Goal: Contribute content: Contribute content

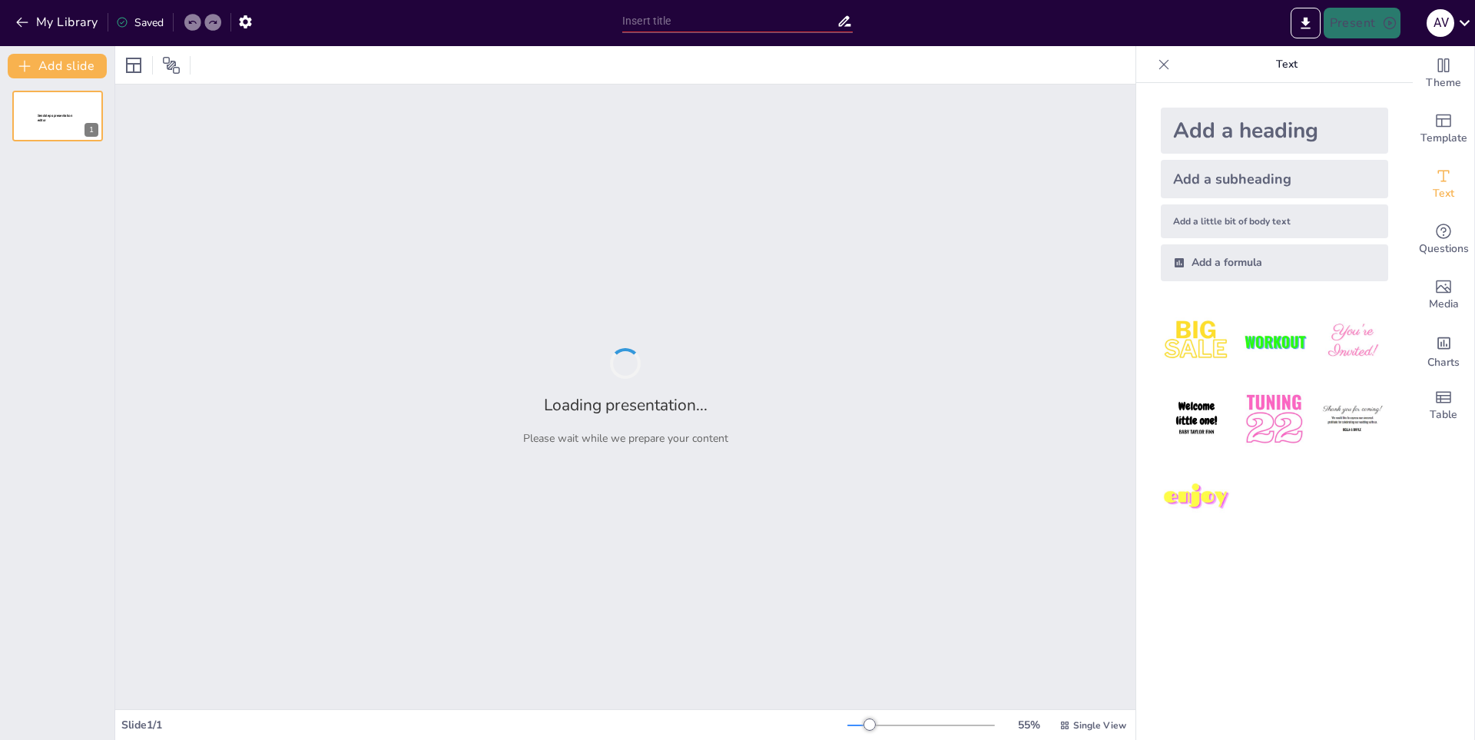
type input "Fundamentos de la Farmacocinética: Conceptos Clave"
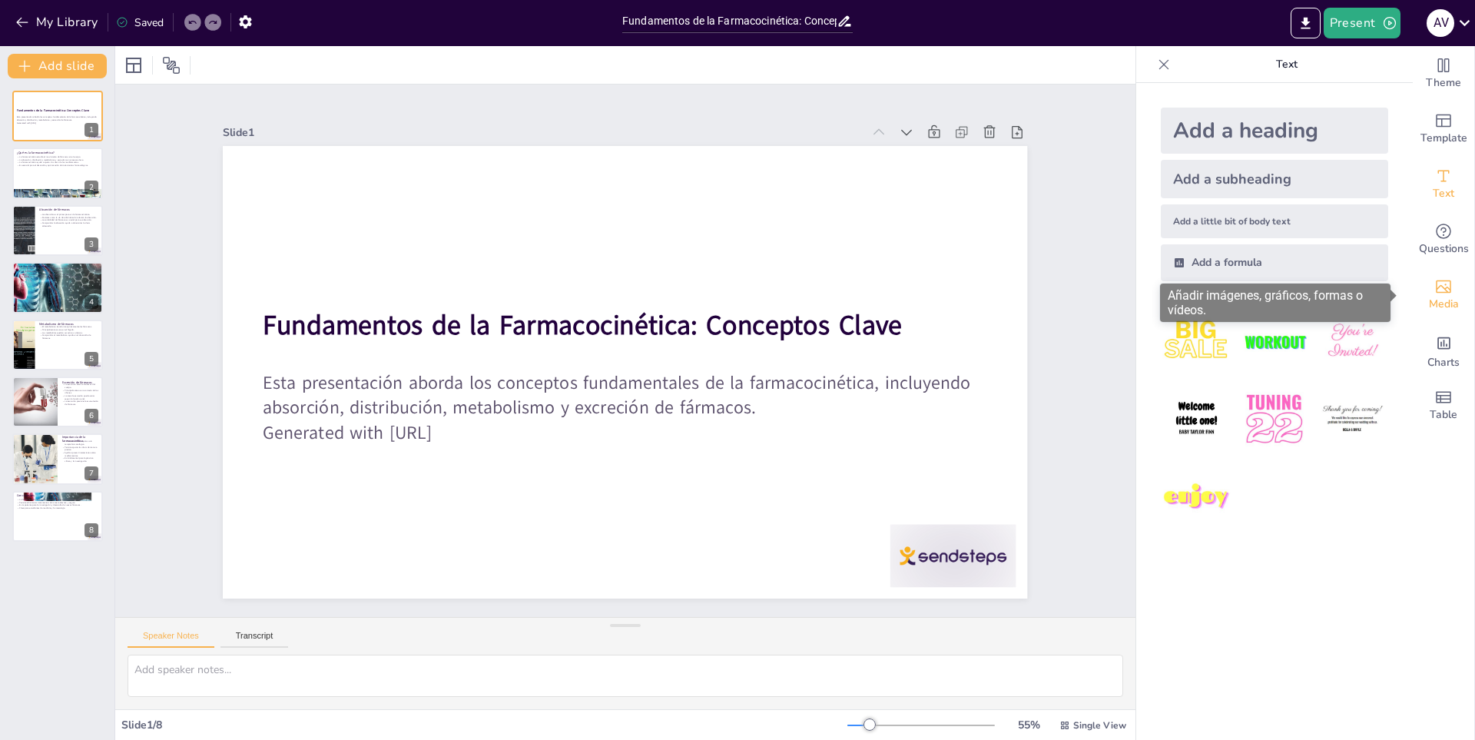
click at [1446, 294] on div "Media" at bounding box center [1443, 294] width 61 height 55
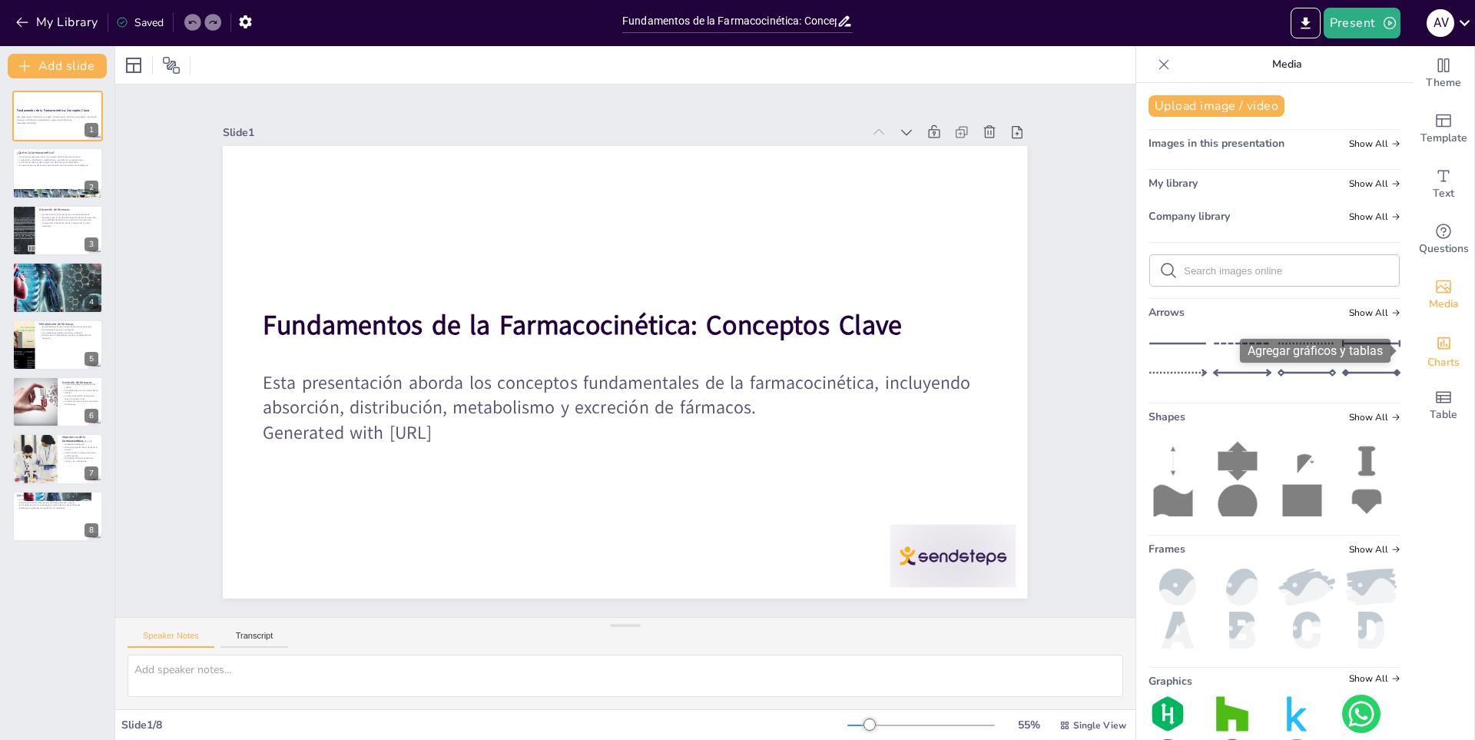
click at [1436, 345] on icon "Add charts and graphs" at bounding box center [1444, 343] width 16 height 16
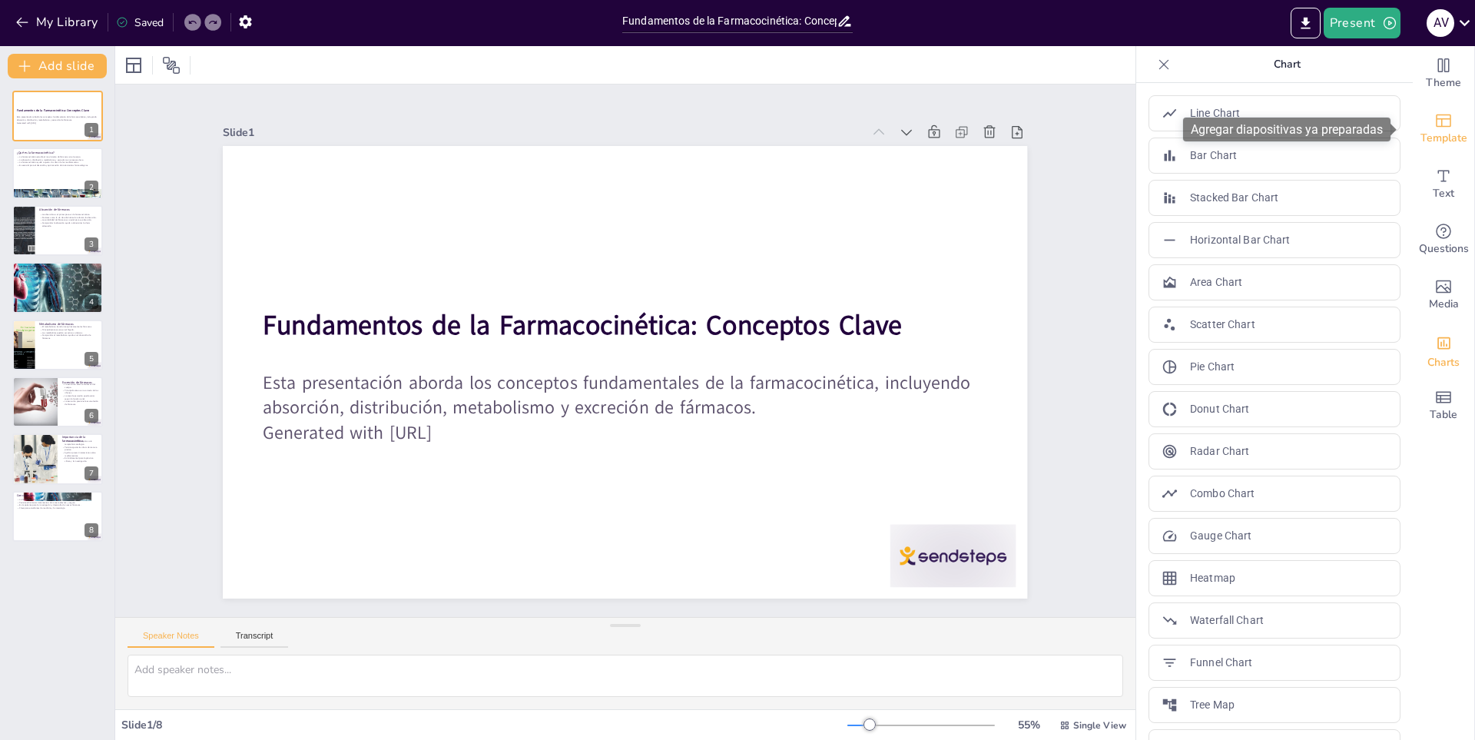
click at [1430, 110] on div "Template" at bounding box center [1443, 128] width 61 height 55
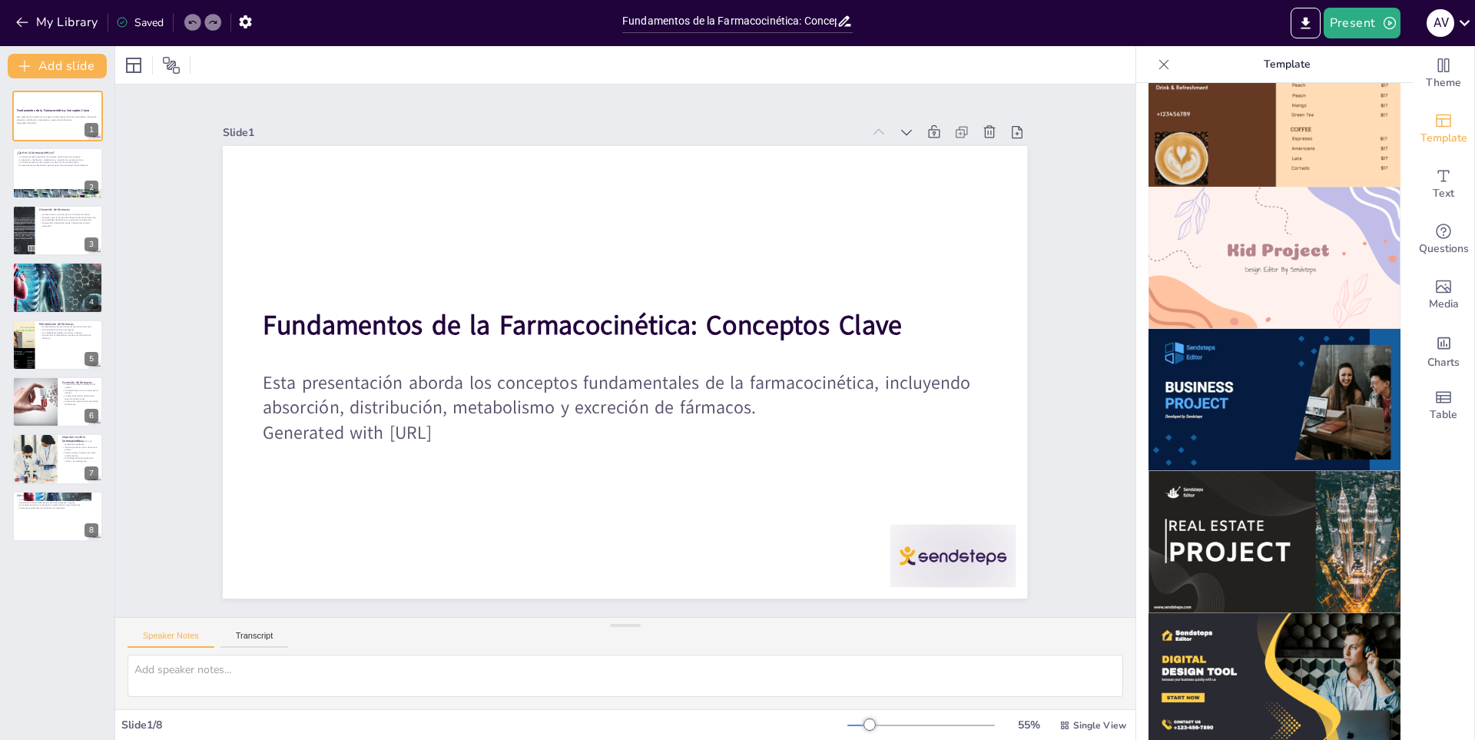
scroll to position [833, 0]
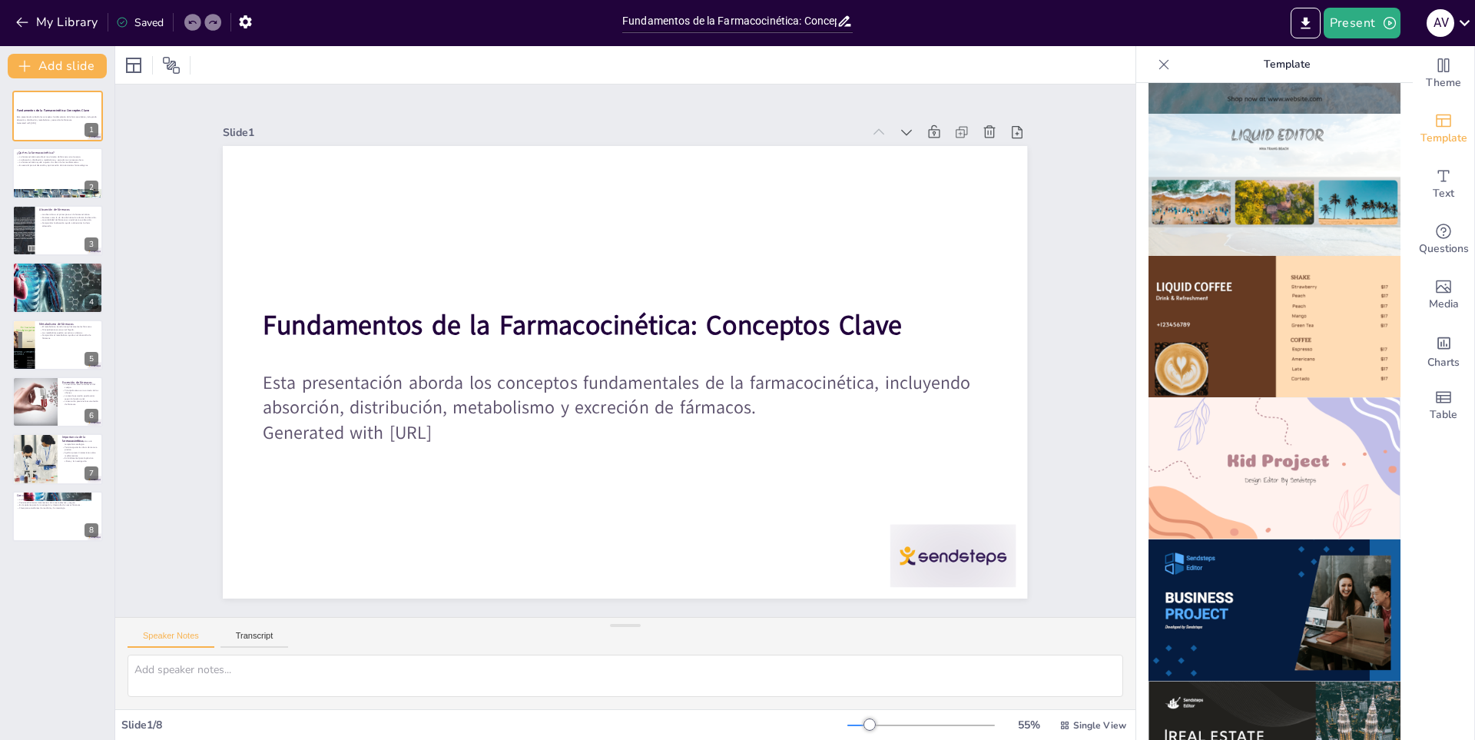
click at [1290, 456] on img at bounding box center [1274, 468] width 252 height 142
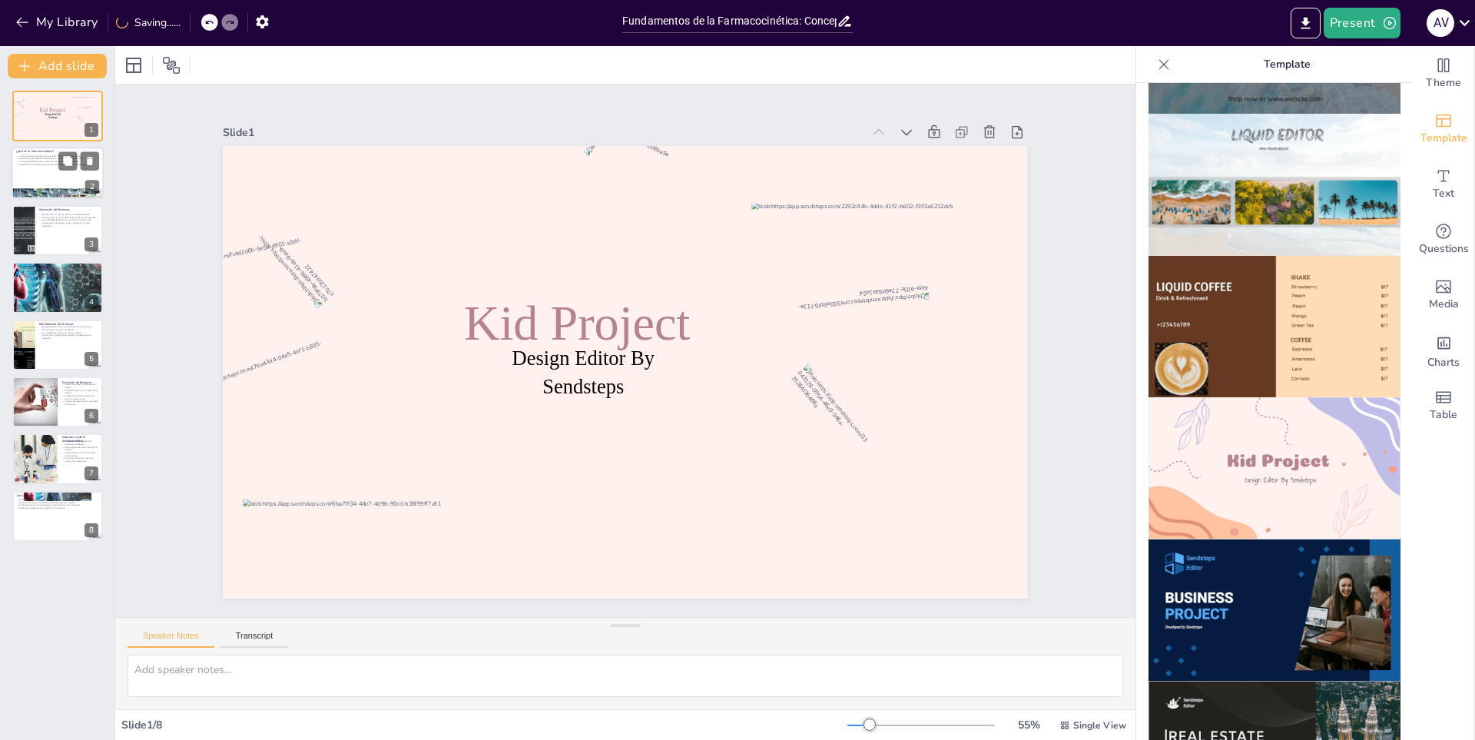
click at [43, 170] on div at bounding box center [58, 173] width 92 height 52
type textarea "La farmacocinética se centra en cómo los fármacos se distribuyen y procesan en …"
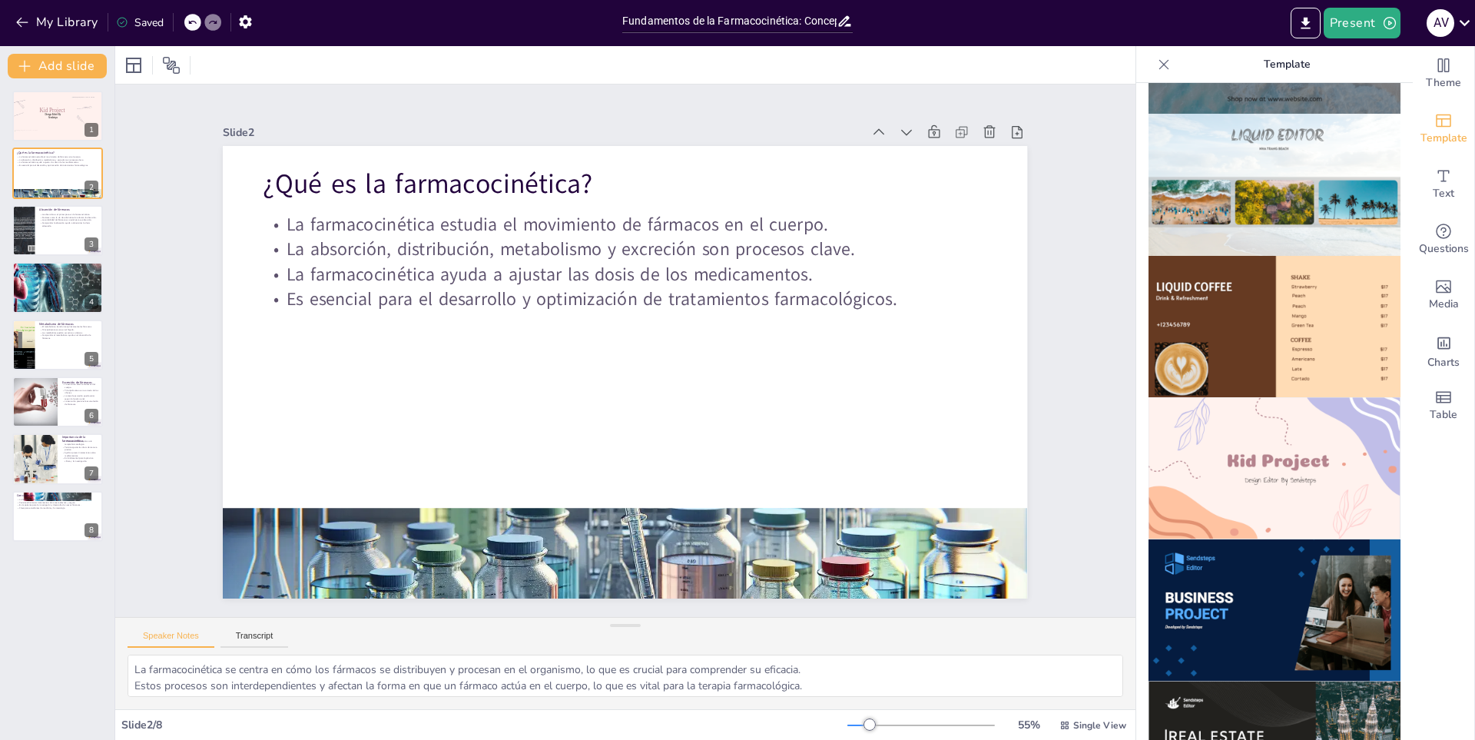
click at [1153, 419] on img at bounding box center [1274, 468] width 252 height 142
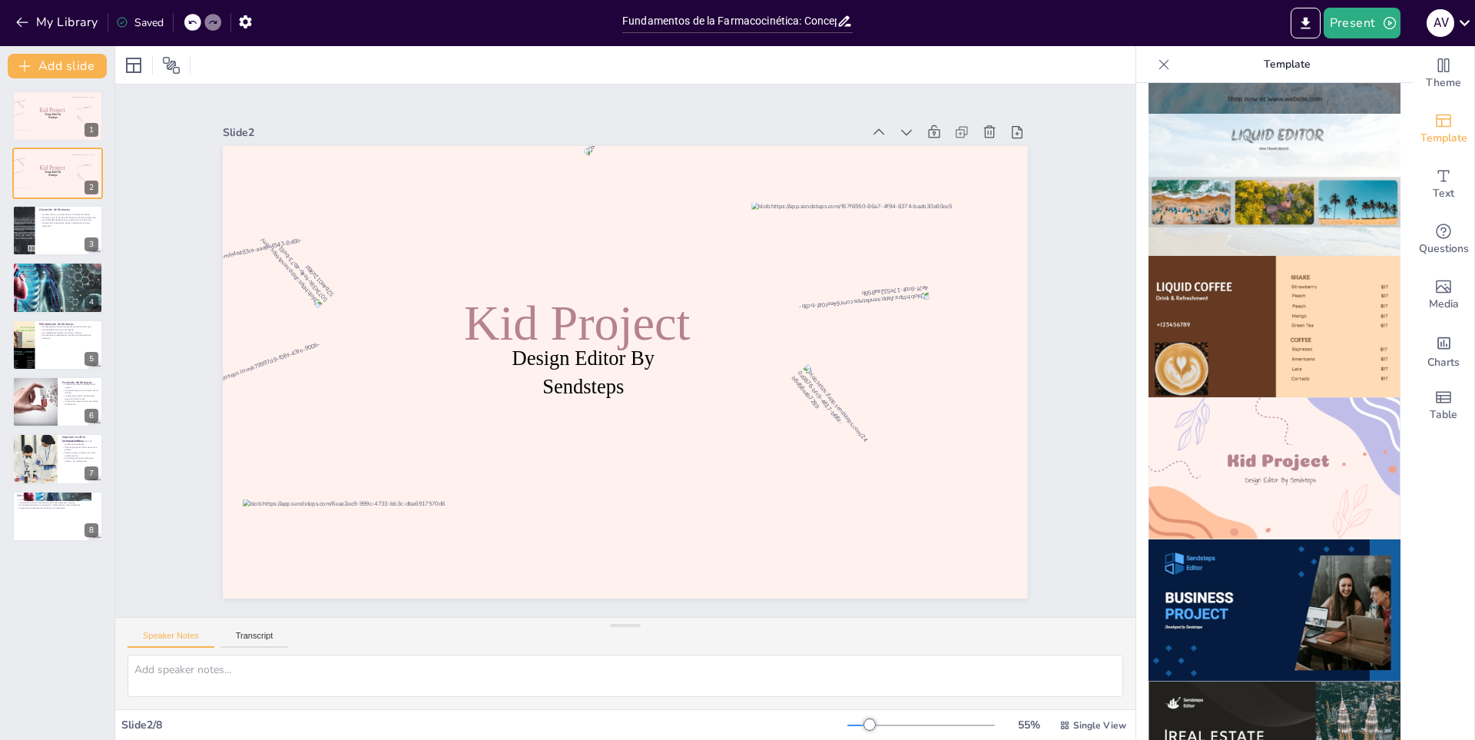
click at [190, 25] on icon at bounding box center [191, 22] width 9 height 9
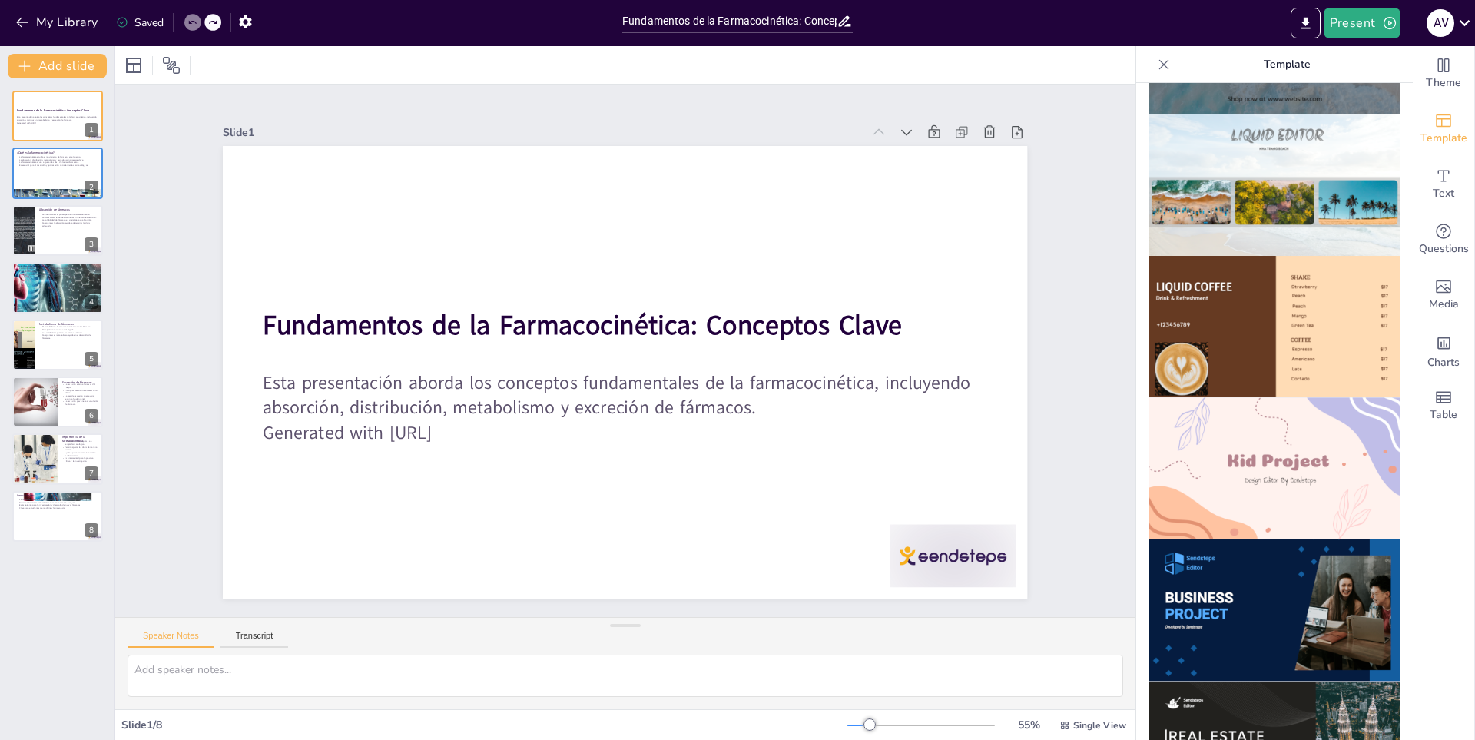
click at [190, 25] on icon at bounding box center [191, 22] width 9 height 9
click at [87, 108] on icon at bounding box center [89, 104] width 11 height 11
type textarea "La farmacocinética se centra en cómo los fármacos se distribuyen y procesan en …"
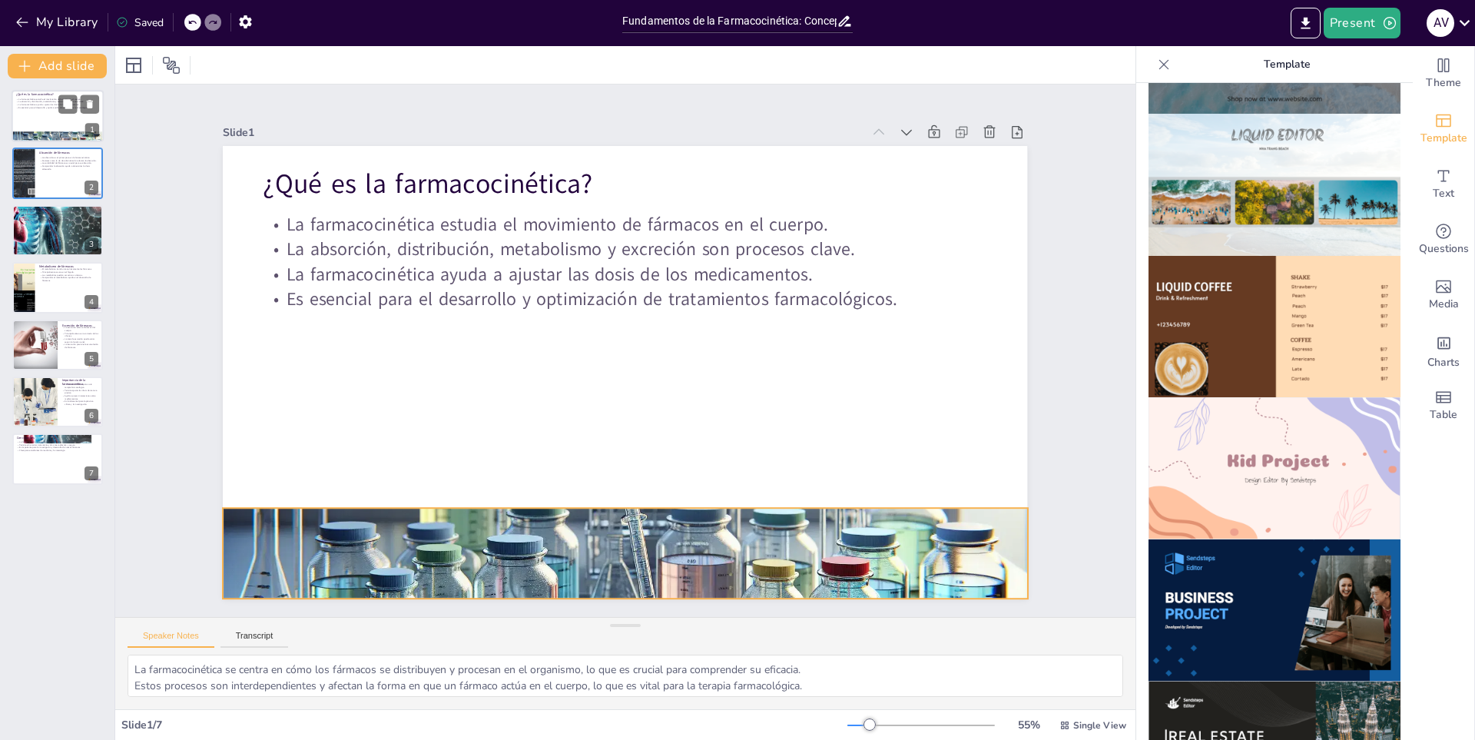
drag, startPoint x: 47, startPoint y: 135, endPoint x: 61, endPoint y: 98, distance: 39.4
click at [48, 90] on div "¿Qué es la farmacocinética? La farmacocinética estudia el movimiento de fármaco…" at bounding box center [58, 90] width 92 height 0
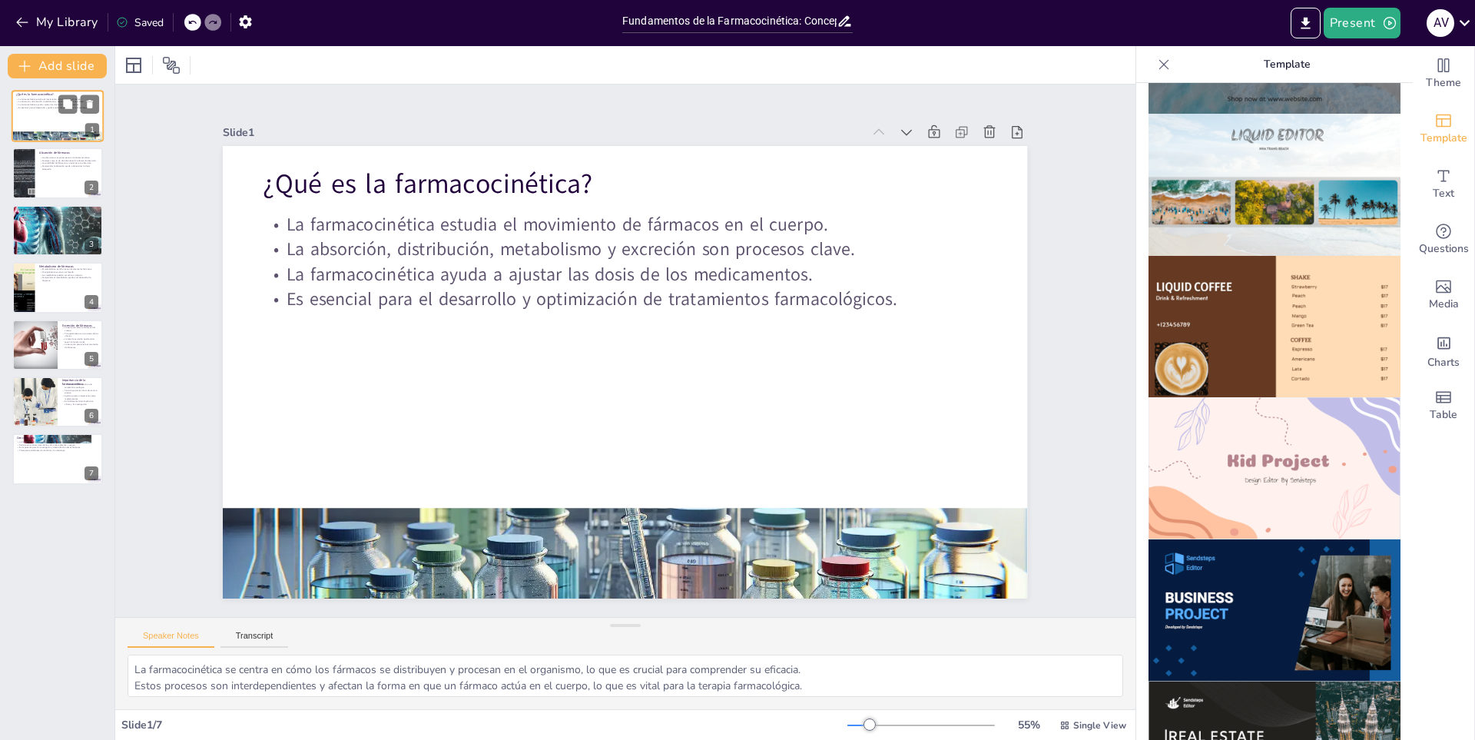
click at [61, 98] on button at bounding box center [67, 103] width 18 height 18
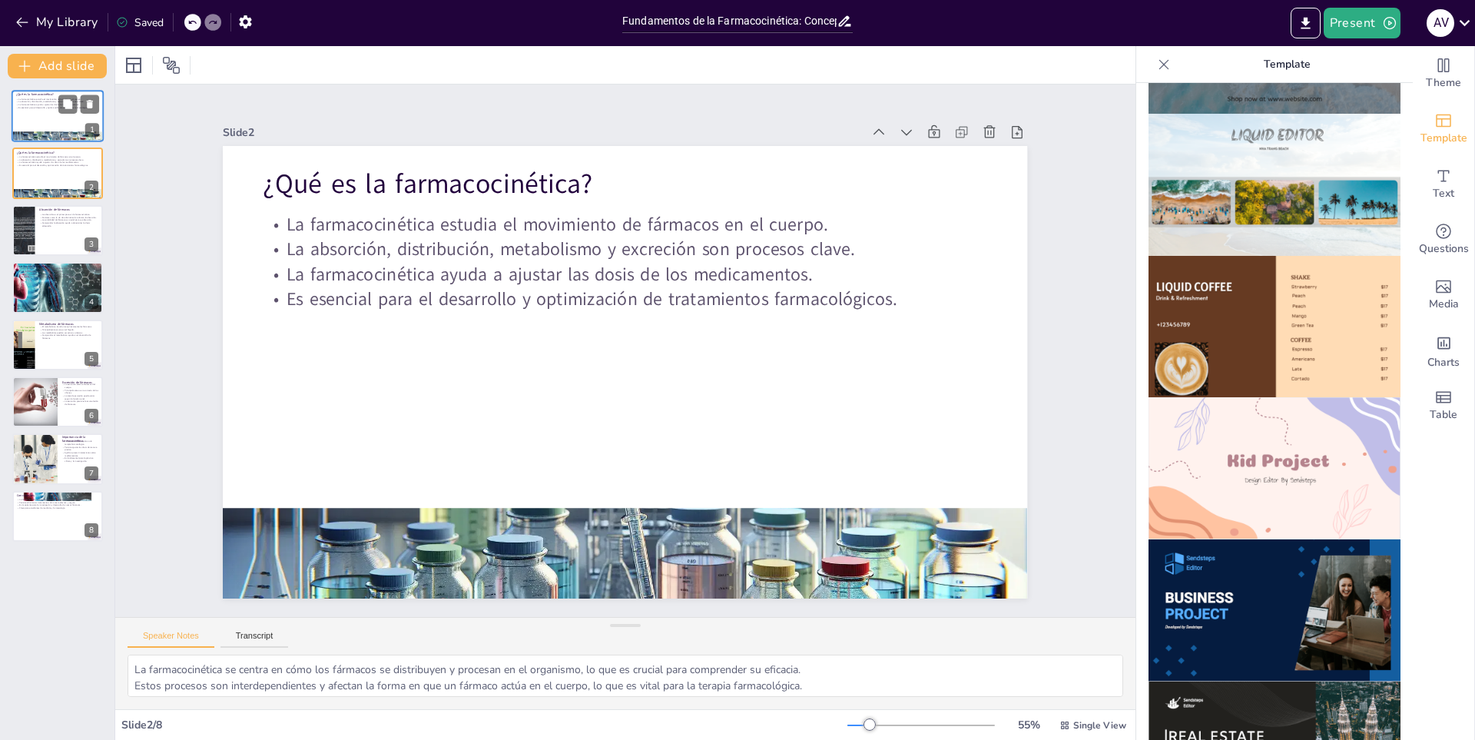
click at [55, 122] on div at bounding box center [58, 116] width 92 height 52
click at [195, 25] on icon at bounding box center [191, 22] width 9 height 9
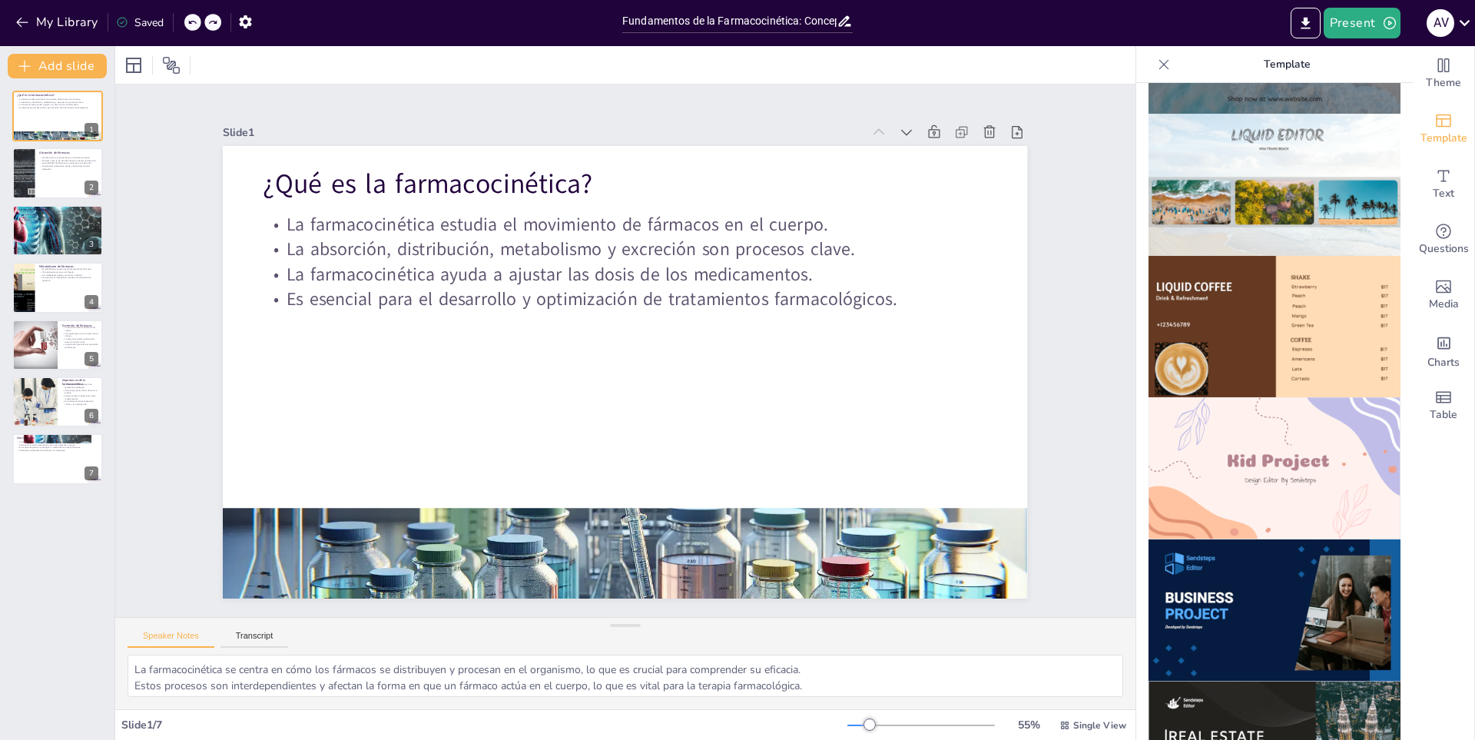
click at [195, 25] on icon at bounding box center [191, 22] width 9 height 9
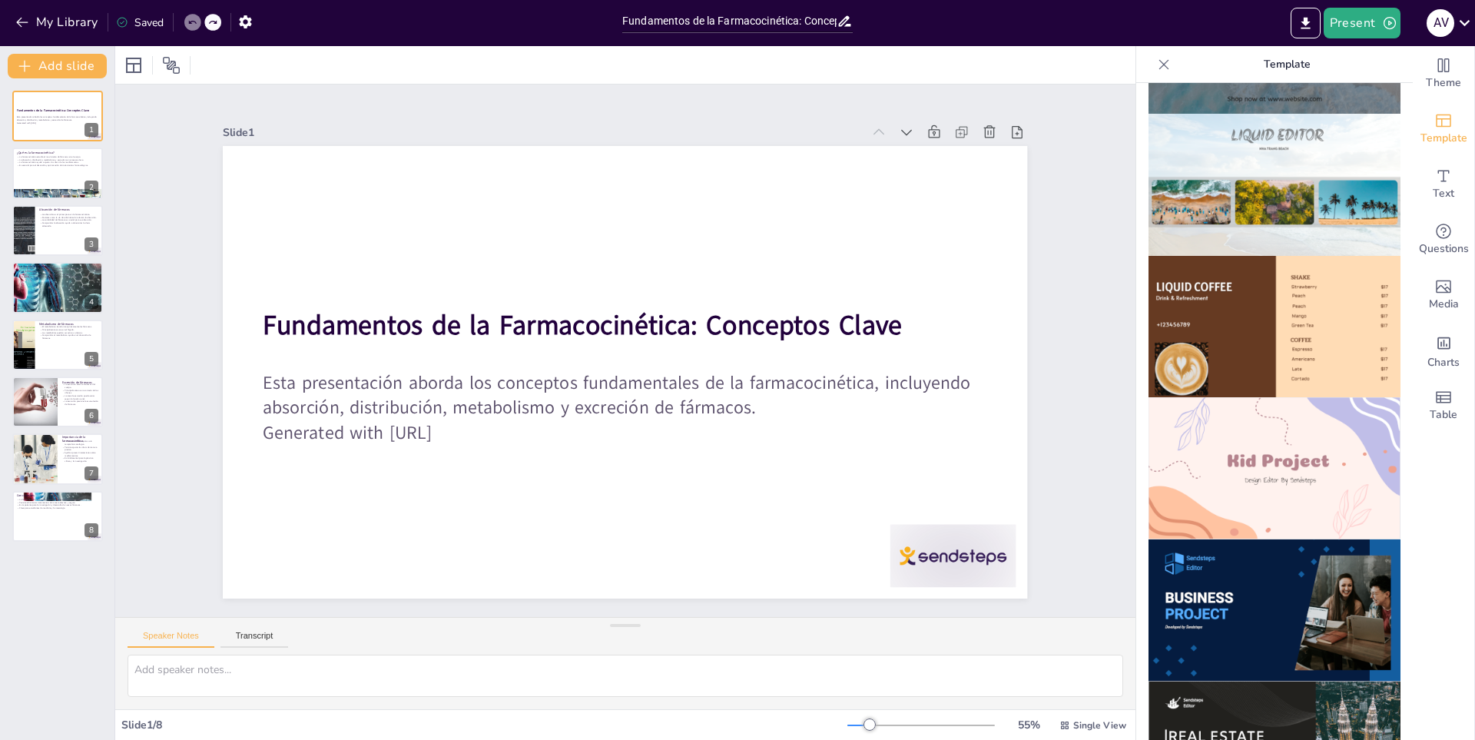
click at [195, 25] on icon at bounding box center [191, 22] width 9 height 9
click at [51, 150] on p "¿Qué es la farmacocinética?" at bounding box center [57, 152] width 83 height 5
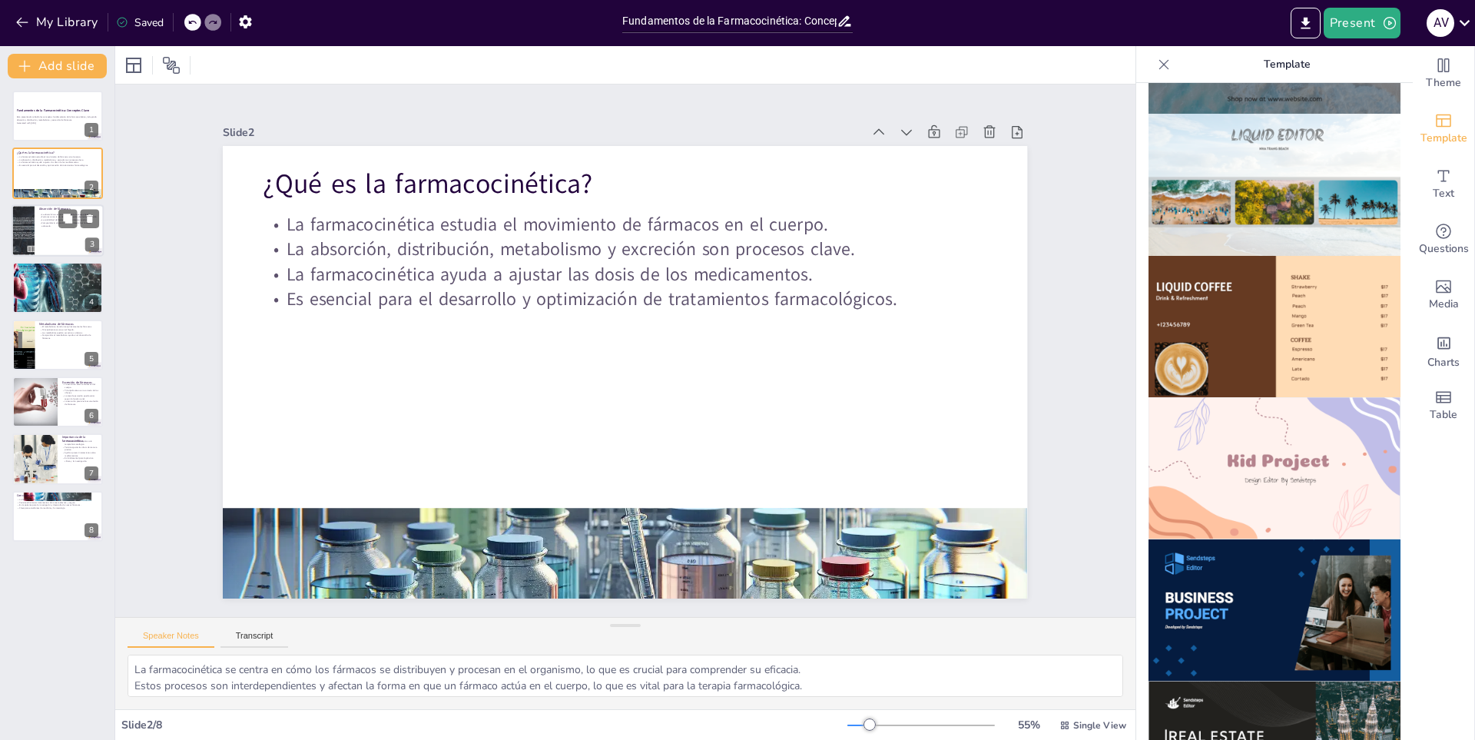
click at [39, 224] on p "Comprender la absorción ayuda a determinar la dosis adecuada." at bounding box center [69, 223] width 60 height 5
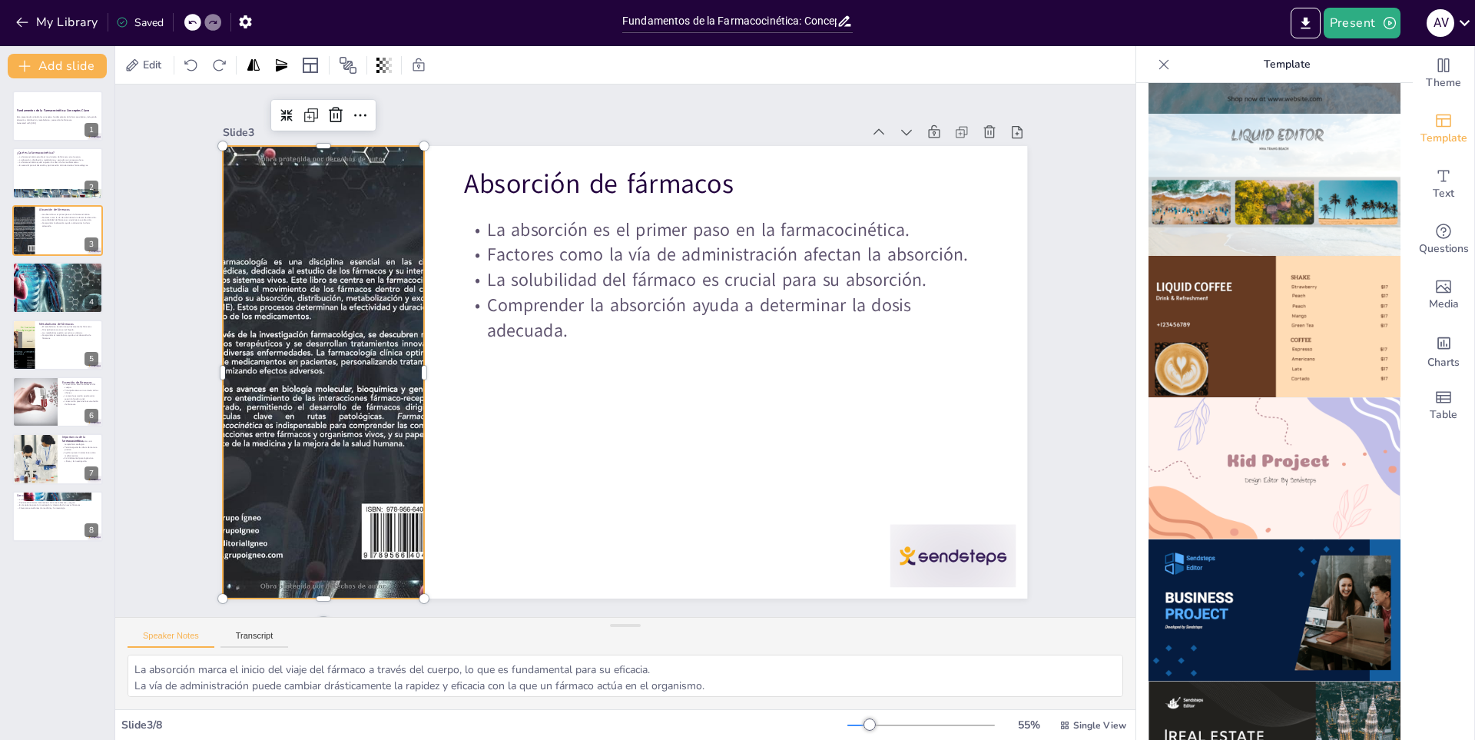
click at [373, 337] on div at bounding box center [386, 165] width 527 height 538
click at [877, 111] on icon at bounding box center [887, 111] width 20 height 20
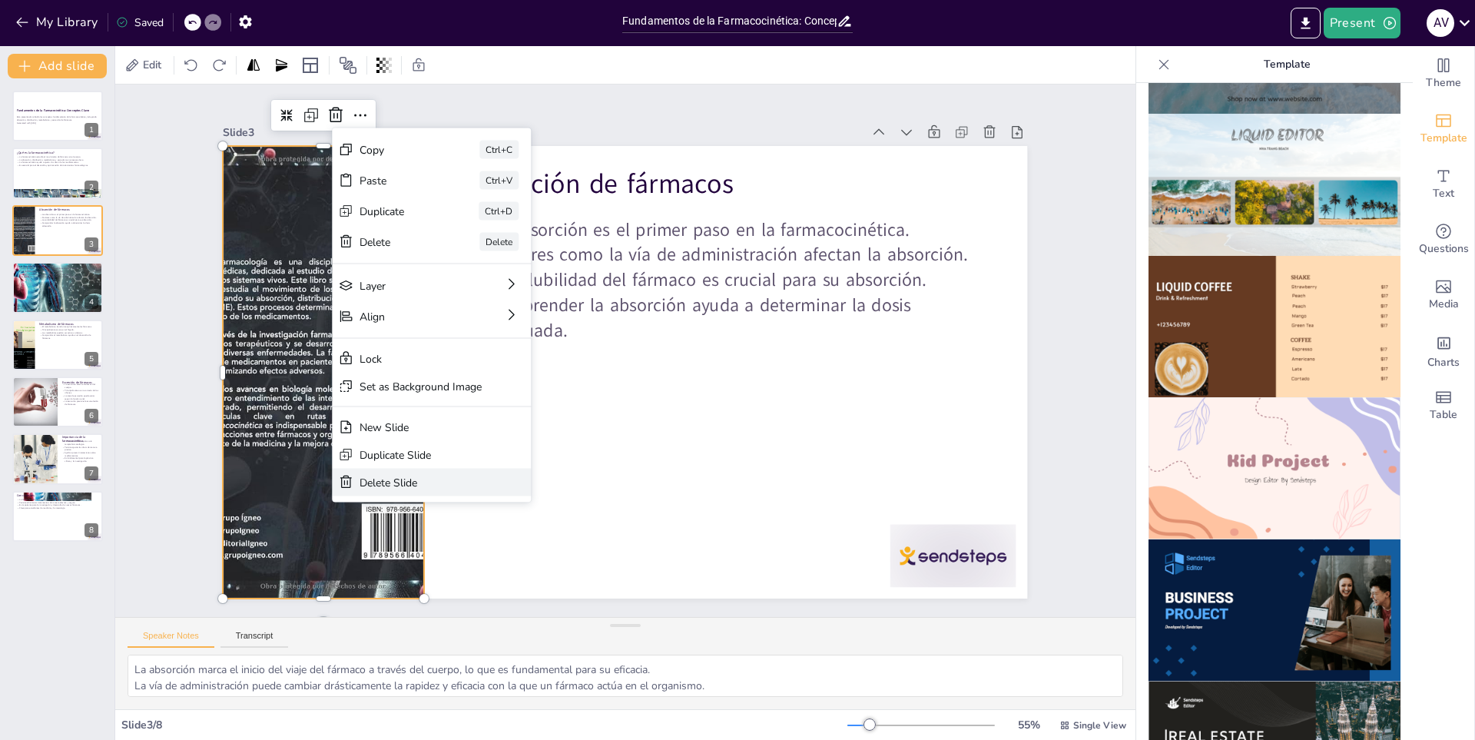
click at [431, 438] on div "Delete Slide" at bounding box center [394, 381] width 74 height 113
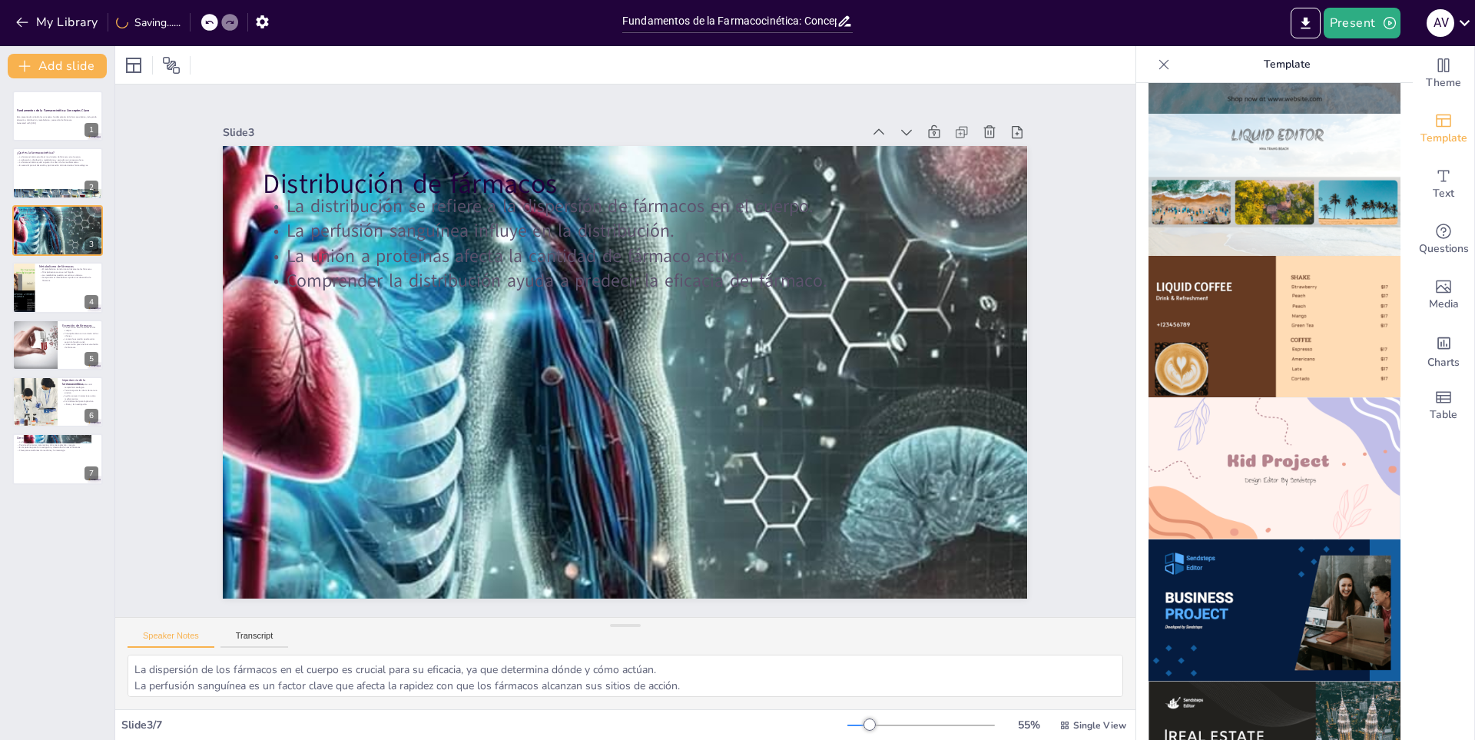
click at [207, 29] on div at bounding box center [209, 22] width 17 height 17
type textarea "La absorción marca el inicio del viaje del fármaco a través del cuerpo, lo que …"
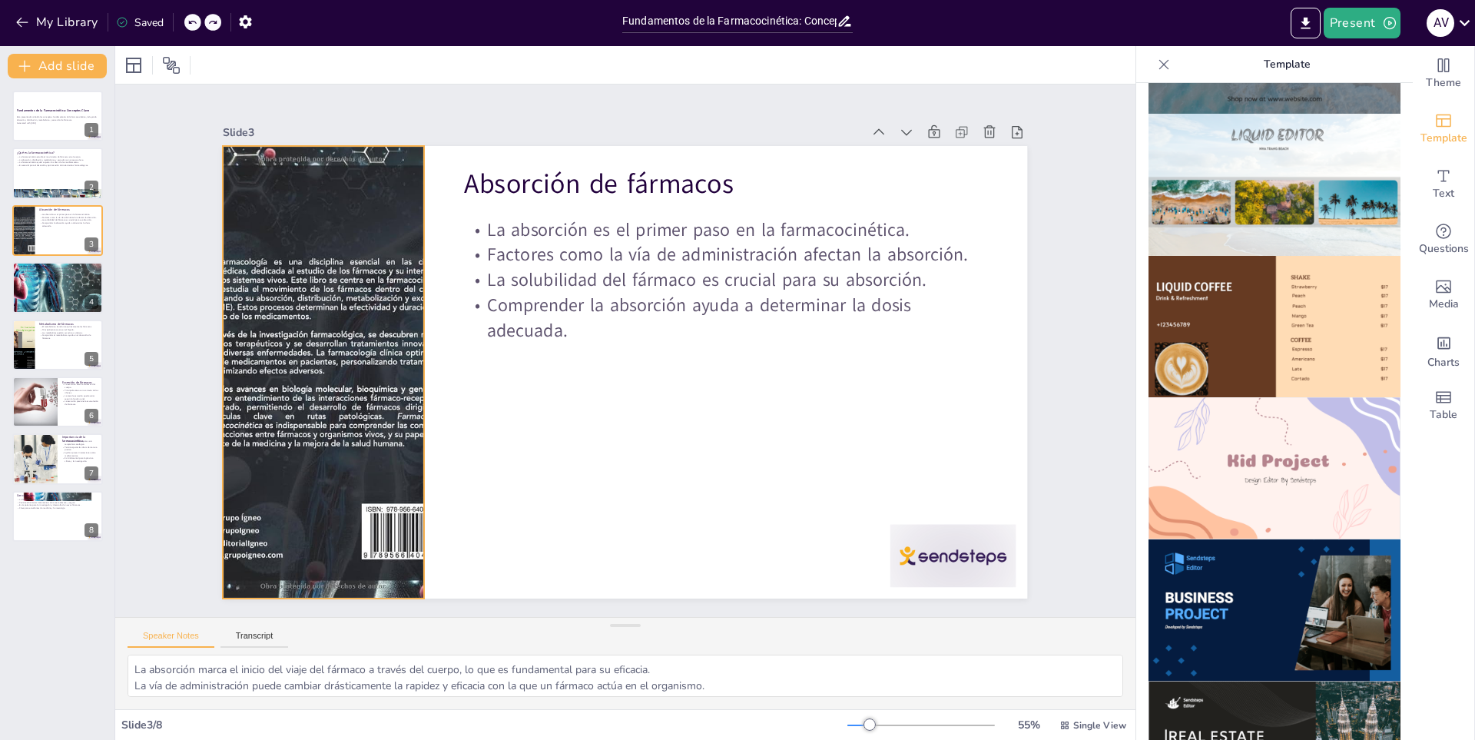
click at [267, 452] on div at bounding box center [322, 341] width 347 height 482
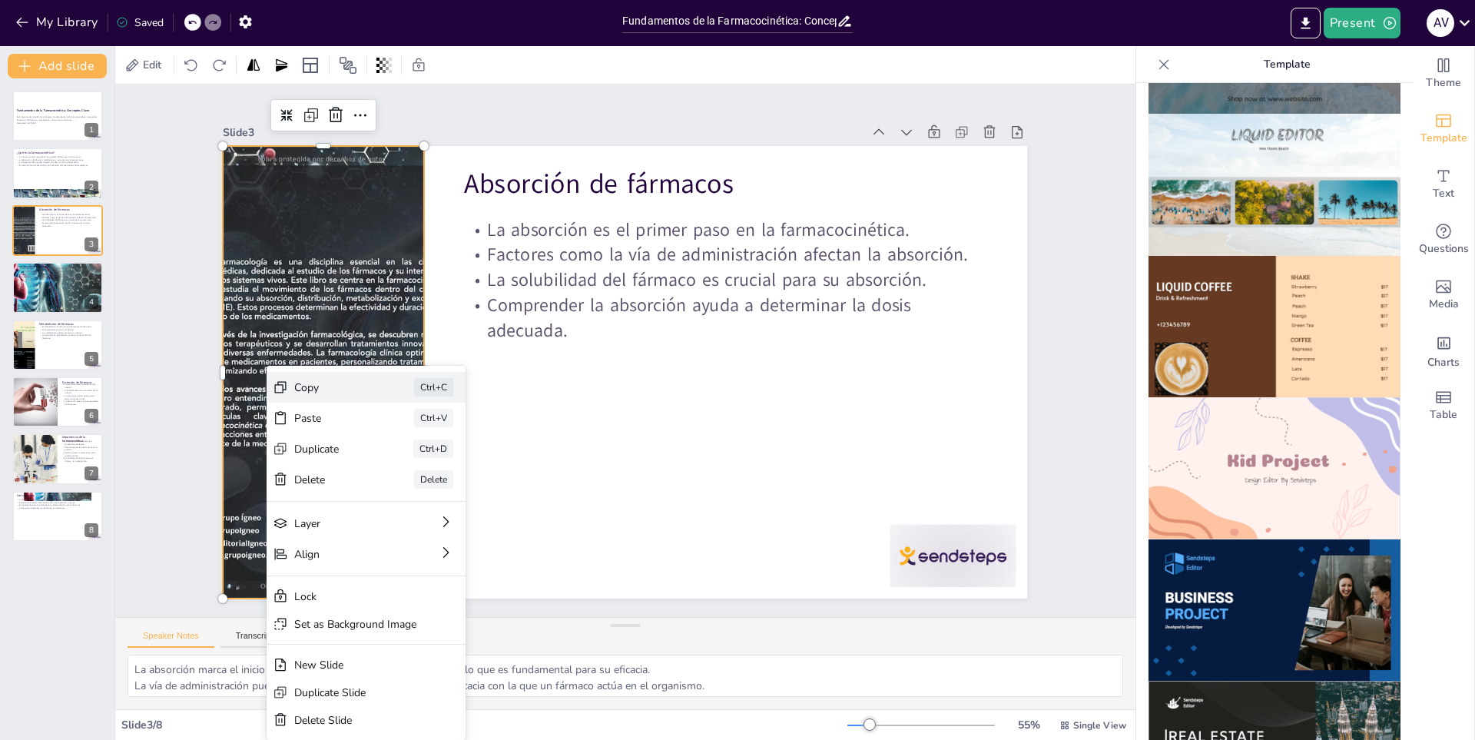
click at [518, 267] on div "Copy Ctrl+C" at bounding box center [572, 170] width 109 height 194
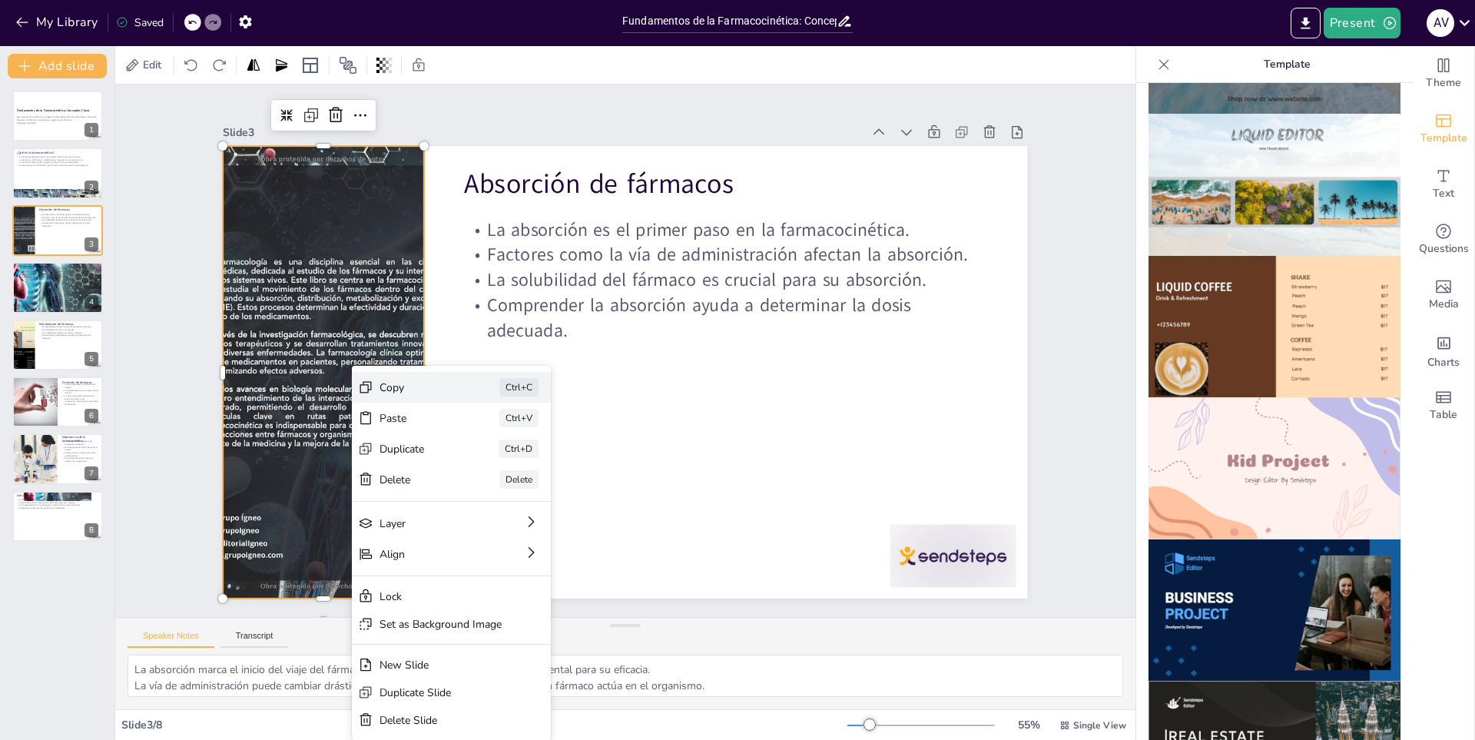
click at [593, 227] on div "Copy" at bounding box center [628, 198] width 71 height 57
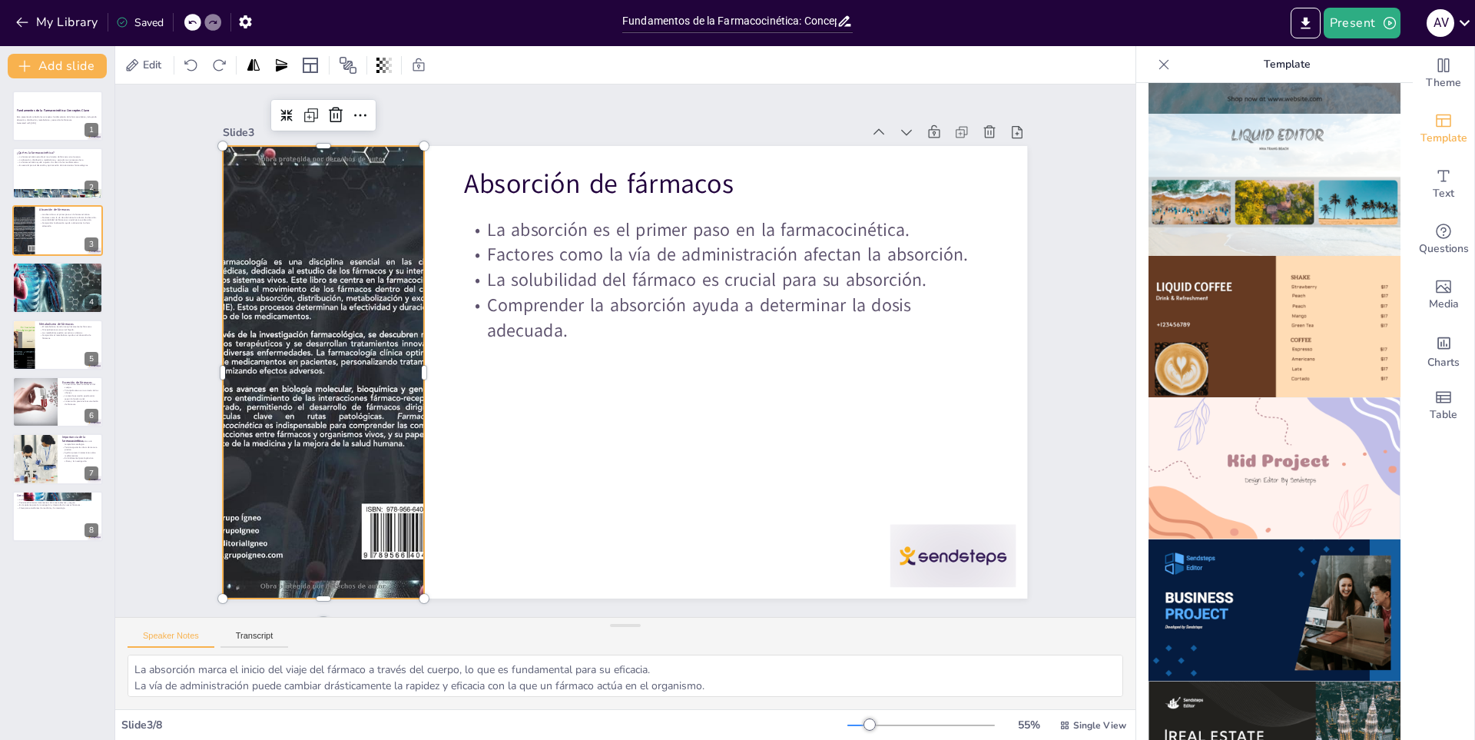
click at [392, 48] on div at bounding box center [446, 13] width 108 height 71
click at [440, 48] on icon at bounding box center [446, 45] width 12 height 6
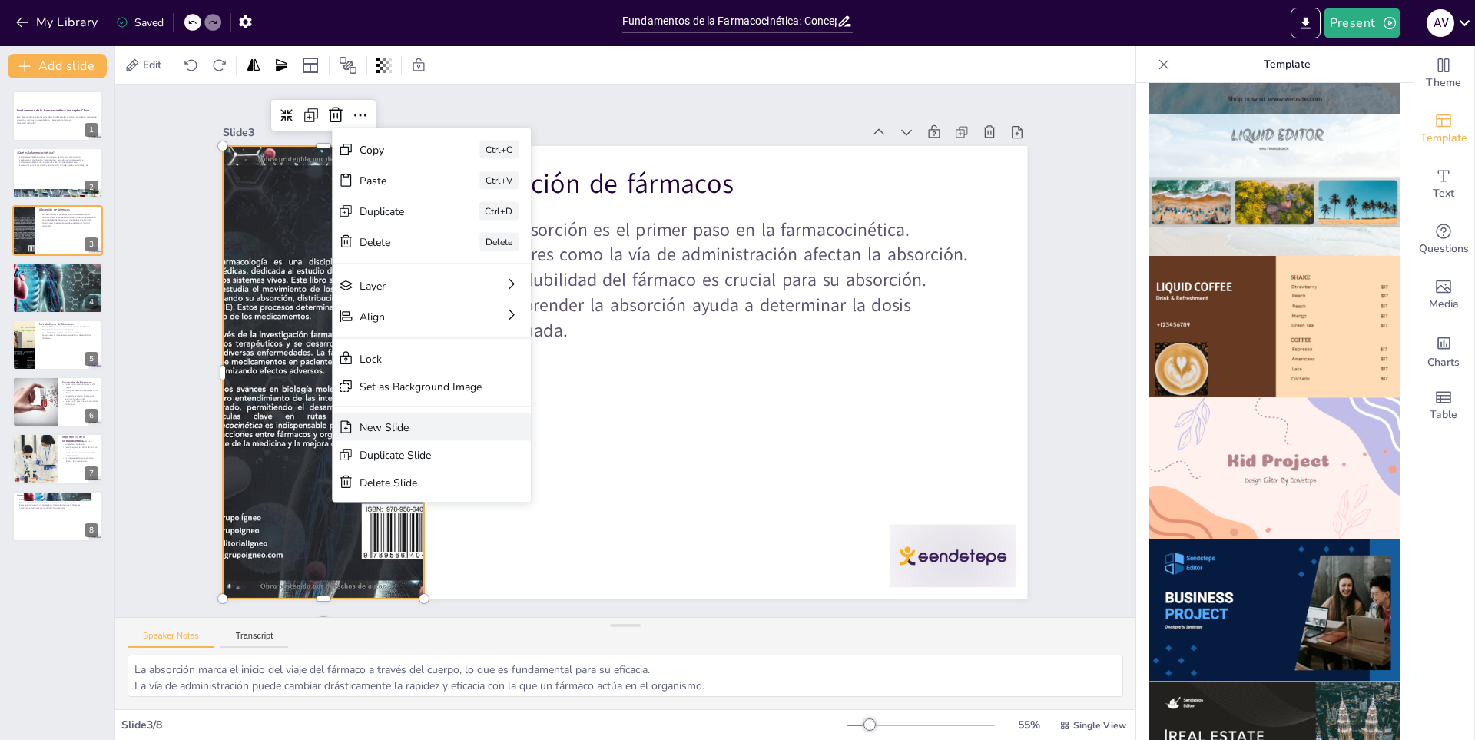
click at [475, 277] on div "New Slide" at bounding box center [500, 216] width 51 height 121
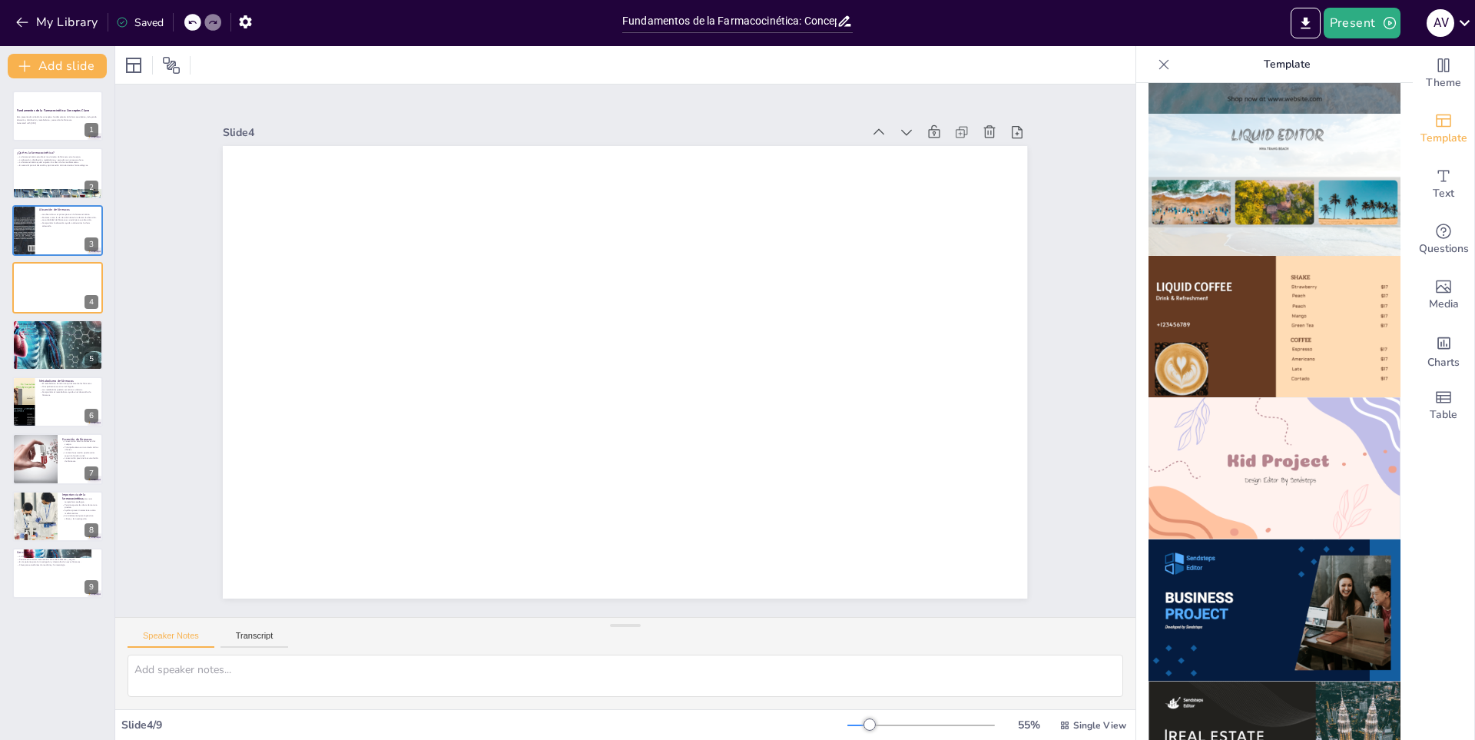
click at [207, 22] on div at bounding box center [212, 22] width 17 height 17
click at [191, 22] on icon at bounding box center [192, 23] width 8 height 4
type textarea "La absorción marca el inicio del viaje del fármaco a través del cuerpo, lo que …"
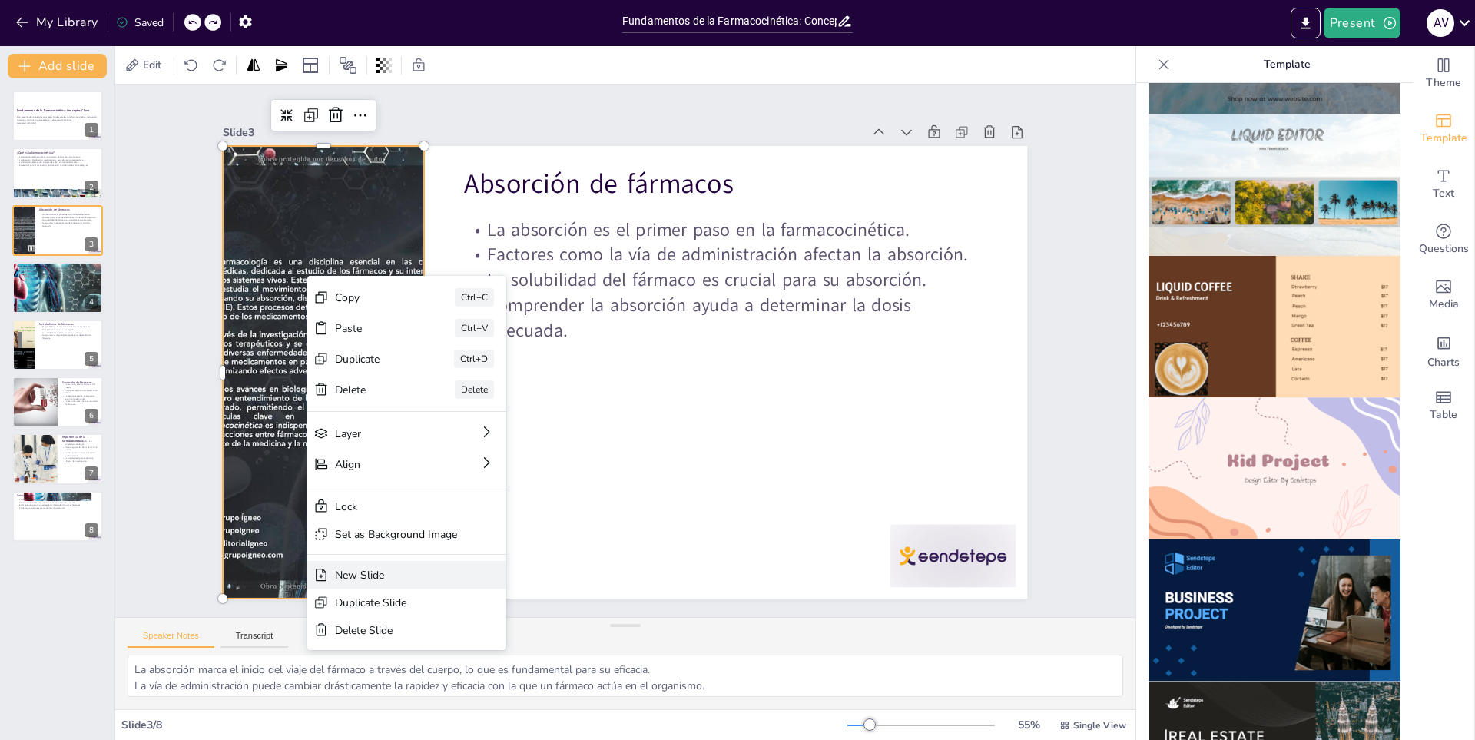
click at [330, 347] on div "New Slide" at bounding box center [317, 247] width 28 height 199
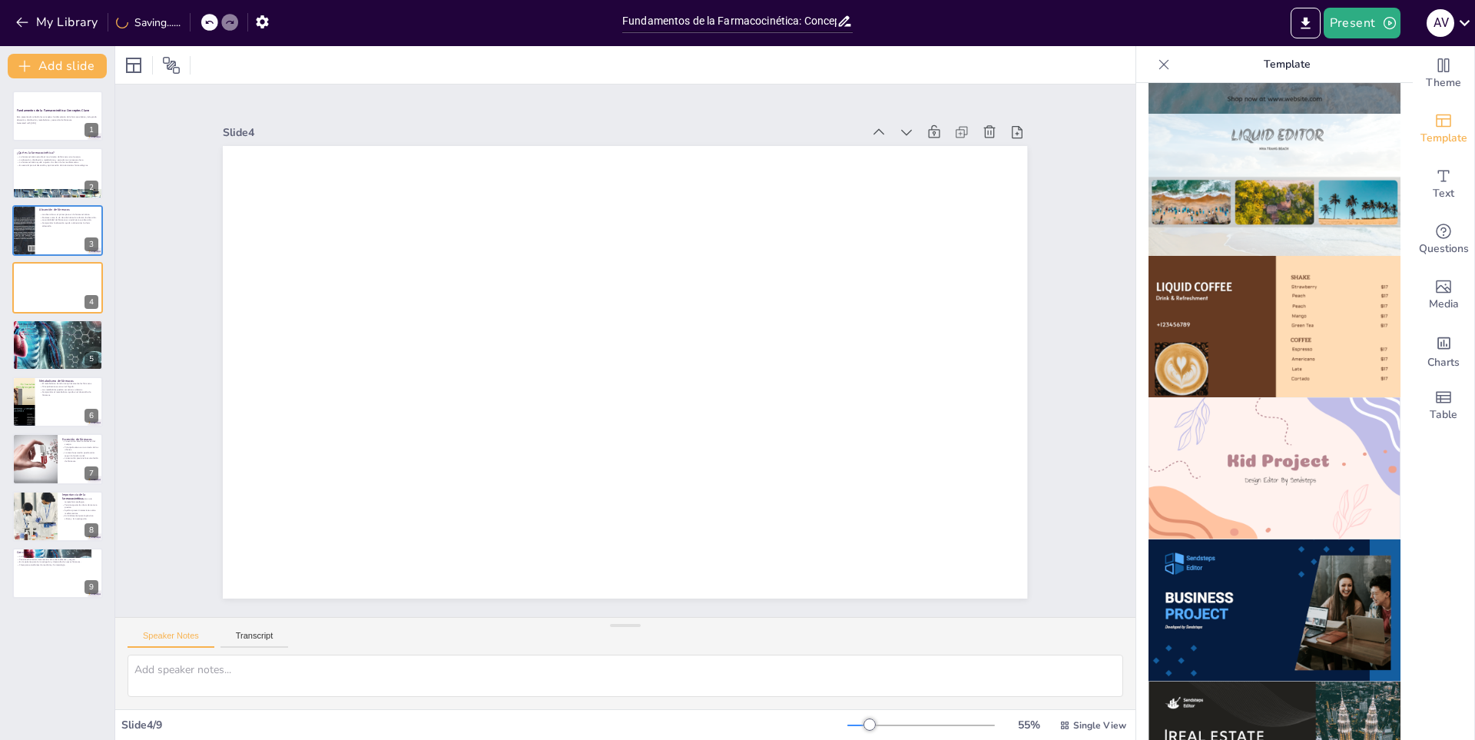
click at [212, 19] on icon at bounding box center [208, 22] width 9 height 9
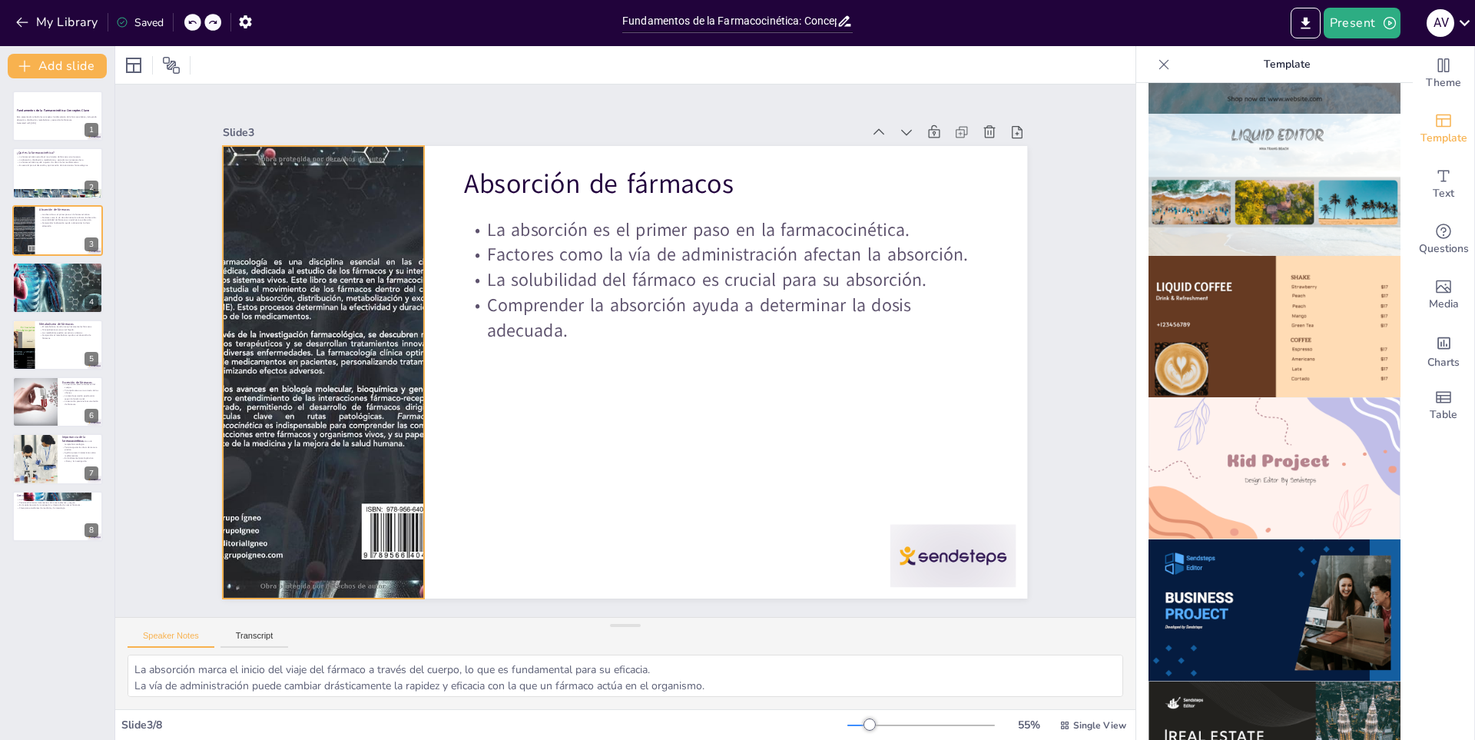
drag, startPoint x: 284, startPoint y: 267, endPoint x: 273, endPoint y: 269, distance: 11.6
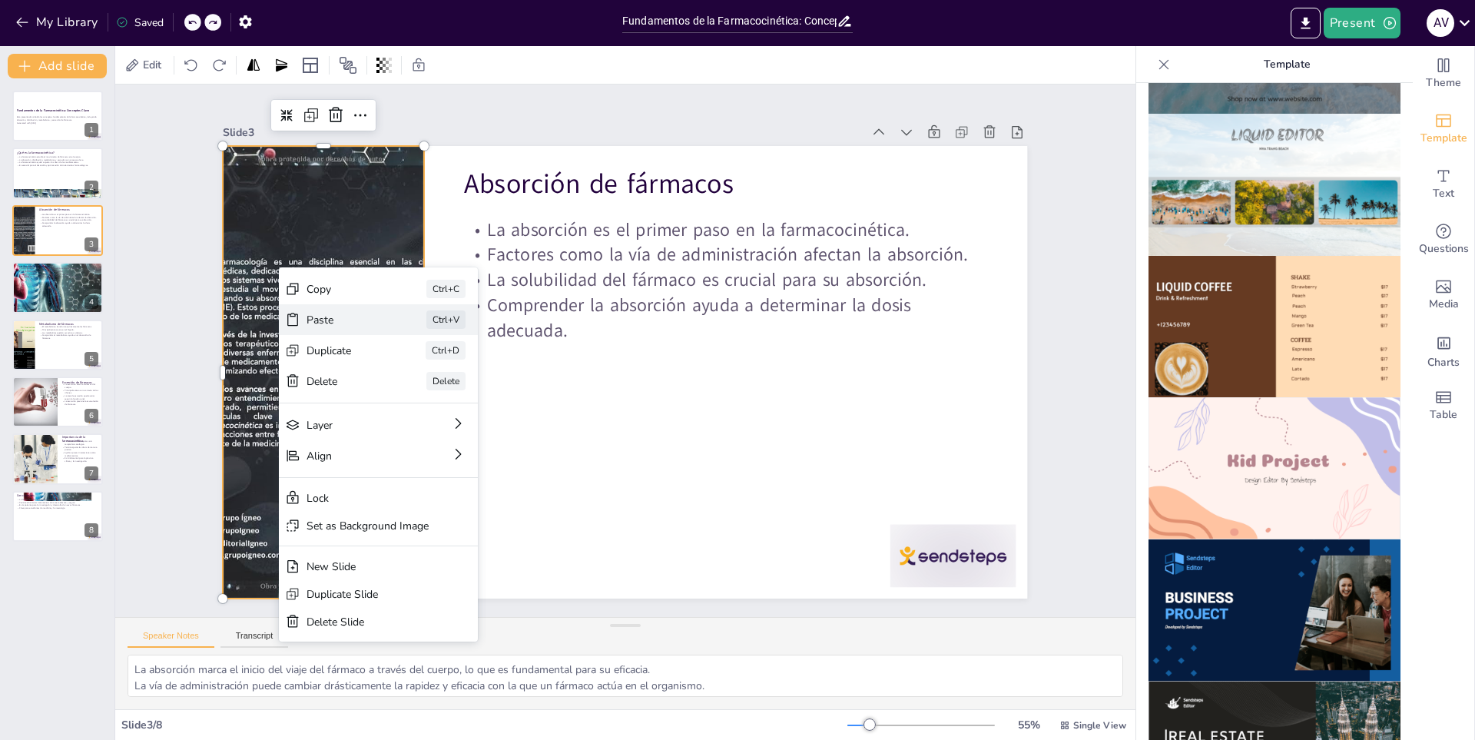
click at [444, 297] on div "Paste" at bounding box center [475, 263] width 62 height 67
click at [436, 213] on div at bounding box center [697, 57] width 523 height 426
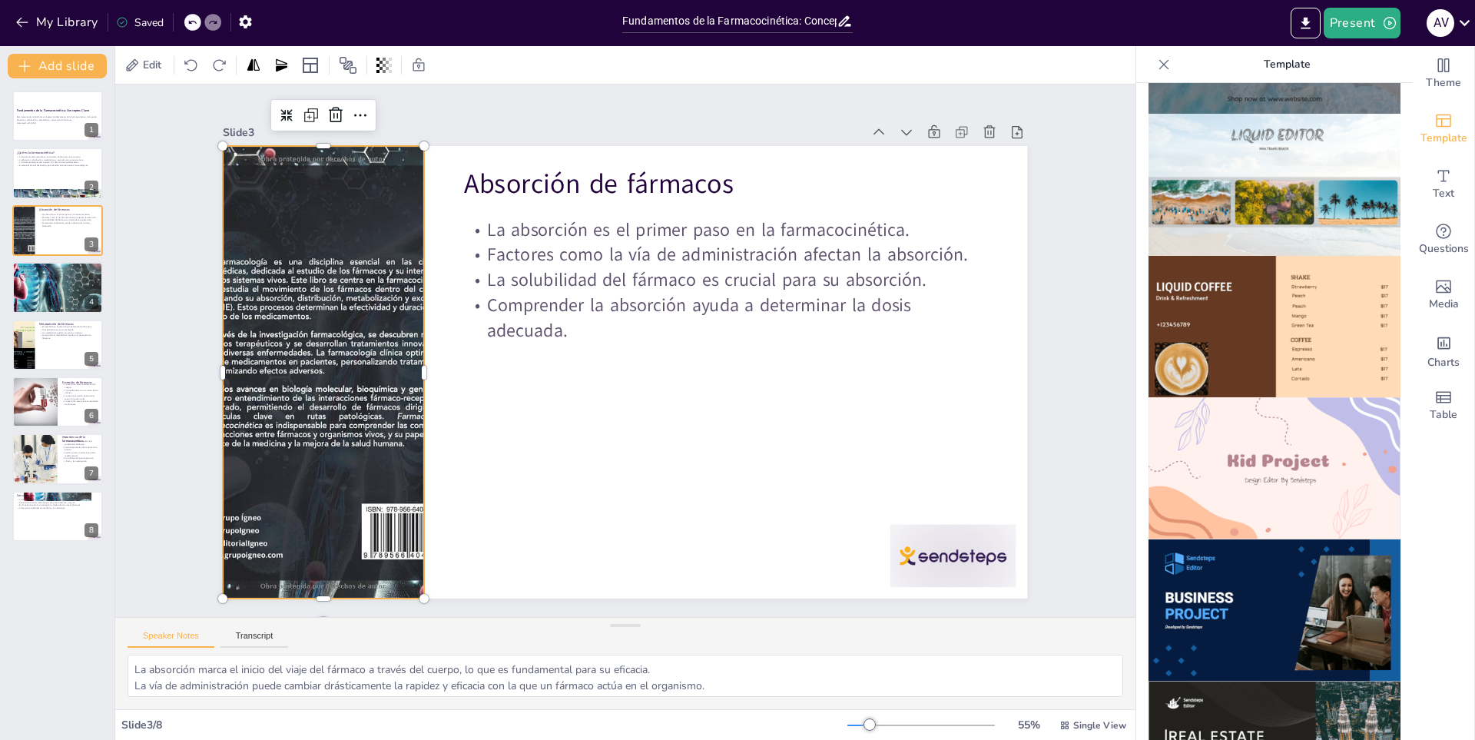
drag, startPoint x: 336, startPoint y: 308, endPoint x: 326, endPoint y: 308, distance: 10.0
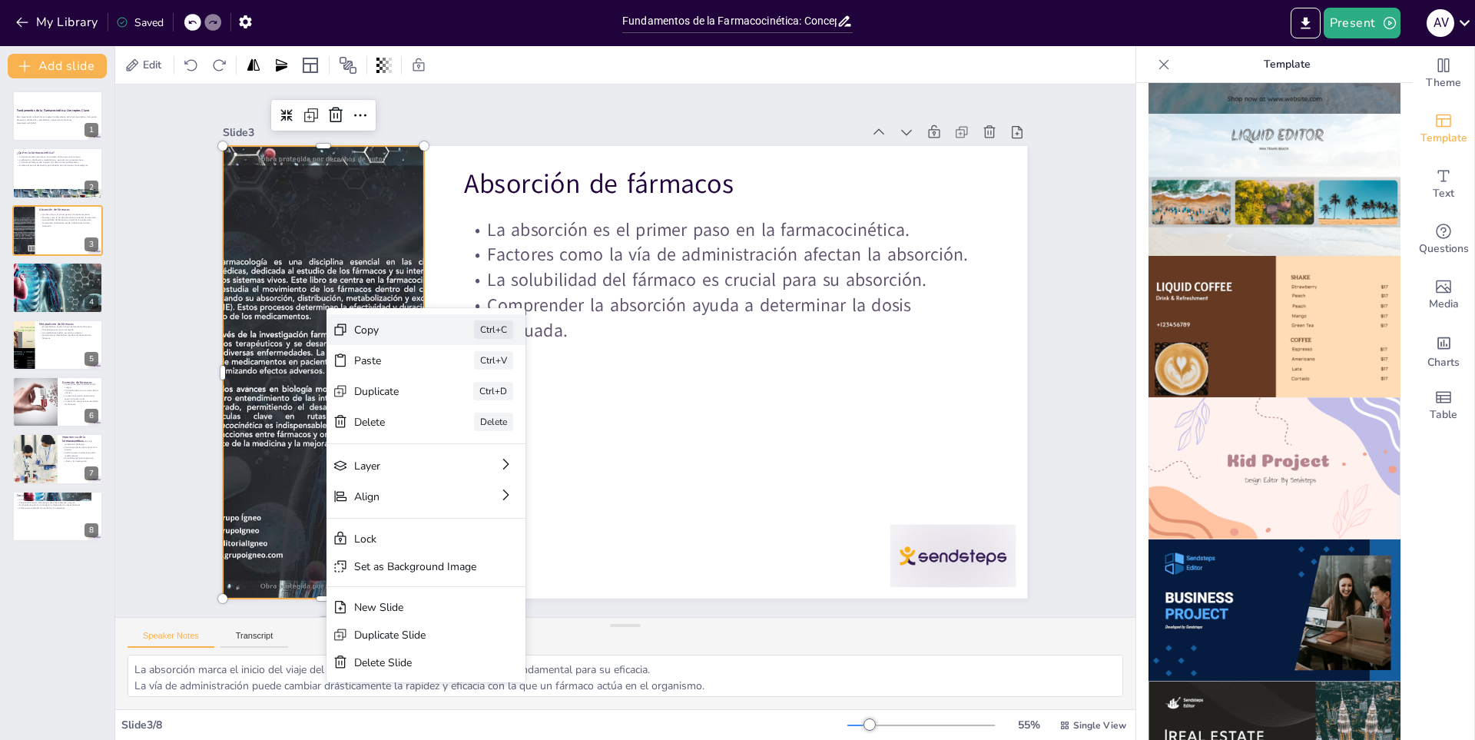
click at [452, 325] on div "Copy Ctrl+C" at bounding box center [520, 341] width 168 height 156
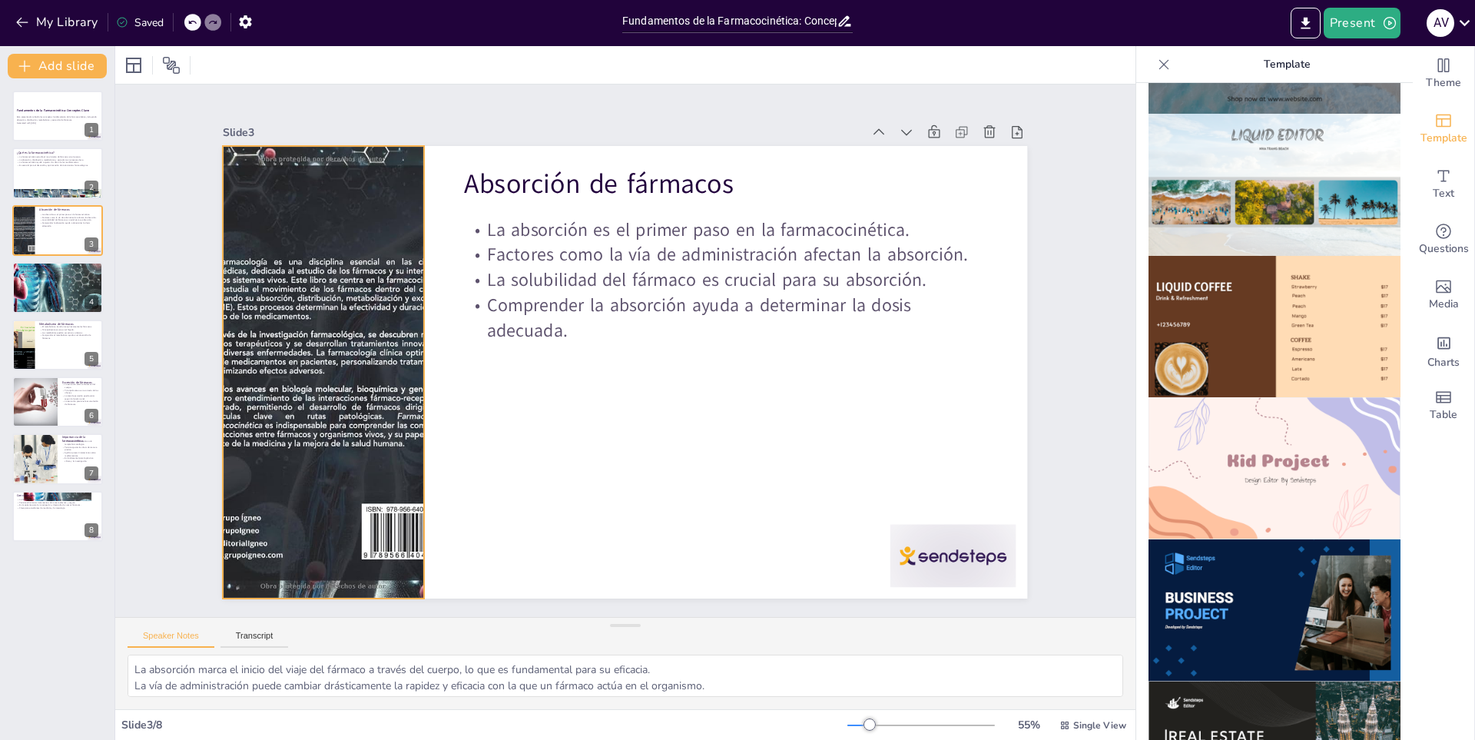
click at [654, 422] on div at bounding box center [898, 482] width 488 height 542
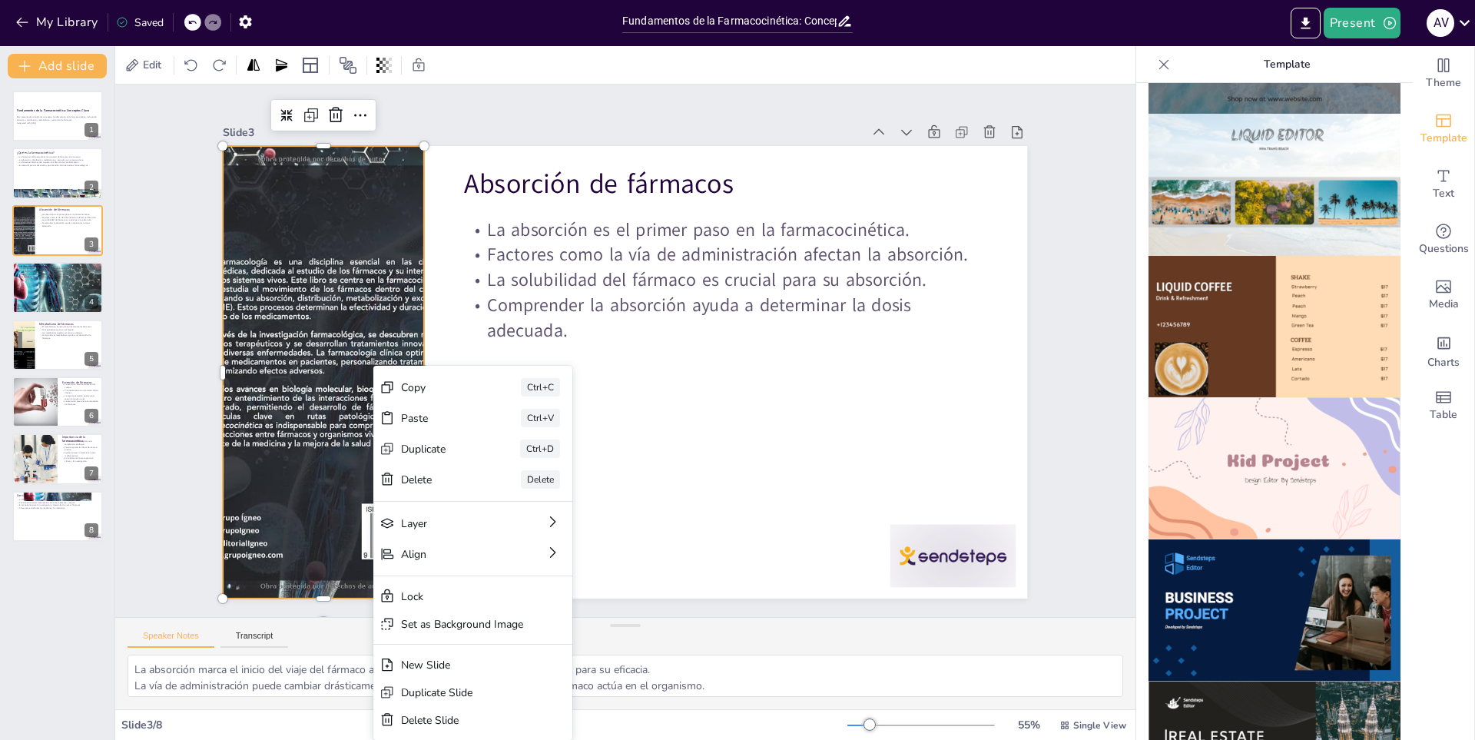
scroll to position [25, 0]
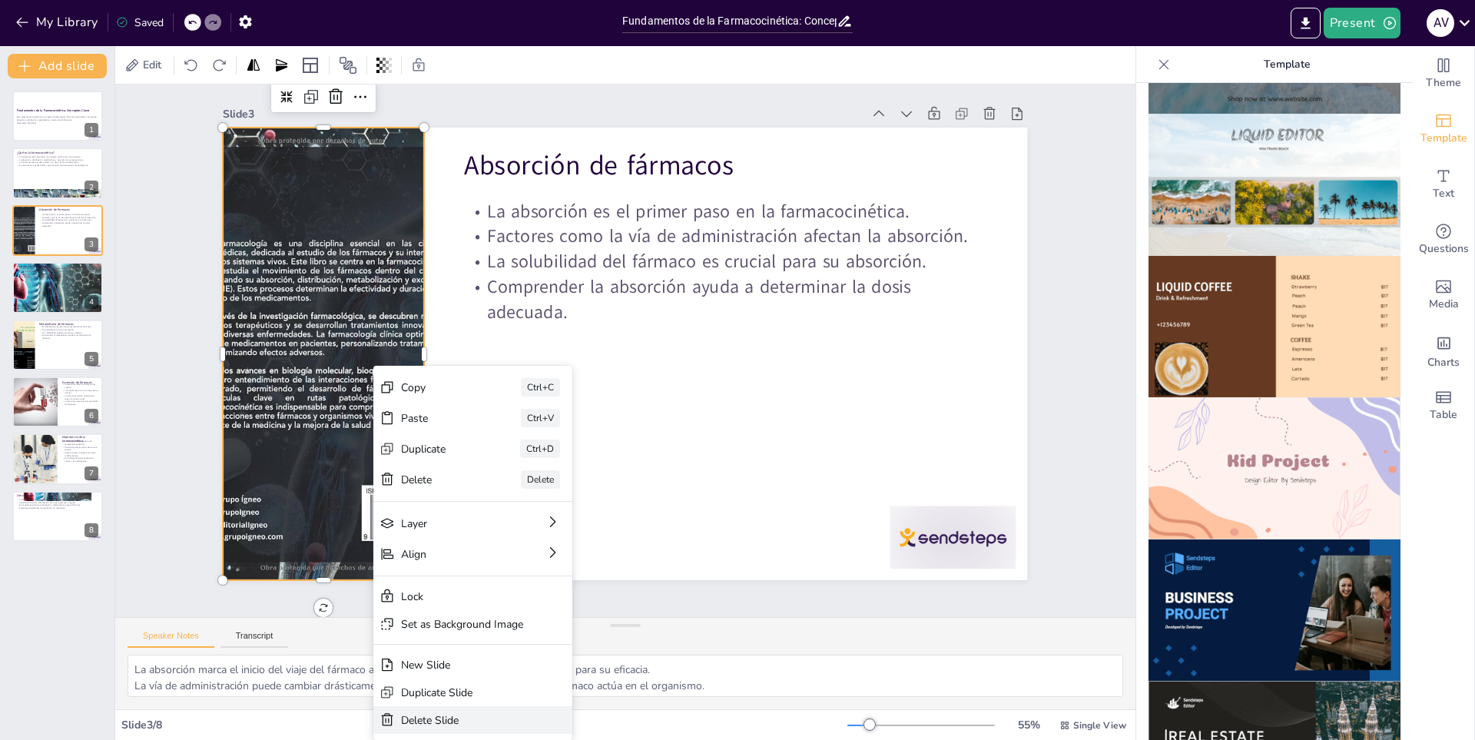
click at [245, 592] on div "Delete Slide" at bounding box center [208, 535] width 74 height 113
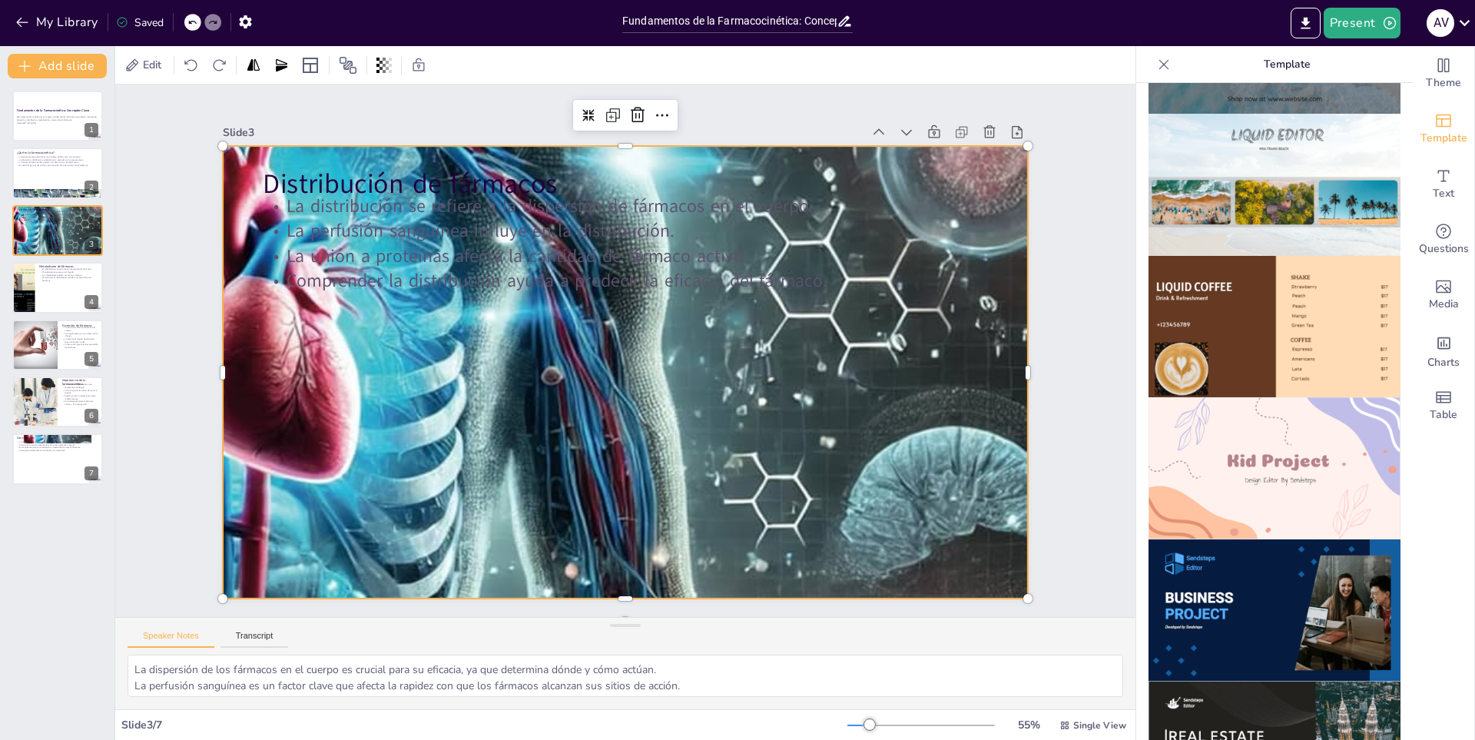
click at [372, 536] on div at bounding box center [609, 336] width 1434 height 1405
click at [569, 488] on div at bounding box center [646, 344] width 1396 height 1138
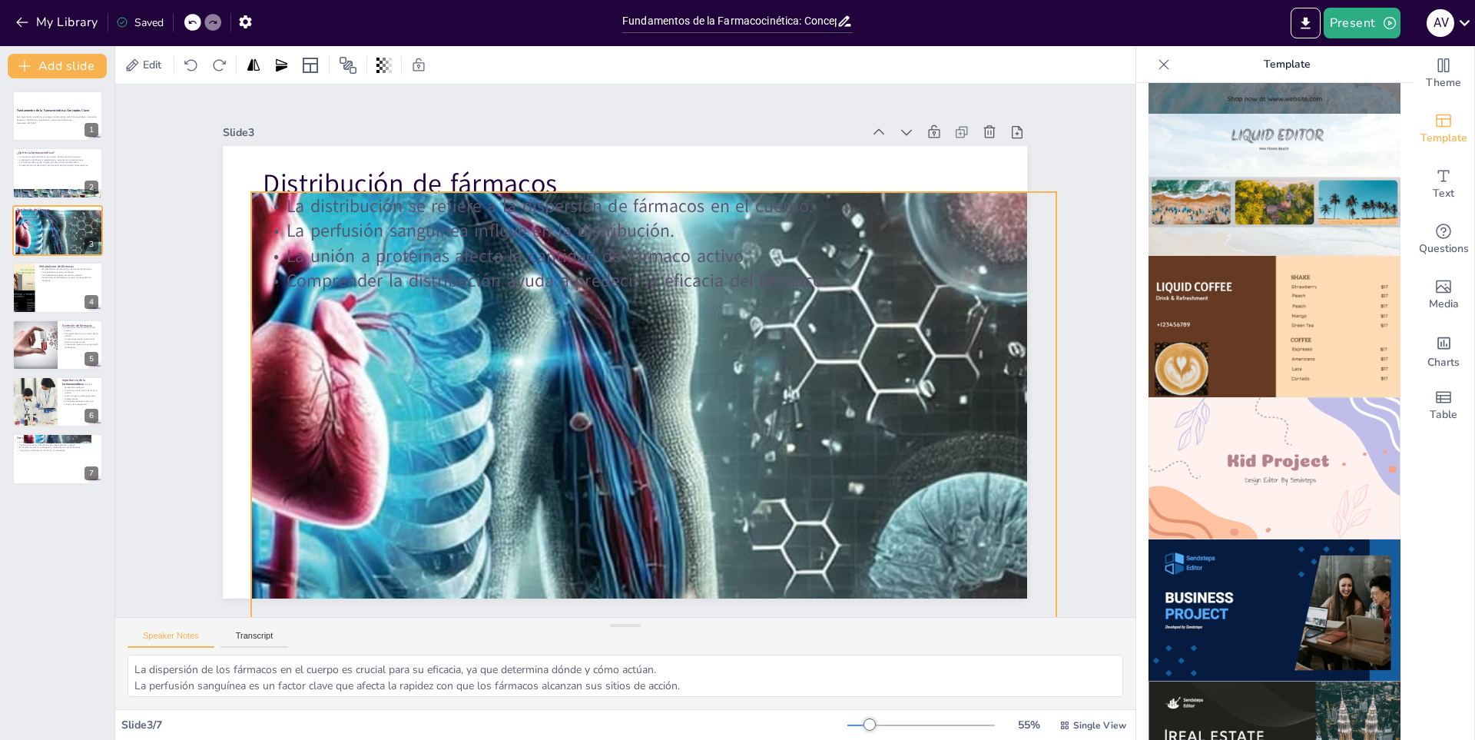
drag, startPoint x: 608, startPoint y: 483, endPoint x: 598, endPoint y: 454, distance: 31.1
click at [616, 497] on div at bounding box center [556, 326] width 1434 height 1405
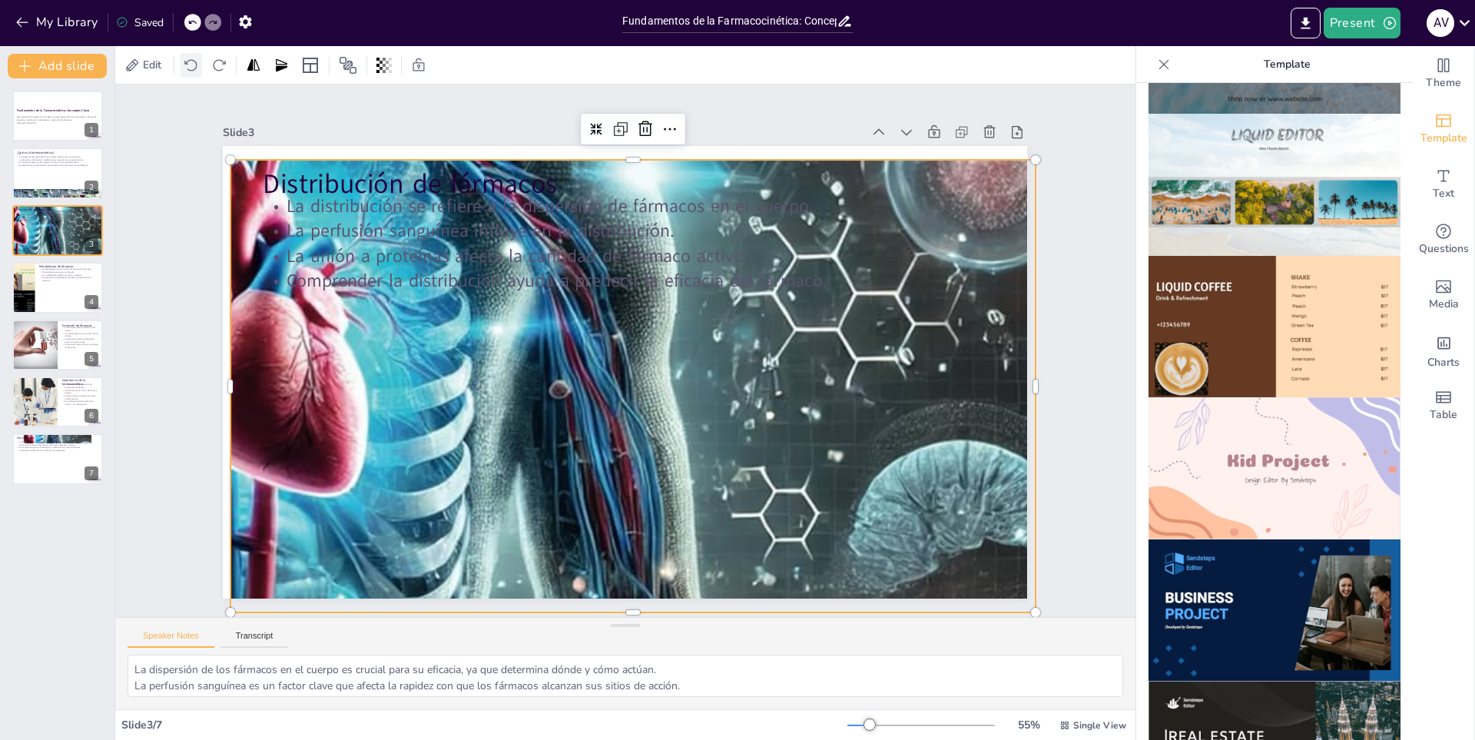
click at [187, 74] on div at bounding box center [192, 65] width 22 height 25
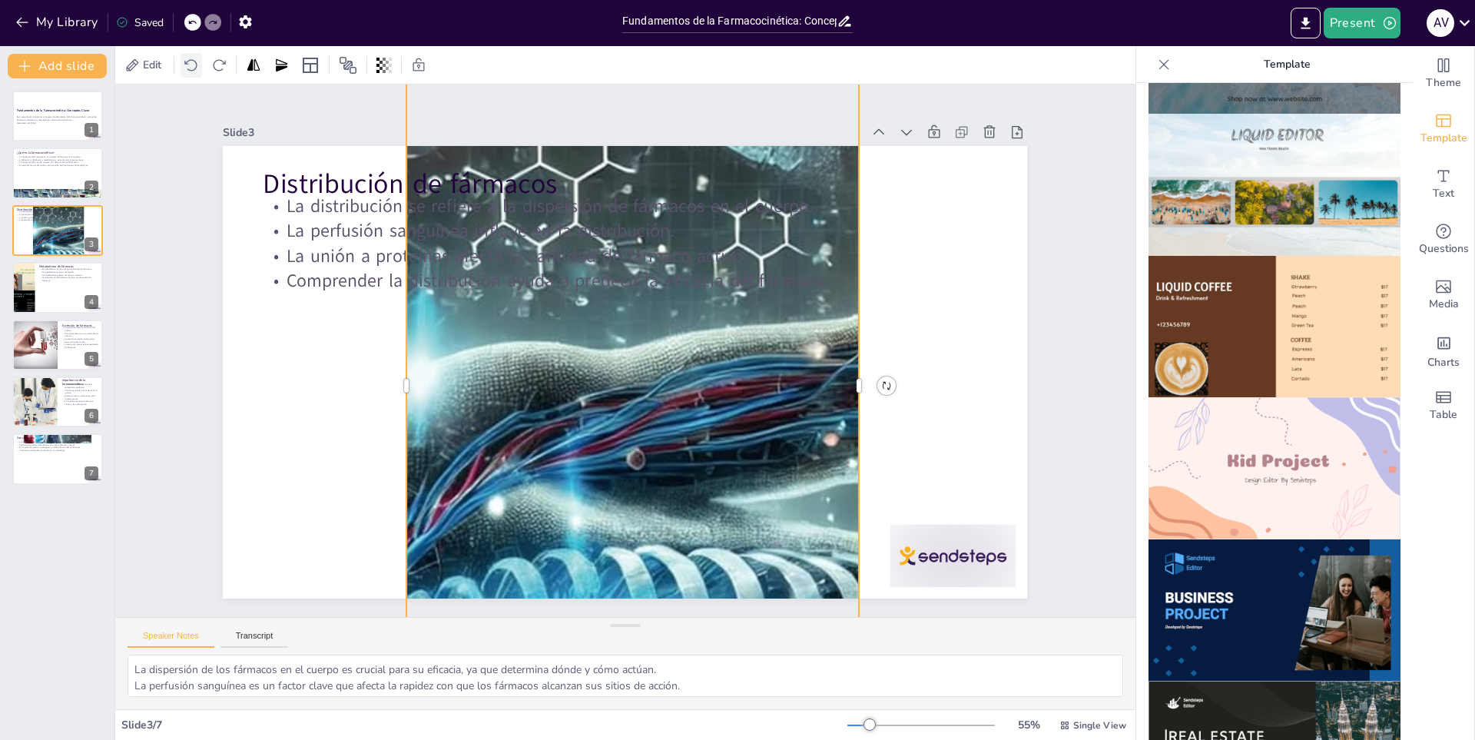
click at [187, 74] on div at bounding box center [192, 65] width 22 height 25
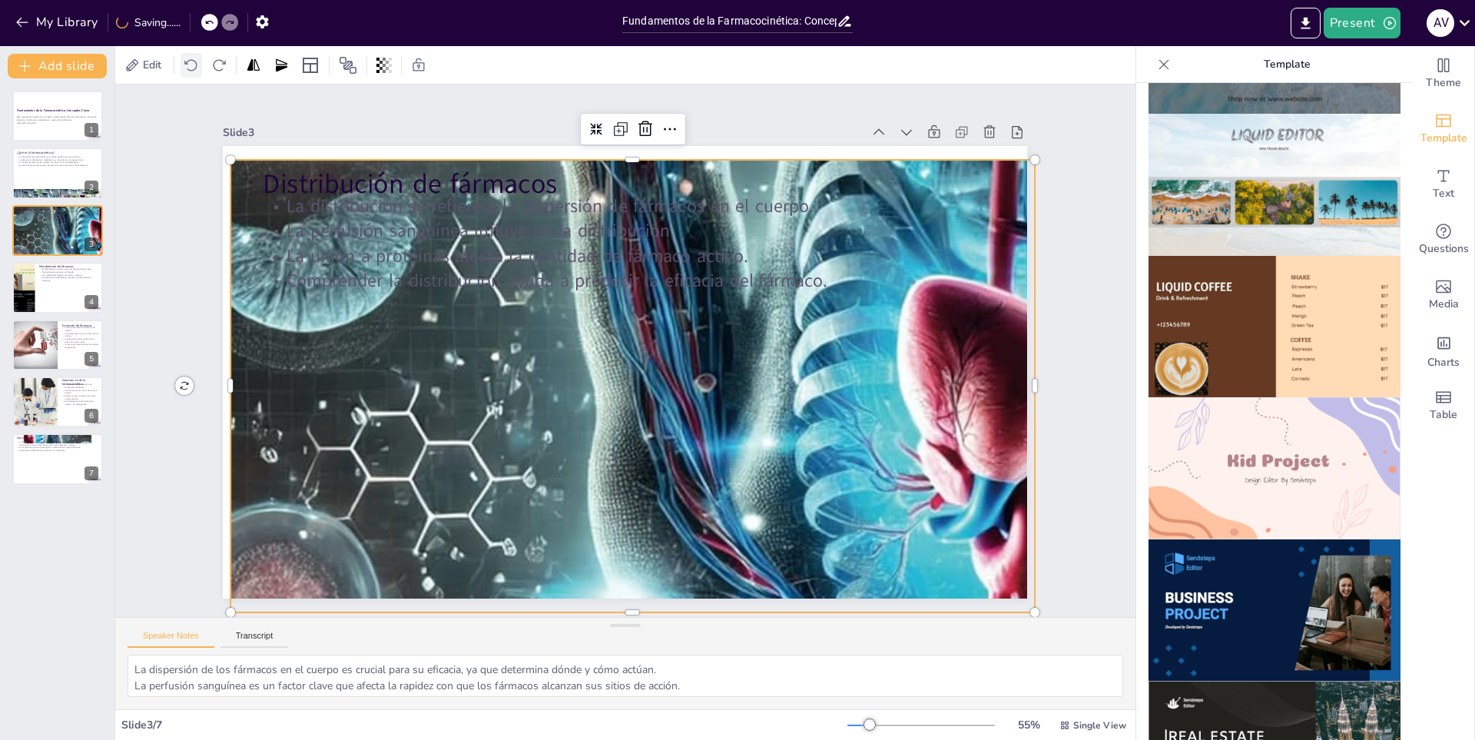
click at [187, 74] on div at bounding box center [192, 65] width 22 height 25
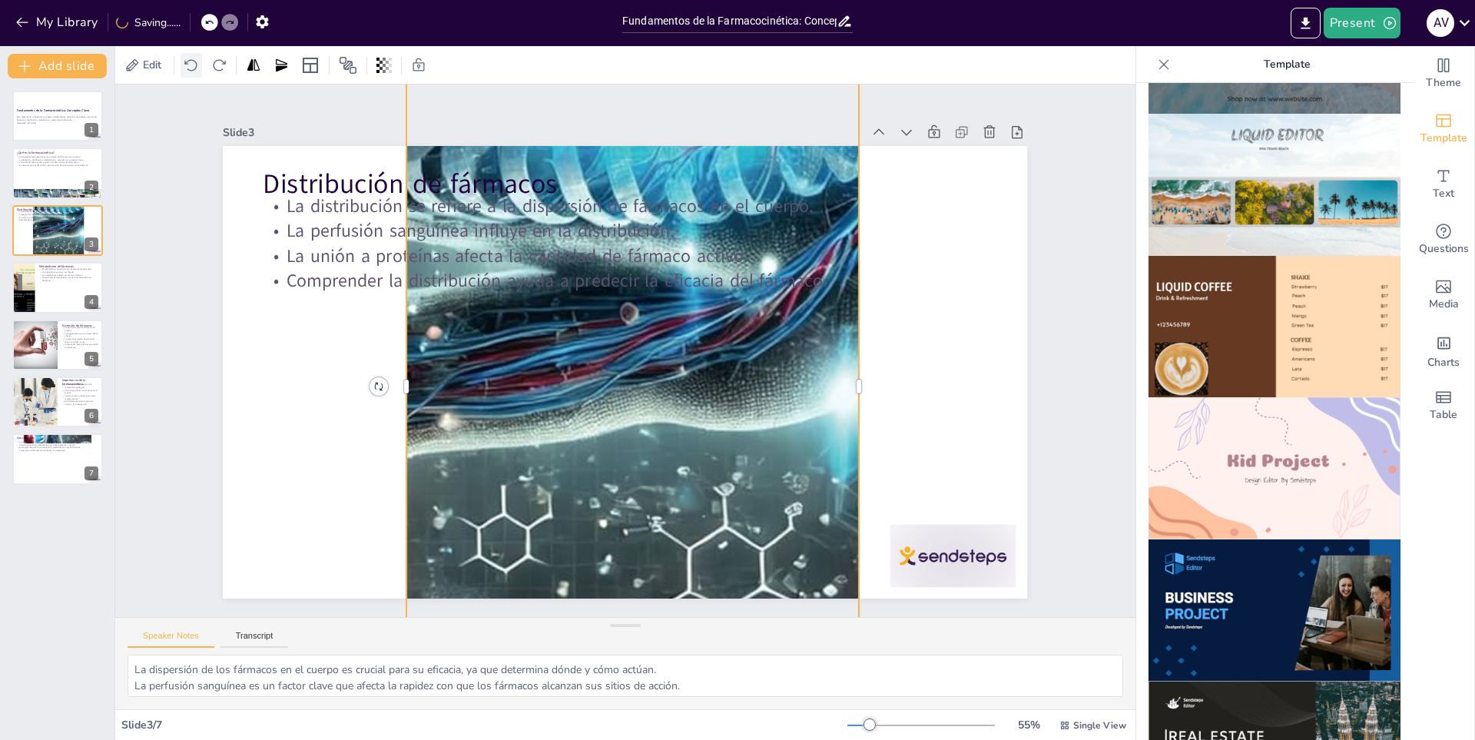
click at [187, 74] on div at bounding box center [192, 65] width 22 height 25
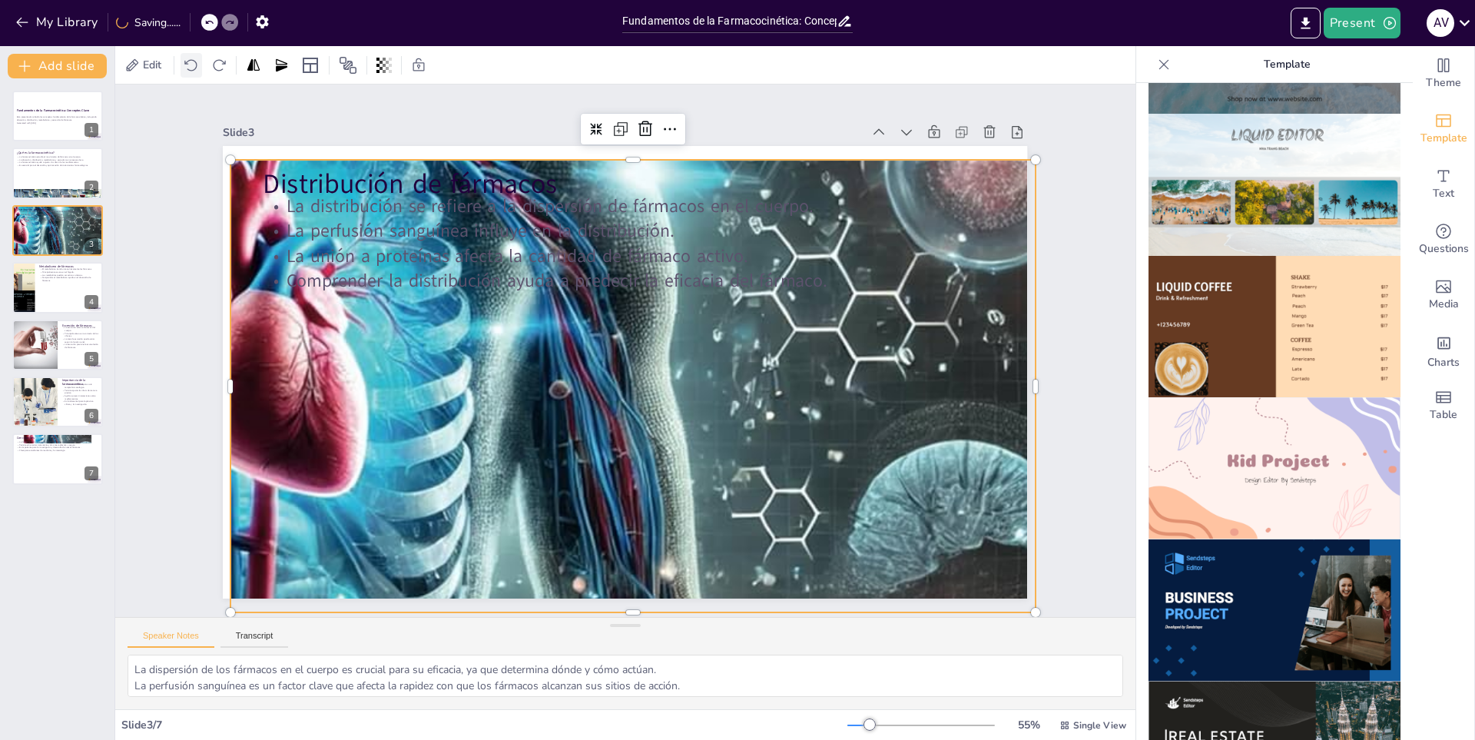
click at [187, 74] on div at bounding box center [192, 65] width 22 height 25
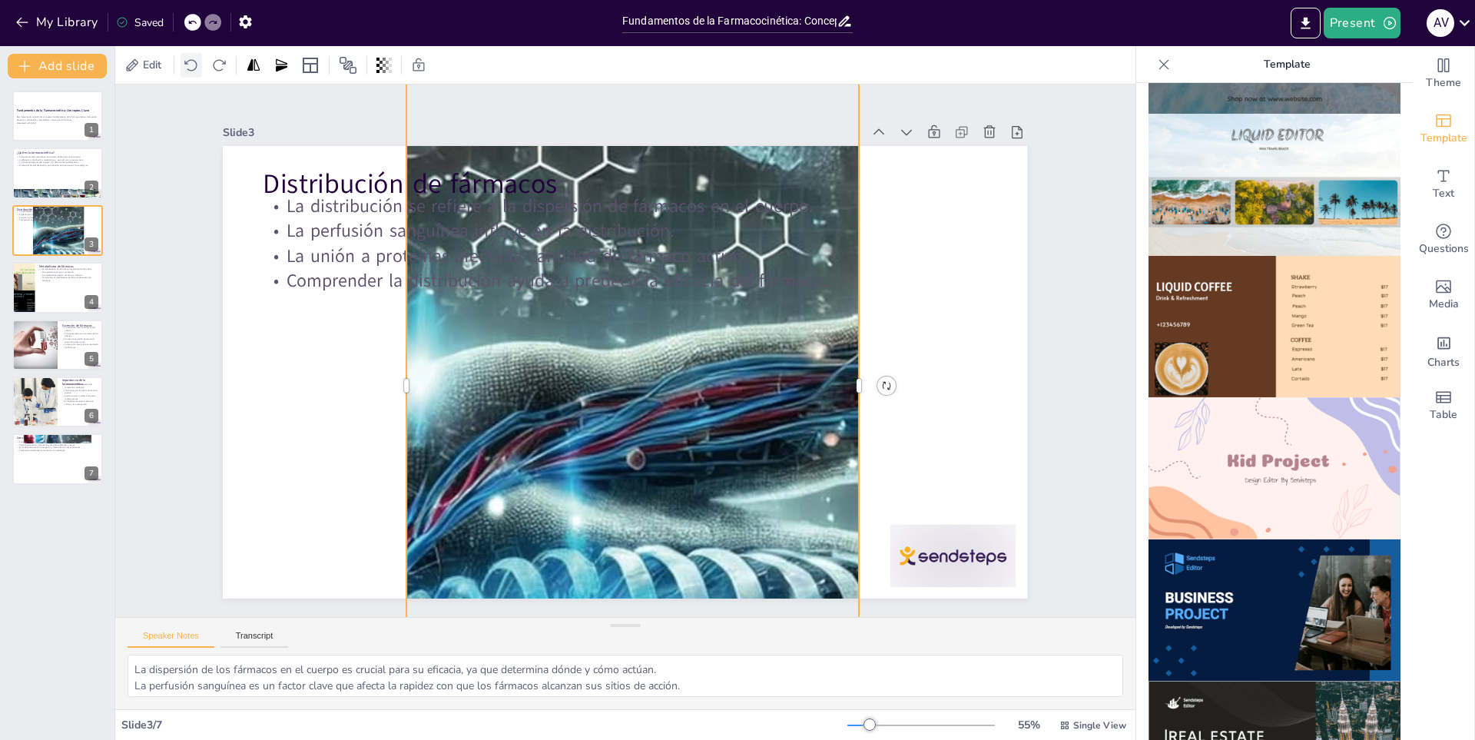
click at [187, 74] on div at bounding box center [192, 65] width 22 height 25
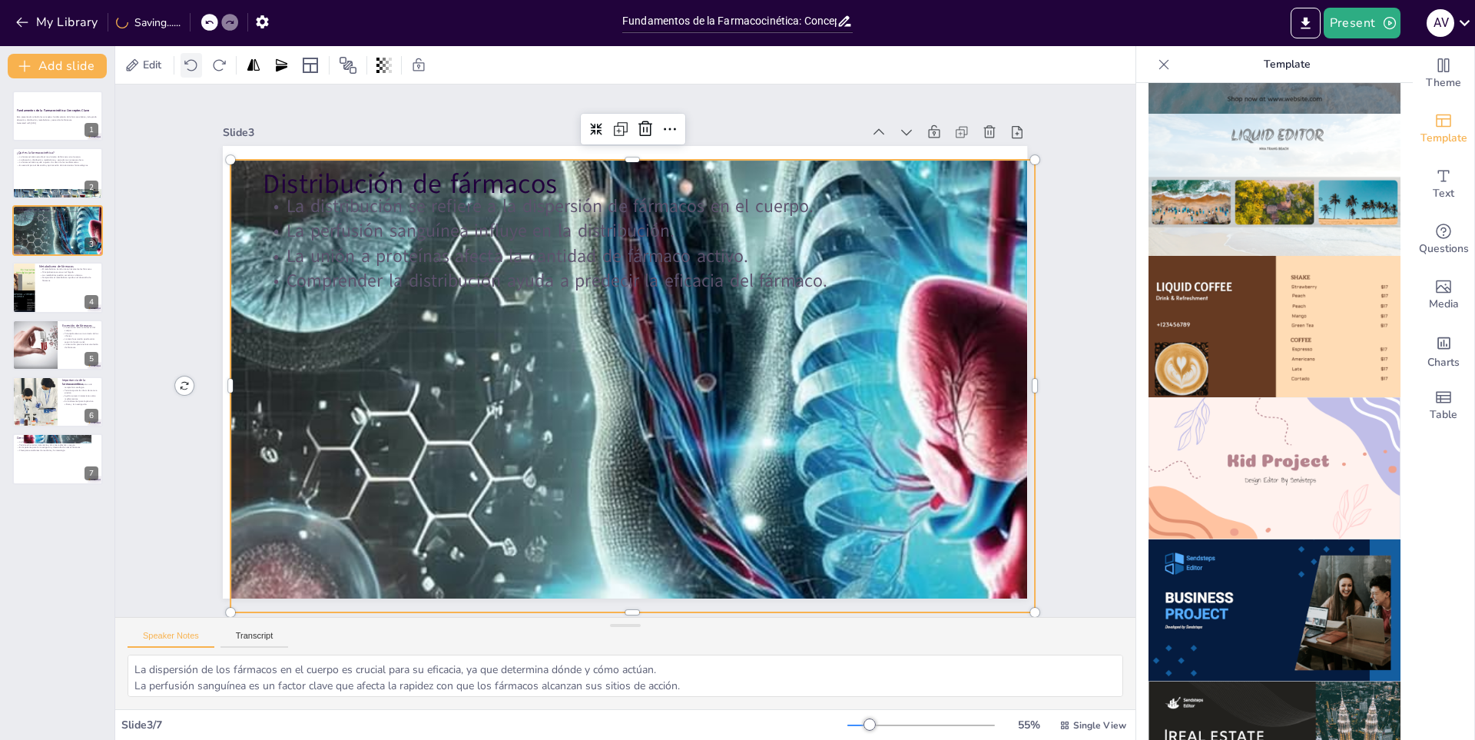
click at [187, 74] on div at bounding box center [192, 65] width 22 height 25
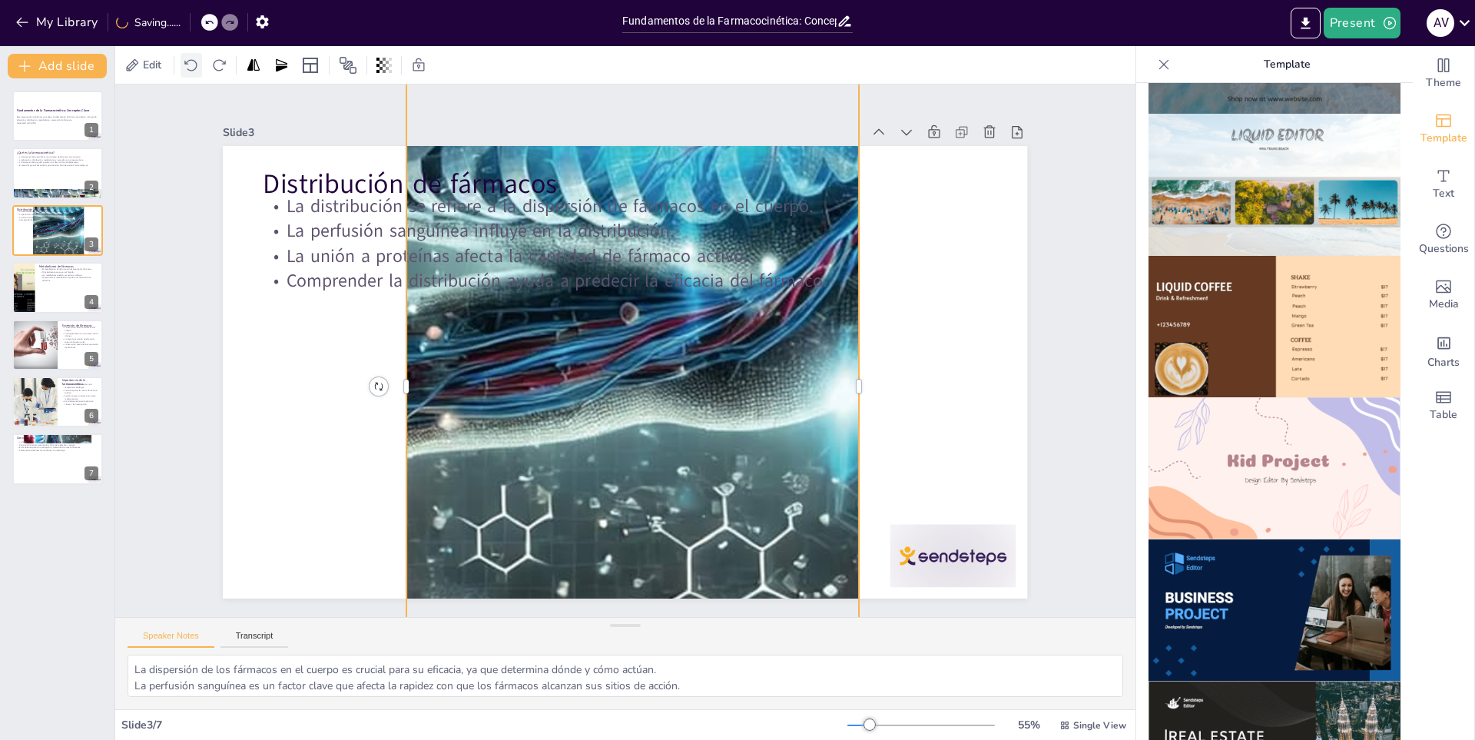
click at [187, 74] on div at bounding box center [192, 65] width 22 height 25
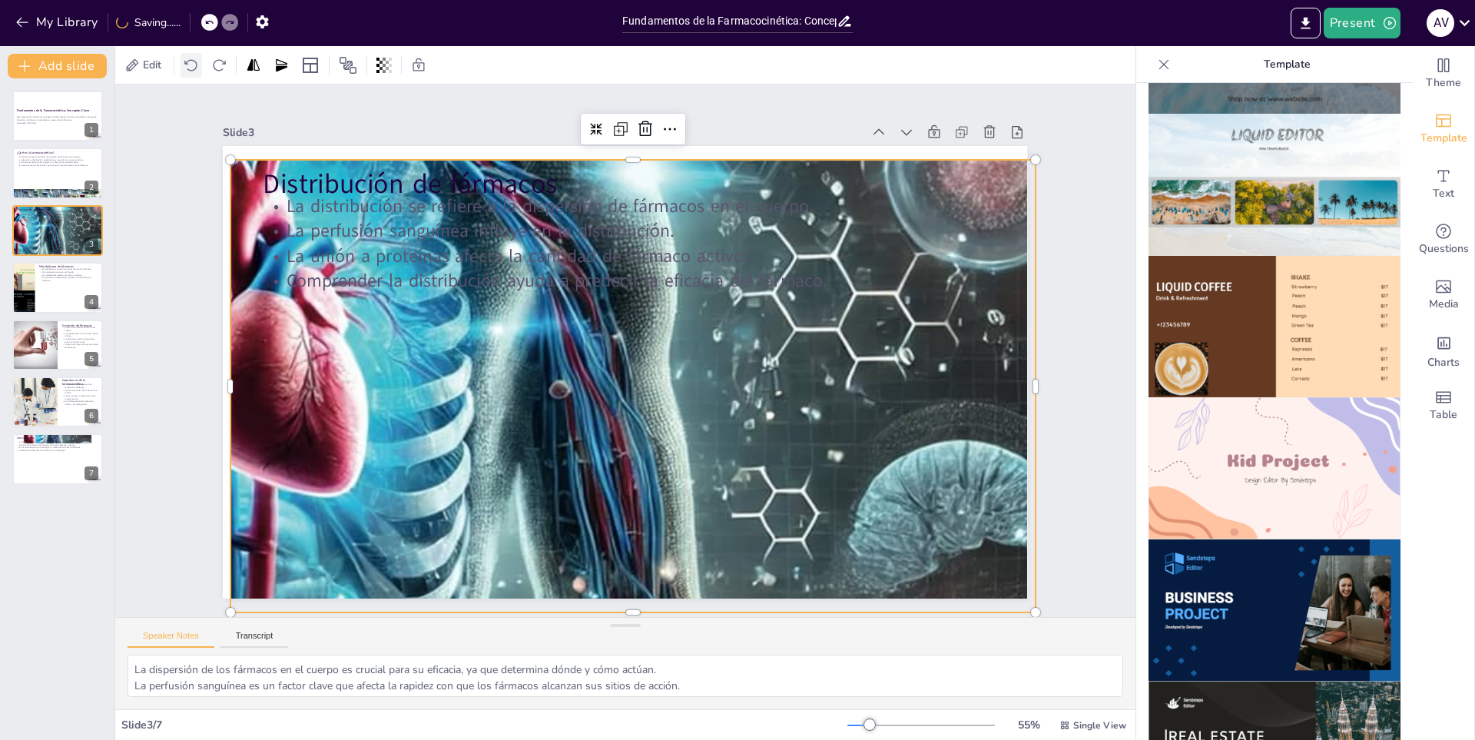
click at [187, 74] on div at bounding box center [192, 65] width 22 height 25
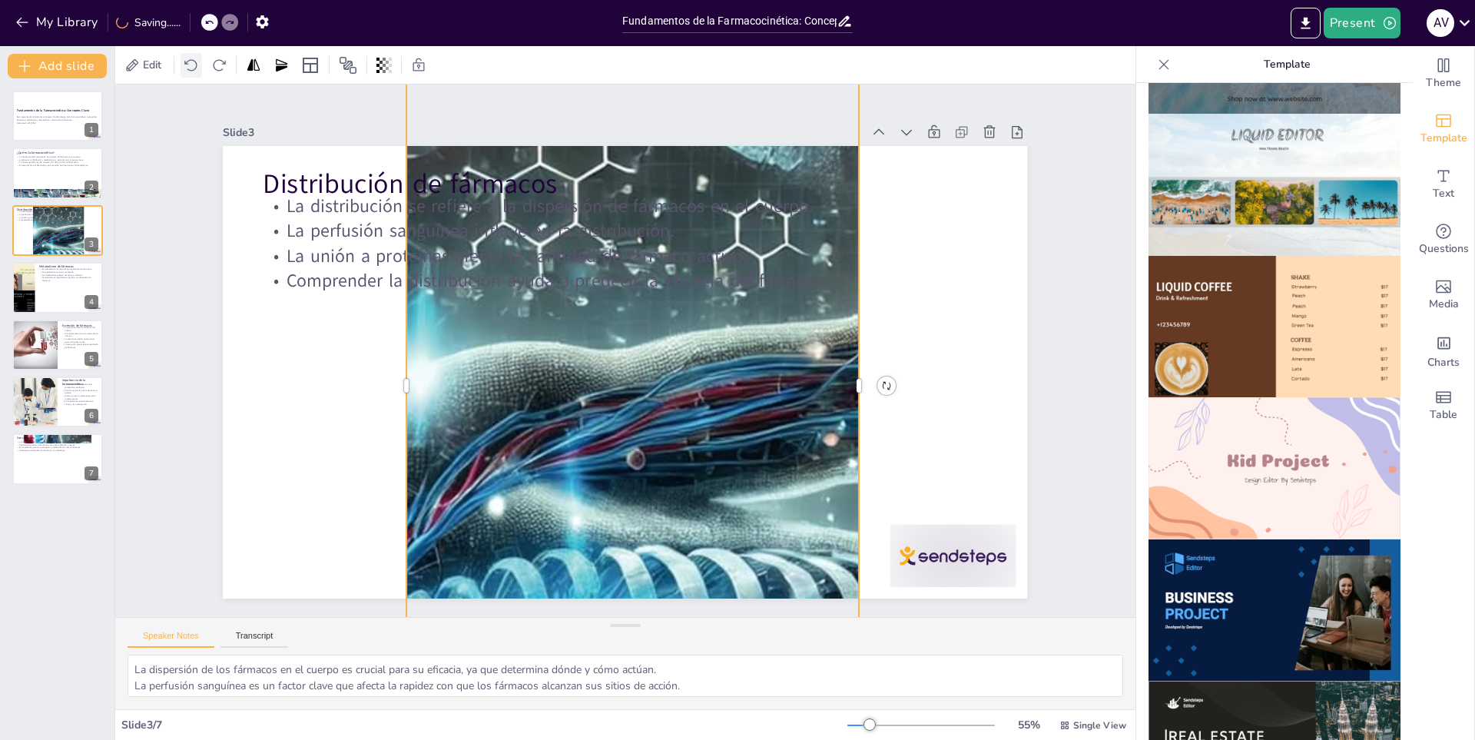
click at [187, 74] on div at bounding box center [192, 65] width 22 height 25
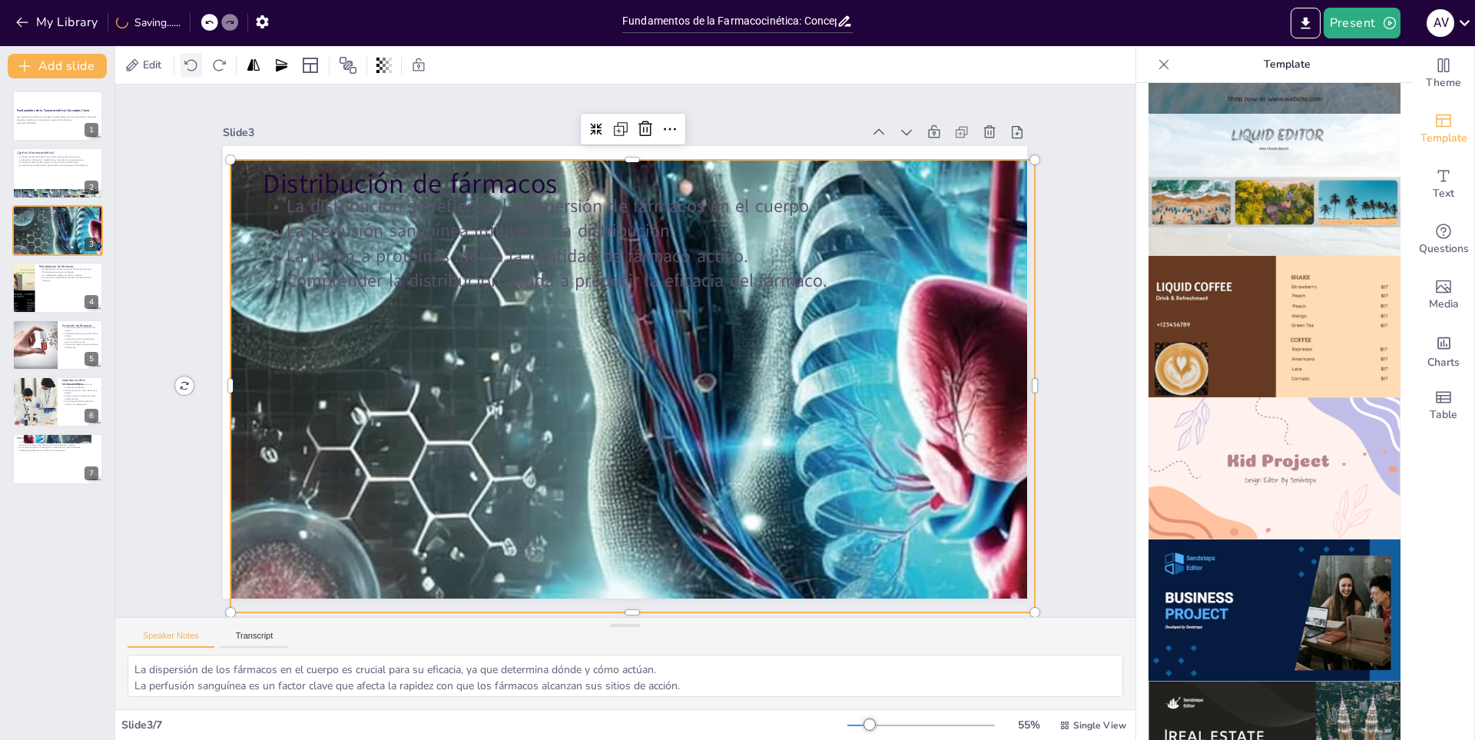
click at [187, 74] on div at bounding box center [192, 65] width 22 height 25
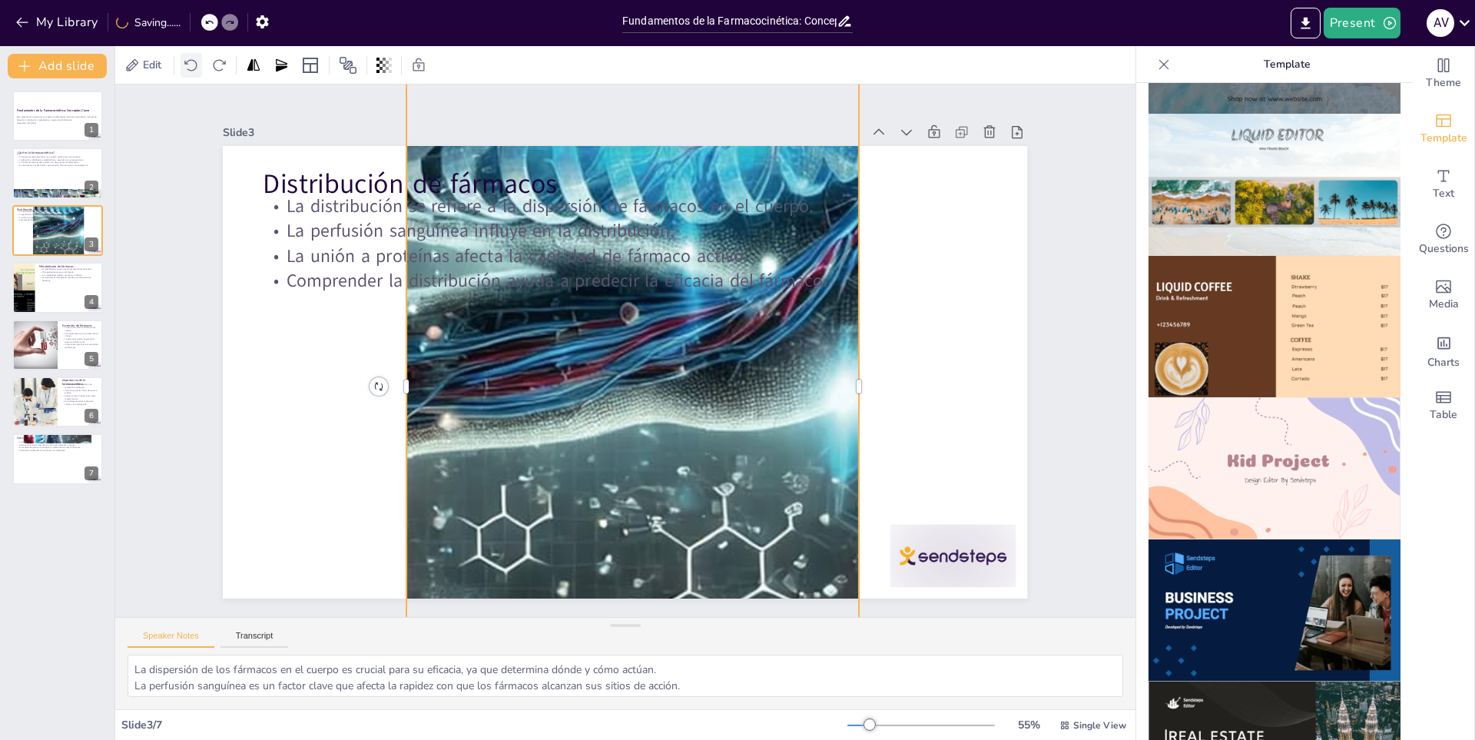
click at [187, 74] on div at bounding box center [192, 65] width 22 height 25
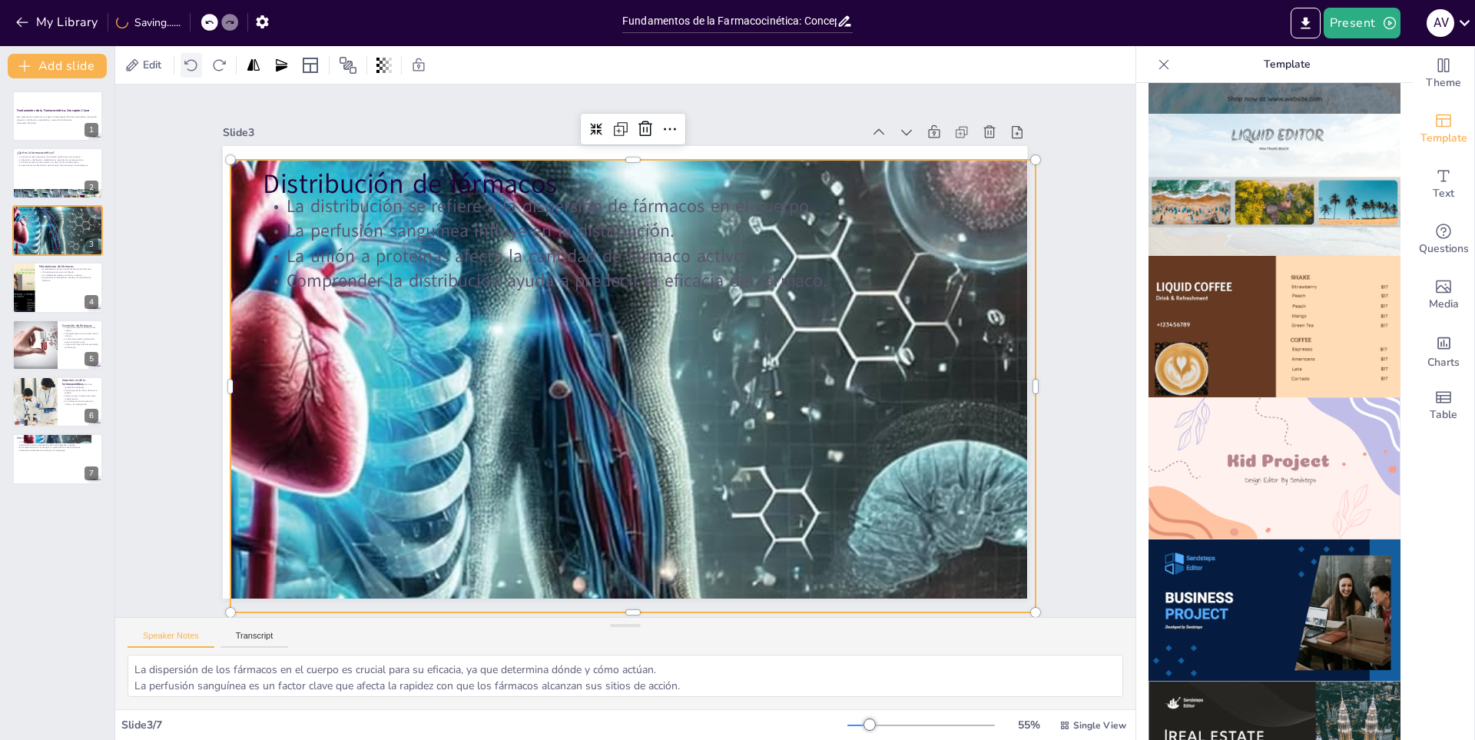
click at [187, 74] on div at bounding box center [192, 65] width 22 height 25
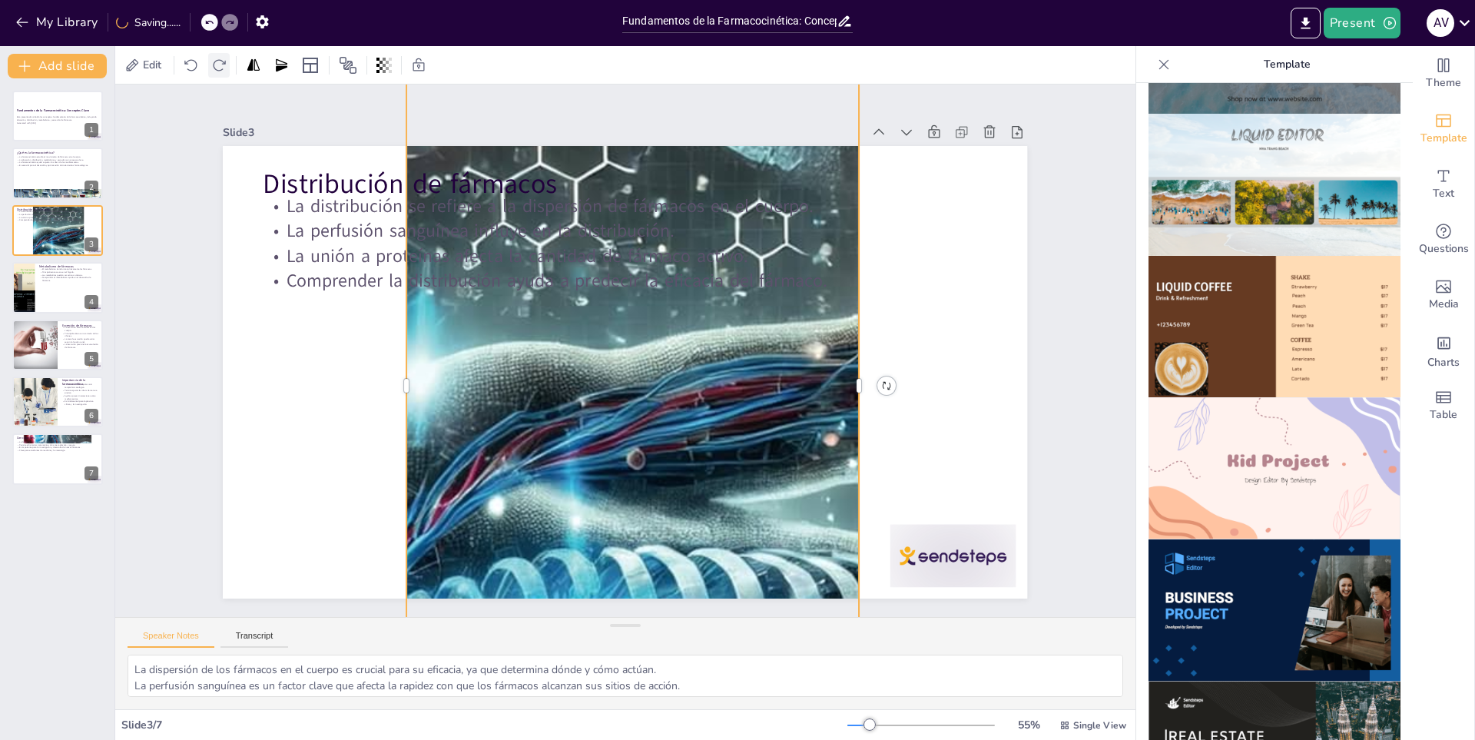
click at [222, 68] on icon at bounding box center [218, 65] width 15 height 15
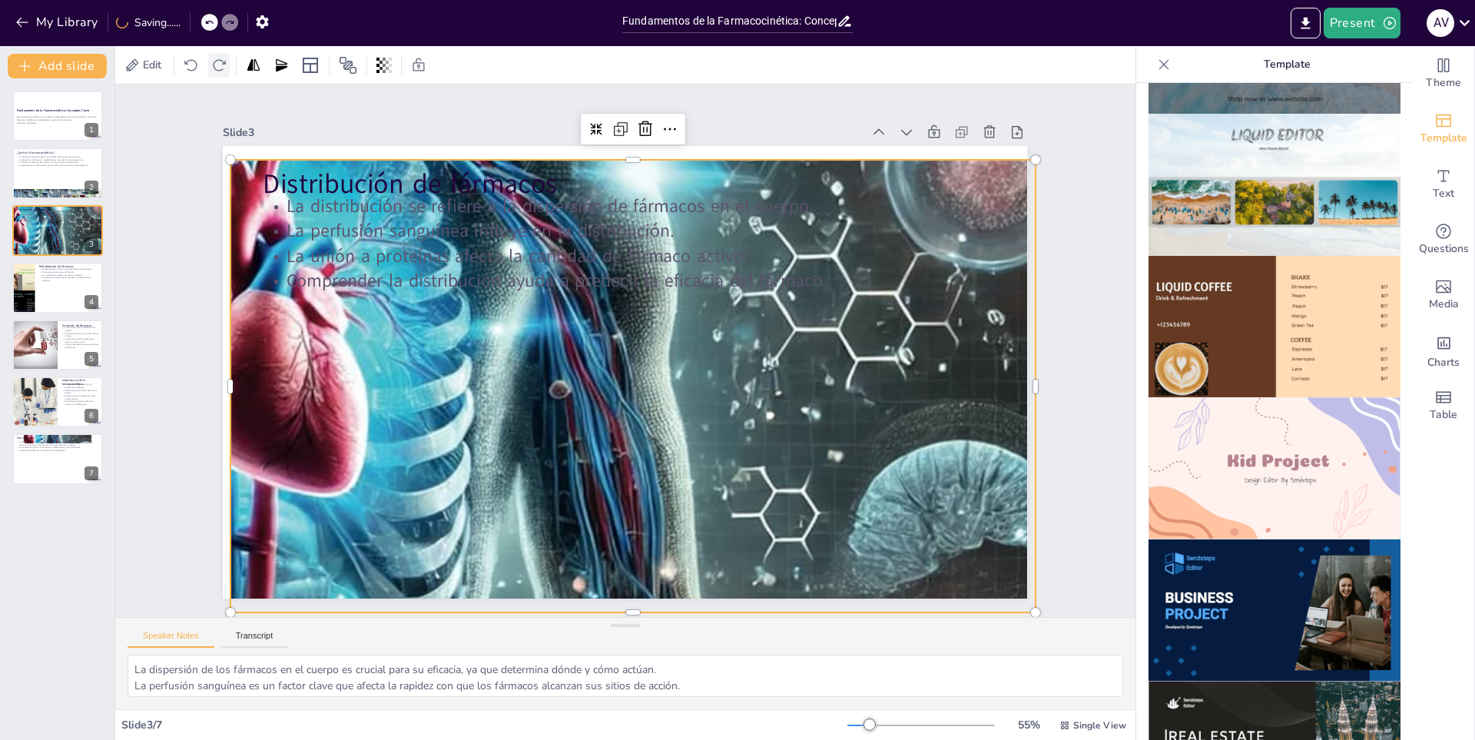
click at [222, 68] on icon at bounding box center [218, 65] width 15 height 15
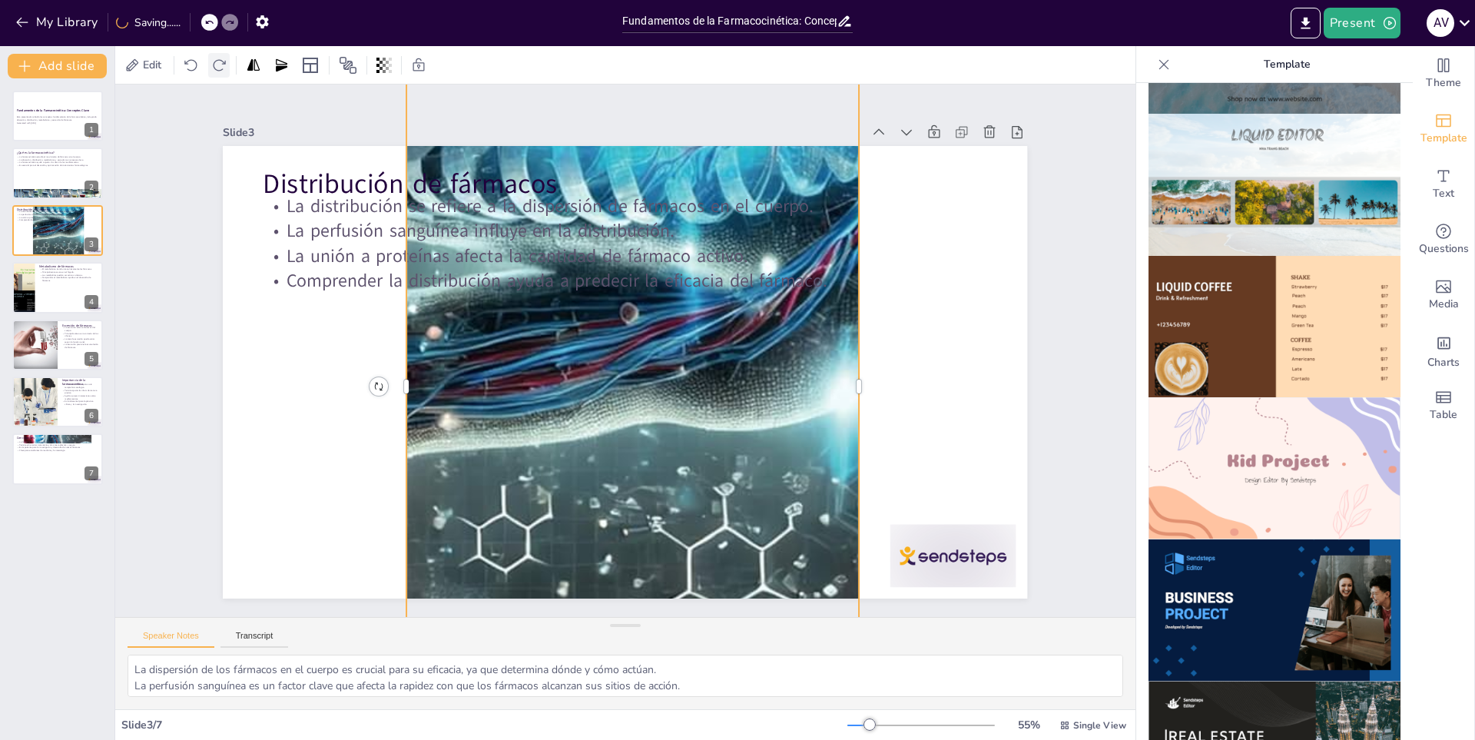
click at [222, 68] on icon at bounding box center [218, 65] width 15 height 15
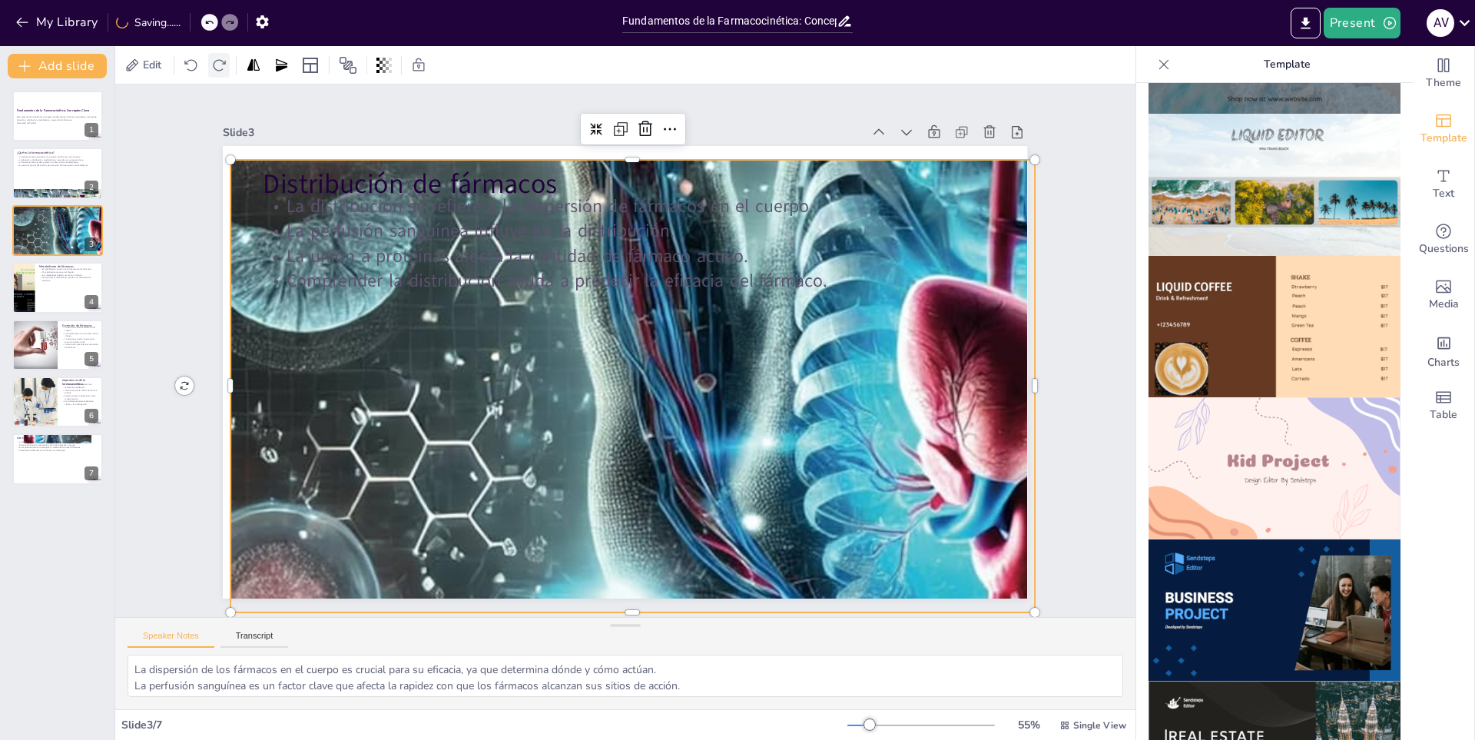
click at [222, 68] on icon at bounding box center [218, 65] width 15 height 15
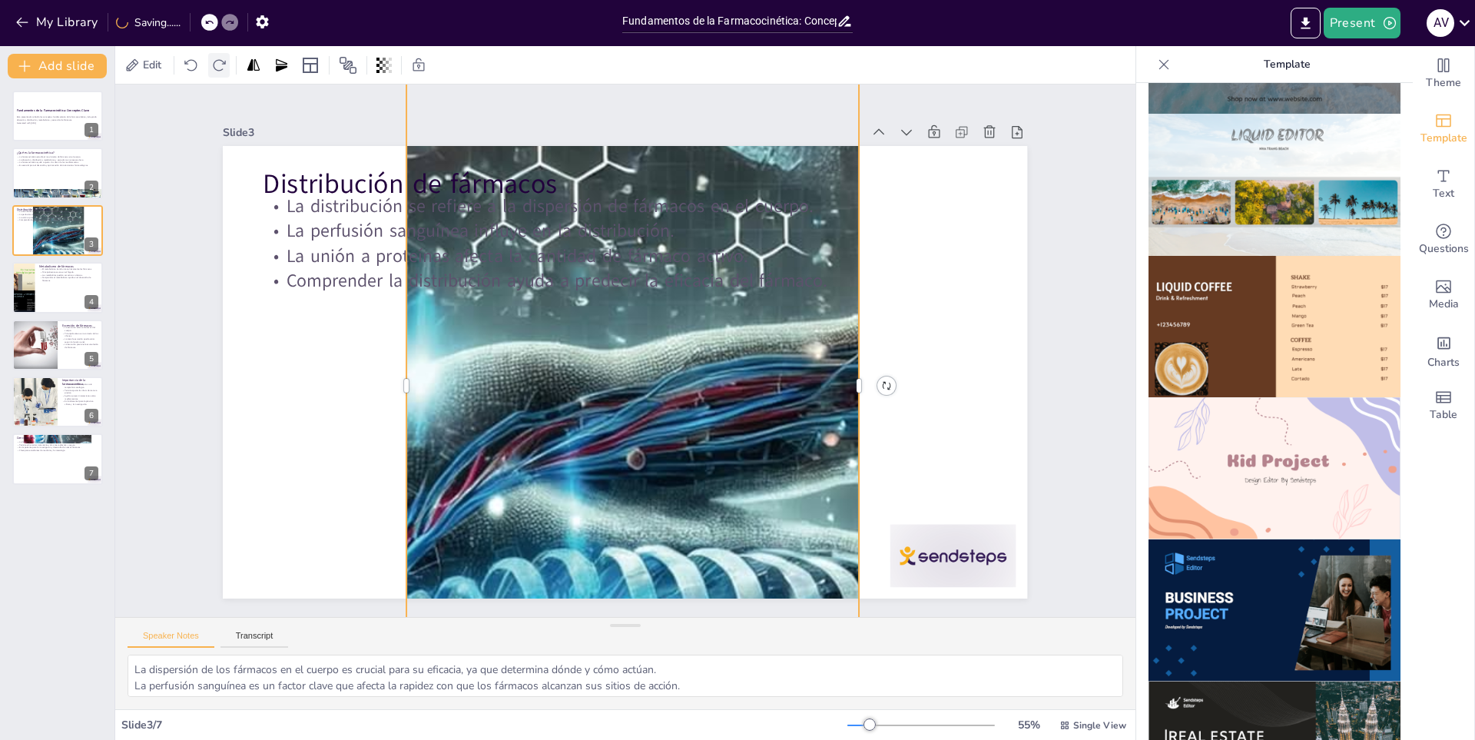
click at [222, 68] on icon at bounding box center [218, 65] width 15 height 15
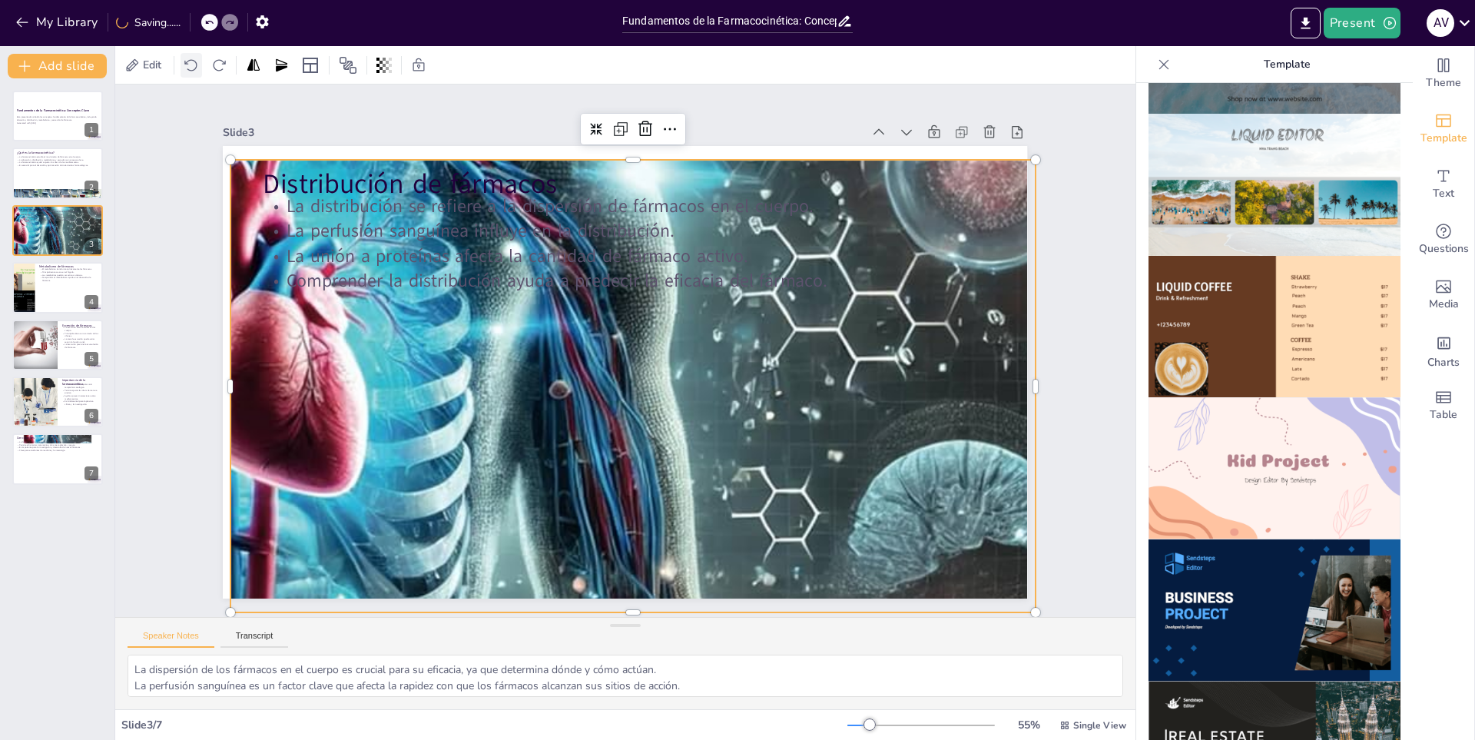
click at [202, 62] on div at bounding box center [192, 65] width 22 height 25
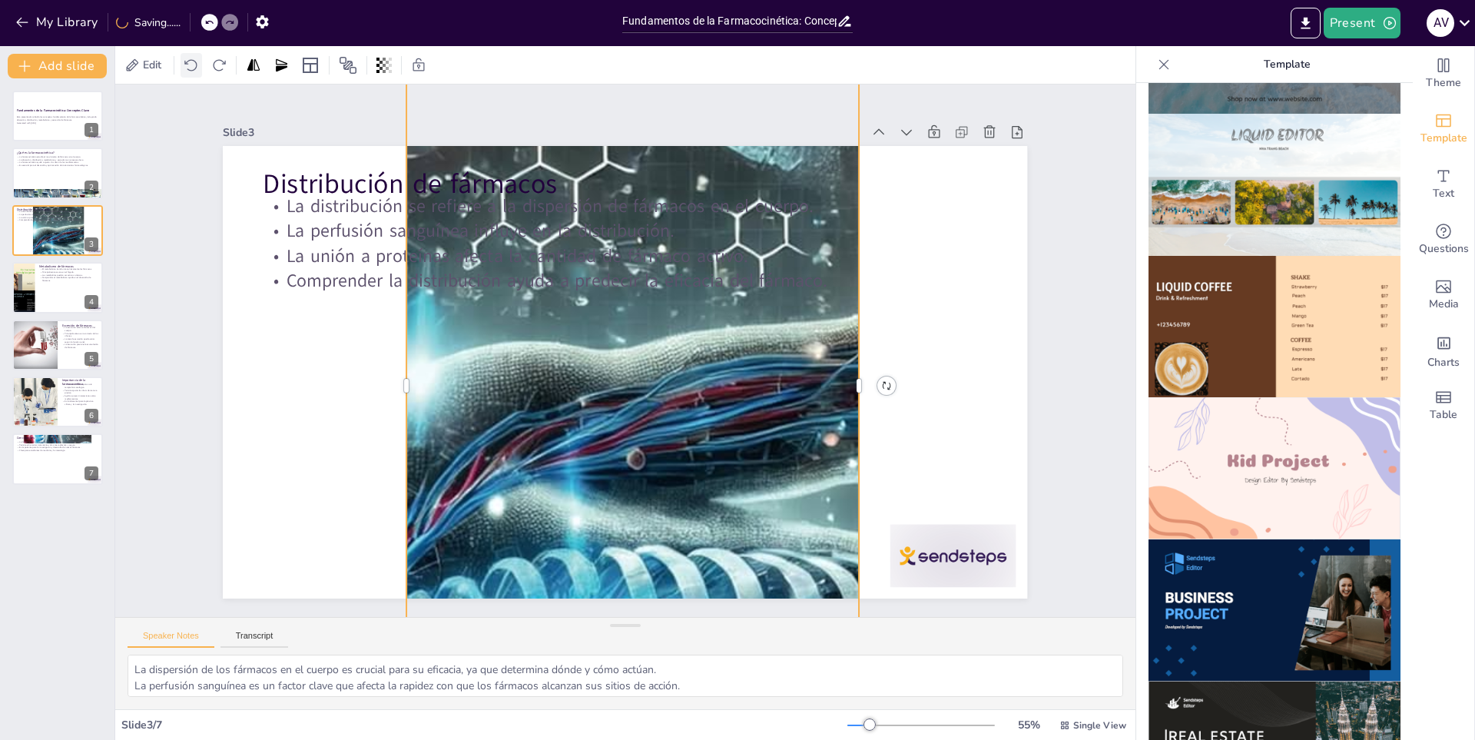
click at [202, 62] on div at bounding box center [192, 65] width 22 height 25
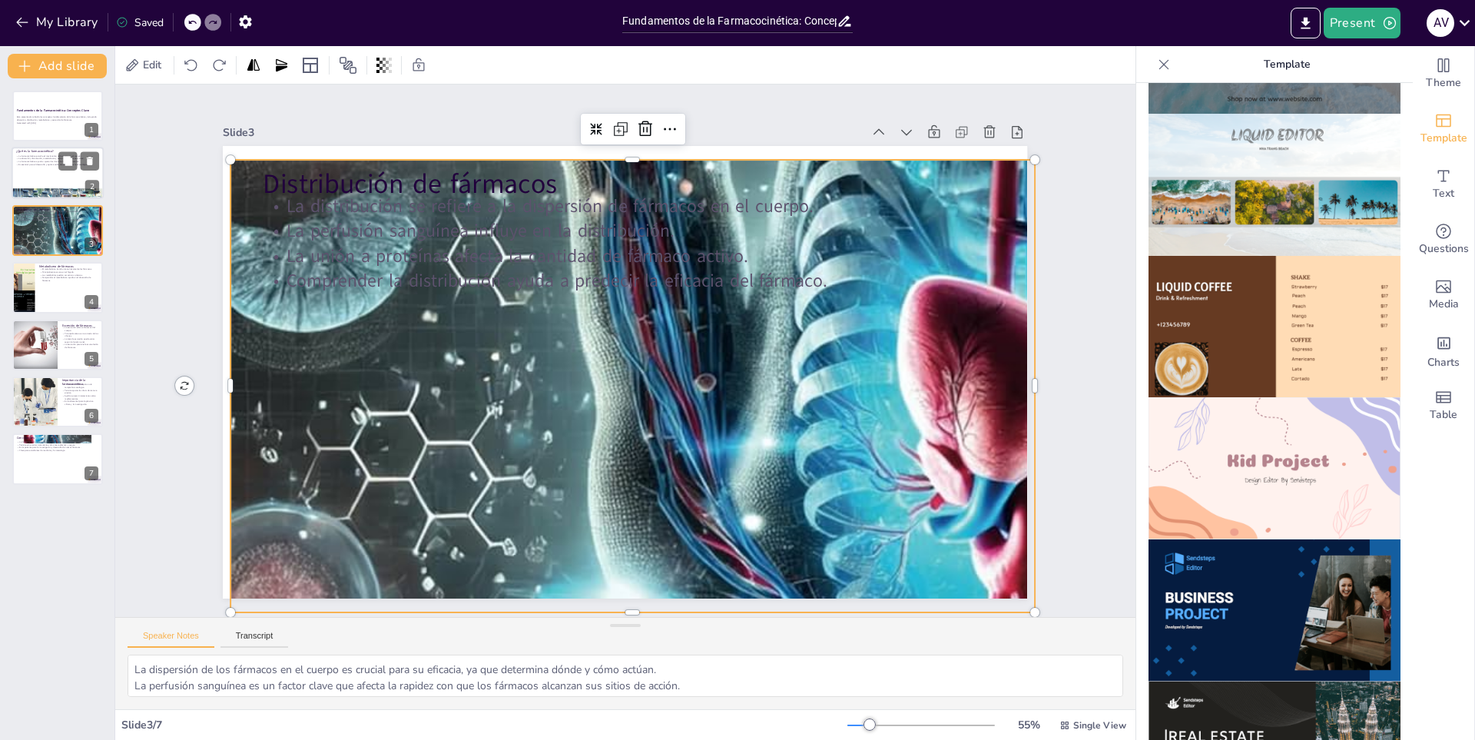
click at [65, 189] on div at bounding box center [58, 193] width 92 height 53
type textarea "La farmacocinética se centra en cómo los fármacos se distribuyen y procesan en …"
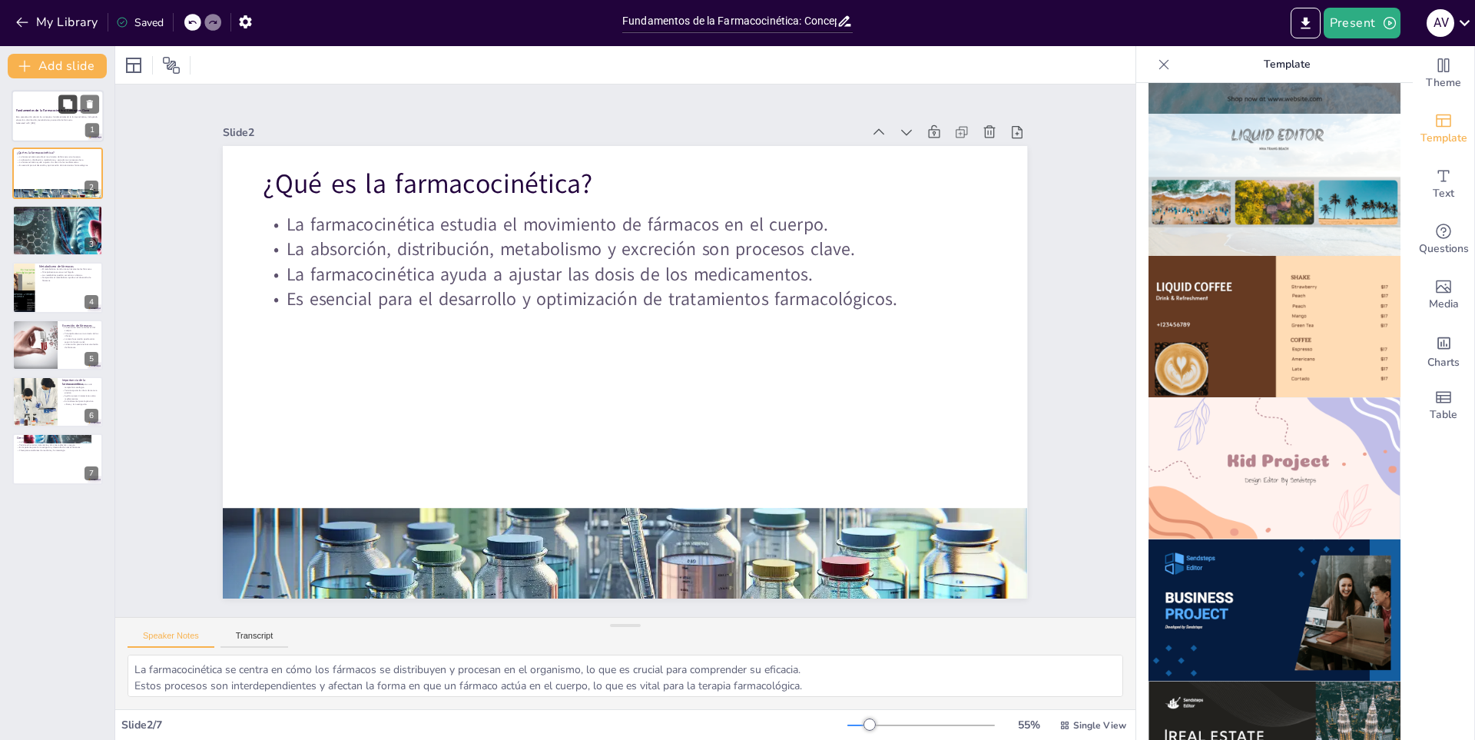
click at [68, 108] on div "Fundamentos de la Farmacocinética: Conceptos Clave Esta presentación aborda los…" at bounding box center [58, 116] width 92 height 52
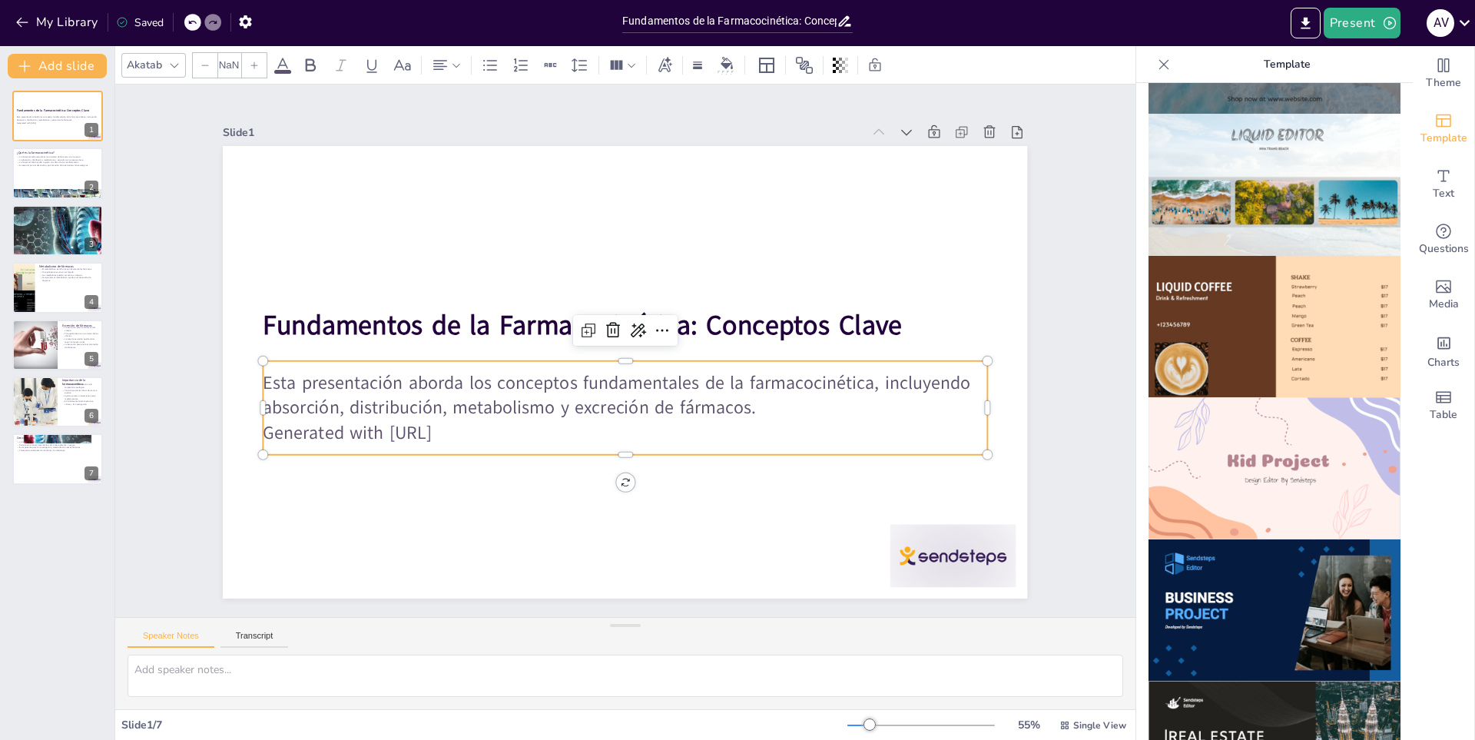
type input "32"
click at [484, 430] on p "Generated with Sendsteps.ai" at bounding box center [609, 430] width 714 height 175
click at [479, 429] on p "Generated with Sendsteps.ai" at bounding box center [584, 421] width 640 height 383
drag, startPoint x: 465, startPoint y: 430, endPoint x: 454, endPoint y: 432, distance: 10.9
click at [454, 432] on p "Generated with Sendsteps.ai" at bounding box center [556, 402] width 555 height 503
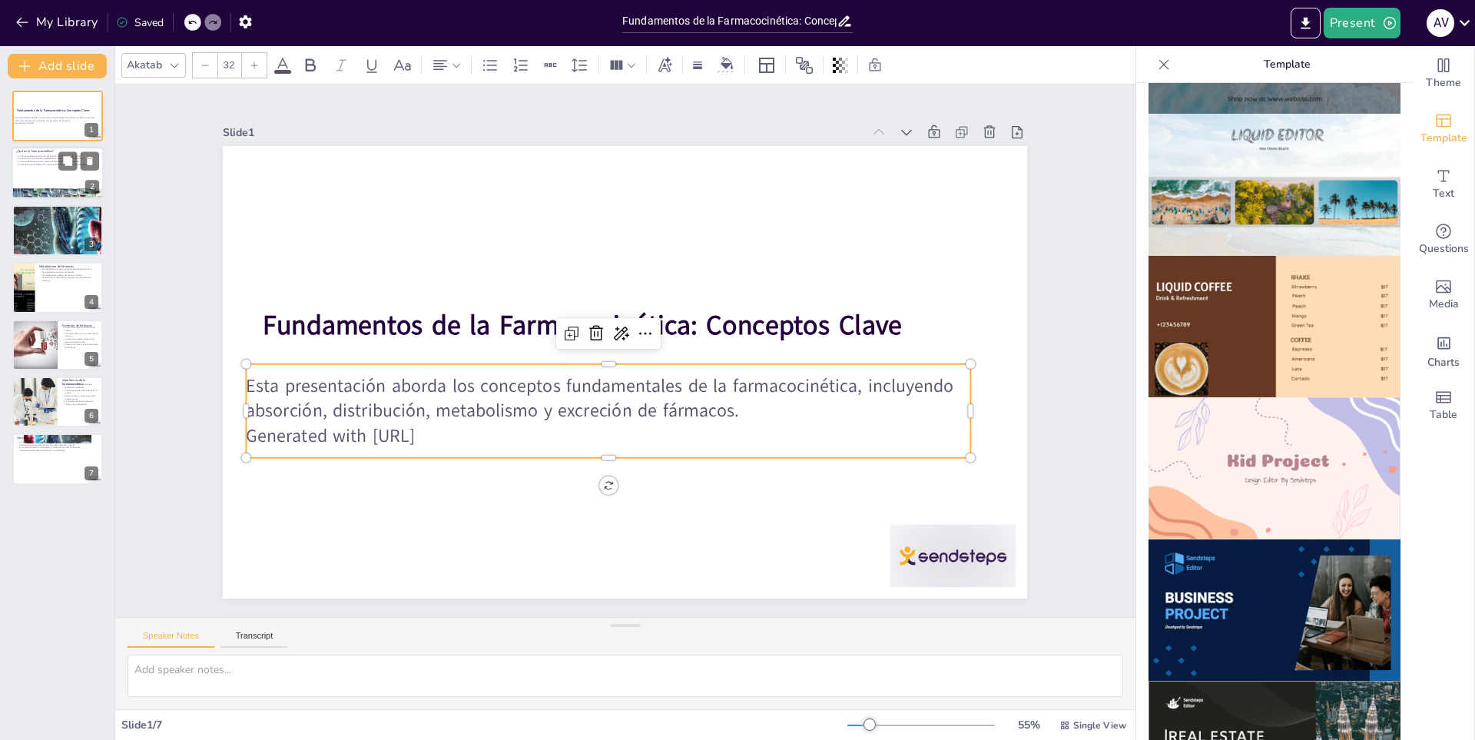
click at [47, 181] on div at bounding box center [58, 173] width 92 height 52
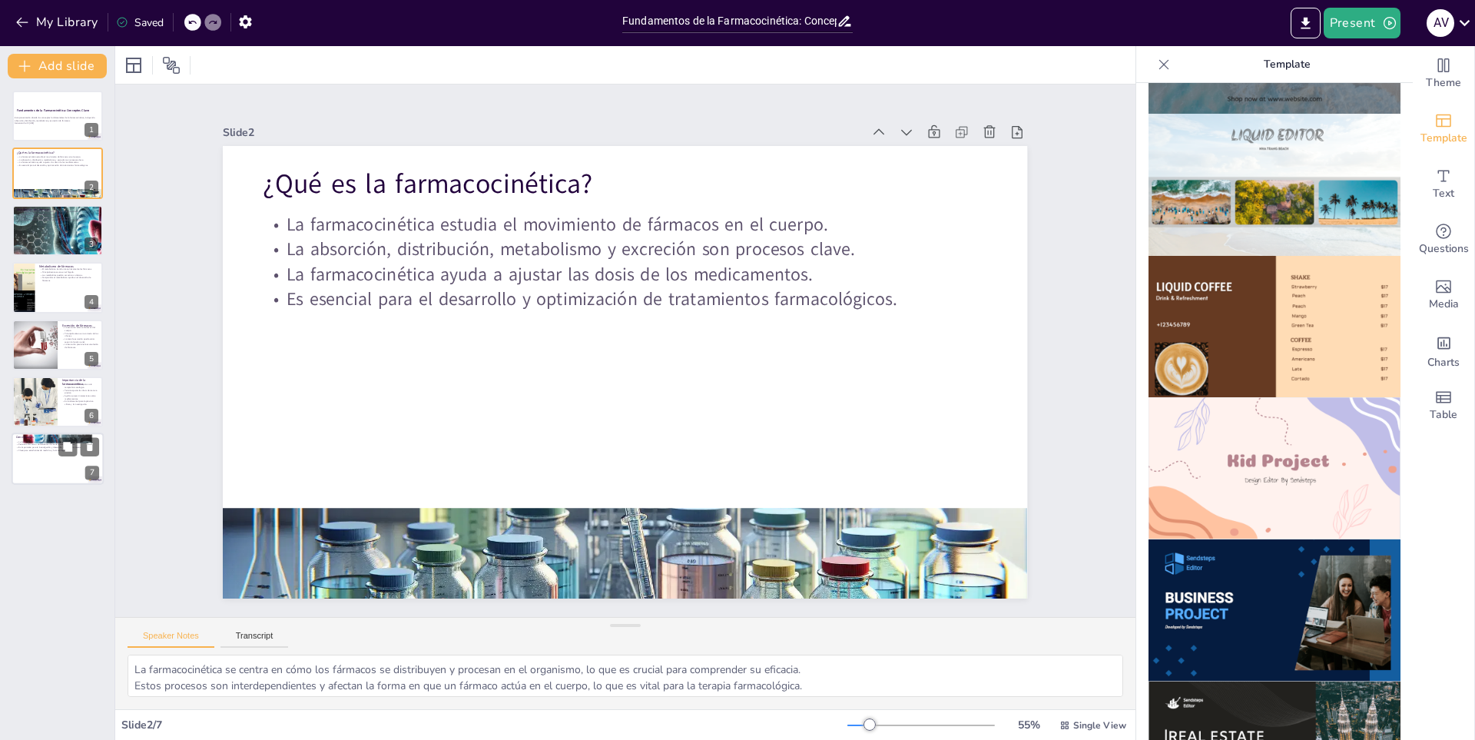
click at [65, 469] on div at bounding box center [58, 459] width 92 height 52
type textarea "La comprensión de la farmacocinética es vital para la correcta administración d…"
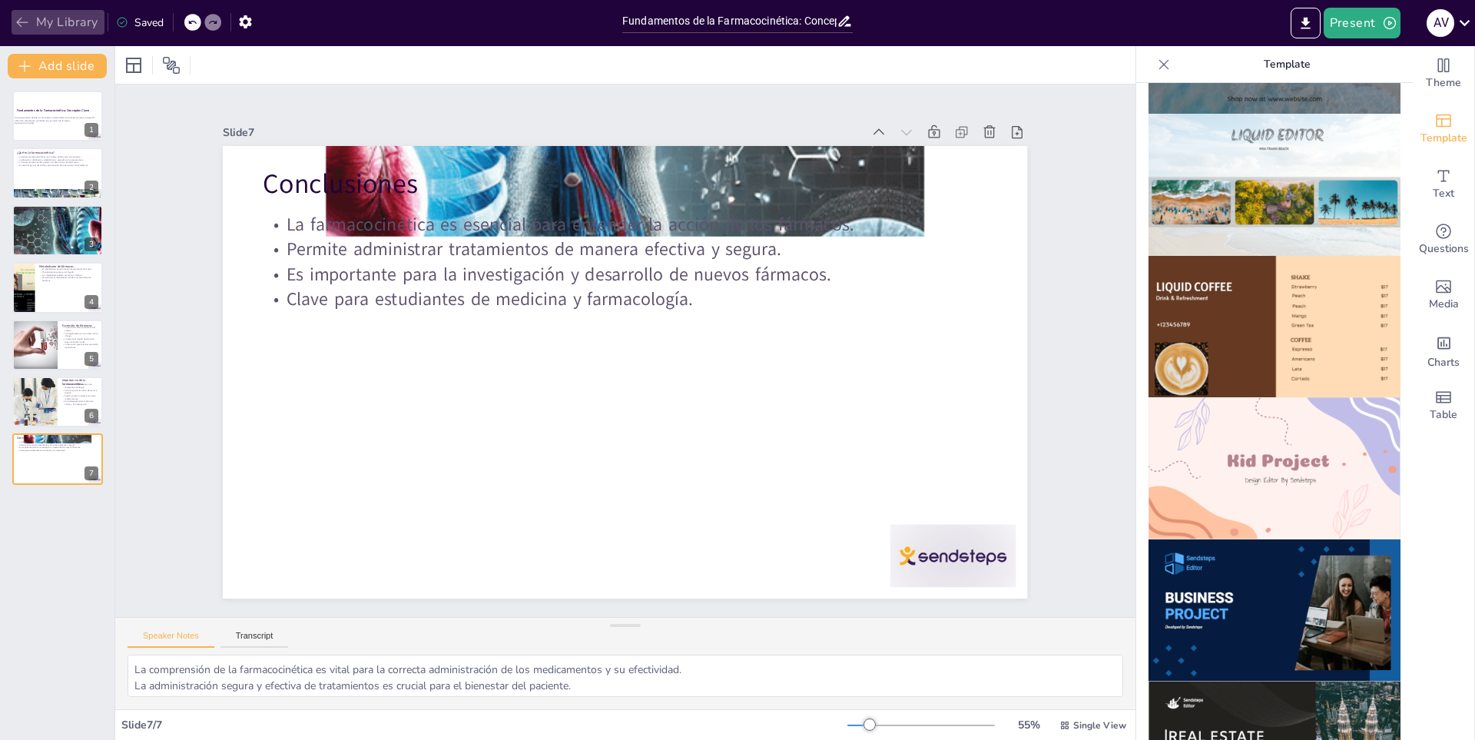
click at [20, 26] on icon "button" at bounding box center [22, 22] width 15 height 15
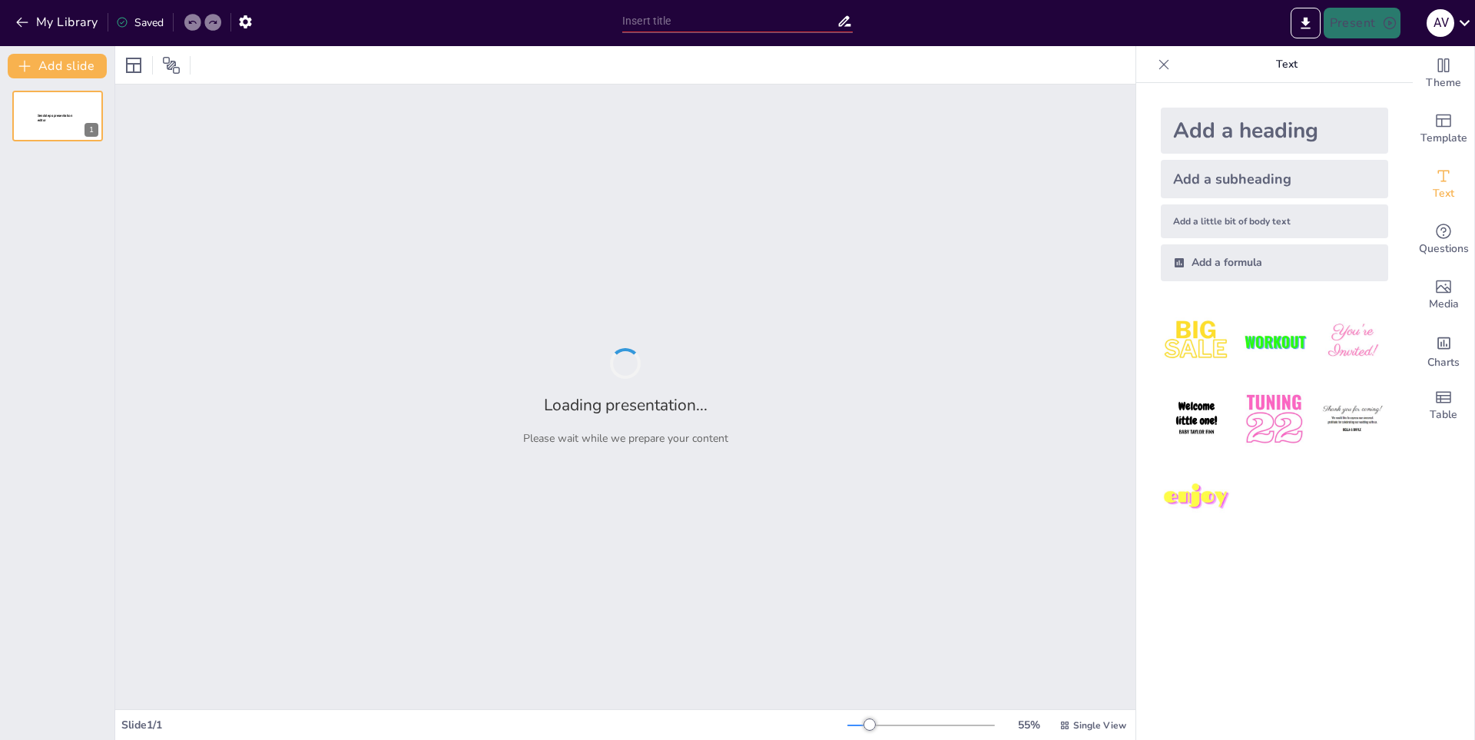
type input "New Sendsteps"
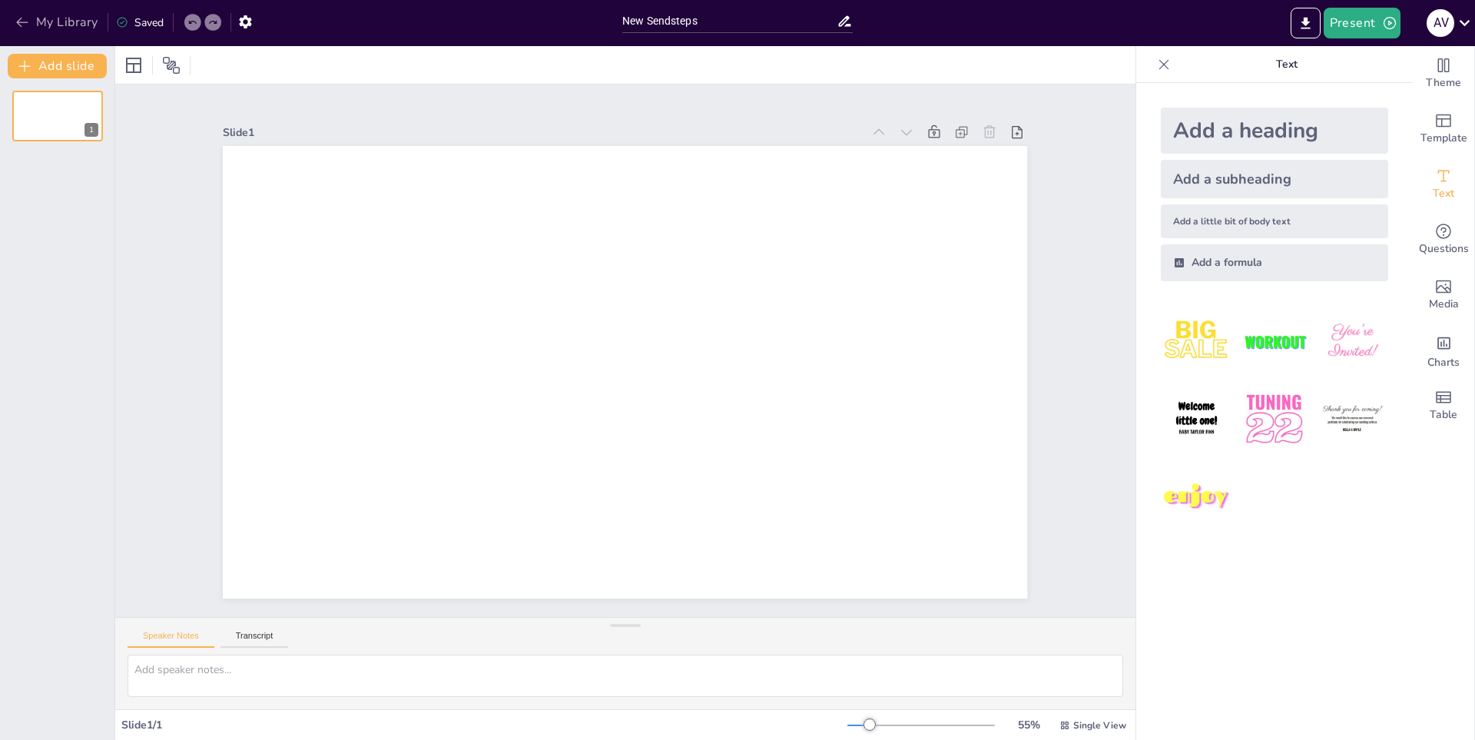
click at [23, 25] on icon "button" at bounding box center [22, 22] width 15 height 15
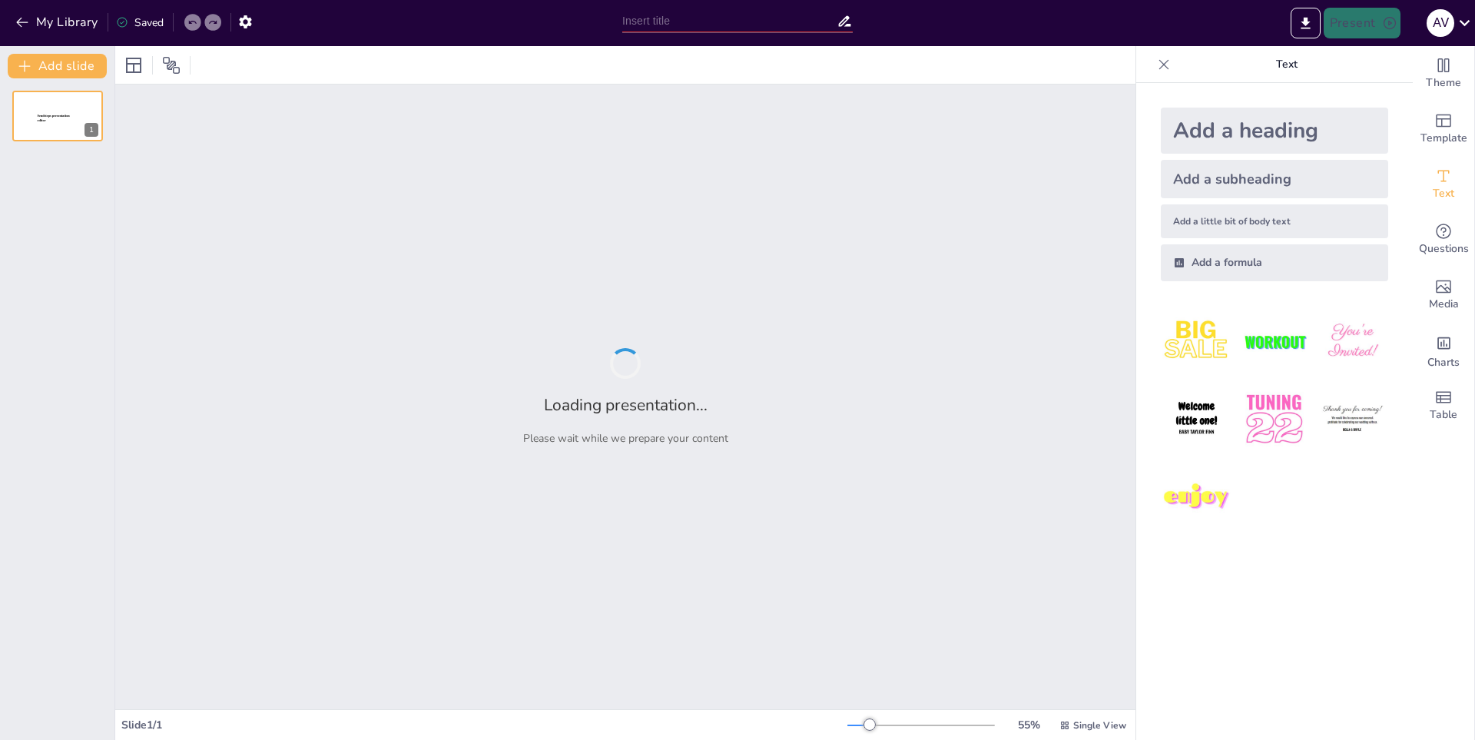
type input "Mecanismos de Absorción, Distribución, Metabolismo y Excreción"
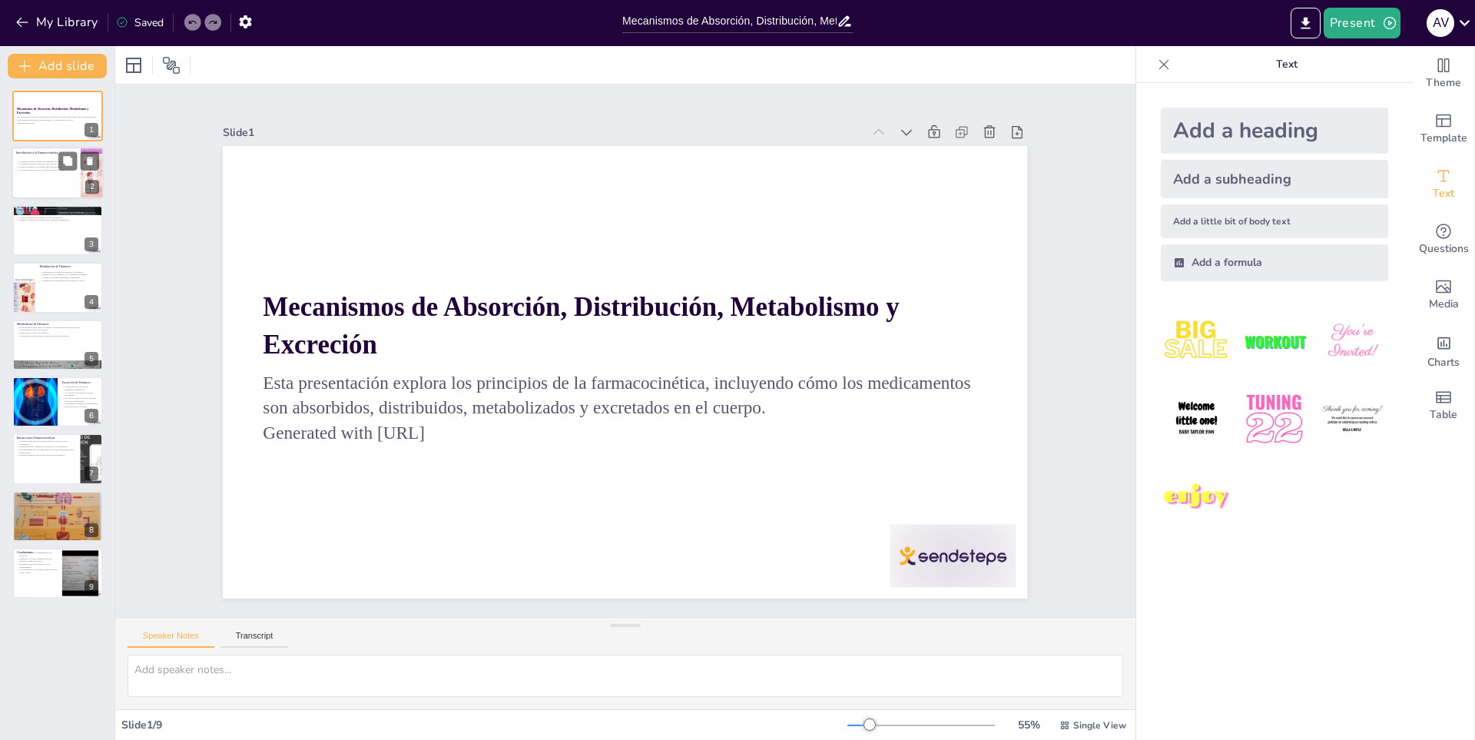
click at [35, 184] on div at bounding box center [58, 173] width 92 height 52
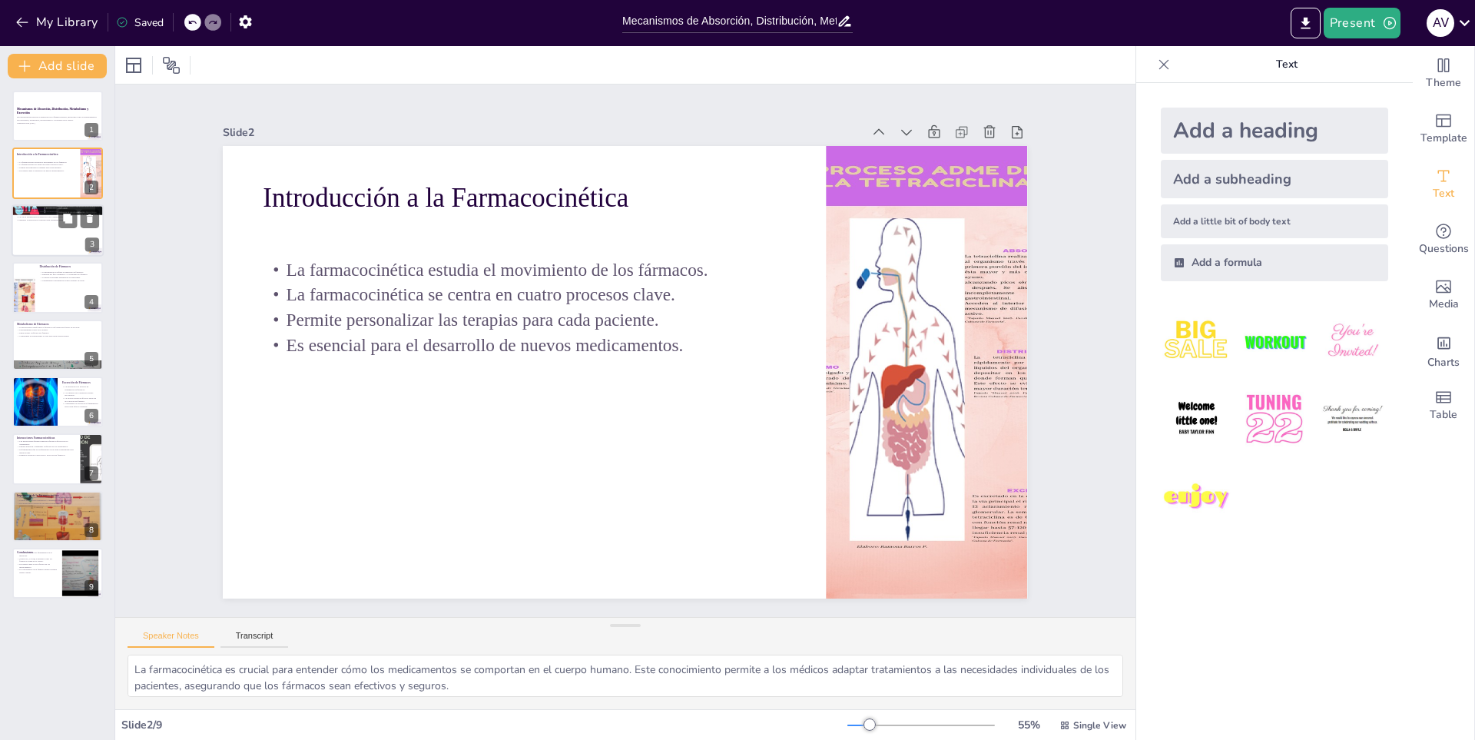
click at [37, 222] on div at bounding box center [58, 230] width 92 height 52
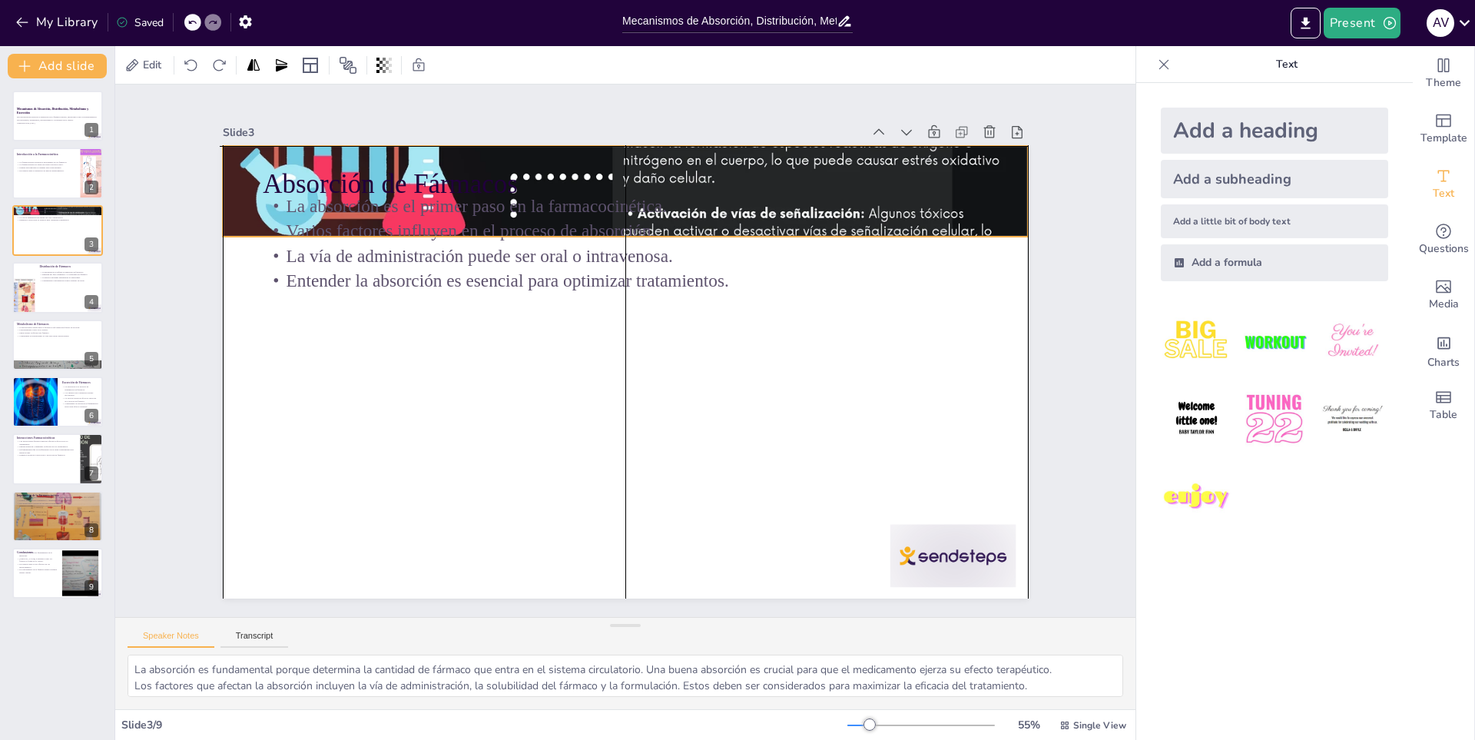
click at [305, 154] on div at bounding box center [690, 205] width 1552 height 2164
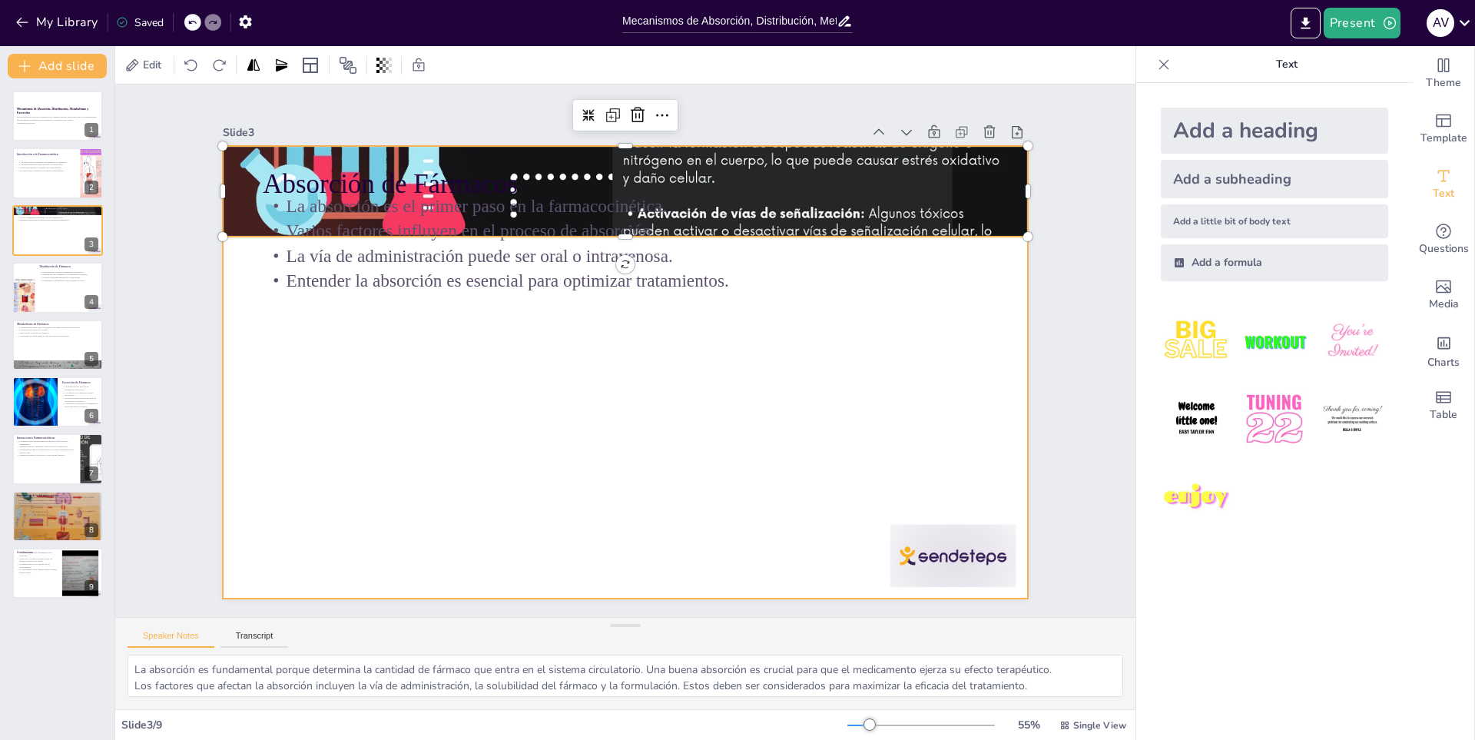
click at [499, 446] on div at bounding box center [607, 361] width 794 height 923
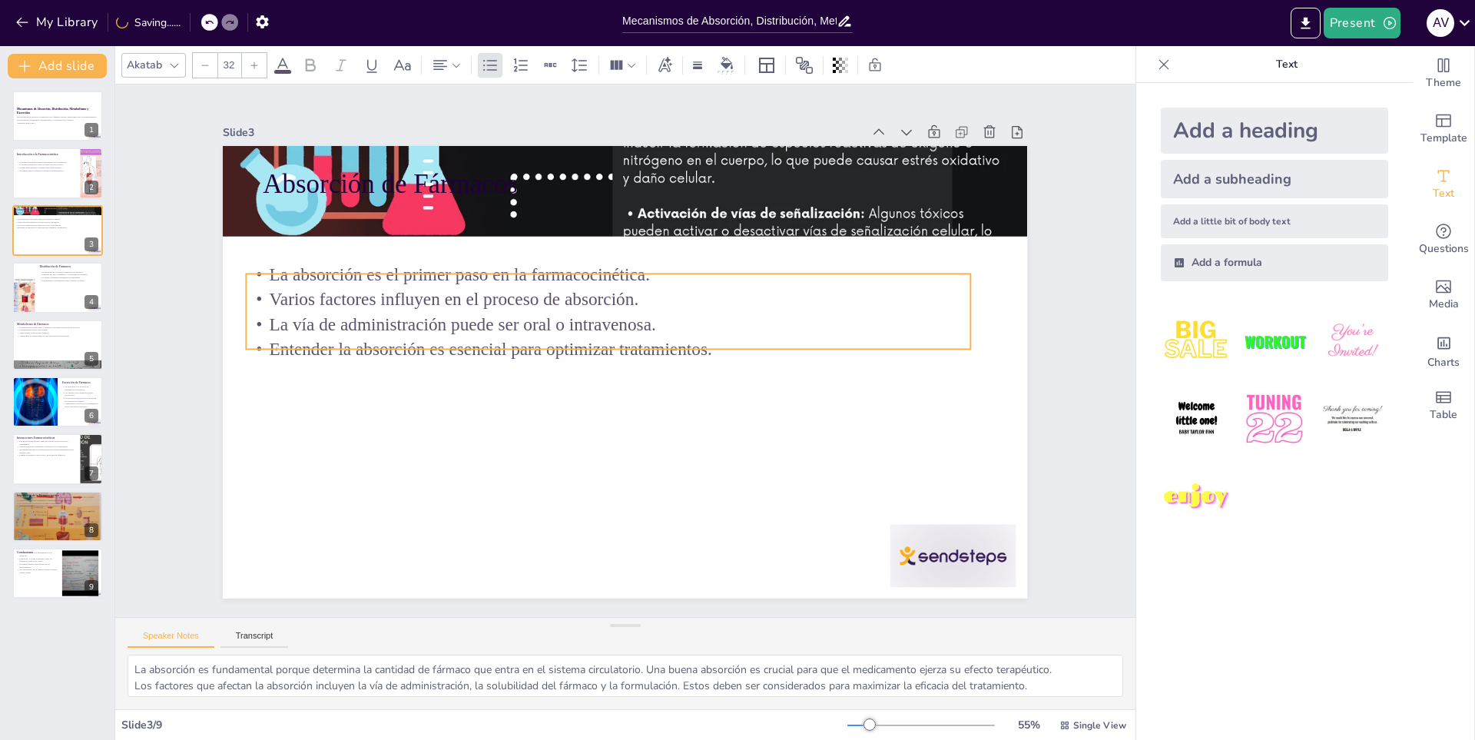
drag, startPoint x: 723, startPoint y: 286, endPoint x: 706, endPoint y: 354, distance: 70.4
click at [706, 354] on p "Entender la absorción es esencial para optimizar tratamientos." at bounding box center [608, 347] width 723 height 101
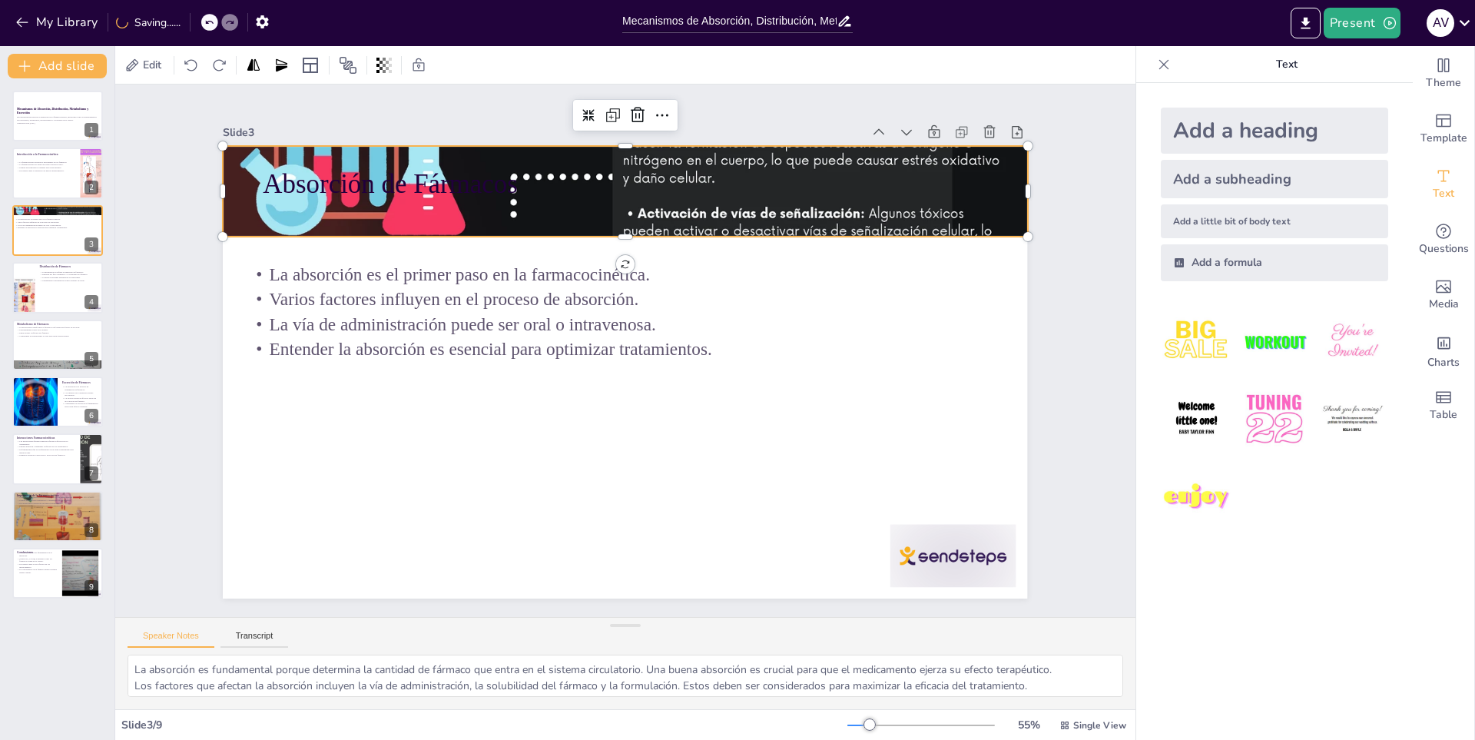
click at [439, 213] on div at bounding box center [642, 192] width 1011 height 2084
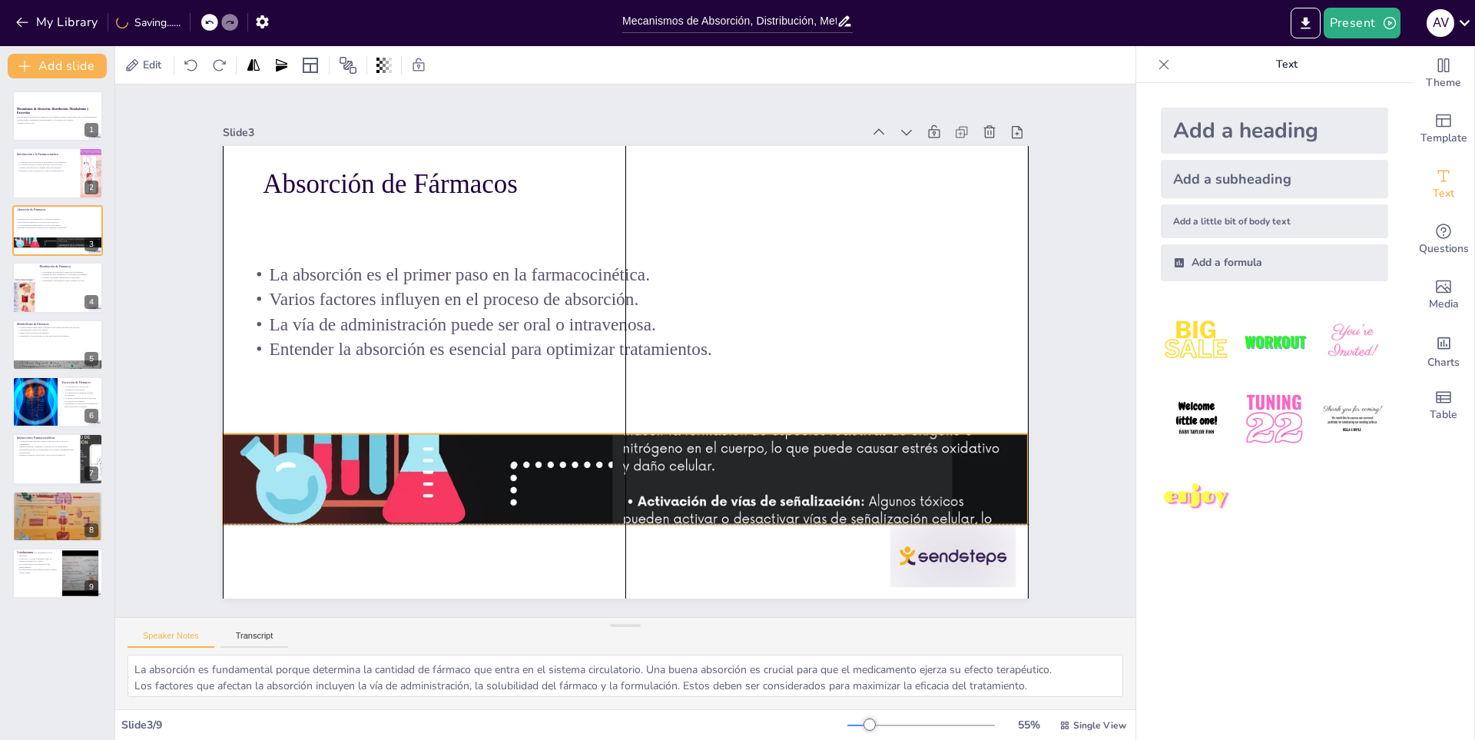
drag, startPoint x: 466, startPoint y: 204, endPoint x: 468, endPoint y: 486, distance: 281.9
click at [468, 486] on div at bounding box center [585, 472] width 1386 height 2161
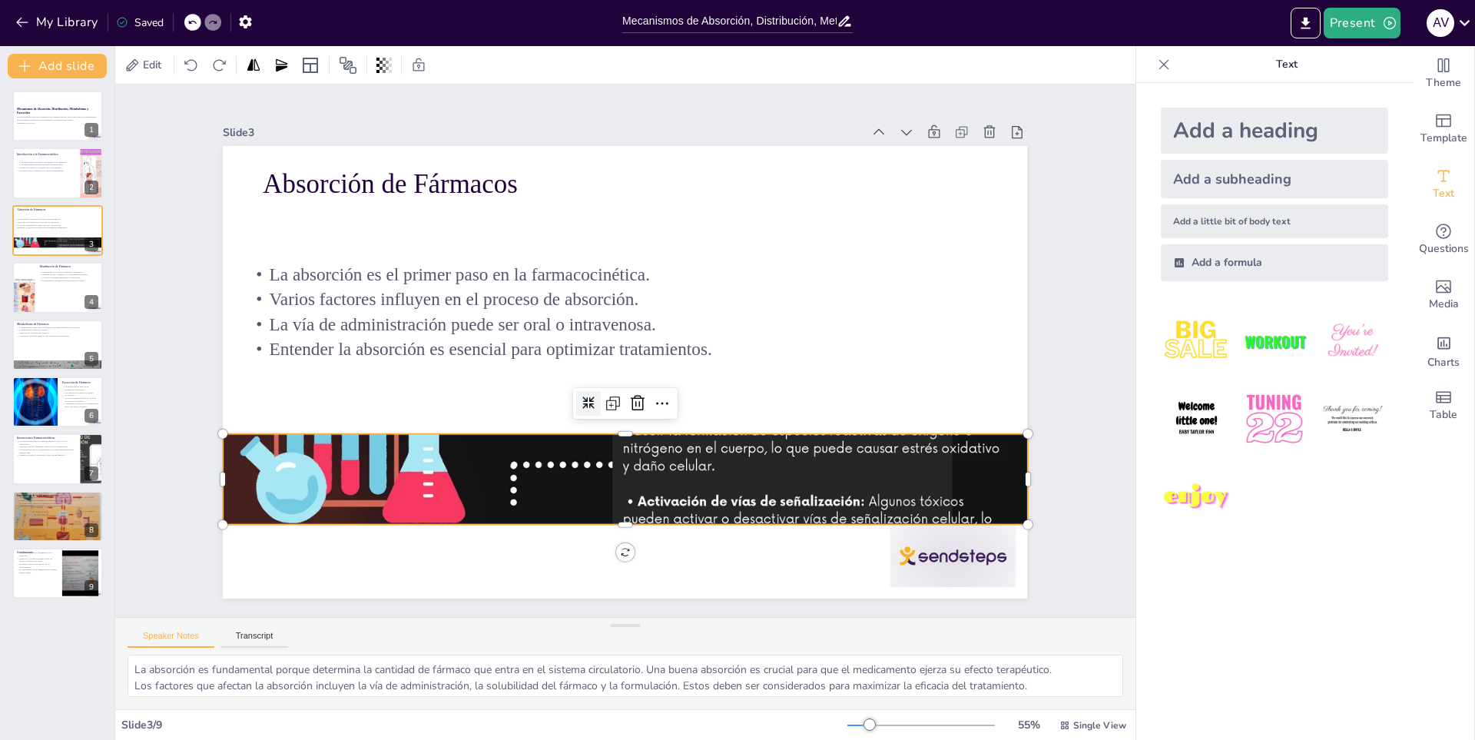
click at [585, 403] on div at bounding box center [578, 393] width 29 height 29
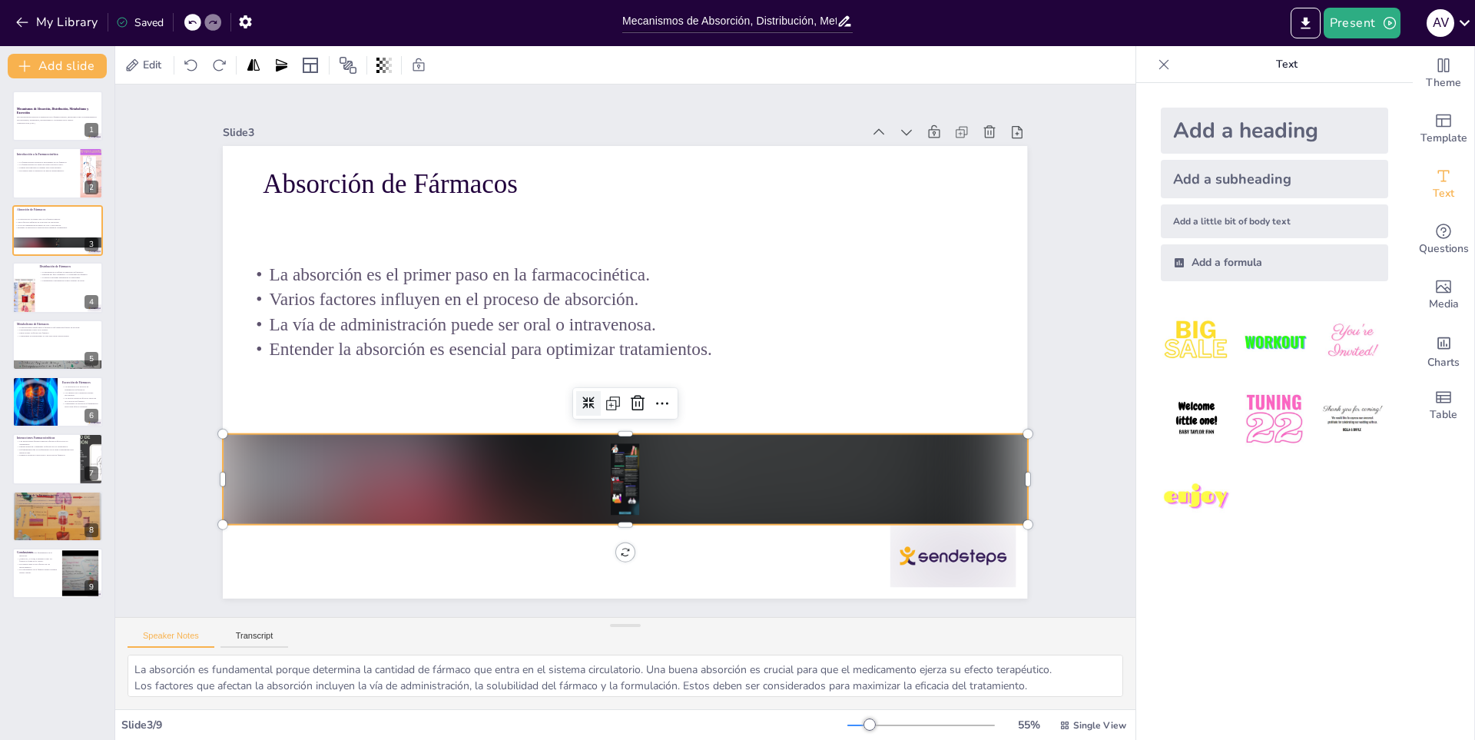
click at [585, 403] on div at bounding box center [583, 399] width 27 height 27
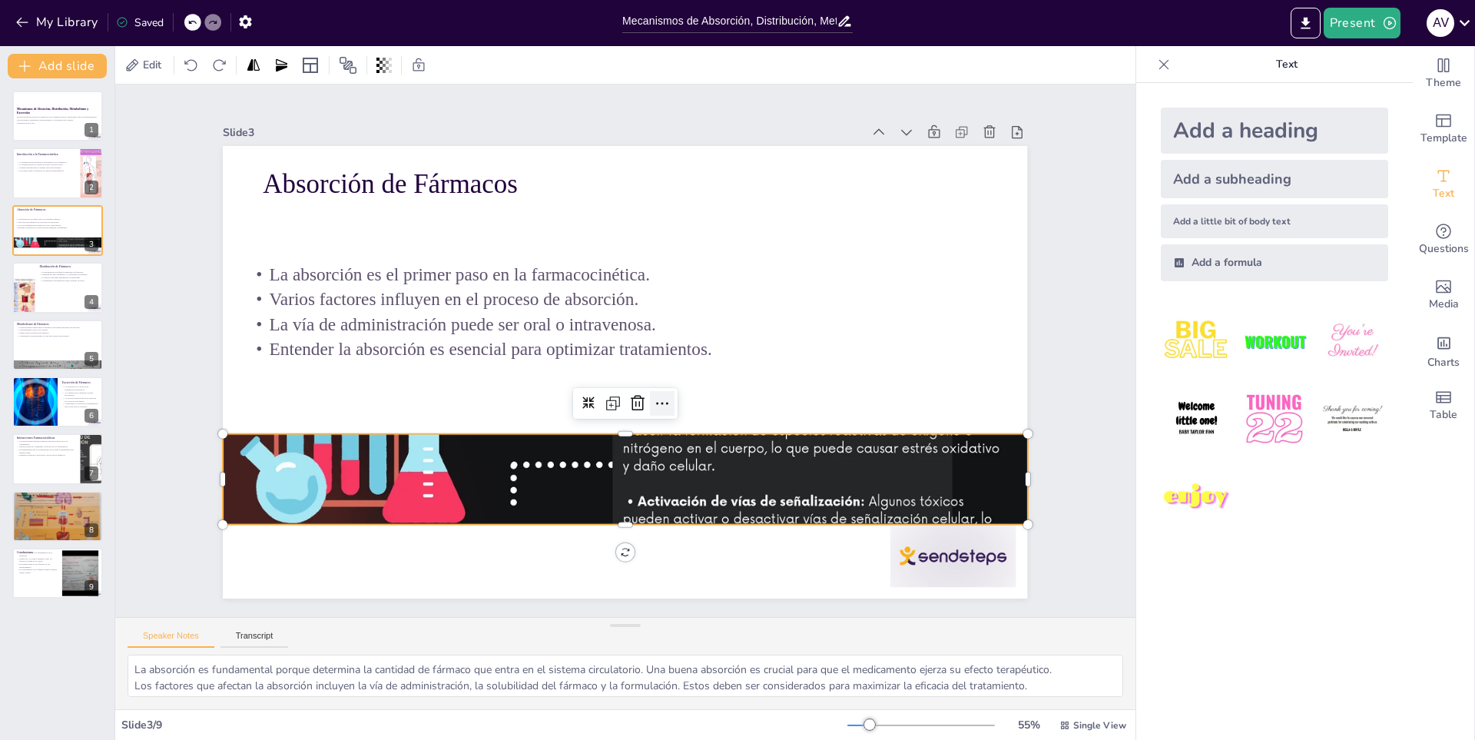
click at [659, 409] on div at bounding box center [656, 406] width 27 height 27
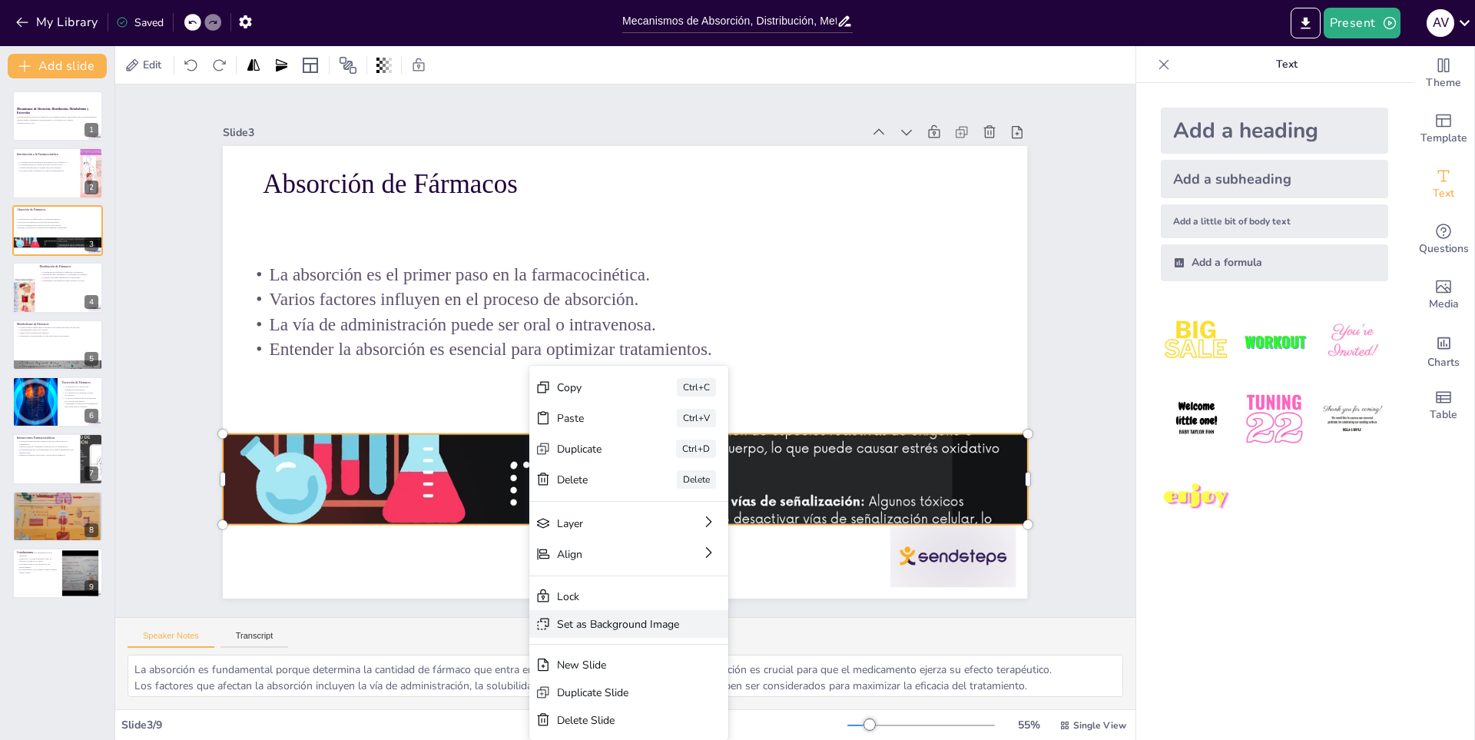
click at [608, 658] on div "Set as Background Image" at bounding box center [549, 720] width 186 height 124
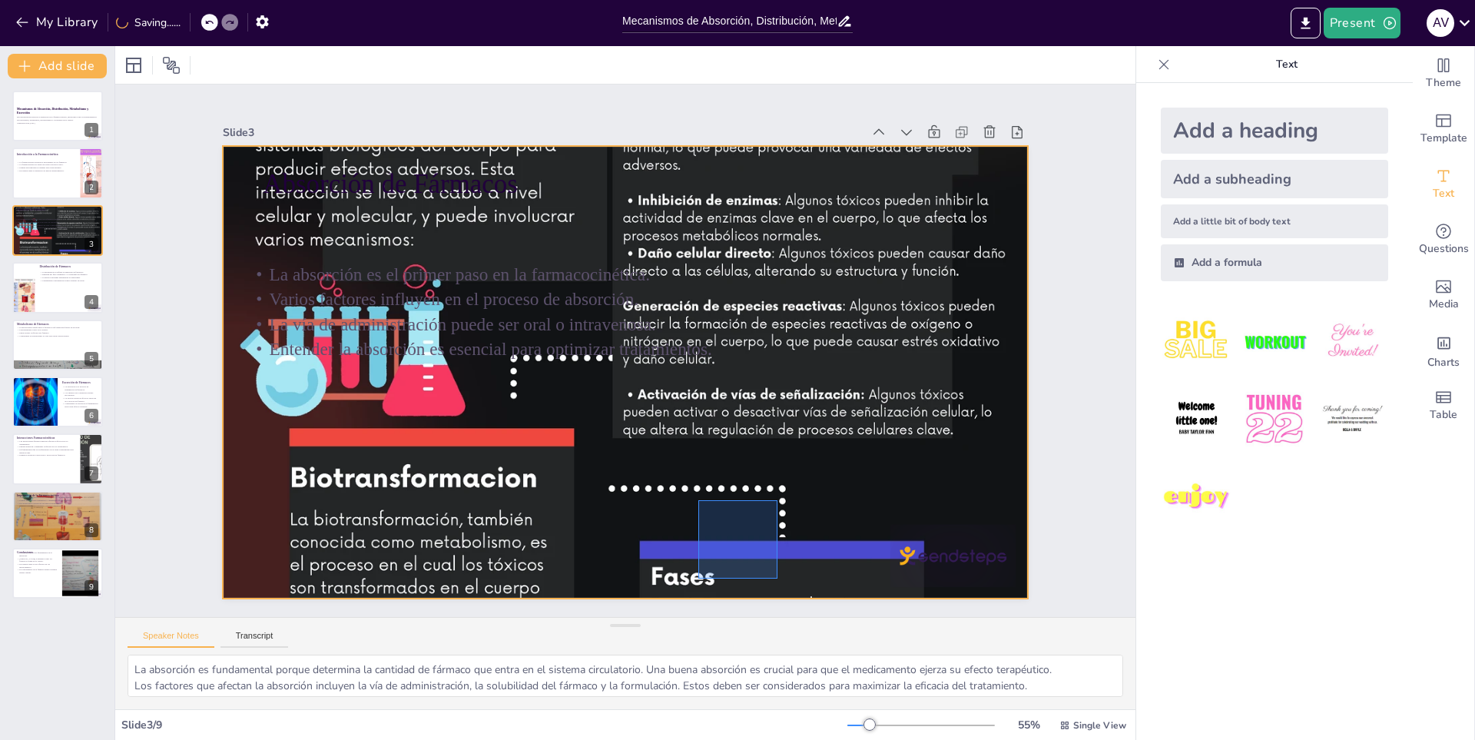
drag, startPoint x: 701, startPoint y: 500, endPoint x: 760, endPoint y: 573, distance: 93.9
click at [775, 578] on div at bounding box center [620, 372] width 1205 height 2134
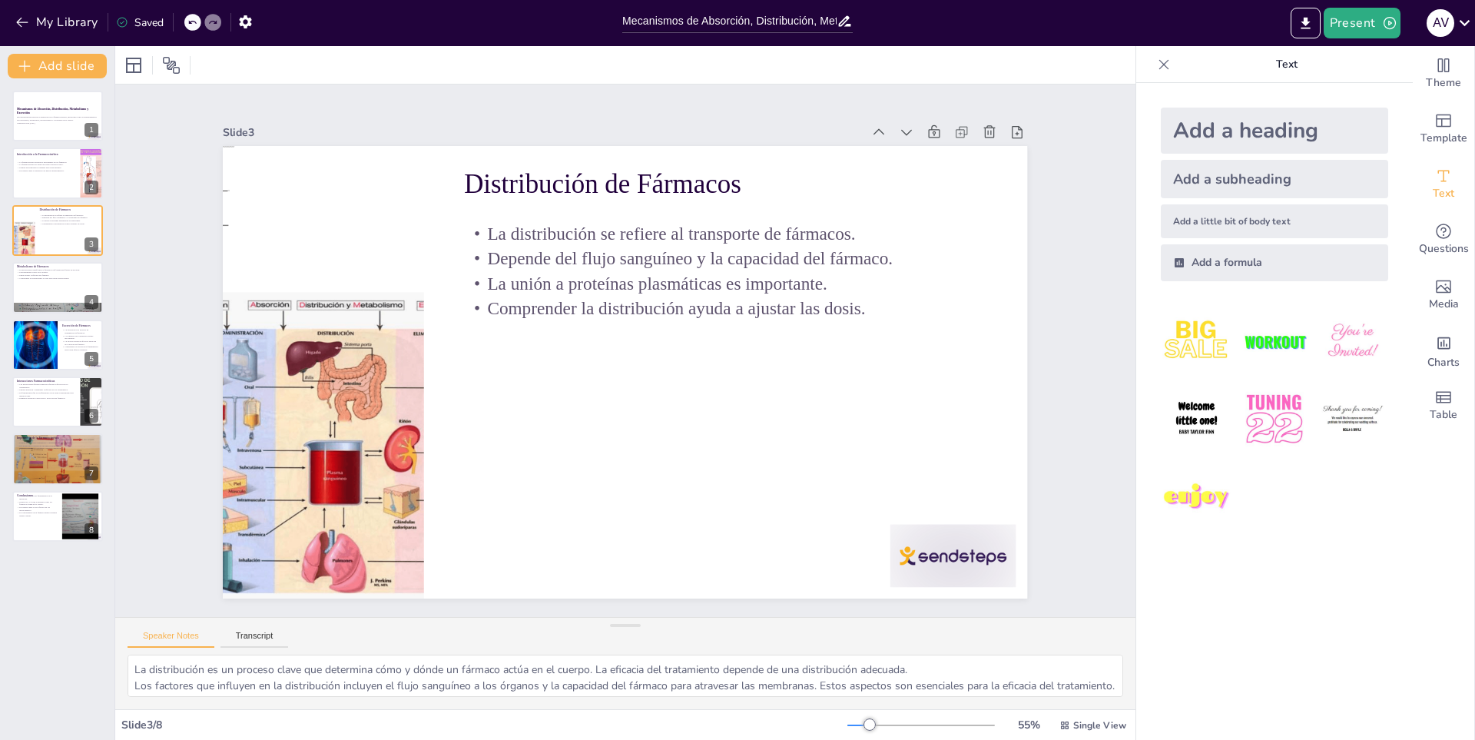
click at [208, 35] on div "My Library Saved" at bounding box center [130, 22] width 260 height 28
click at [188, 20] on icon at bounding box center [191, 22] width 9 height 9
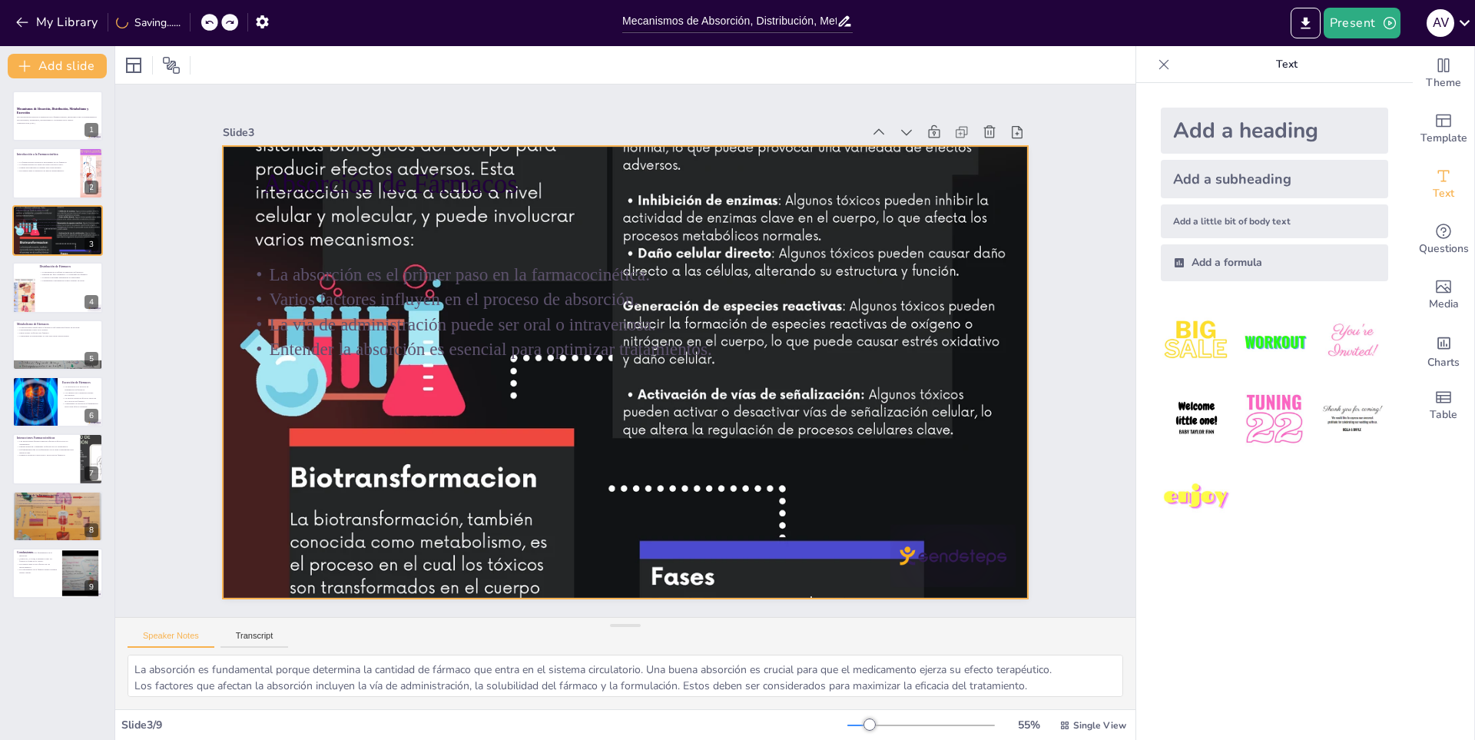
click at [721, 485] on div at bounding box center [620, 372] width 1204 height 2134
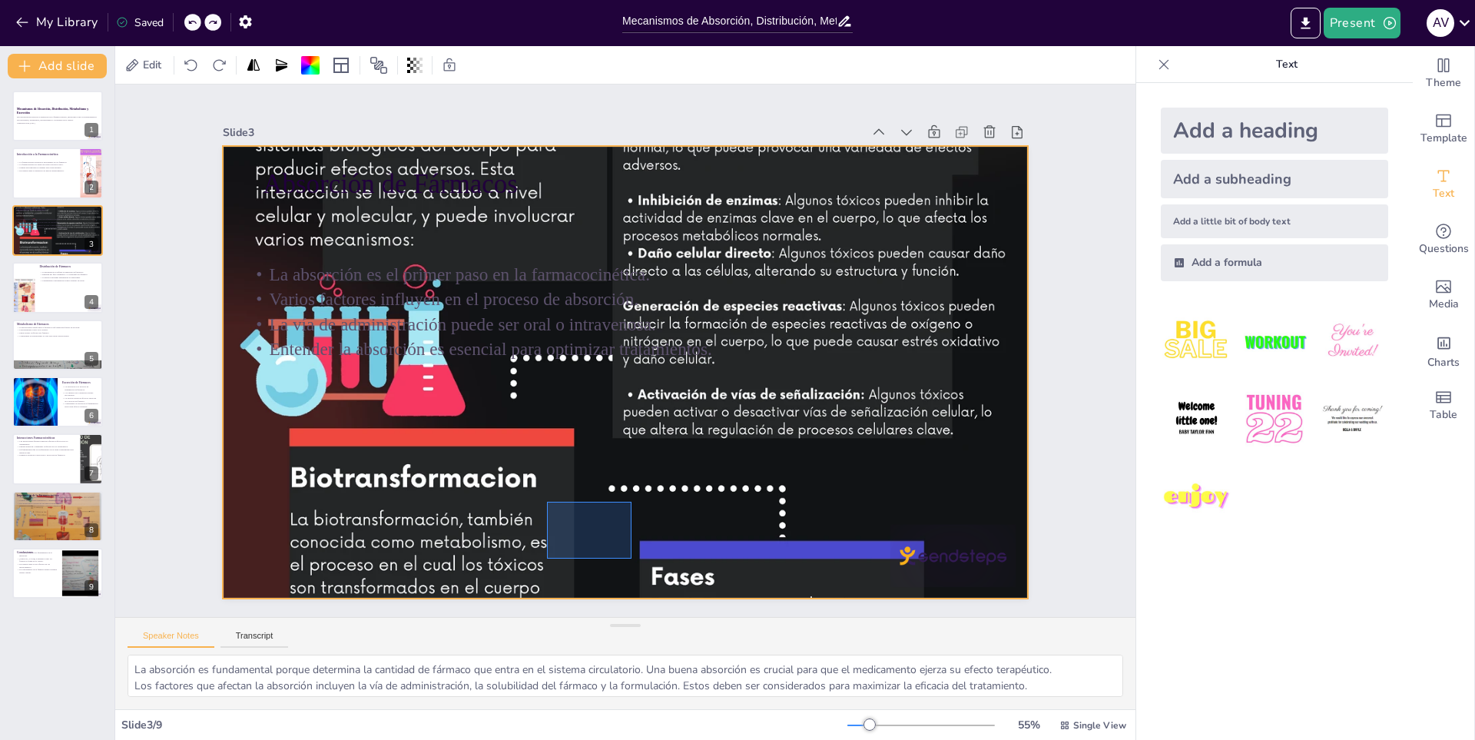
drag, startPoint x: 631, startPoint y: 502, endPoint x: 566, endPoint y: 514, distance: 66.4
click at [555, 546] on div at bounding box center [620, 372] width 1204 height 2134
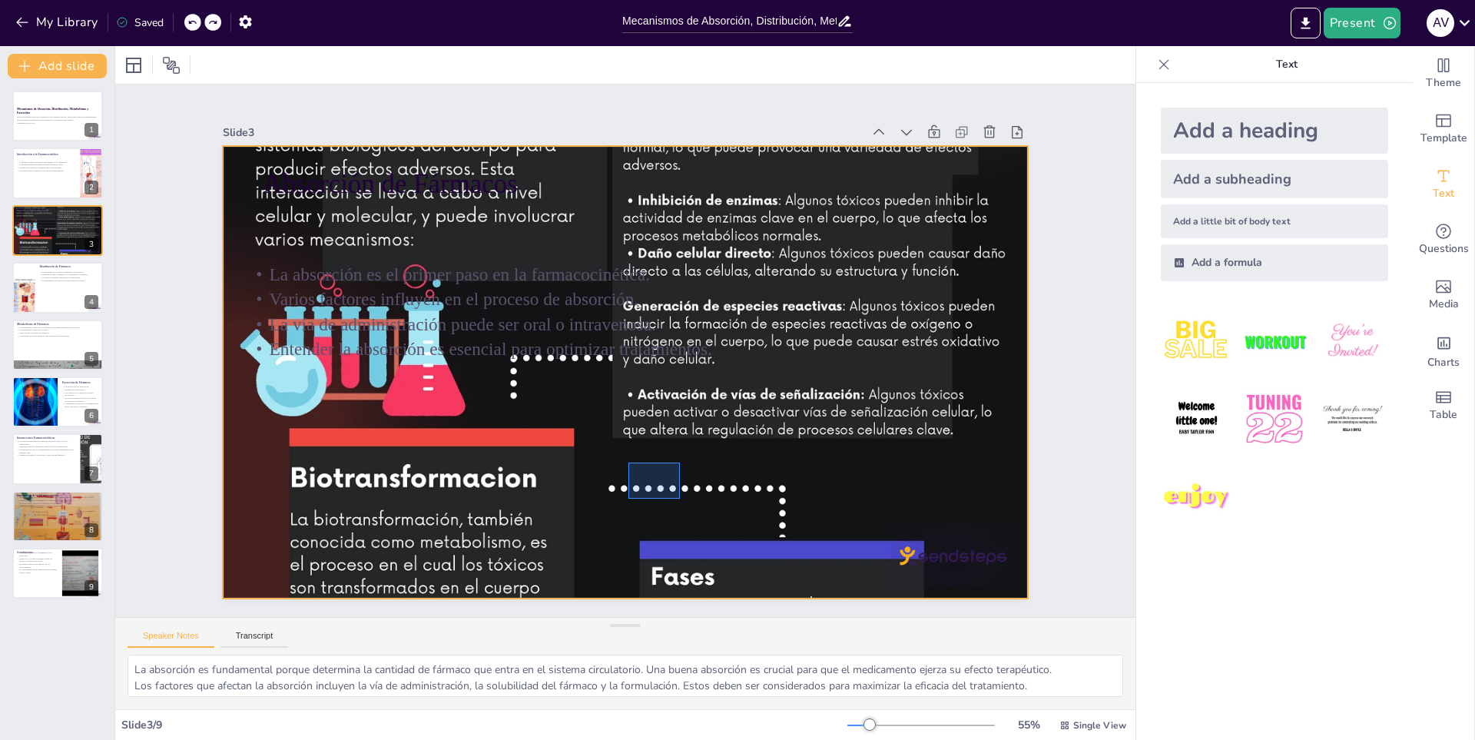
drag, startPoint x: 628, startPoint y: 499, endPoint x: 485, endPoint y: 478, distance: 145.1
click at [567, 526] on div at bounding box center [613, 368] width 1833 height 2099
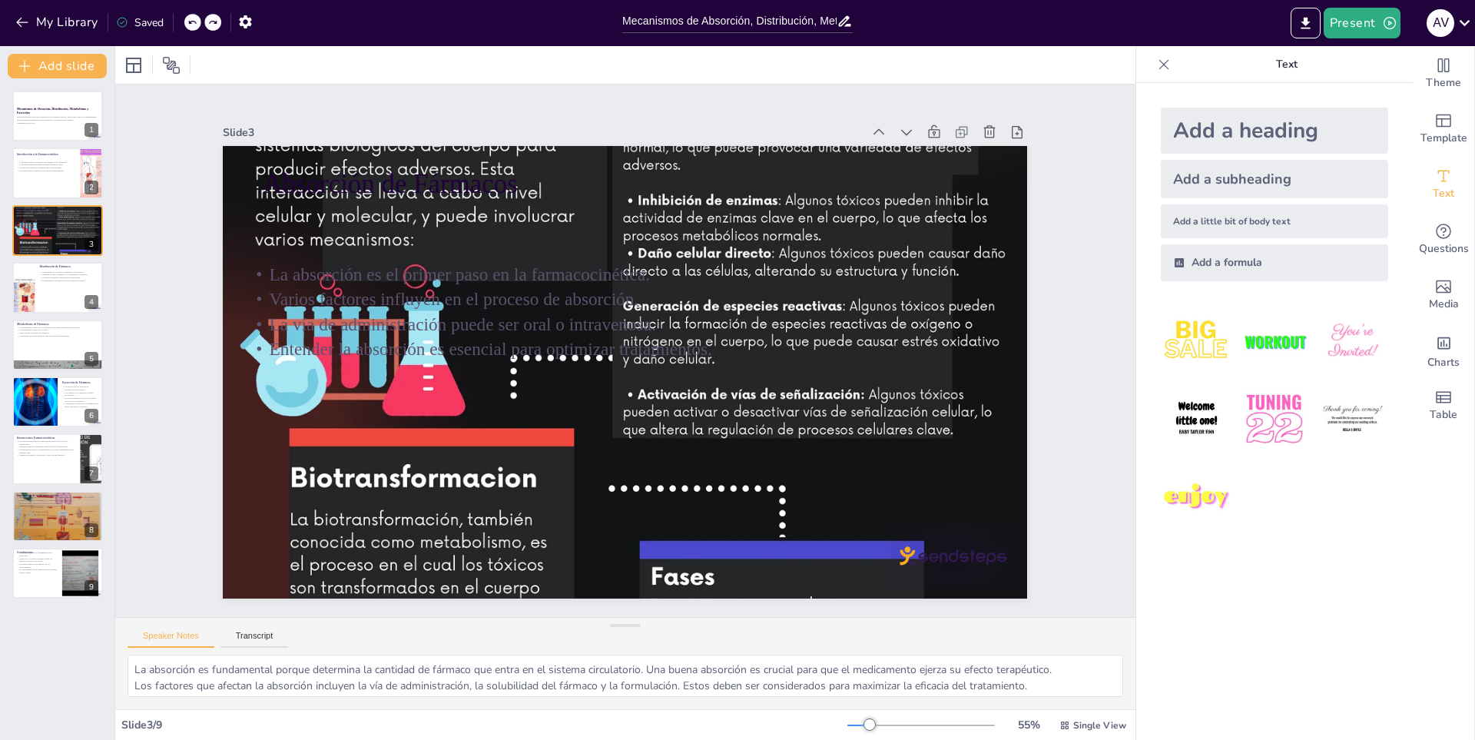
click at [194, 25] on icon at bounding box center [191, 22] width 9 height 9
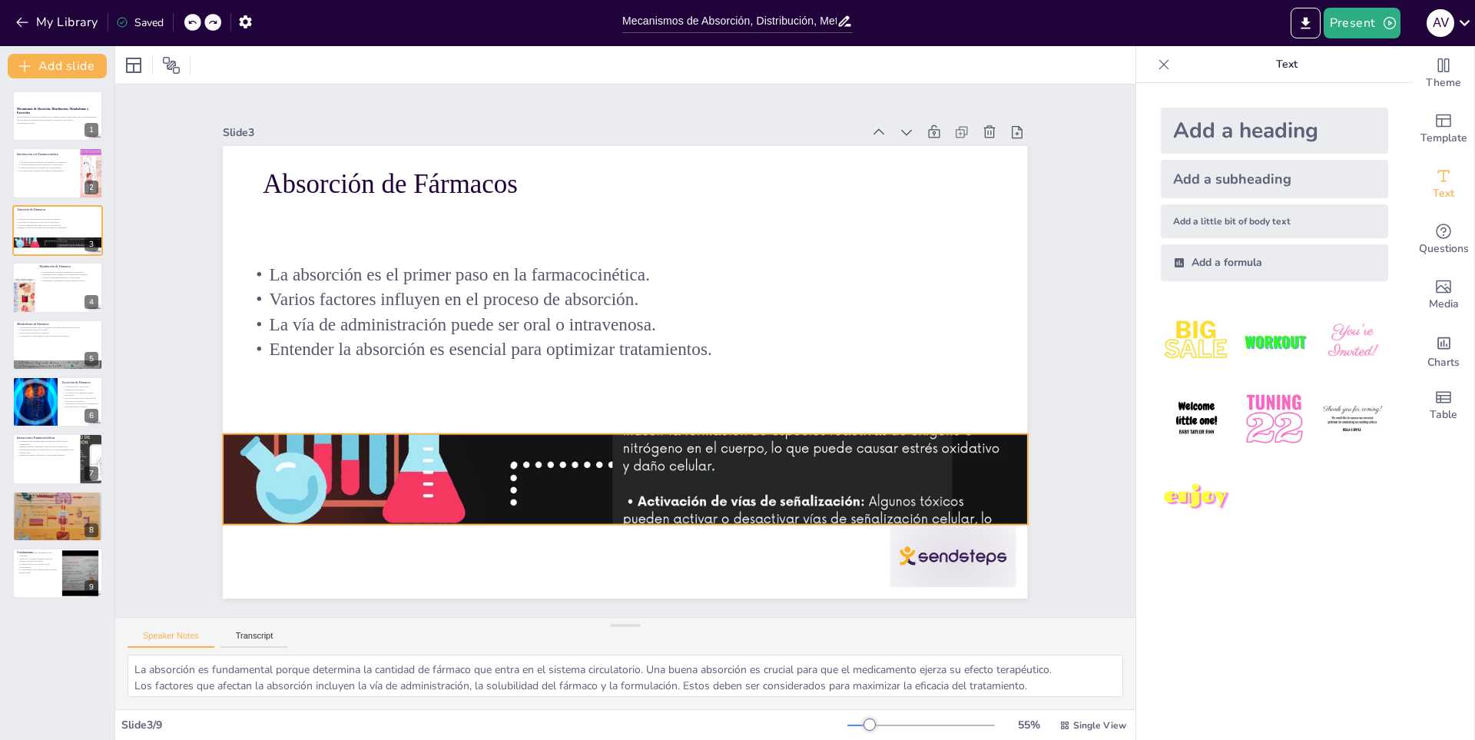
click at [603, 479] on div at bounding box center [539, 446] width 1943 height 2032
drag, startPoint x: 381, startPoint y: 464, endPoint x: 393, endPoint y: 455, distance: 14.8
click at [384, 464] on div at bounding box center [561, 462] width 1702 height 2144
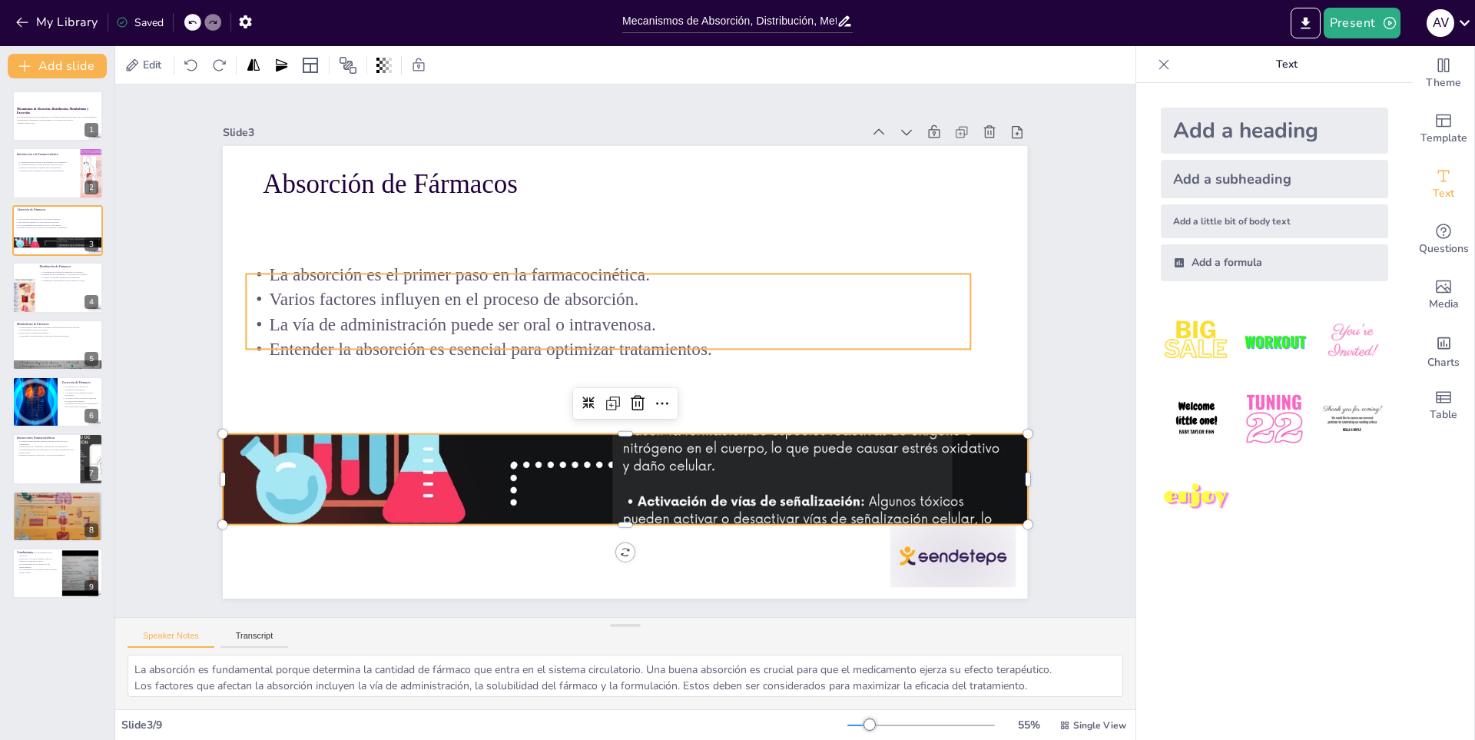
click at [519, 303] on p "Varios factores influyen en el proceso de absorción." at bounding box center [630, 296] width 671 height 317
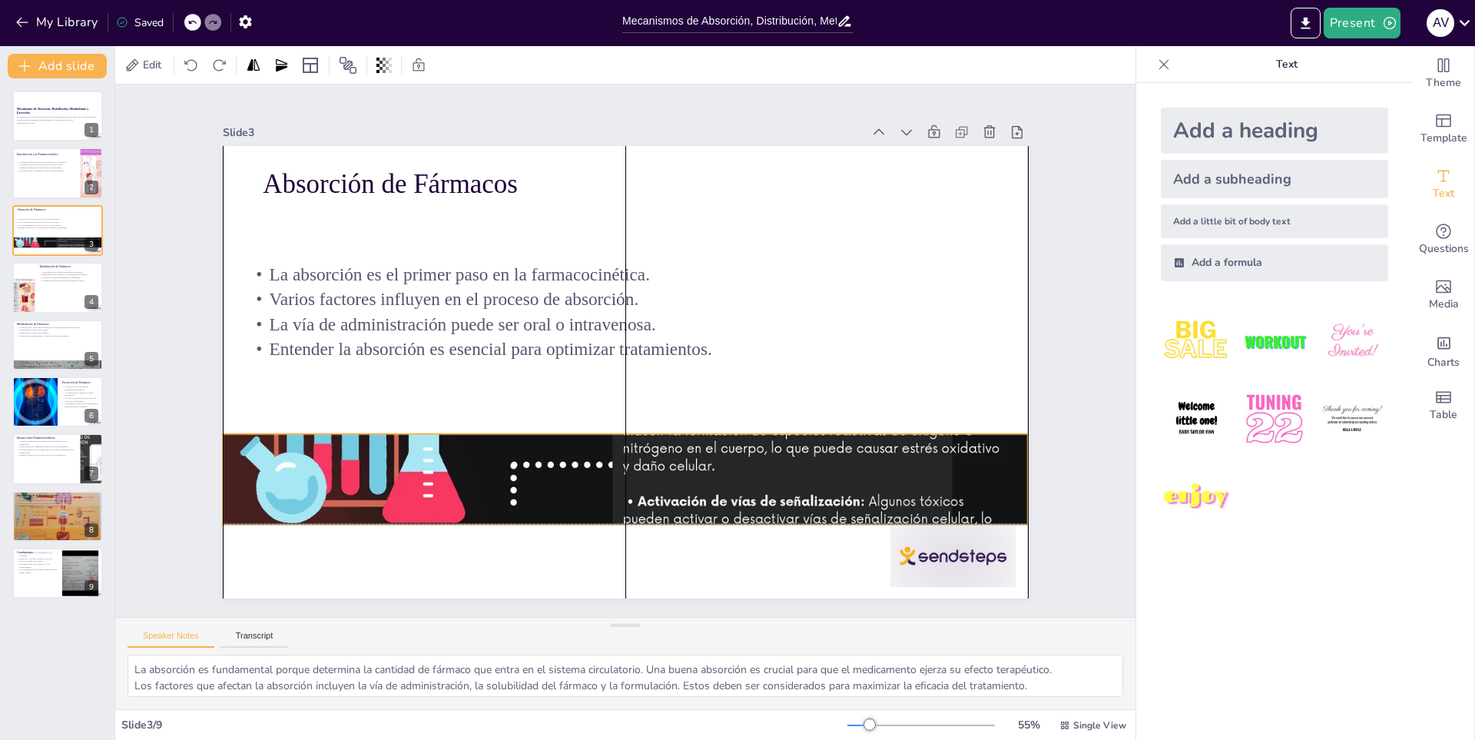
click at [859, 499] on div at bounding box center [611, 478] width 1009 height 2084
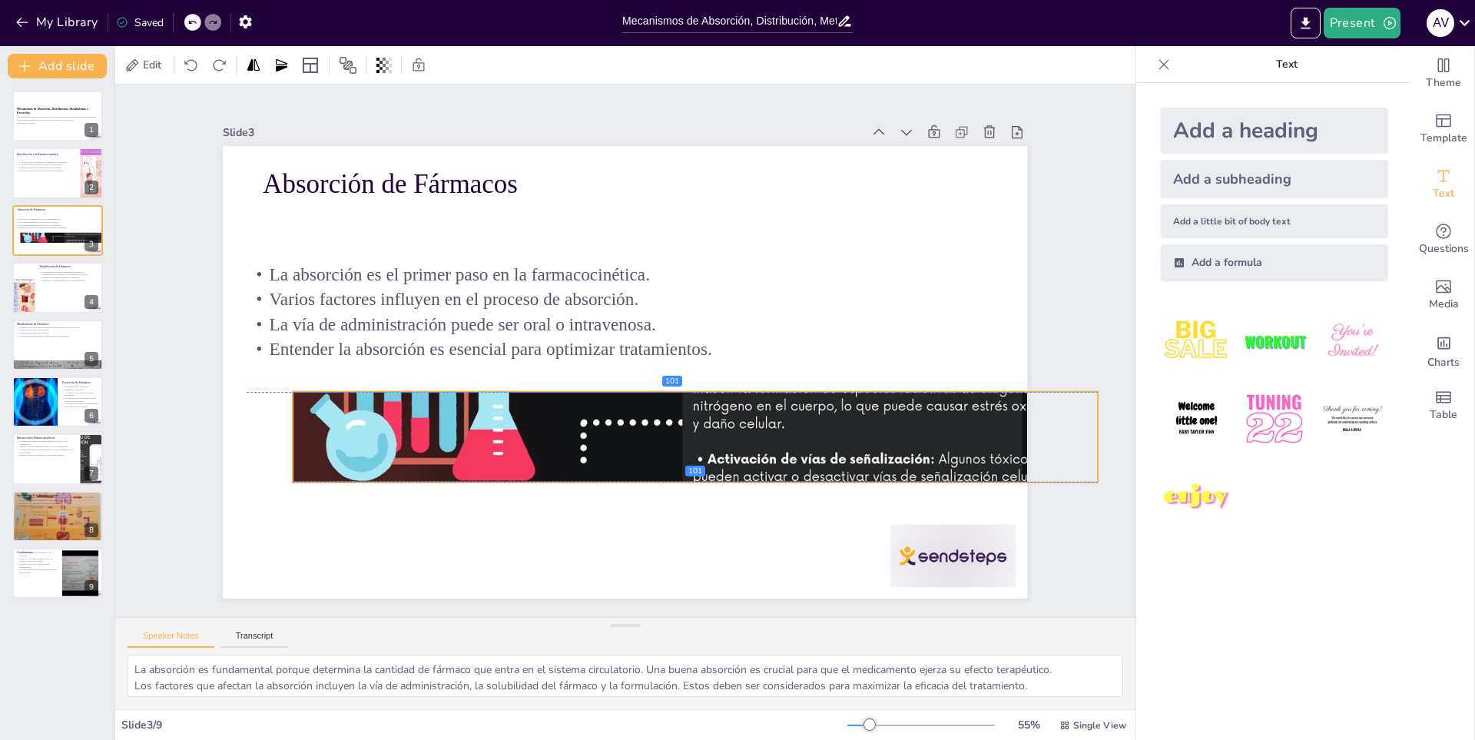
drag, startPoint x: 864, startPoint y: 488, endPoint x: 934, endPoint y: 440, distance: 84.6
click at [934, 440] on div at bounding box center [675, 449] width 1205 height 2134
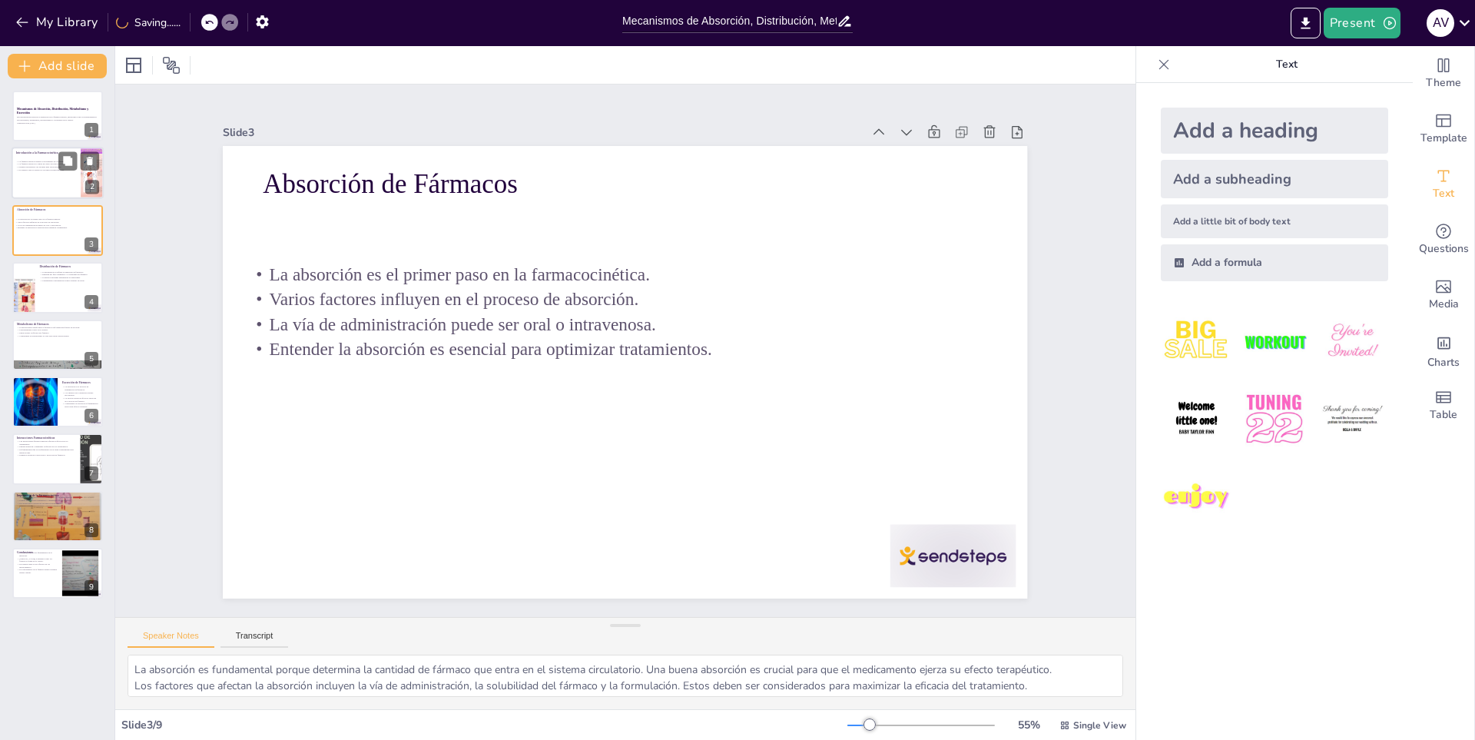
click at [56, 153] on p "Introducción a la Farmacocinética" at bounding box center [46, 153] width 60 height 5
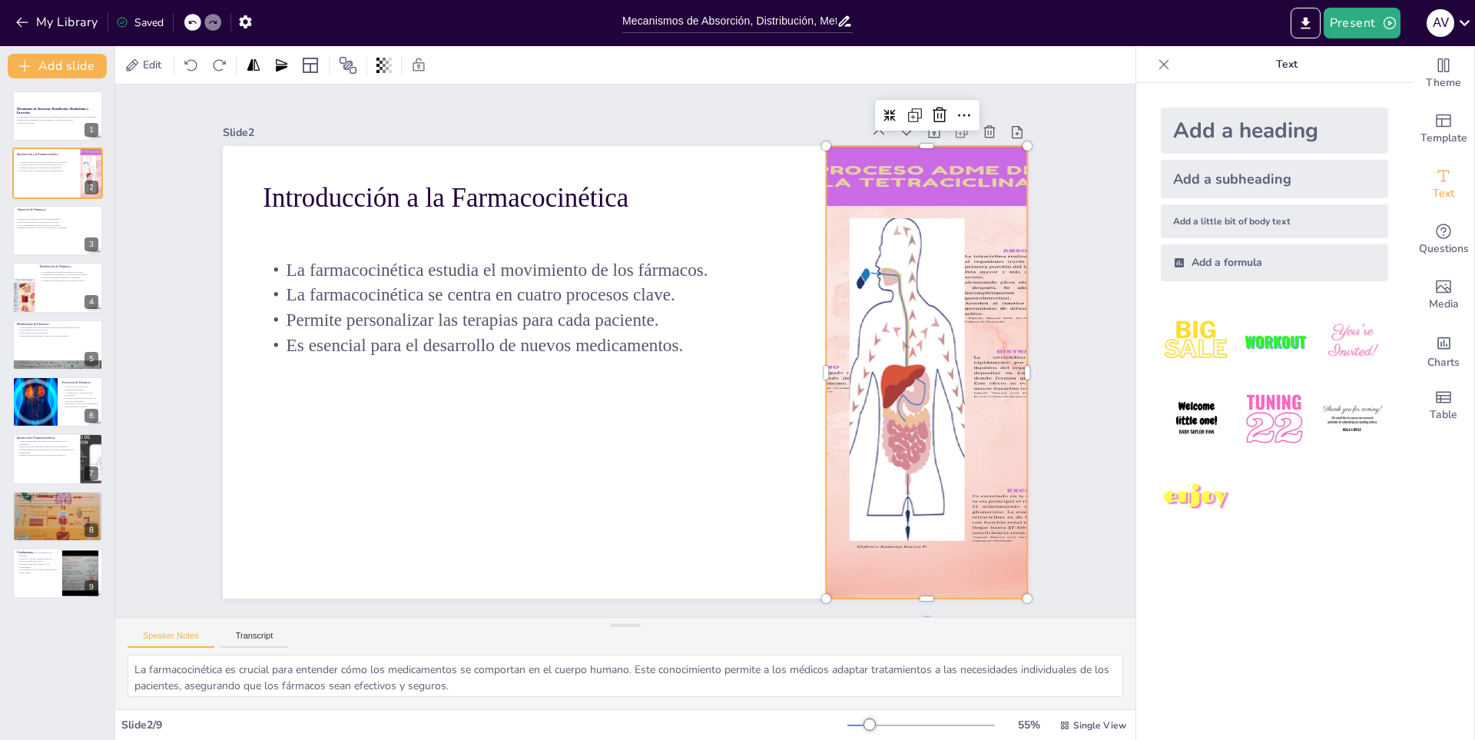
click at [933, 440] on div at bounding box center [856, 545] width 541 height 565
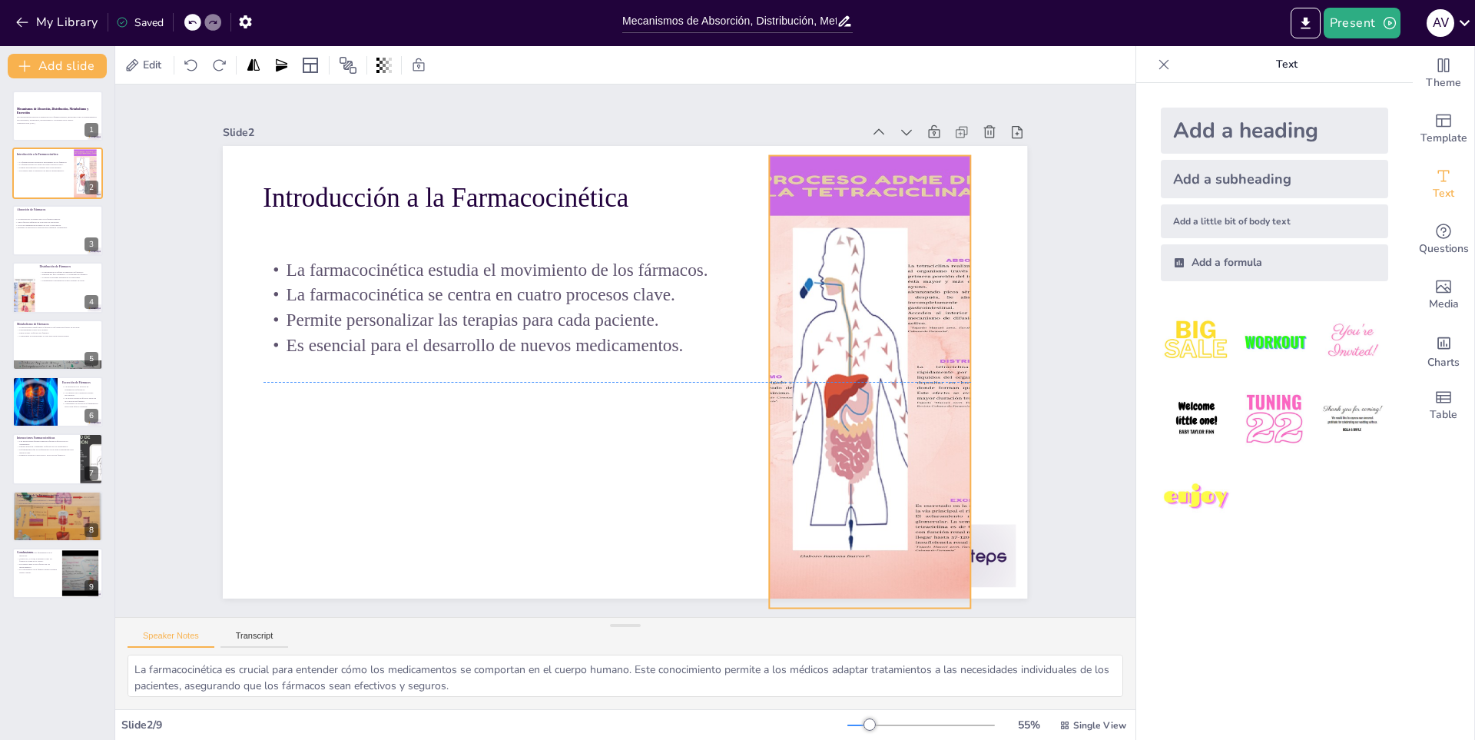
drag, startPoint x: 893, startPoint y: 442, endPoint x: 838, endPoint y: 459, distance: 57.3
click at [861, 449] on div at bounding box center [865, 406] width 385 height 485
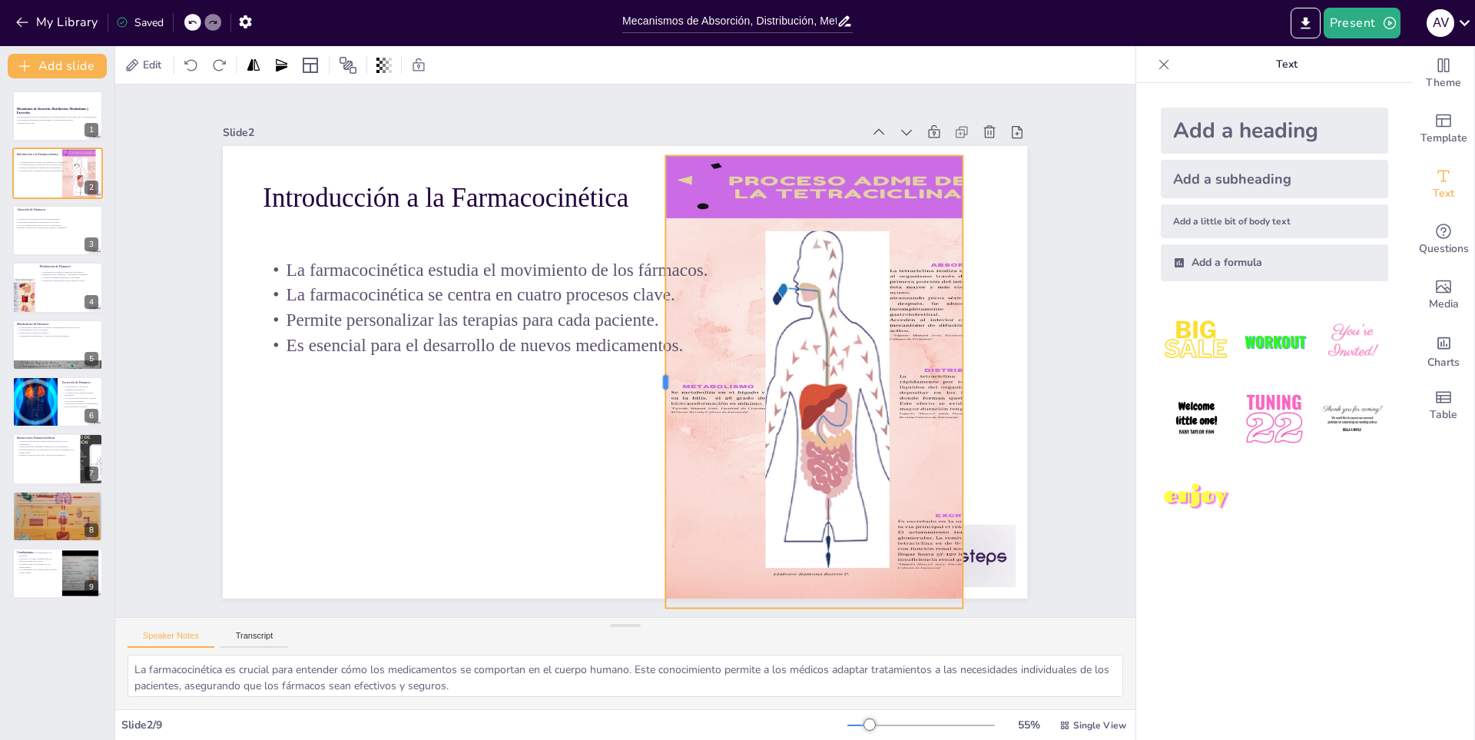
drag, startPoint x: 749, startPoint y: 380, endPoint x: 652, endPoint y: 390, distance: 97.3
click at [652, 390] on div at bounding box center [647, 391] width 151 height 434
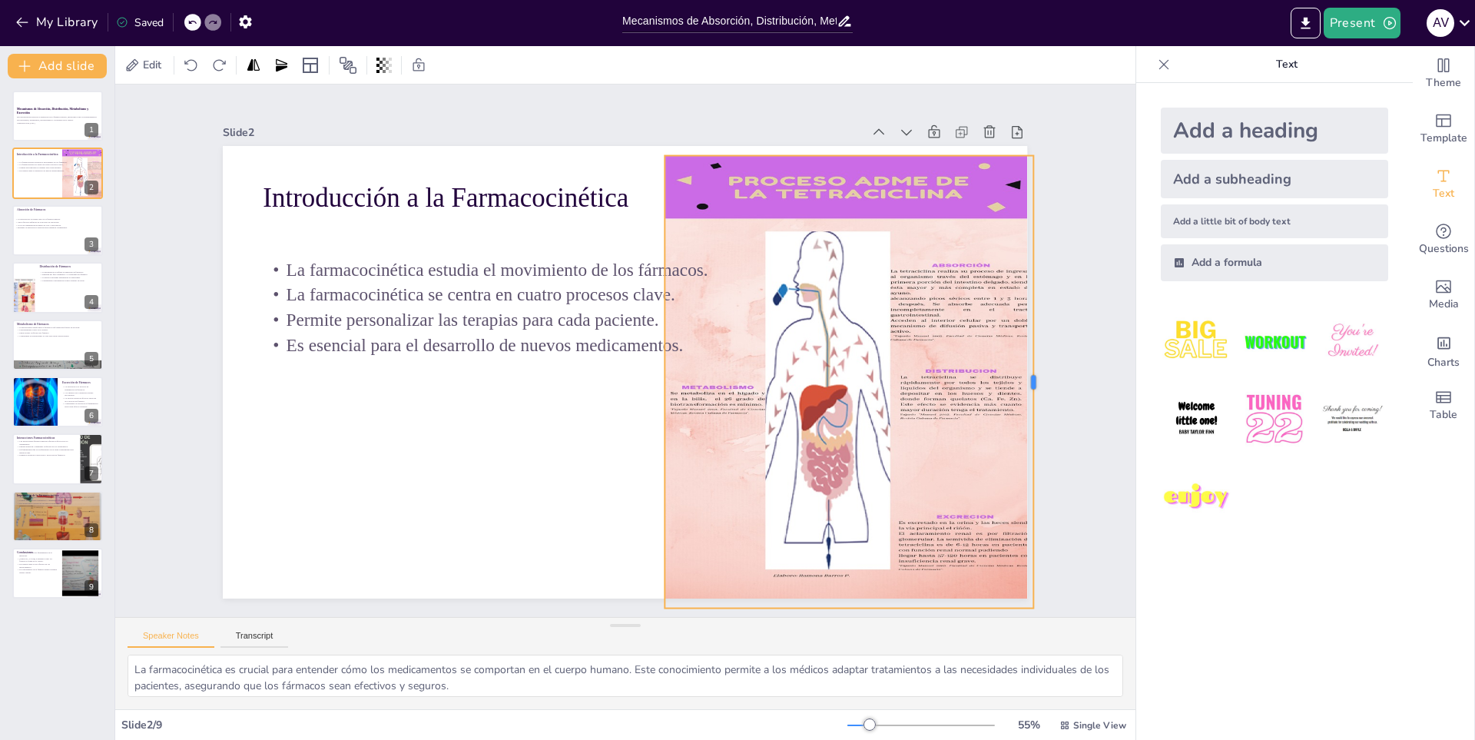
drag, startPoint x: 954, startPoint y: 379, endPoint x: 1030, endPoint y: 373, distance: 76.4
click at [1030, 373] on div at bounding box center [1034, 424] width 59 height 451
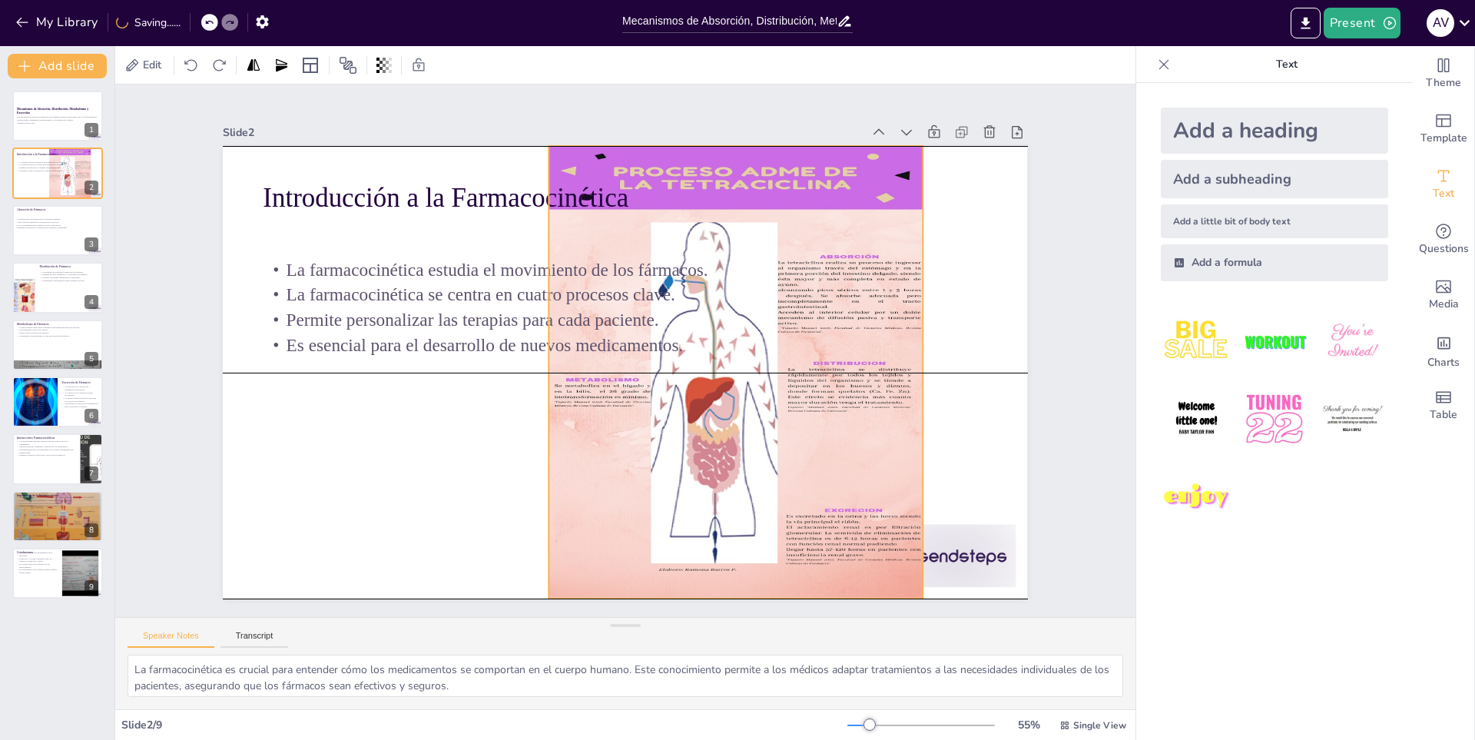
drag, startPoint x: 949, startPoint y: 434, endPoint x: 814, endPoint y: 422, distance: 135.7
click at [814, 422] on div at bounding box center [703, 435] width 563 height 601
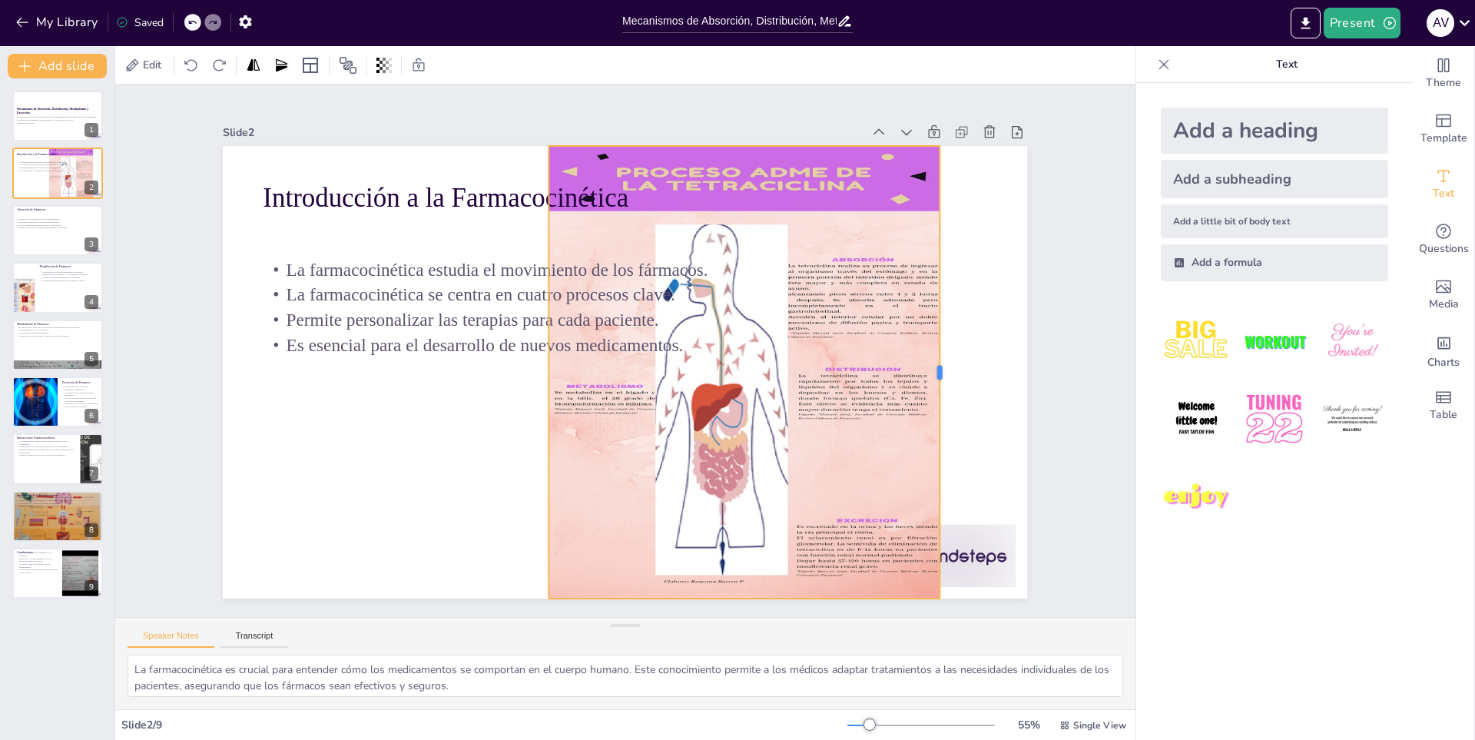
drag, startPoint x: 915, startPoint y: 363, endPoint x: 932, endPoint y: 369, distance: 18.0
click at [932, 369] on div at bounding box center [909, 501] width 195 height 419
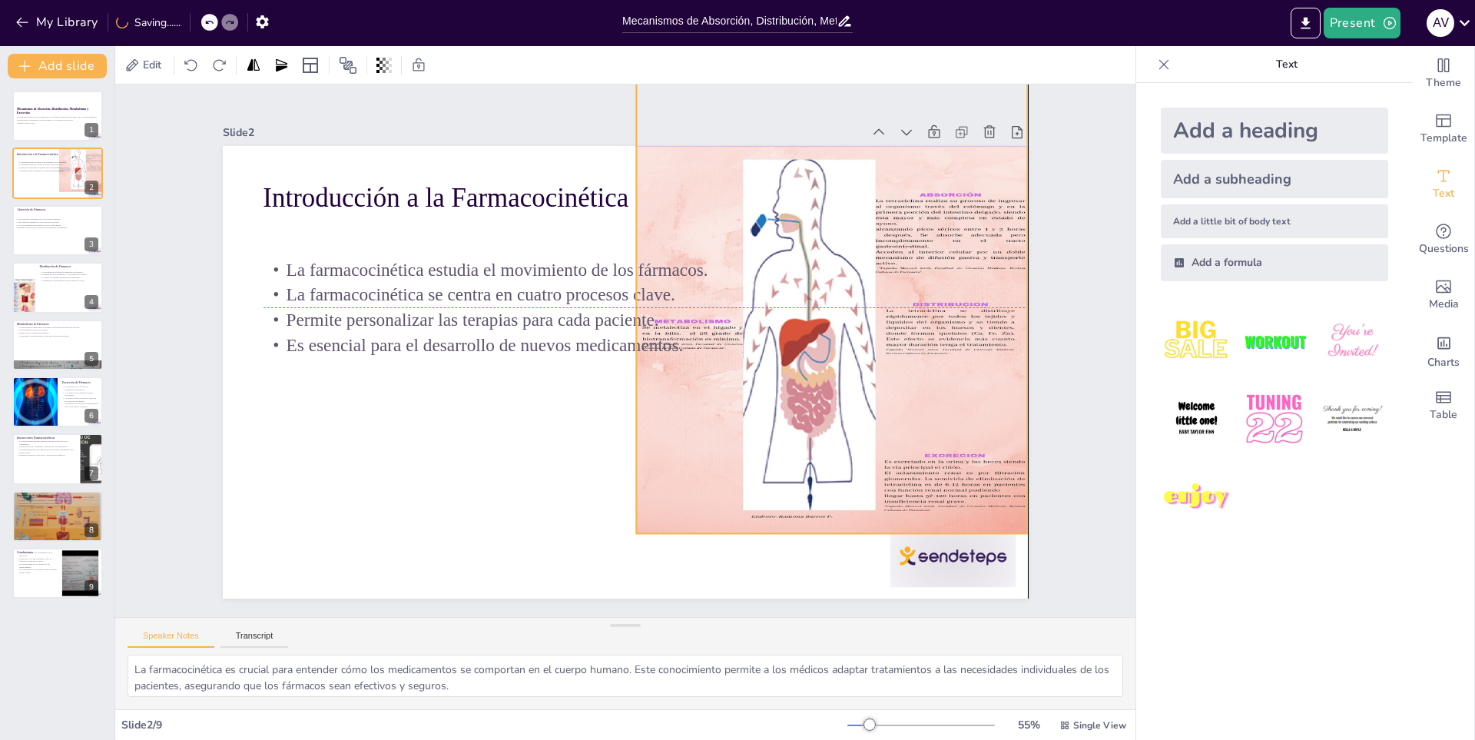
drag, startPoint x: 894, startPoint y: 396, endPoint x: 921, endPoint y: 356, distance: 48.8
click at [921, 356] on div at bounding box center [832, 370] width 485 height 562
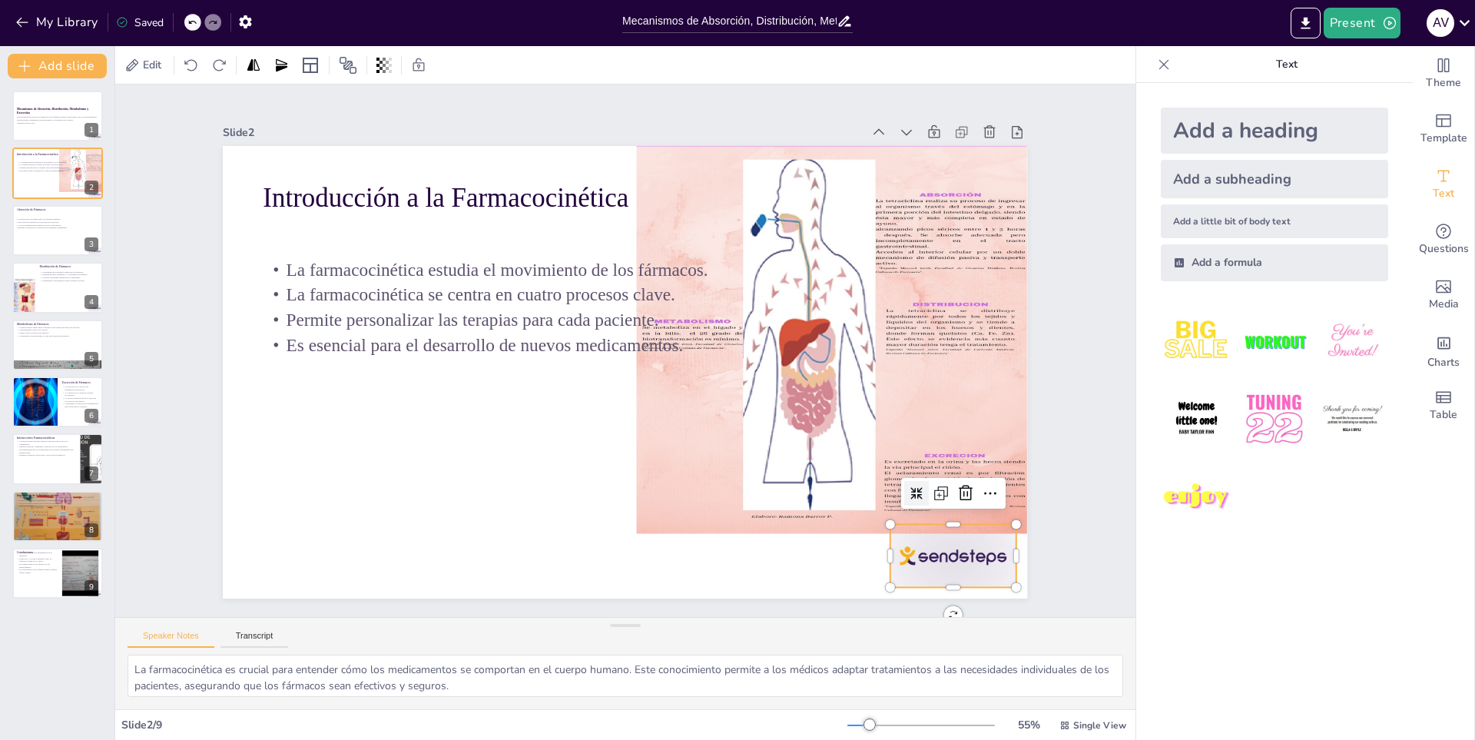
click at [757, 664] on div at bounding box center [692, 731] width 131 height 135
click at [937, 552] on icon at bounding box center [928, 561] width 17 height 18
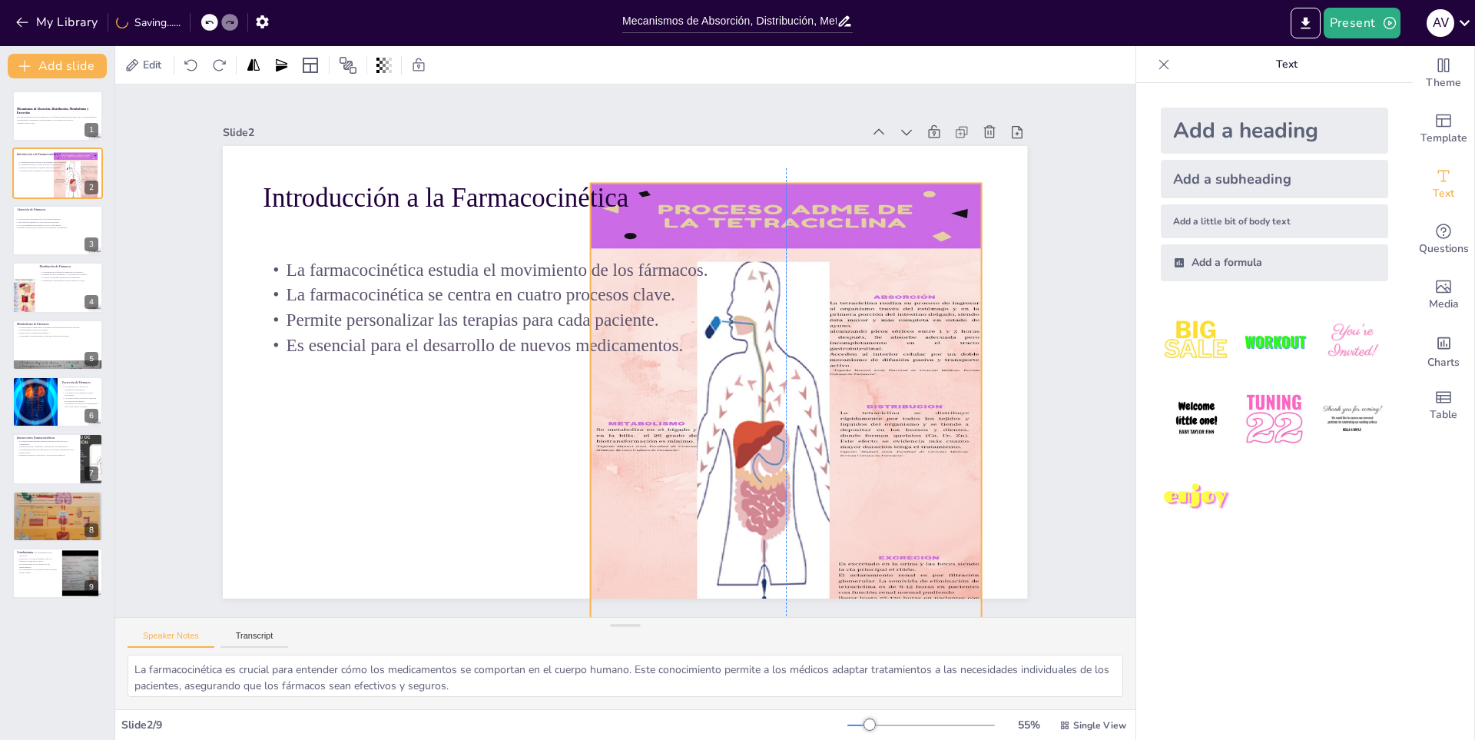
drag, startPoint x: 856, startPoint y: 525, endPoint x: 811, endPoint y: 600, distance: 87.5
click at [805, 628] on div "Slide 1 Mecanismos de Absorción, Distribución, Metabolismo y Excreción Esta pre…" at bounding box center [625, 396] width 1020 height 624
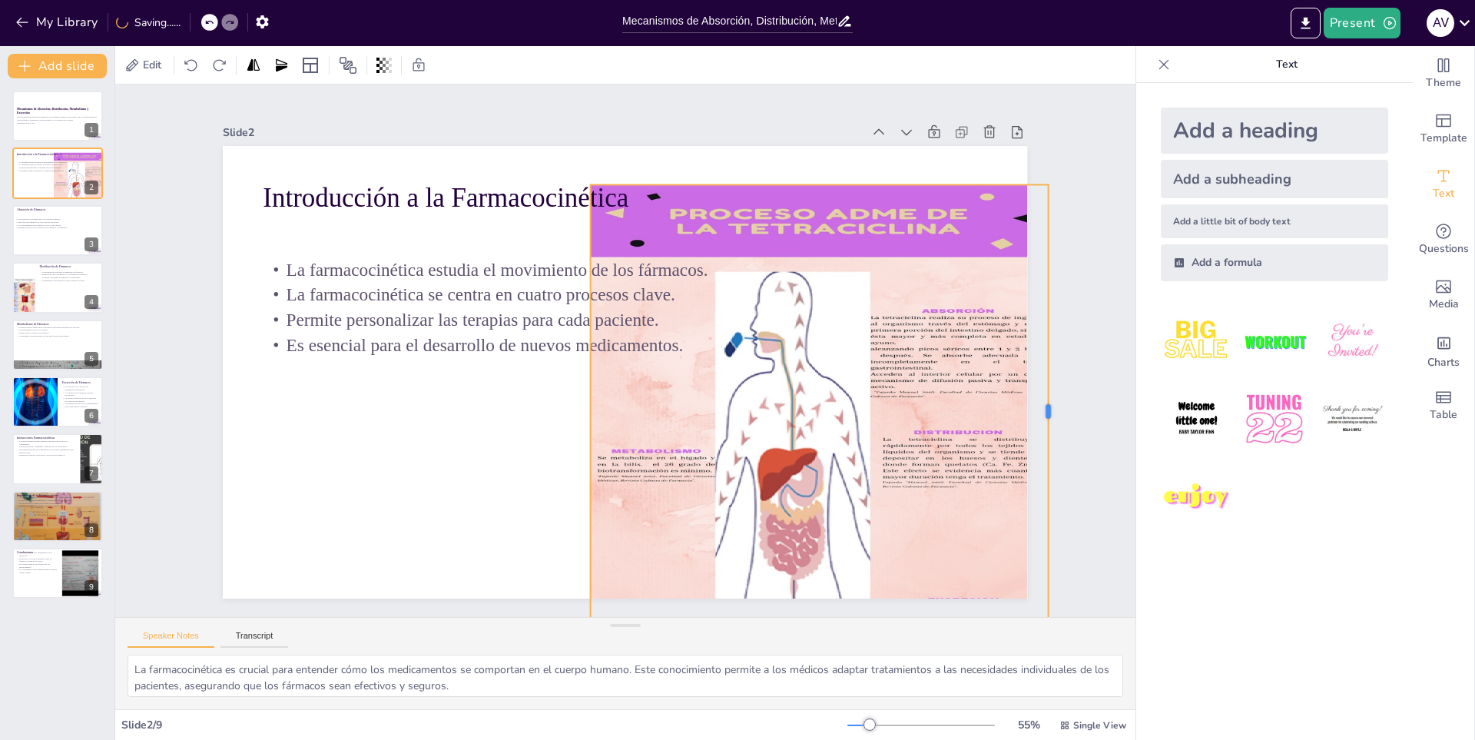
drag, startPoint x: 972, startPoint y: 405, endPoint x: 956, endPoint y: 456, distance: 53.4
click at [1040, 409] on div at bounding box center [1014, 540] width 151 height 434
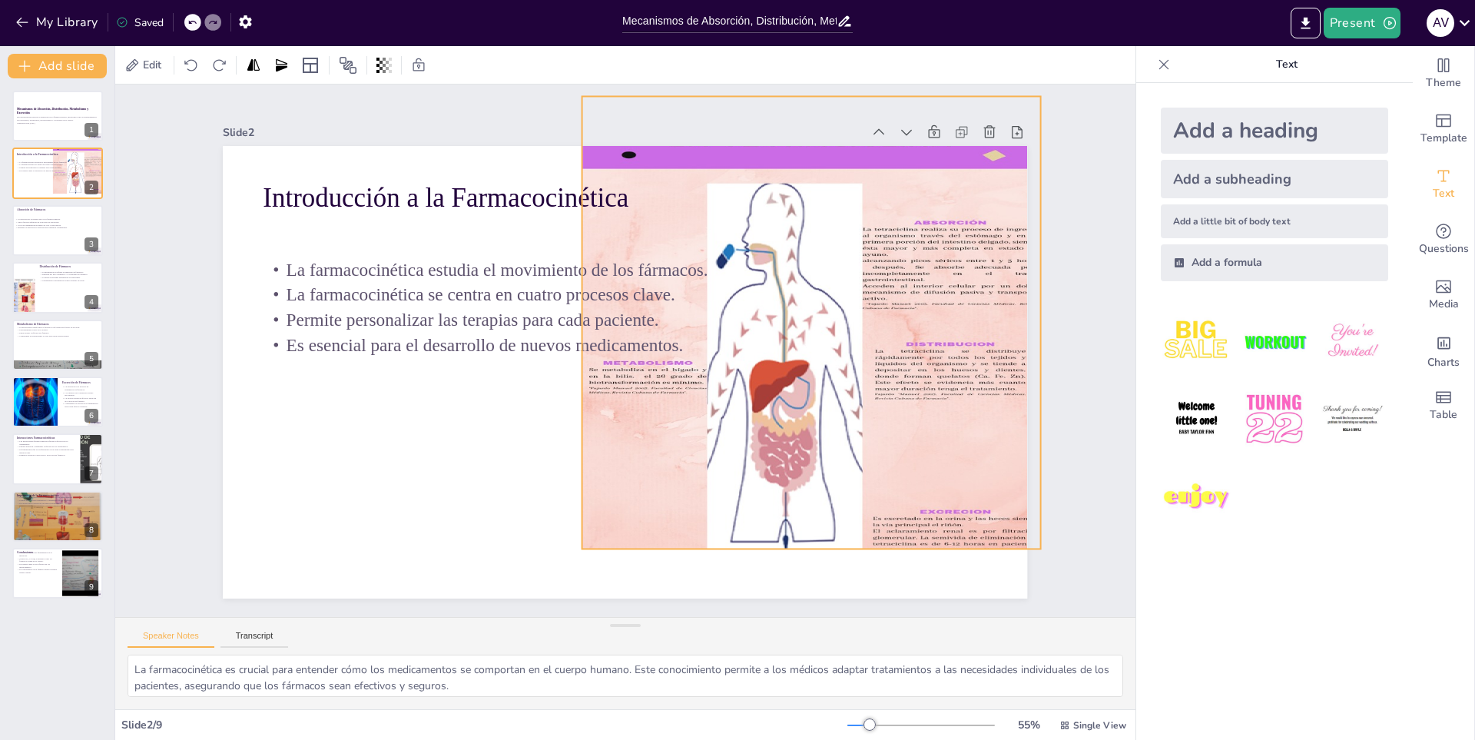
drag, startPoint x: 916, startPoint y: 514, endPoint x: 891, endPoint y: 442, distance: 75.8
click at [891, 442] on div at bounding box center [803, 407] width 562 height 629
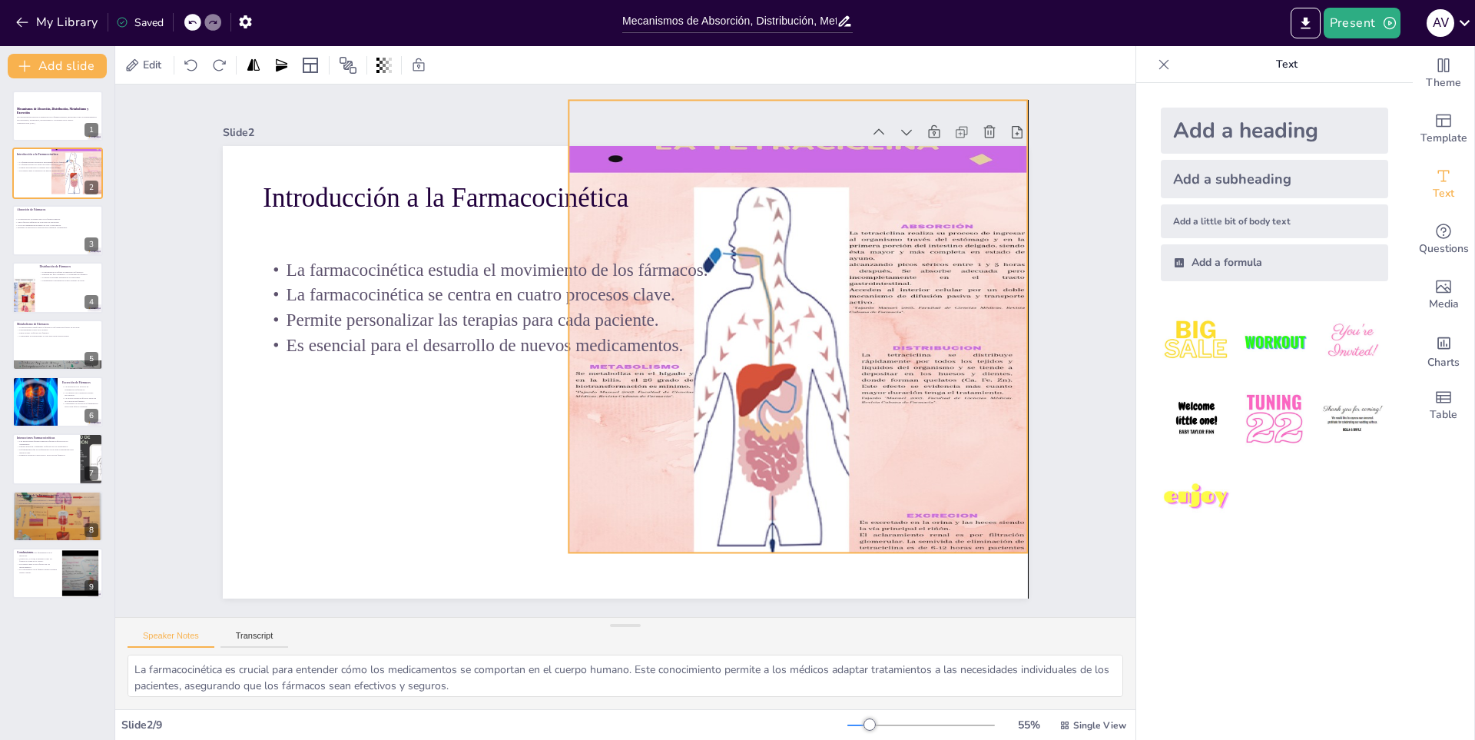
drag, startPoint x: 891, startPoint y: 442, endPoint x: 878, endPoint y: 446, distance: 13.6
click at [878, 446] on div at bounding box center [794, 391] width 513 height 591
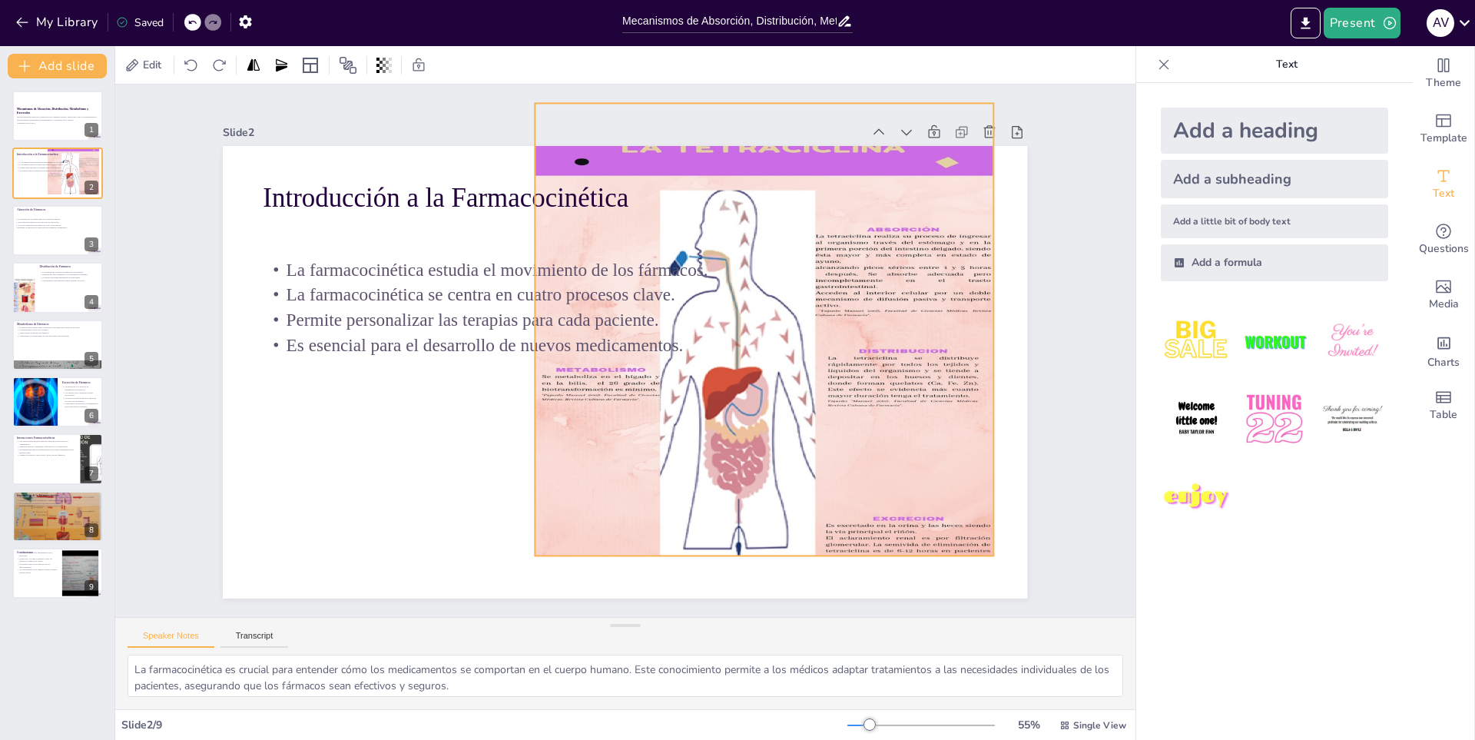
drag, startPoint x: 843, startPoint y: 449, endPoint x: 813, endPoint y: 447, distance: 30.8
click at [812, 450] on div at bounding box center [712, 463] width 706 height 712
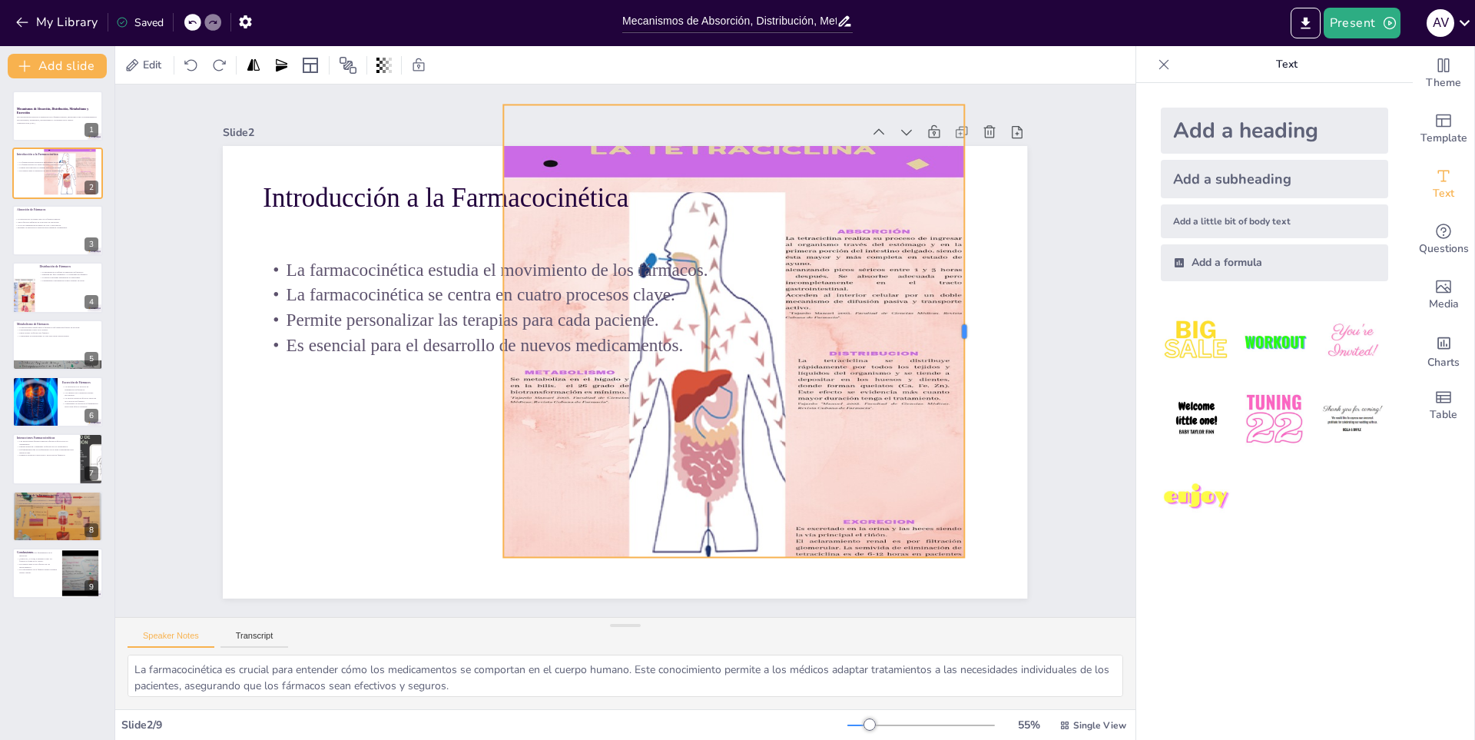
drag, startPoint x: 952, startPoint y: 314, endPoint x: 954, endPoint y: 286, distance: 28.5
click at [954, 124] on div at bounding box center [747, 26] width 419 height 195
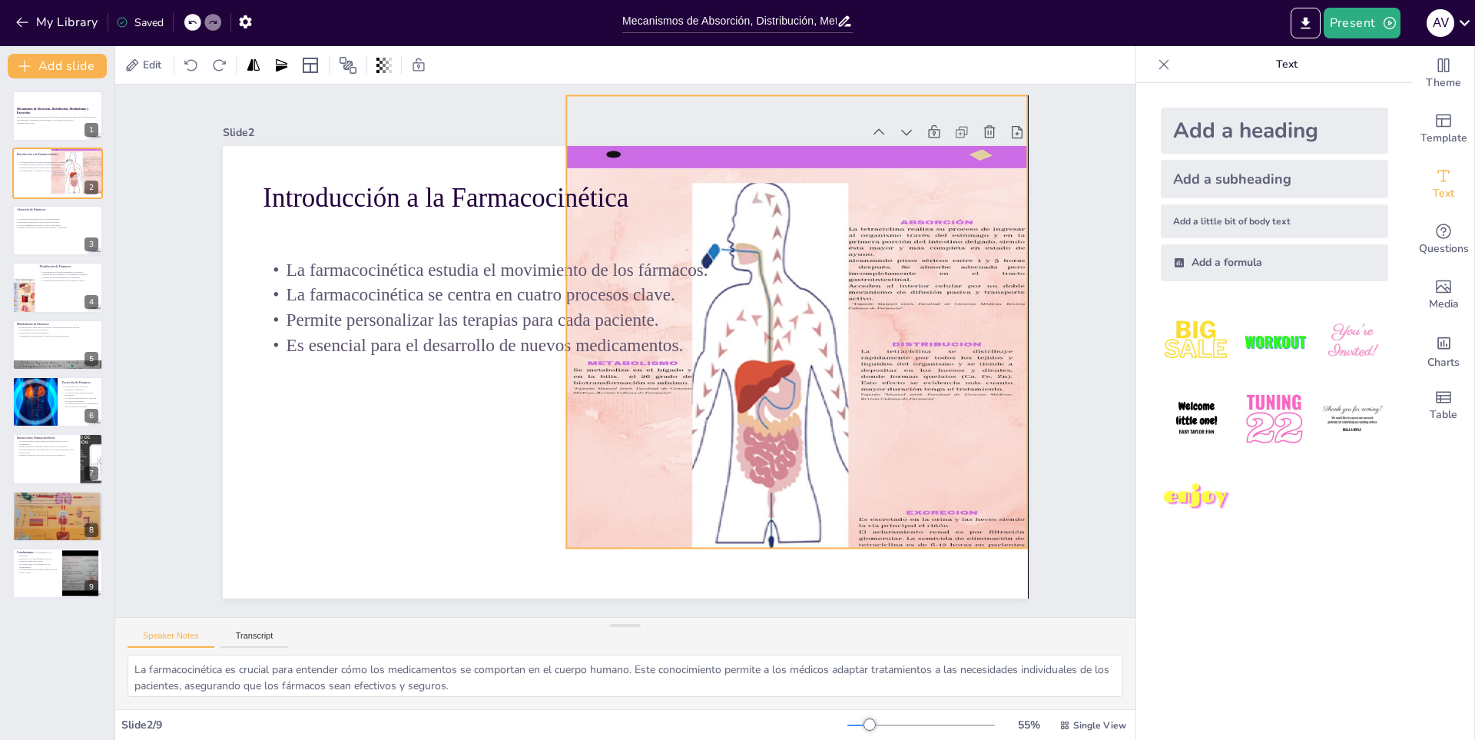
drag, startPoint x: 885, startPoint y: 406, endPoint x: 907, endPoint y: 413, distance: 23.3
click at [880, 413] on div at bounding box center [607, 522] width 548 height 461
click at [1061, 358] on div "Slide 1 Mecanismos de Absorción, Distribución, Metabolismo y Excreción Esta pre…" at bounding box center [625, 350] width 1135 height 821
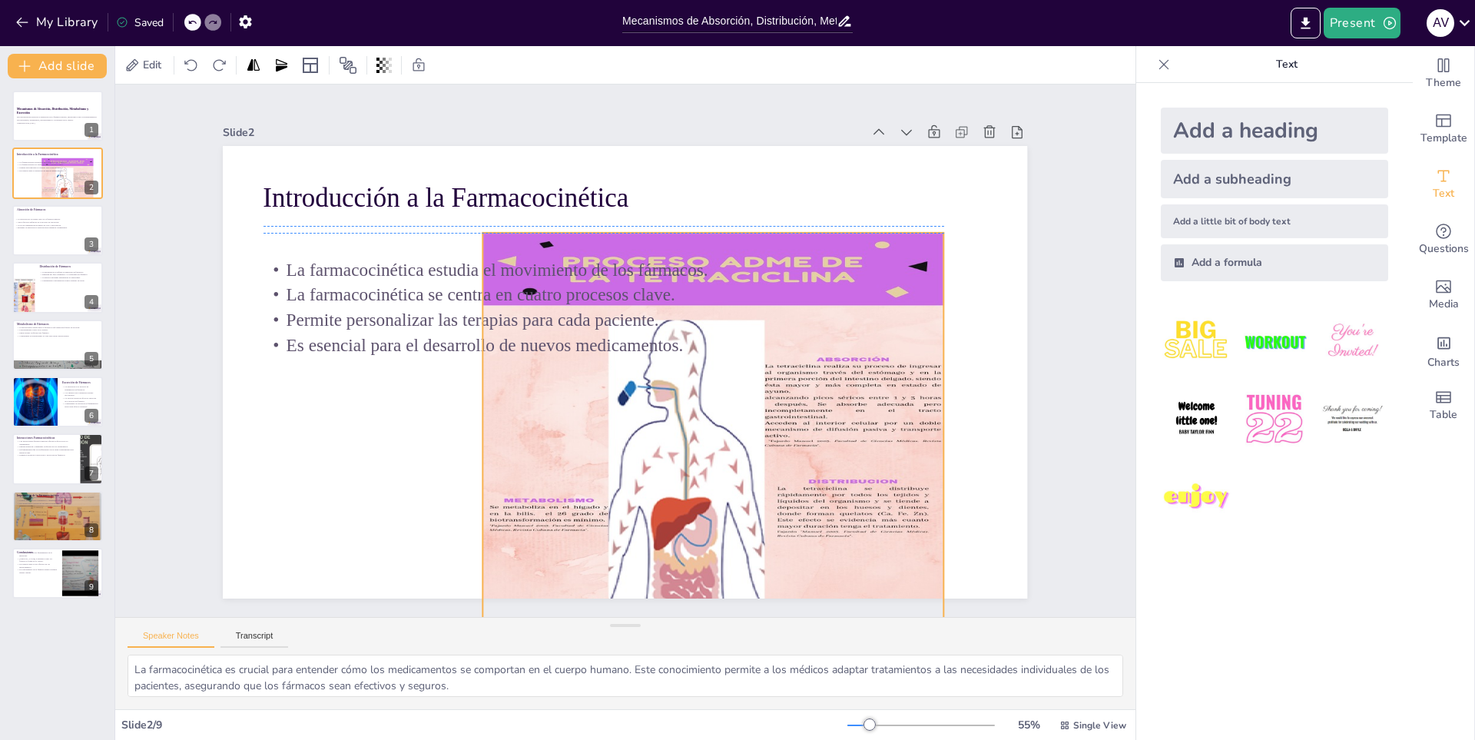
drag, startPoint x: 847, startPoint y: 499, endPoint x: 777, endPoint y: 513, distance: 71.3
click at [762, 626] on div "Slide 1 Mecanismos de Absorción, Distribución, Metabolismo y Excreción Esta pre…" at bounding box center [625, 396] width 1020 height 624
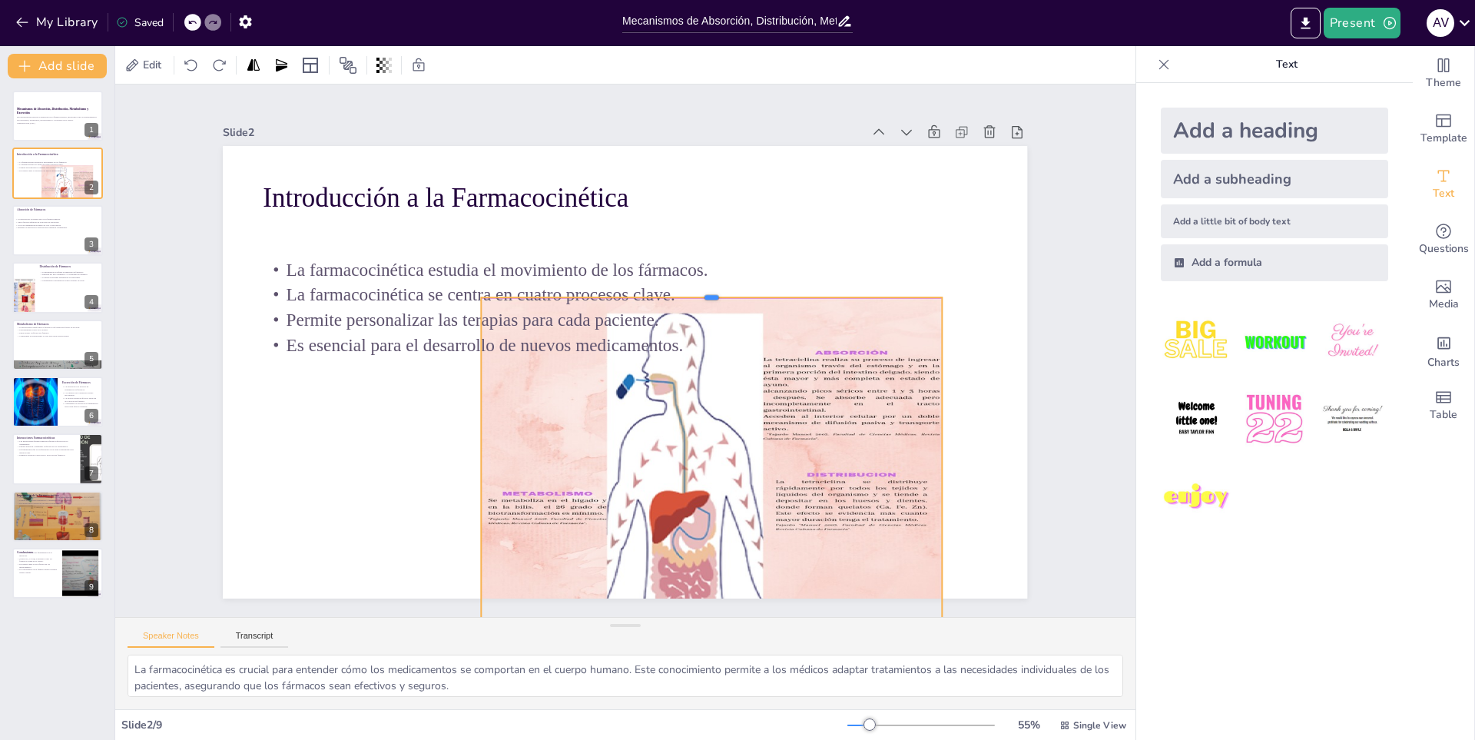
drag, startPoint x: 697, startPoint y: 217, endPoint x: 713, endPoint y: 289, distance: 73.1
click at [713, 289] on div at bounding box center [728, 331] width 426 height 199
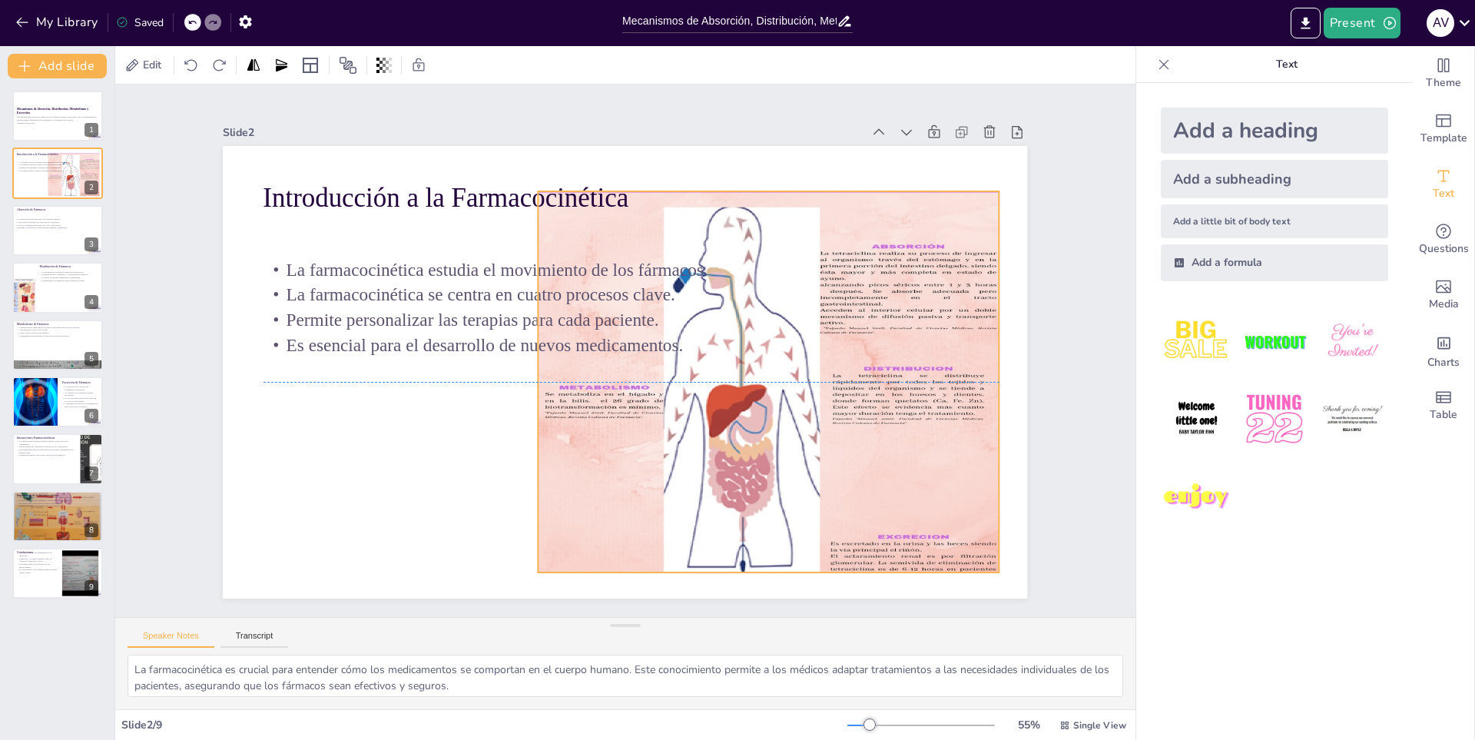
drag, startPoint x: 691, startPoint y: 417, endPoint x: 748, endPoint y: 305, distance: 125.7
click at [748, 280] on div "Introducción a la Farmacocinética La farmacocinética estudia el movimiento de l…" at bounding box center [688, 155] width 765 height 248
click at [1075, 349] on div "Slide 1 Mecanismos de Absorción, Distribución, Metabolismo y Excreción Esta pre…" at bounding box center [625, 350] width 1135 height 821
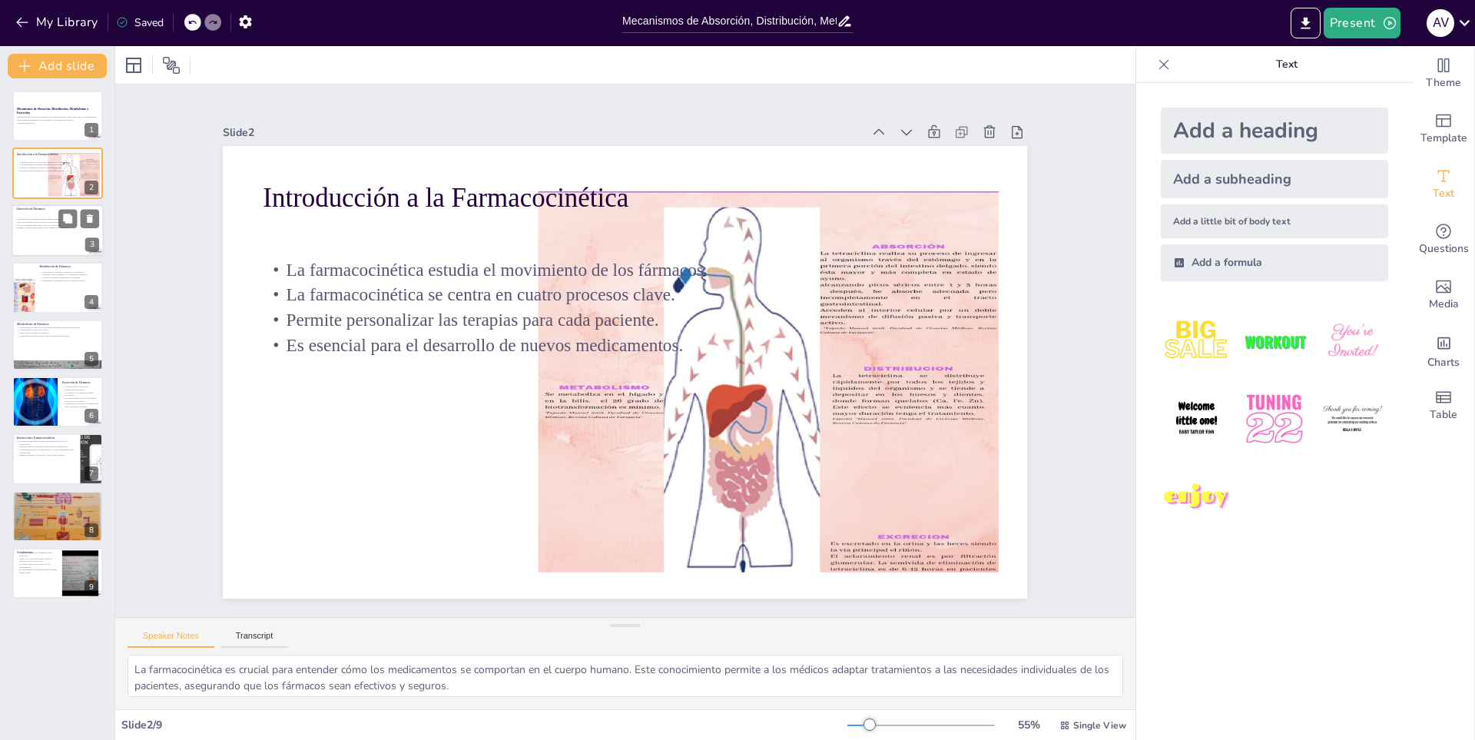
click at [30, 245] on div at bounding box center [58, 230] width 92 height 52
type textarea "La absorción es fundamental porque determina la cantidad de fármaco que entra e…"
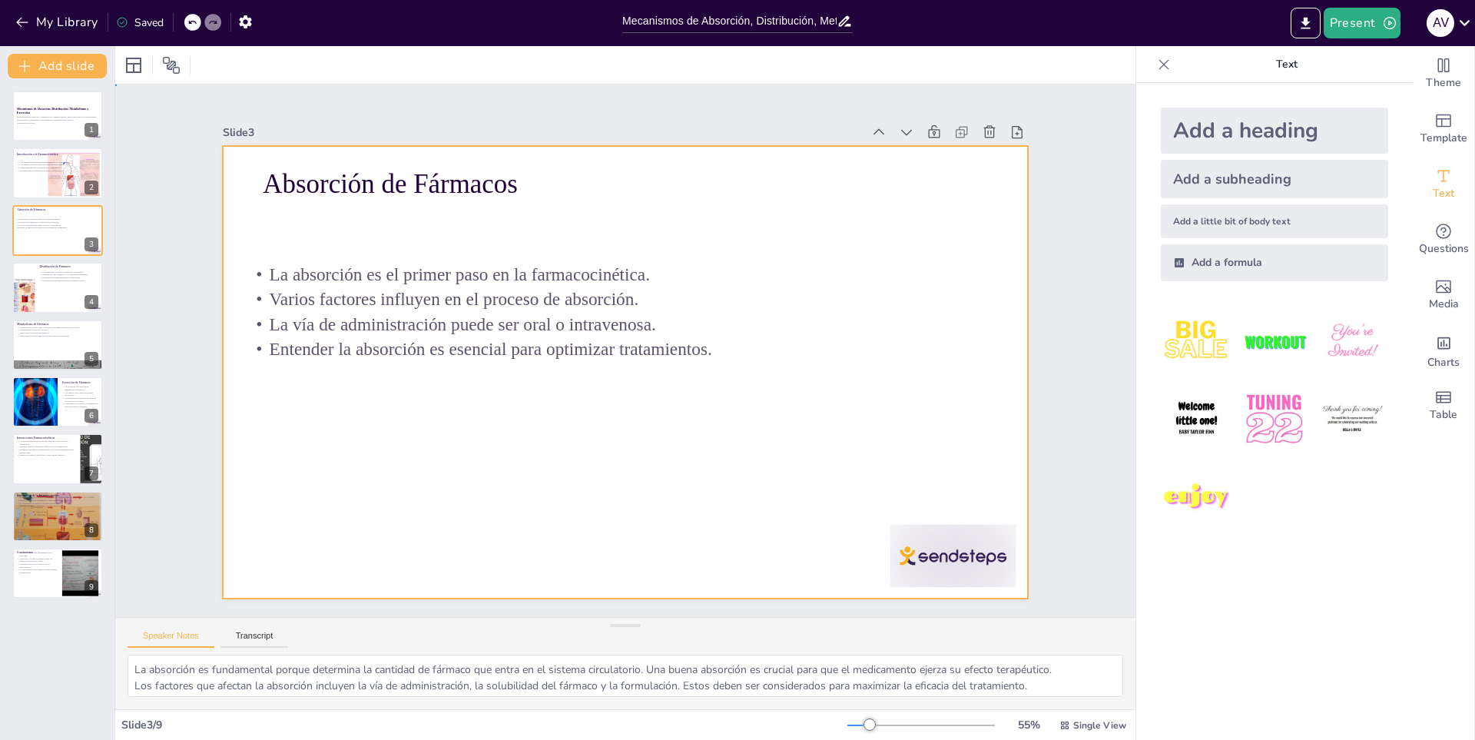
click at [687, 511] on div at bounding box center [618, 370] width 905 height 679
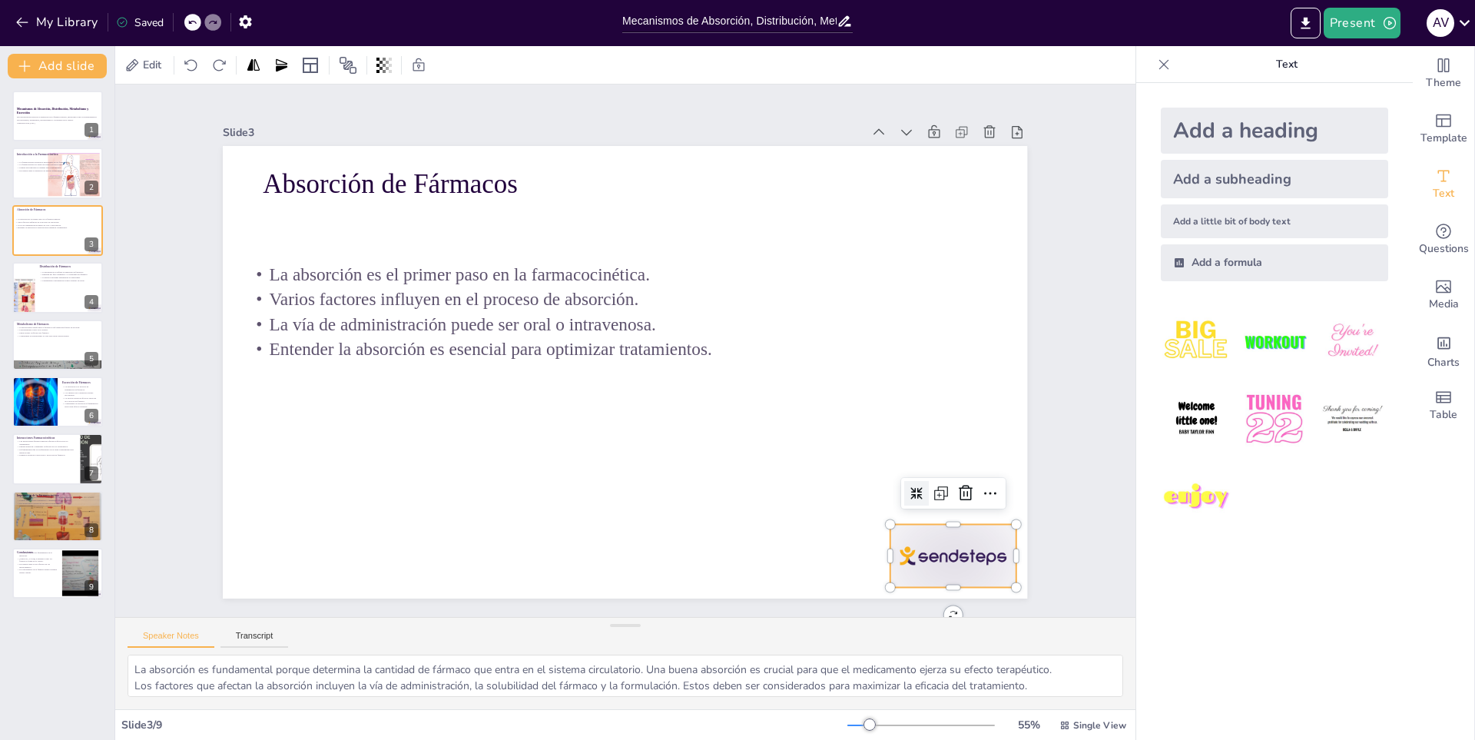
click at [912, 617] on div at bounding box center [841, 671] width 141 height 108
click at [939, 550] on icon at bounding box center [928, 561] width 22 height 22
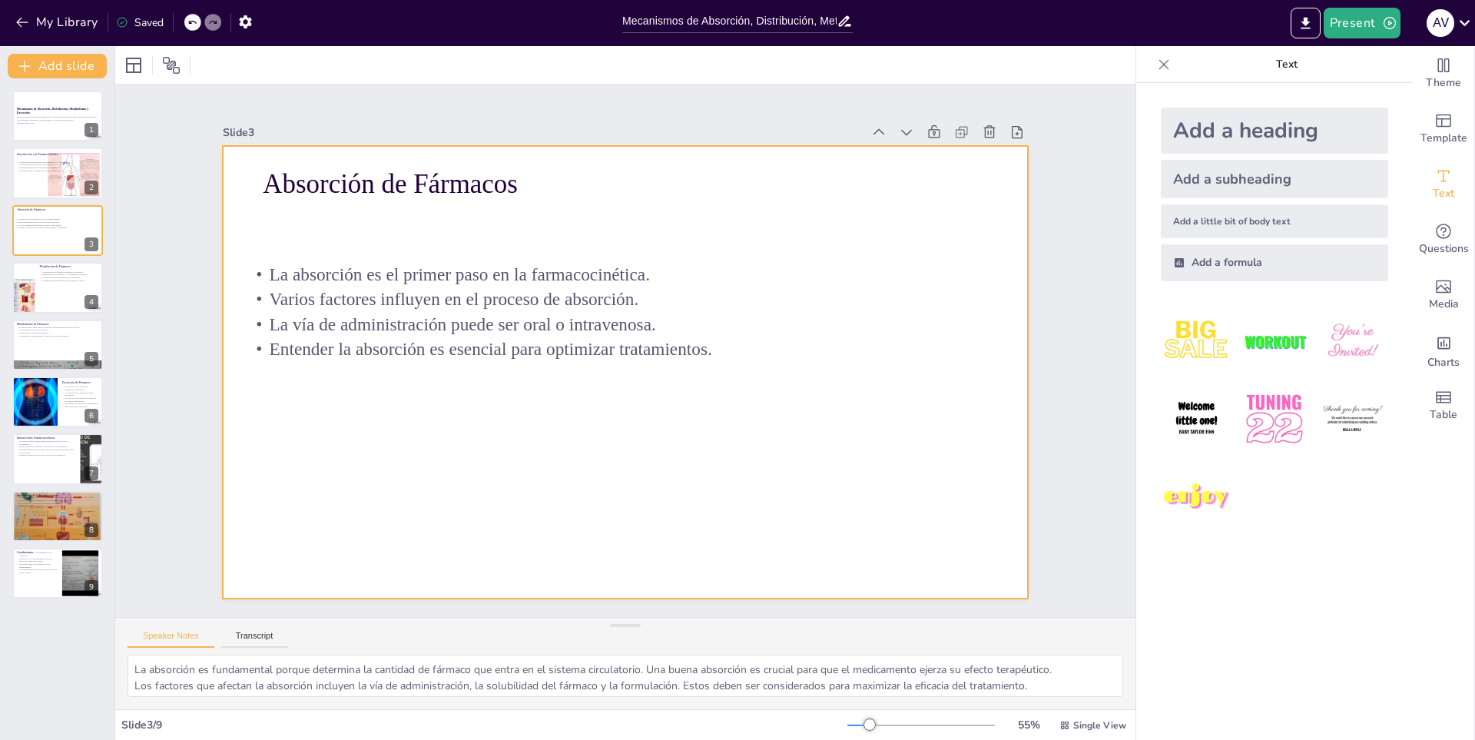
click at [691, 398] on div at bounding box center [623, 372] width 847 height 534
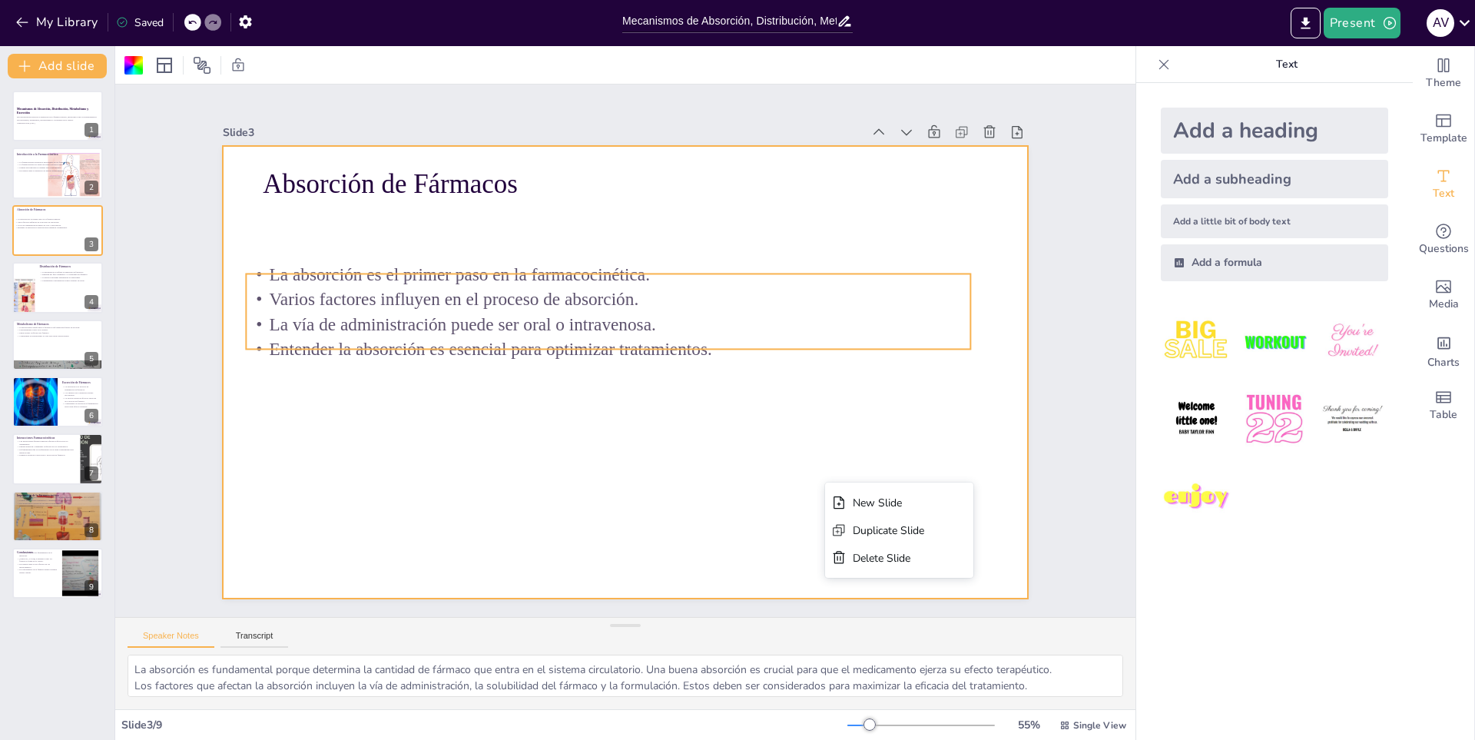
click at [925, 322] on p "La vía de administración puede ser oral o intravenosa." at bounding box center [618, 320] width 696 height 247
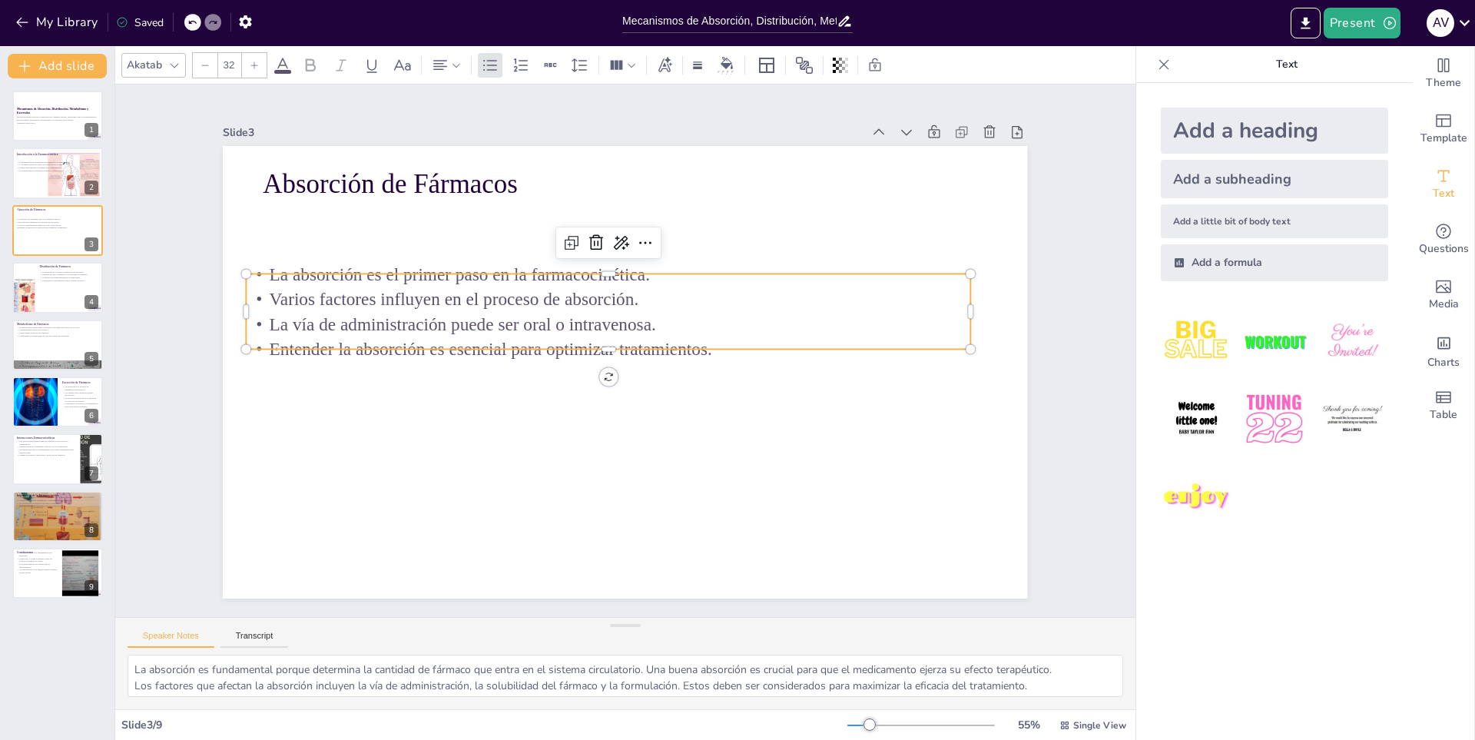
click at [1053, 360] on div "Slide 1 Mecanismos de Absorción, Distribución, Metabolismo y Excreción Esta pre…" at bounding box center [625, 351] width 1000 height 747
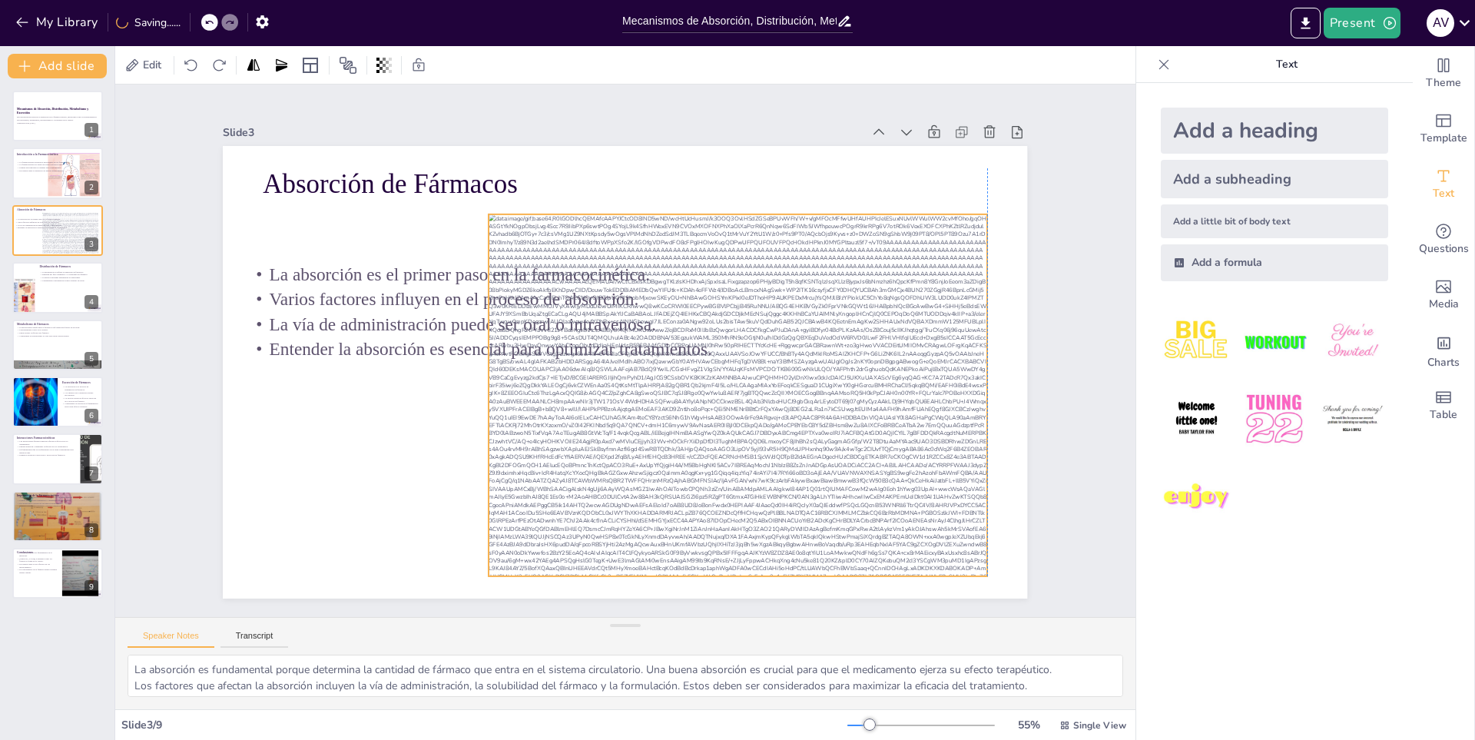
drag, startPoint x: 902, startPoint y: 359, endPoint x: 783, endPoint y: 407, distance: 128.2
click at [783, 407] on div at bounding box center [733, 406] width 534 height 412
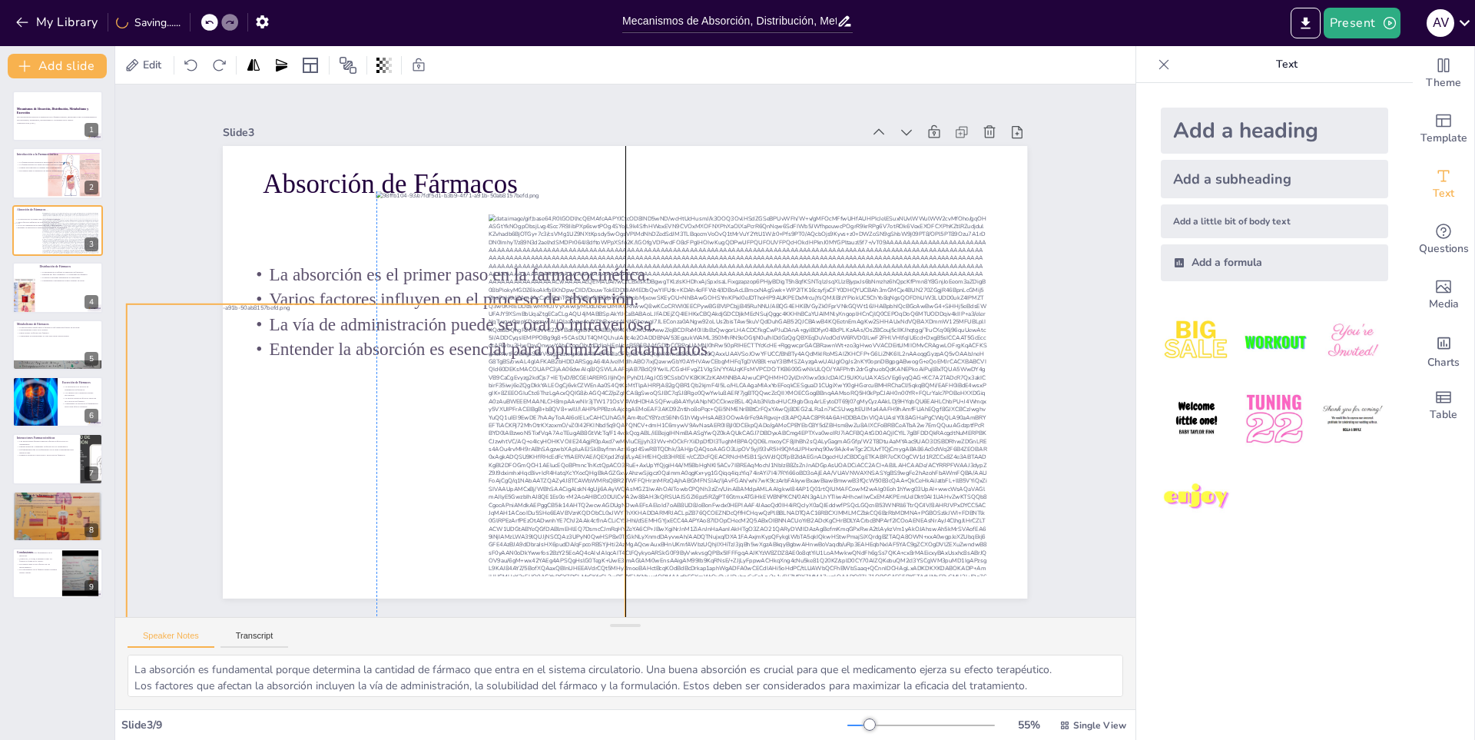
drag, startPoint x: 668, startPoint y: 410, endPoint x: 546, endPoint y: 473, distance: 137.4
click at [546, 473] on div at bounding box center [364, 458] width 534 height 412
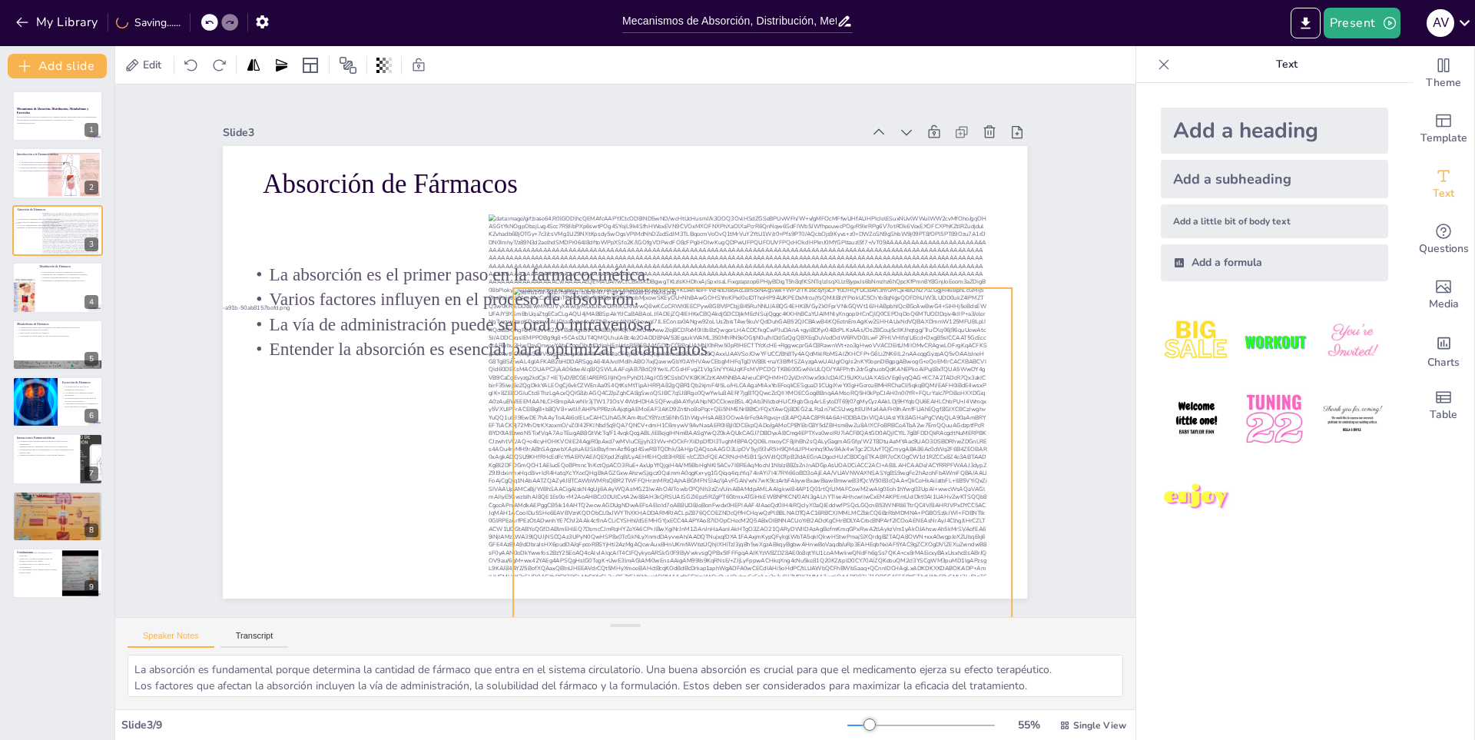
drag, startPoint x: 808, startPoint y: 338, endPoint x: 946, endPoint y: 427, distance: 163.8
click at [946, 427] on div at bounding box center [719, 506] width 586 height 499
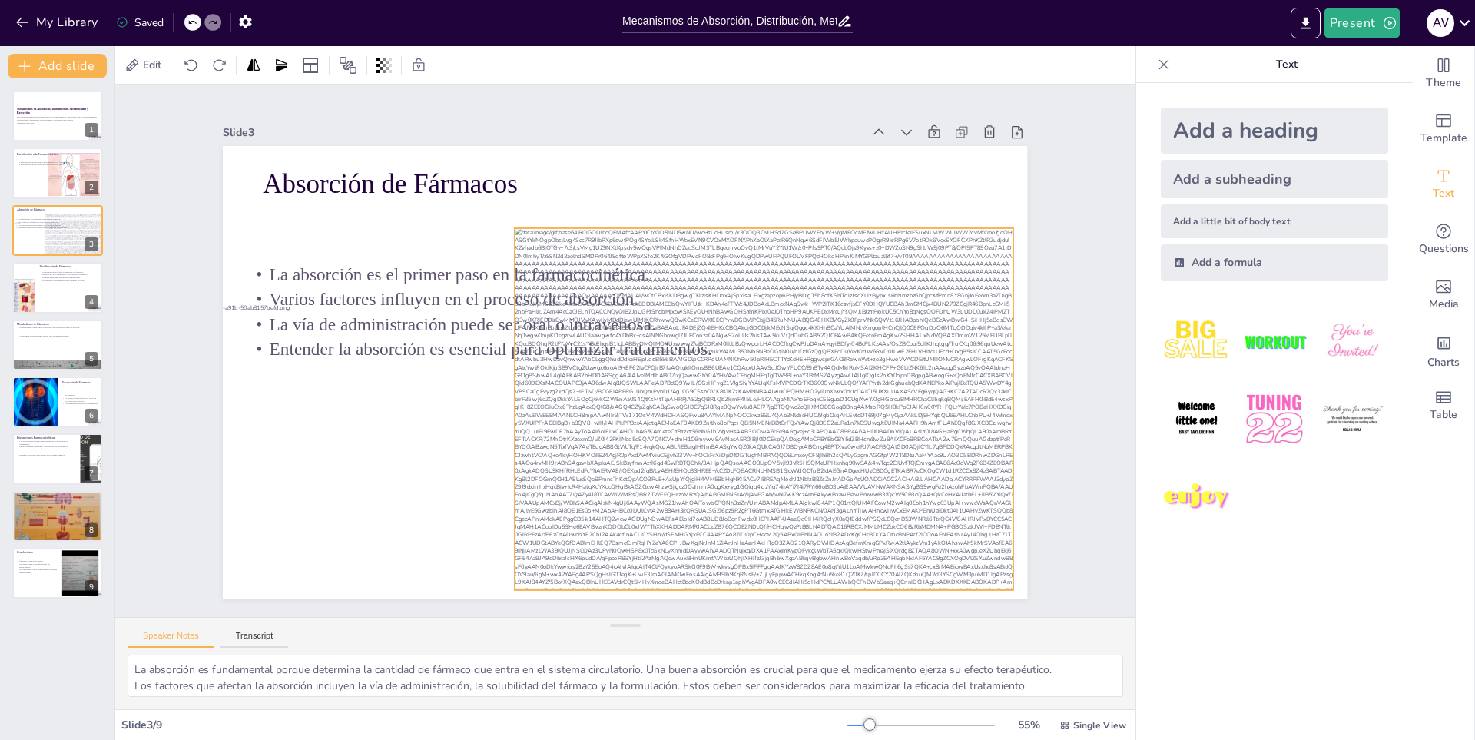
drag, startPoint x: 910, startPoint y: 426, endPoint x: 936, endPoint y: 440, distance: 29.6
click at [936, 440] on div at bounding box center [749, 437] width 563 height 458
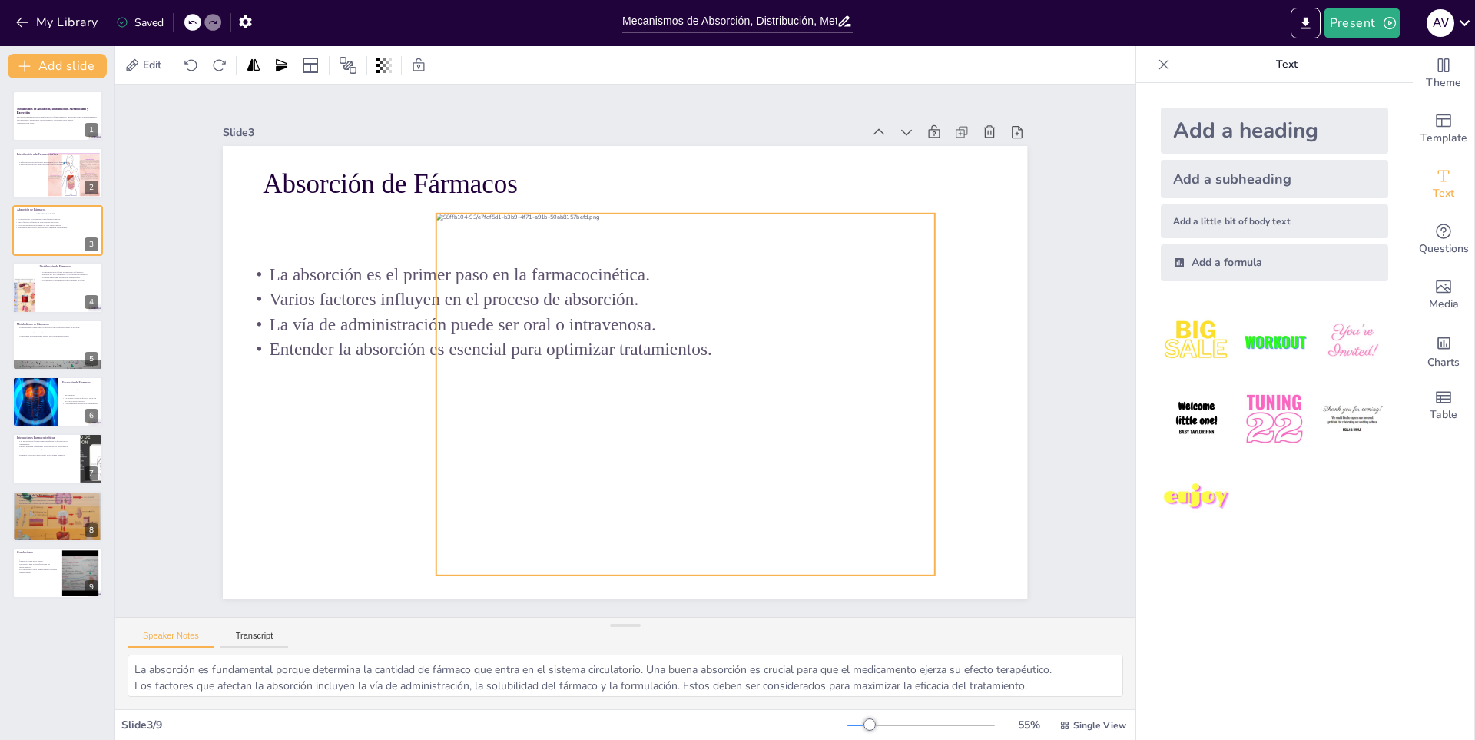
drag, startPoint x: 485, startPoint y: 418, endPoint x: 766, endPoint y: 343, distance: 291.0
click at [766, 343] on div at bounding box center [663, 414] width 602 height 533
click at [770, 224] on icon at bounding box center [782, 236] width 25 height 25
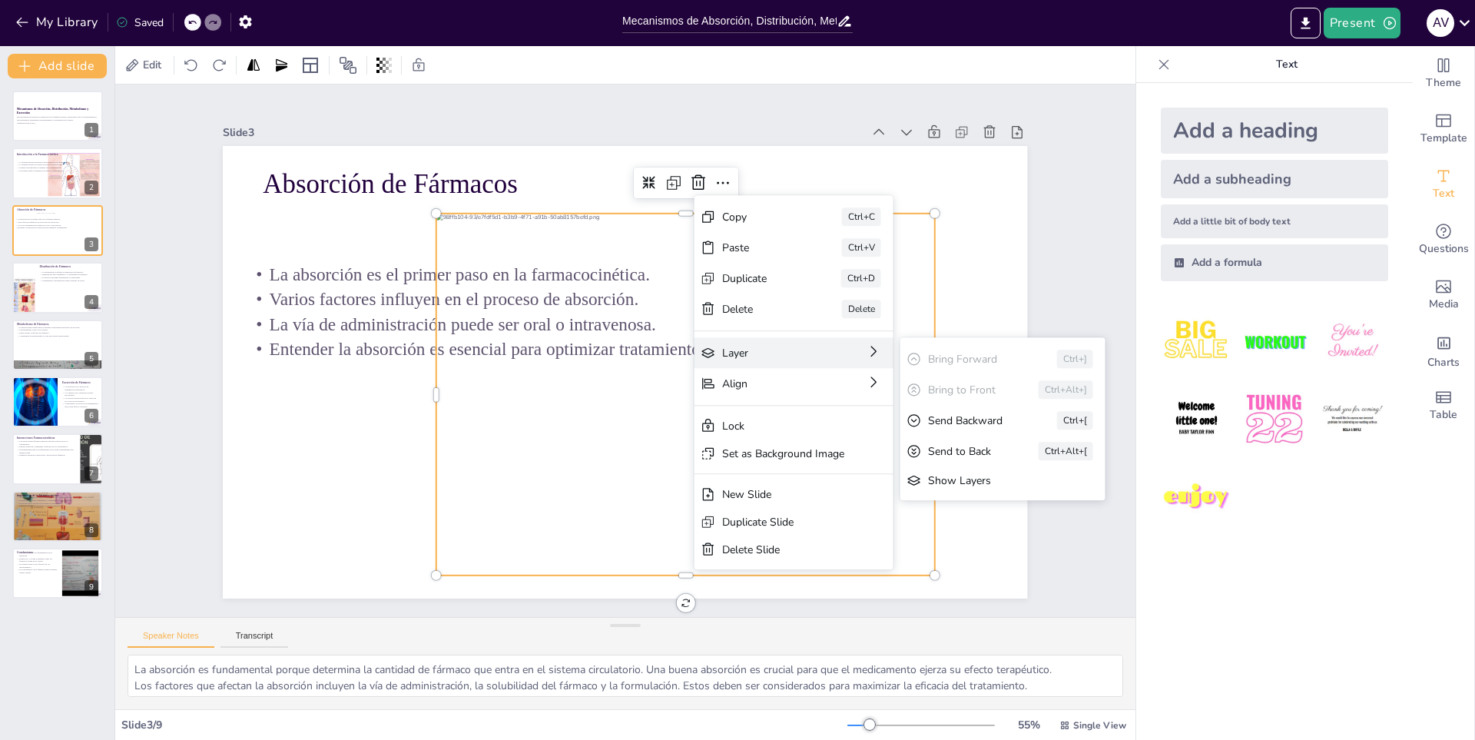
click at [796, 552] on div "Layer" at bounding box center [762, 591] width 84 height 78
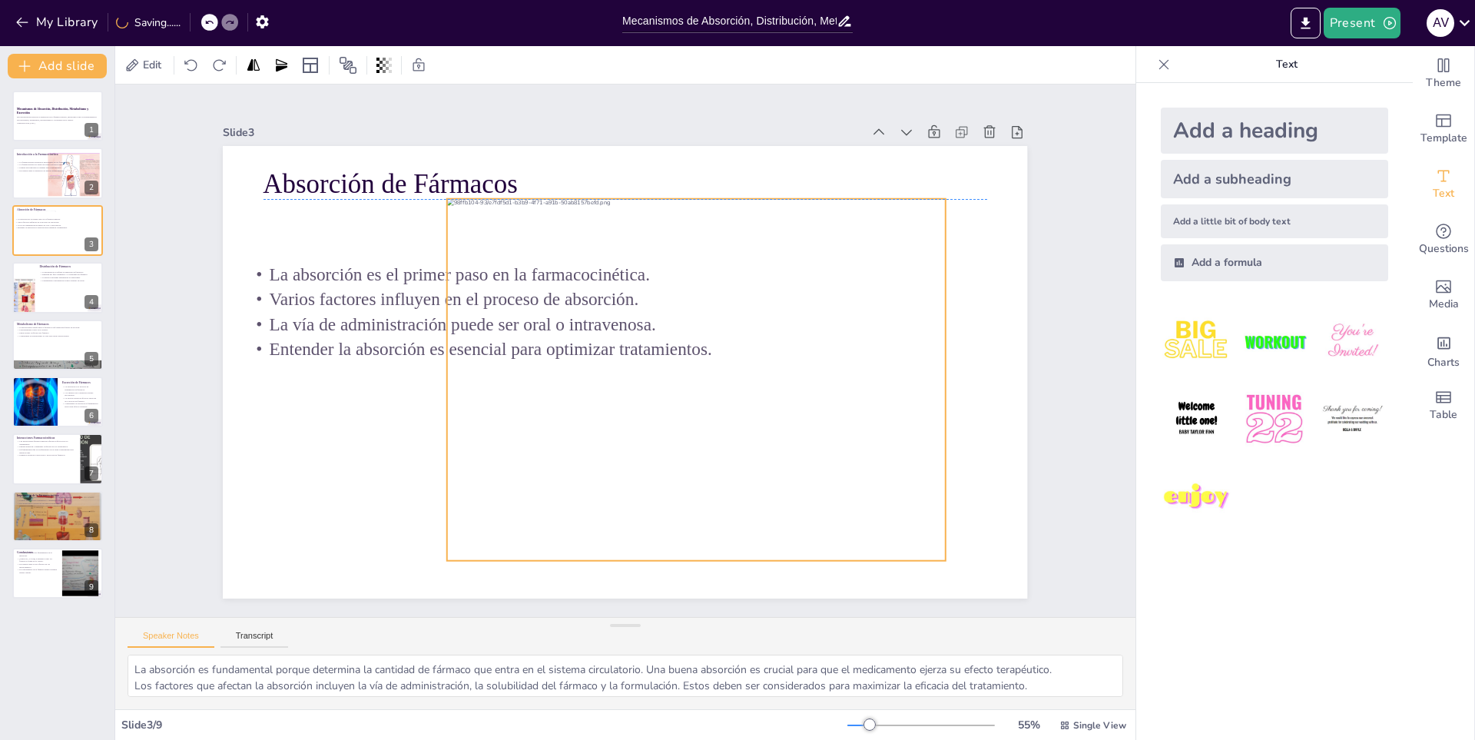
drag, startPoint x: 834, startPoint y: 419, endPoint x: 824, endPoint y: 439, distance: 22.3
click at [824, 439] on div at bounding box center [619, 427] width 499 height 586
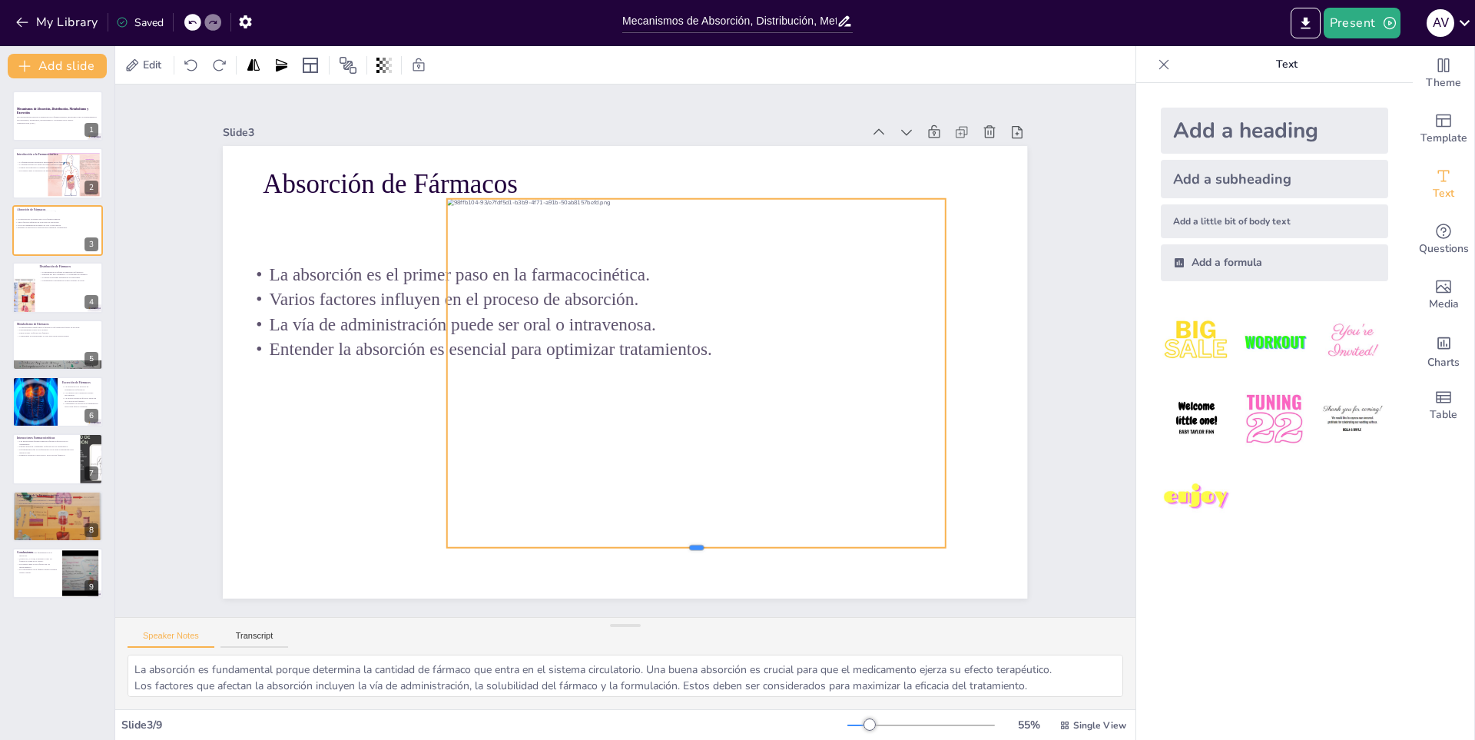
drag, startPoint x: 686, startPoint y: 558, endPoint x: 687, endPoint y: 545, distance: 13.1
click at [687, 545] on div at bounding box center [607, 565] width 460 height 214
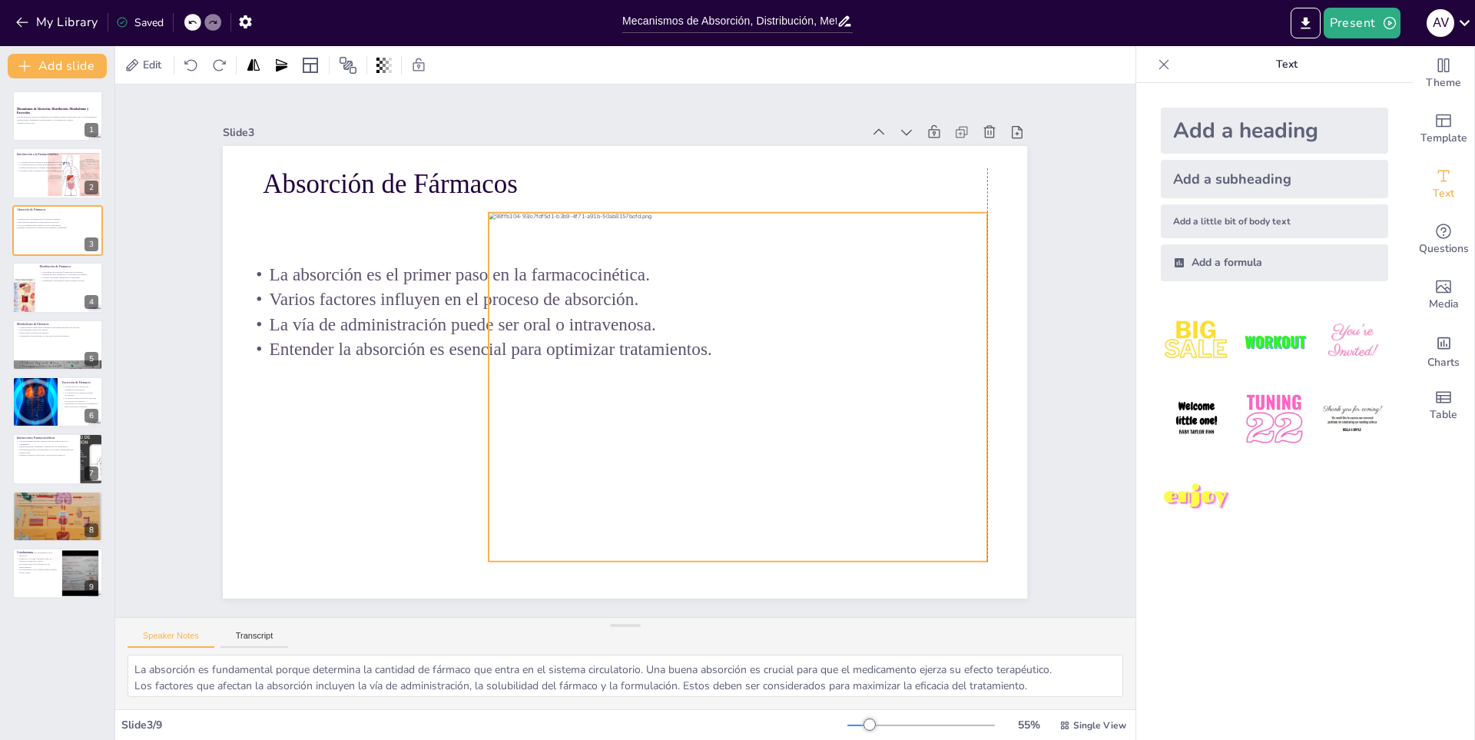
drag, startPoint x: 722, startPoint y: 488, endPoint x: 766, endPoint y: 502, distance: 45.9
click at [766, 502] on div at bounding box center [701, 444] width 612 height 563
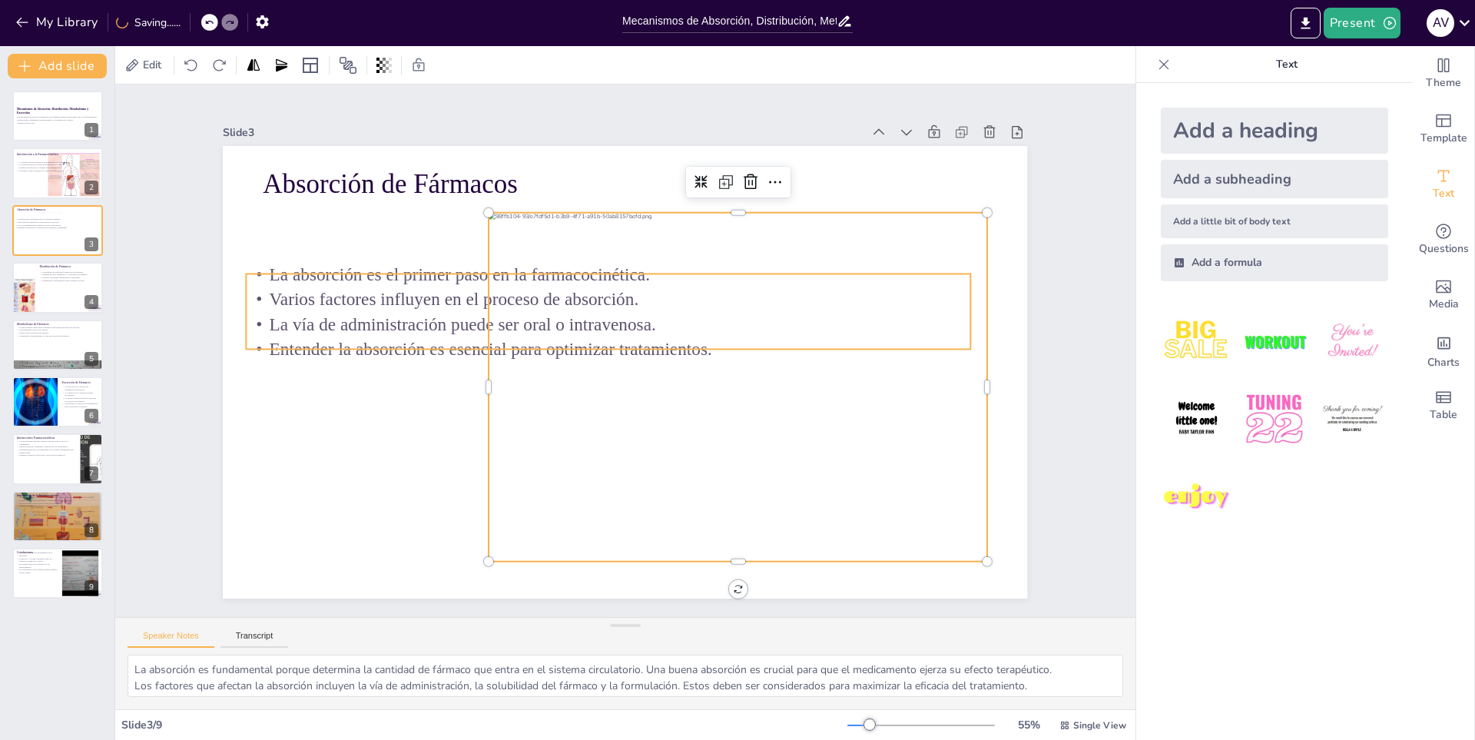
click at [561, 309] on p "La vía de administración puede ser oral o intravenosa." at bounding box center [618, 320] width 696 height 247
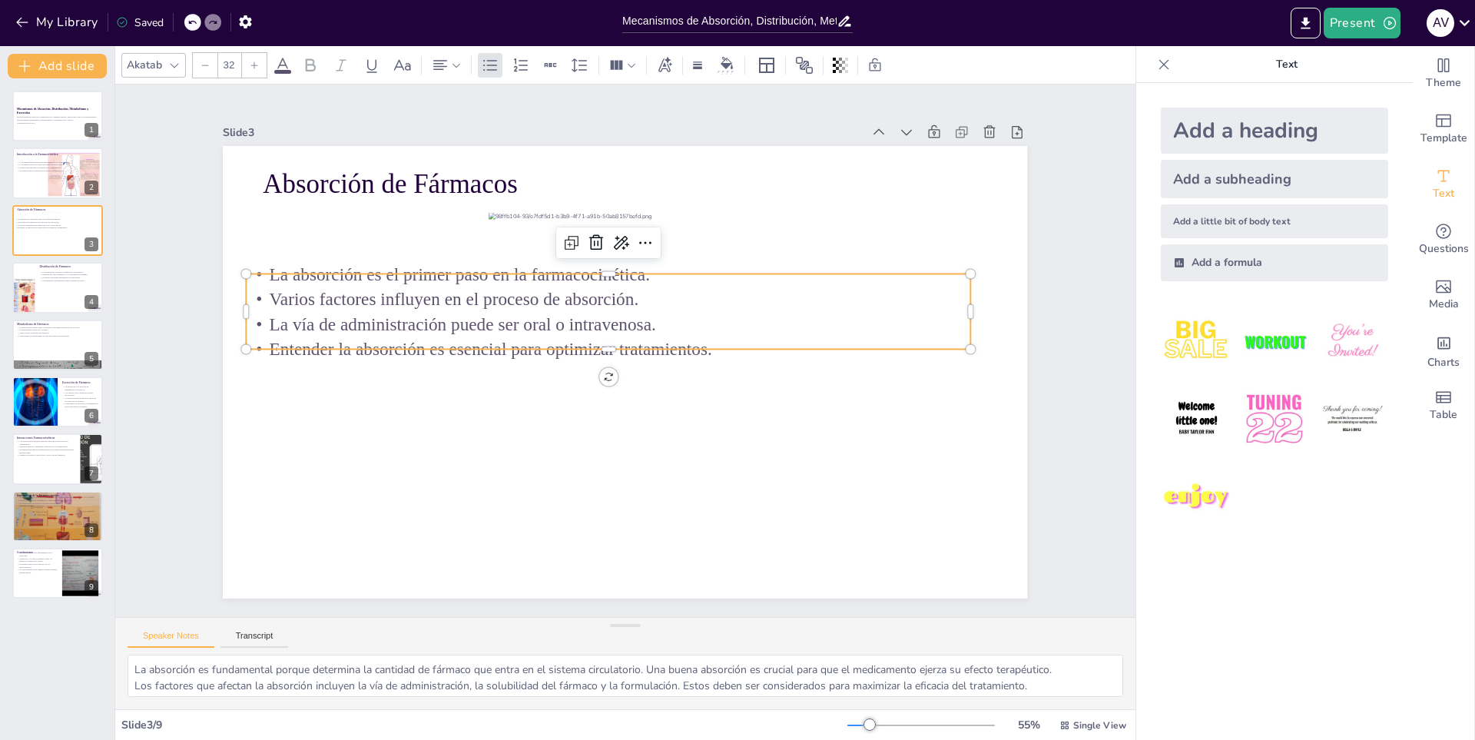
drag, startPoint x: 419, startPoint y: 324, endPoint x: 363, endPoint y: 354, distance: 64.3
click at [417, 326] on p "La vía de administración puede ser oral o intravenosa." at bounding box center [618, 320] width 696 height 247
click at [713, 300] on icon at bounding box center [725, 312] width 25 height 25
click at [408, 297] on p "Varios factores influyen en el proceso de absorción." at bounding box center [622, 298] width 696 height 248
click at [640, 243] on icon at bounding box center [651, 248] width 23 height 23
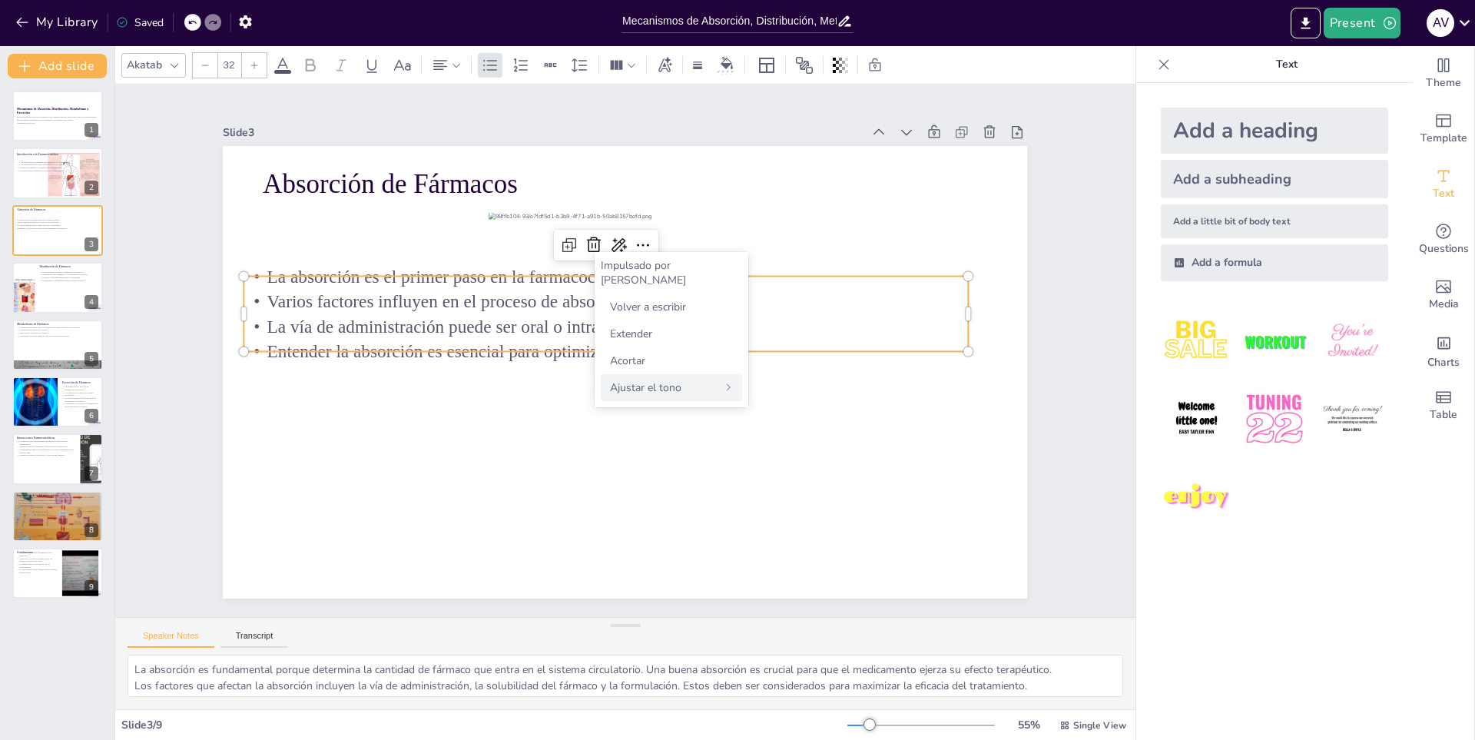
click at [674, 381] on div "Ajustar el tono" at bounding box center [671, 387] width 141 height 27
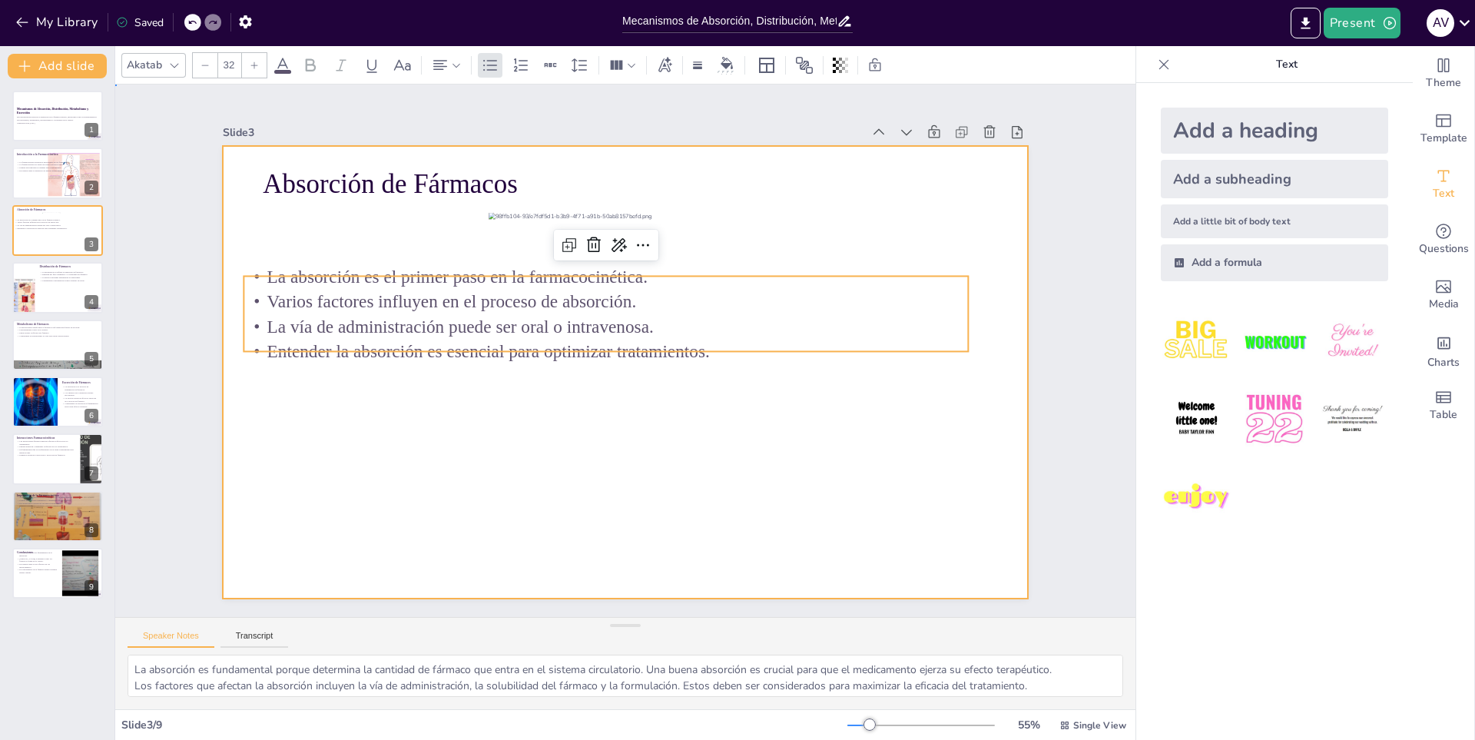
click at [224, 419] on div at bounding box center [623, 372] width 847 height 534
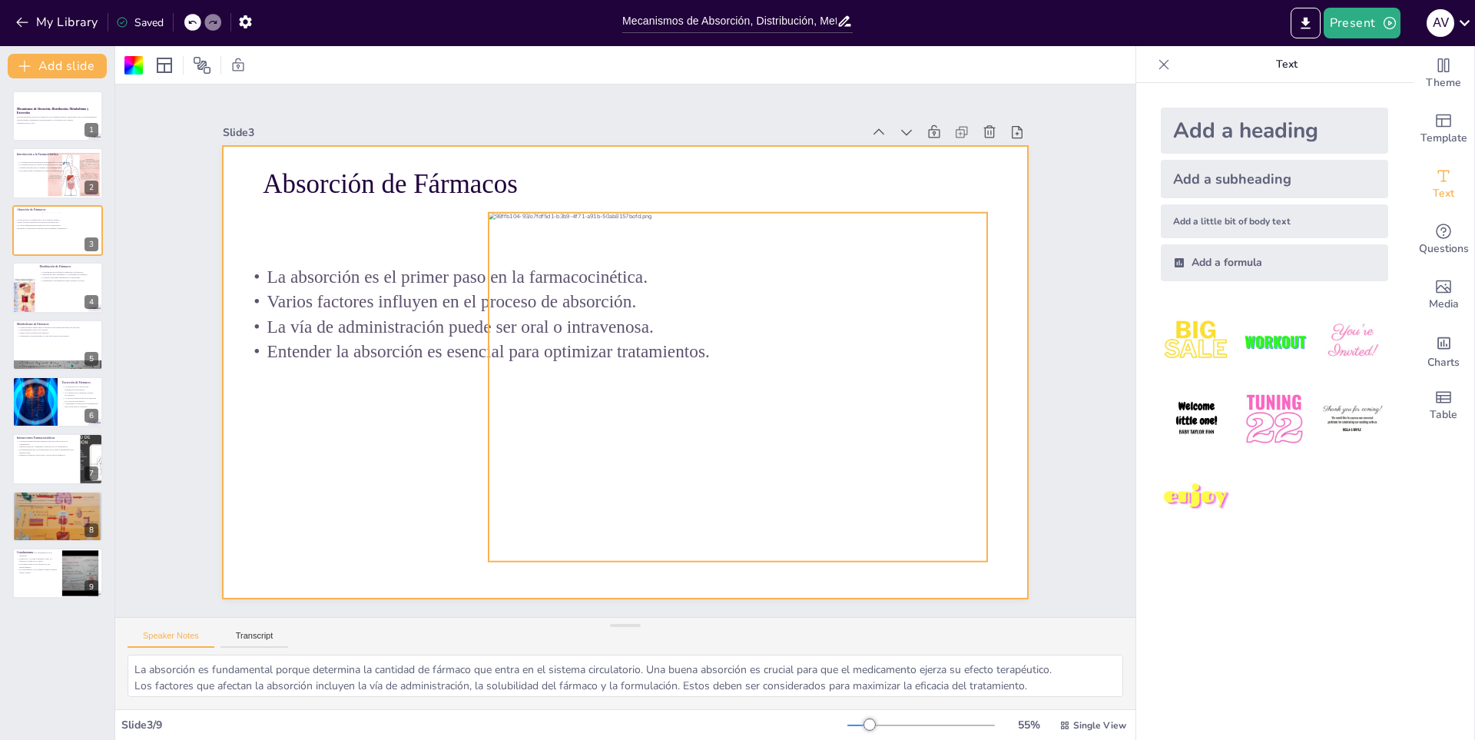
click at [743, 459] on div at bounding box center [710, 435] width 602 height 533
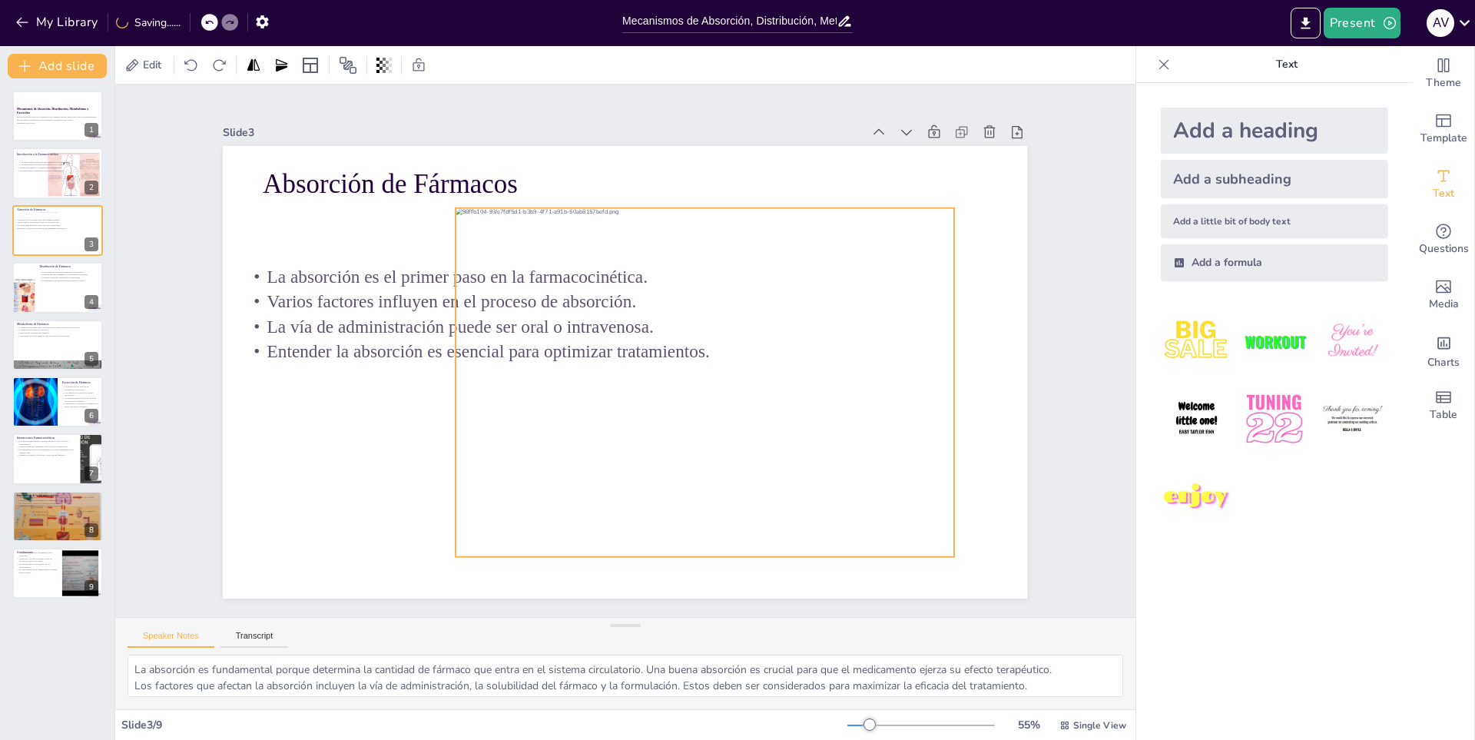
drag, startPoint x: 480, startPoint y: 386, endPoint x: 447, endPoint y: 382, distance: 33.3
click at [447, 382] on div at bounding box center [595, 434] width 412 height 534
drag, startPoint x: 442, startPoint y: 381, endPoint x: 495, endPoint y: 383, distance: 52.3
click at [495, 379] on div at bounding box center [528, 271] width 290 height 215
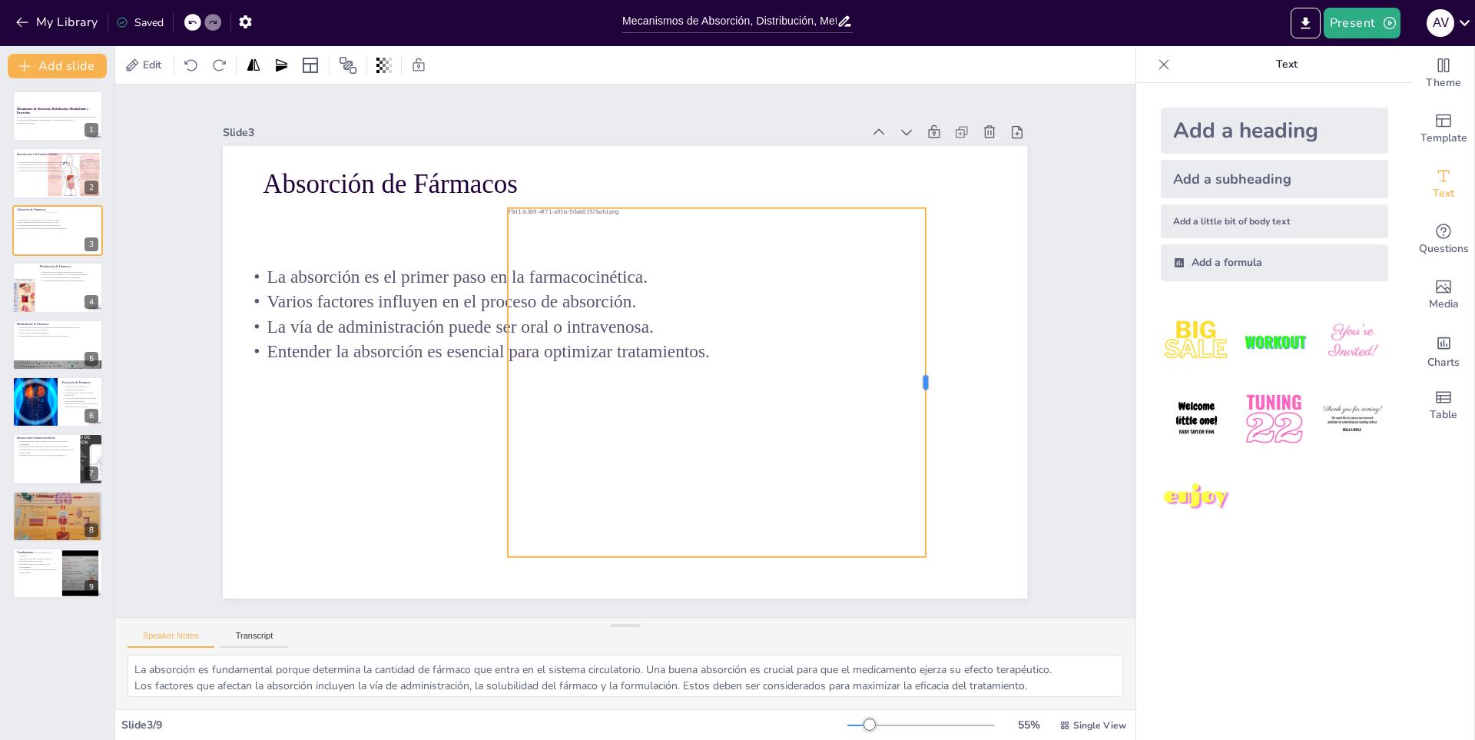
drag, startPoint x: 917, startPoint y: 381, endPoint x: 916, endPoint y: 406, distance: 25.4
click at [916, 406] on div at bounding box center [927, 414] width 48 height 348
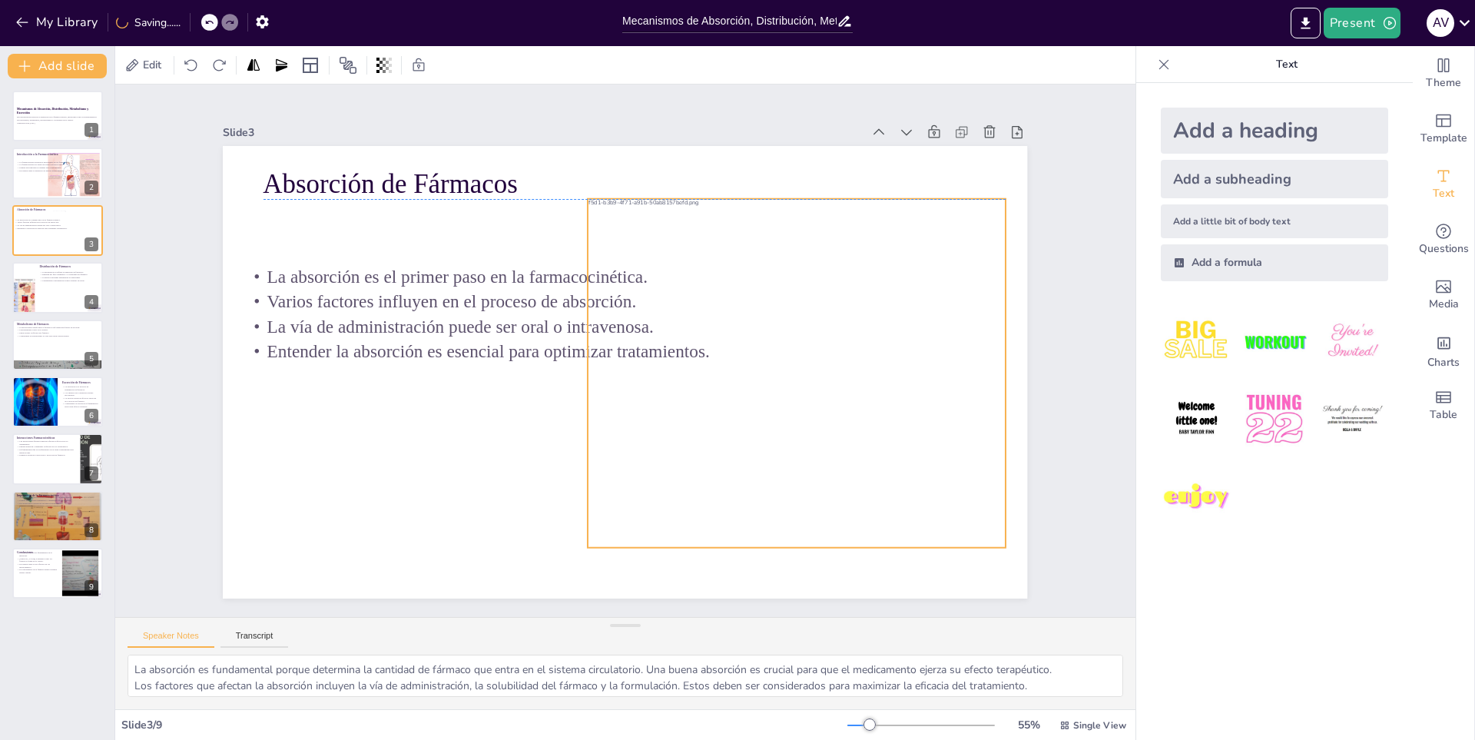
drag, startPoint x: 792, startPoint y: 449, endPoint x: 873, endPoint y: 442, distance: 81.0
click at [873, 442] on div at bounding box center [768, 427] width 586 height 499
click at [1074, 323] on div "Slide 1 Mecanismos de Absorción, Distribución, Metabolismo y Excreción Esta pre…" at bounding box center [625, 351] width 971 height 1150
click at [815, 204] on div at bounding box center [782, 396] width 534 height 412
drag, startPoint x: 789, startPoint y: 190, endPoint x: 790, endPoint y: 203, distance: 12.4
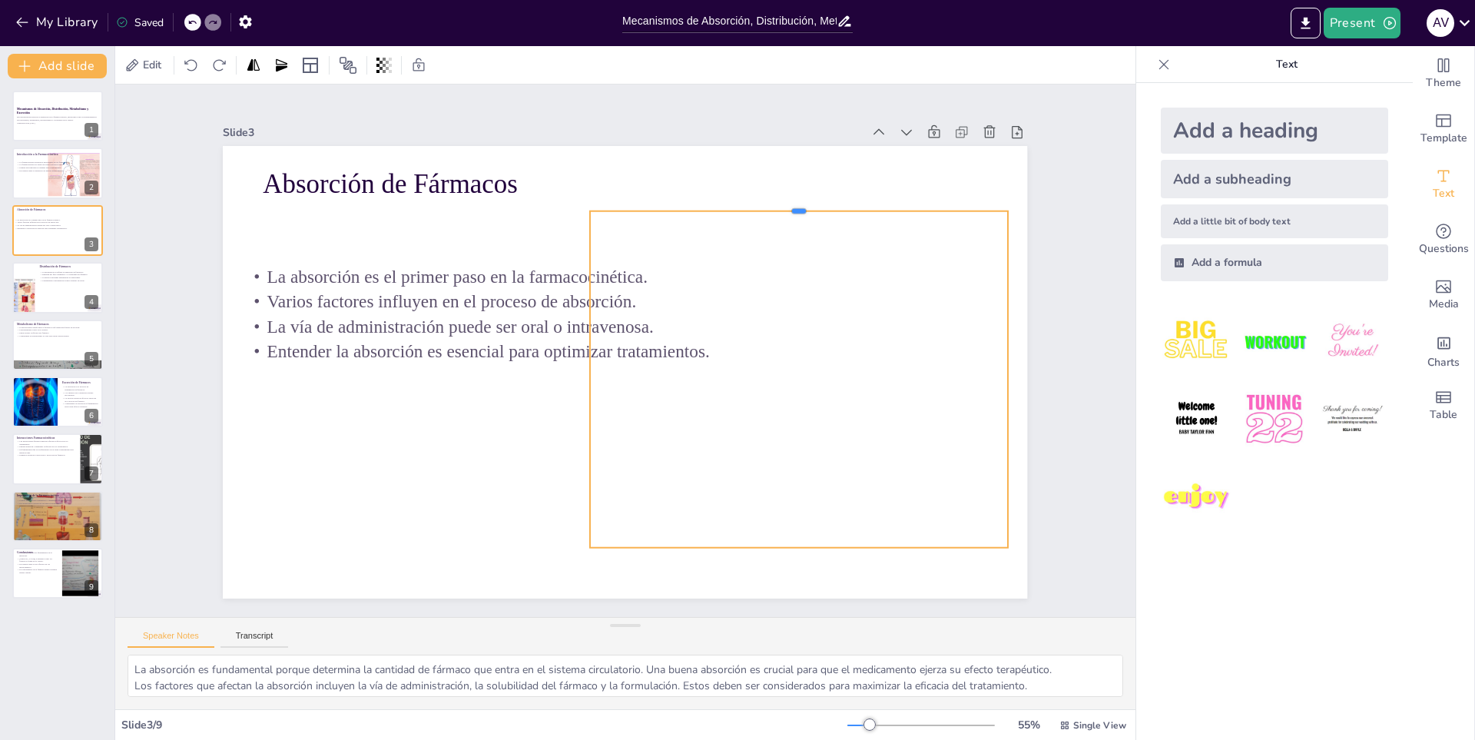
click at [790, 244] on div at bounding box center [839, 428] width 220 height 368
click at [1055, 272] on div "Slide 1 Mecanismos de Absorción, Distribución, Metabolismo y Excreción Esta pre…" at bounding box center [625, 351] width 1000 height 747
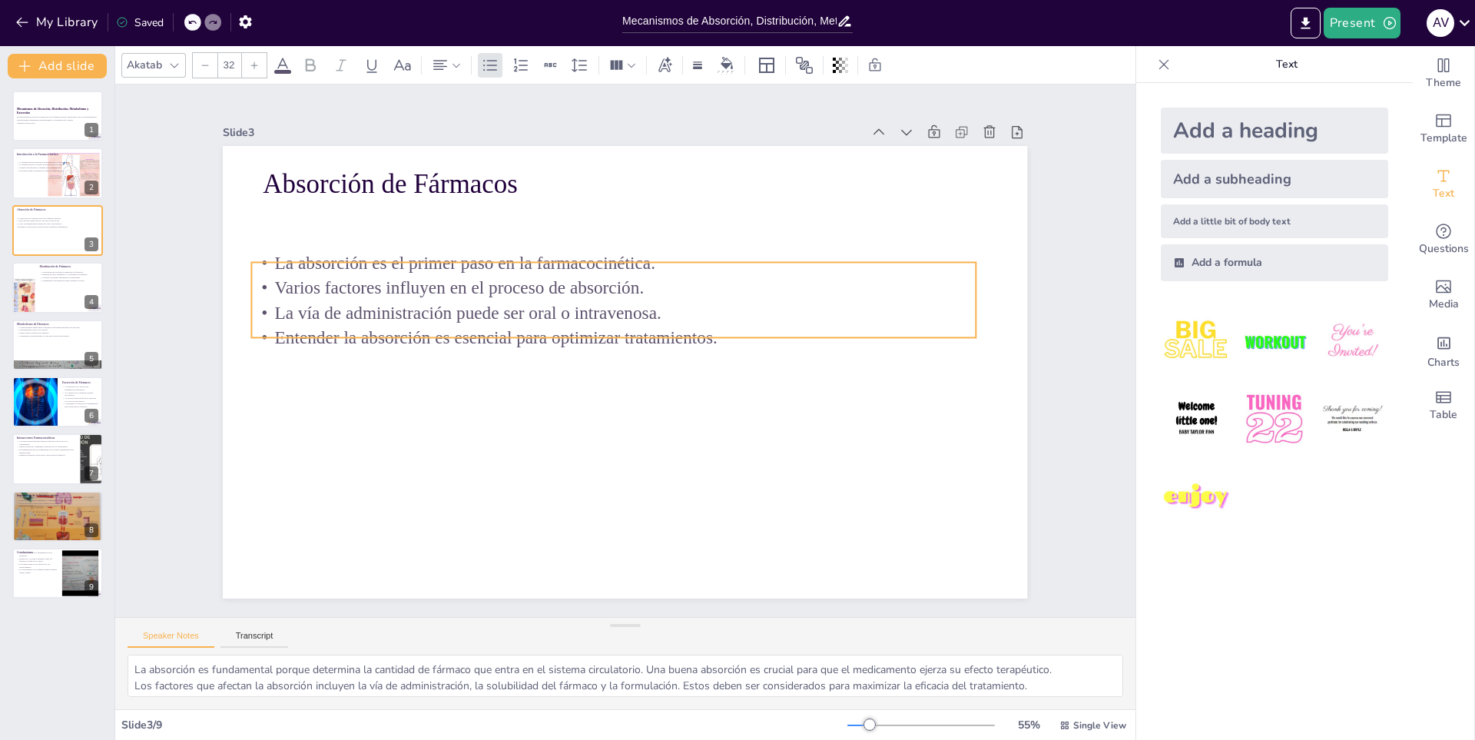
drag, startPoint x: 470, startPoint y: 308, endPoint x: 478, endPoint y: 294, distance: 15.8
click at [478, 294] on p "La vía de administración puede ser oral o intravenosa." at bounding box center [653, 321] width 384 height 639
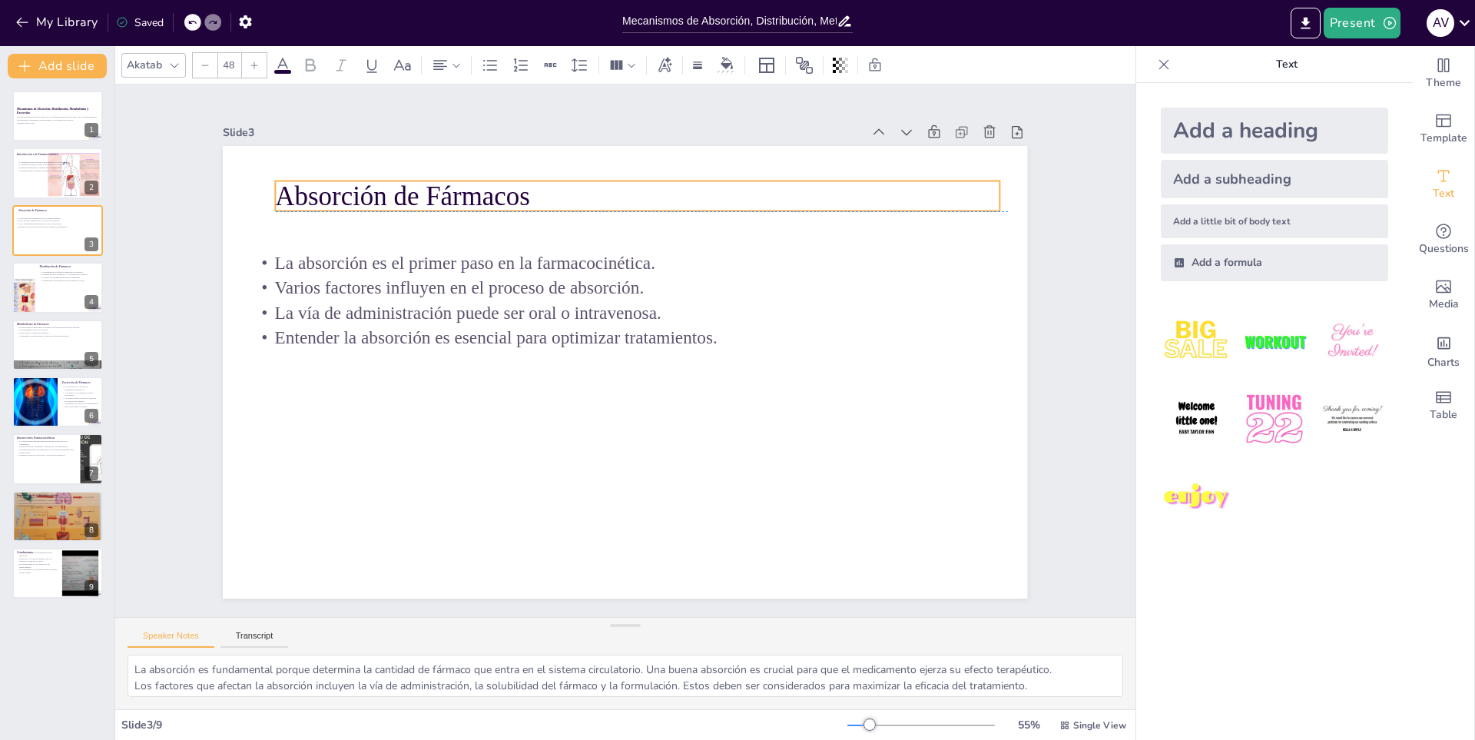
drag, startPoint x: 465, startPoint y: 185, endPoint x: 480, endPoint y: 205, distance: 25.2
click at [480, 205] on p "Absorción de Fármacos" at bounding box center [685, 208] width 700 height 260
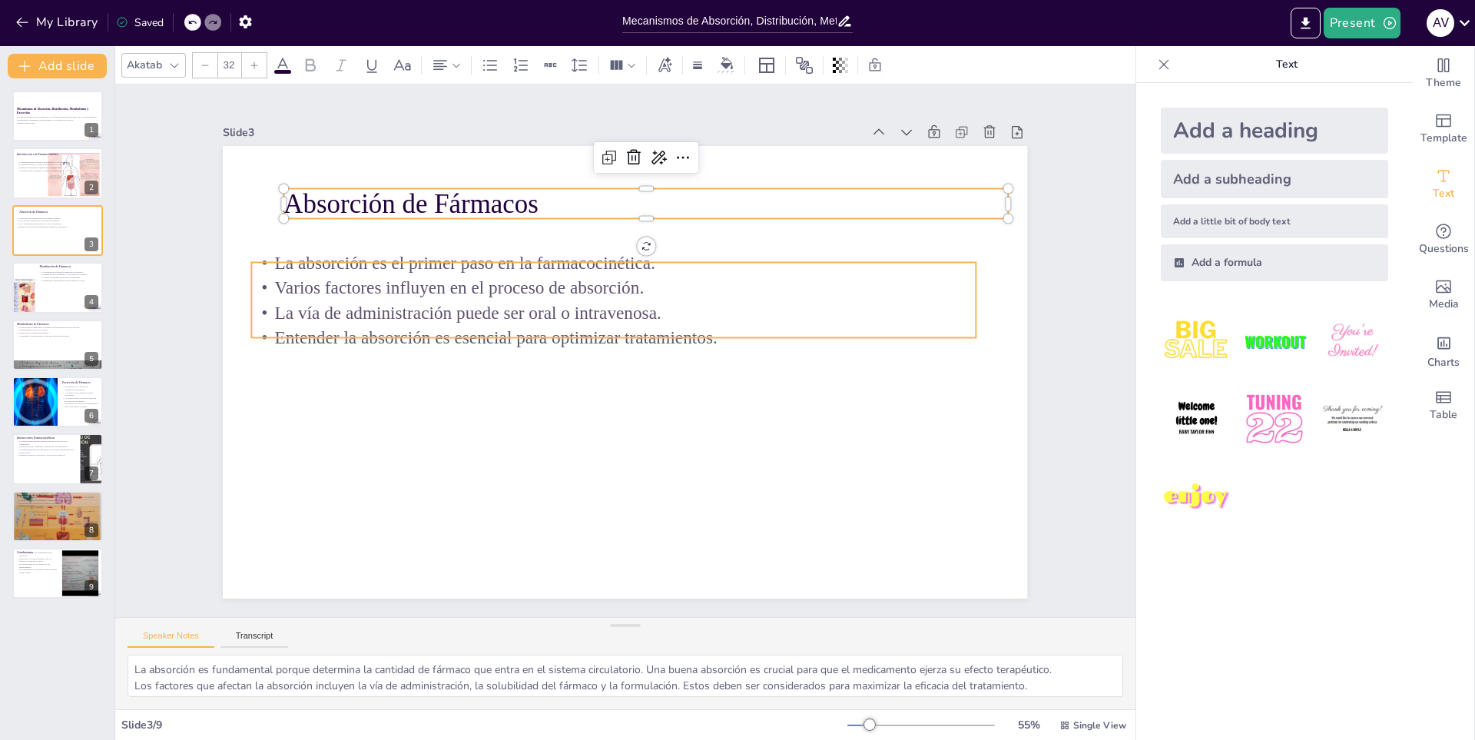
click at [507, 303] on p "La vía de administración puede ser oral o intravenosa." at bounding box center [638, 313] width 601 height 446
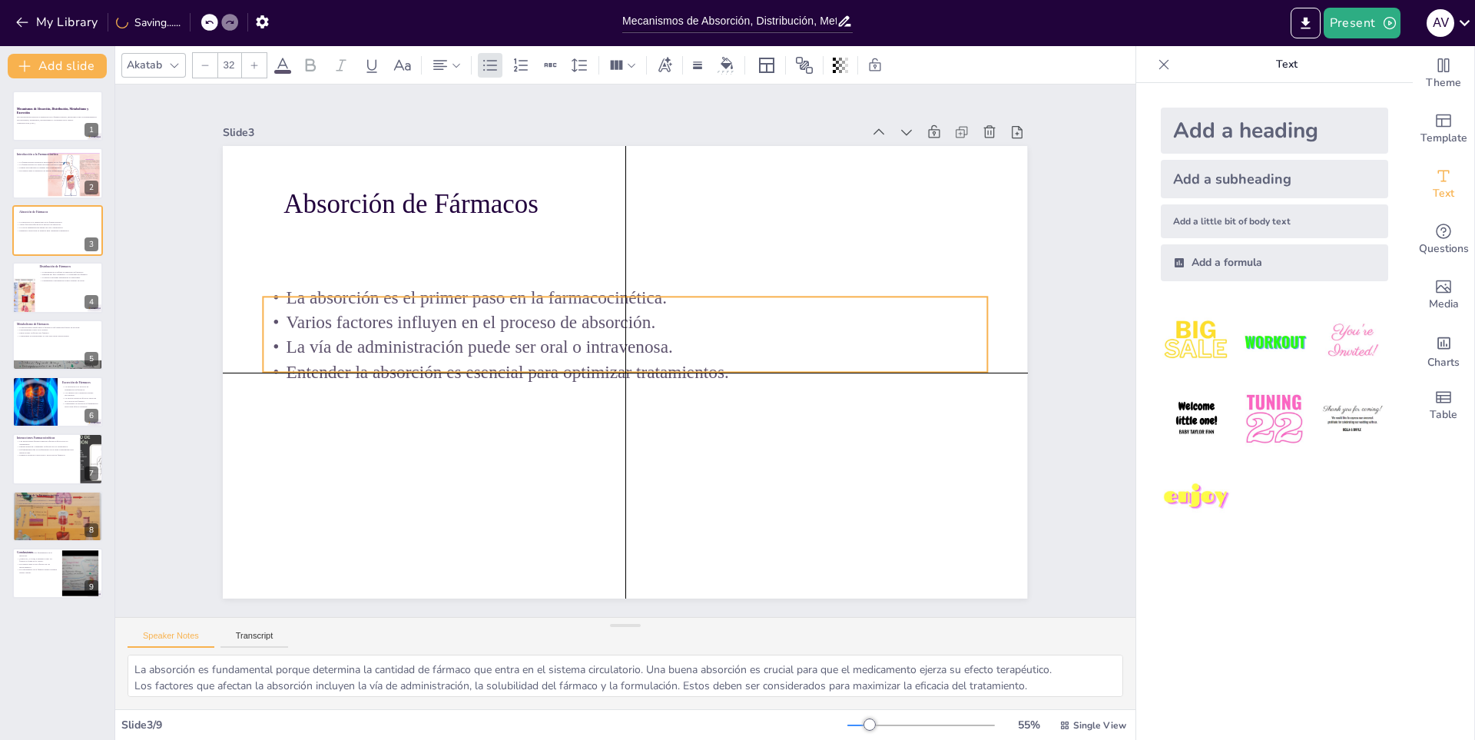
drag, startPoint x: 507, startPoint y: 303, endPoint x: 517, endPoint y: 334, distance: 33.0
click at [517, 334] on p "La vía de administración puede ser oral o intravenosa." at bounding box center [625, 347] width 723 height 101
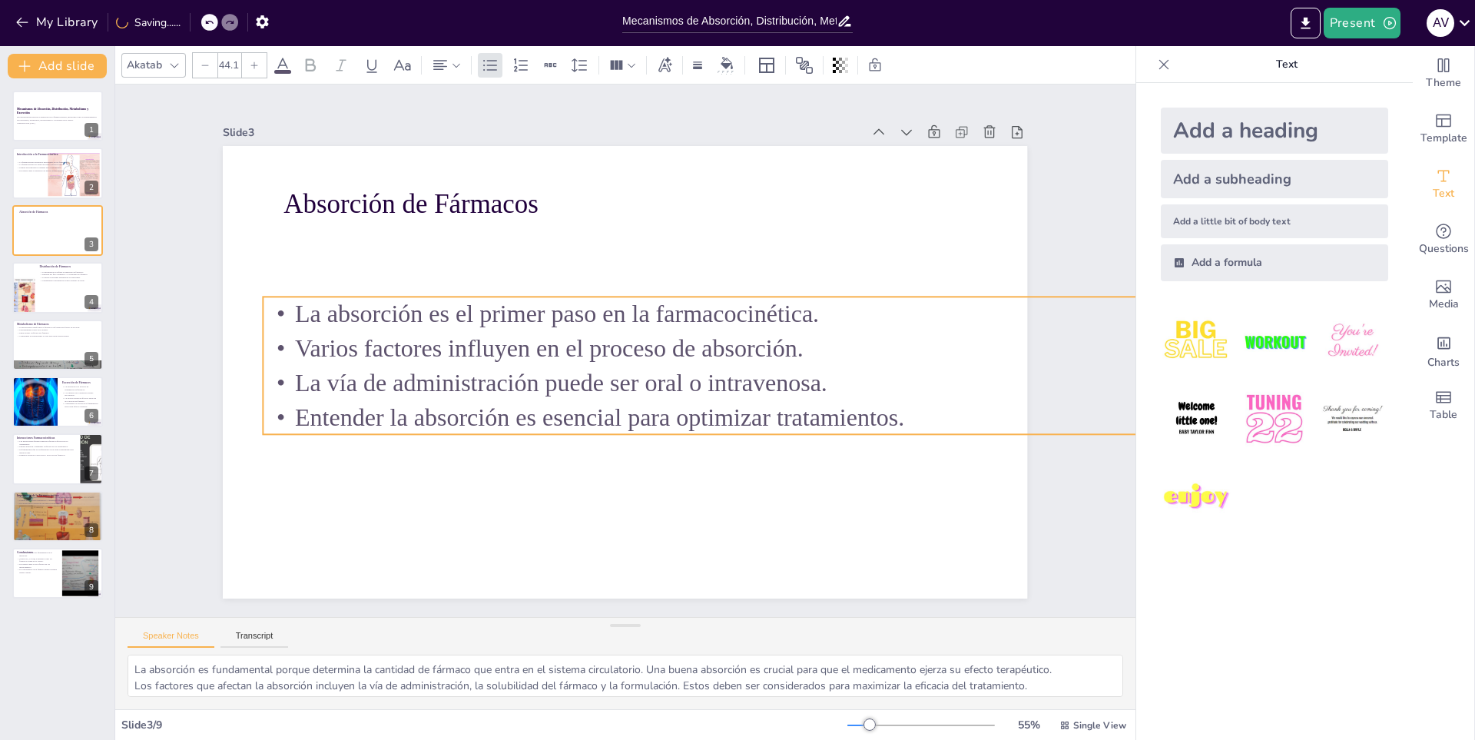
drag, startPoint x: 971, startPoint y: 366, endPoint x: 919, endPoint y: 429, distance: 80.7
click at [989, 396] on div "Absorción de Fármacos La absorción es el primer paso en la farmacocinética. Var…" at bounding box center [616, 370] width 919 height 740
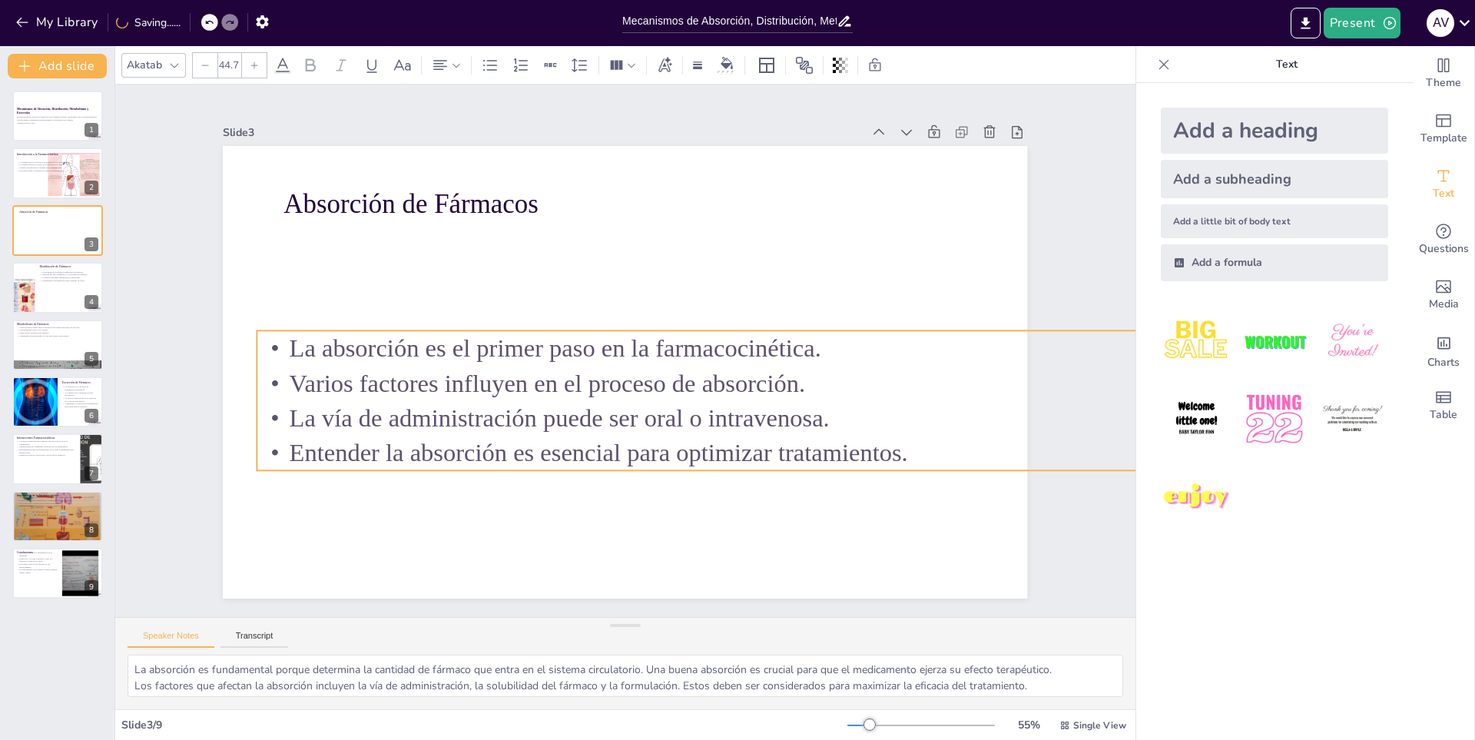
drag, startPoint x: 691, startPoint y: 372, endPoint x: 685, endPoint y: 406, distance: 34.4
click at [685, 406] on p "La vía de administración puede ser oral o intravenosa." at bounding box center [478, 392] width 775 height 703
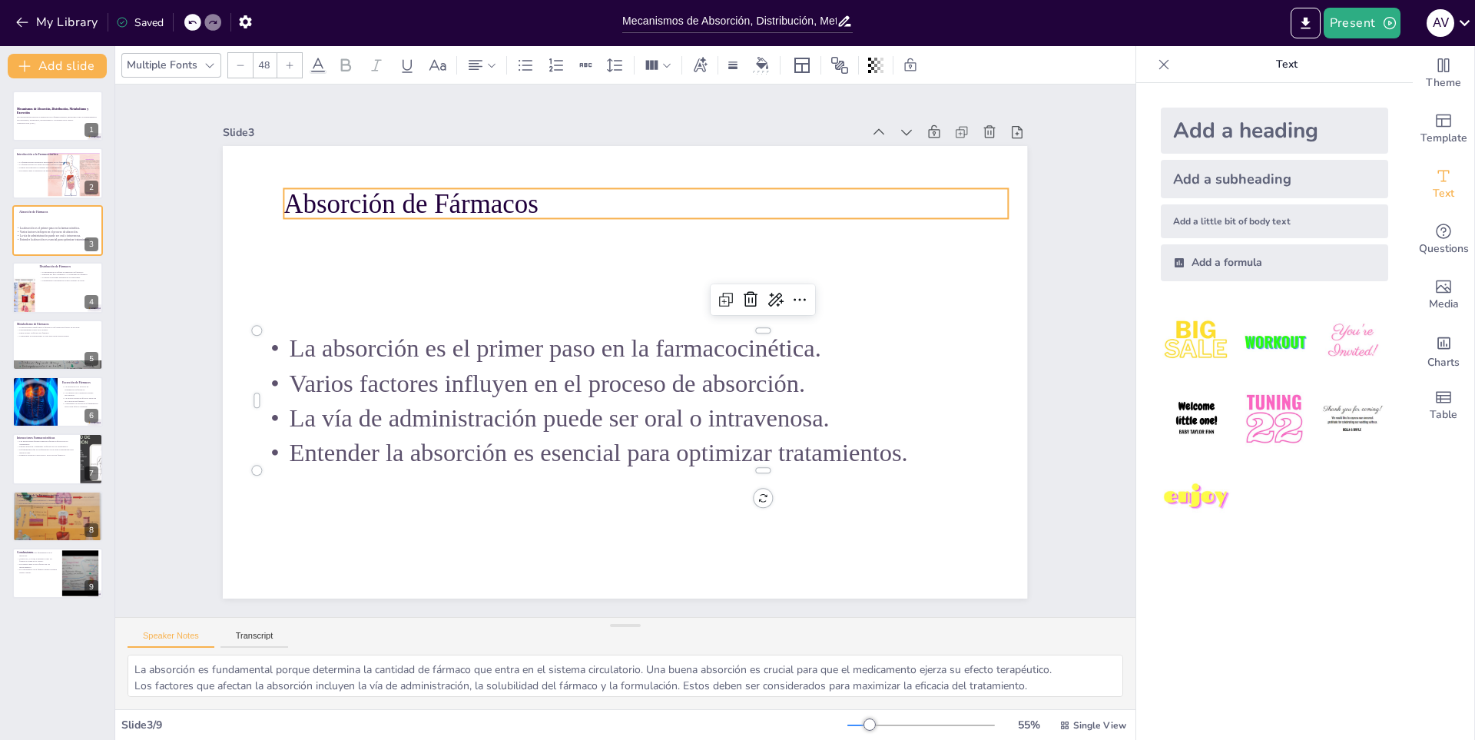
click at [456, 203] on p "Absorción de Fármacos" at bounding box center [690, 218] width 700 height 260
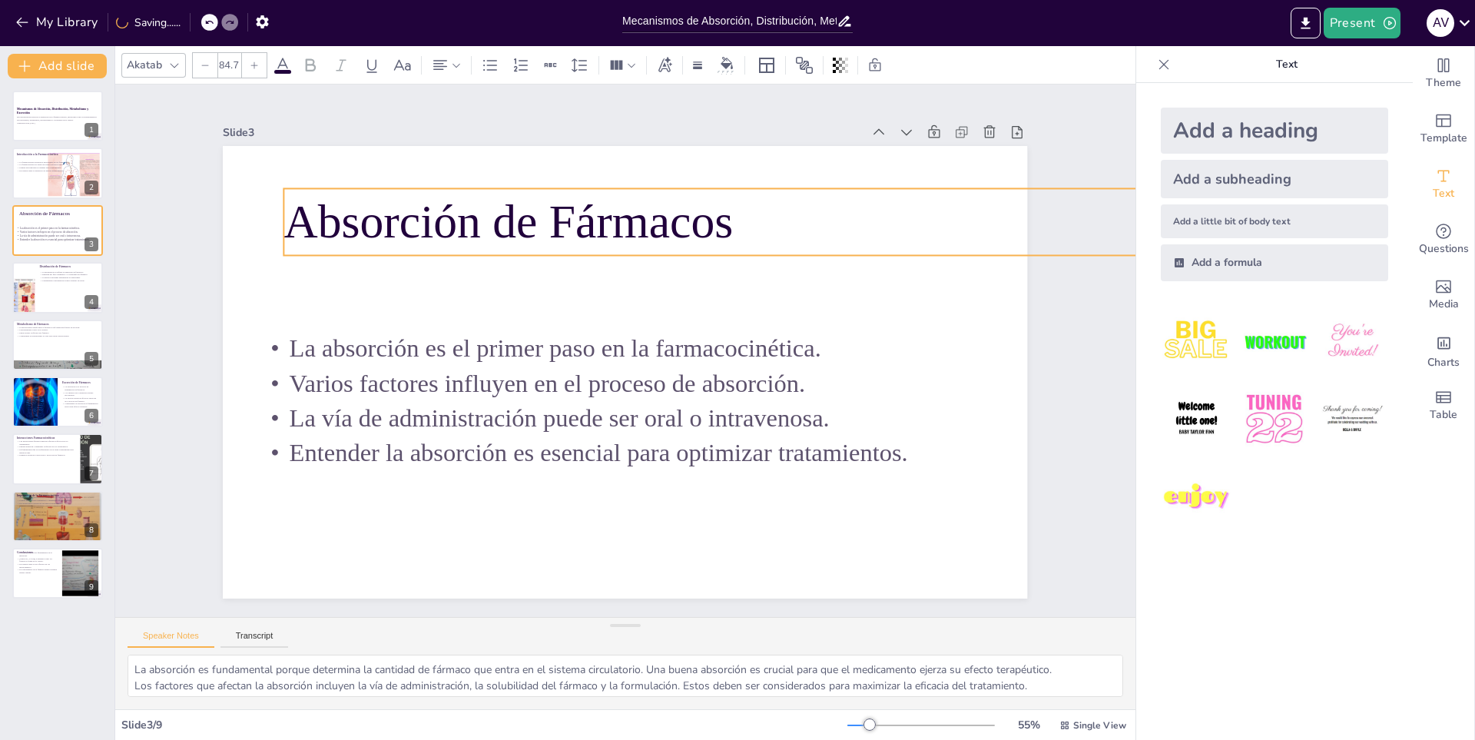
drag, startPoint x: 1000, startPoint y: 210, endPoint x: 813, endPoint y: 265, distance: 194.7
click at [1033, 234] on div "Slide 1 Mecanismos de Absorción, Distribución, Metabolismo y Excreción Esta pre…" at bounding box center [625, 351] width 1000 height 747
type input "87.1"
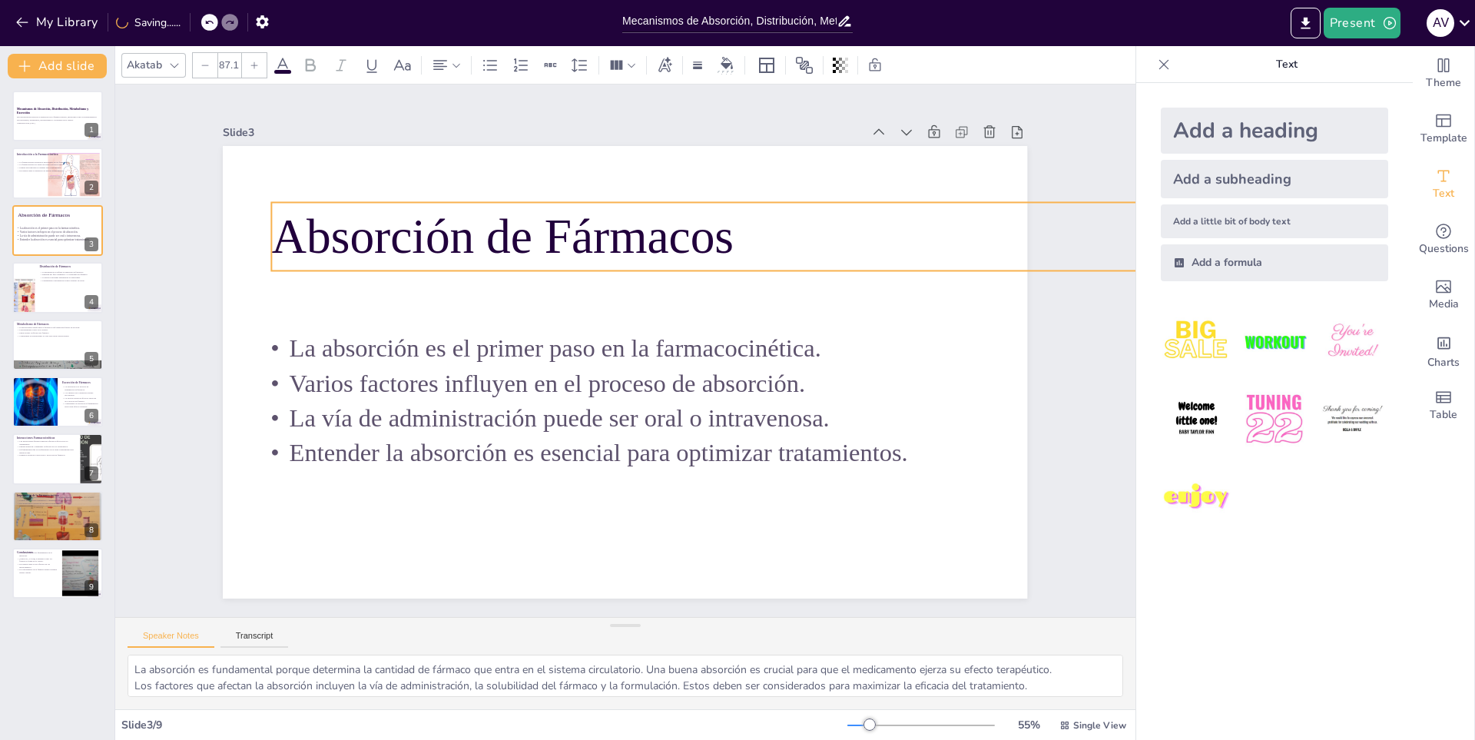
drag, startPoint x: 704, startPoint y: 228, endPoint x: 692, endPoint y: 242, distance: 18.5
click at [692, 242] on p "Absorción de Fármacos" at bounding box center [605, 674] width 597 height 1227
click at [748, 120] on div "Slide 3" at bounding box center [821, 224] width 147 height 628
click at [585, 114] on div "Slide 1 Mecanismos de Absorción, Distribución, Metabolismo y Excreción Esta pre…" at bounding box center [625, 351] width 918 height 720
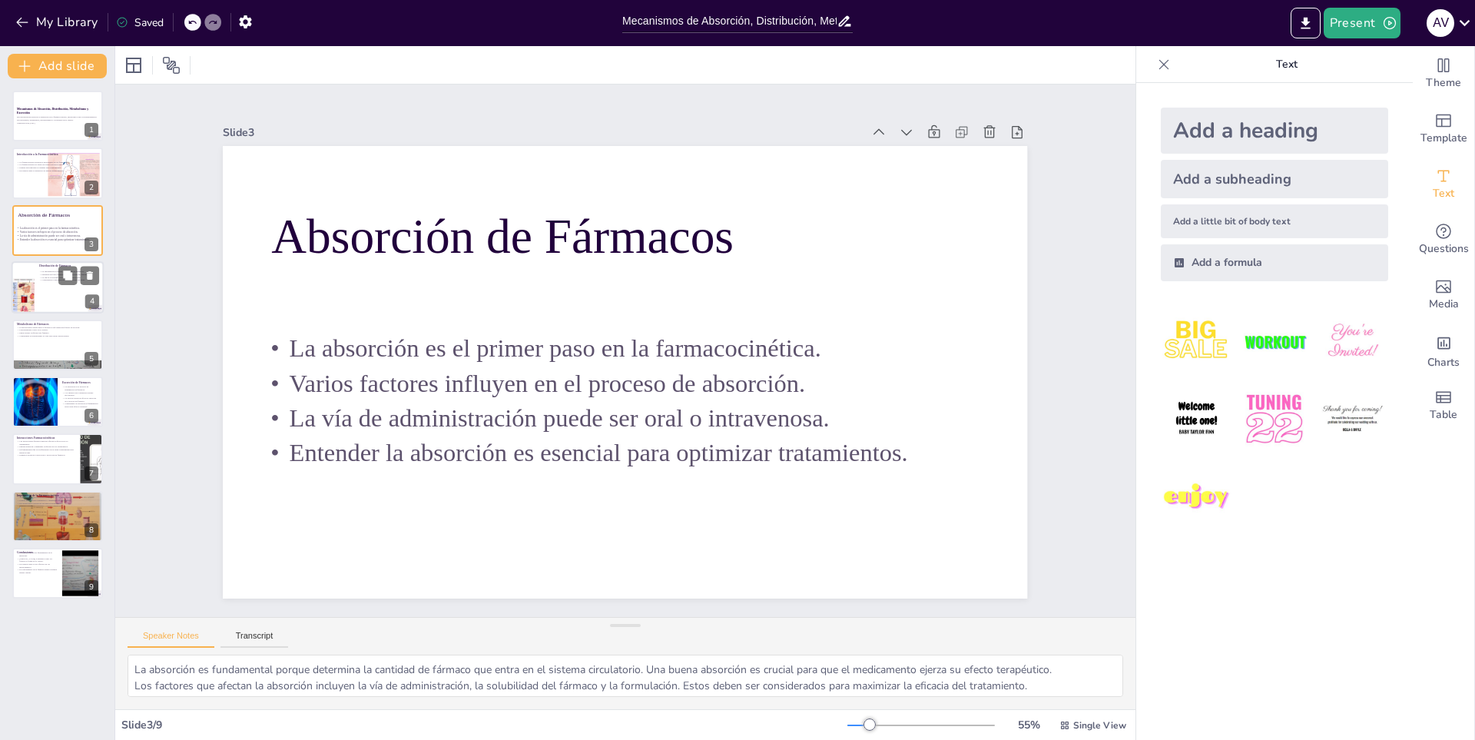
click at [81, 263] on p "Distribución de Fármacos" at bounding box center [69, 265] width 60 height 5
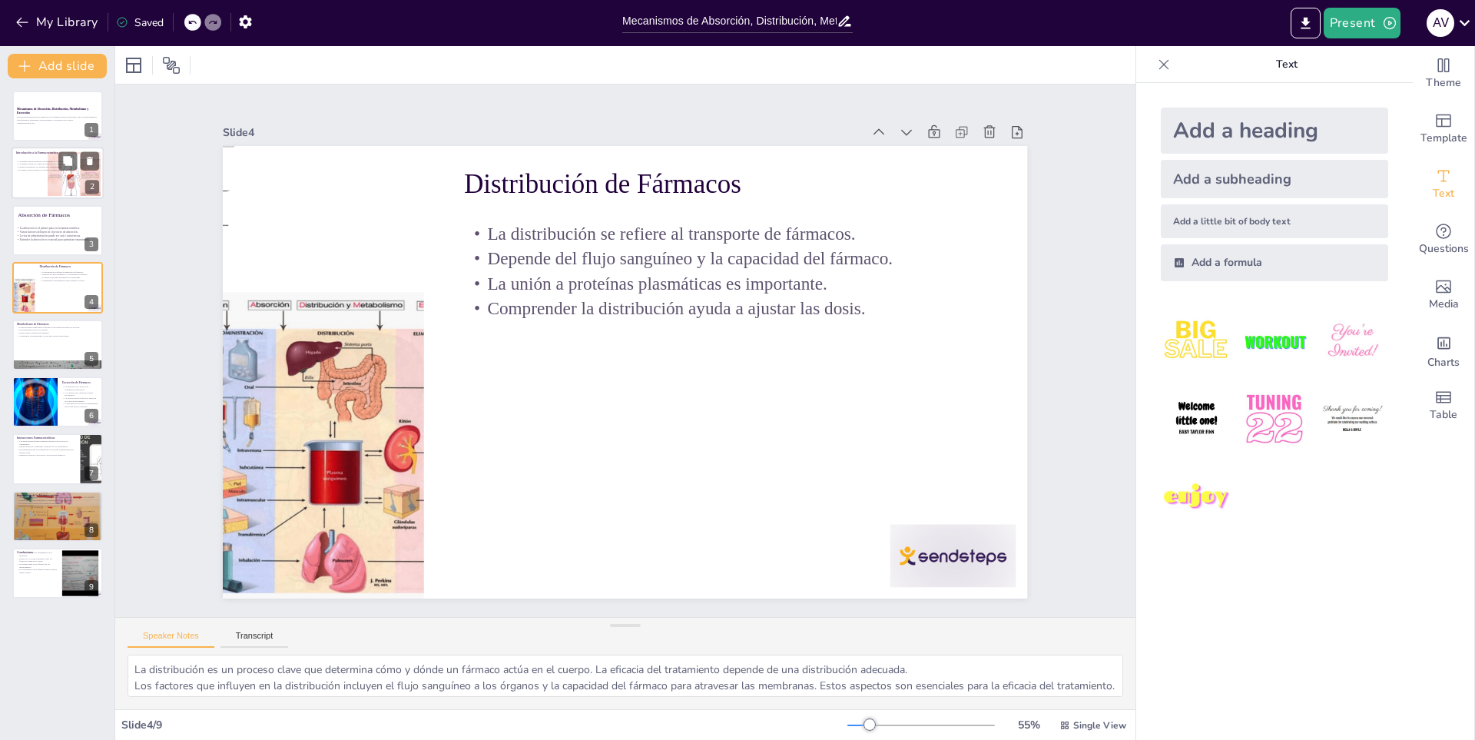
click at [83, 150] on div at bounding box center [58, 173] width 92 height 52
type textarea "La farmacocinética es crucial para entender cómo los medicamentos se comportan …"
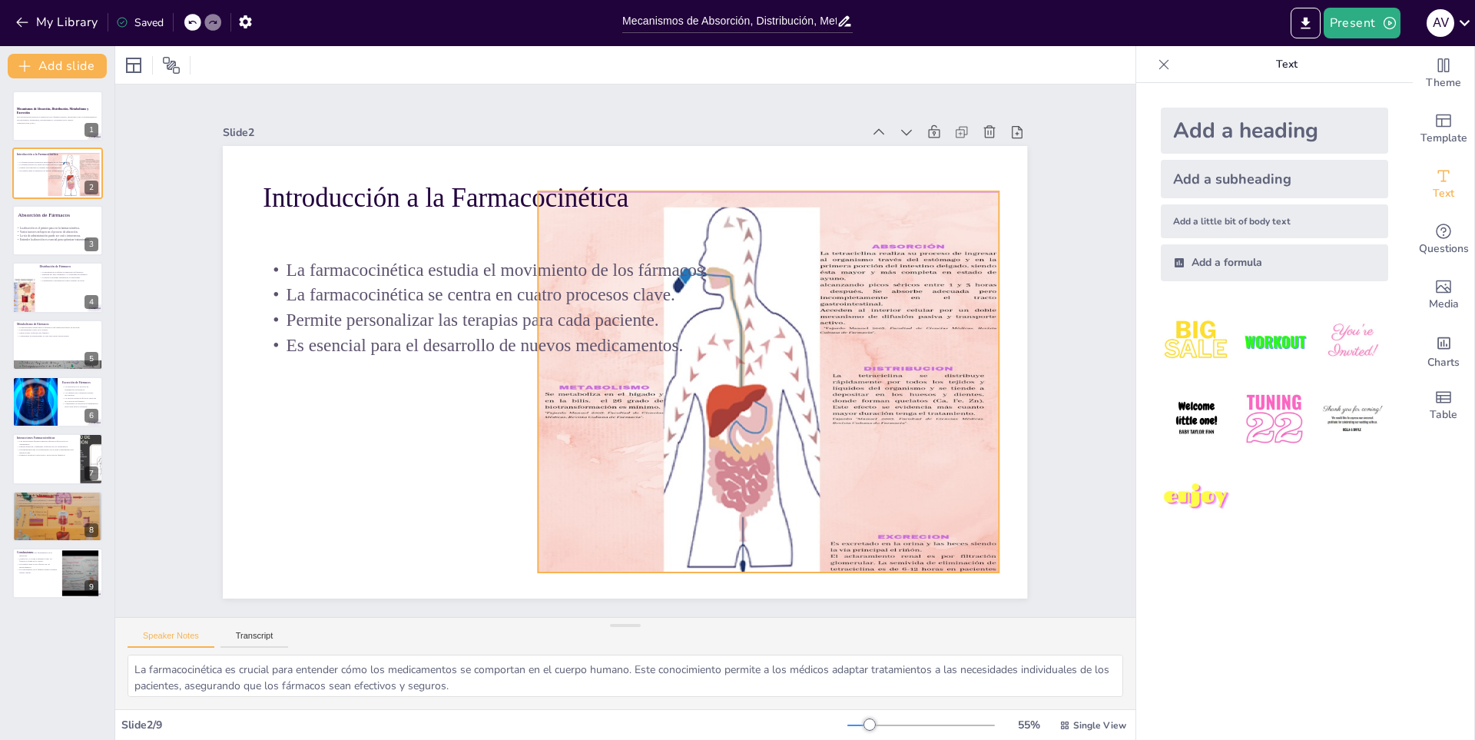
click at [691, 502] on div at bounding box center [675, 491] width 714 height 694
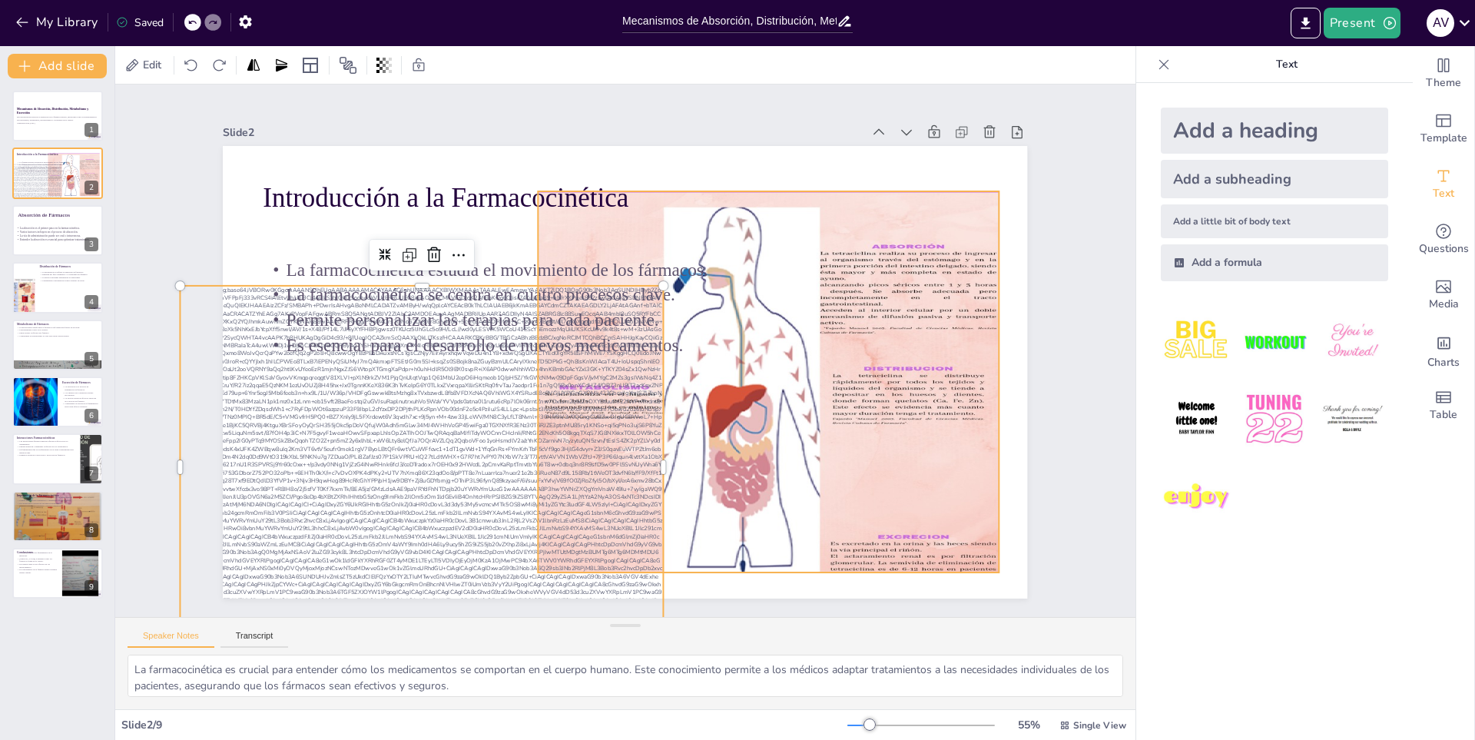
click at [843, 417] on div at bounding box center [612, 499] width 631 height 565
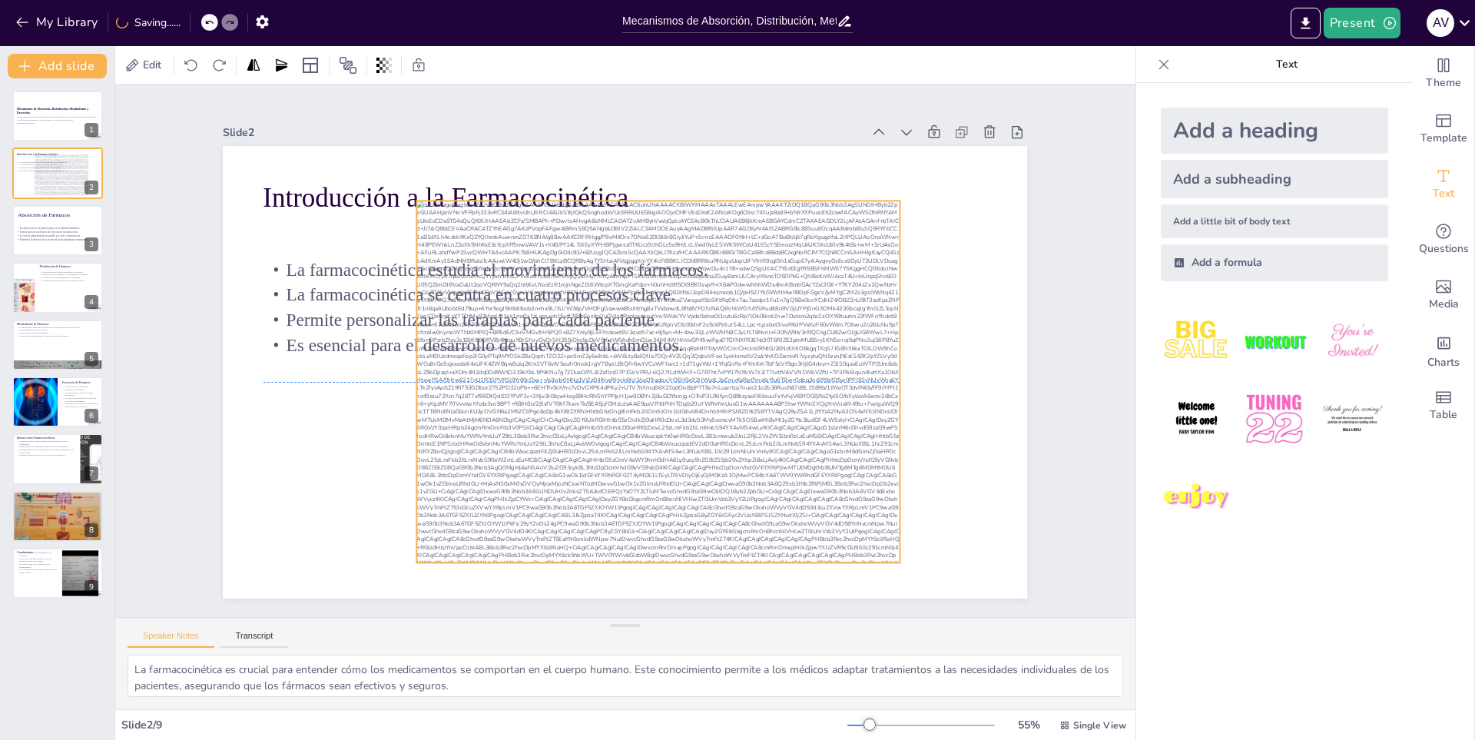
drag, startPoint x: 564, startPoint y: 462, endPoint x: 807, endPoint y: 370, distance: 259.4
click at [807, 370] on div at bounding box center [647, 390] width 571 height 493
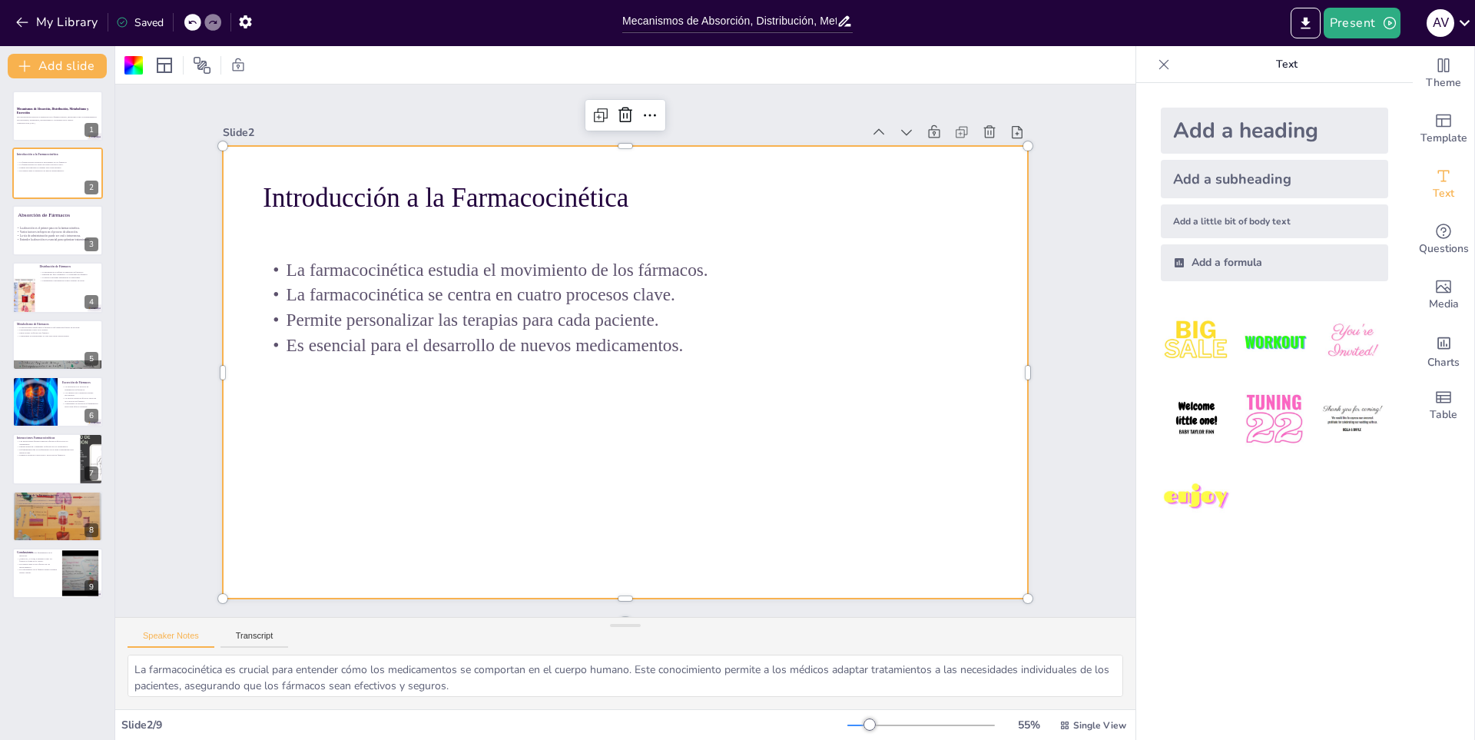
click at [566, 493] on div at bounding box center [621, 372] width 881 height 610
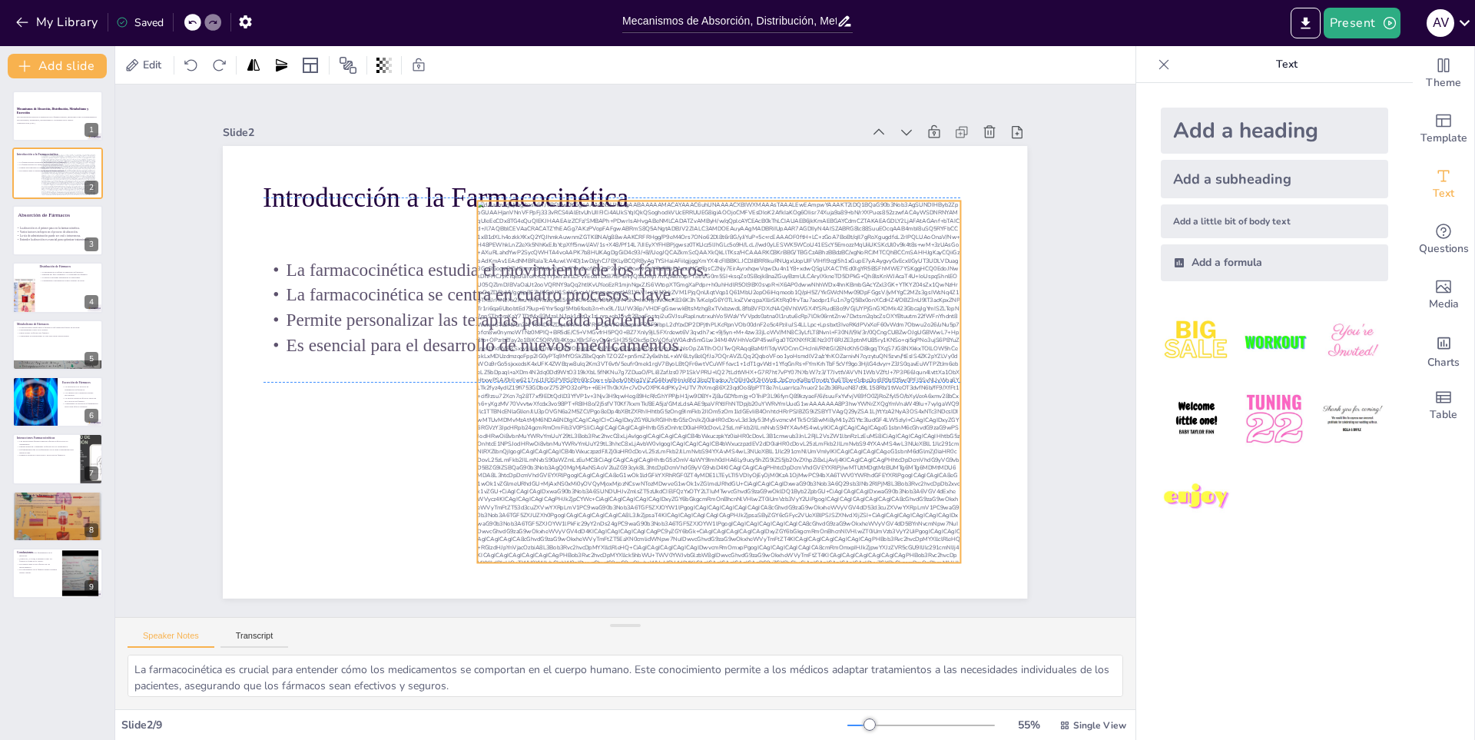
drag, startPoint x: 705, startPoint y: 505, endPoint x: 721, endPoint y: 450, distance: 56.9
click at [721, 450] on div at bounding box center [615, 253] width 527 height 588
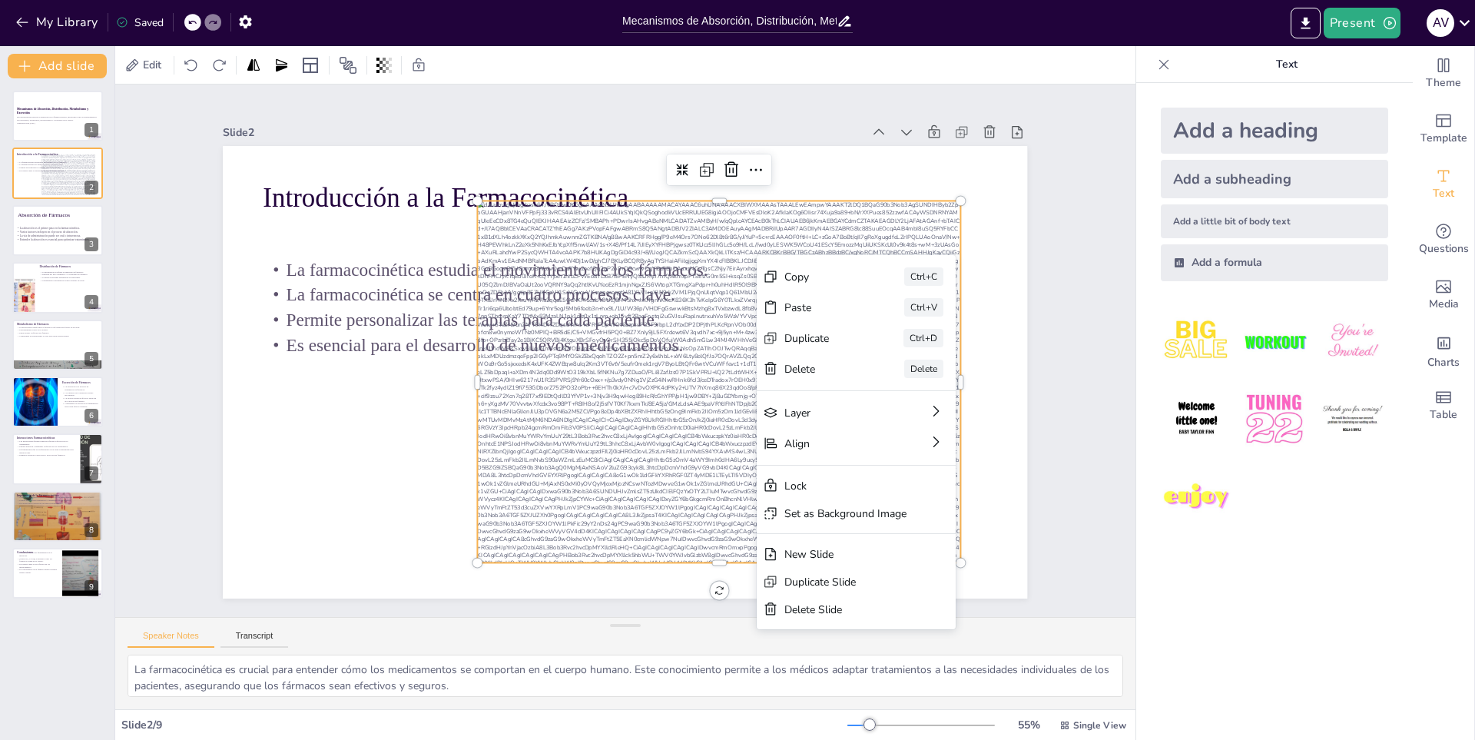
click at [621, 356] on div at bounding box center [704, 409] width 571 height 493
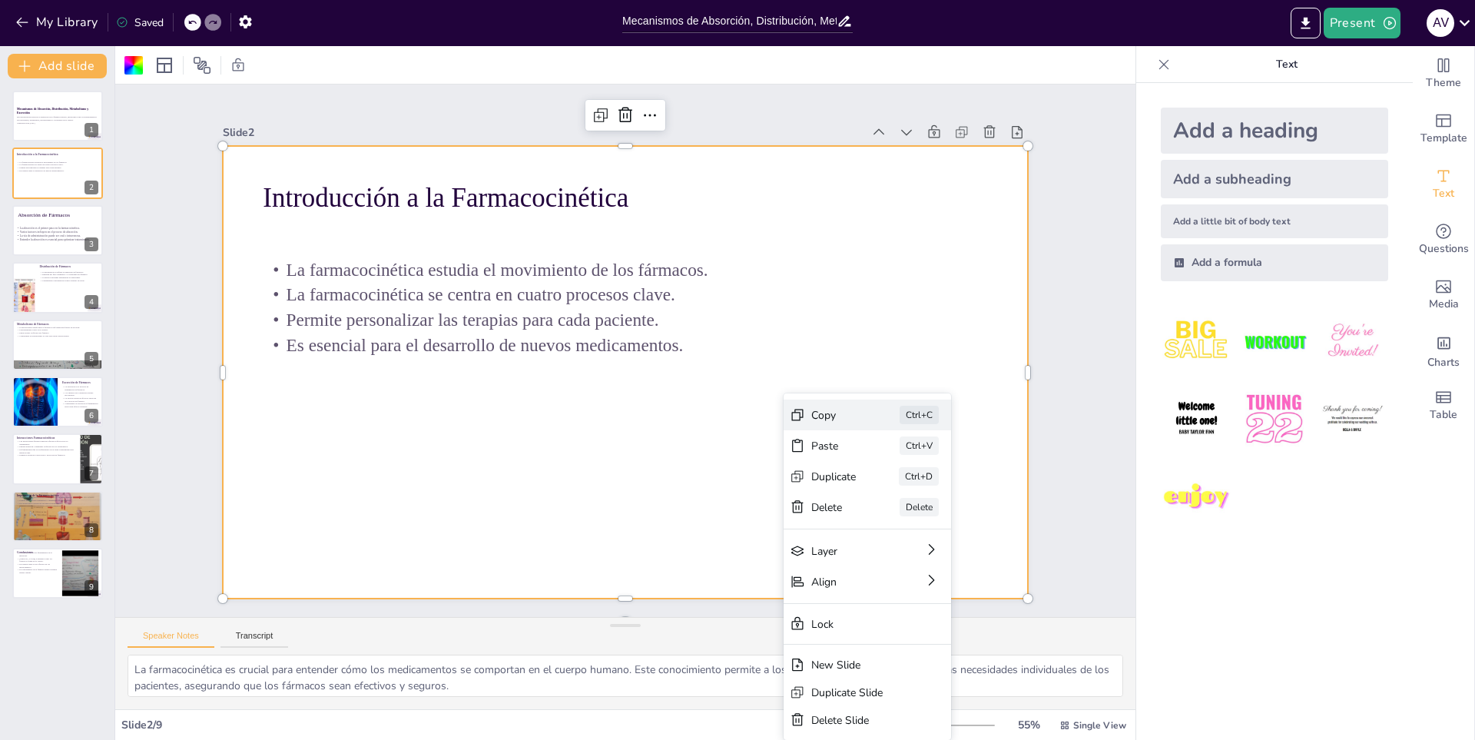
click at [909, 523] on div "Copy" at bounding box center [932, 532] width 47 height 19
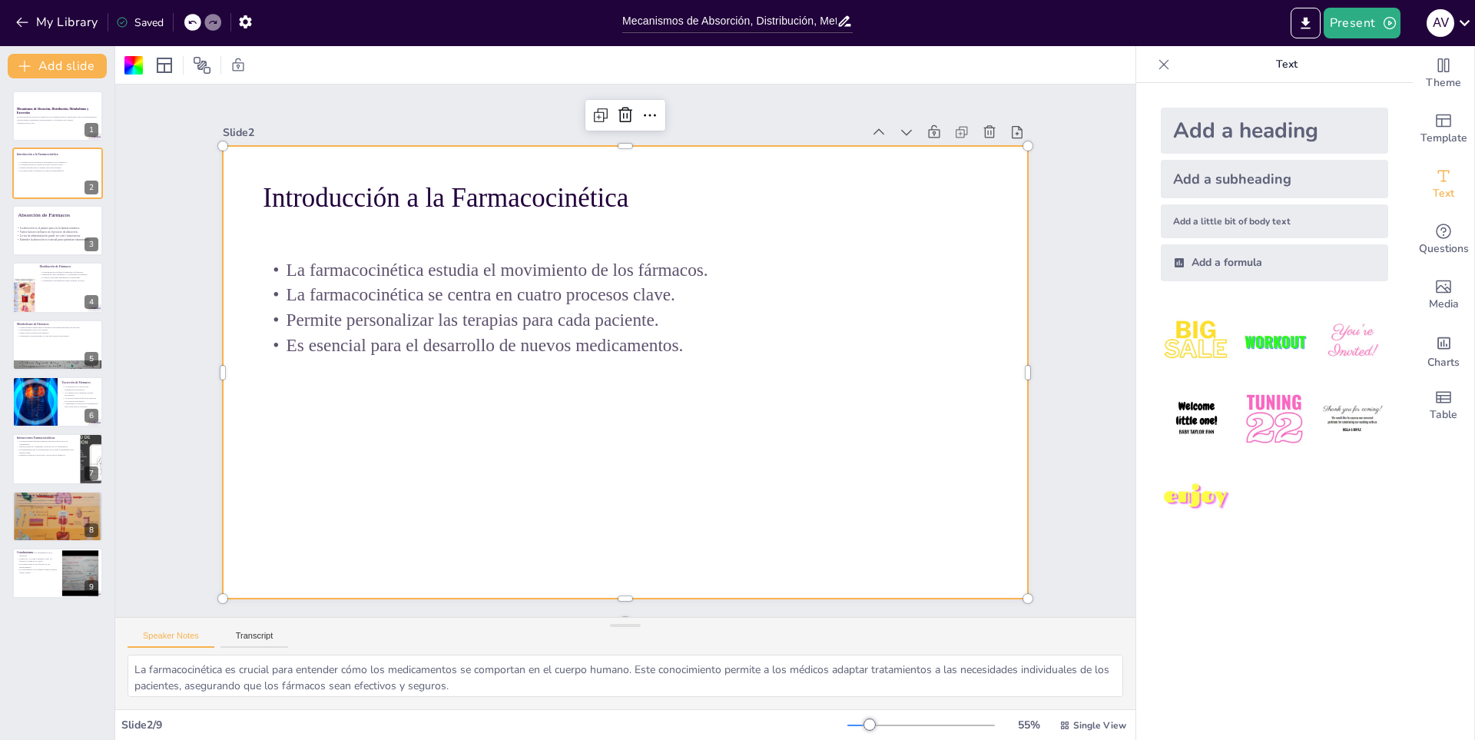
click at [517, 289] on p "La farmacocinética se centra en cuatro procesos clave." at bounding box center [577, 246] width 438 height 327
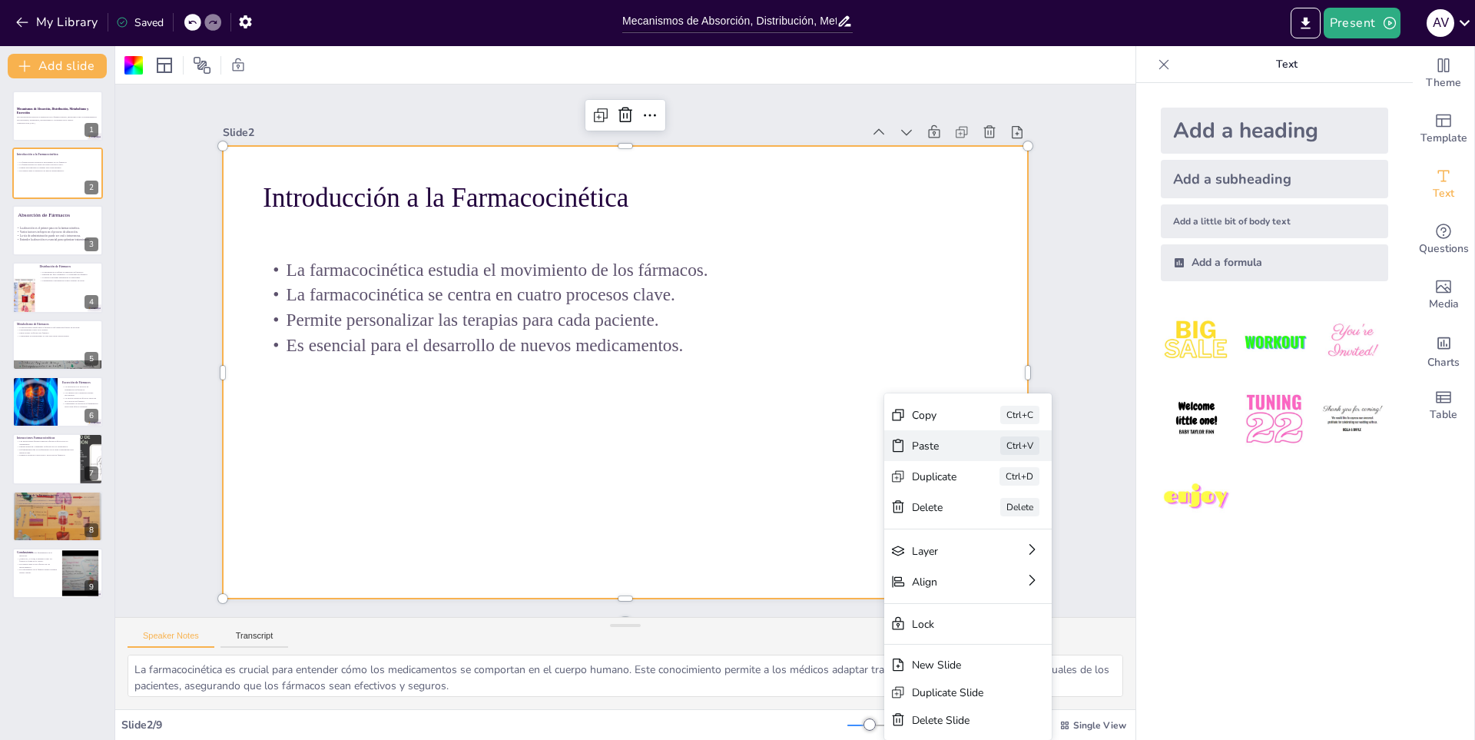
click at [926, 701] on div "Paste" at bounding box center [903, 718] width 47 height 35
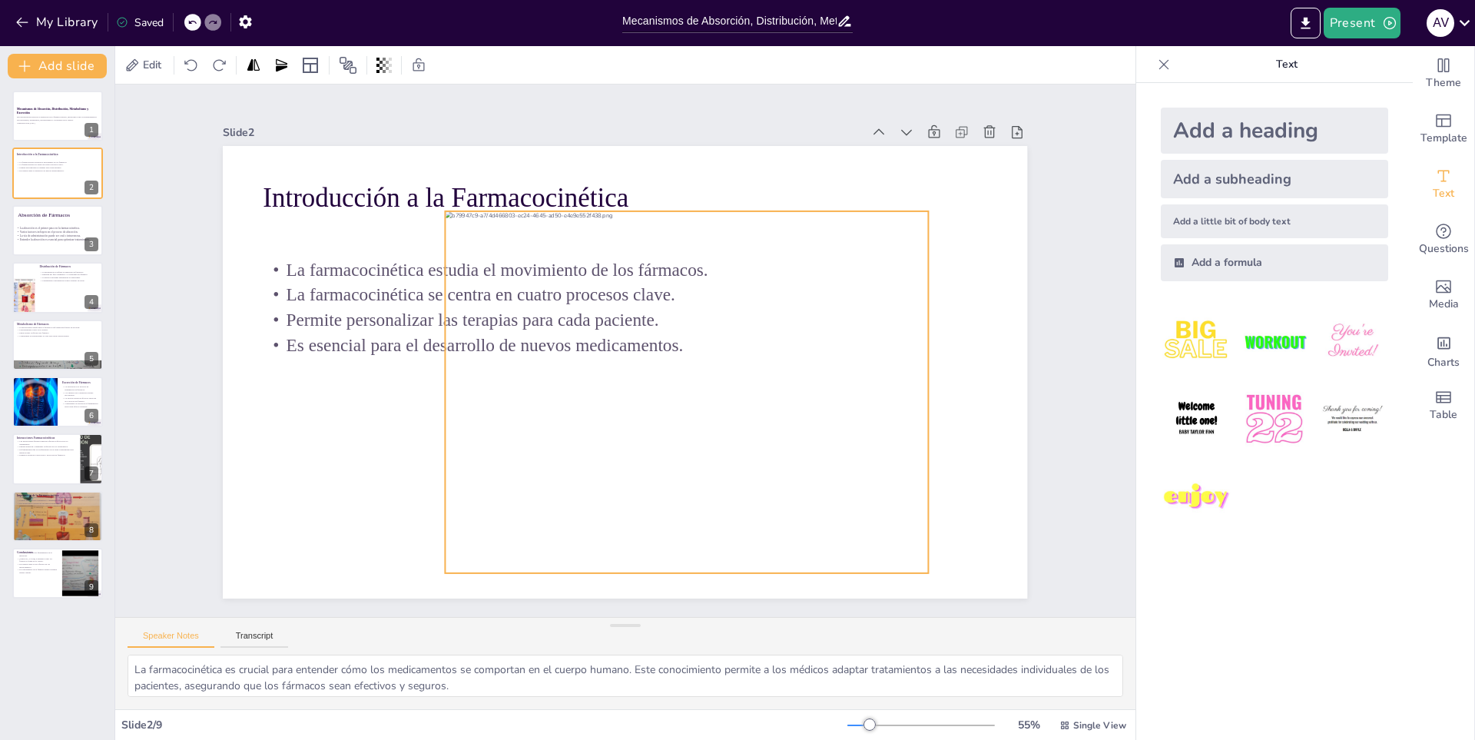
drag, startPoint x: 754, startPoint y: 455, endPoint x: 819, endPoint y: 476, distance: 68.0
click at [819, 476] on div at bounding box center [671, 408] width 571 height 493
click at [443, 379] on div at bounding box center [673, 411] width 571 height 493
click at [439, 386] on div at bounding box center [443, 317] width 158 height 336
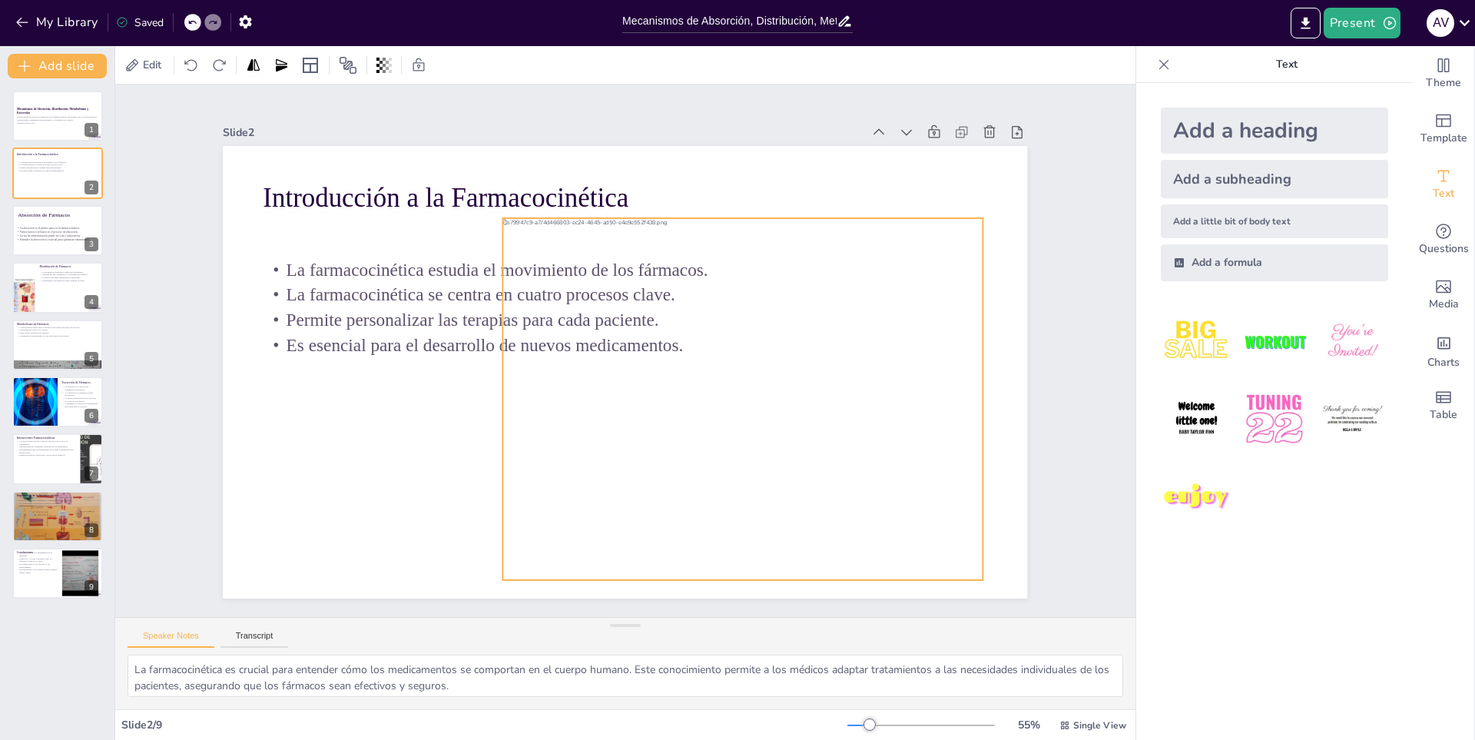
drag, startPoint x: 840, startPoint y: 442, endPoint x: 864, endPoint y: 438, distance: 25.0
click at [864, 438] on div at bounding box center [721, 432] width 571 height 493
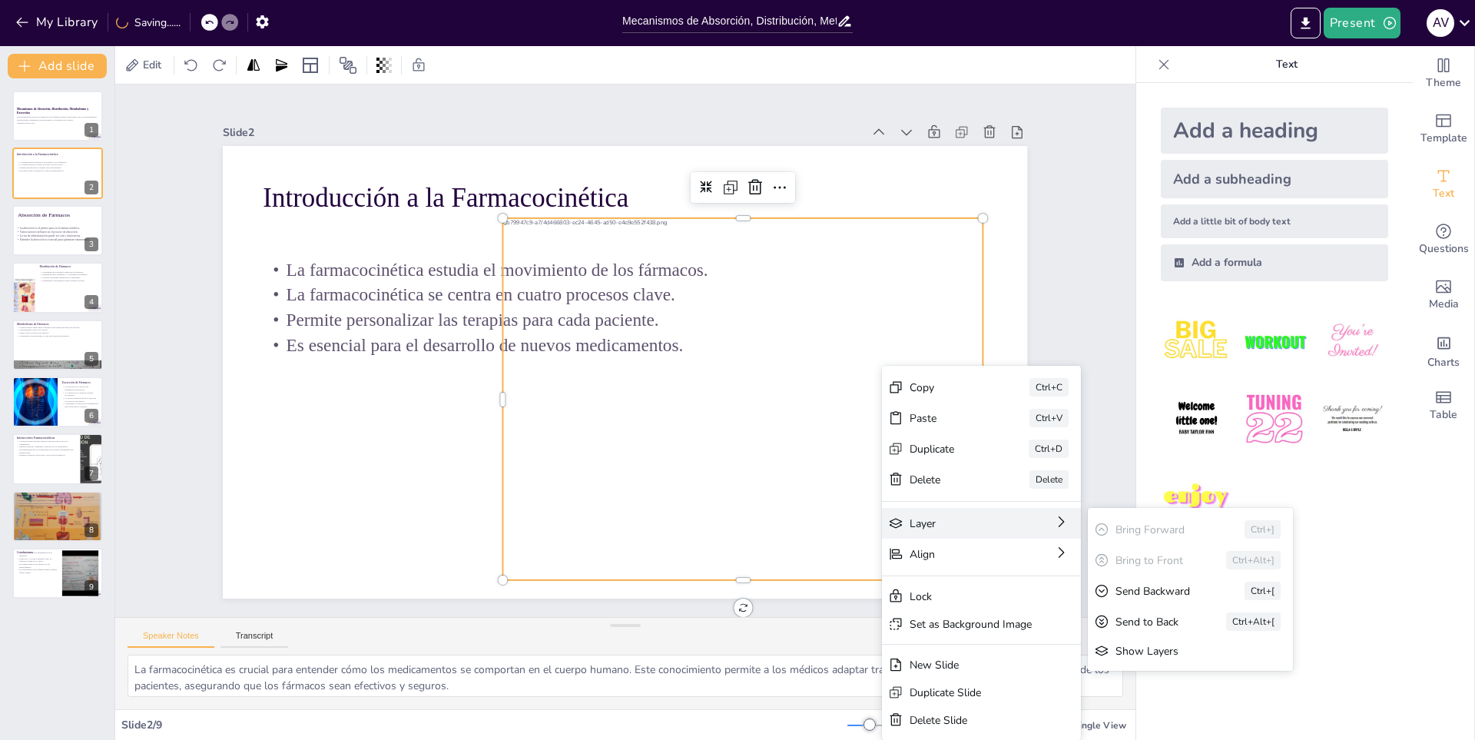
click at [995, 641] on div "Layer" at bounding box center [1045, 653] width 101 height 25
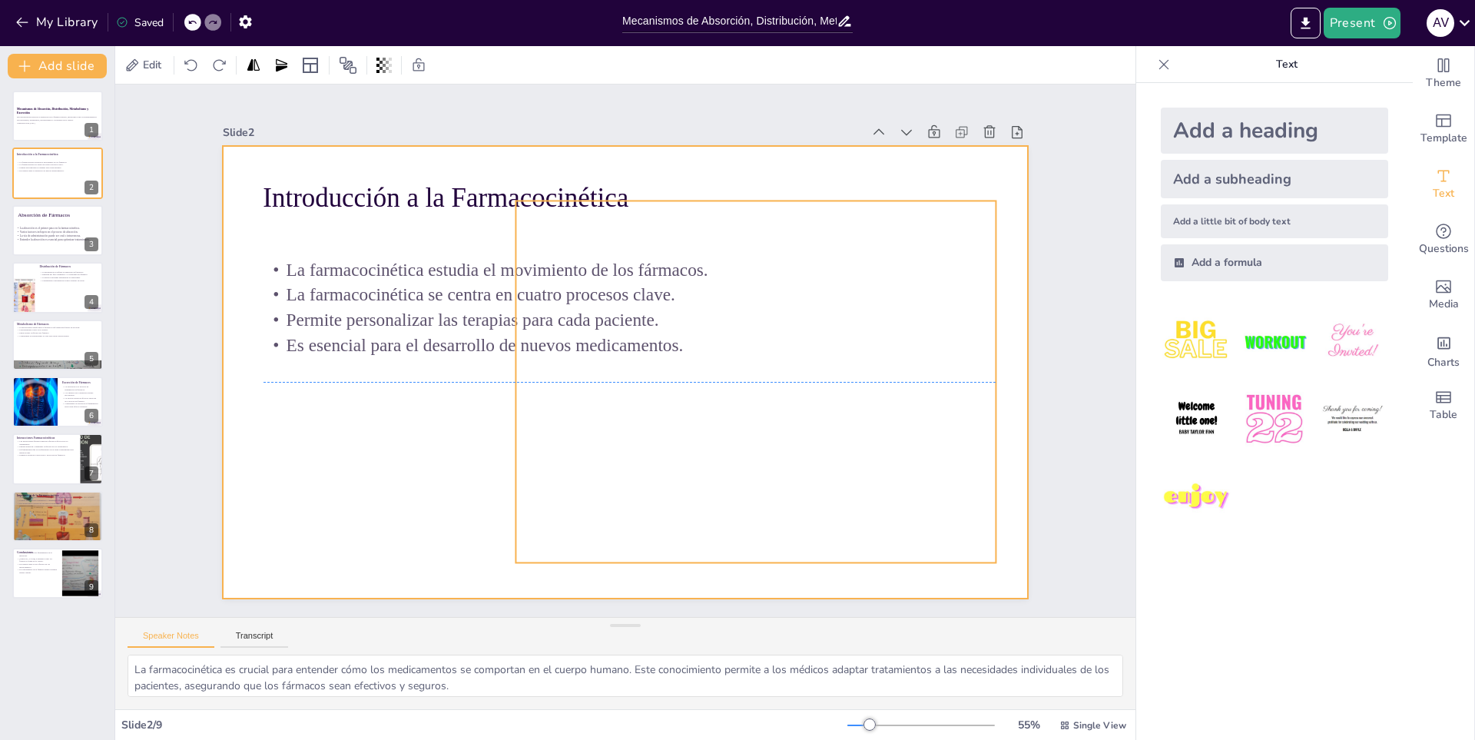
drag, startPoint x: 896, startPoint y: 449, endPoint x: 879, endPoint y: 445, distance: 18.3
click at [879, 445] on div at bounding box center [618, 370] width 905 height 679
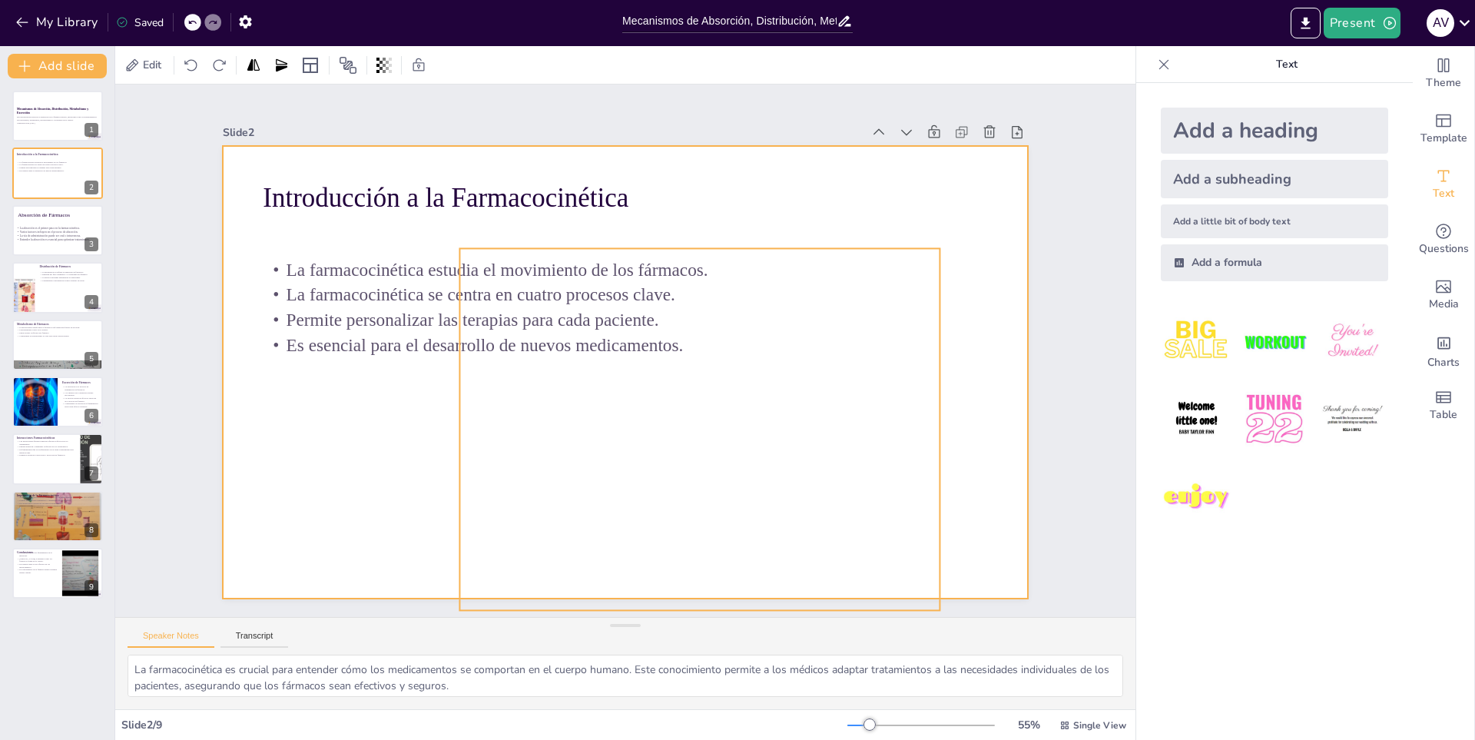
drag, startPoint x: 840, startPoint y: 487, endPoint x: 729, endPoint y: 468, distance: 113.0
click at [730, 468] on div at bounding box center [612, 368] width 916 height 839
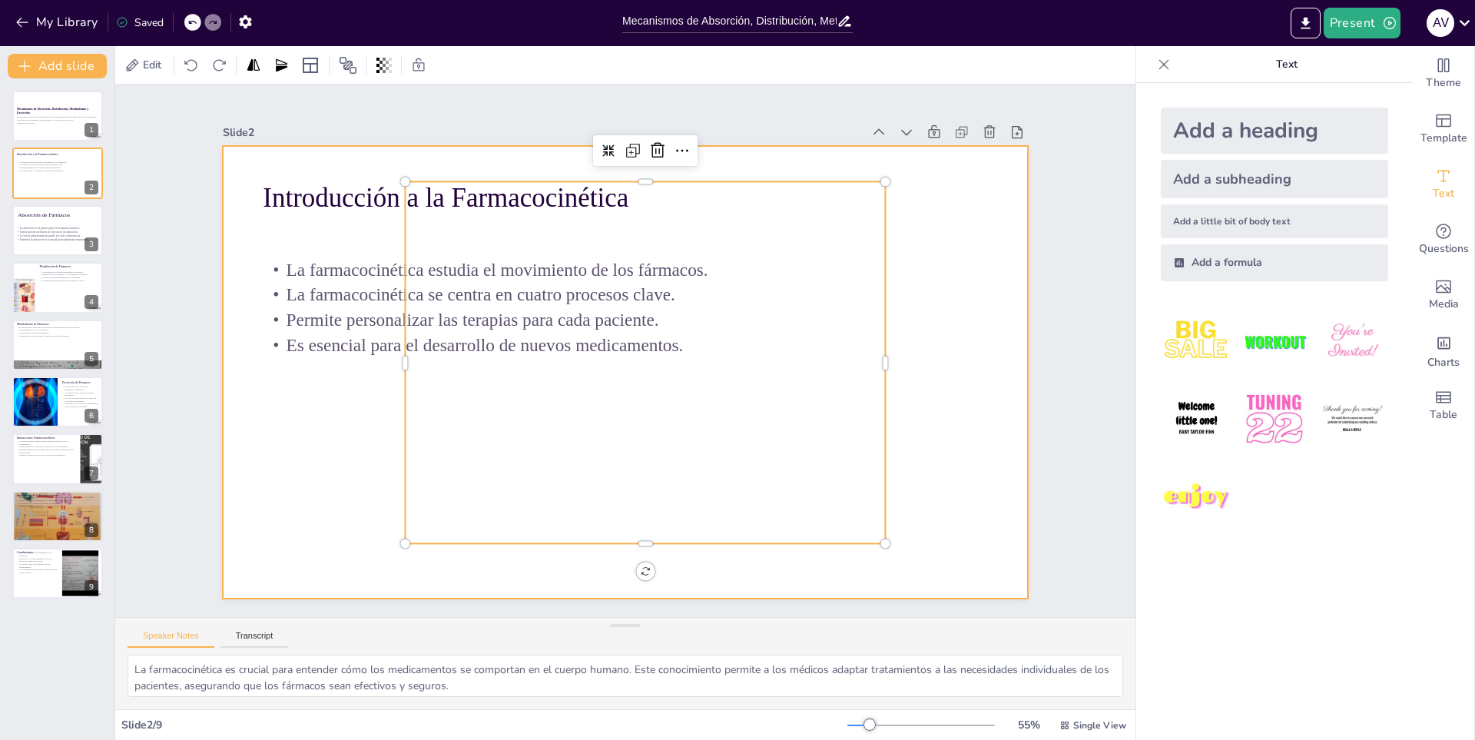
click at [727, 466] on div at bounding box center [618, 370] width 905 height 679
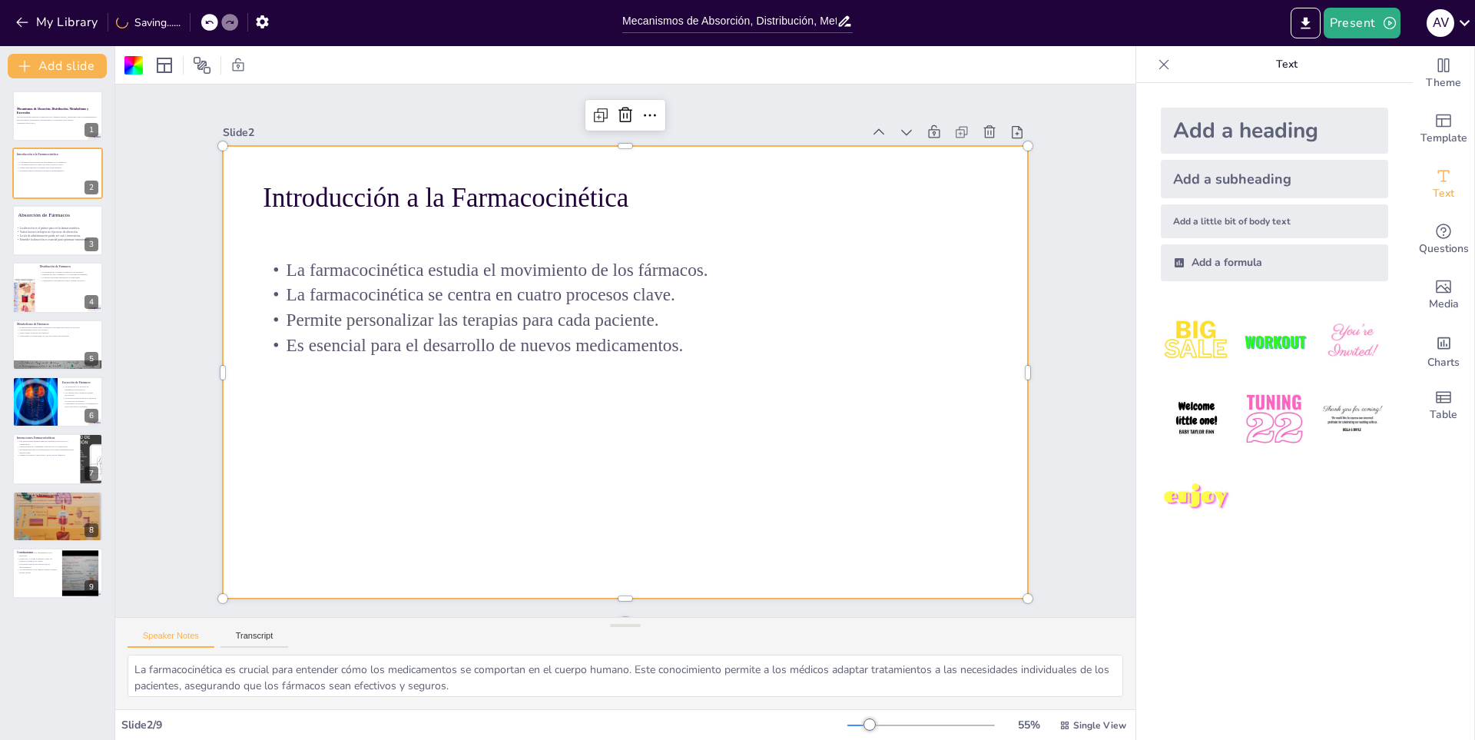
click at [682, 457] on div at bounding box center [616, 370] width 919 height 740
click at [696, 465] on div at bounding box center [621, 372] width 881 height 610
drag, startPoint x: 647, startPoint y: 503, endPoint x: 575, endPoint y: 504, distance: 71.4
click at [620, 512] on div at bounding box center [605, 359] width 740 height 919
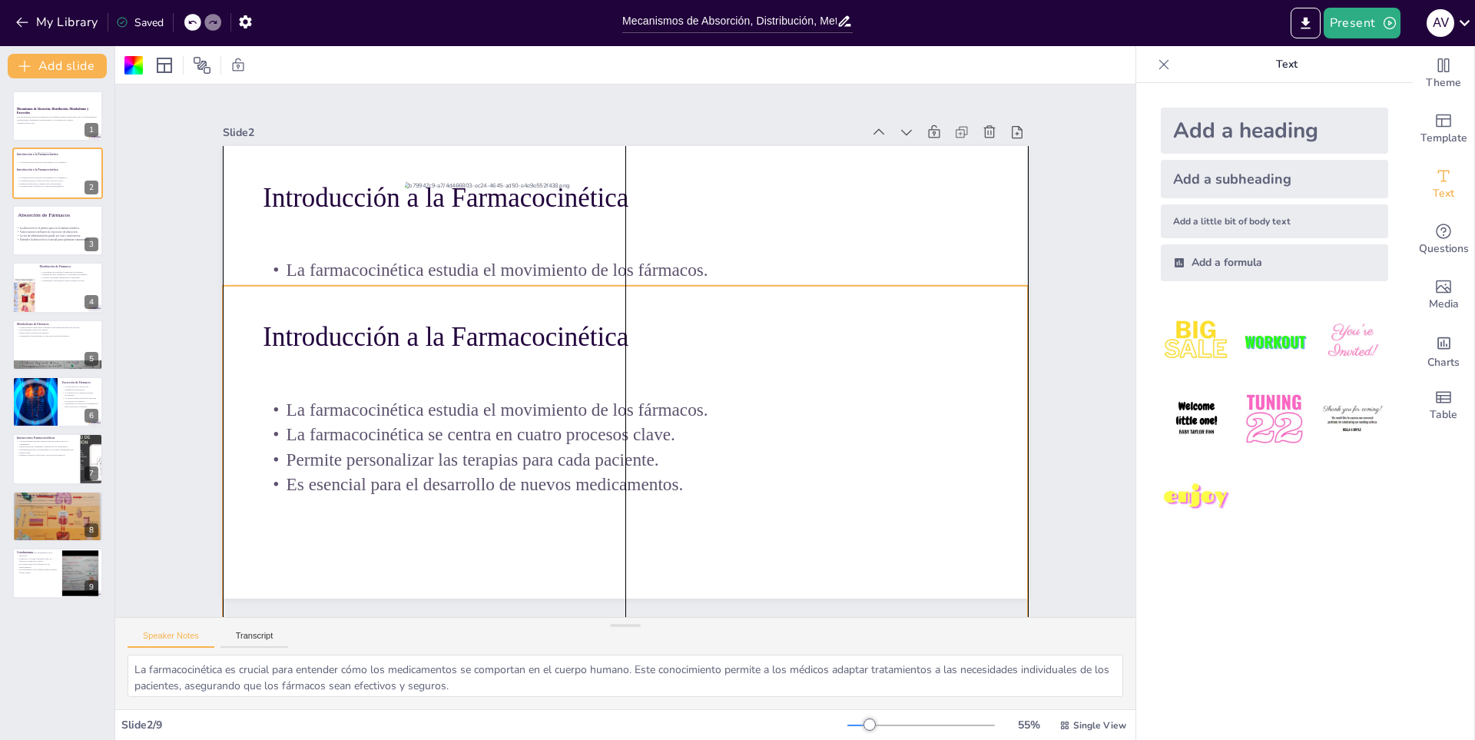
drag, startPoint x: 571, startPoint y: 487, endPoint x: 644, endPoint y: 575, distance: 114.6
click at [644, 575] on div at bounding box center [591, 509] width 881 height 610
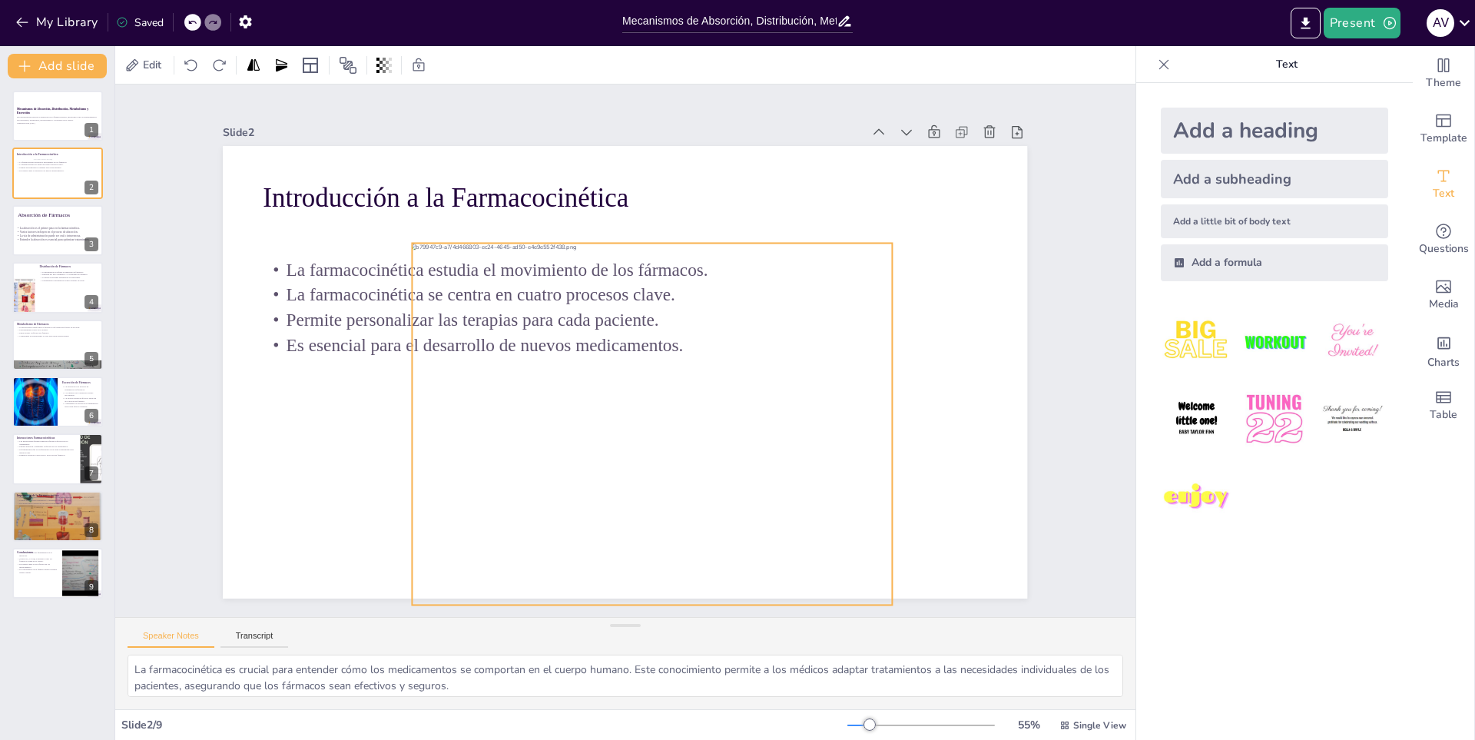
drag, startPoint x: 736, startPoint y: 456, endPoint x: 743, endPoint y: 517, distance: 61.8
click at [743, 517] on div at bounding box center [602, 425] width 603 height 577
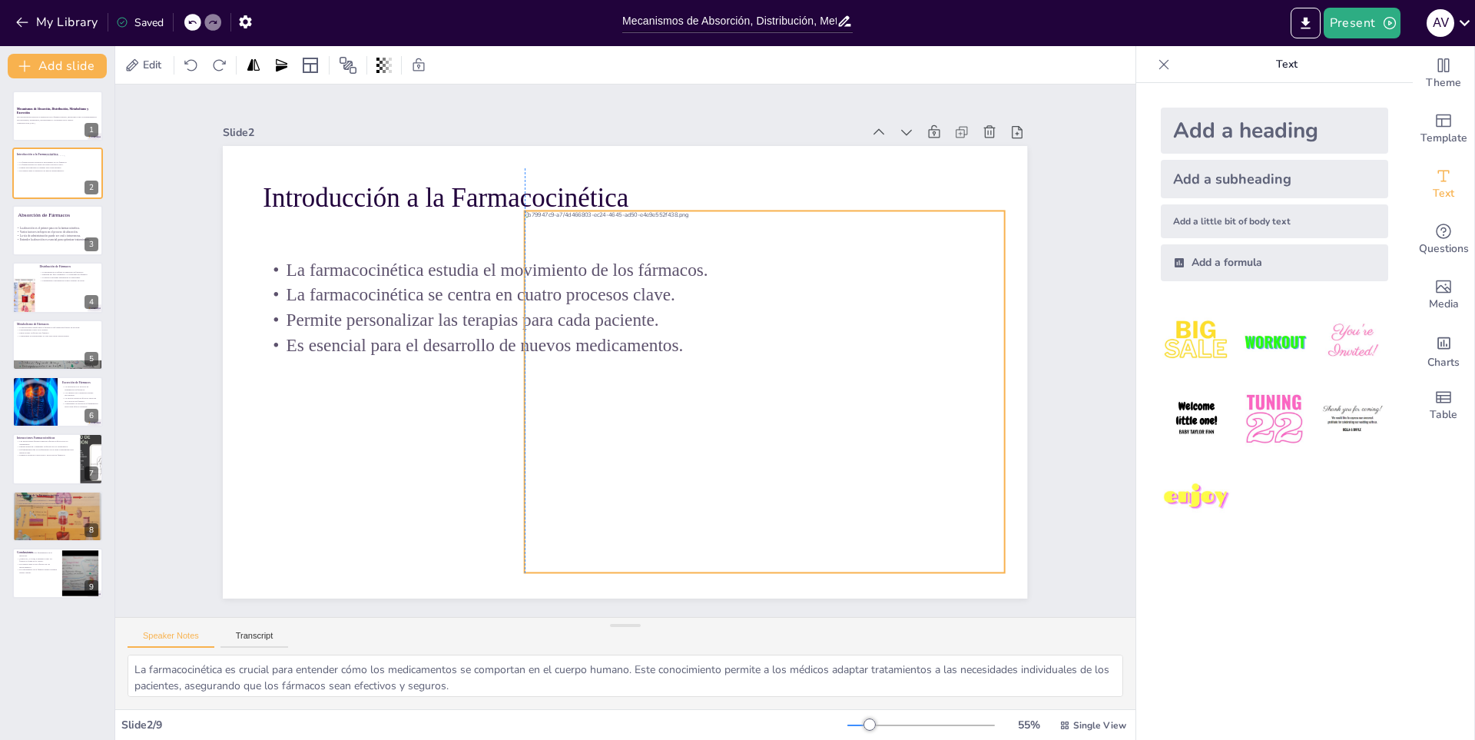
drag, startPoint x: 780, startPoint y: 442, endPoint x: 896, endPoint y: 410, distance: 120.4
click at [896, 410] on div at bounding box center [751, 419] width 547 height 454
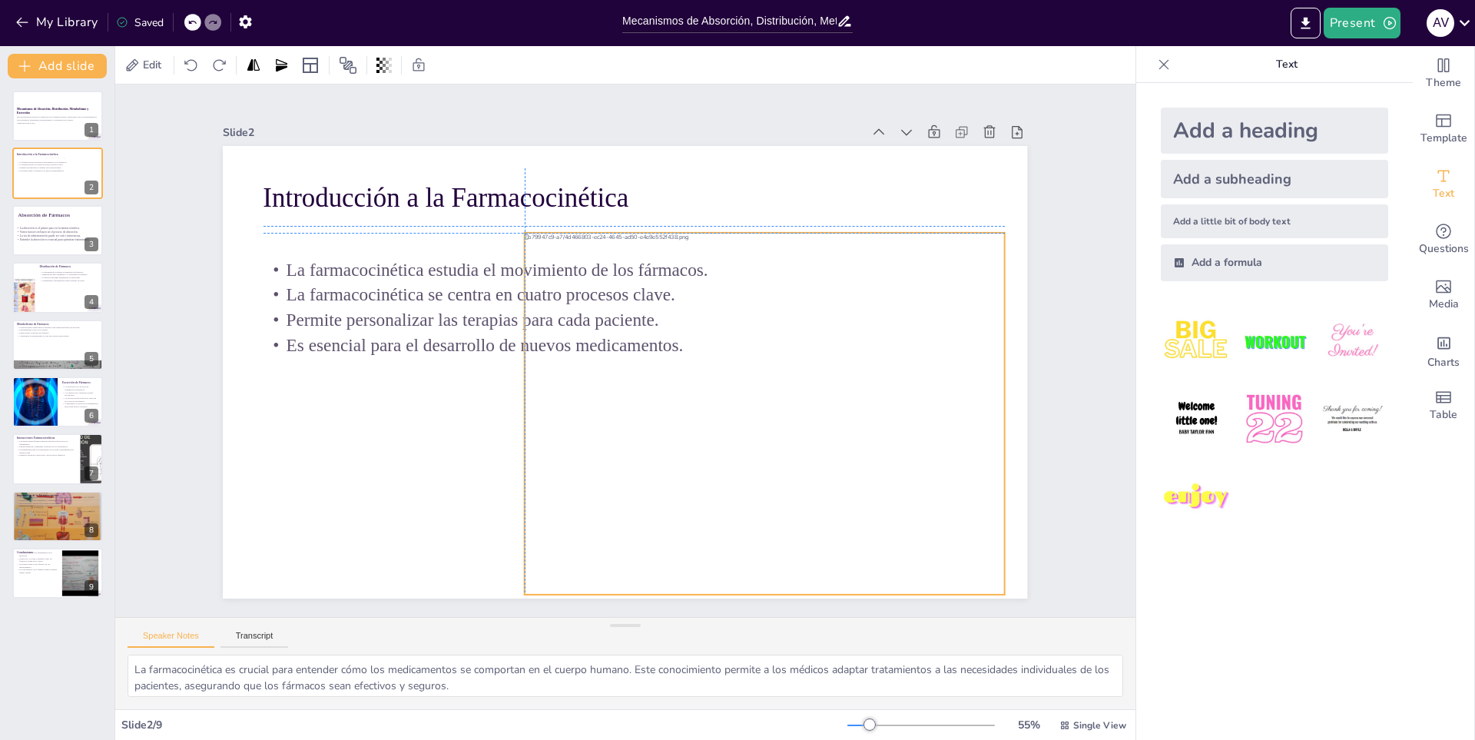
drag, startPoint x: 752, startPoint y: 205, endPoint x: 753, endPoint y: 224, distance: 19.2
click at [753, 224] on div "Introducción a la Farmacocinética La farmacocinética estudia el movimiento de l…" at bounding box center [667, 150] width 787 height 167
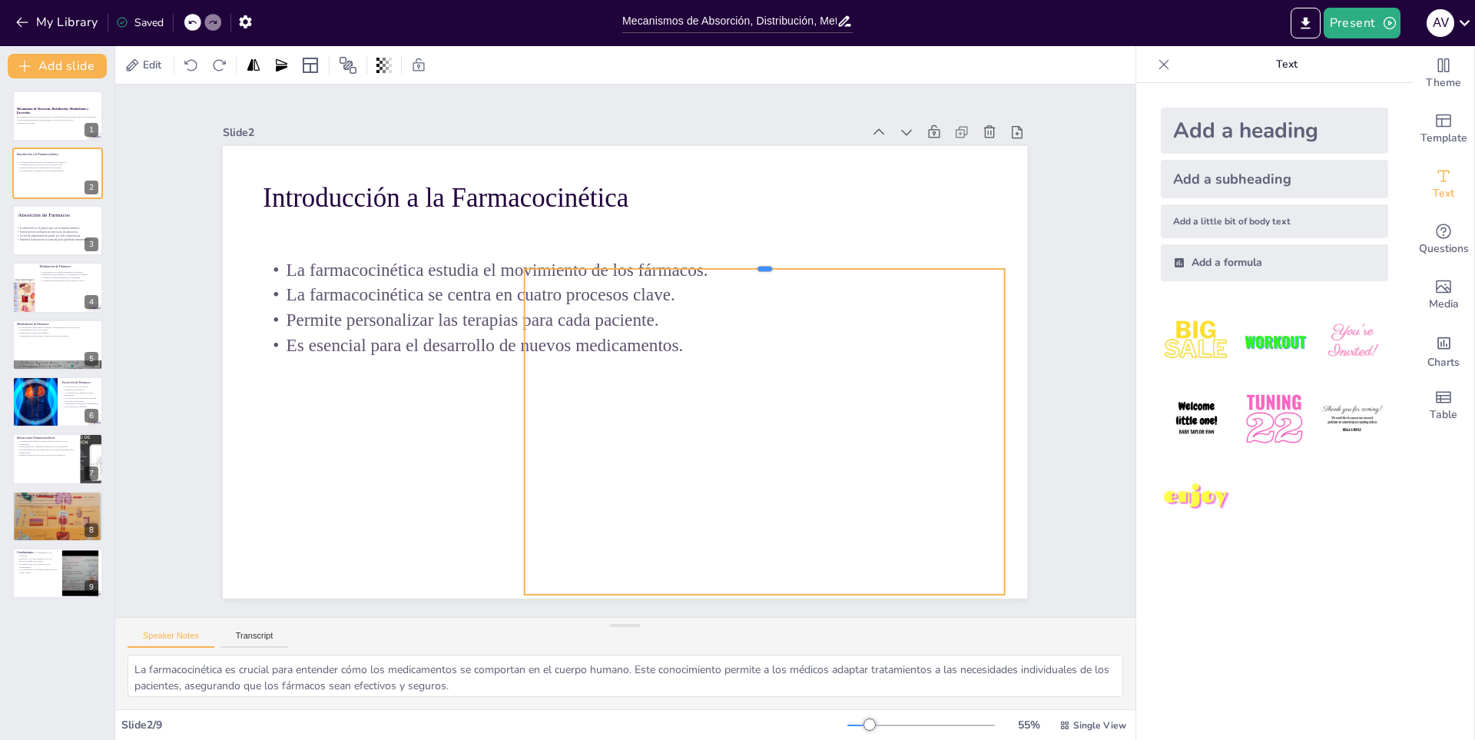
drag, startPoint x: 751, startPoint y: 225, endPoint x: 751, endPoint y: 261, distance: 36.1
click at [751, 261] on div at bounding box center [773, 278] width 479 height 62
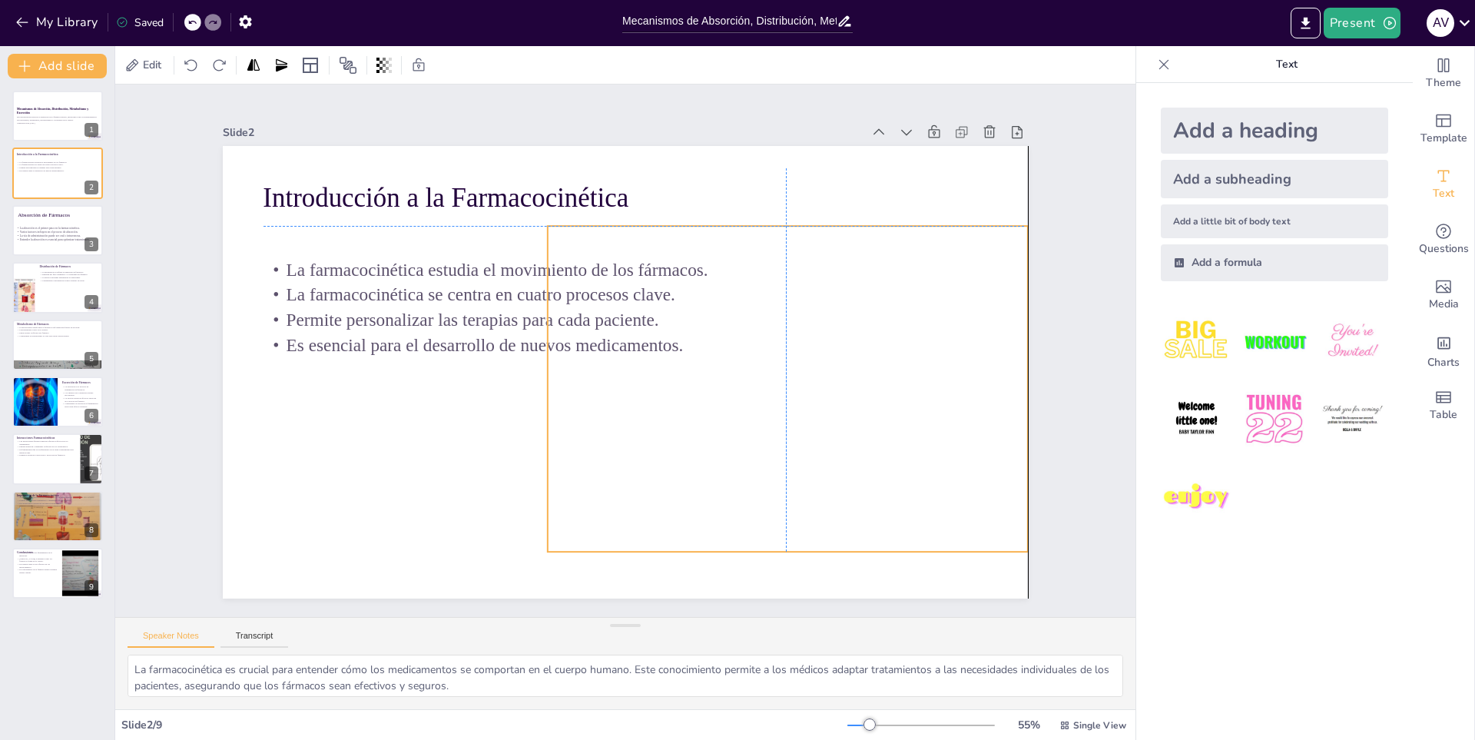
drag, startPoint x: 750, startPoint y: 344, endPoint x: 770, endPoint y: 301, distance: 47.4
click at [770, 301] on div "La farmacocinética estudia el movimiento de los fármacos. La farmacocinética se…" at bounding box center [551, 270] width 518 height 304
click at [775, 215] on div "Introducción a la Farmacocinética La farmacocinética estudia el movimiento de l…" at bounding box center [708, 163] width 735 height 327
drag, startPoint x: 774, startPoint y: 224, endPoint x: 782, endPoint y: 220, distance: 8.6
click at [782, 189] on div "Introducción a la Farmacocinética La farmacocinética estudia el movimiento de l…" at bounding box center [647, 147] width 800 height 84
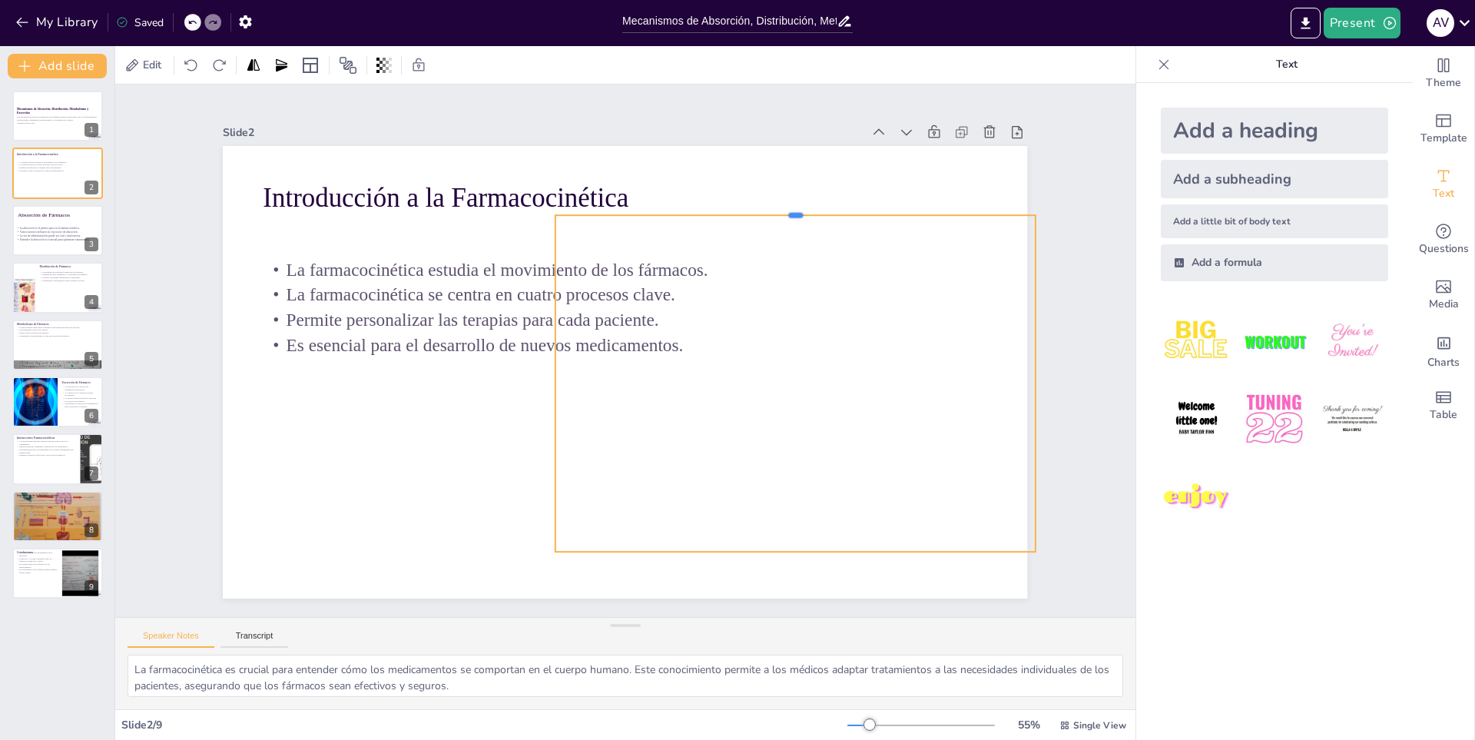
drag, startPoint x: 785, startPoint y: 220, endPoint x: 803, endPoint y: 209, distance: 20.7
click at [803, 209] on div at bounding box center [831, 269] width 460 height 160
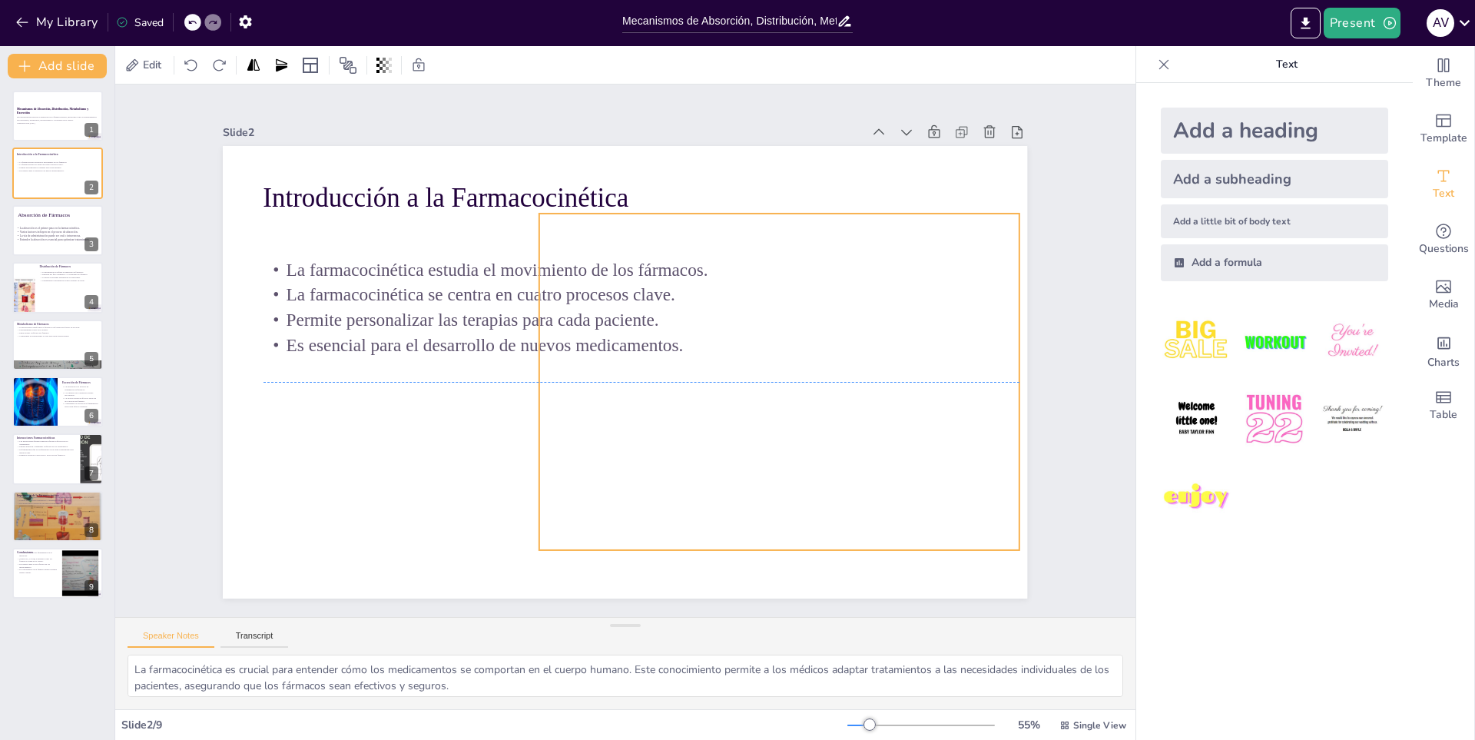
drag, startPoint x: 852, startPoint y: 422, endPoint x: 836, endPoint y: 427, distance: 16.8
click at [836, 427] on div at bounding box center [775, 385] width 518 height 410
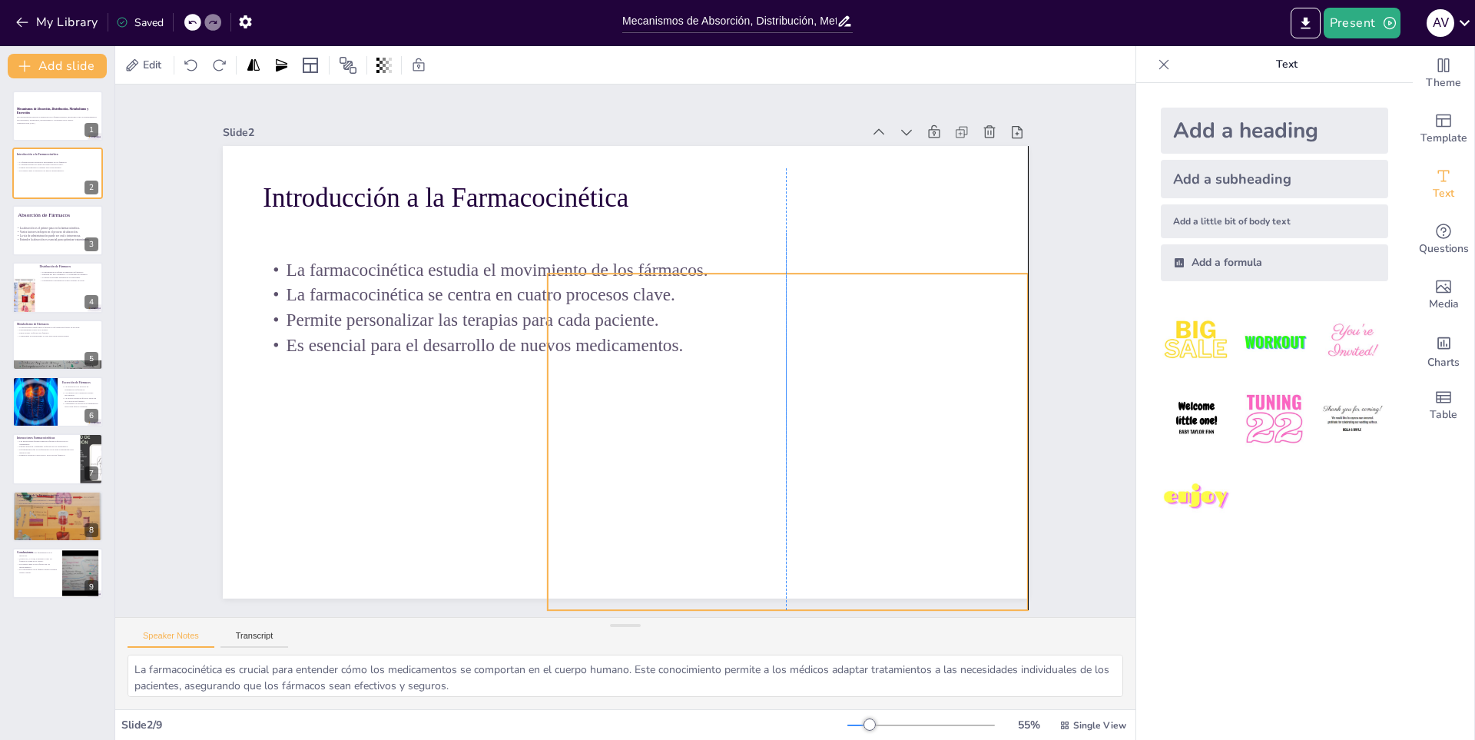
drag, startPoint x: 827, startPoint y: 412, endPoint x: 834, endPoint y: 465, distance: 54.2
click at [834, 465] on div at bounding box center [675, 522] width 592 height 601
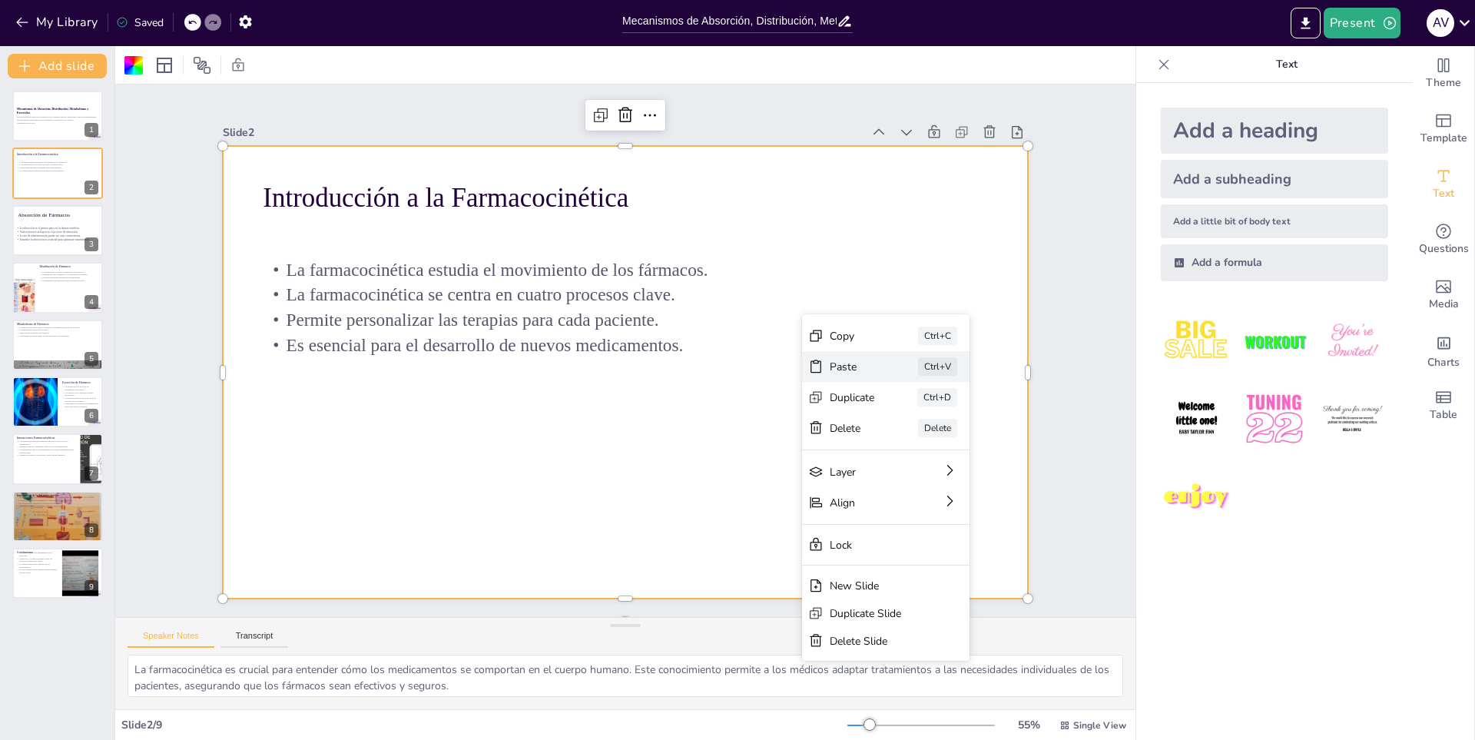
click at [1002, 525] on div "Ctrl+V" at bounding box center [1023, 538] width 42 height 26
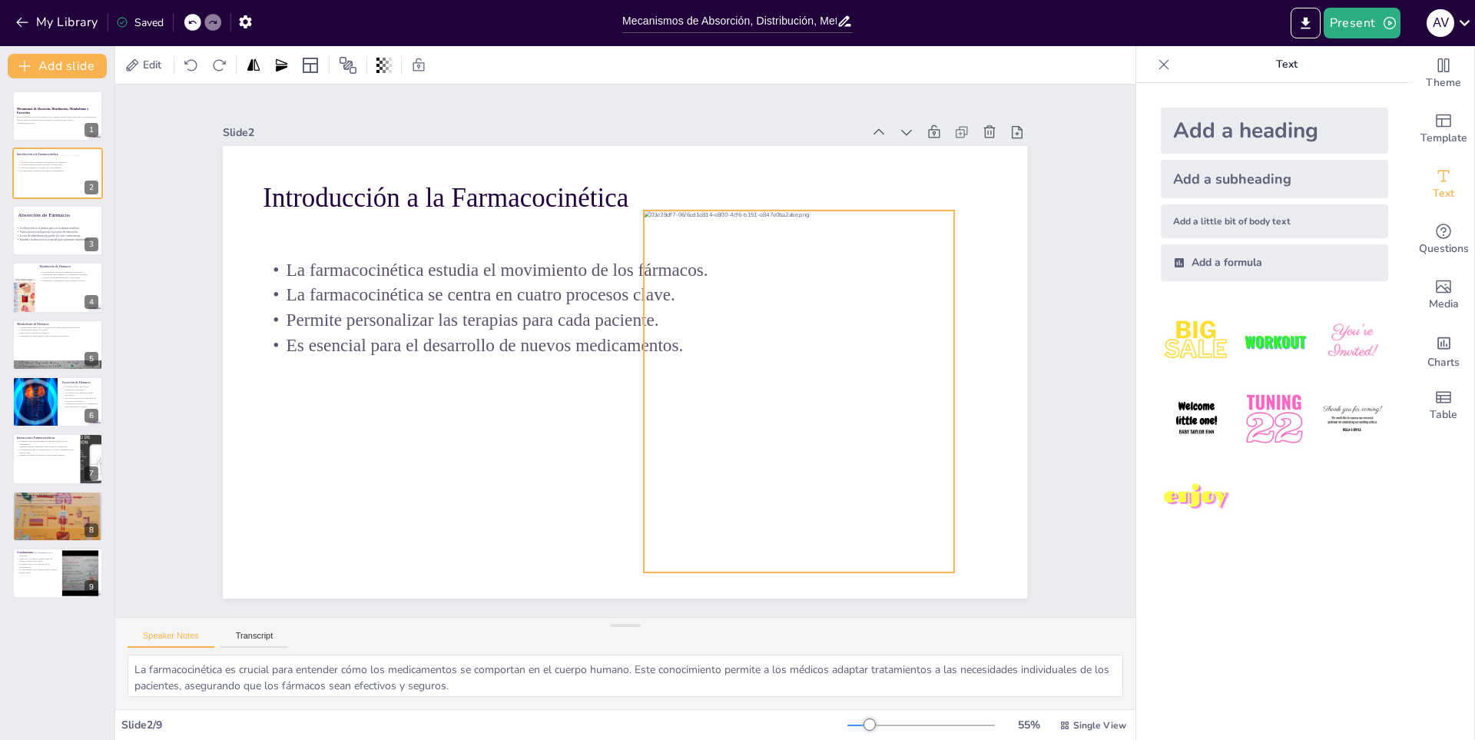
drag, startPoint x: 719, startPoint y: 463, endPoint x: 891, endPoint y: 482, distance: 173.1
click at [891, 482] on div at bounding box center [794, 409] width 346 height 393
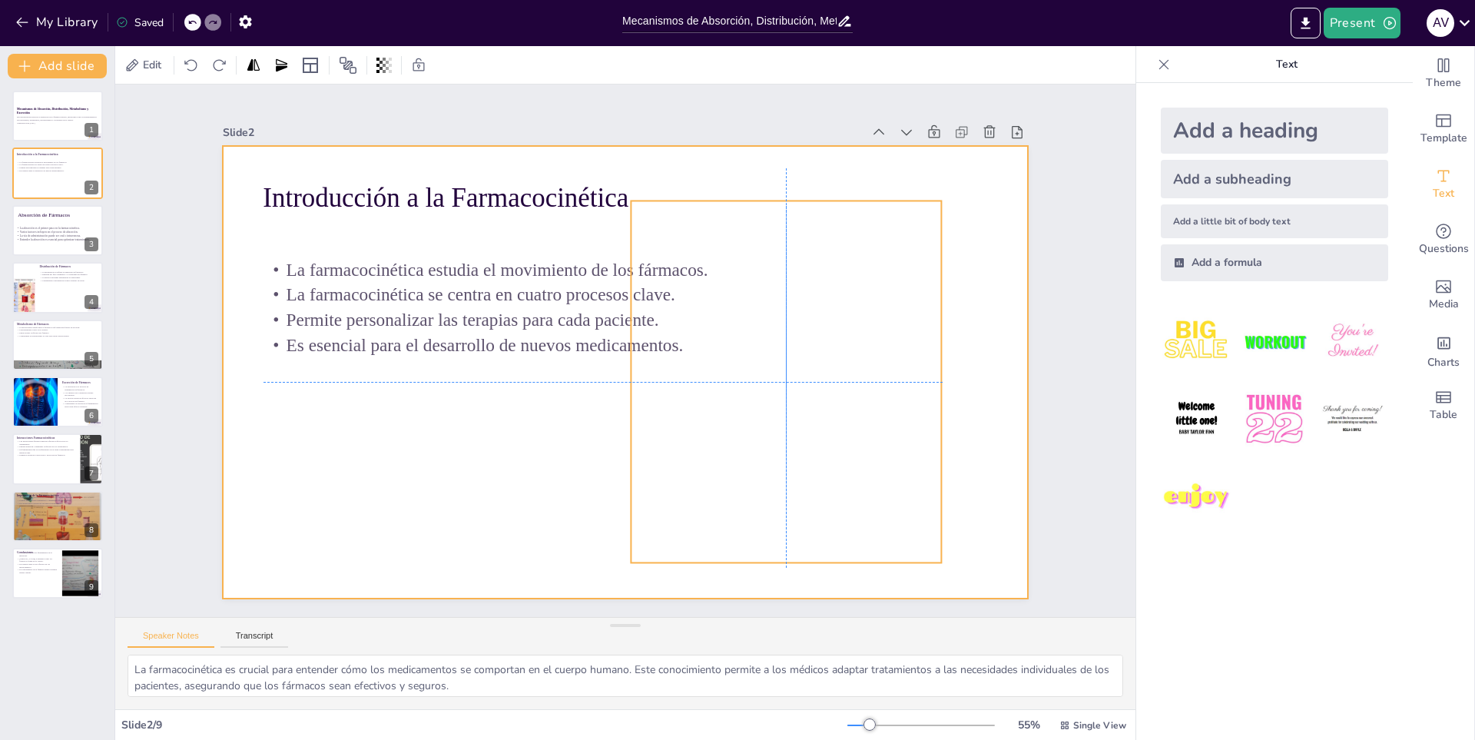
drag, startPoint x: 786, startPoint y: 455, endPoint x: 773, endPoint y: 448, distance: 14.8
click at [773, 448] on div at bounding box center [621, 372] width 881 height 610
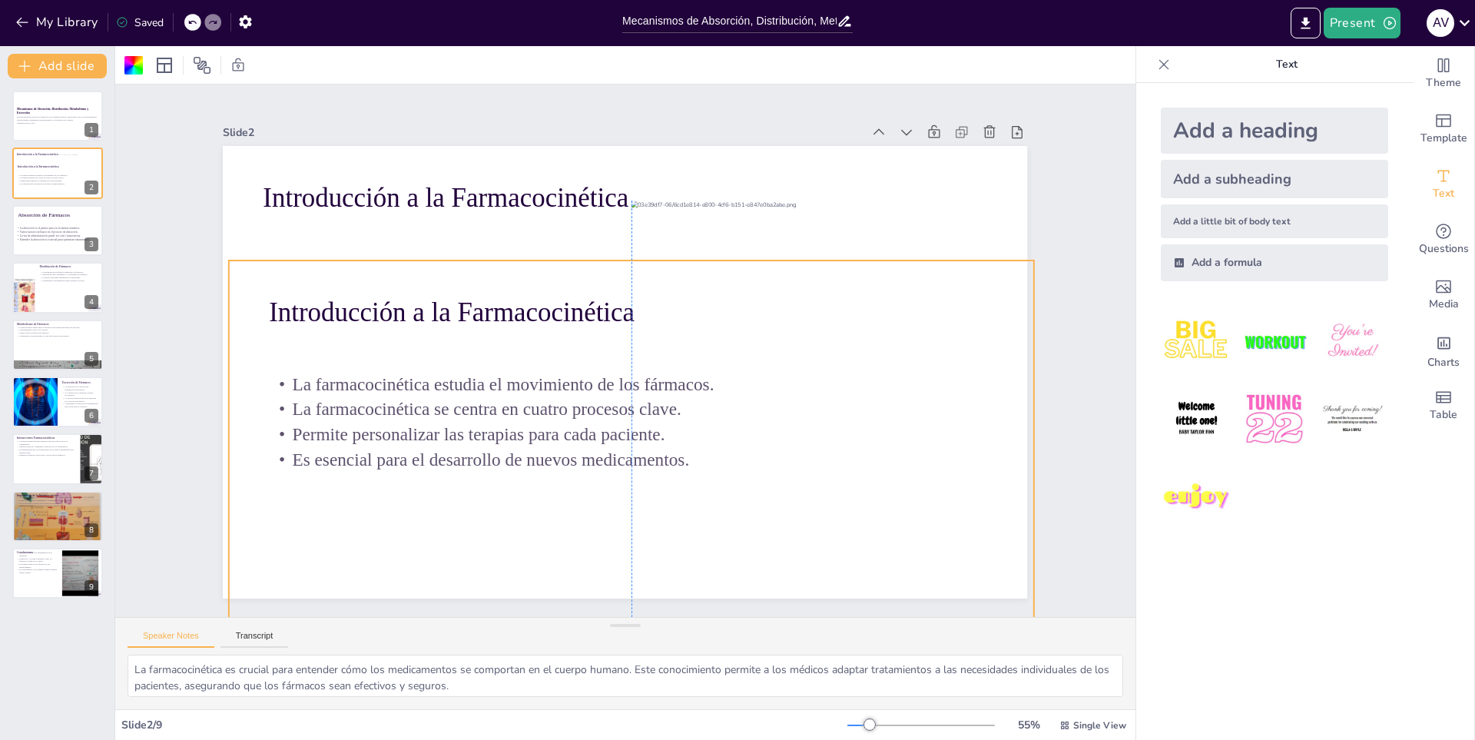
drag, startPoint x: 540, startPoint y: 204, endPoint x: 548, endPoint y: 318, distance: 114.7
click at [548, 318] on p "Introducción a la Farmacocinética" at bounding box center [554, 276] width 493 height 247
click at [671, 233] on icon at bounding box center [680, 242] width 18 height 19
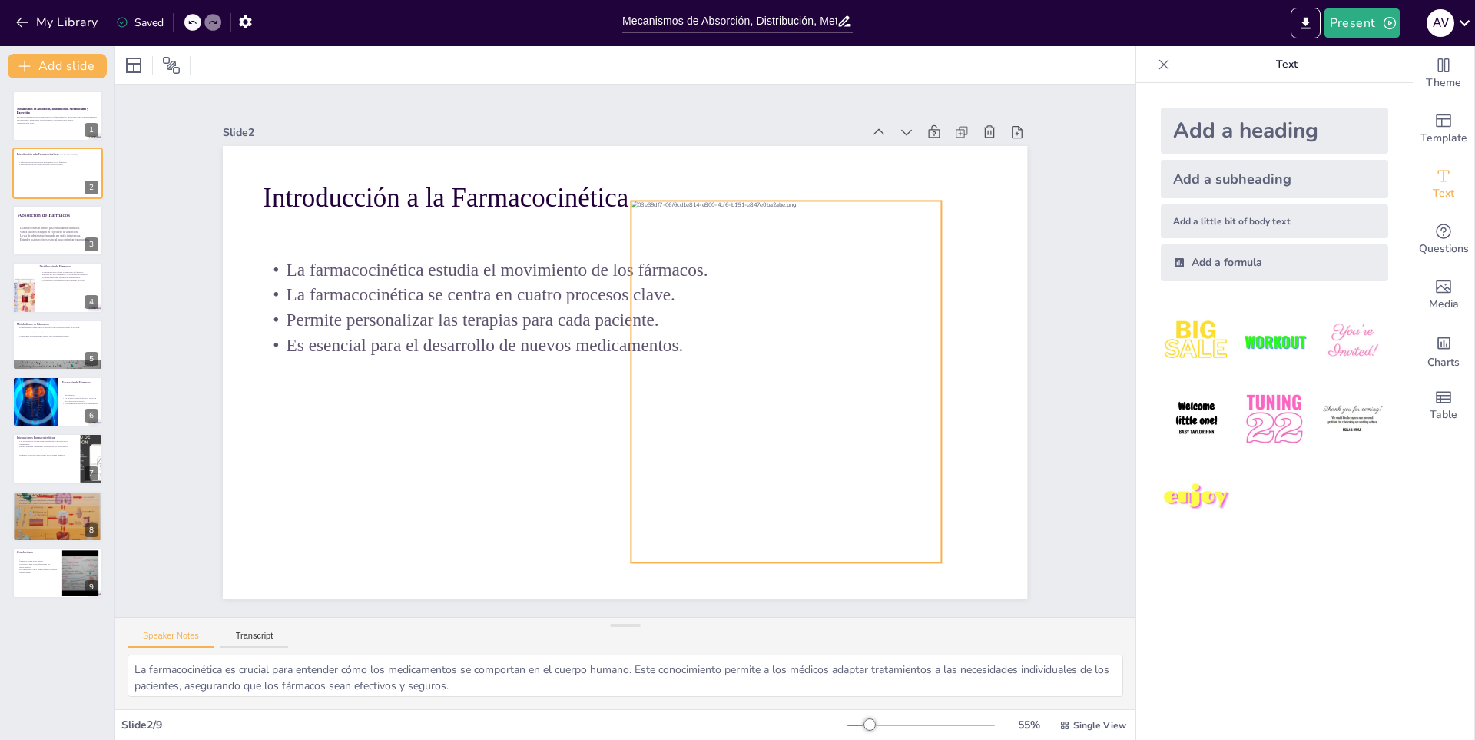
drag, startPoint x: 745, startPoint y: 455, endPoint x: 783, endPoint y: 465, distance: 39.1
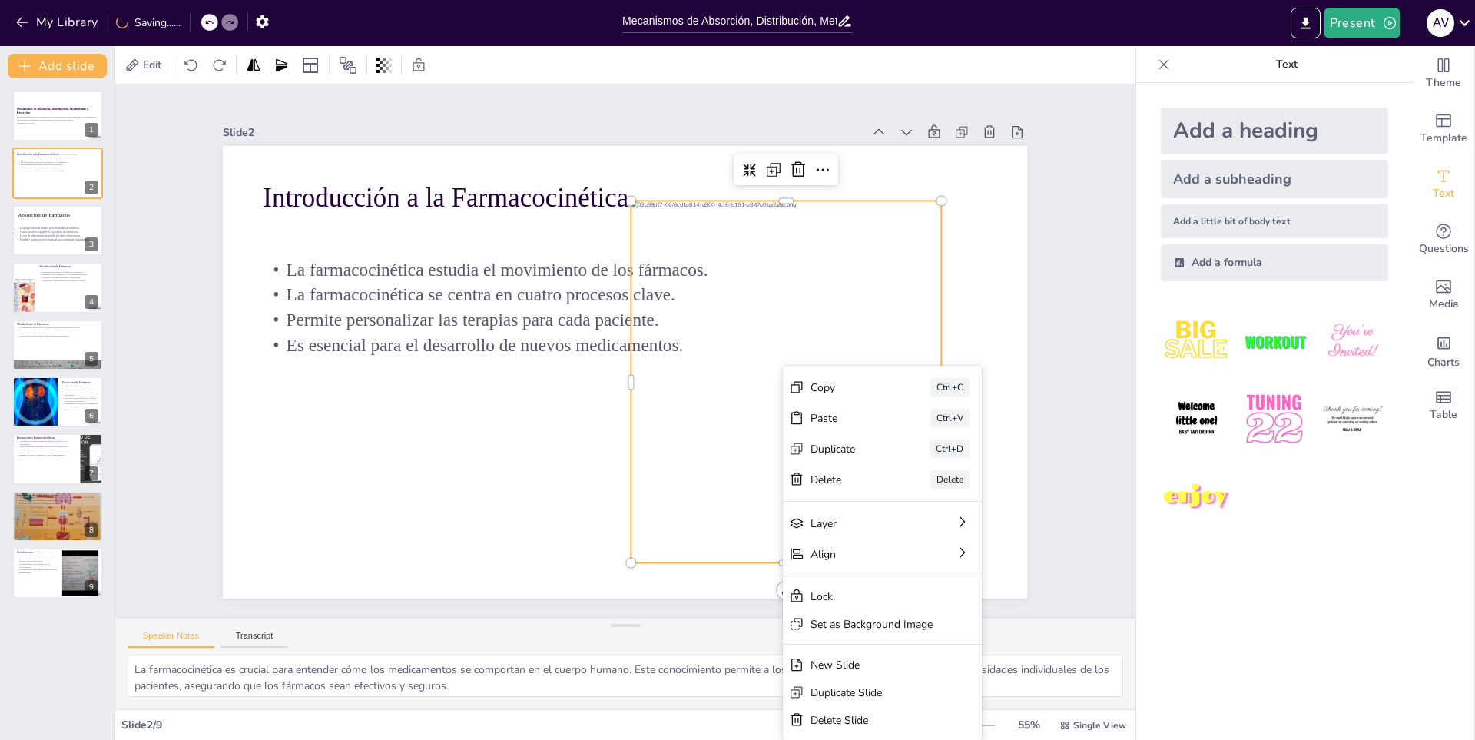
drag, startPoint x: 783, startPoint y: 465, endPoint x: 712, endPoint y: 467, distance: 70.7
click at [712, 467] on div "Slide 1 Mecanismos de Absorción, Distribución, Metabolismo y Excreción Esta pre…" at bounding box center [625, 350] width 1070 height 636
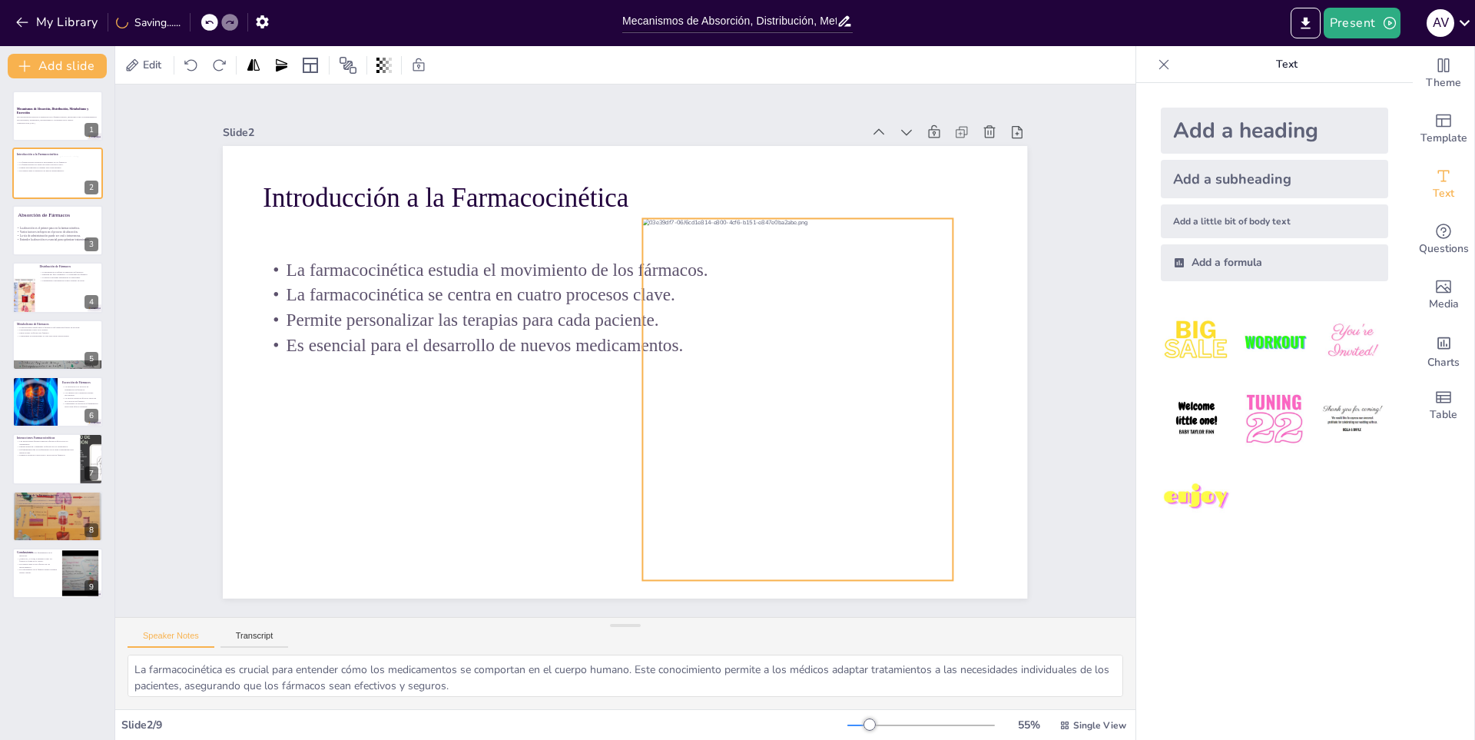
drag, startPoint x: 712, startPoint y: 467, endPoint x: 732, endPoint y: 501, distance: 39.3
click at [732, 501] on div at bounding box center [784, 434] width 378 height 419
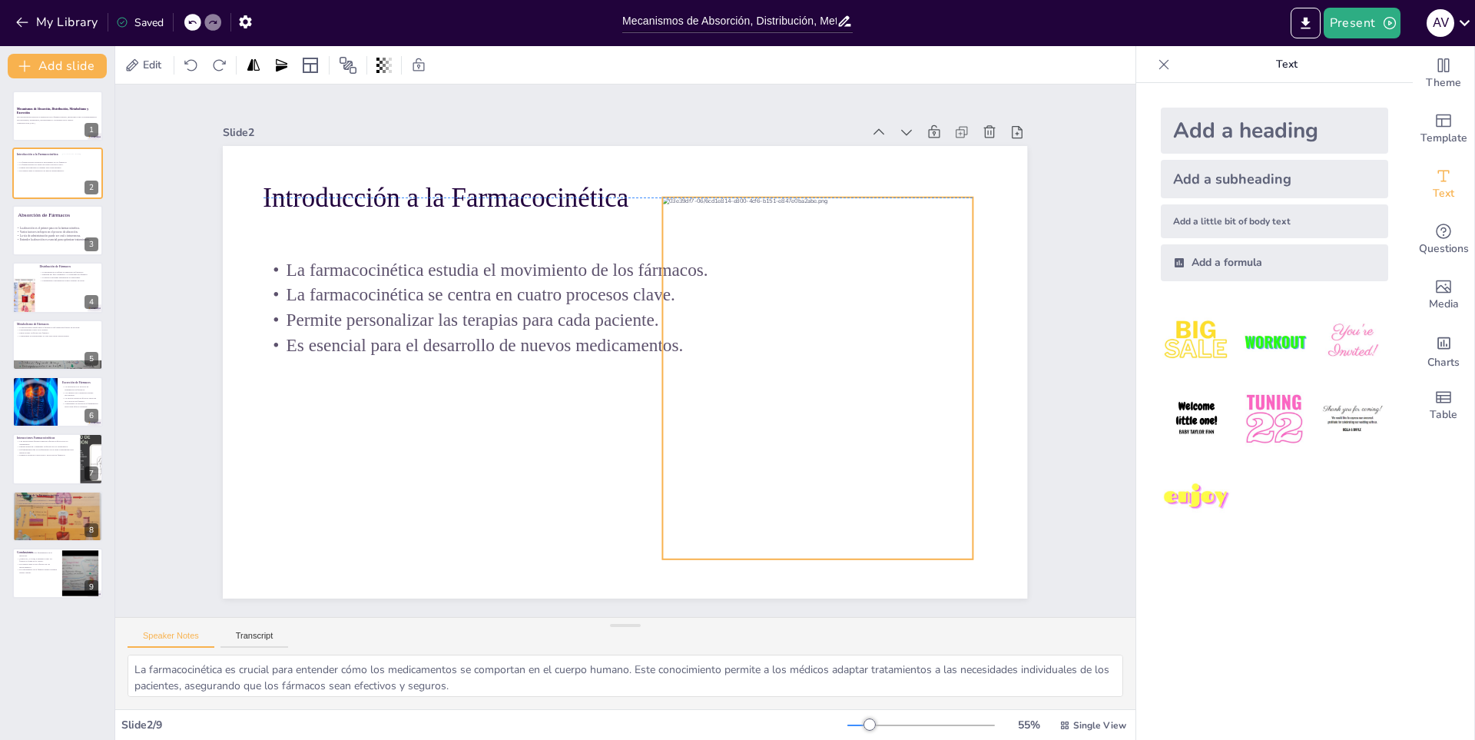
drag, startPoint x: 732, startPoint y: 469, endPoint x: 744, endPoint y: 425, distance: 46.0
click at [744, 425] on div at bounding box center [807, 417] width 378 height 419
click at [1064, 350] on div "Slide 1 Mecanismos de Absorción, Distribución, Metabolismo y Excreción Esta pre…" at bounding box center [625, 351] width 1135 height 822
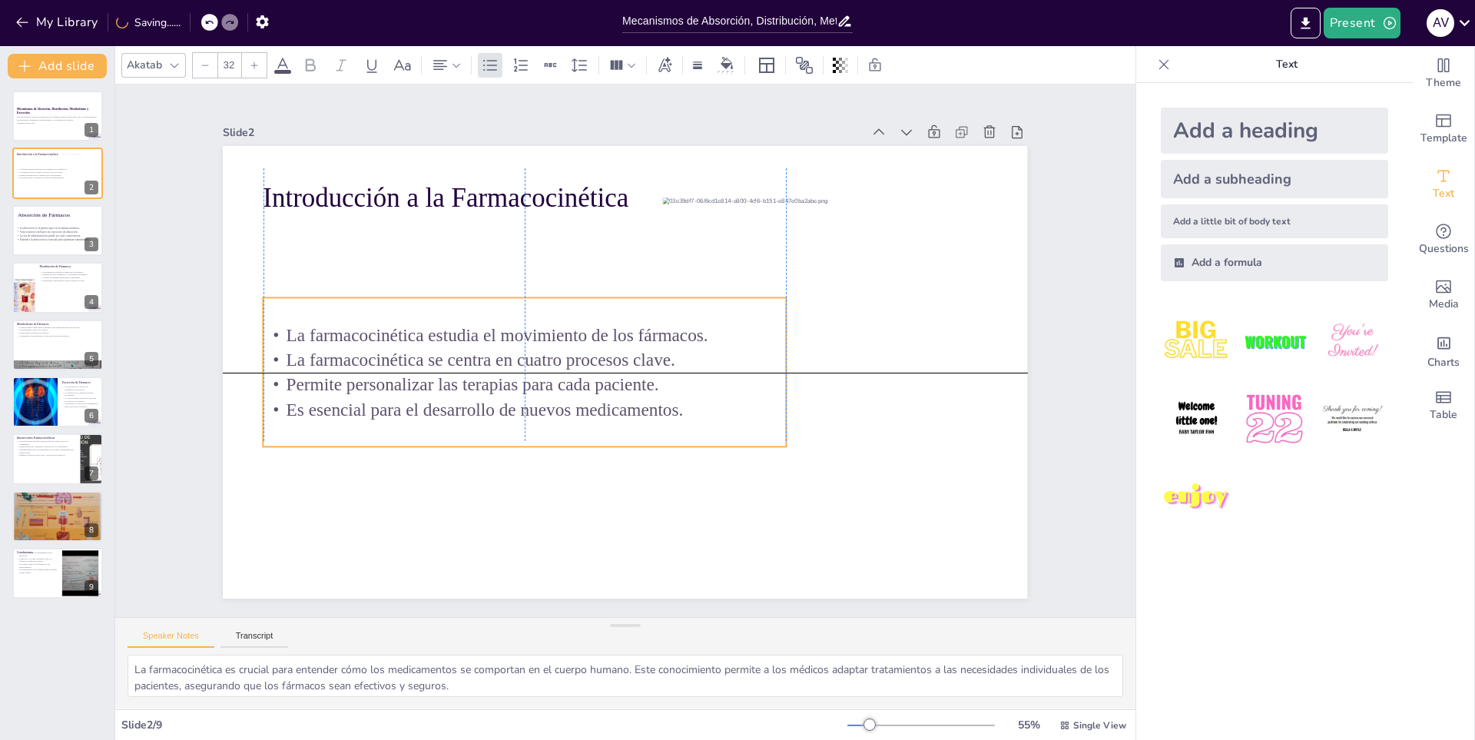
drag, startPoint x: 429, startPoint y: 314, endPoint x: 426, endPoint y: 373, distance: 59.2
click at [426, 373] on p "Permite personalizar las terapias para cada paciente." at bounding box center [521, 374] width 522 height 80
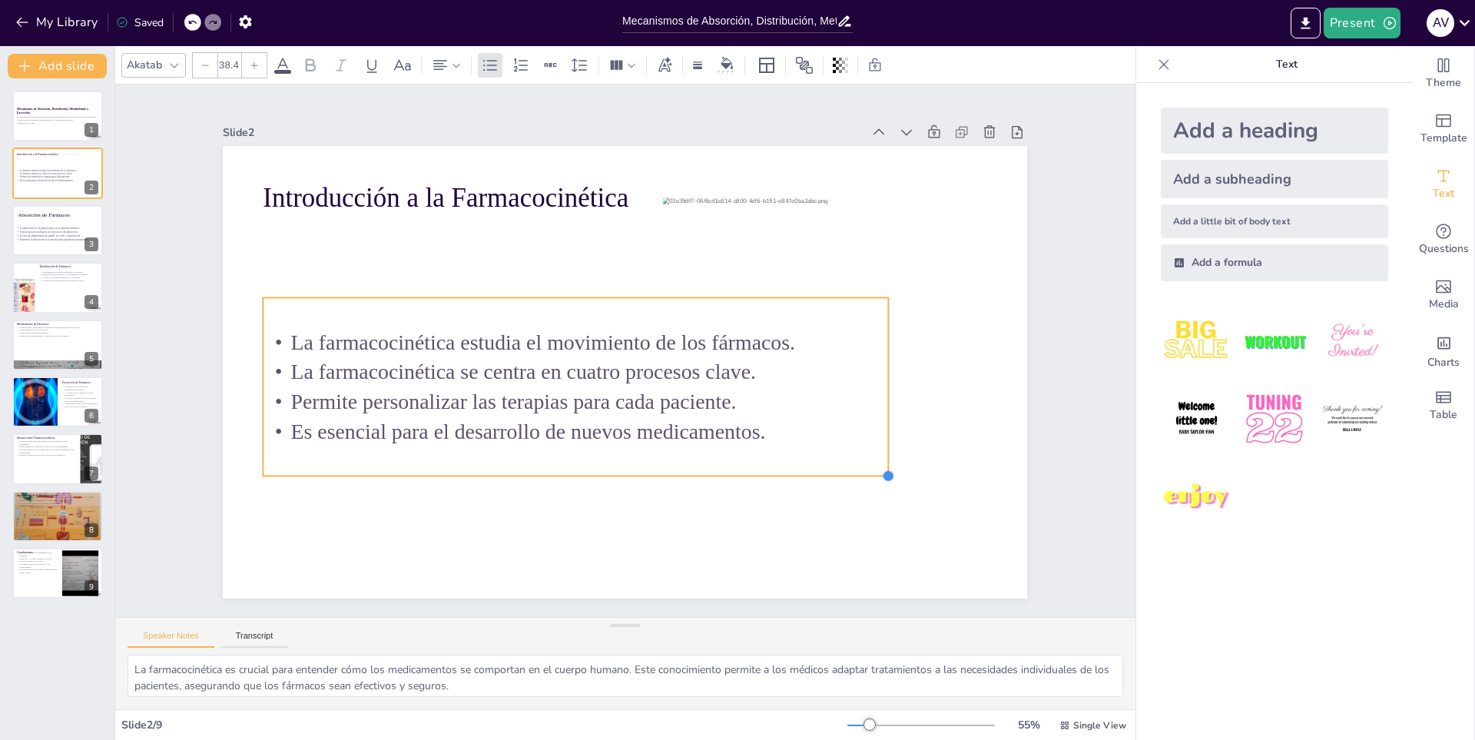
drag, startPoint x: 774, startPoint y: 436, endPoint x: 793, endPoint y: 466, distance: 36.0
click at [793, 466] on div "Introducción a la Farmacocinética La farmacocinética estudia el movimiento de l…" at bounding box center [621, 372] width 881 height 610
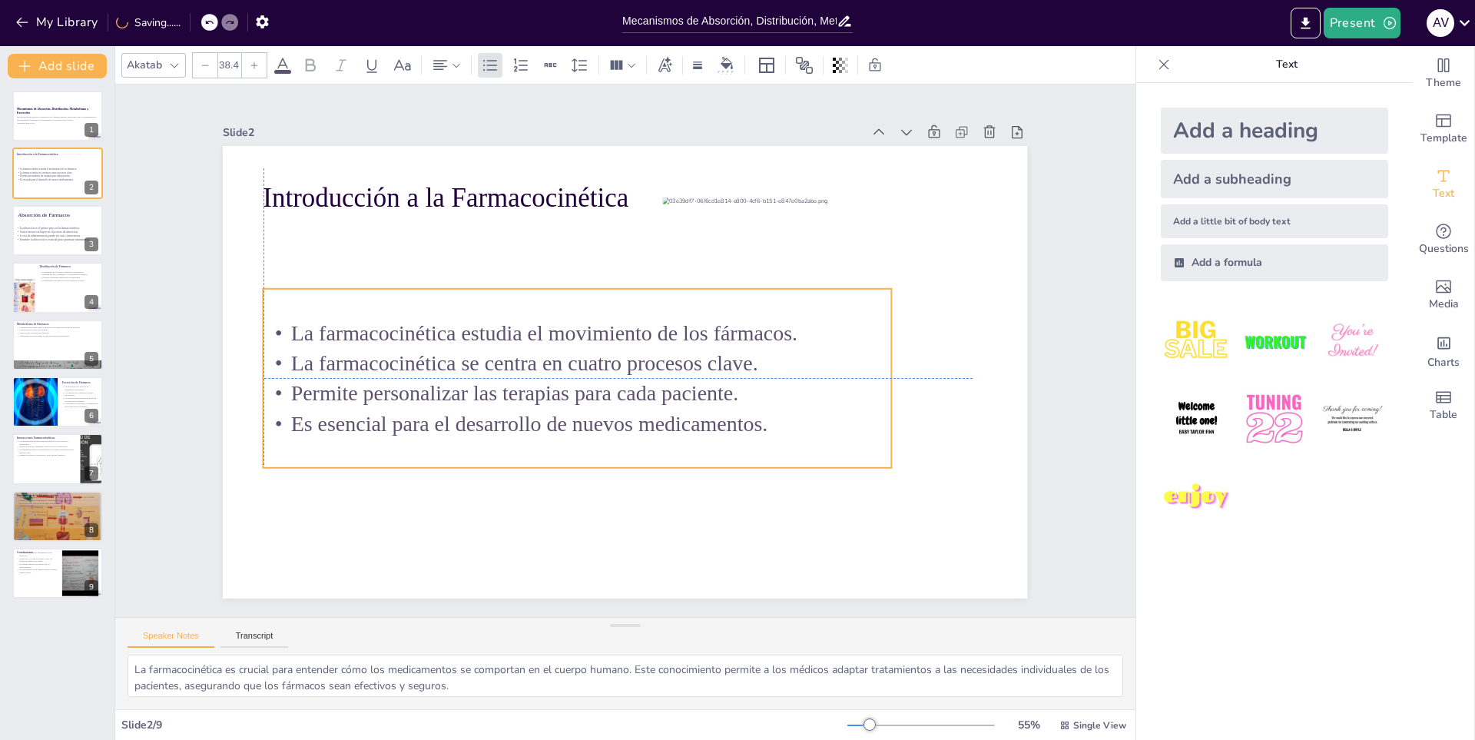
drag, startPoint x: 633, startPoint y: 416, endPoint x: 634, endPoint y: 404, distance: 12.3
click at [634, 409] on p "Es esencial para el desarrollo de nuevos medicamentos." at bounding box center [577, 424] width 628 height 30
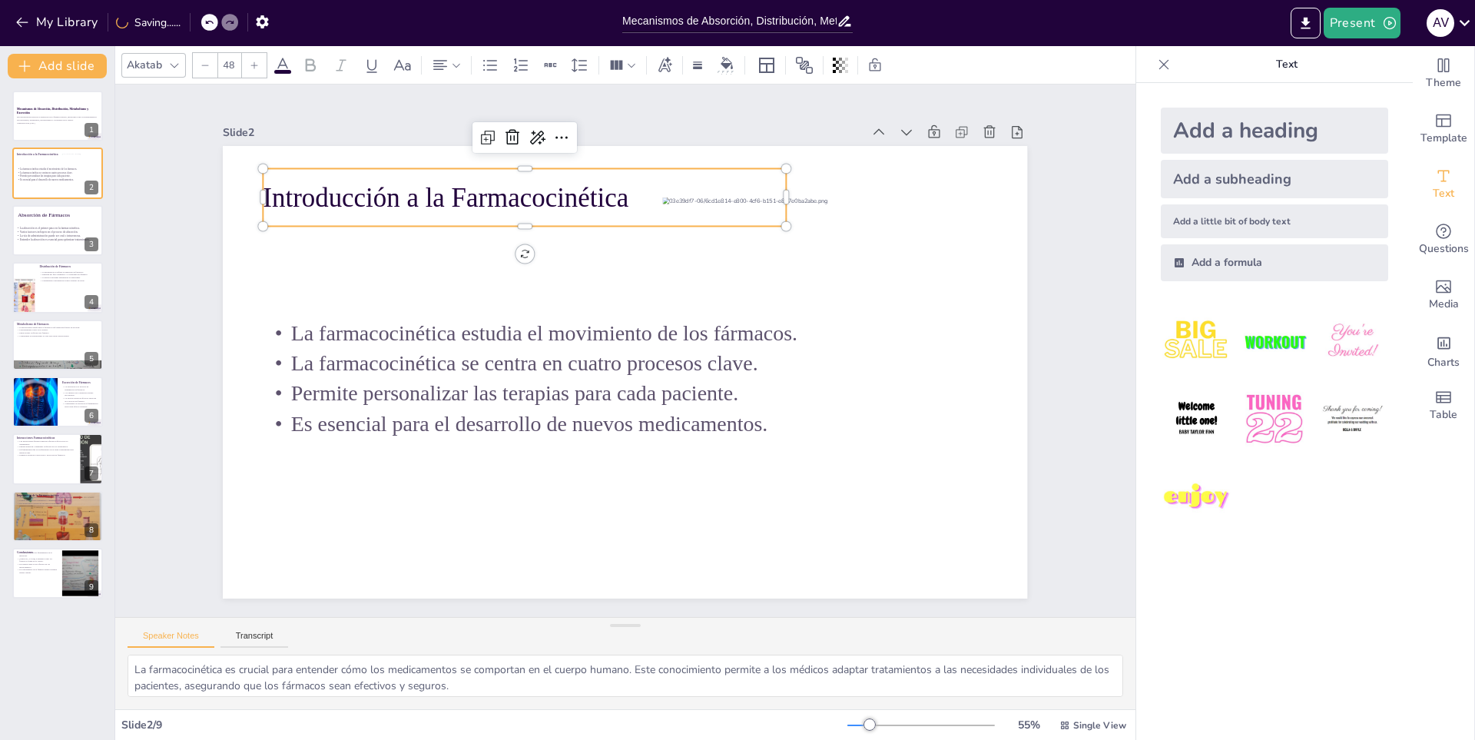
click at [492, 178] on p "Introducción a la Farmacocinética" at bounding box center [542, 187] width 524 height 92
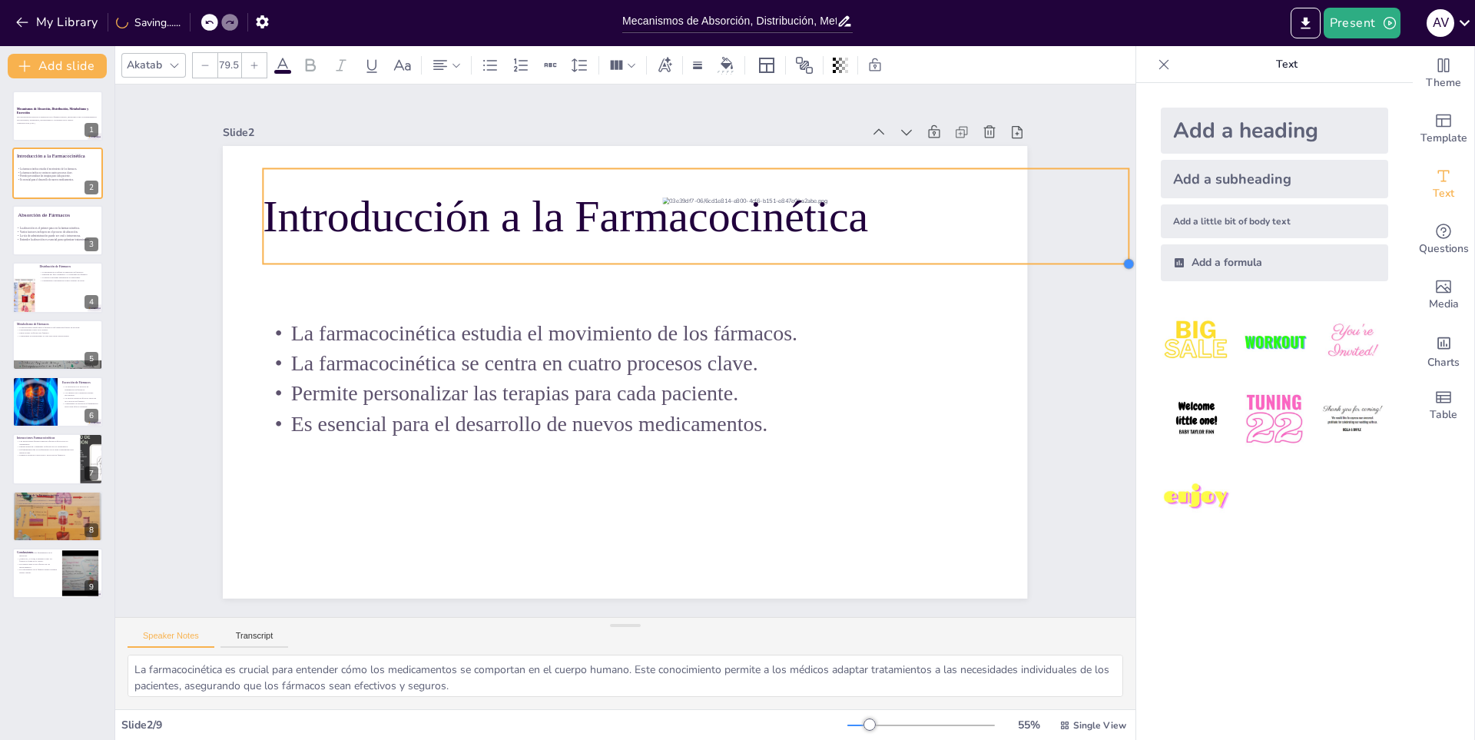
drag, startPoint x: 775, startPoint y: 222, endPoint x: 808, endPoint y: 260, distance: 50.1
click at [808, 260] on div "Introducción a la Farmacocinética La farmacocinética estudia el movimiento de l…" at bounding box center [611, 366] width 900 height 874
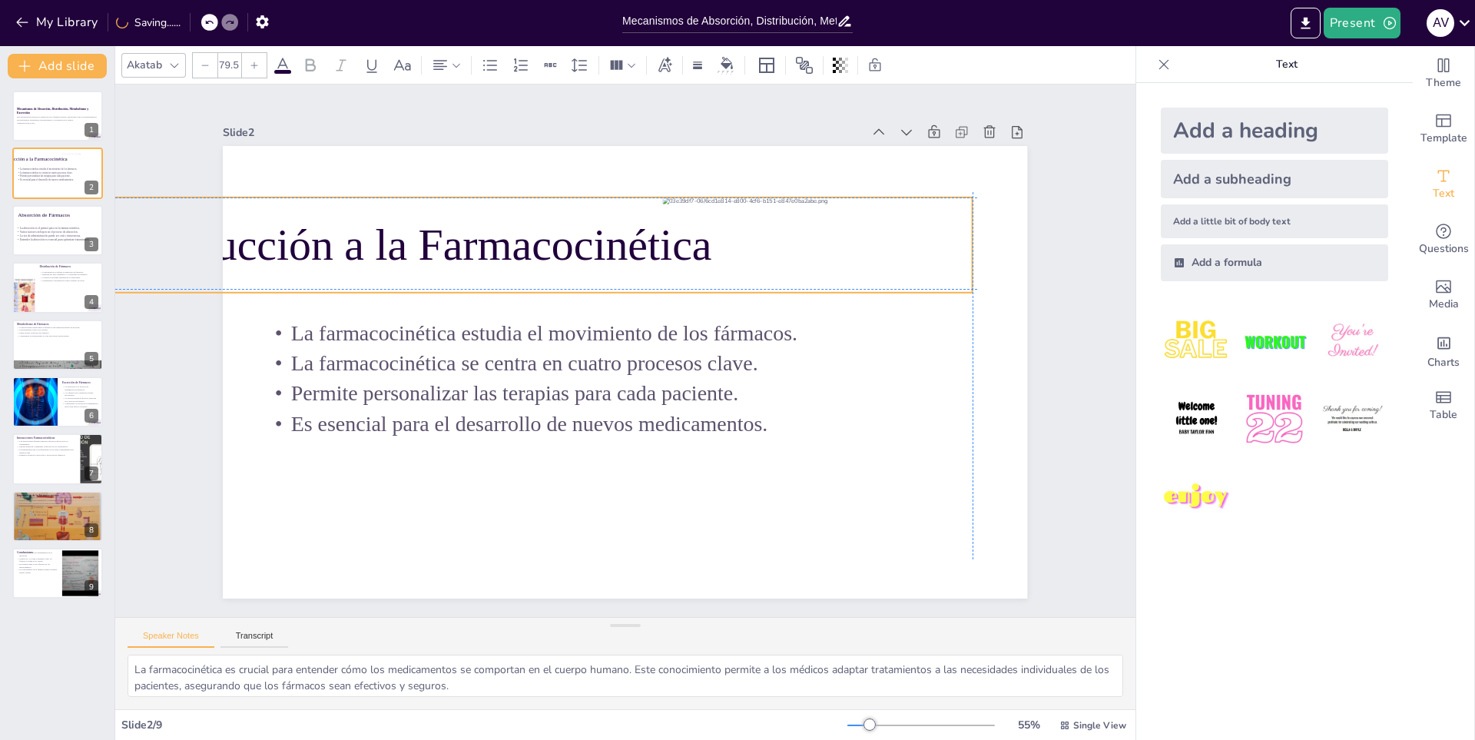
drag, startPoint x: 897, startPoint y: 255, endPoint x: 791, endPoint y: 279, distance: 108.6
click at [791, 279] on div "Introducción a la Farmacocinética" at bounding box center [590, 219] width 830 height 439
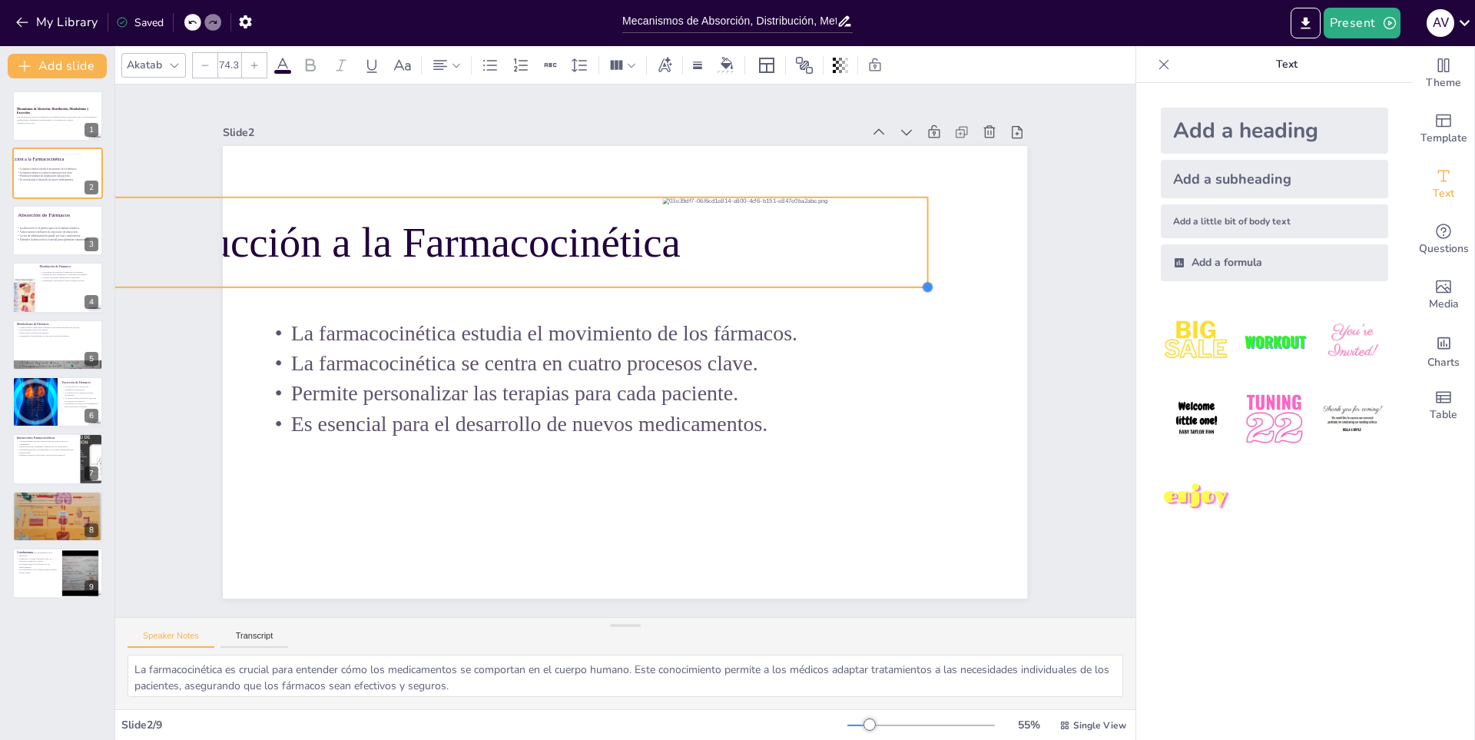
type input "74.1"
drag, startPoint x: 959, startPoint y: 286, endPoint x: 900, endPoint y: 260, distance: 63.6
click at [900, 260] on div "Introducción a la Farmacocinética La farmacocinética estudia el movimiento de l…" at bounding box center [623, 372] width 847 height 534
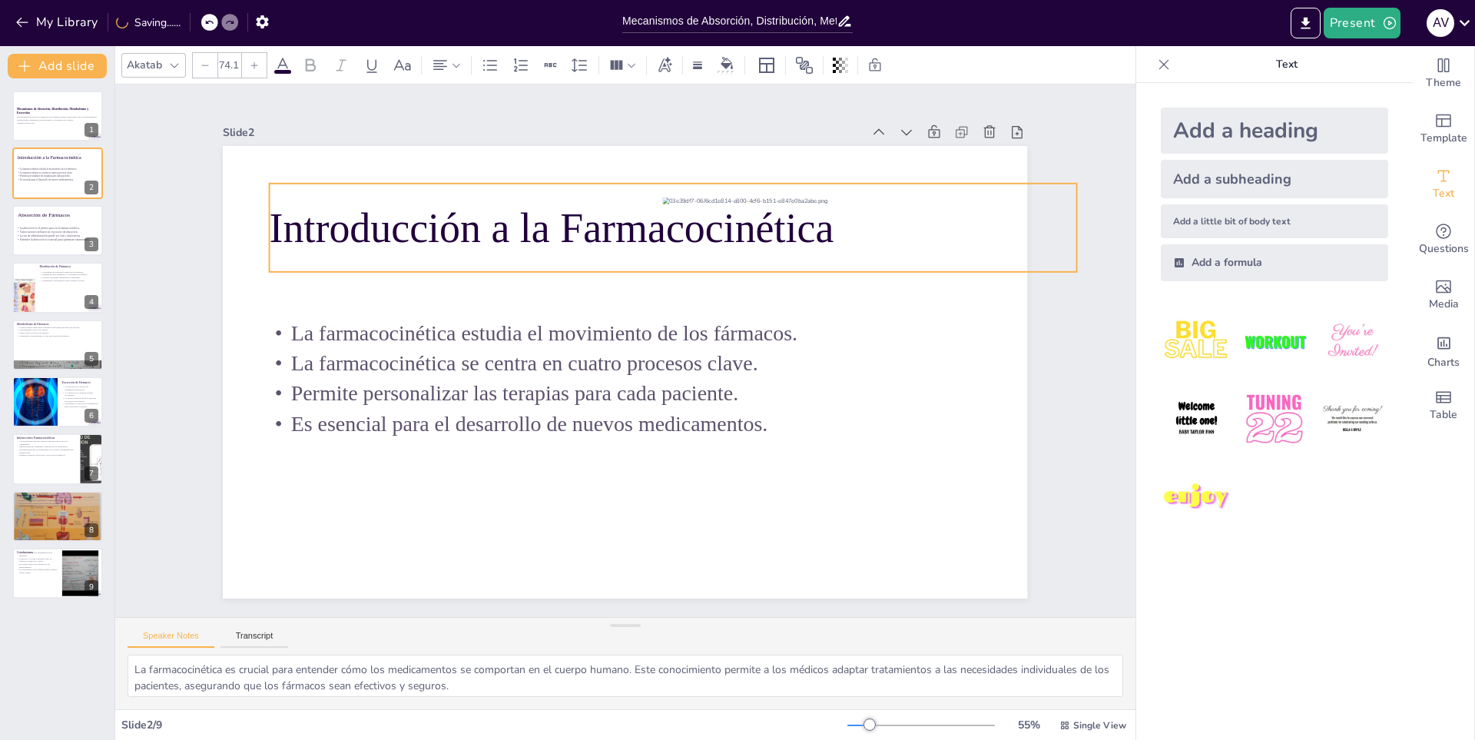
drag, startPoint x: 692, startPoint y: 257, endPoint x: 855, endPoint y: 243, distance: 163.4
click at [855, 243] on p "Introducción a la Farmacocinética" at bounding box center [698, 240] width 802 height 224
click at [46, 237] on p "Entender la absorción es esencial para optimizar tratamientos." at bounding box center [73, 239] width 116 height 4
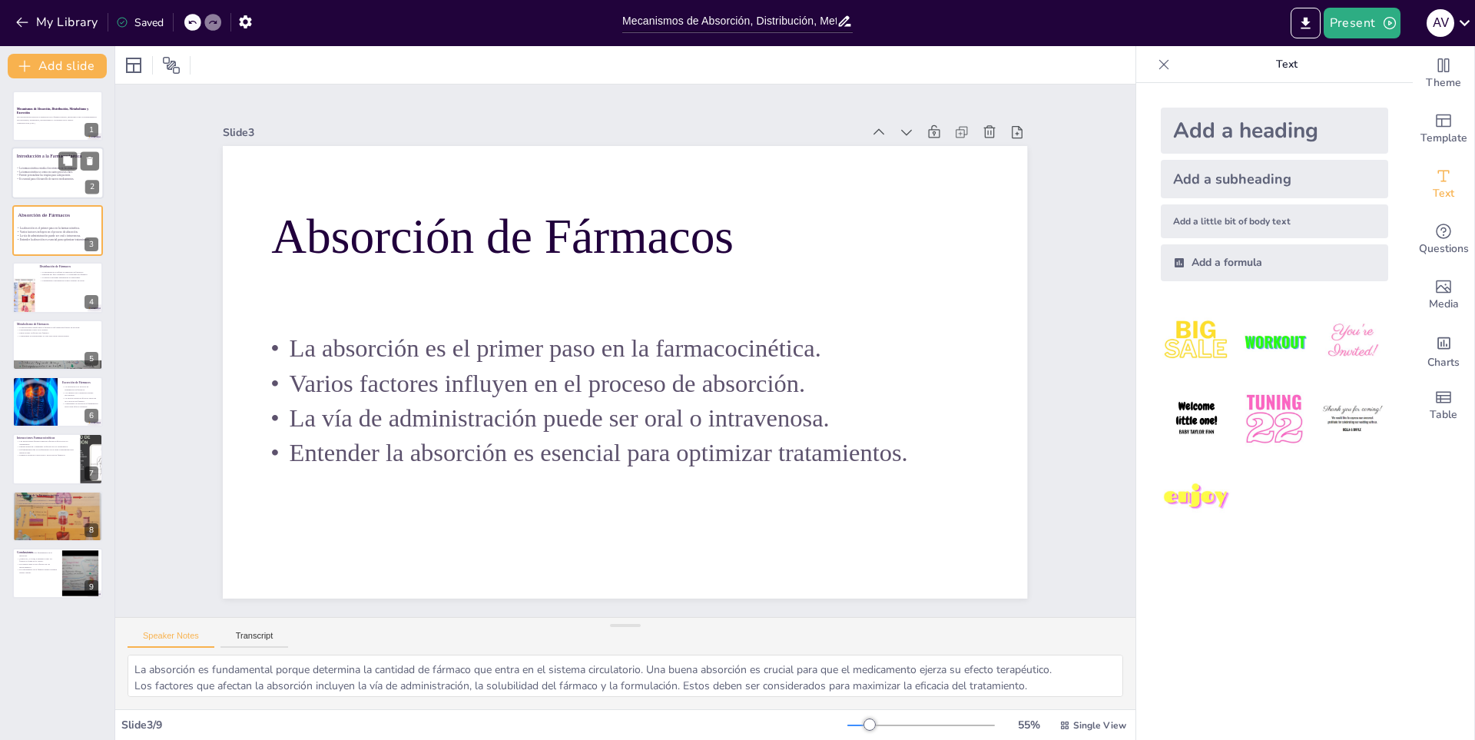
click at [55, 154] on p "Introducción a la Farmacocinética" at bounding box center [63, 157] width 93 height 7
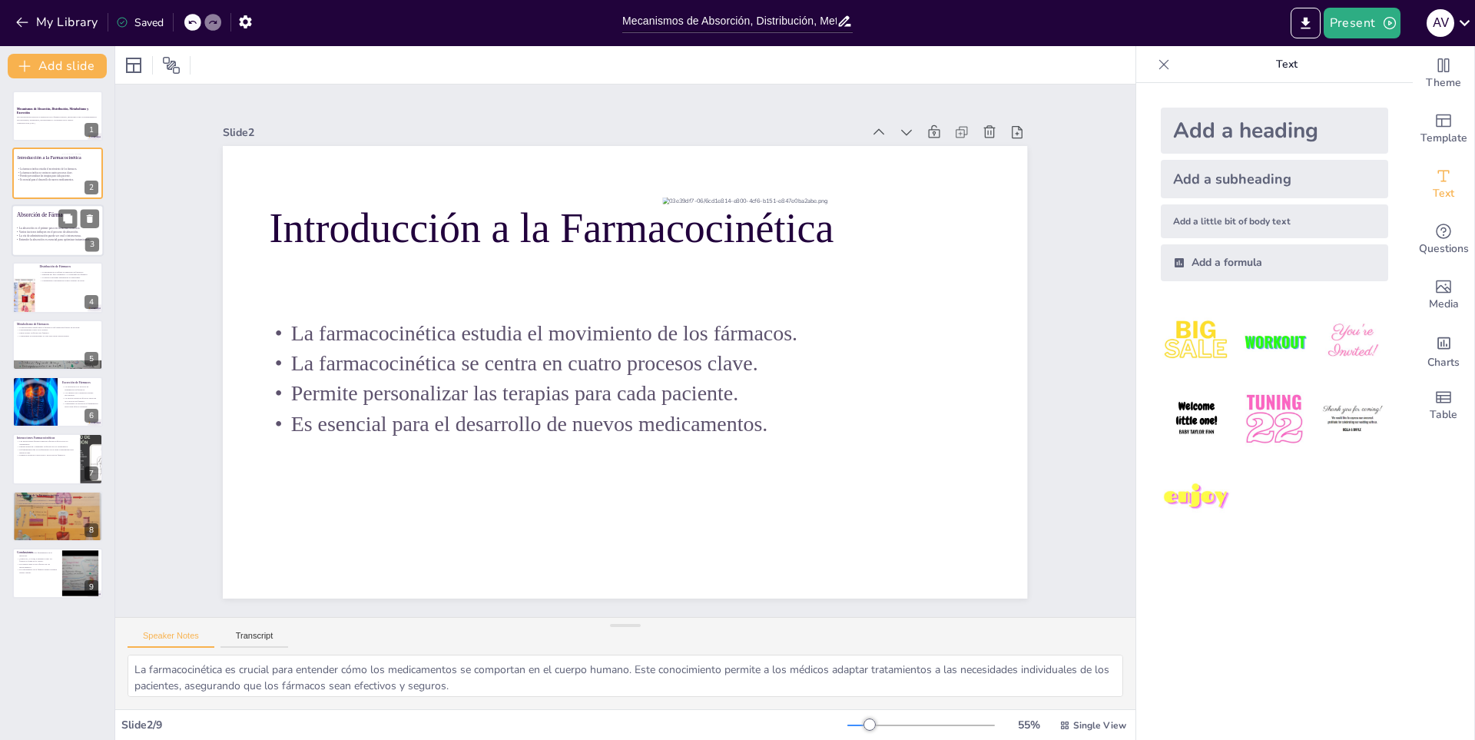
click at [45, 243] on div at bounding box center [58, 230] width 92 height 52
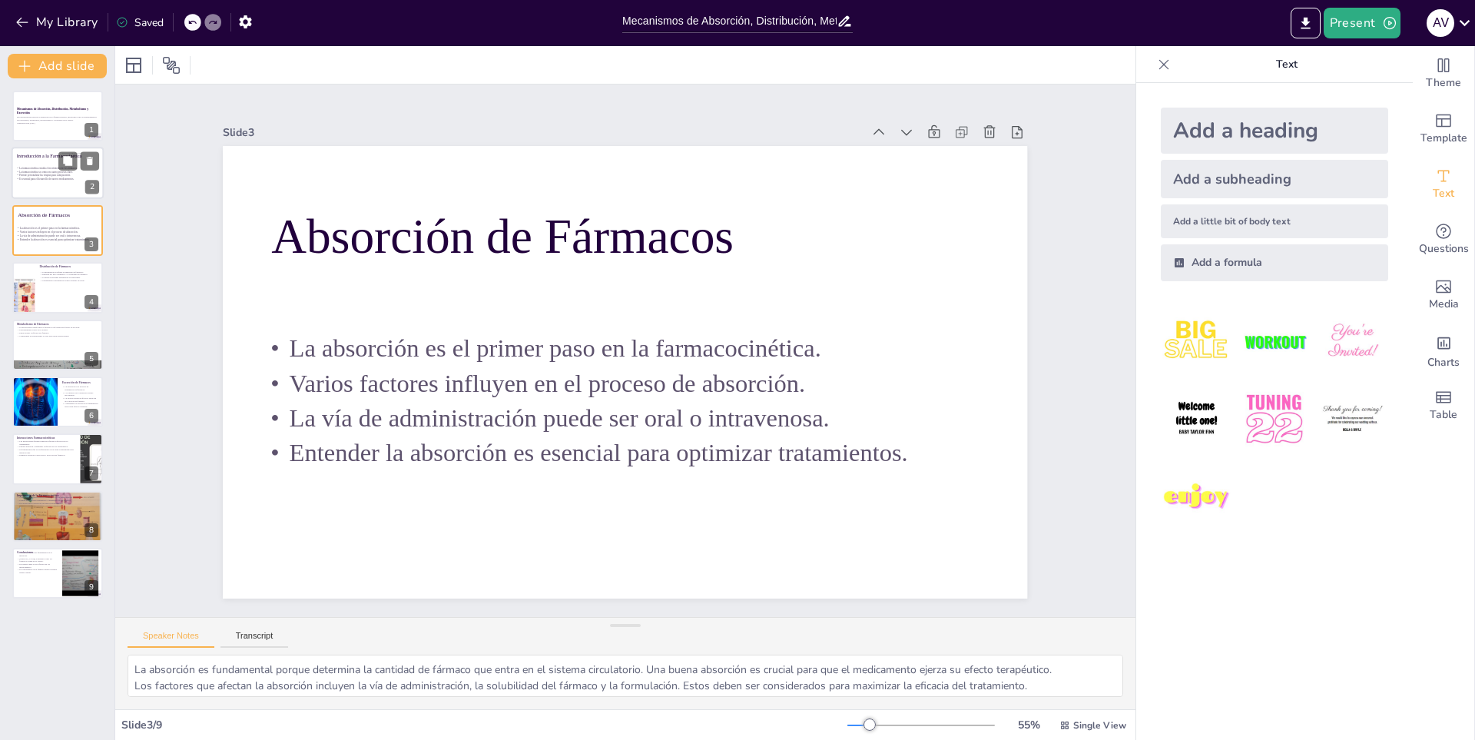
click at [37, 179] on p "Es esencial para el desarrollo de nuevos medicamentos." at bounding box center [52, 178] width 72 height 3
type textarea "La farmacocinética es crucial para entender cómo los medicamentos se comportan …"
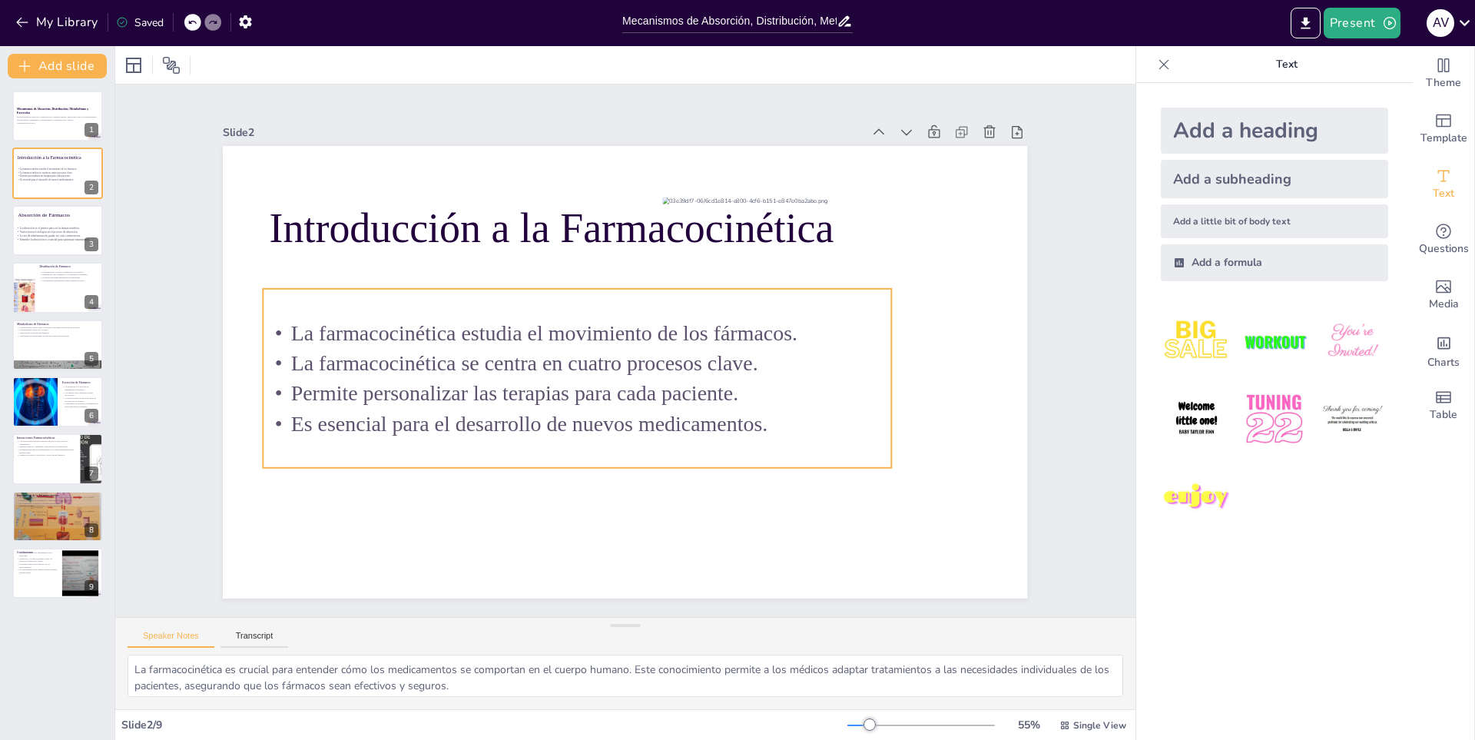
click at [382, 374] on p "Permite personalizar las terapias para cada paciente." at bounding box center [574, 387] width 628 height 95
type input "39.1"
drag, startPoint x: 883, startPoint y: 462, endPoint x: 893, endPoint y: 465, distance: 10.4
click at [730, 628] on div at bounding box center [721, 637] width 18 height 18
click at [681, 104] on div "Slide 1 Mecanismos de Absorción, Distribución, Metabolismo y Excreción Esta pre…" at bounding box center [626, 351] width 890 height 652
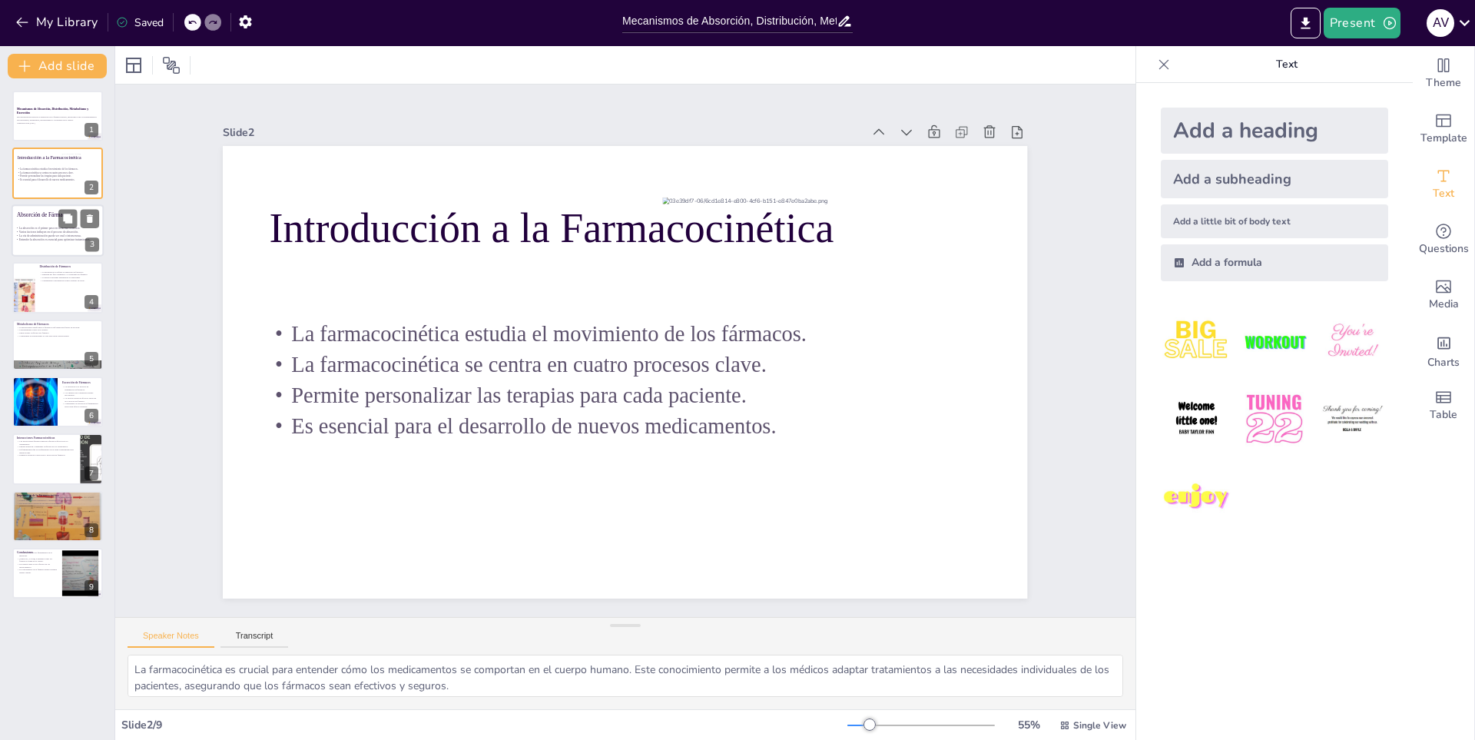
click at [56, 237] on p "Entender la absorción es esencial para optimizar tratamientos." at bounding box center [73, 239] width 116 height 4
type textarea "La absorción es fundamental porque determina la cantidad de fármaco que entra e…"
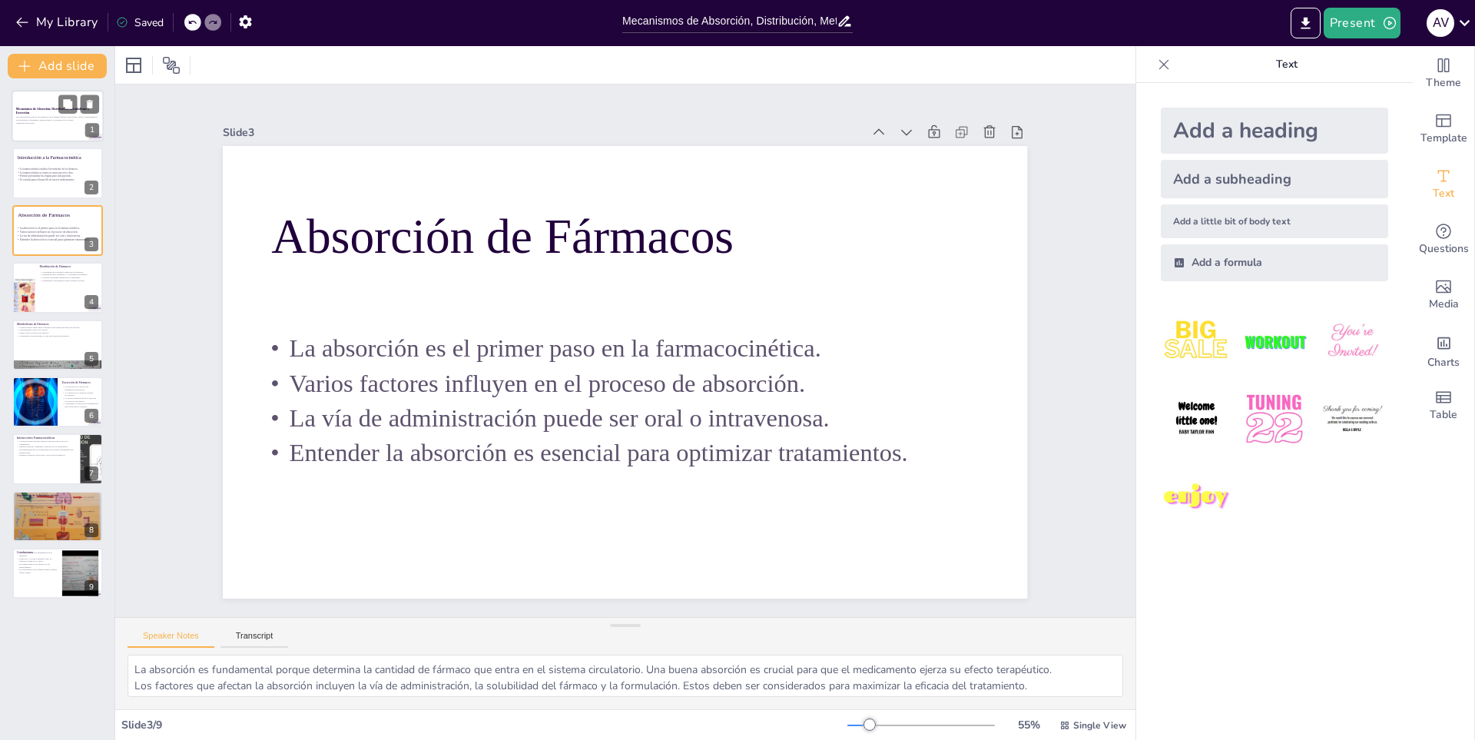
click at [50, 116] on p "Esta presentación explora los principios de la farmacocinética, incluyendo cómo…" at bounding box center [57, 118] width 83 height 5
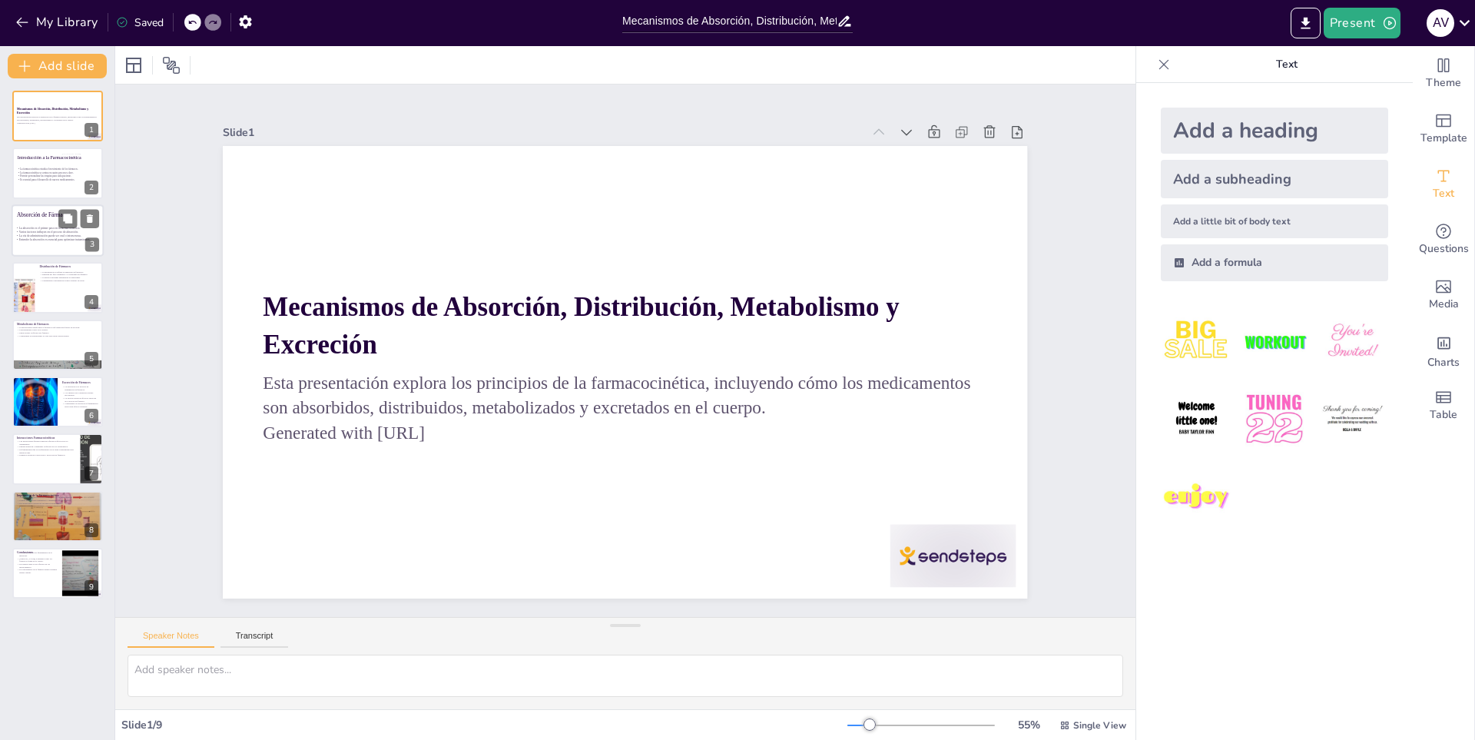
click at [28, 221] on div at bounding box center [58, 230] width 92 height 52
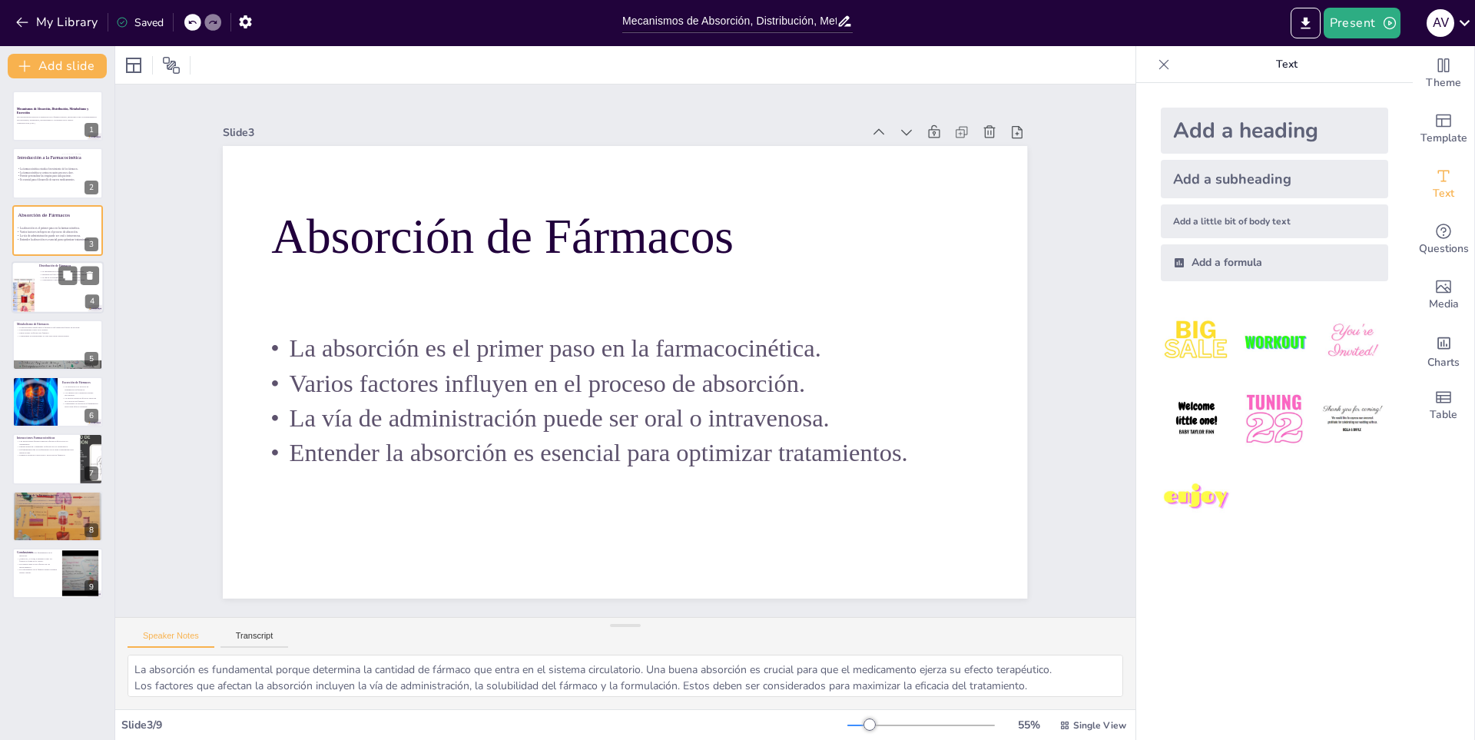
click at [43, 290] on div at bounding box center [58, 287] width 92 height 52
type textarea "La distribución es un proceso clave que determina cómo y dónde un fármaco actúa…"
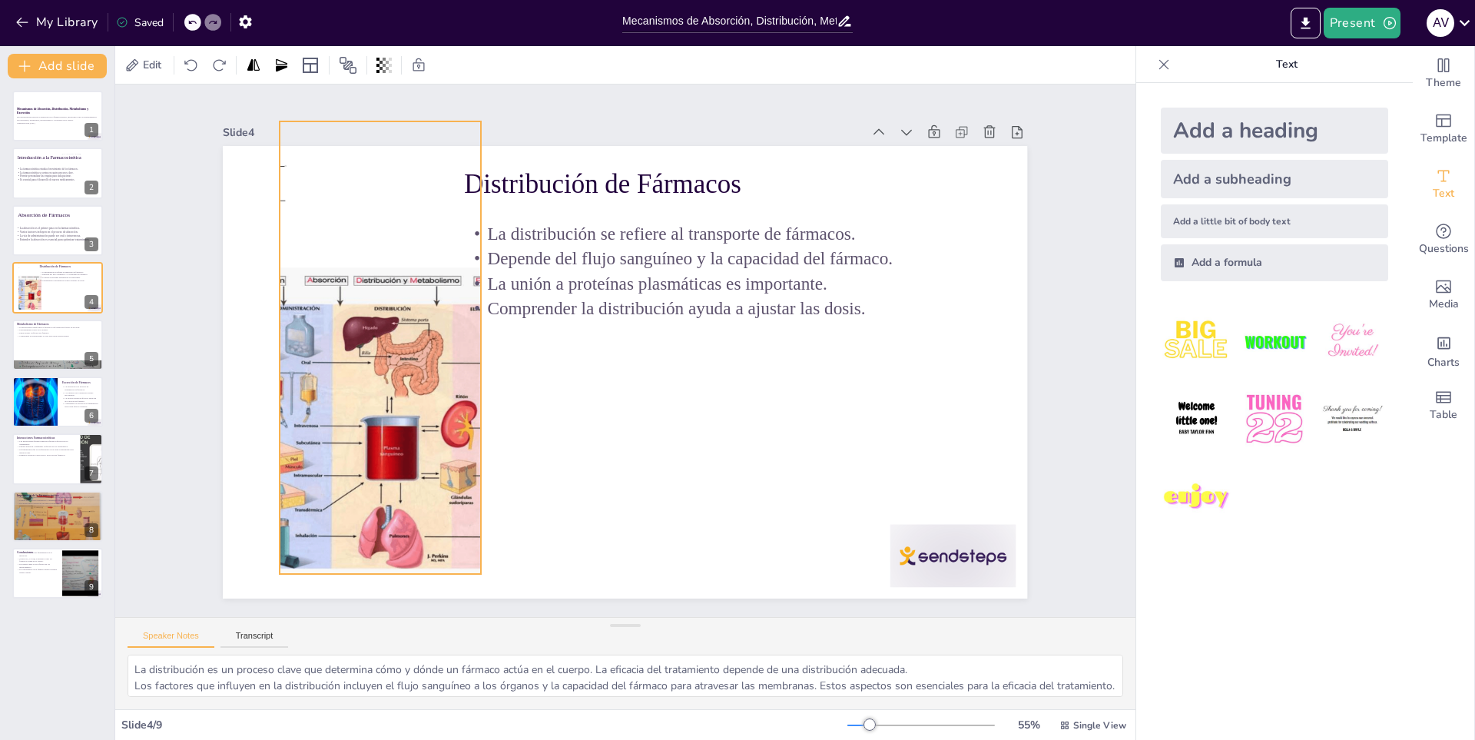
drag, startPoint x: 325, startPoint y: 474, endPoint x: 382, endPoint y: 450, distance: 61.6
click at [382, 450] on div at bounding box center [386, 297] width 385 height 505
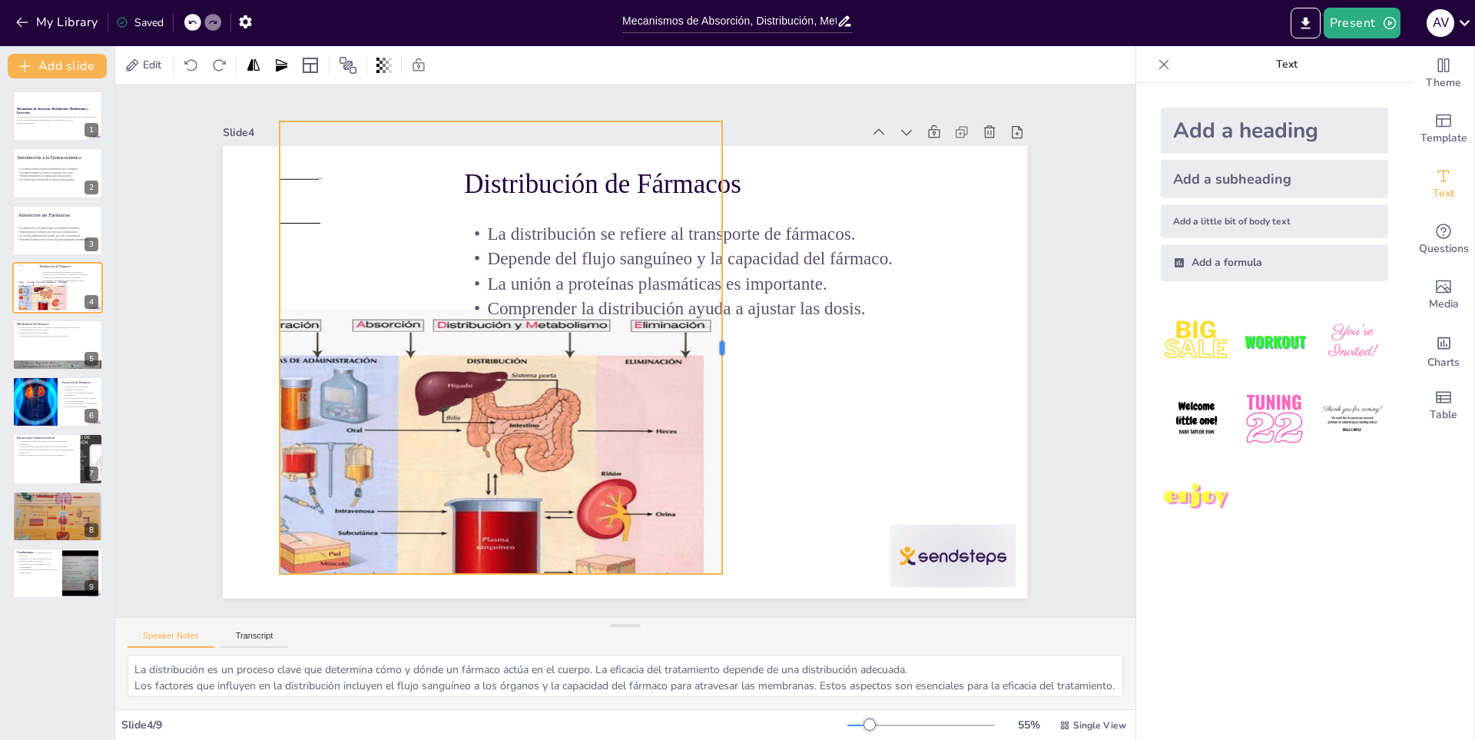
drag, startPoint x: 475, startPoint y: 341, endPoint x: 717, endPoint y: 386, distance: 245.4
click at [717, 386] on div at bounding box center [720, 390] width 195 height 419
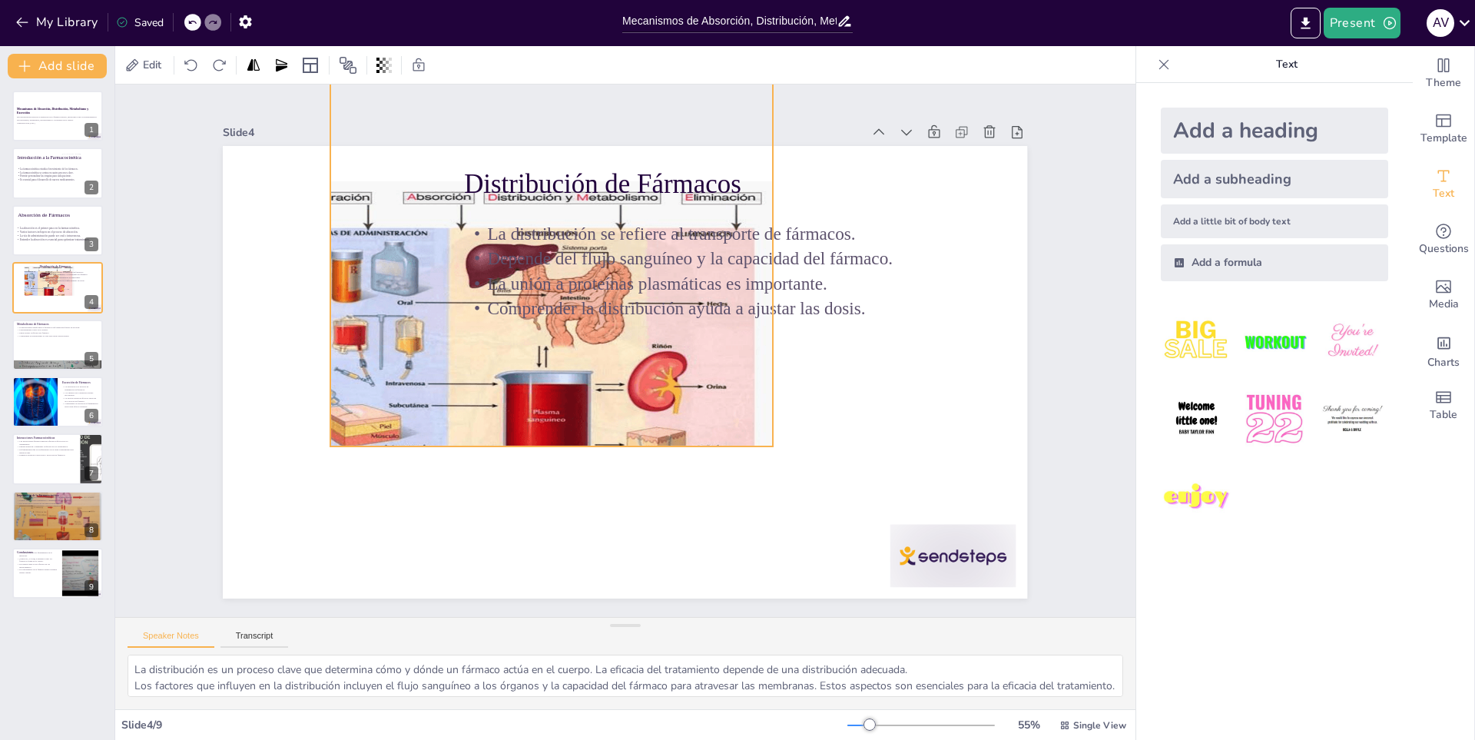
drag, startPoint x: 674, startPoint y: 495, endPoint x: 735, endPoint y: 351, distance: 156.2
click at [735, 351] on div at bounding box center [585, 238] width 737 height 757
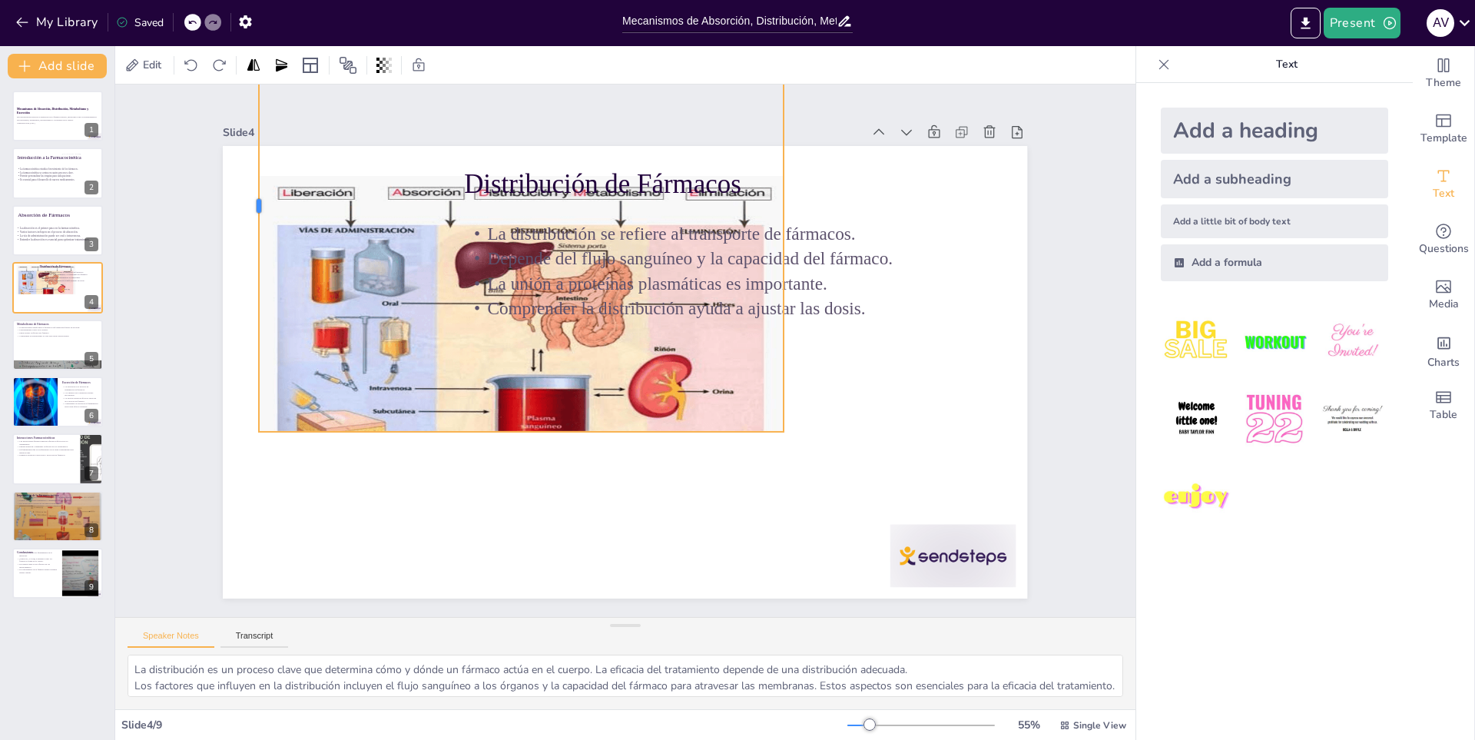
drag, startPoint x: 330, startPoint y: 202, endPoint x: 247, endPoint y: 210, distance: 82.6
click at [247, 210] on div at bounding box center [315, 97] width 151 height 434
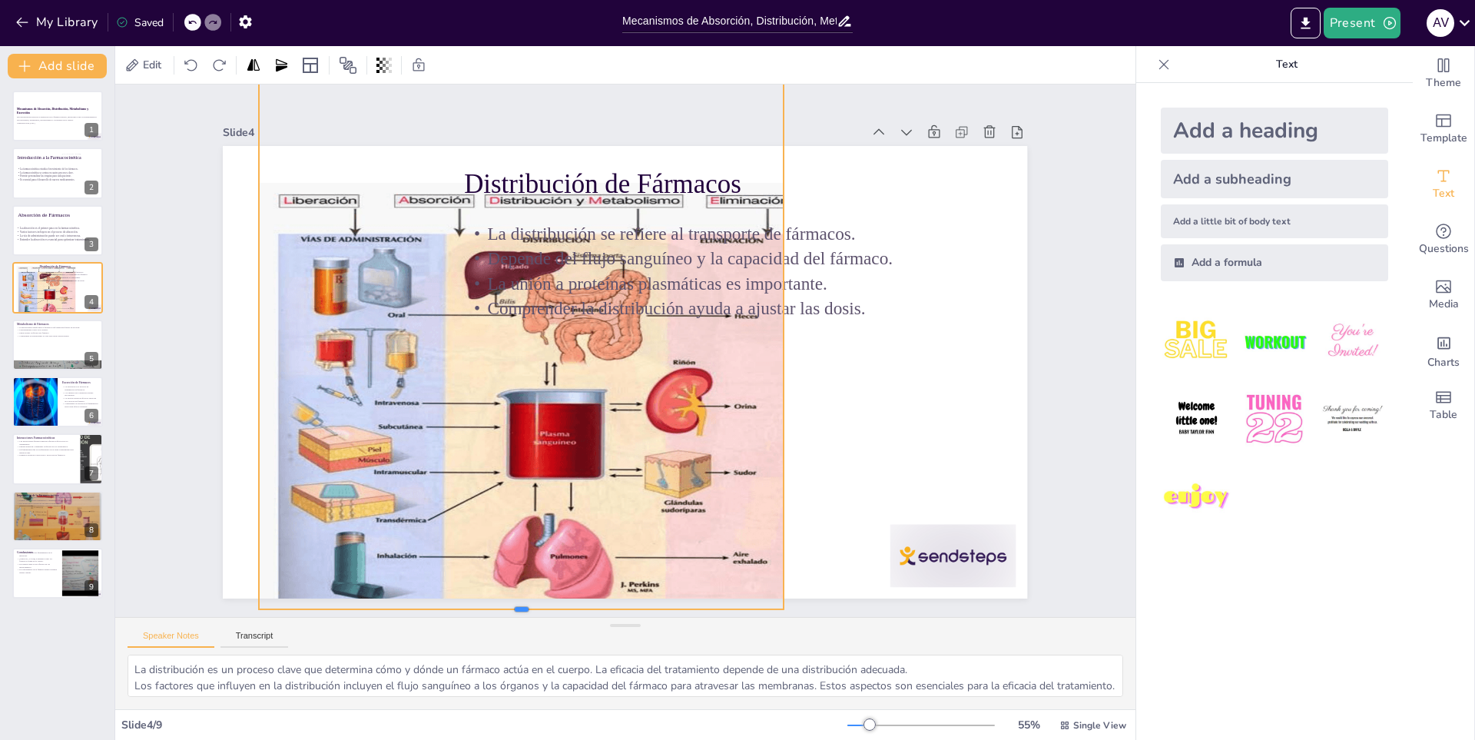
drag, startPoint x: 515, startPoint y: 427, endPoint x: 527, endPoint y: 605, distance: 177.8
click at [527, 605] on div at bounding box center [403, 528] width 460 height 273
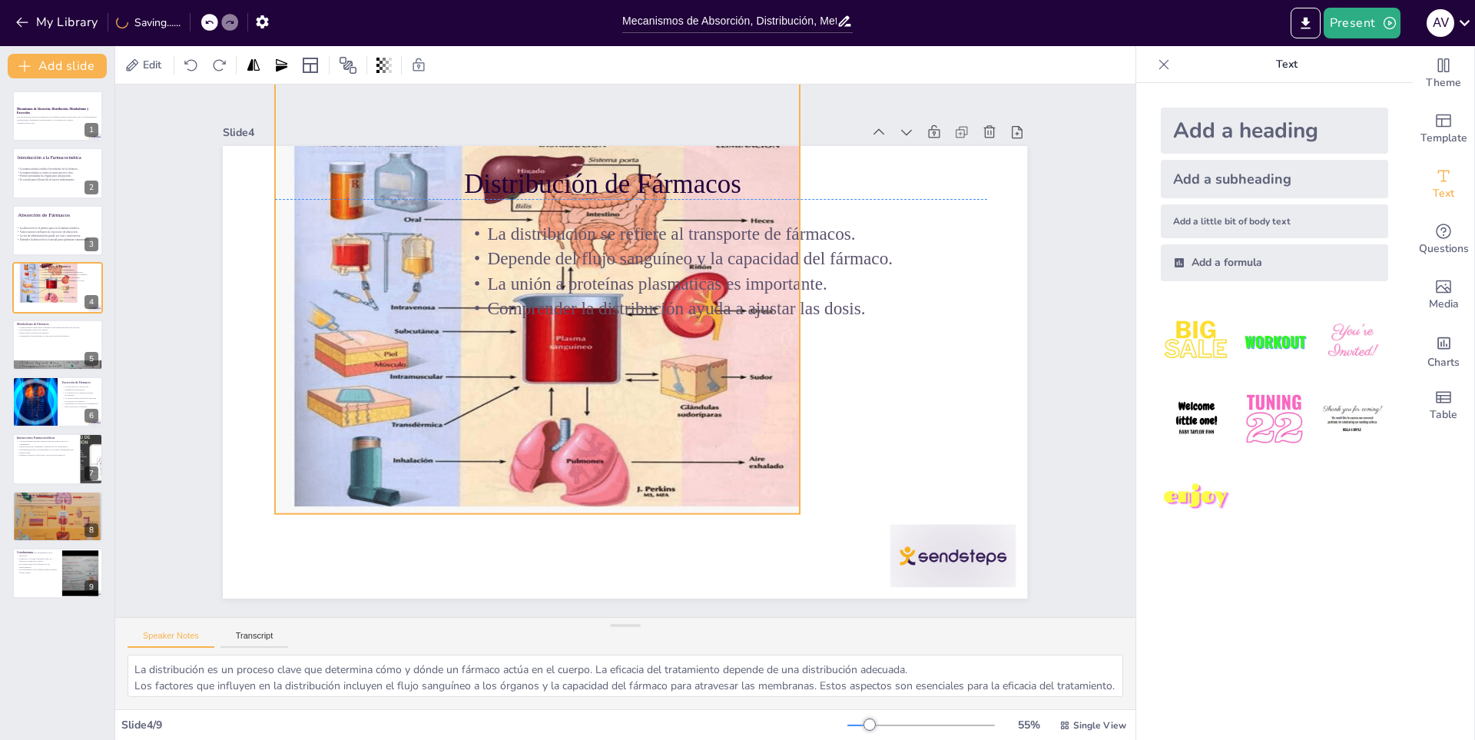
drag, startPoint x: 513, startPoint y: 522, endPoint x: 529, endPoint y: 420, distance: 103.4
click at [529, 420] on div at bounding box center [600, 183] width 717 height 769
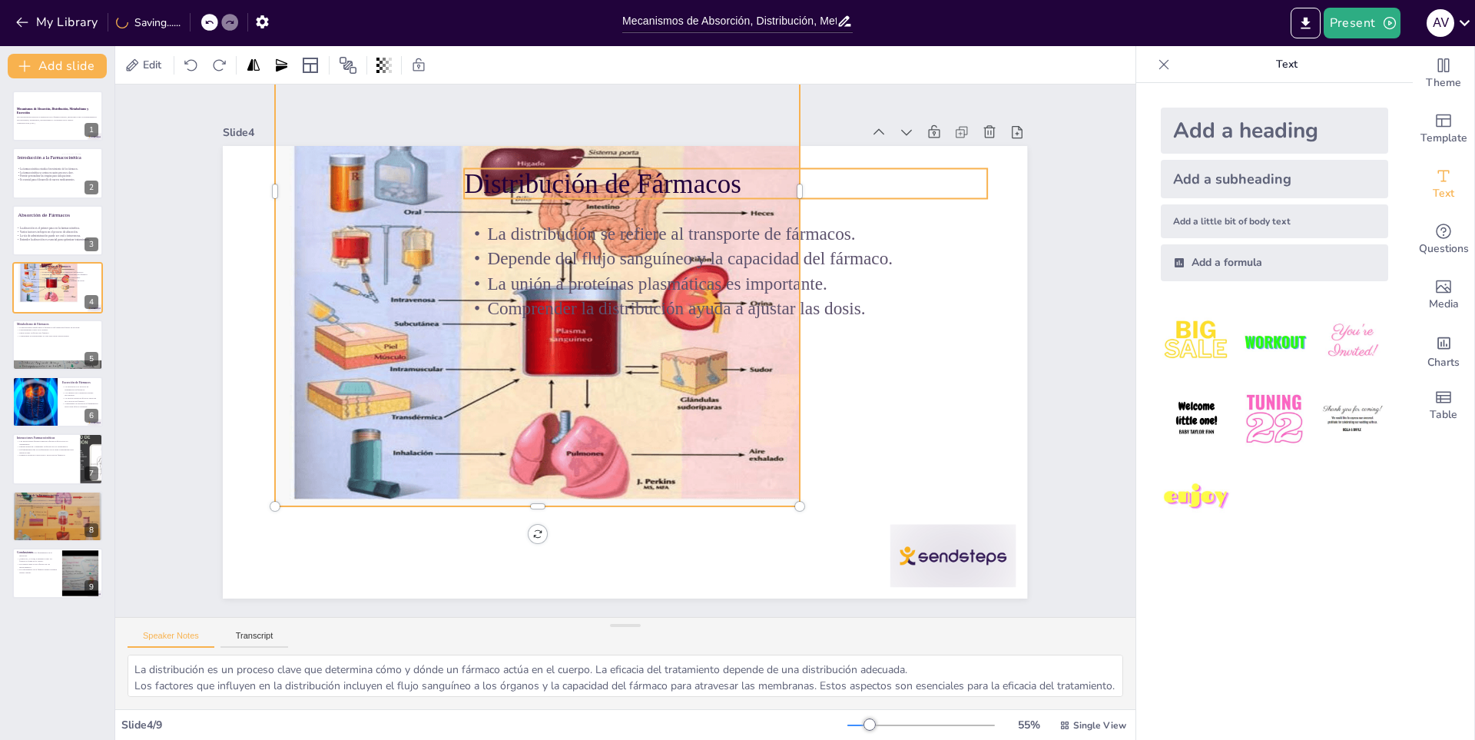
click at [786, 181] on p "Distribución de Fármacos" at bounding box center [817, 313] width 378 height 413
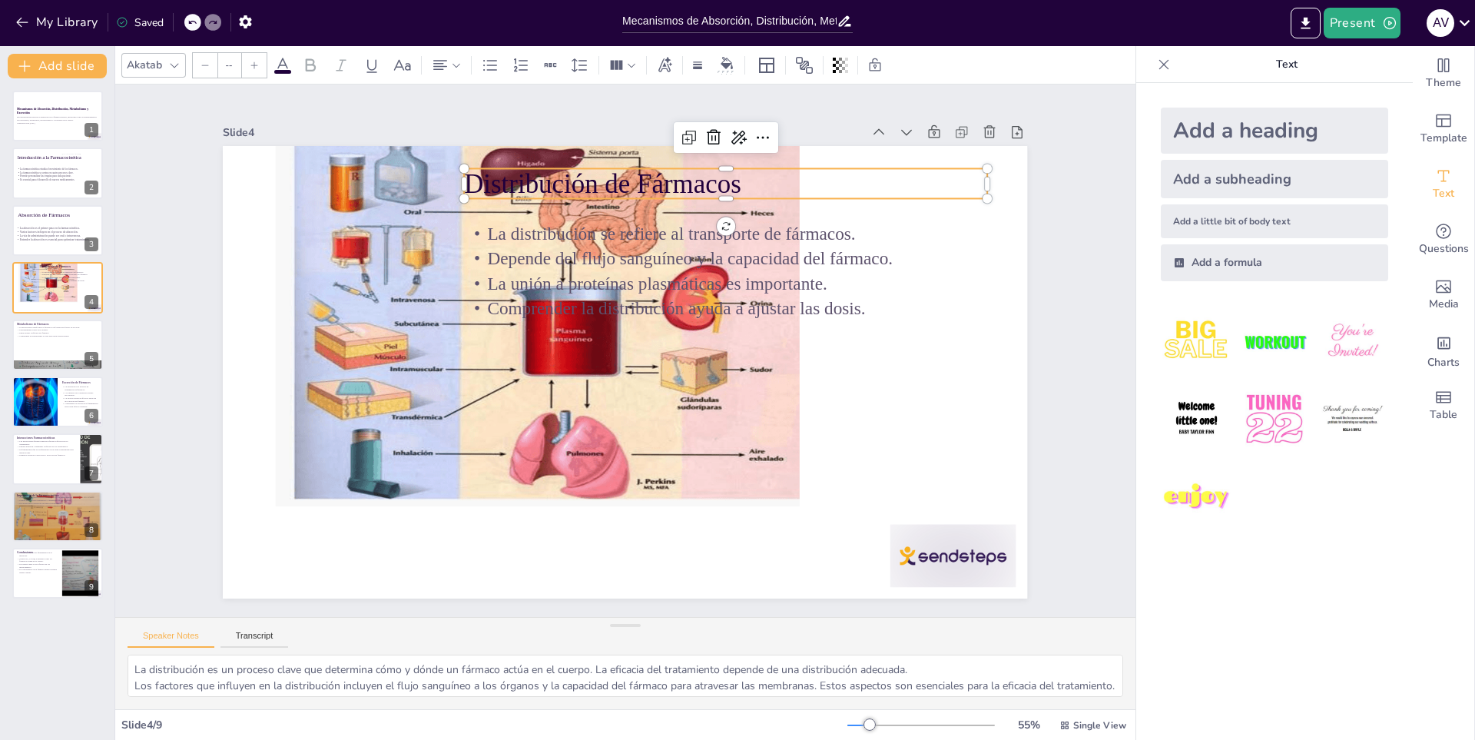
type input "32"
click at [761, 200] on div "La distribución se refiere al transporte de fármacos. Depende del flujo sanguín…" at bounding box center [752, 358] width 475 height 447
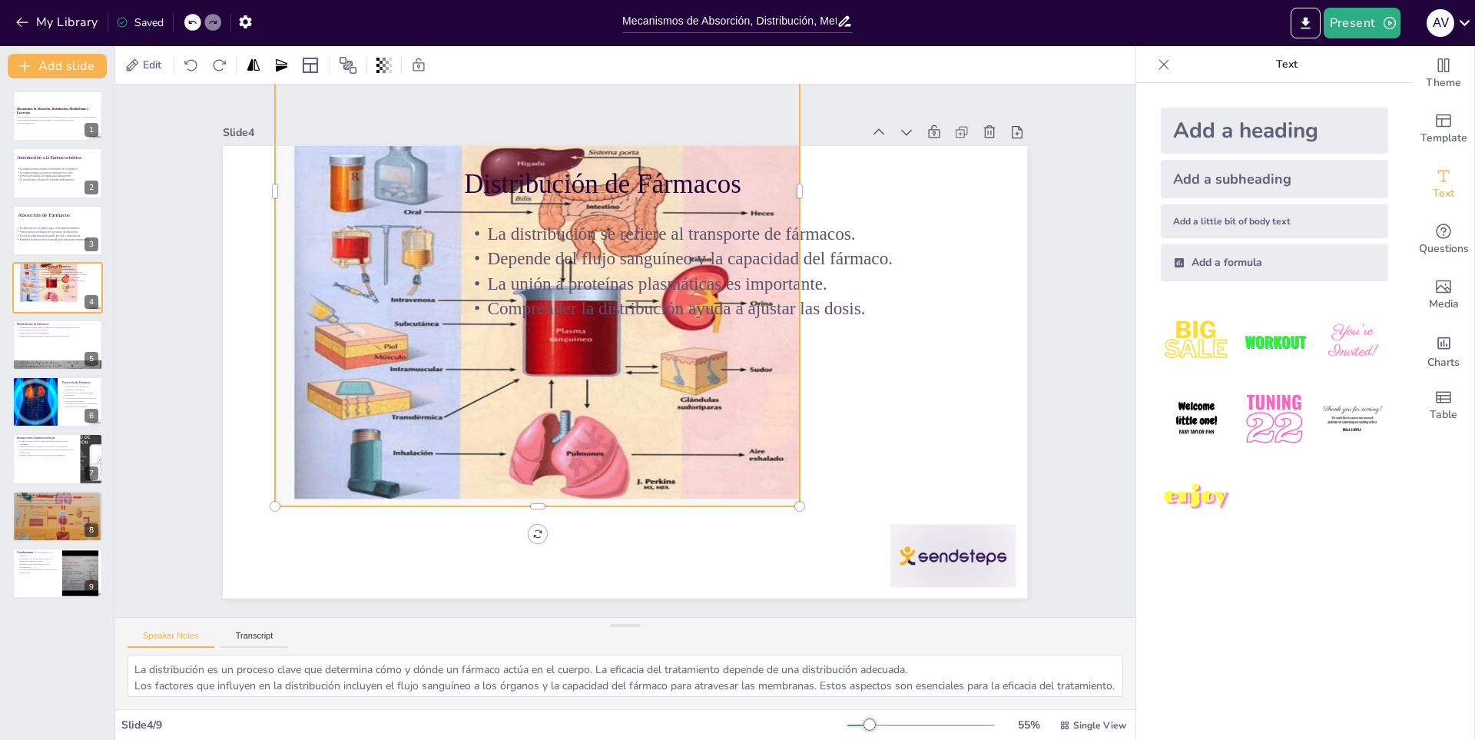
click at [784, 146] on div at bounding box center [726, 205] width 820 height 791
drag, startPoint x: 789, startPoint y: 190, endPoint x: 812, endPoint y: 120, distance: 73.6
click at [812, 120] on div at bounding box center [884, 341] width 380 height 517
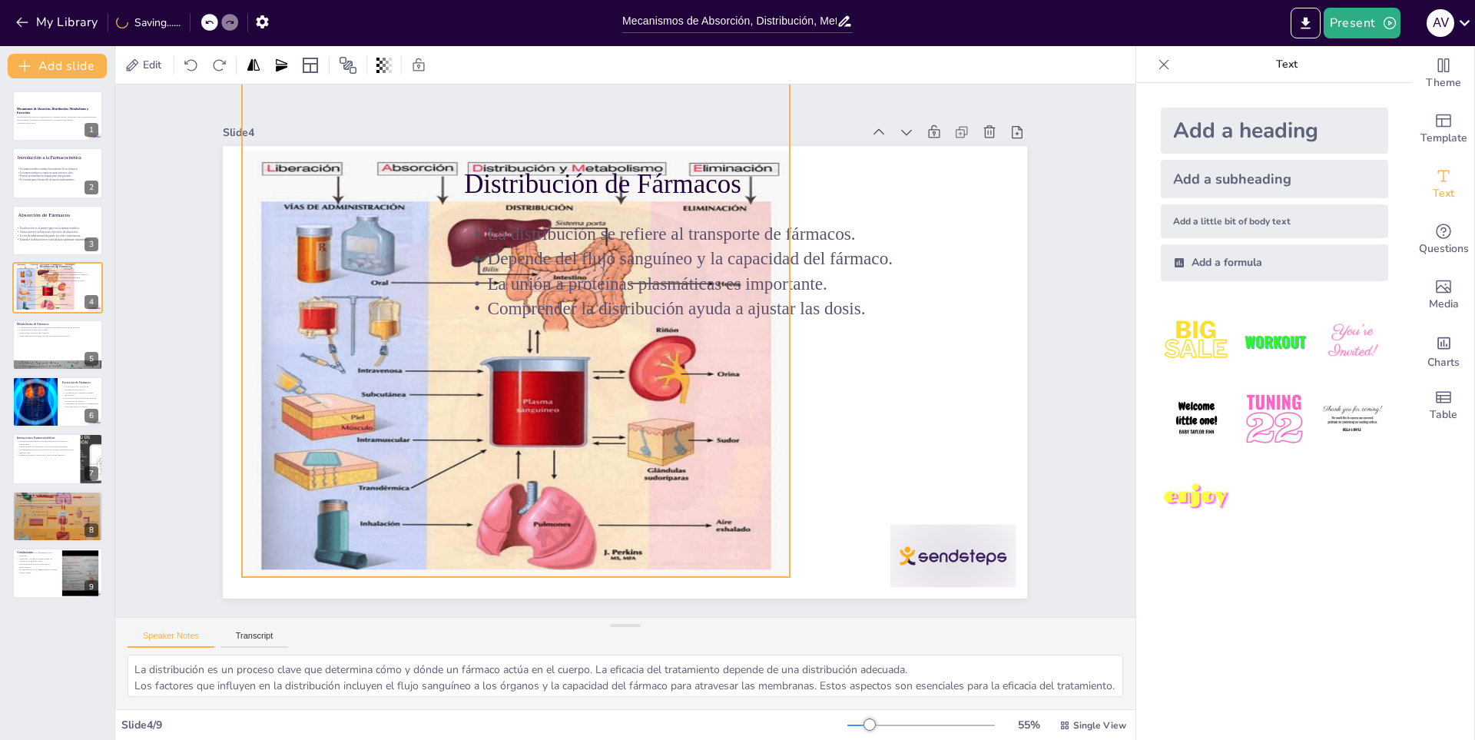
drag, startPoint x: 670, startPoint y: 440, endPoint x: 635, endPoint y: 514, distance: 81.4
click at [635, 514] on div at bounding box center [538, 241] width 668 height 730
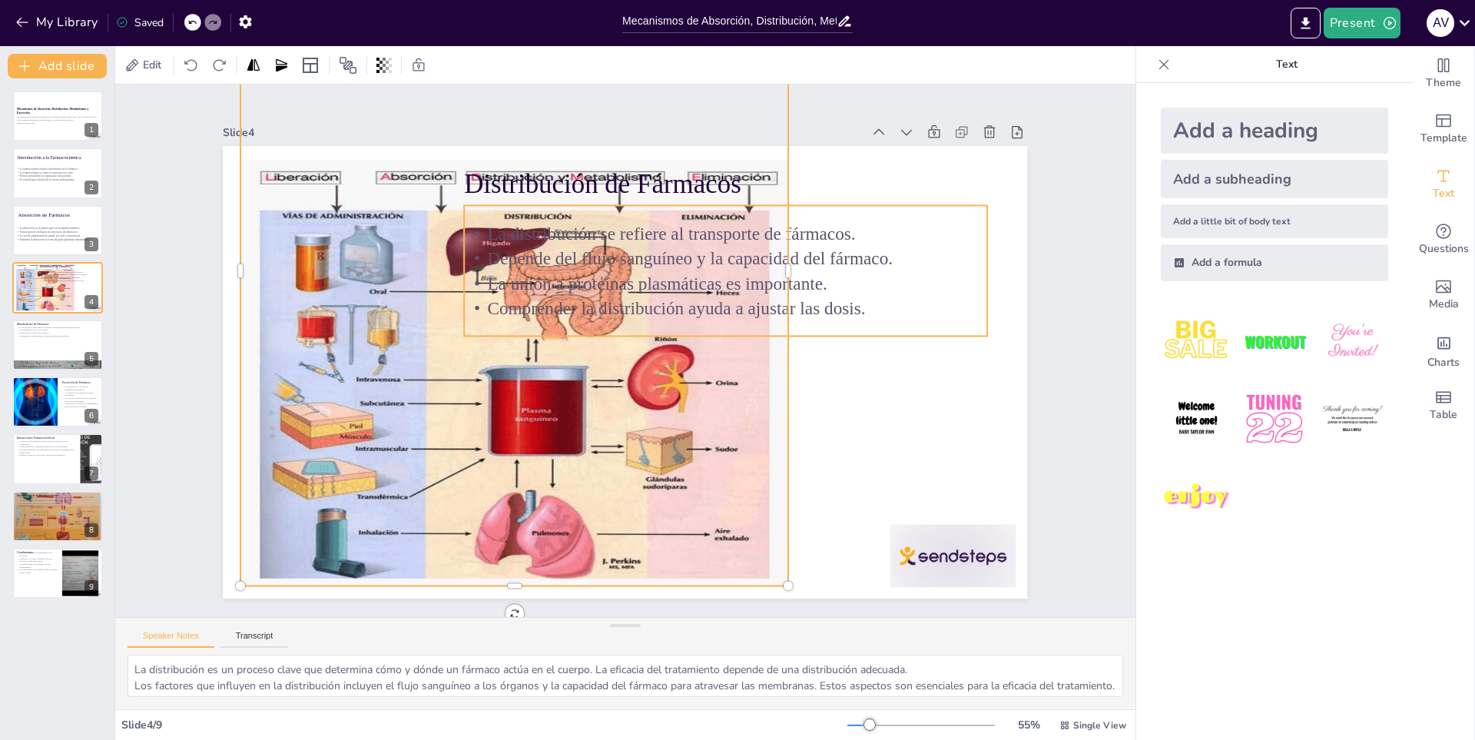
click at [630, 237] on p "La distribución se refiere al transporte de fármacos." at bounding box center [757, 269] width 505 height 185
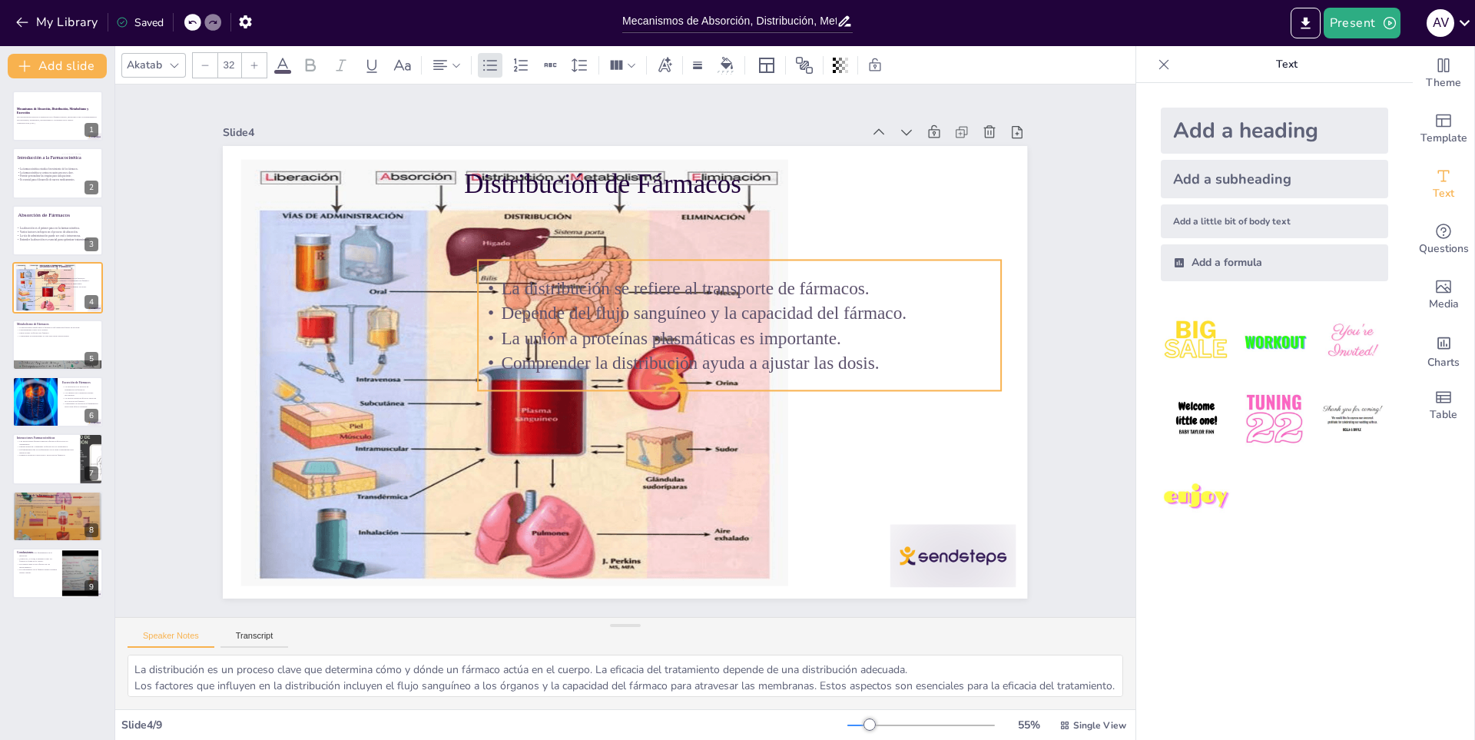
drag, startPoint x: 630, startPoint y: 237, endPoint x: 644, endPoint y: 292, distance: 56.3
click at [644, 292] on p "La distribución se refiere al transporte de fármacos." at bounding box center [745, 299] width 522 height 79
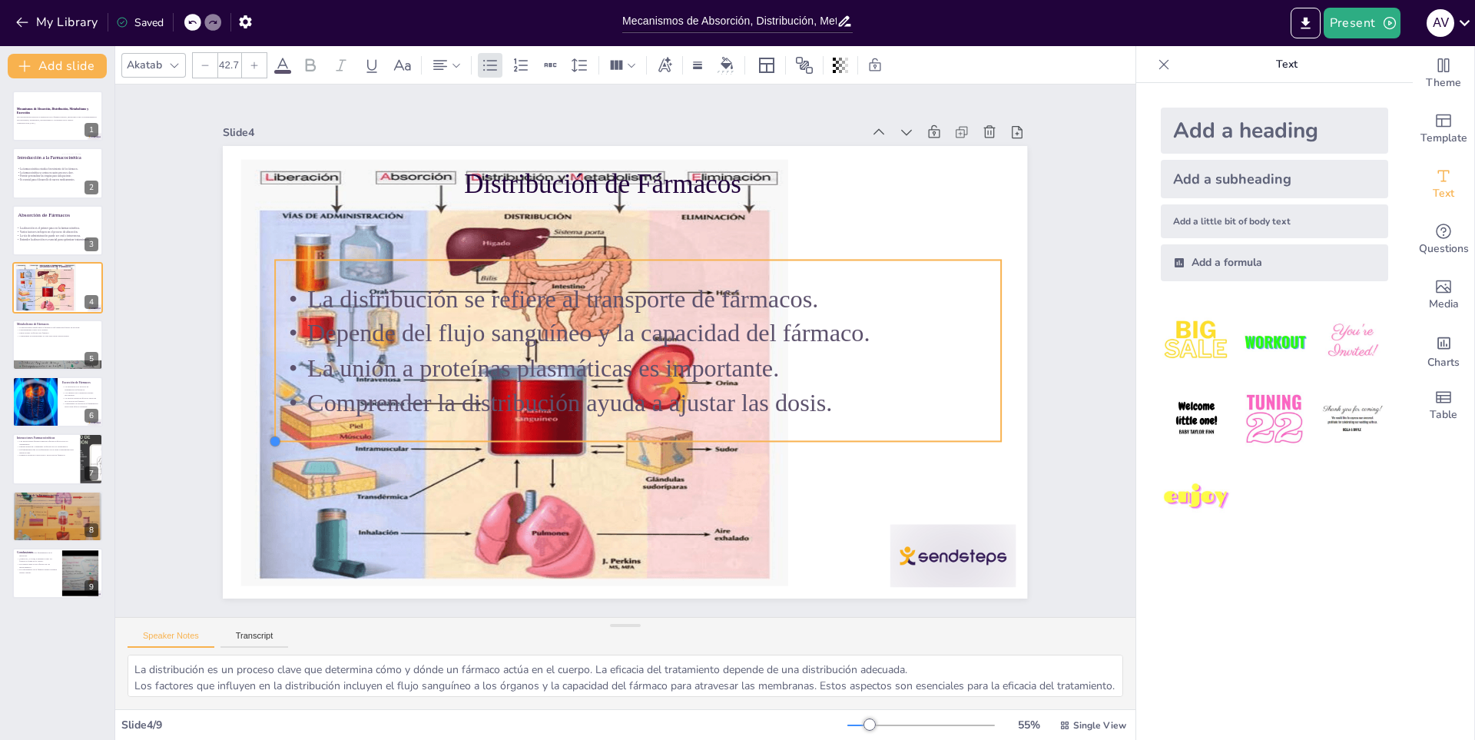
type input "45"
drag, startPoint x: 465, startPoint y: 389, endPoint x: 405, endPoint y: 442, distance: 80.6
click at [405, 442] on div "Distribución de Fármacos La distribución se refiere al transporte de fármacos. …" at bounding box center [616, 370] width 919 height 740
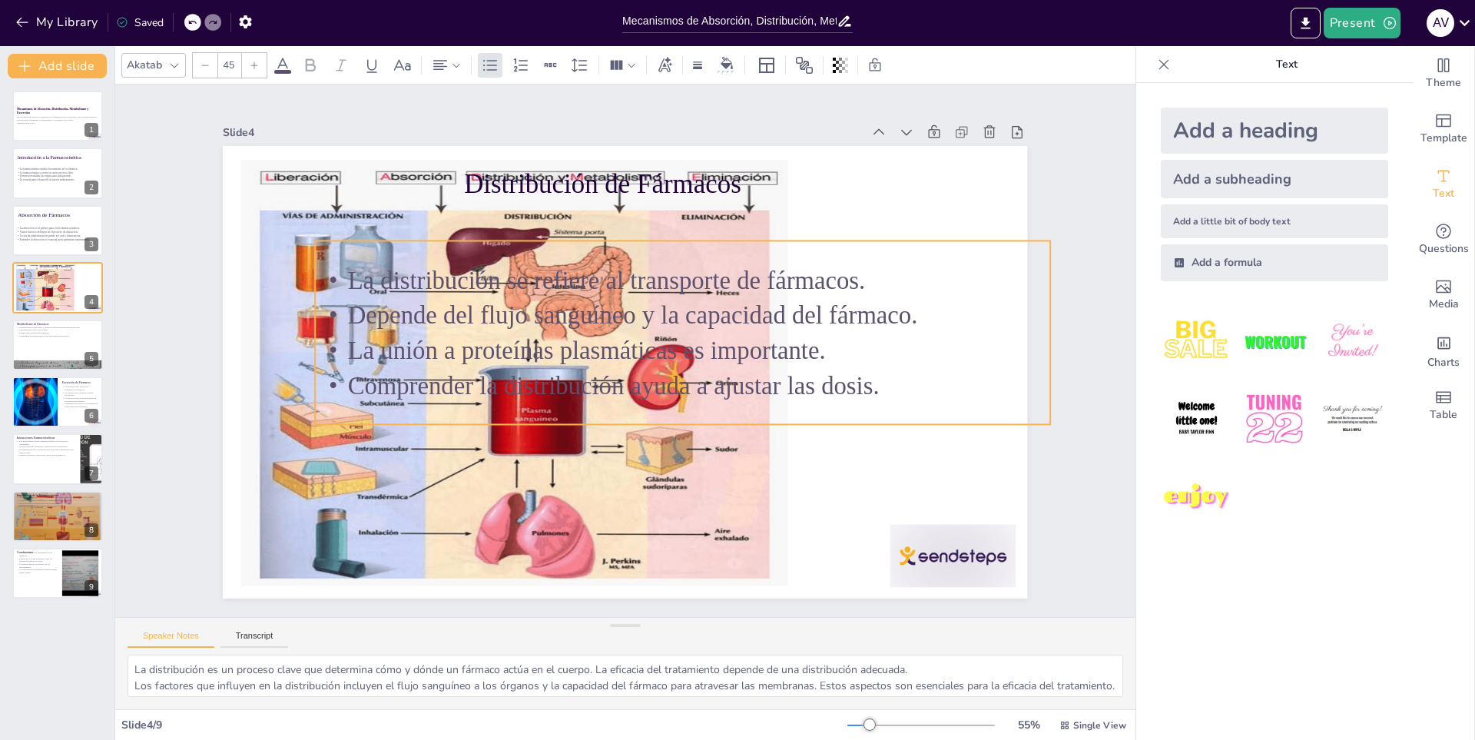
drag, startPoint x: 481, startPoint y: 385, endPoint x: 530, endPoint y: 366, distance: 52.8
click at [530, 366] on span "Comprender la distribución ayuda a ajustar las dosis." at bounding box center [603, 380] width 514 height 190
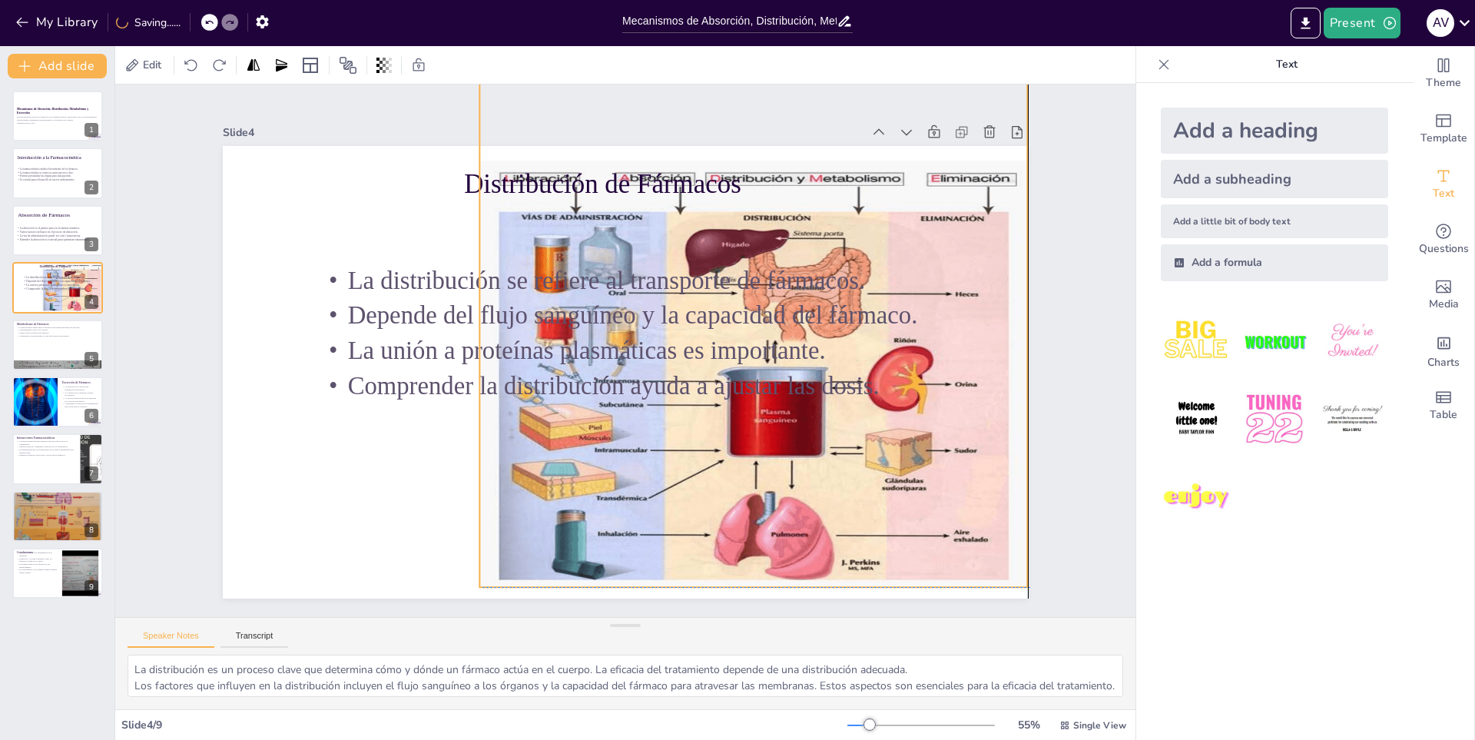
drag, startPoint x: 538, startPoint y: 479, endPoint x: 780, endPoint y: 483, distance: 242.0
click at [780, 483] on div at bounding box center [768, 300] width 668 height 730
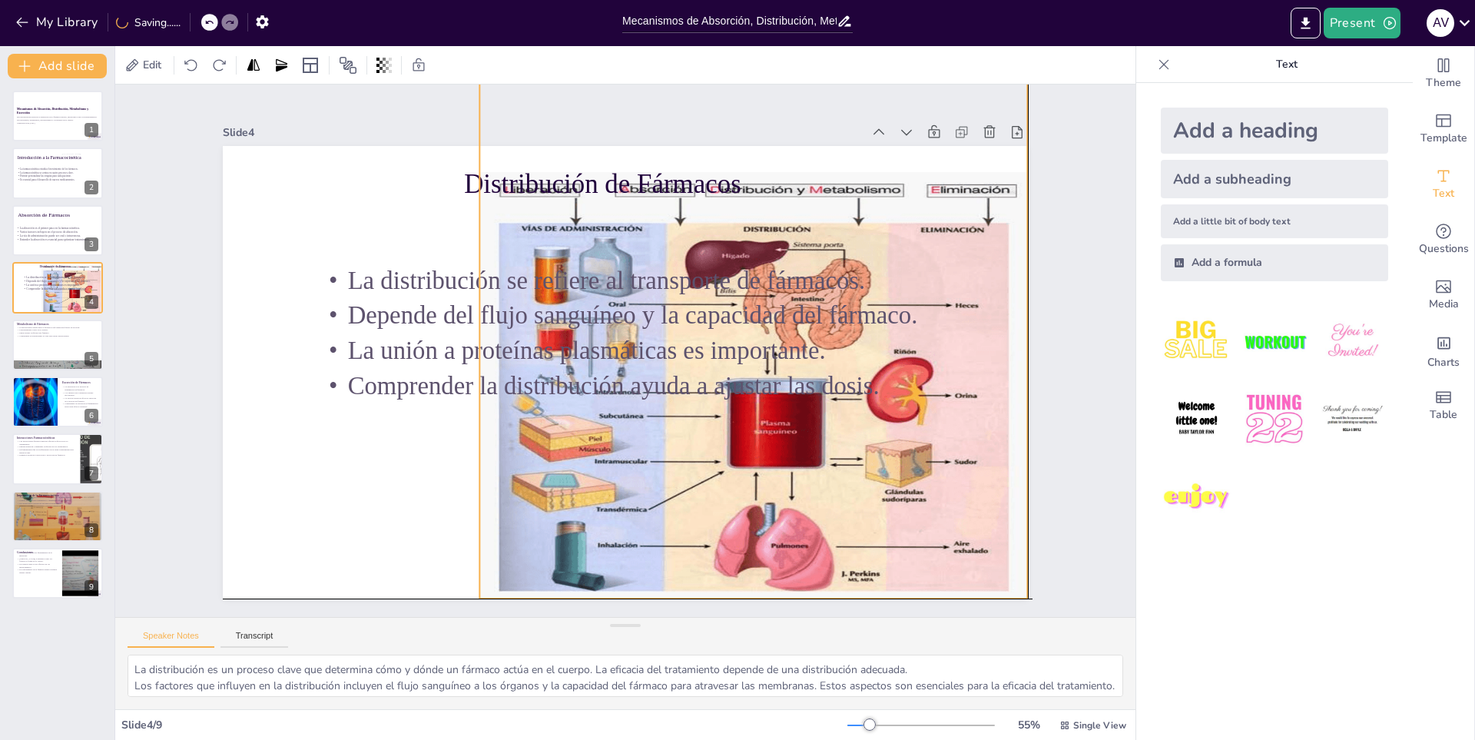
drag, startPoint x: 654, startPoint y: 333, endPoint x: 658, endPoint y: 340, distance: 9.0
click at [658, 340] on p "La unión a proteínas plasmáticas es importante." at bounding box center [680, 368] width 710 height 260
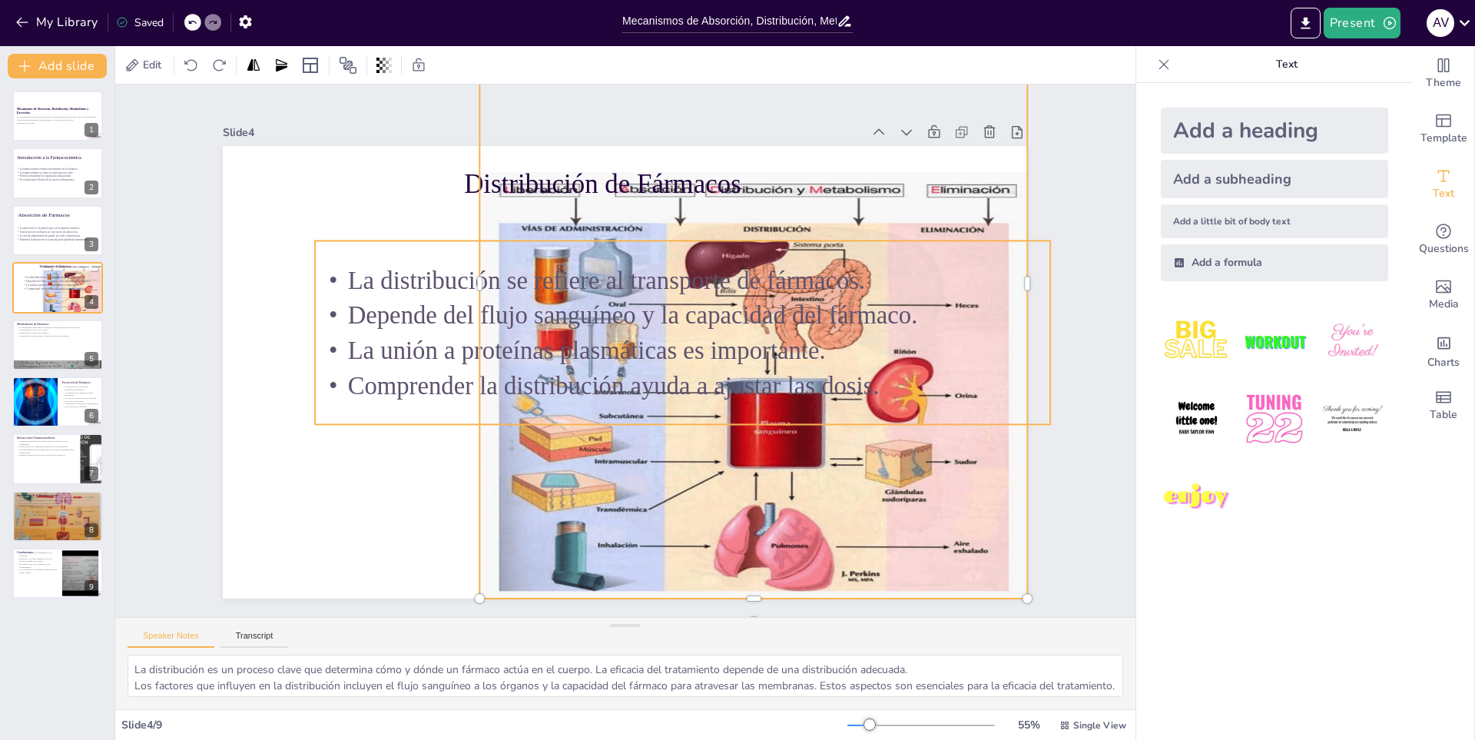
click at [535, 326] on p "Depende del flujo sanguíneo y la capacidad del fármaco." at bounding box center [686, 320] width 734 height 111
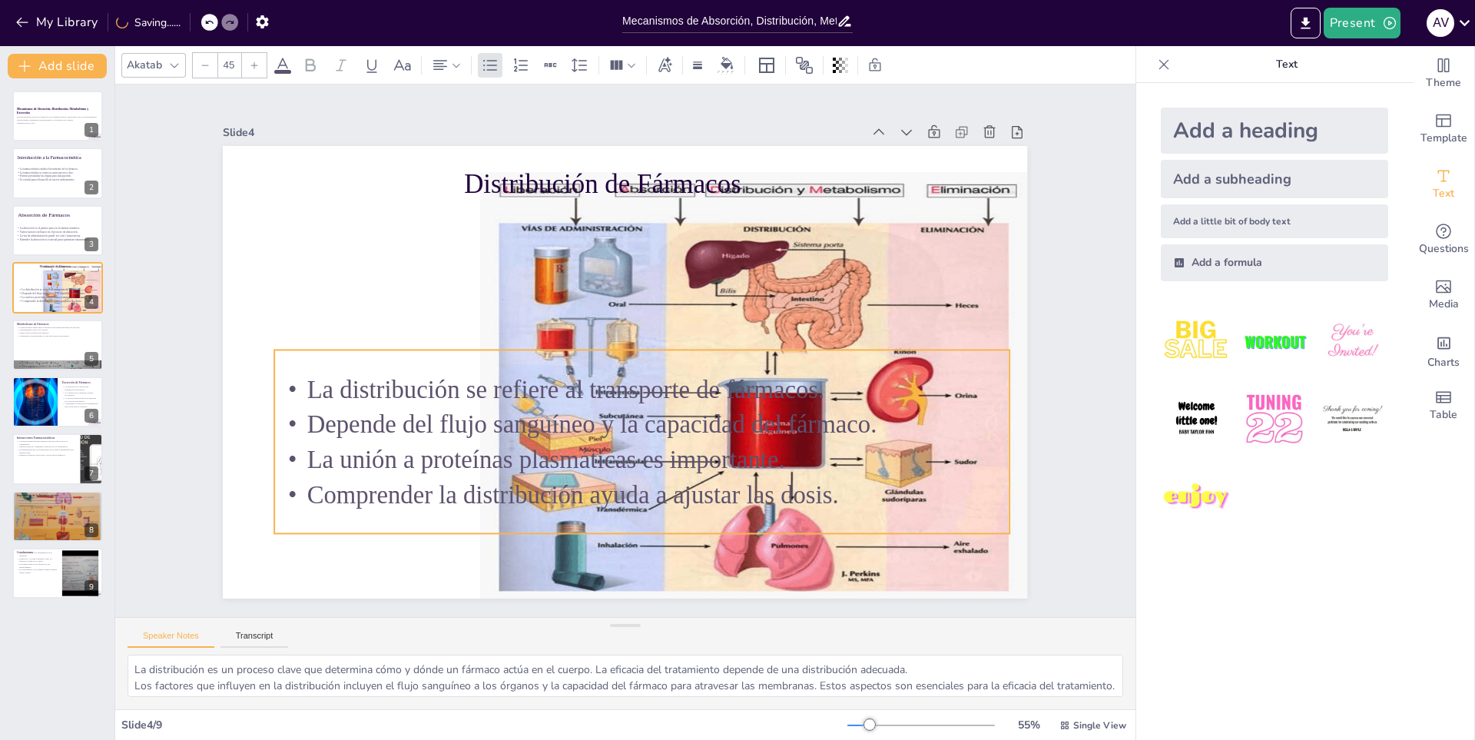
drag, startPoint x: 535, startPoint y: 326, endPoint x: 494, endPoint y: 435, distance: 116.4
click at [494, 435] on p "Depende del flujo sanguíneo y la capacidad del fármaco." at bounding box center [595, 420] width 615 height 460
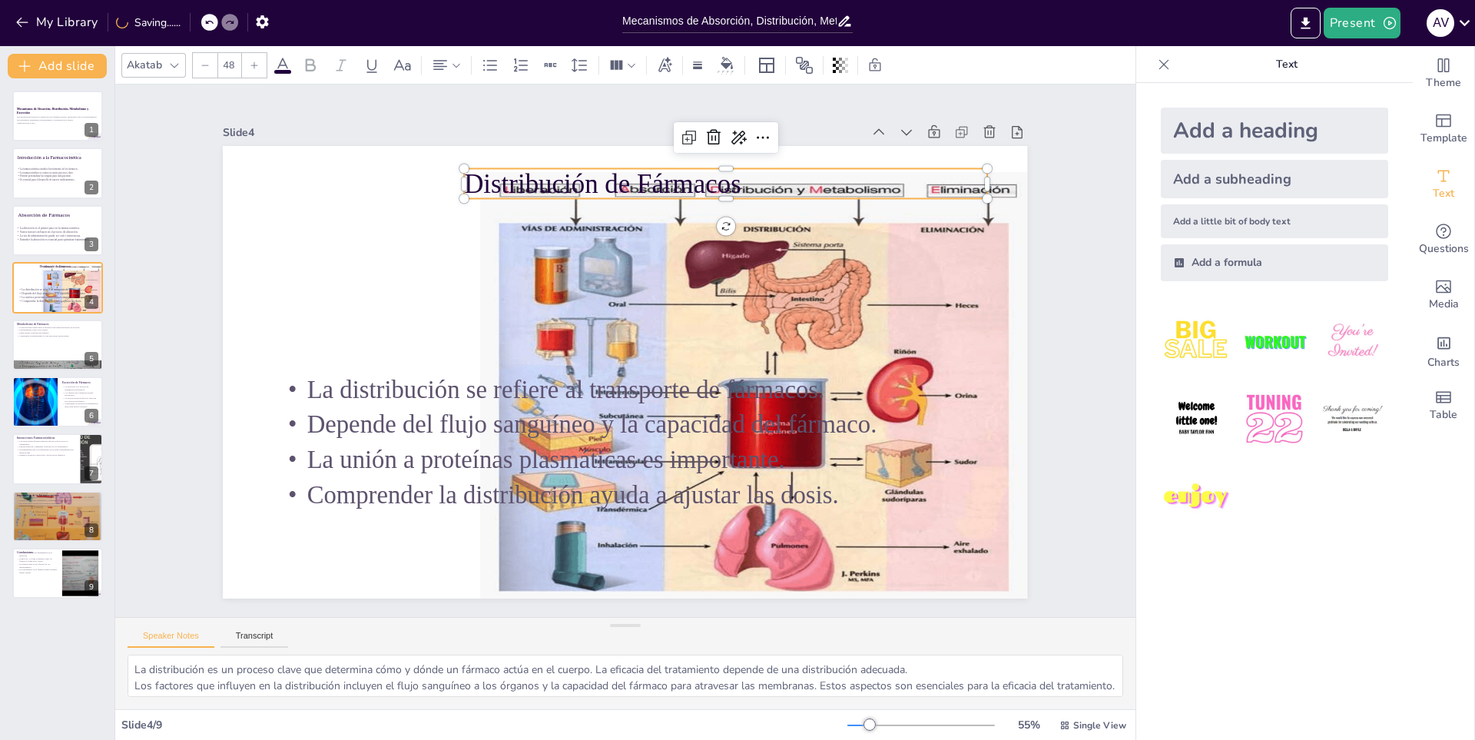
click at [564, 175] on p "Distribución de Fármacos" at bounding box center [772, 222] width 509 height 197
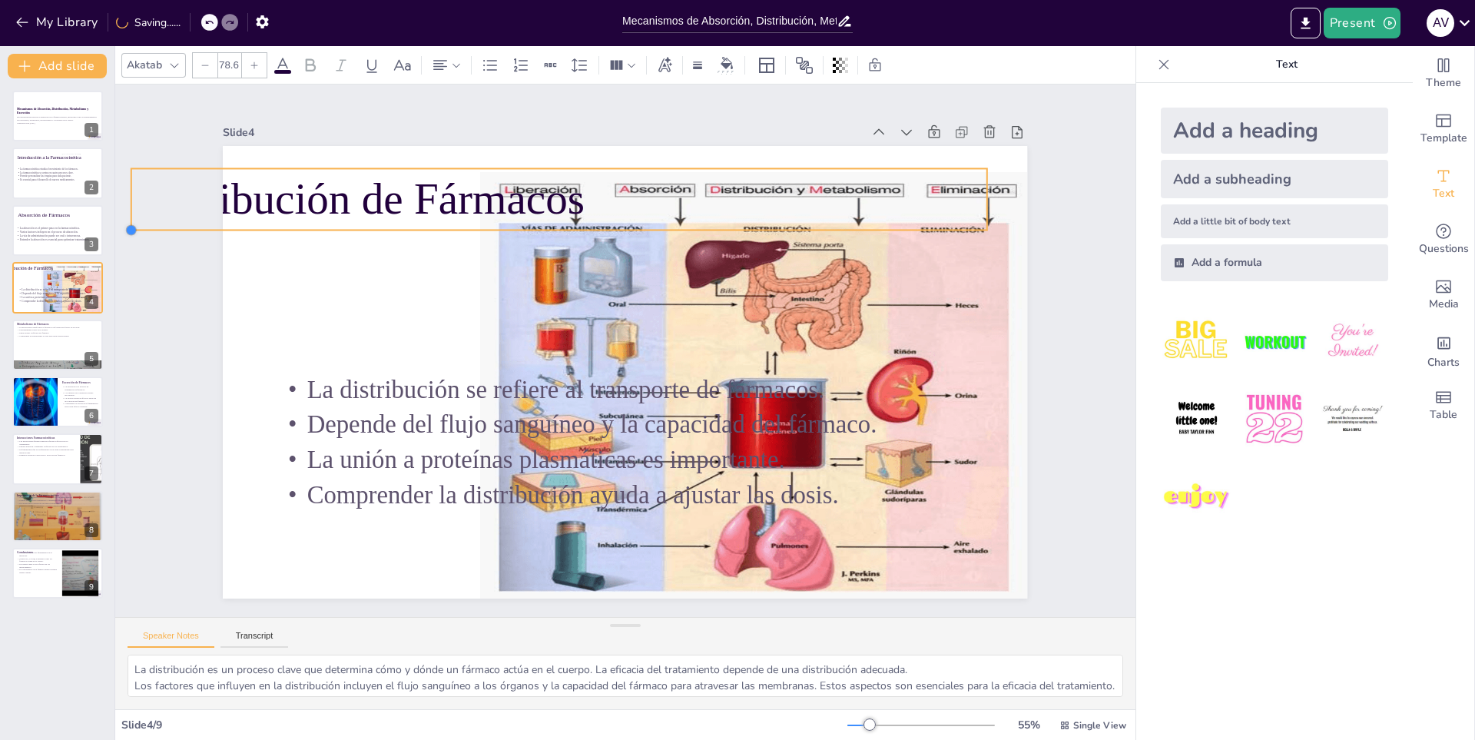
drag, startPoint x: 450, startPoint y: 194, endPoint x: 568, endPoint y: 214, distance: 119.8
click at [568, 214] on div "Distribución de Fármacos La distribución se refiere al transporte de fármacos. …" at bounding box center [614, 369] width 923 height 794
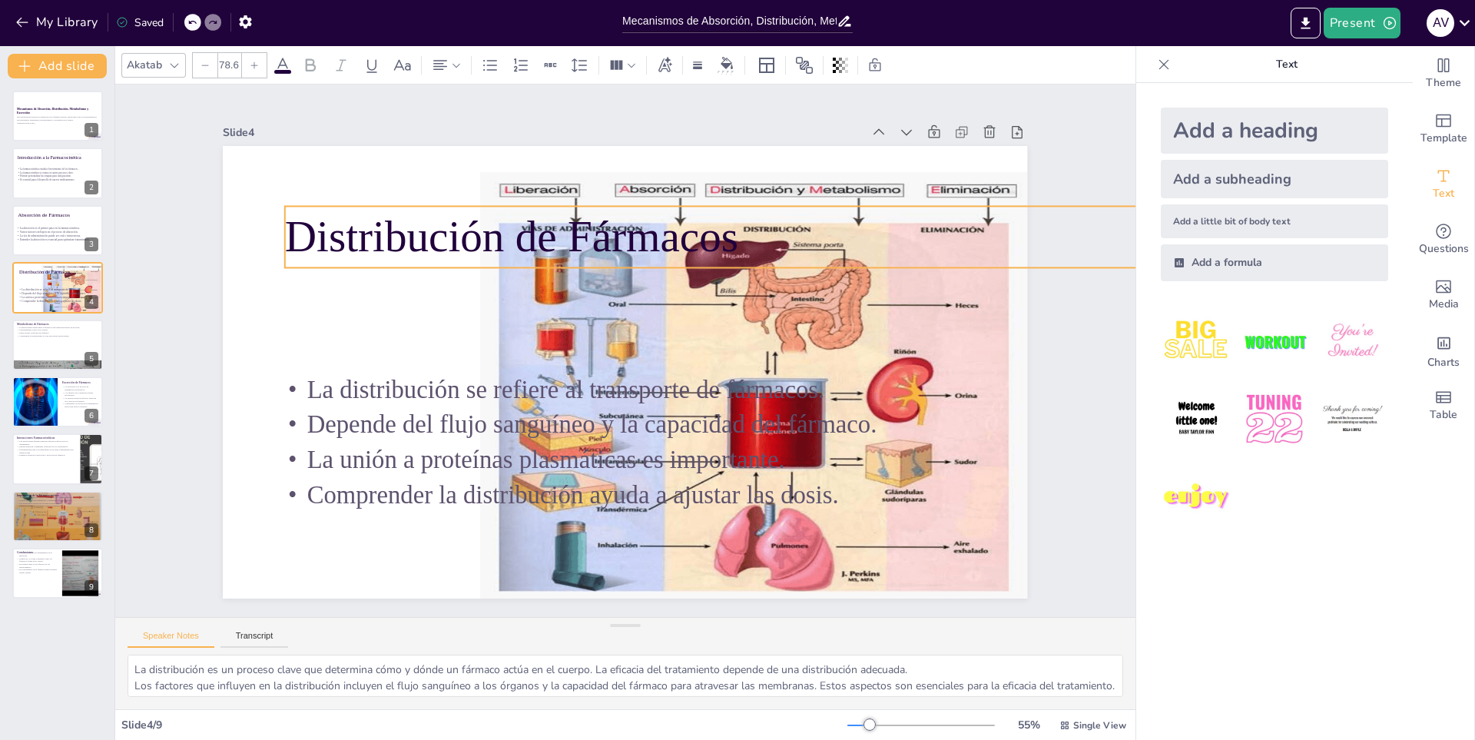
drag, startPoint x: 537, startPoint y: 200, endPoint x: 691, endPoint y: 237, distance: 158.2
click at [691, 237] on p "Distribución de Fármacos" at bounding box center [759, 296] width 772 height 482
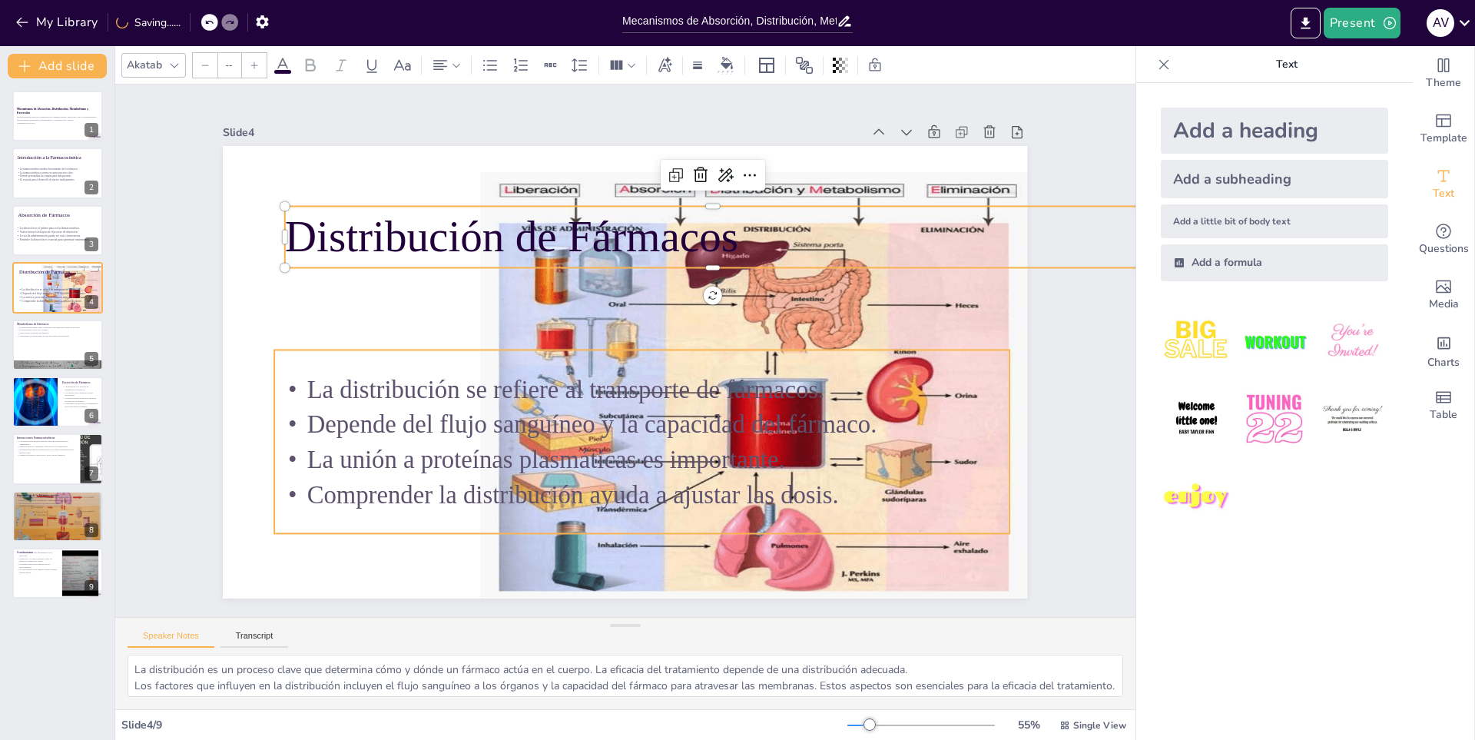
type input "45"
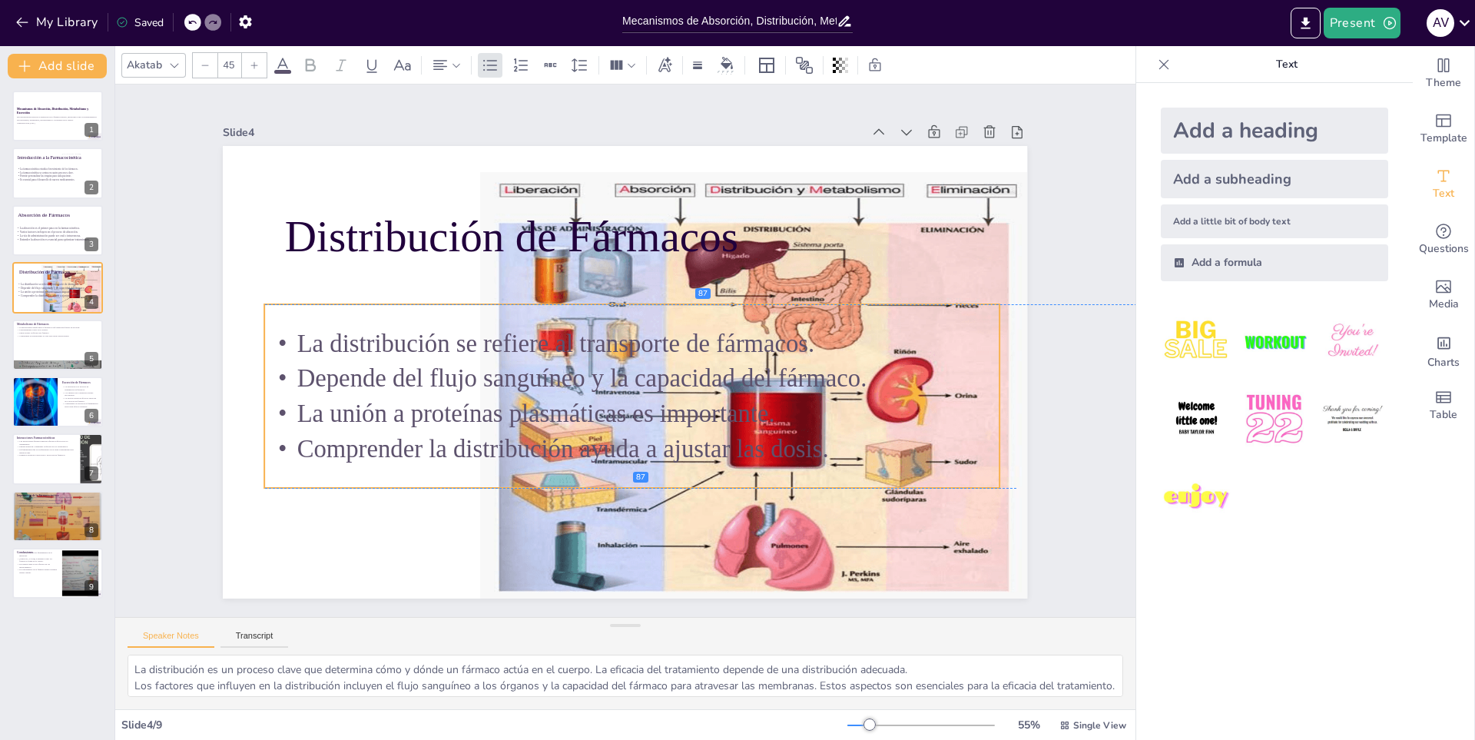
drag, startPoint x: 585, startPoint y: 428, endPoint x: 575, endPoint y: 387, distance: 41.9
click at [575, 387] on p "Depende del flujo sanguíneo y la capacidad del fármaco." at bounding box center [623, 379] width 710 height 260
click at [769, 105] on div "Slide 1 Mecanismos de Absorción, Distribución, Metabolismo y Excreción Esta pre…" at bounding box center [626, 350] width 852 height 577
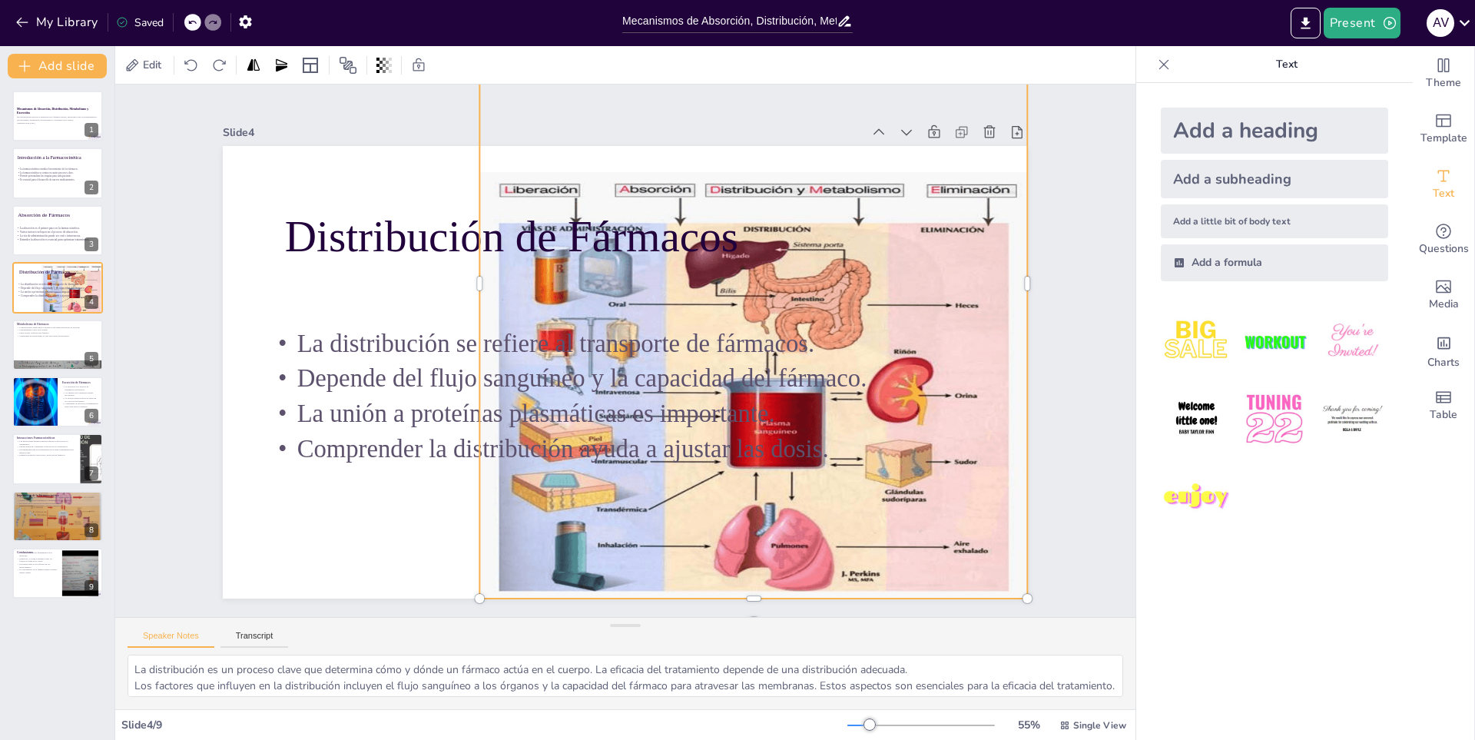
click at [1097, 416] on div "Slide 1 Mecanismos de Absorción, Distribución, Metabolismo y Excreción Esta pre…" at bounding box center [625, 350] width 1135 height 821
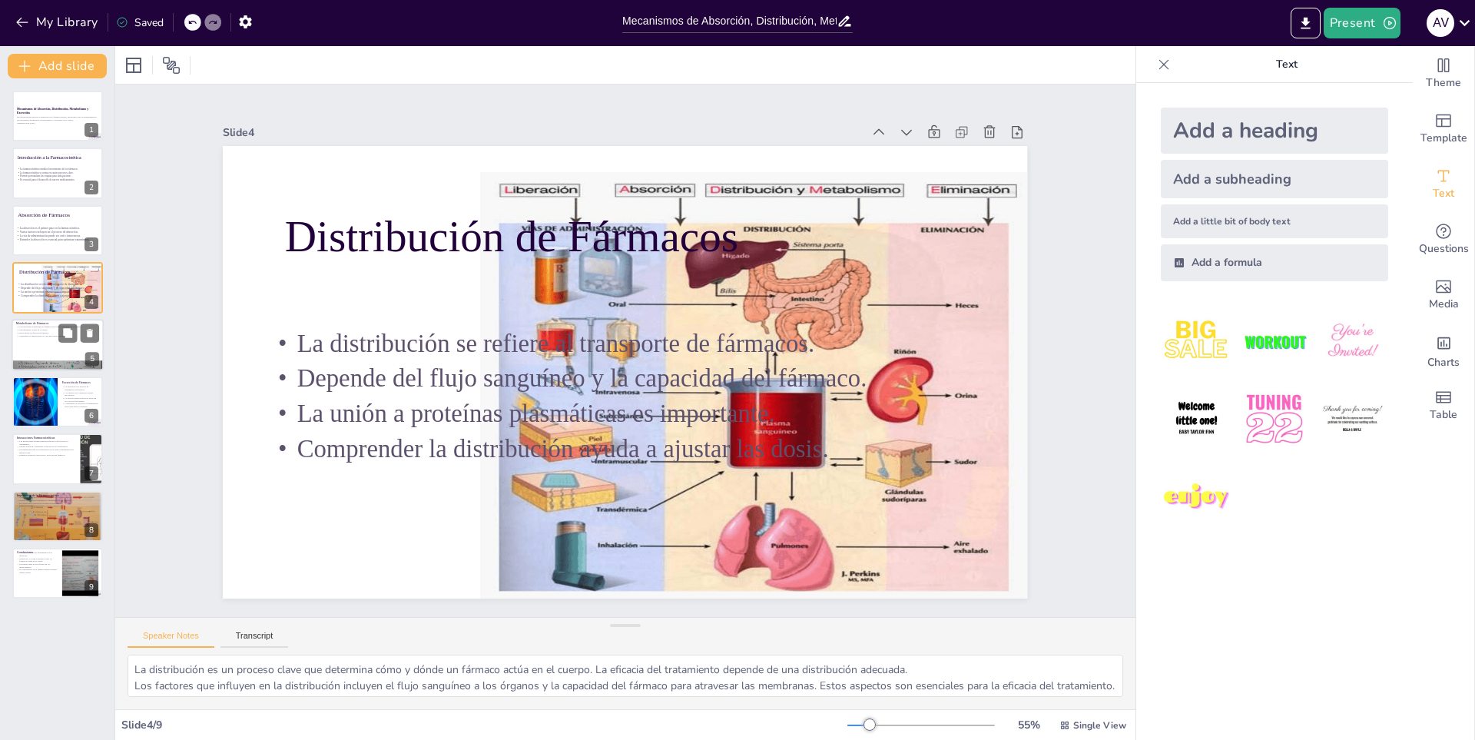
click at [56, 357] on div at bounding box center [58, 345] width 92 height 52
type textarea "El metabolismo es esencial para la eliminación de fármacos del cuerpo. Sin este…"
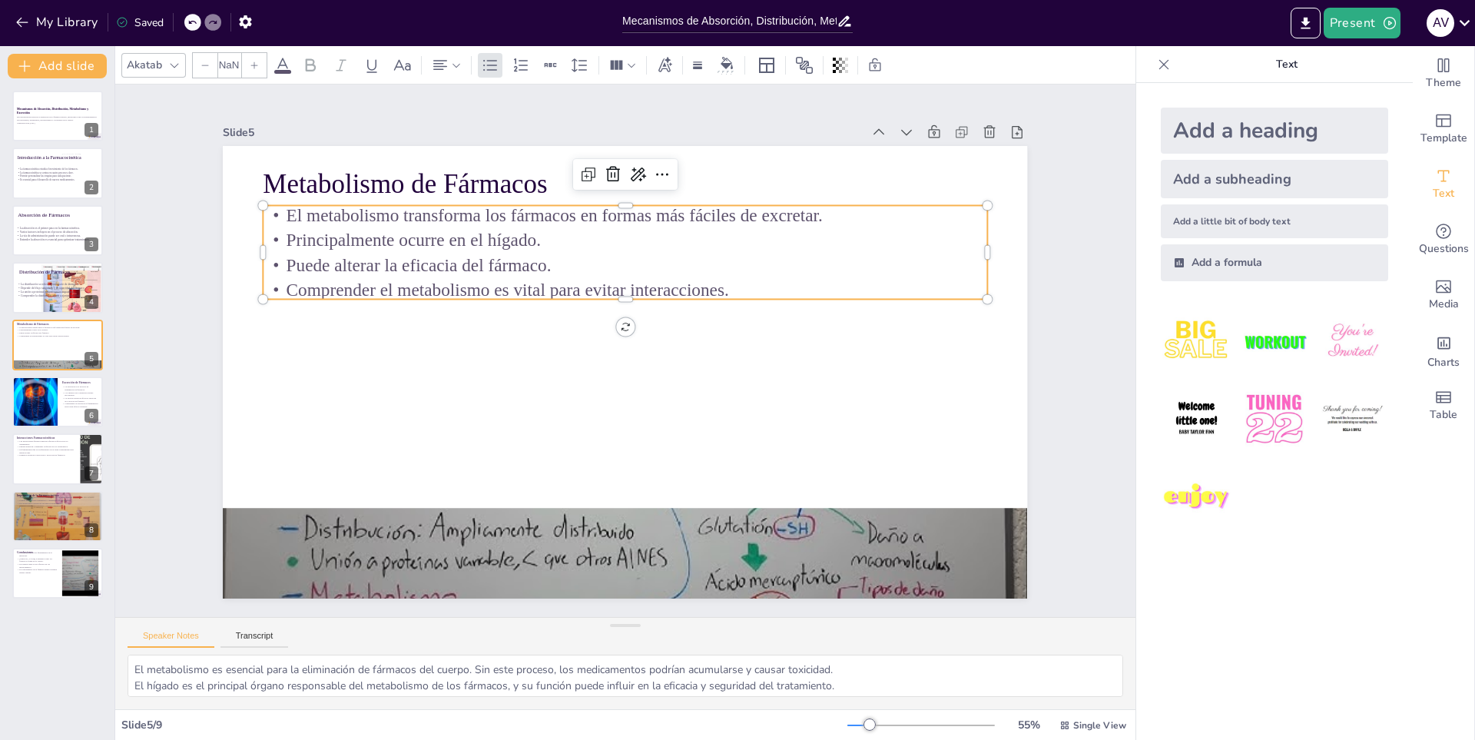
type input "32"
click at [493, 263] on p "Puede alterar la eficacia del fármaco." at bounding box center [688, 293] width 503 height 555
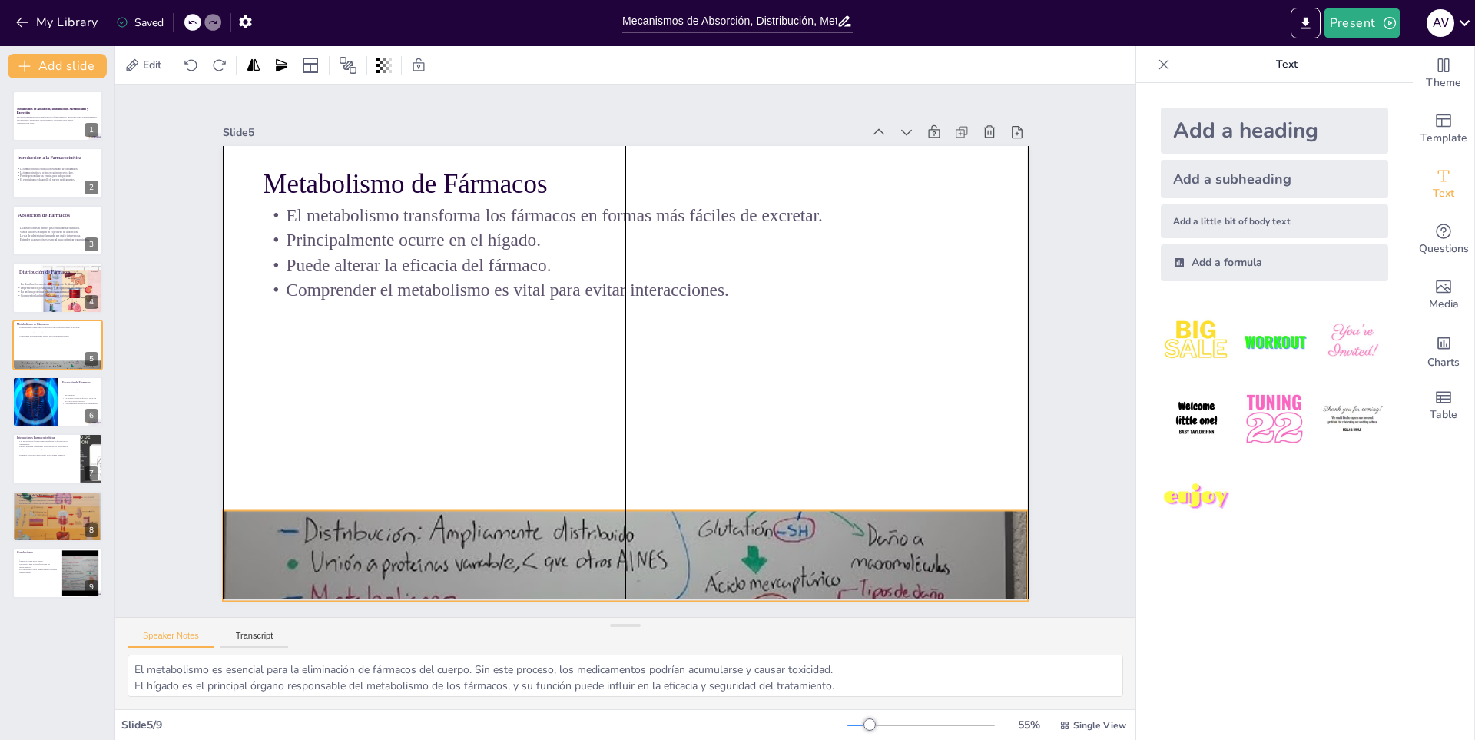
click at [636, 548] on div at bounding box center [604, 554] width 847 height 534
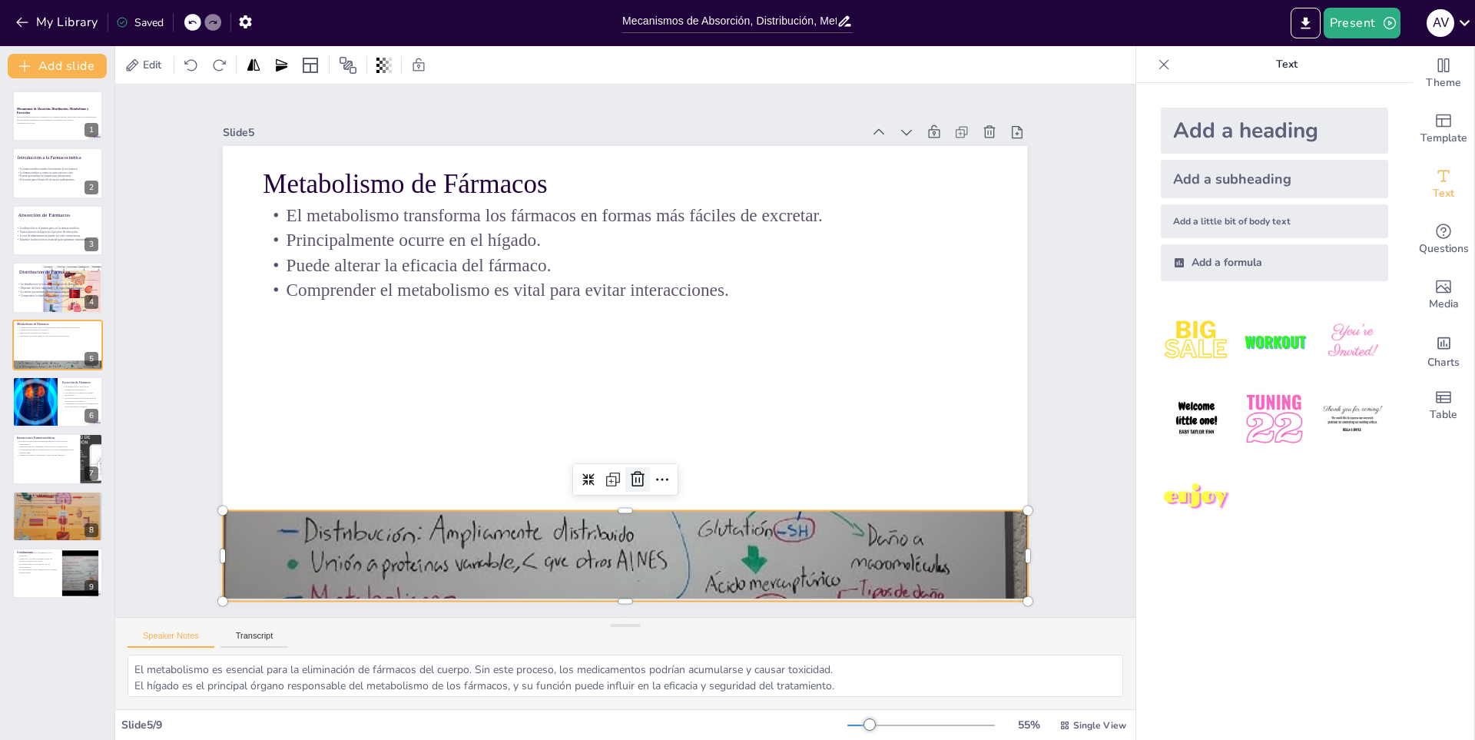
click at [608, 479] on icon at bounding box center [596, 476] width 23 height 23
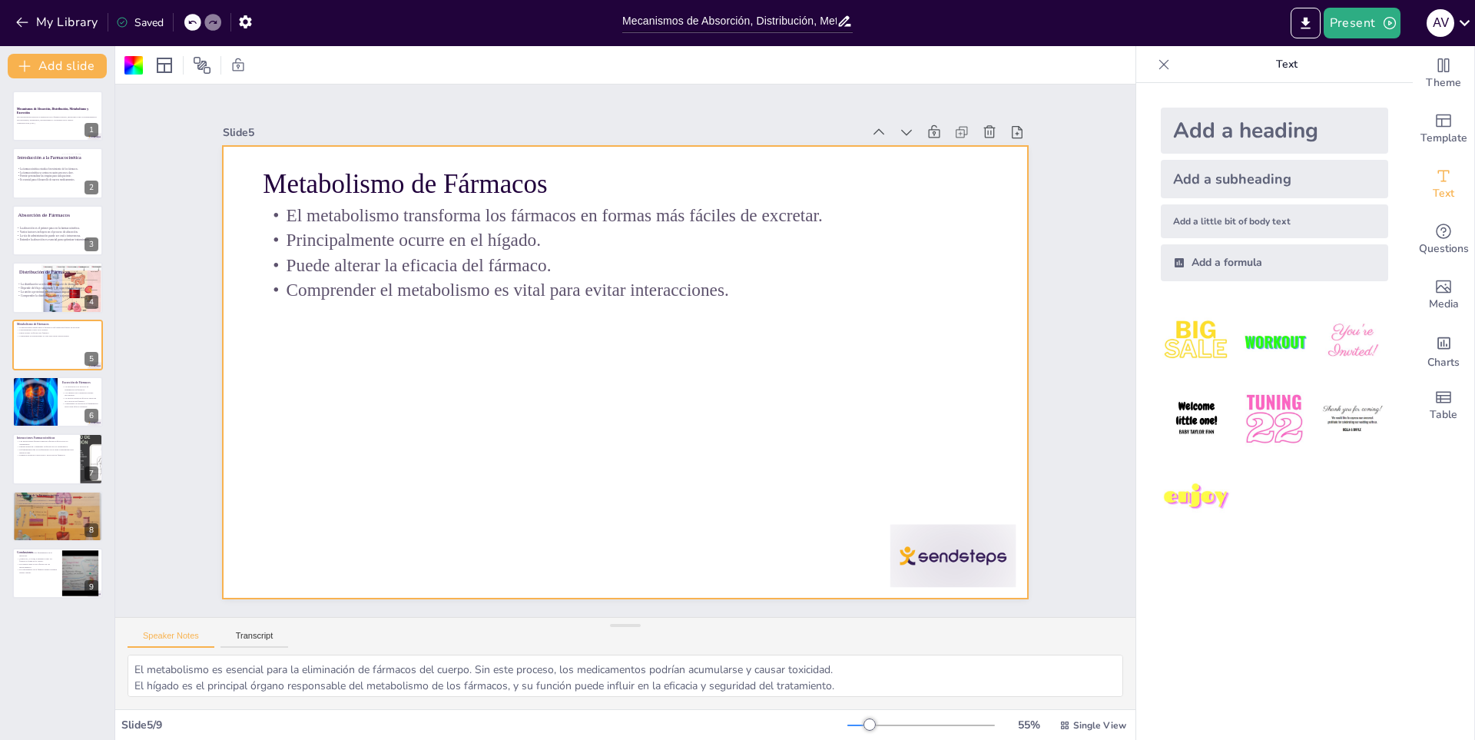
drag, startPoint x: 703, startPoint y: 385, endPoint x: 689, endPoint y: 383, distance: 14.0
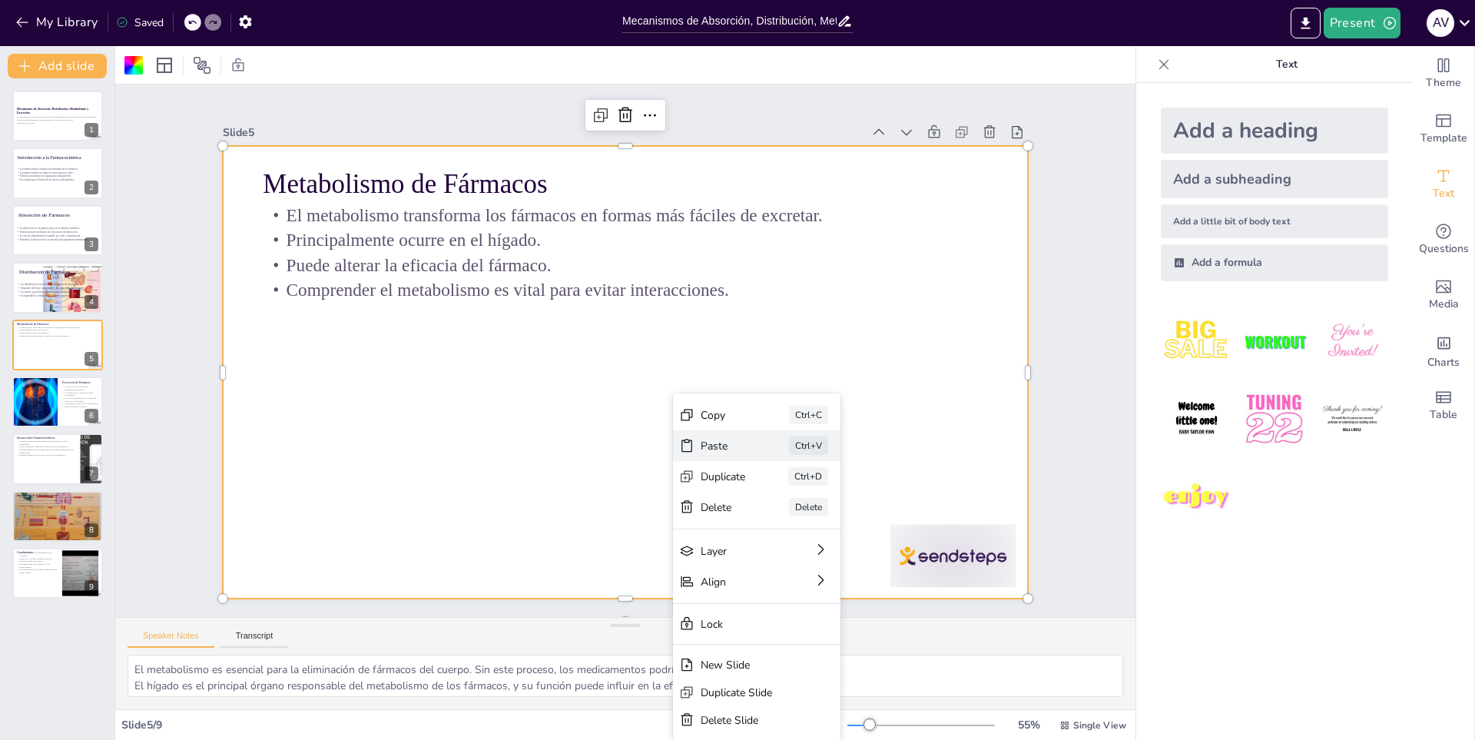
click at [795, 542] on div "Paste" at bounding box center [818, 551] width 47 height 19
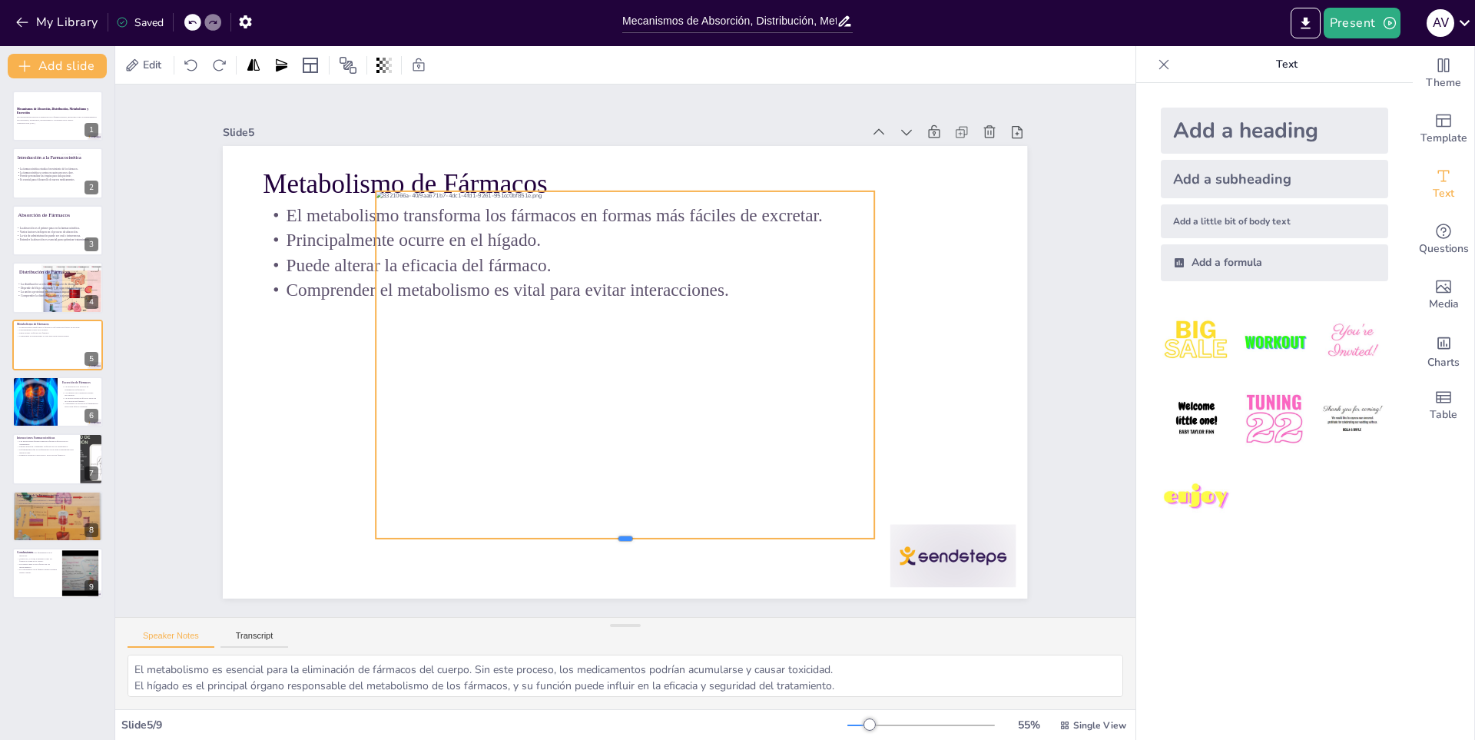
drag, startPoint x: 612, startPoint y: 548, endPoint x: 618, endPoint y: 533, distance: 15.8
click at [618, 533] on div at bounding box center [585, 539] width 490 height 115
drag, startPoint x: 611, startPoint y: 184, endPoint x: 616, endPoint y: 198, distance: 14.8
click at [616, 198] on div at bounding box center [641, 199] width 497 height 65
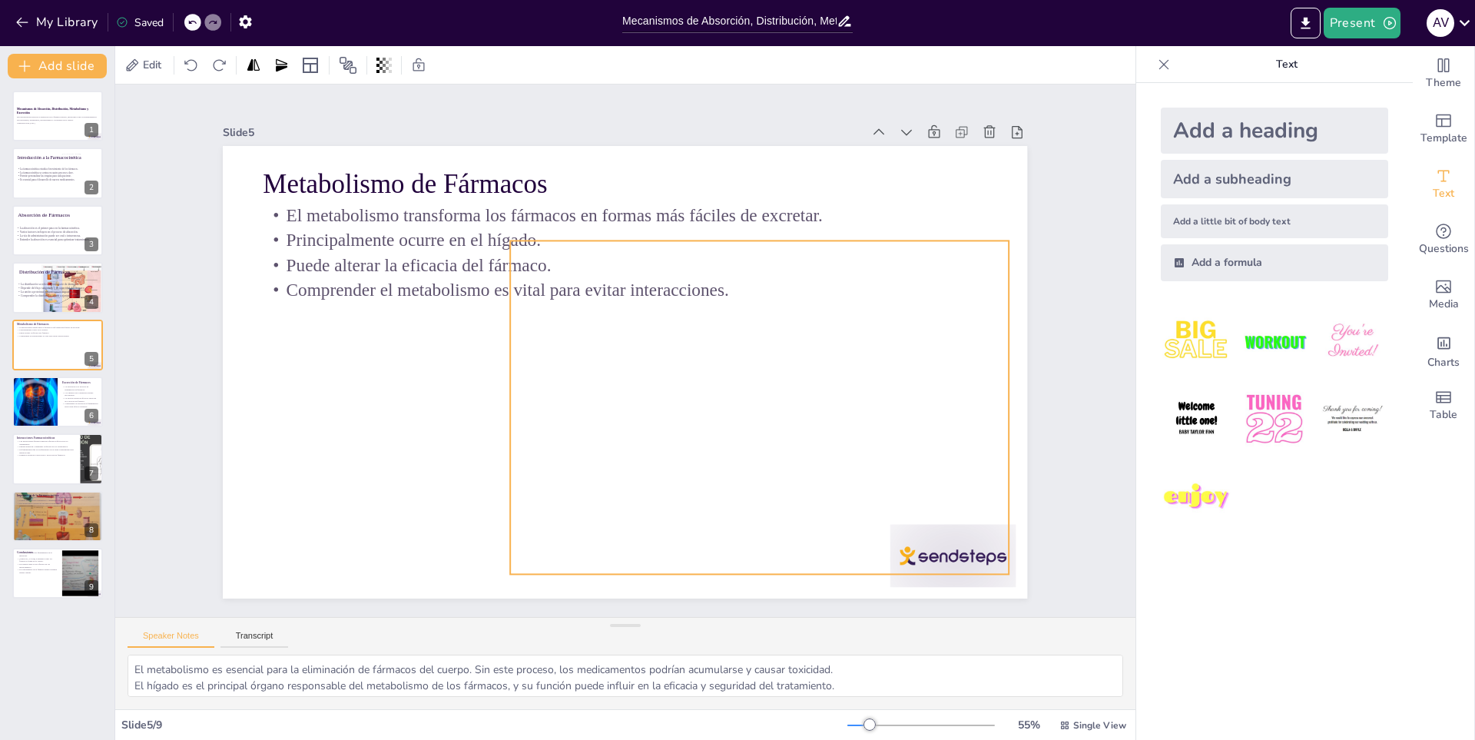
drag, startPoint x: 660, startPoint y: 416, endPoint x: 760, endPoint y: 427, distance: 101.2
click at [761, 427] on div at bounding box center [658, 493] width 586 height 616
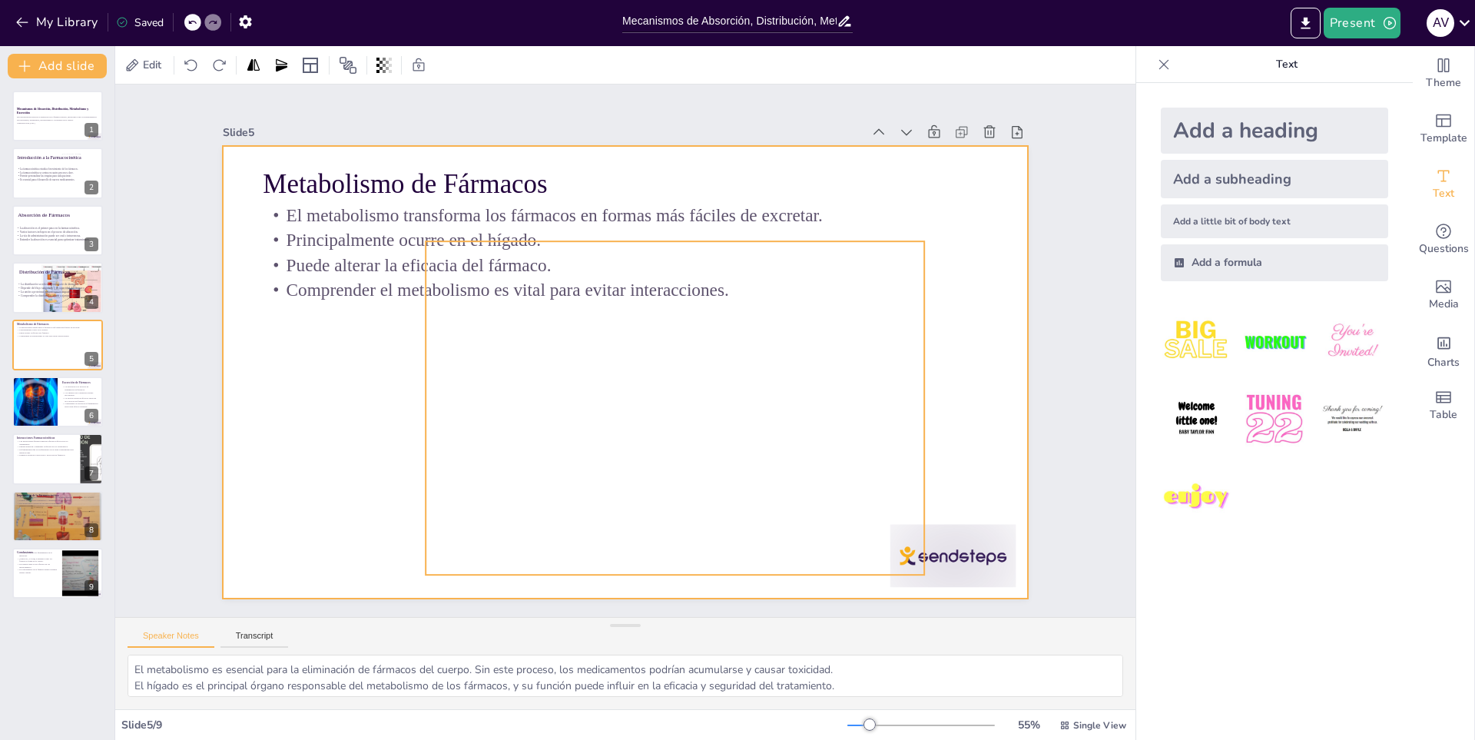
drag, startPoint x: 827, startPoint y: 469, endPoint x: 779, endPoint y: 384, distance: 97.7
click at [772, 489] on div at bounding box center [614, 369] width 923 height 794
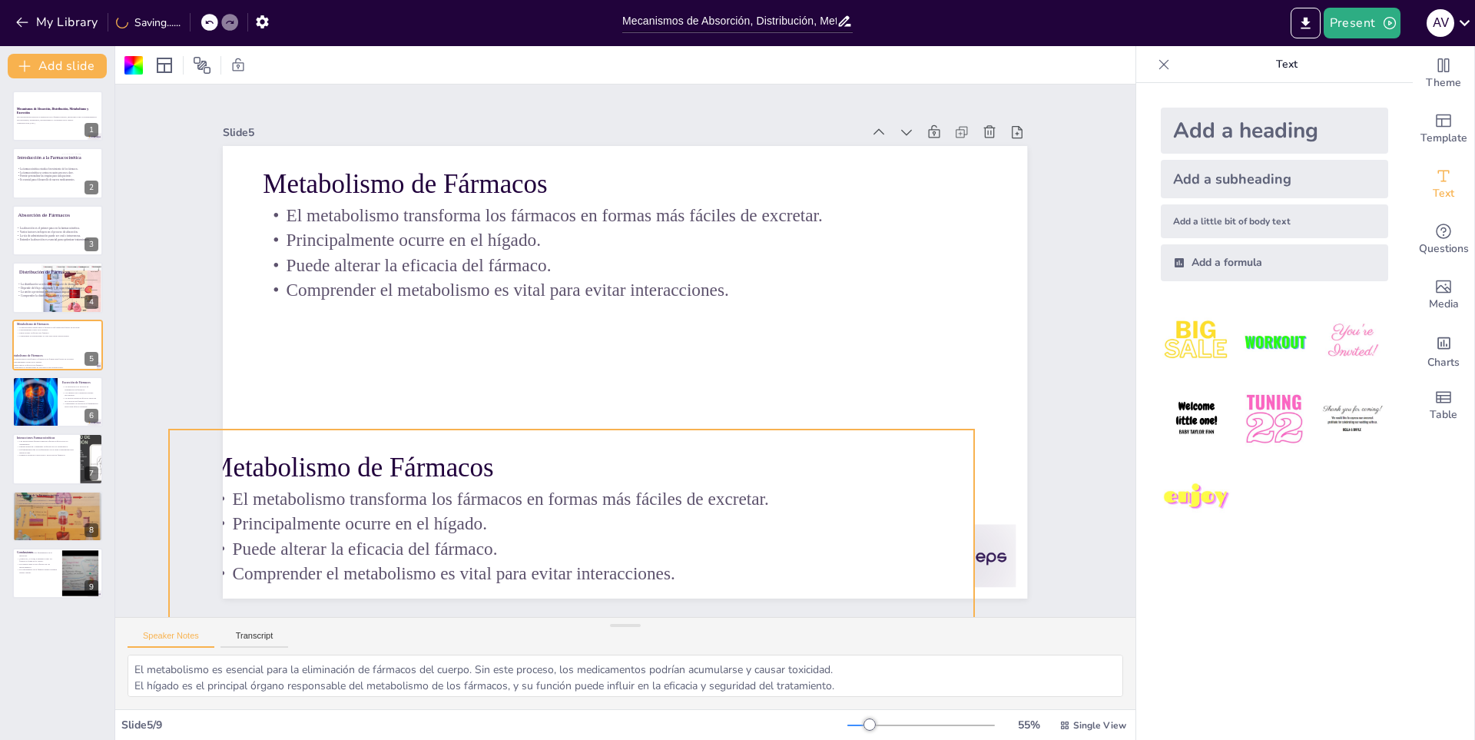
drag, startPoint x: 872, startPoint y: 217, endPoint x: 822, endPoint y: 490, distance: 277.2
click at [822, 490] on p "El metabolismo transforma los fármacos en formas más fáciles de excretar." at bounding box center [529, 474] width 696 height 248
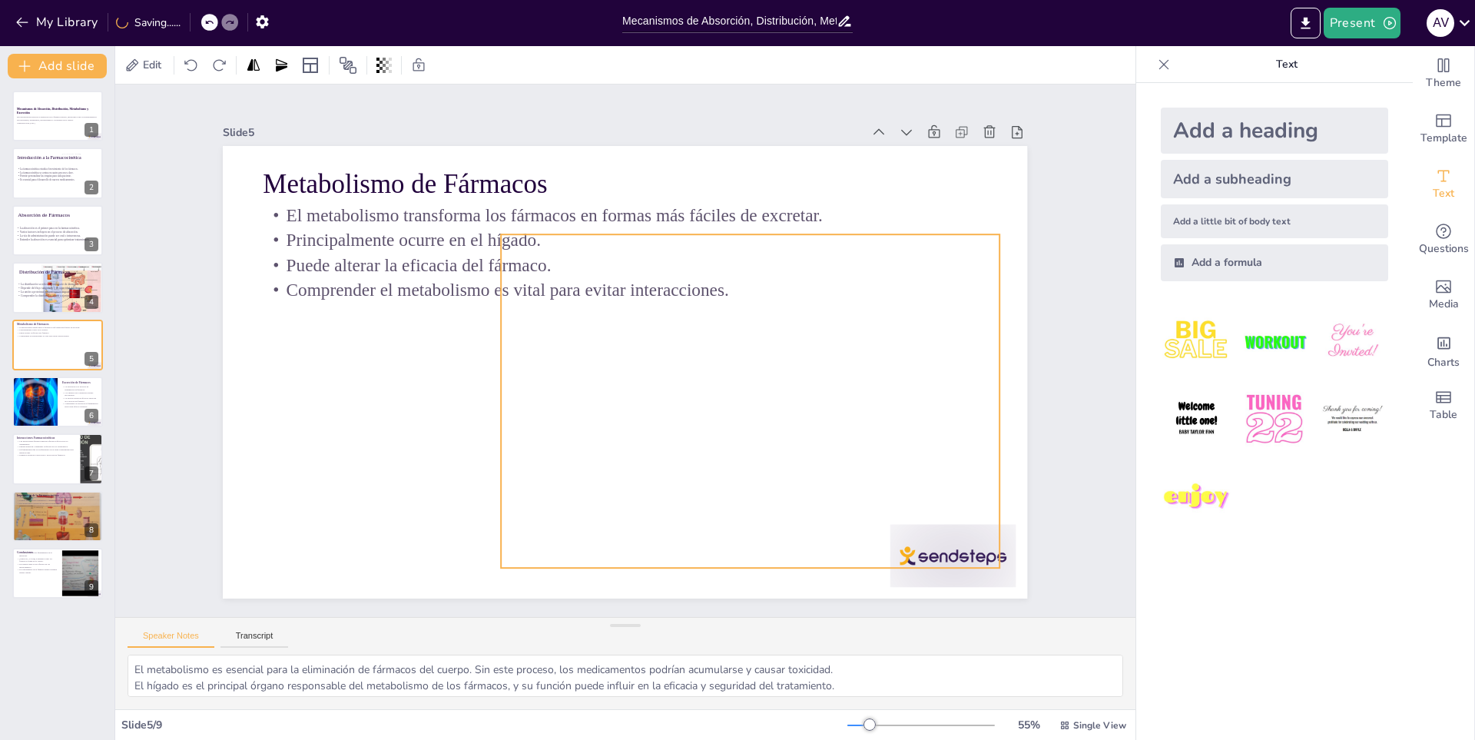
drag, startPoint x: 711, startPoint y: 436, endPoint x: 751, endPoint y: 432, distance: 40.1
click at [751, 432] on div at bounding box center [751, 401] width 499 height 362
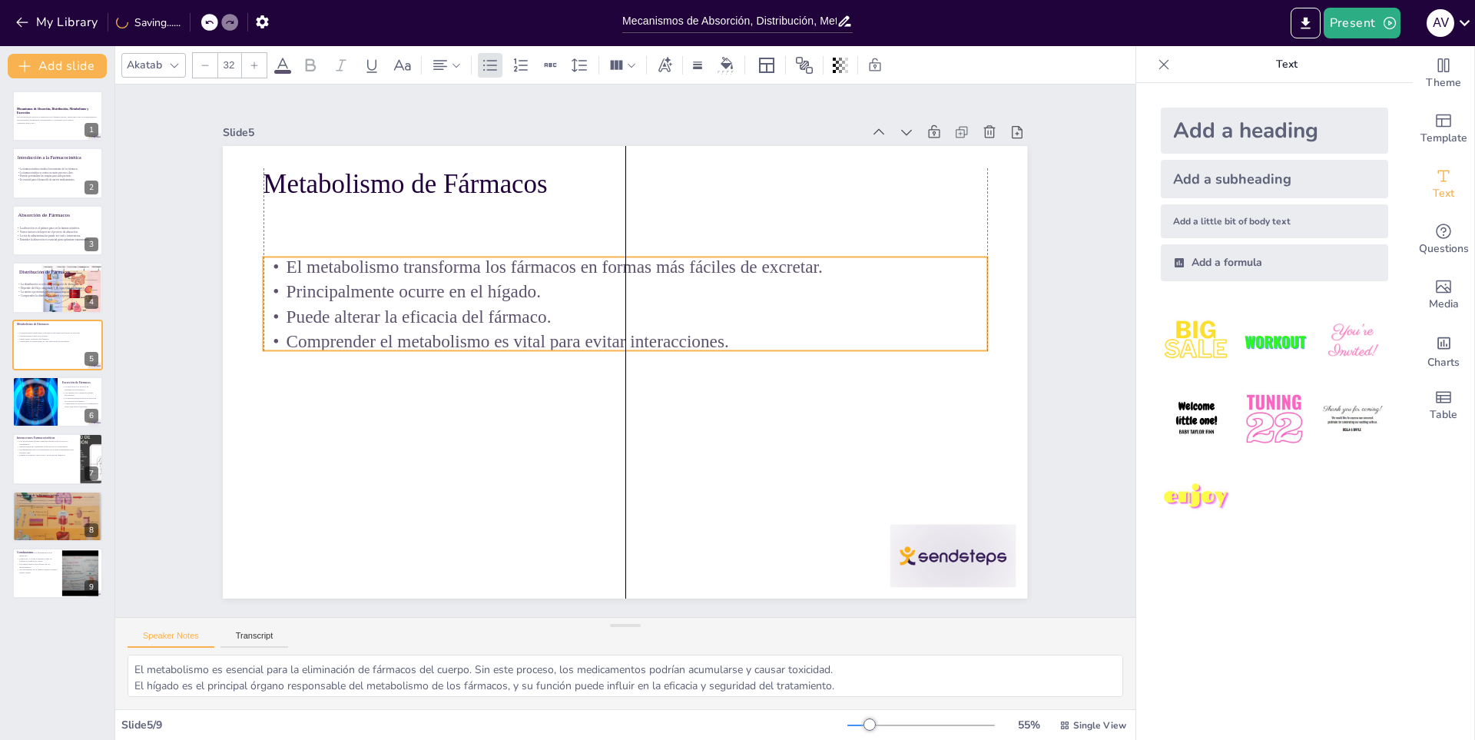
drag, startPoint x: 350, startPoint y: 258, endPoint x: 350, endPoint y: 294, distance: 36.1
click at [350, 294] on p "Principalmente ocurre en el hígado." at bounding box center [631, 291] width 723 height 101
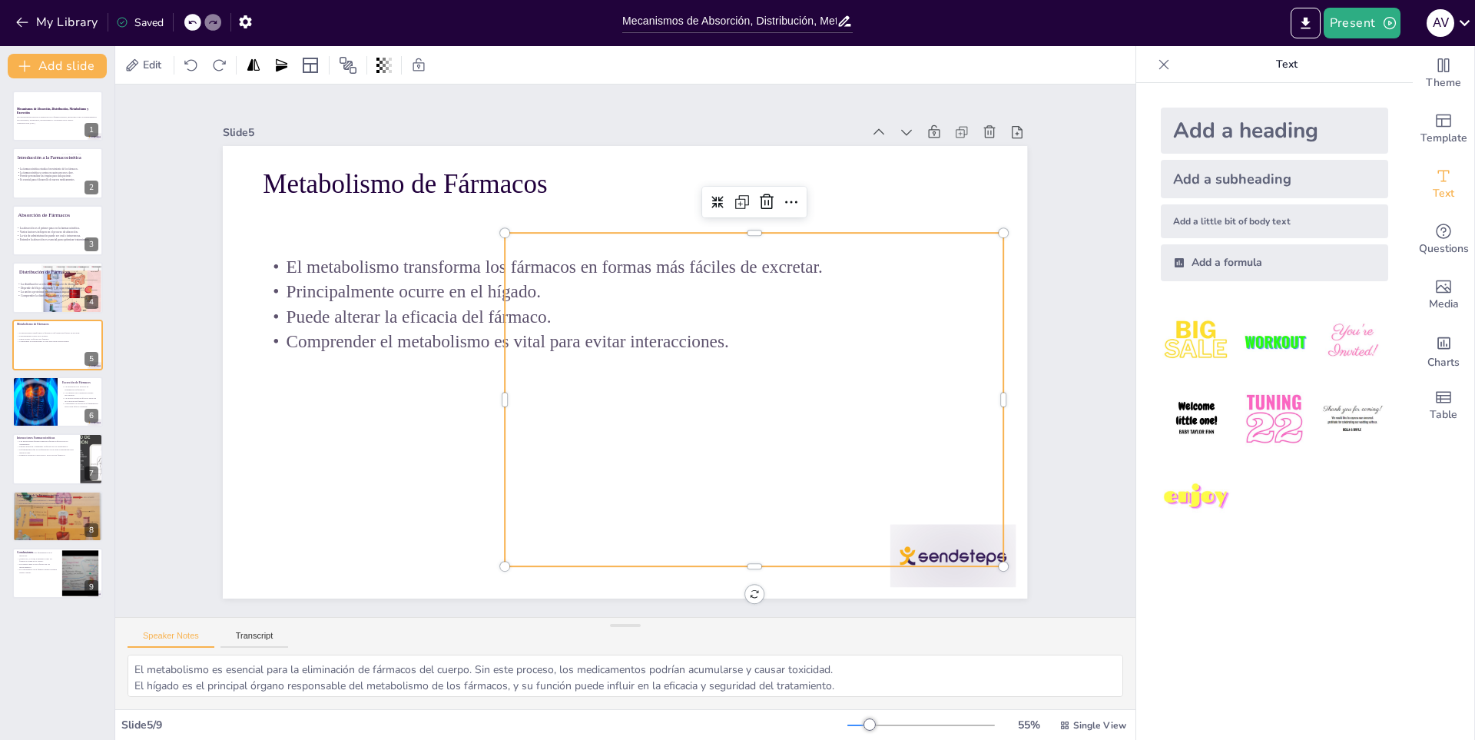
drag, startPoint x: 535, startPoint y: 398, endPoint x: 532, endPoint y: 408, distance: 10.2
click at [535, 400] on div at bounding box center [712, 458] width 612 height 562
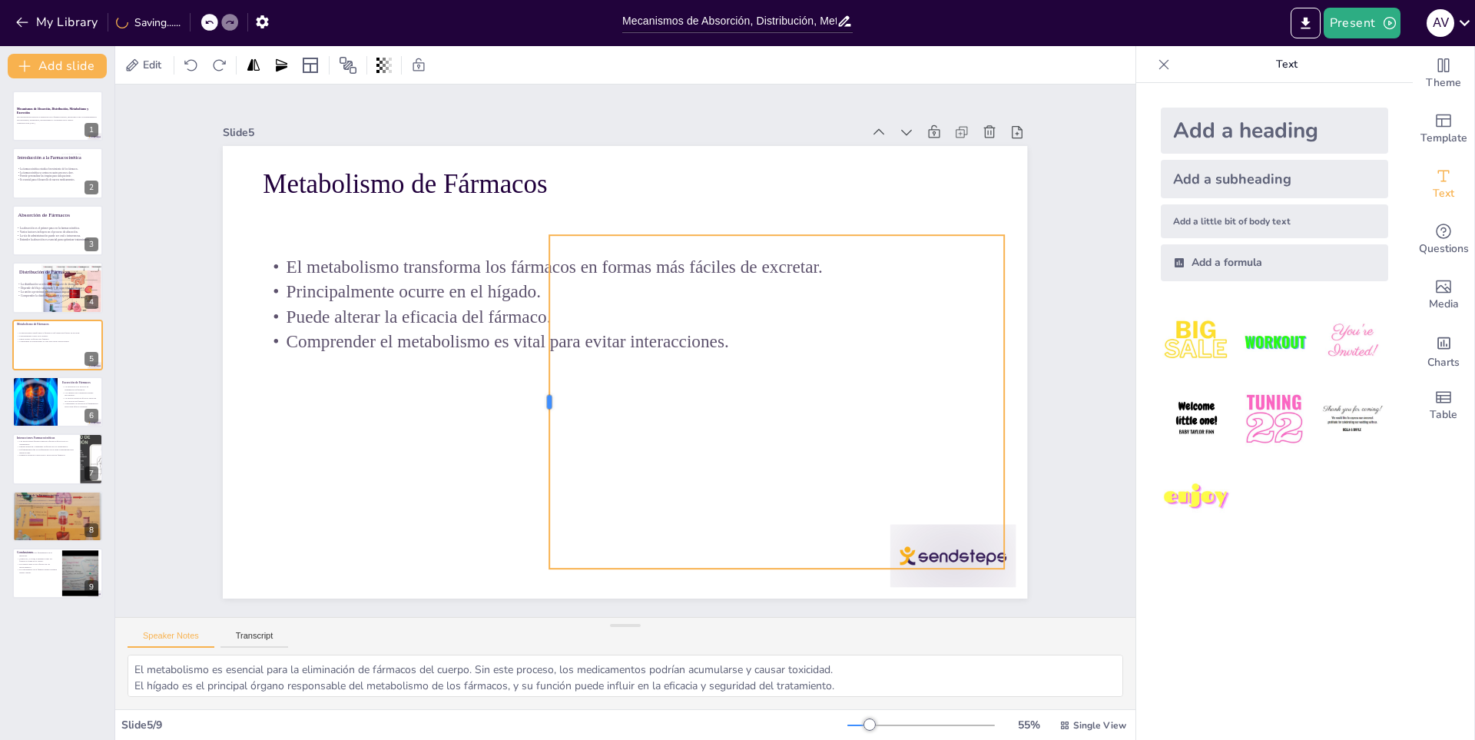
drag, startPoint x: 494, startPoint y: 400, endPoint x: 538, endPoint y: 403, distance: 43.8
click at [538, 403] on div at bounding box center [534, 384] width 81 height 329
drag, startPoint x: 993, startPoint y: 396, endPoint x: 972, endPoint y: 396, distance: 21.5
click at [972, 396] on div at bounding box center [955, 511] width 114 height 321
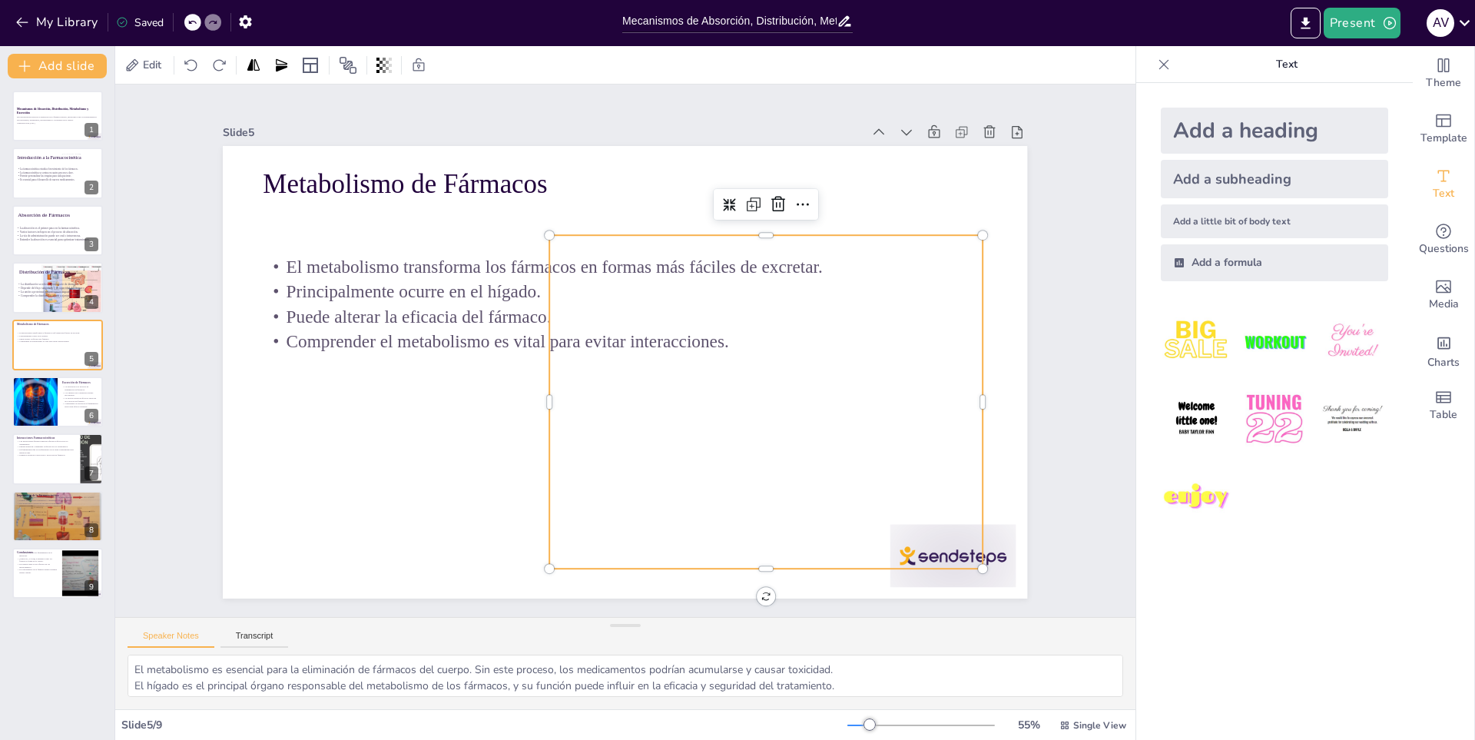
click at [929, 566] on div at bounding box center [716, 599] width 426 height 102
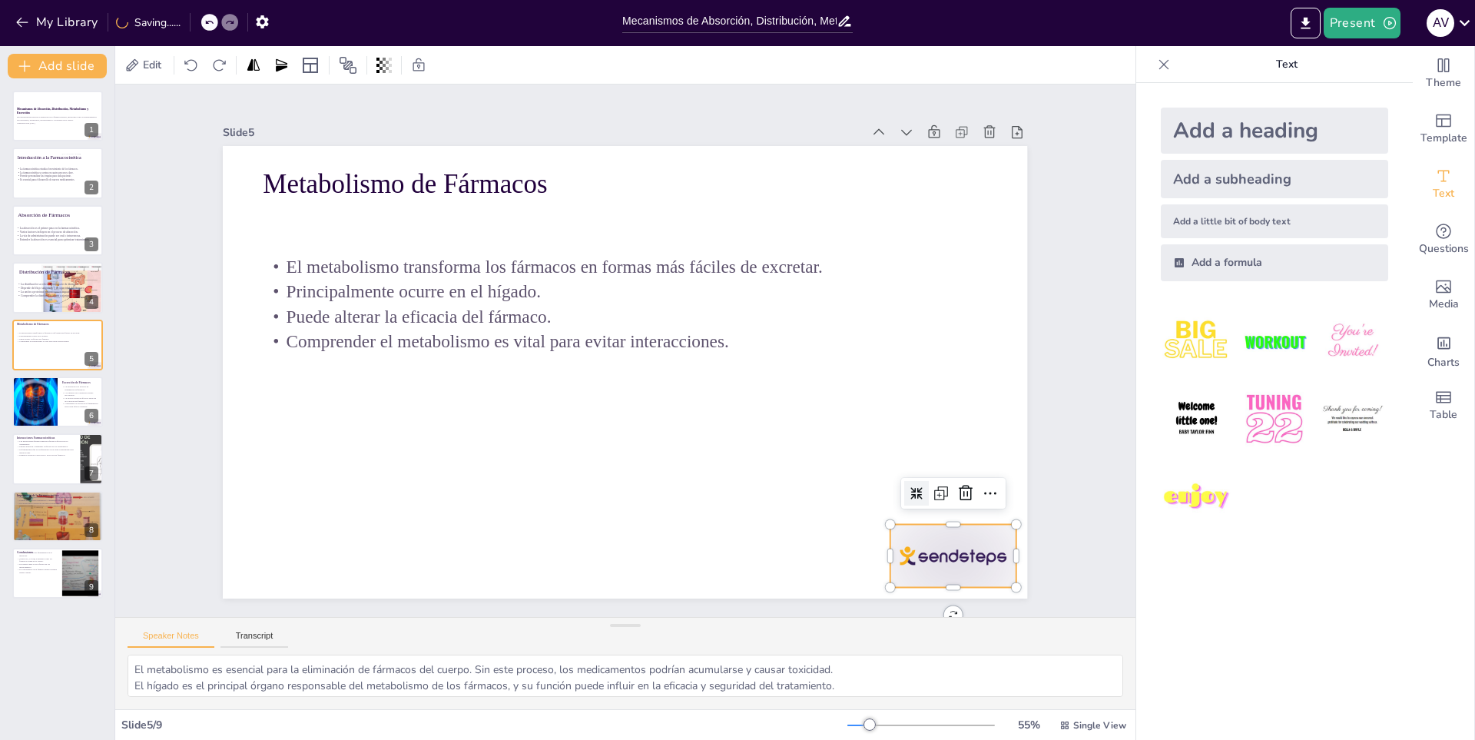
click at [800, 657] on div at bounding box center [731, 722] width 135 height 131
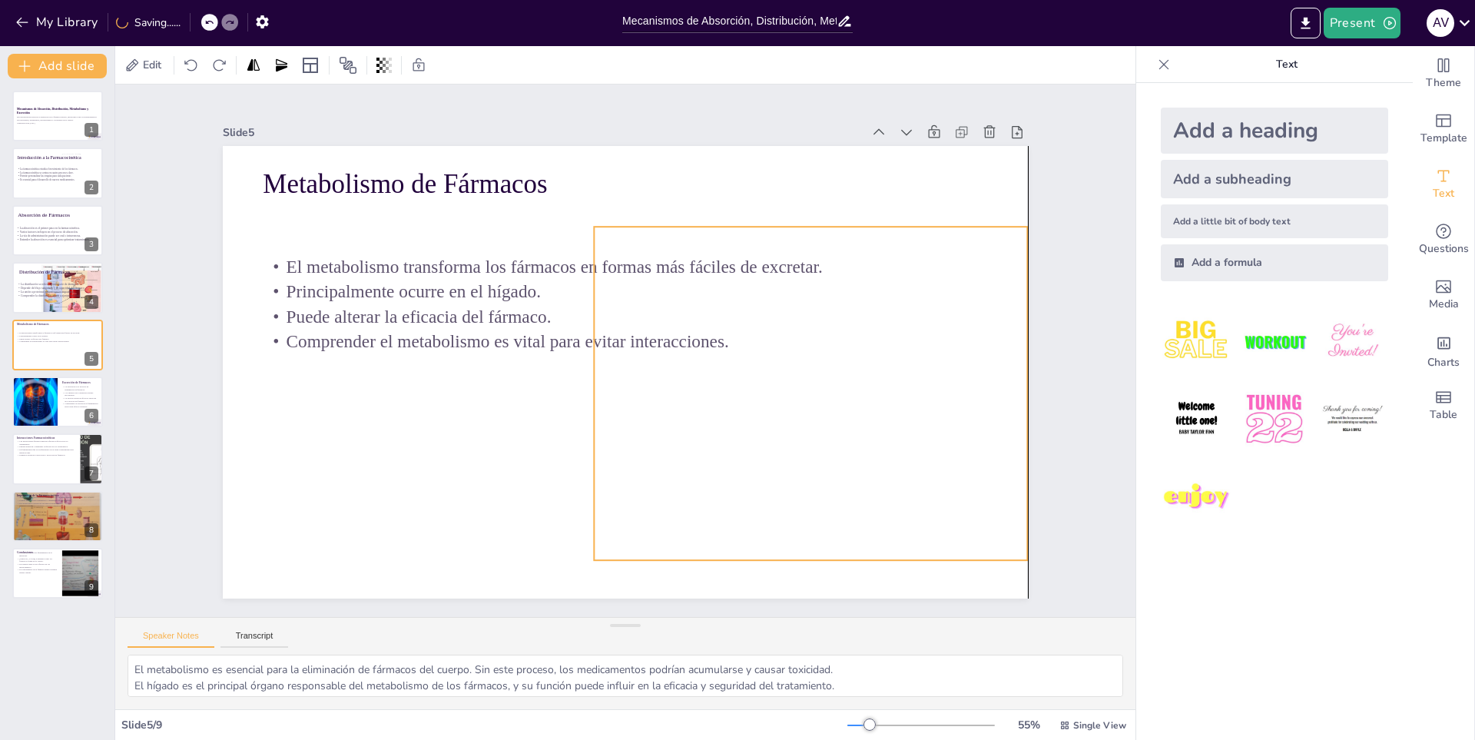
drag, startPoint x: 757, startPoint y: 393, endPoint x: 790, endPoint y: 383, distance: 34.5
click at [790, 383] on div at bounding box center [795, 412] width 534 height 412
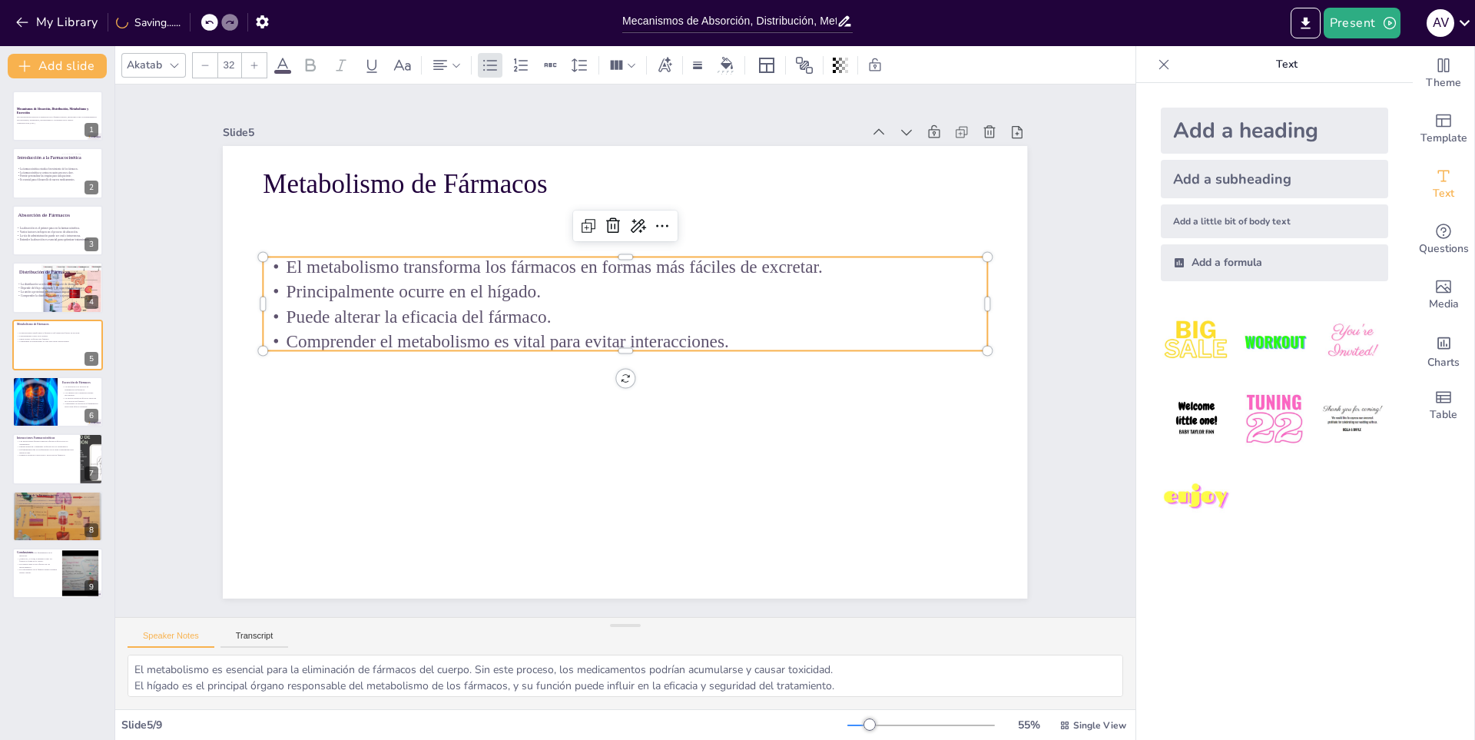
click at [469, 330] on p "Comprender el metabolismo es vital para evitar interacciones." at bounding box center [628, 342] width 671 height 317
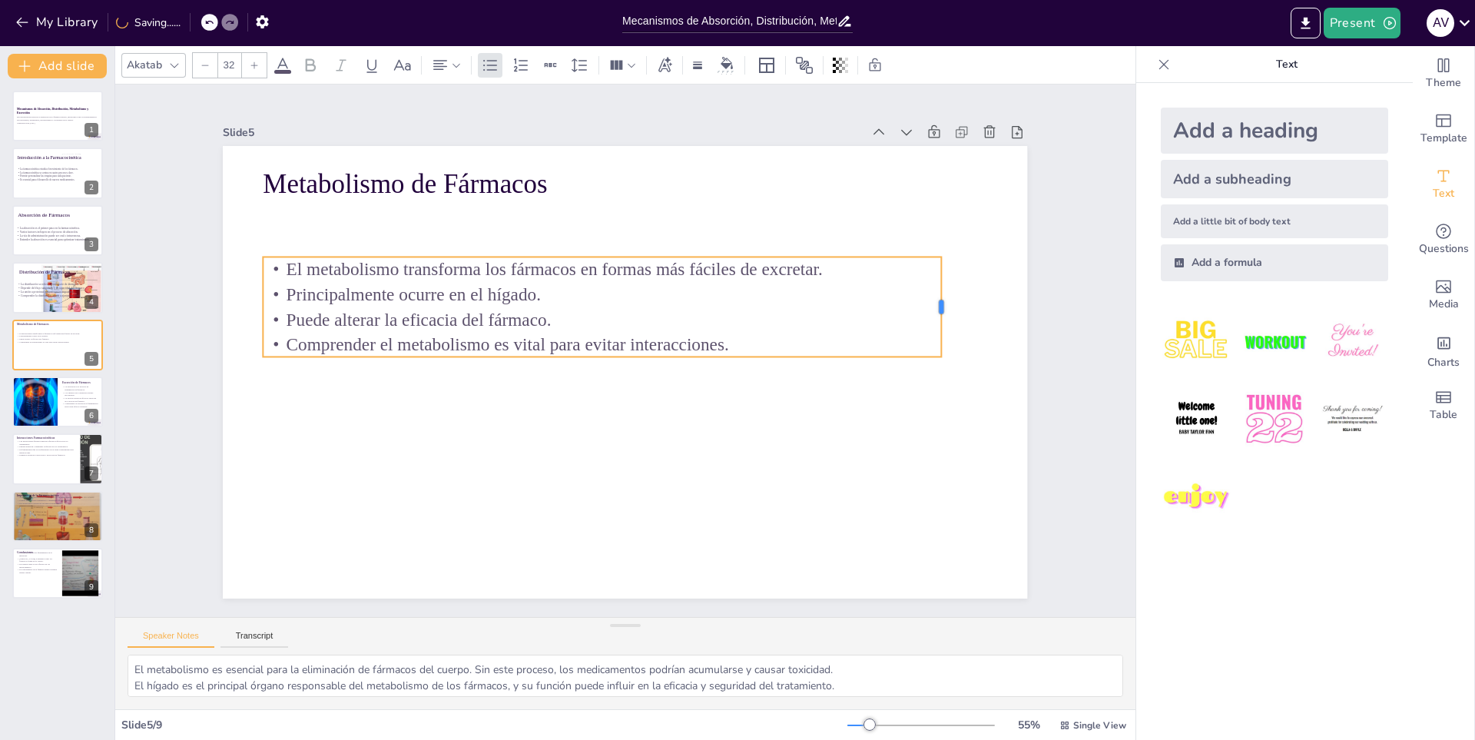
drag, startPoint x: 977, startPoint y: 301, endPoint x: 931, endPoint y: 306, distance: 46.3
click at [870, 578] on div at bounding box center [823, 608] width 93 height 61
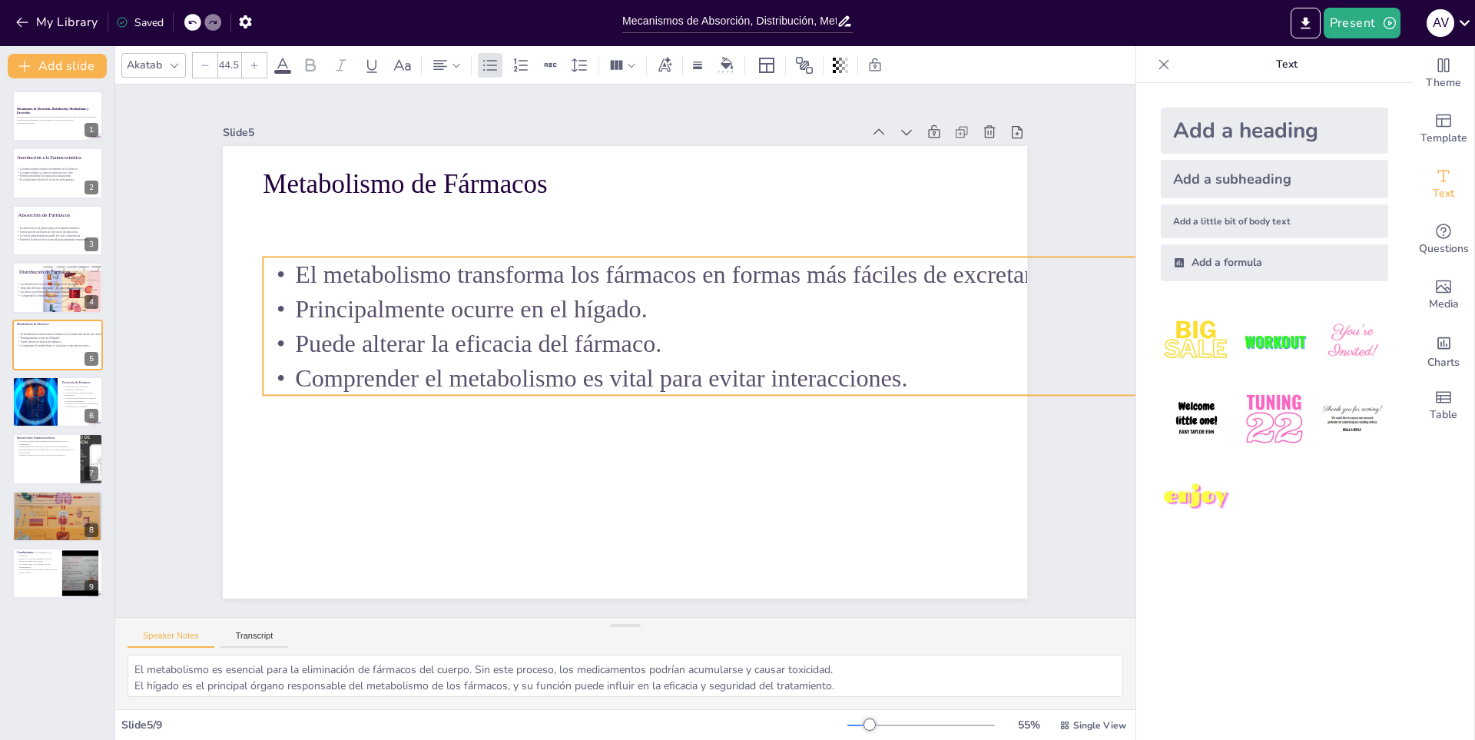
type input "44.3"
drag, startPoint x: 927, startPoint y: 346, endPoint x: 932, endPoint y: 379, distance: 32.6
click at [945, 385] on div "Metabolismo de Fármacos El metabolismo transforma los fármacos en formas más fá…" at bounding box center [621, 372] width 881 height 610
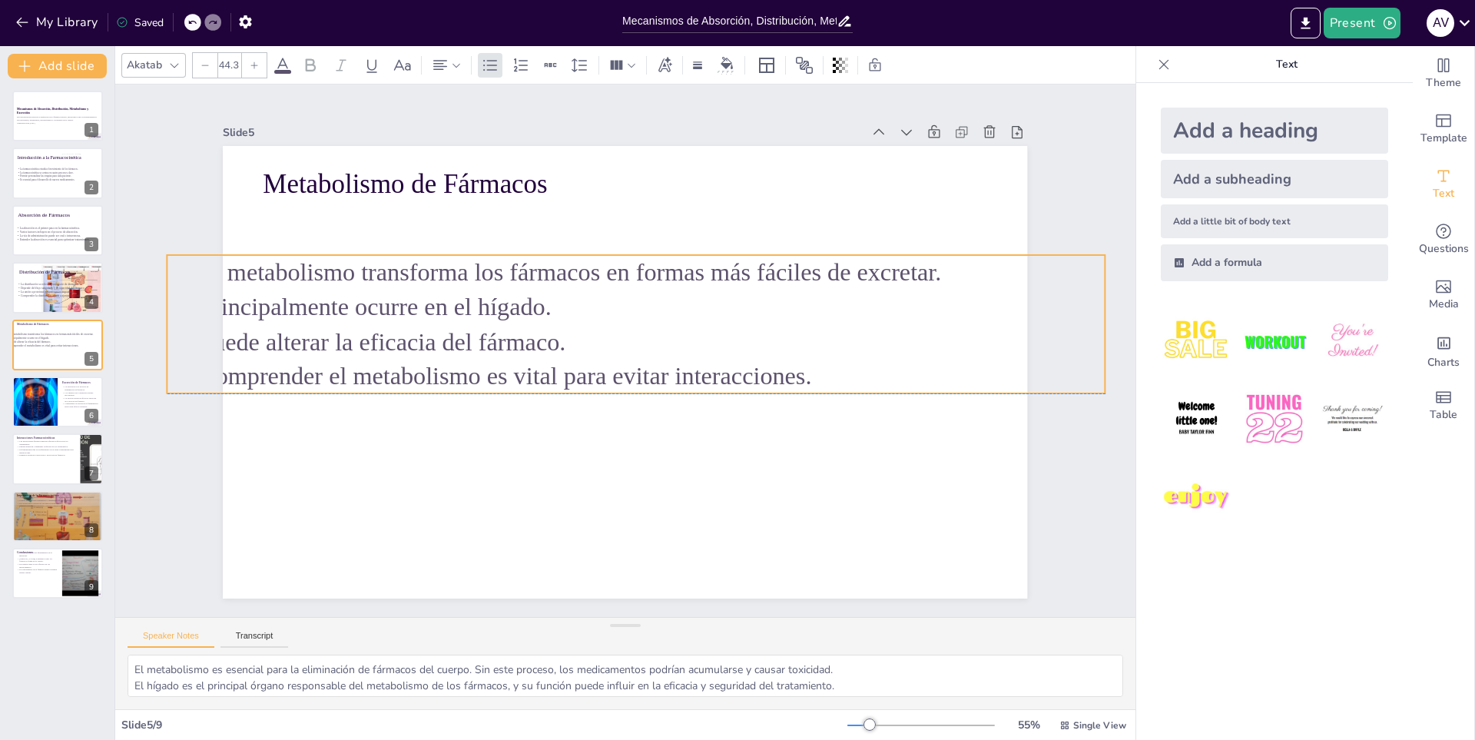
drag, startPoint x: 754, startPoint y: 356, endPoint x: 621, endPoint y: 349, distance: 133.1
click at [664, 354] on p "Comprender el metabolismo es vital para evitar interacciones." at bounding box center [630, 377] width 925 height 229
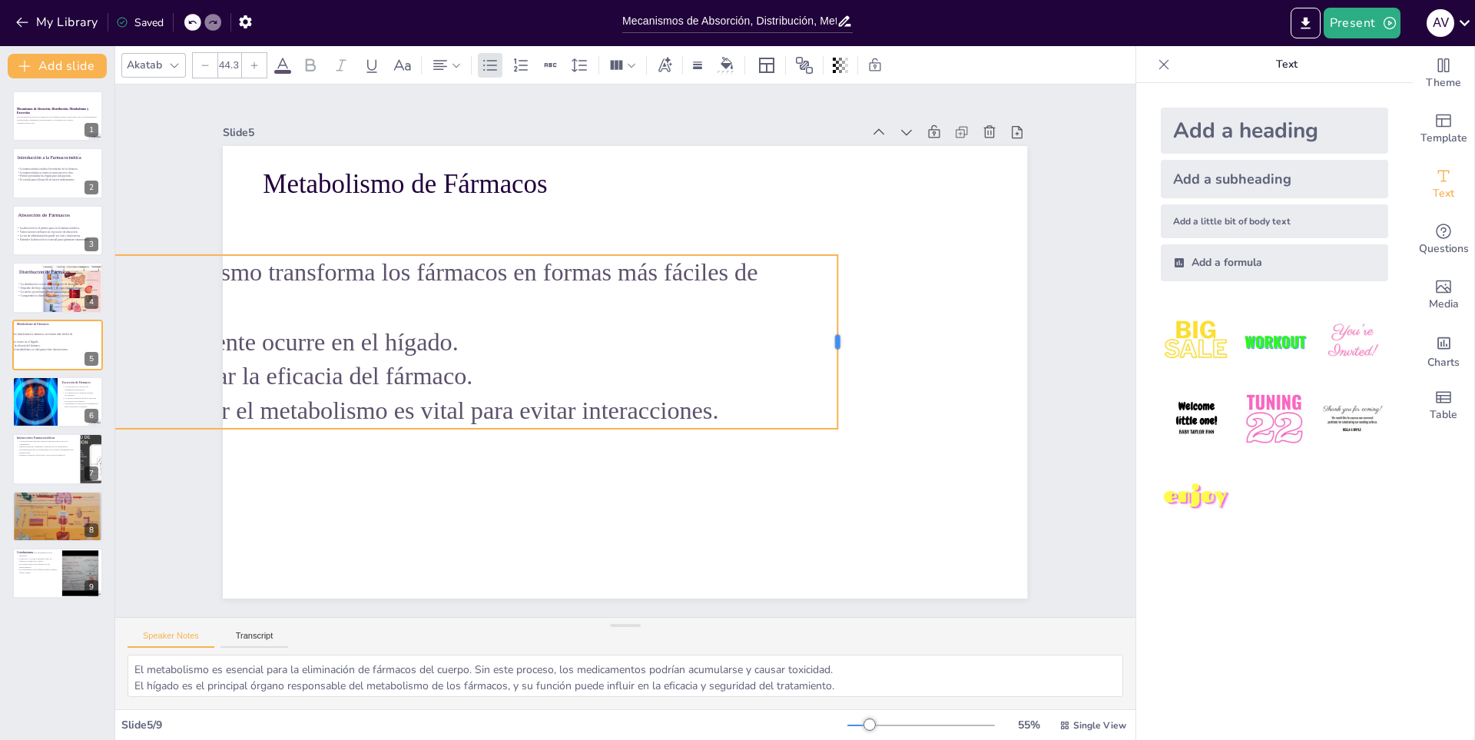
drag, startPoint x: 1003, startPoint y: 317, endPoint x: 829, endPoint y: 333, distance: 175.0
click at [829, 333] on div at bounding box center [844, 365] width 30 height 174
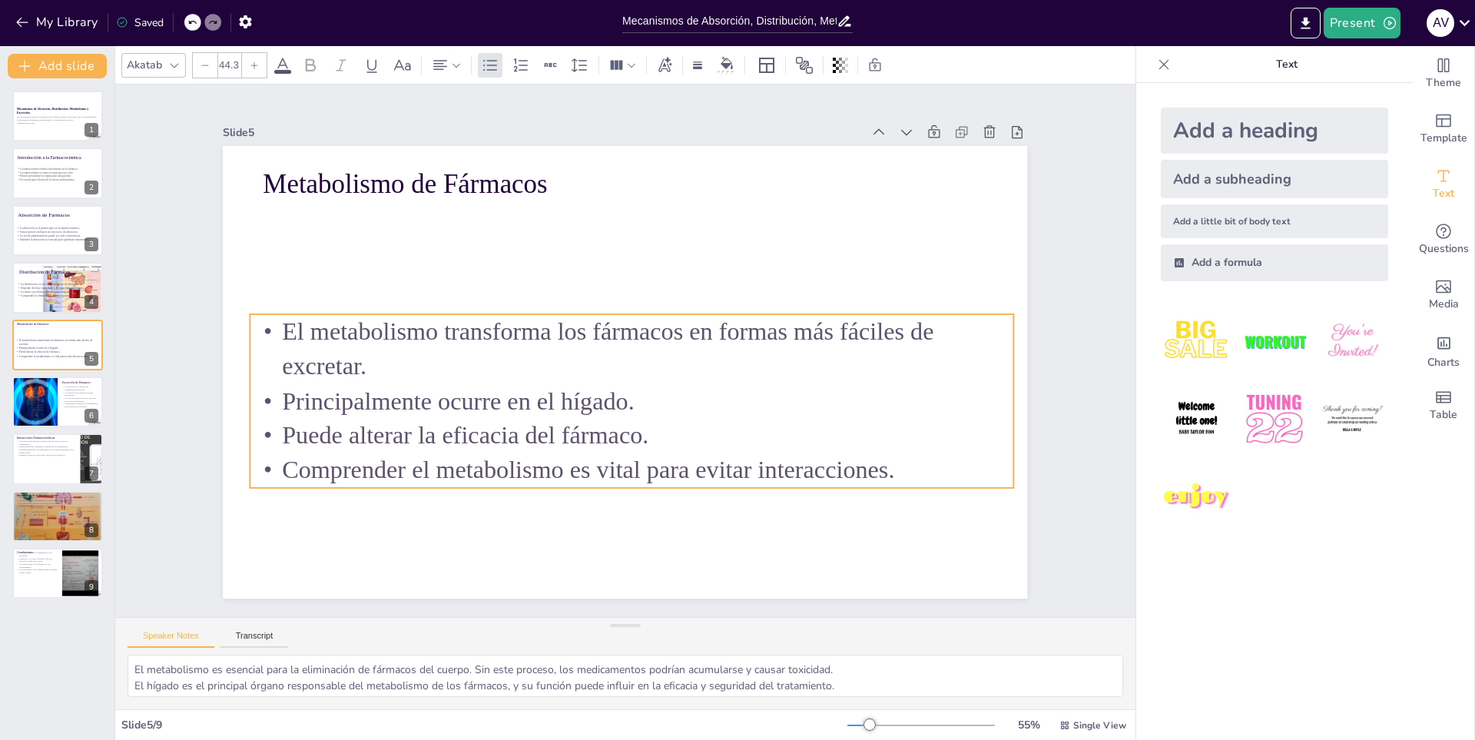
drag, startPoint x: 605, startPoint y: 340, endPoint x: 233, endPoint y: 285, distance: 375.8
click at [775, 396] on p "Principalmente ocurre en el hígado." at bounding box center [626, 401] width 763 height 114
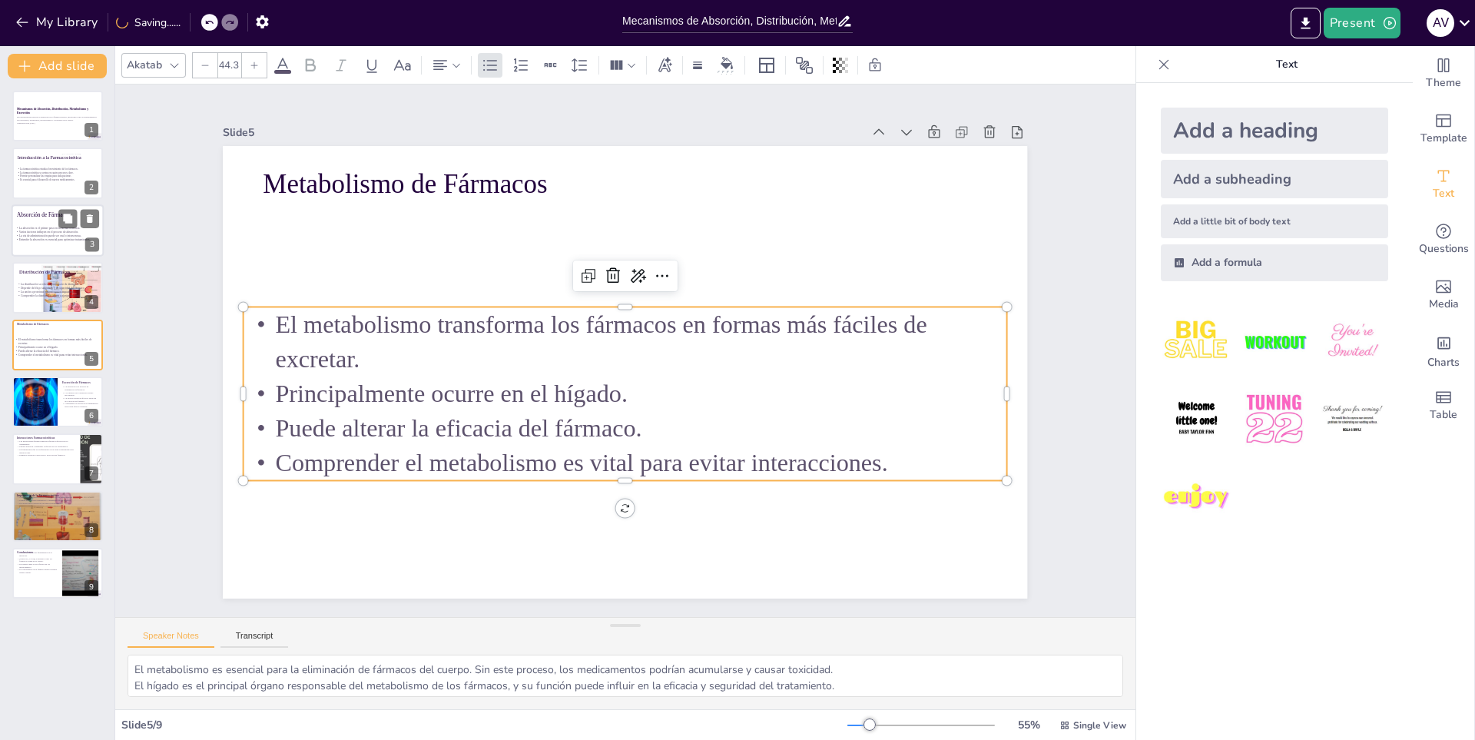
click at [82, 234] on p "La vía de administración puede ser oral o intravenosa." at bounding box center [73, 236] width 116 height 4
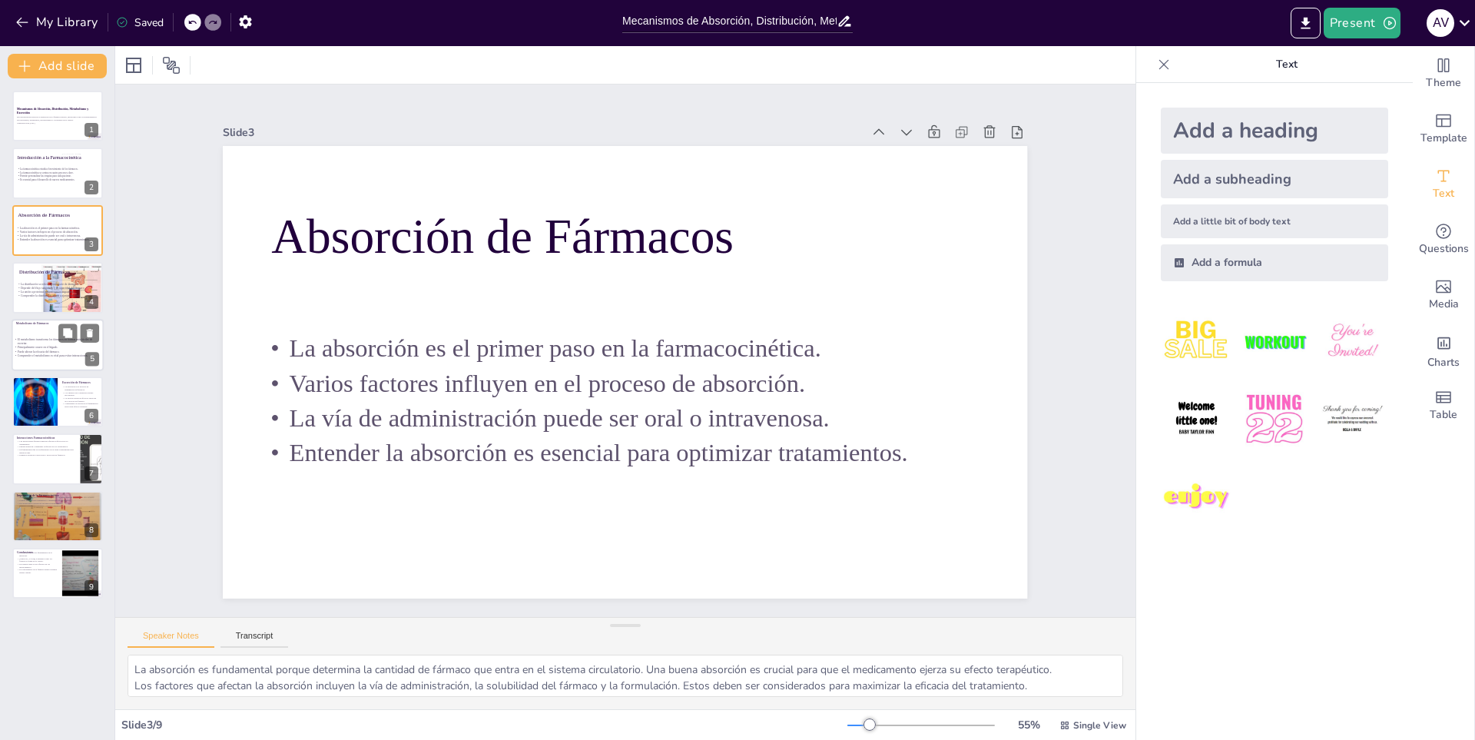
click at [71, 354] on p "Comprender el metabolismo es vital para evitar interacciones." at bounding box center [58, 355] width 88 height 4
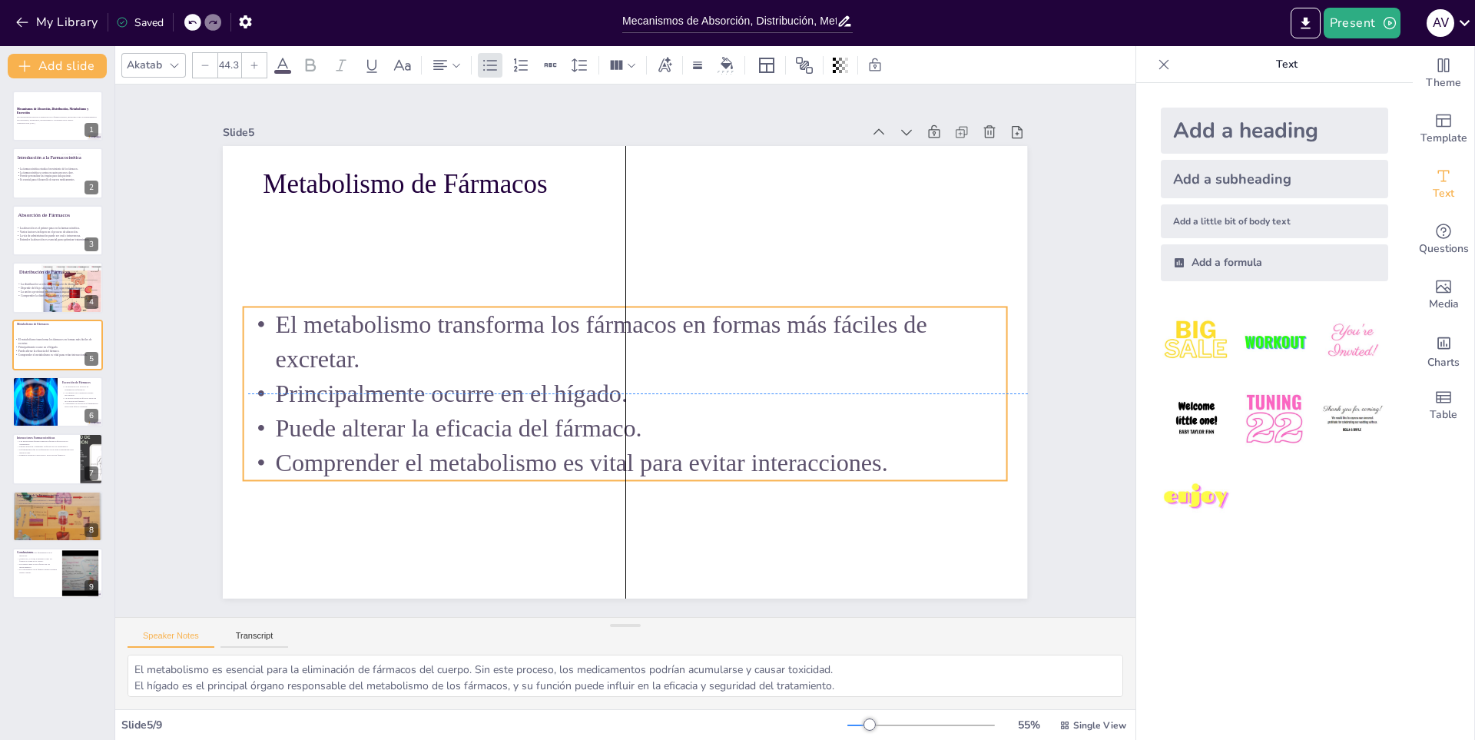
click at [471, 421] on p "Puede alterar la eficacia del fármaco." at bounding box center [593, 421] width 711 height 343
click at [25, 248] on div at bounding box center [58, 230] width 92 height 52
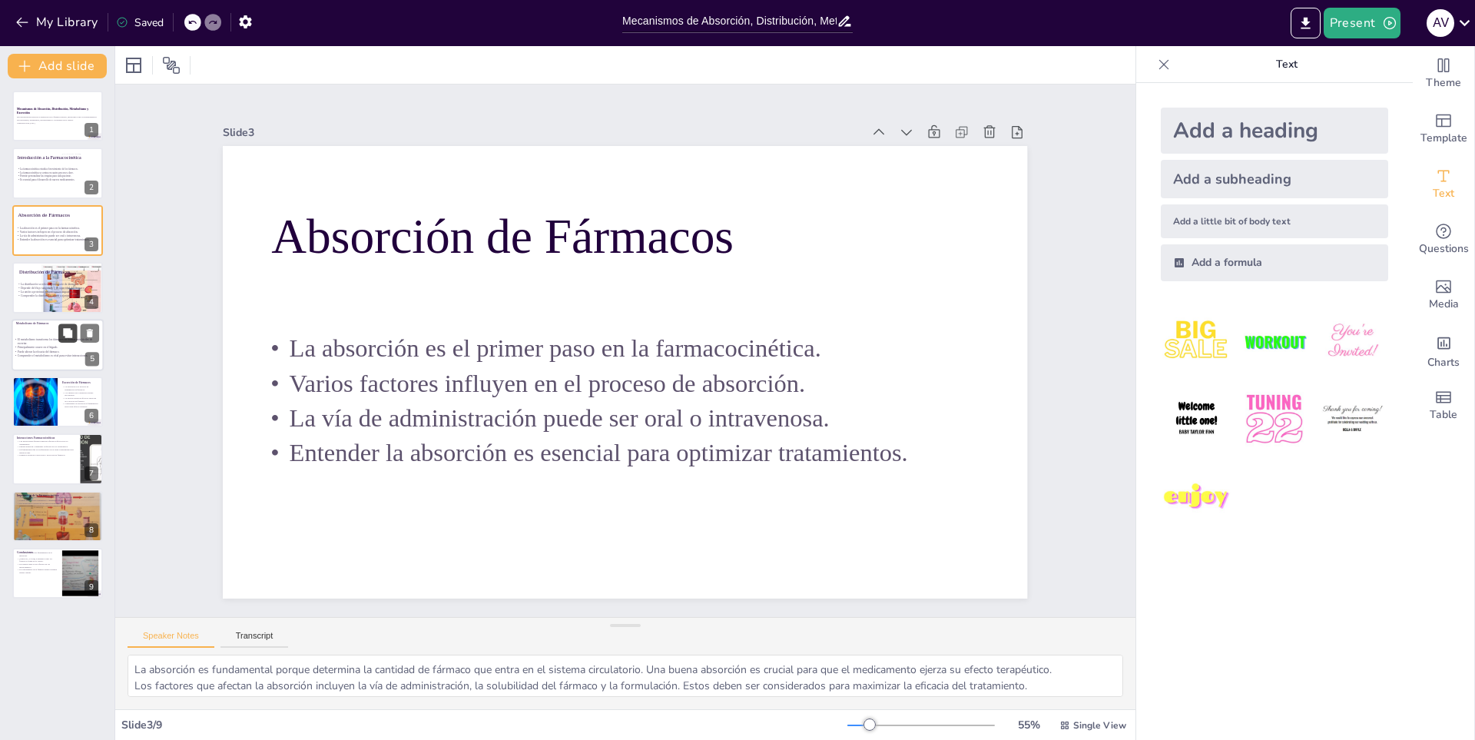
drag, startPoint x: 47, startPoint y: 322, endPoint x: 69, endPoint y: 335, distance: 25.8
click at [47, 323] on p "Metabolismo de Fármacos" at bounding box center [57, 323] width 83 height 5
type textarea "El metabolismo es esencial para la eliminación de fármacos del cuerpo. Sin este…"
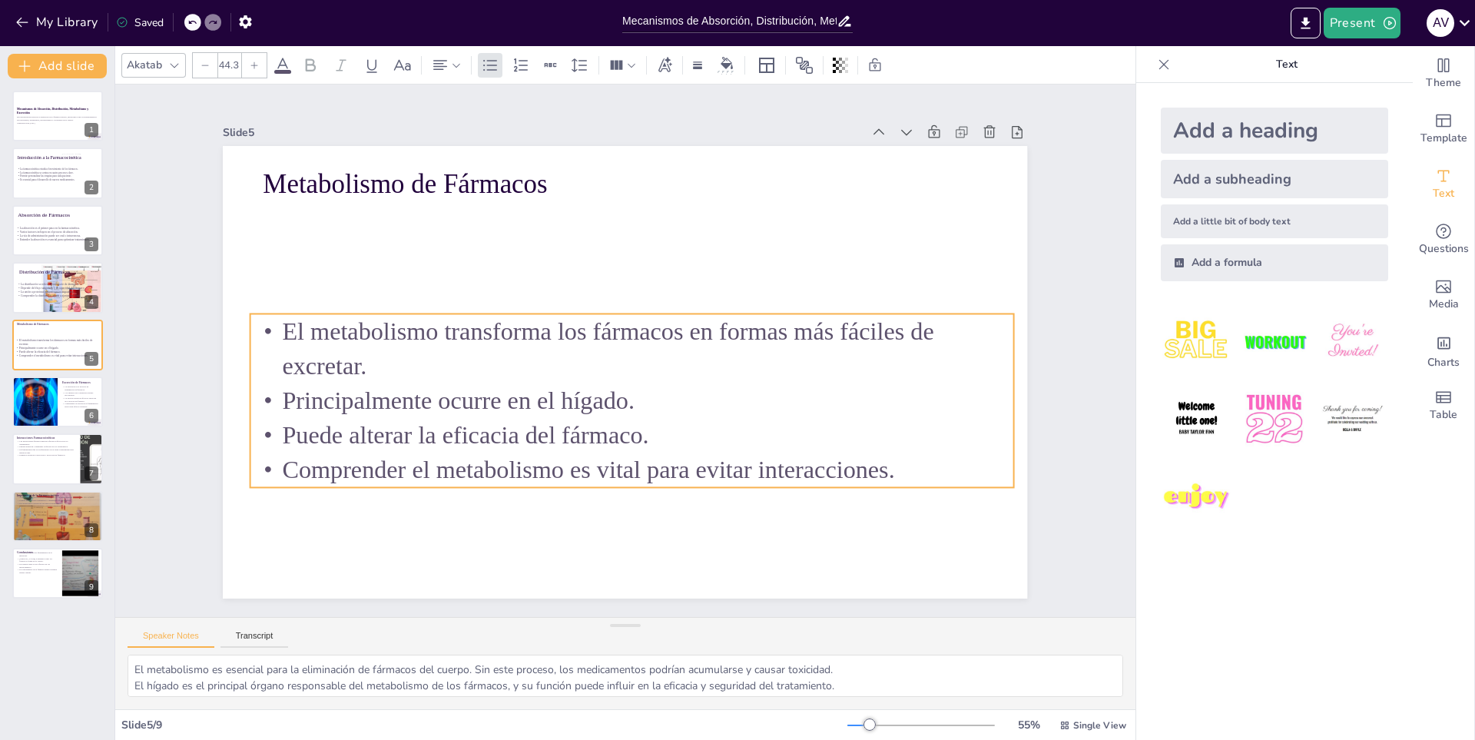
drag, startPoint x: 343, startPoint y: 421, endPoint x: 350, endPoint y: 428, distance: 9.8
click at [350, 428] on p "Puede alterar la eficacia del fármaco." at bounding box center [605, 433] width 737 height 269
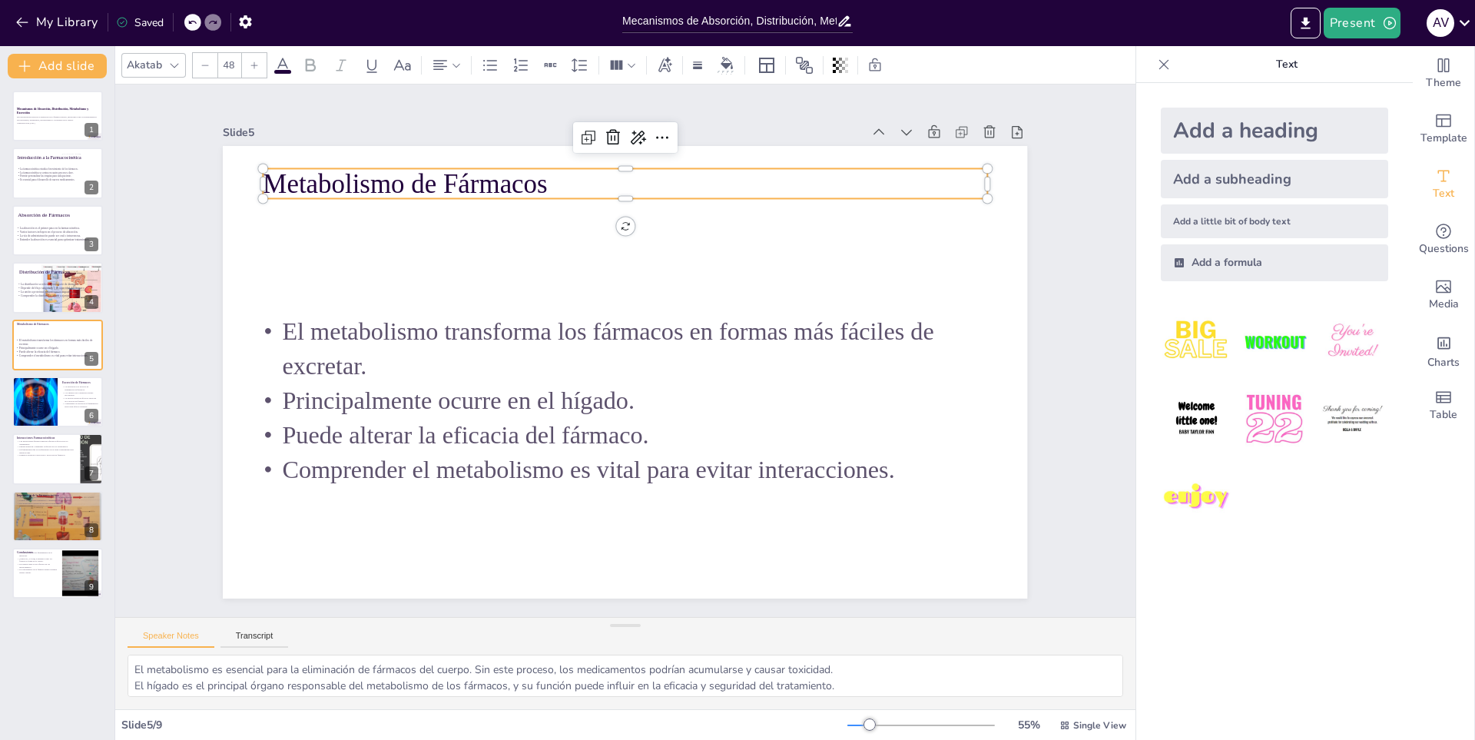
click at [381, 460] on p "Metabolismo de Fármacos" at bounding box center [608, 516] width 724 height 113
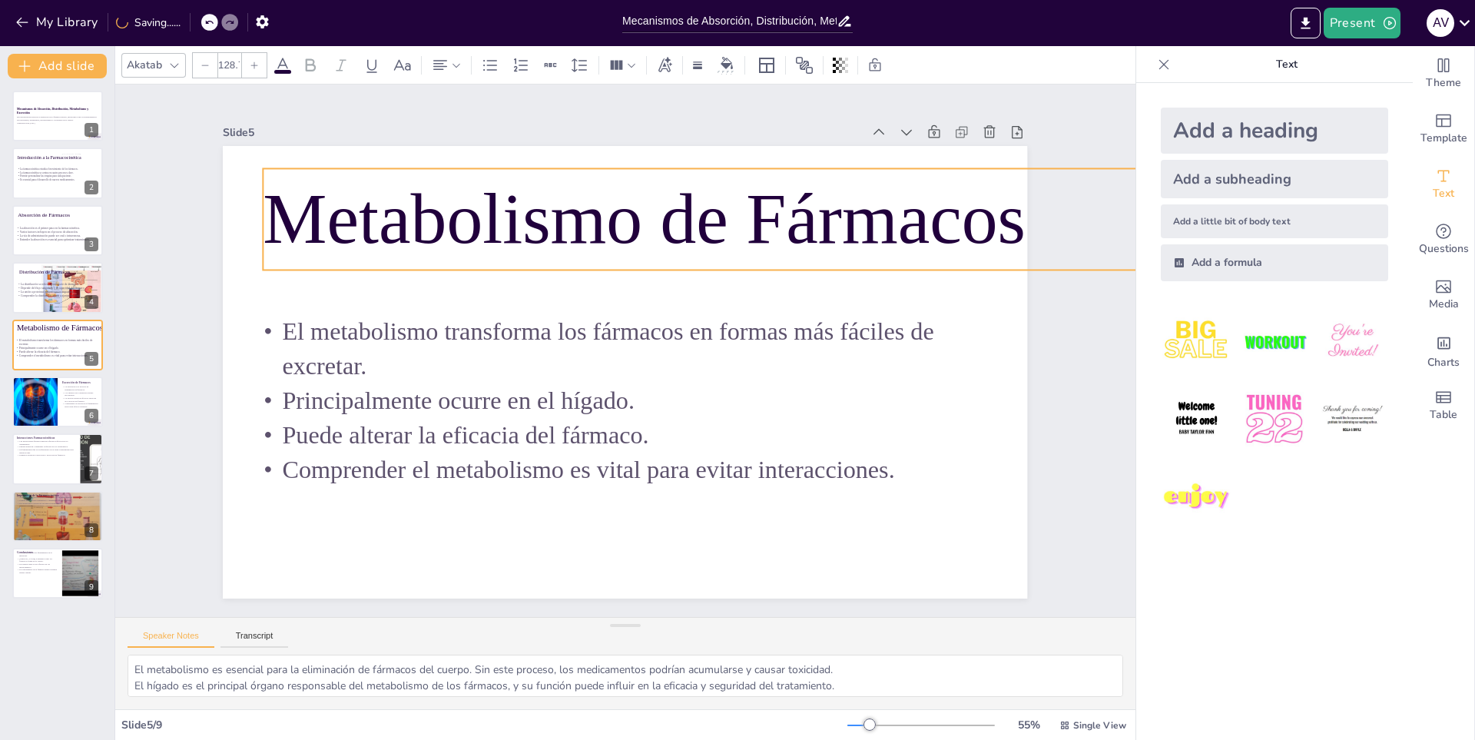
drag, startPoint x: 975, startPoint y: 197, endPoint x: 995, endPoint y: 247, distance: 54.5
click at [995, 247] on div "Metabolismo de Fármacos El metabolismo transforma los fármacos en formas más fá…" at bounding box center [621, 372] width 881 height 610
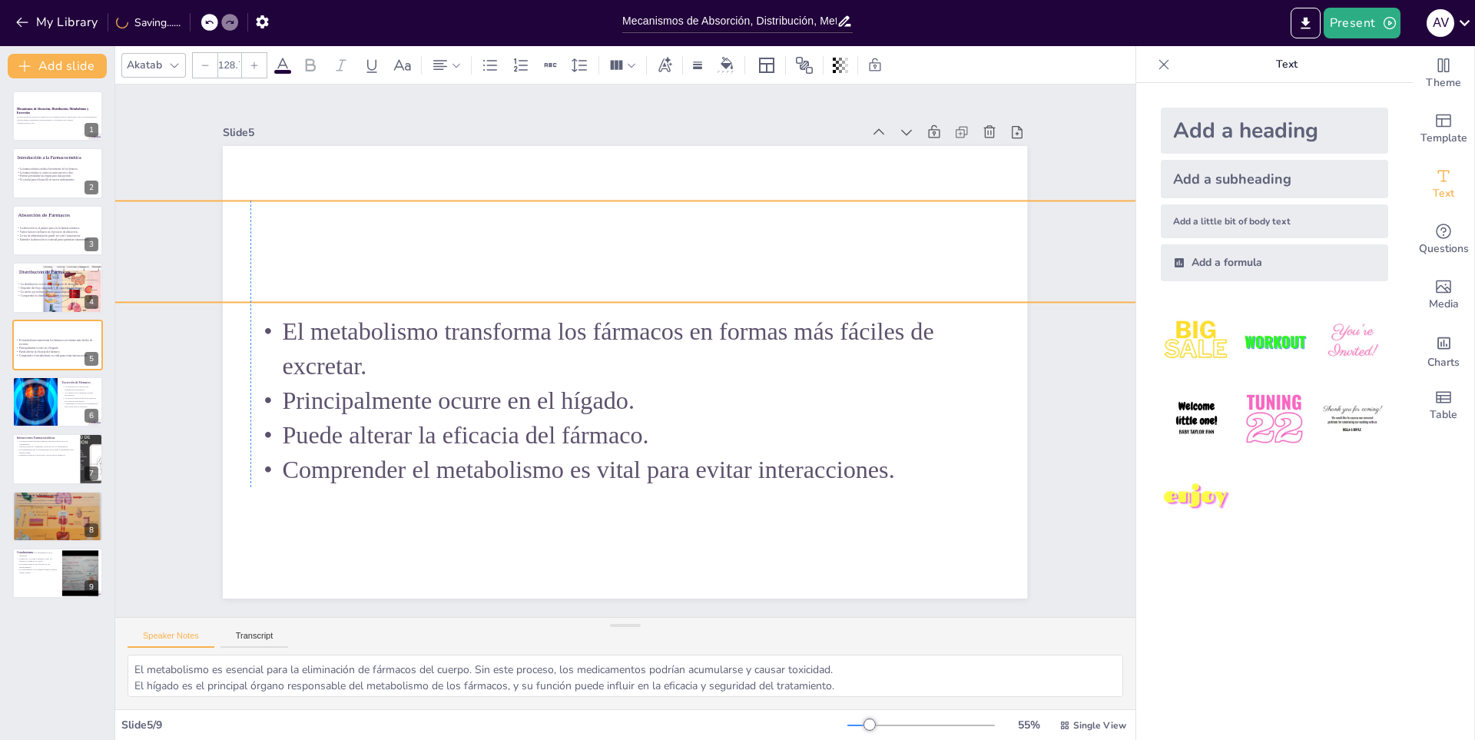
drag, startPoint x: 763, startPoint y: 233, endPoint x: 0, endPoint y: 263, distance: 763.4
click at [0, 263] on div "Document fonts Akatab Recently used Mulish Popular fonts Fonts Add slide Mecani…" at bounding box center [737, 393] width 1475 height 694
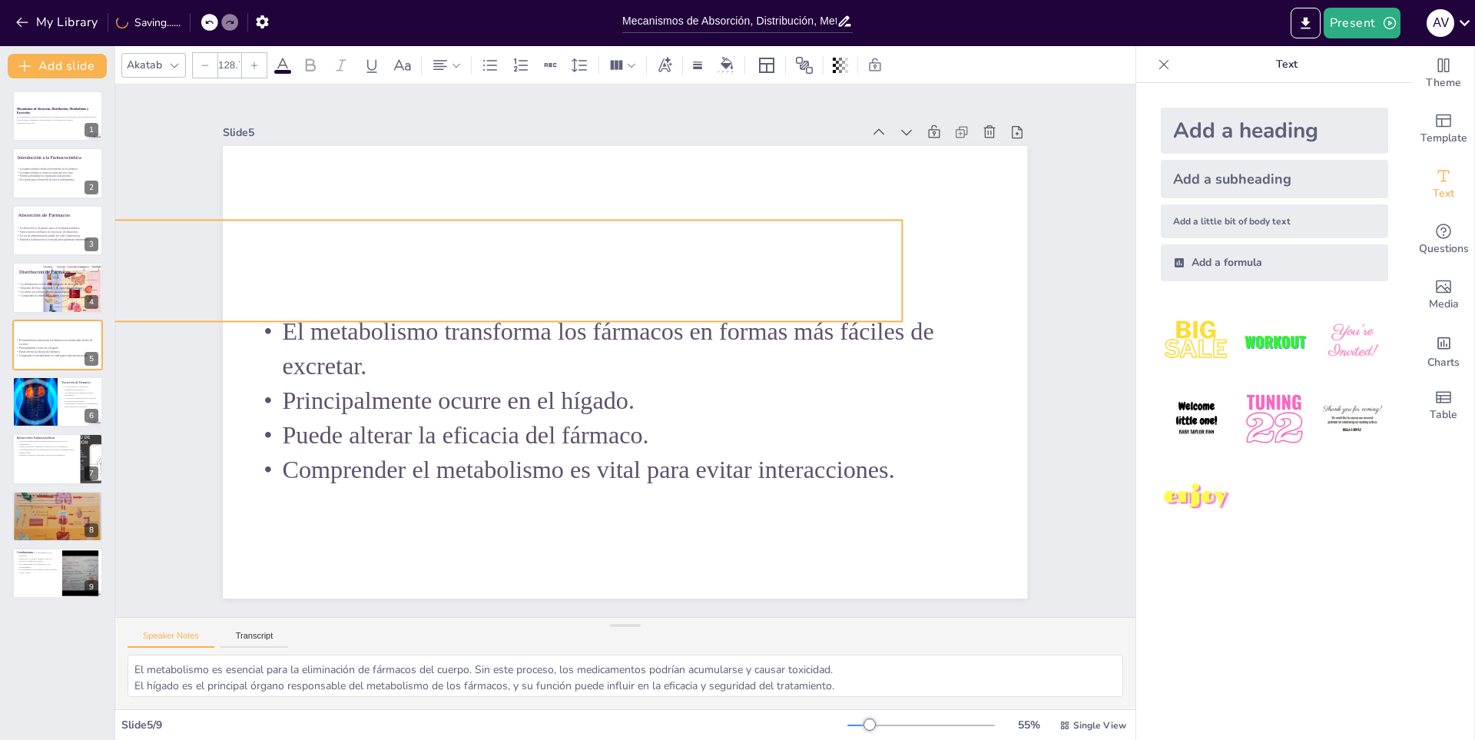
drag, startPoint x: 886, startPoint y: 260, endPoint x: 567, endPoint y: 279, distance: 319.4
click at [360, 301] on div at bounding box center [352, 293] width 15 height 15
drag, startPoint x: 888, startPoint y: 313, endPoint x: 692, endPoint y: 264, distance: 201.8
click at [692, 264] on div "Metabolismo de Fármacos El metabolismo transforma los fármacos en formas más fá…" at bounding box center [621, 372] width 881 height 610
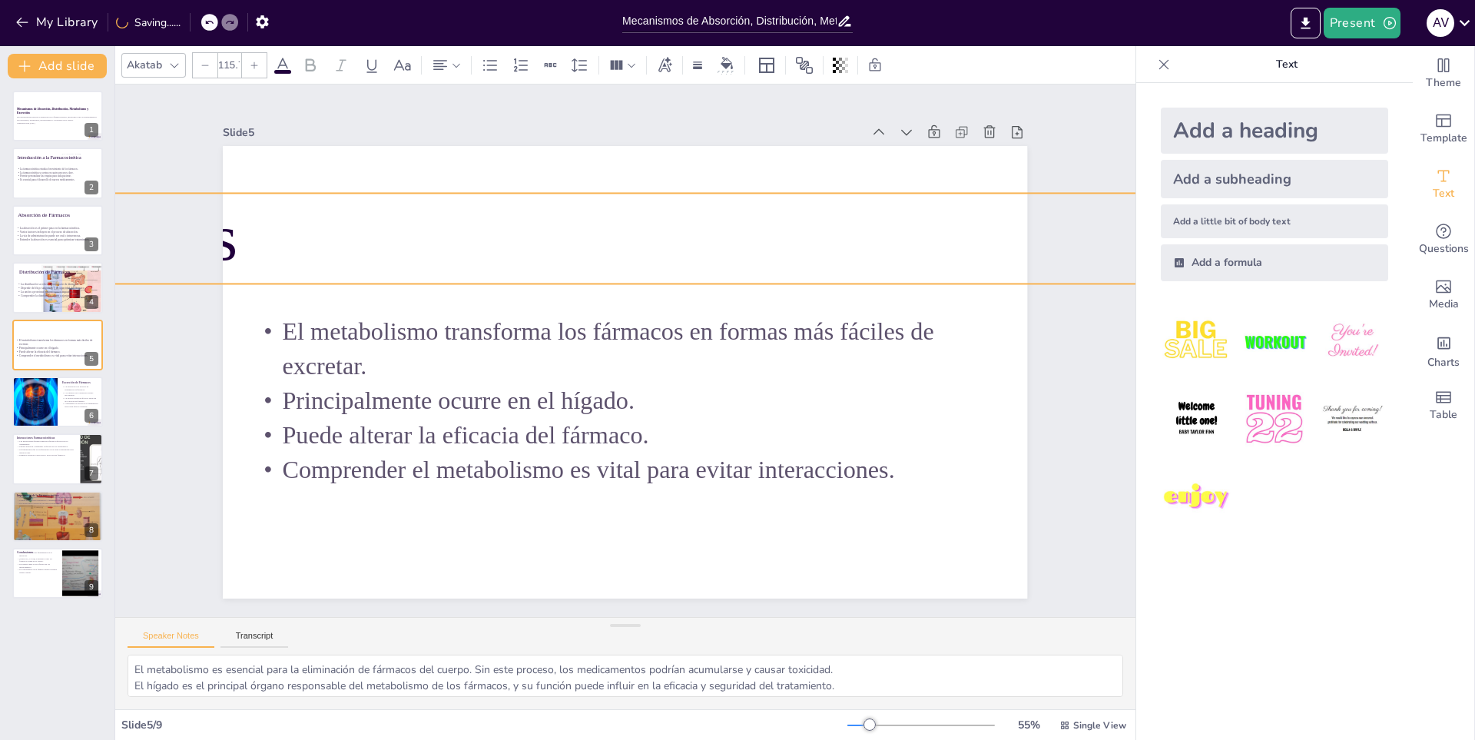
drag, startPoint x: 770, startPoint y: 257, endPoint x: 1161, endPoint y: 231, distance: 391.9
click at [1194, 212] on div "Document fonts Akatab Recently used Mulish Popular fonts Fonts Add slide Mecani…" at bounding box center [737, 393] width 1475 height 694
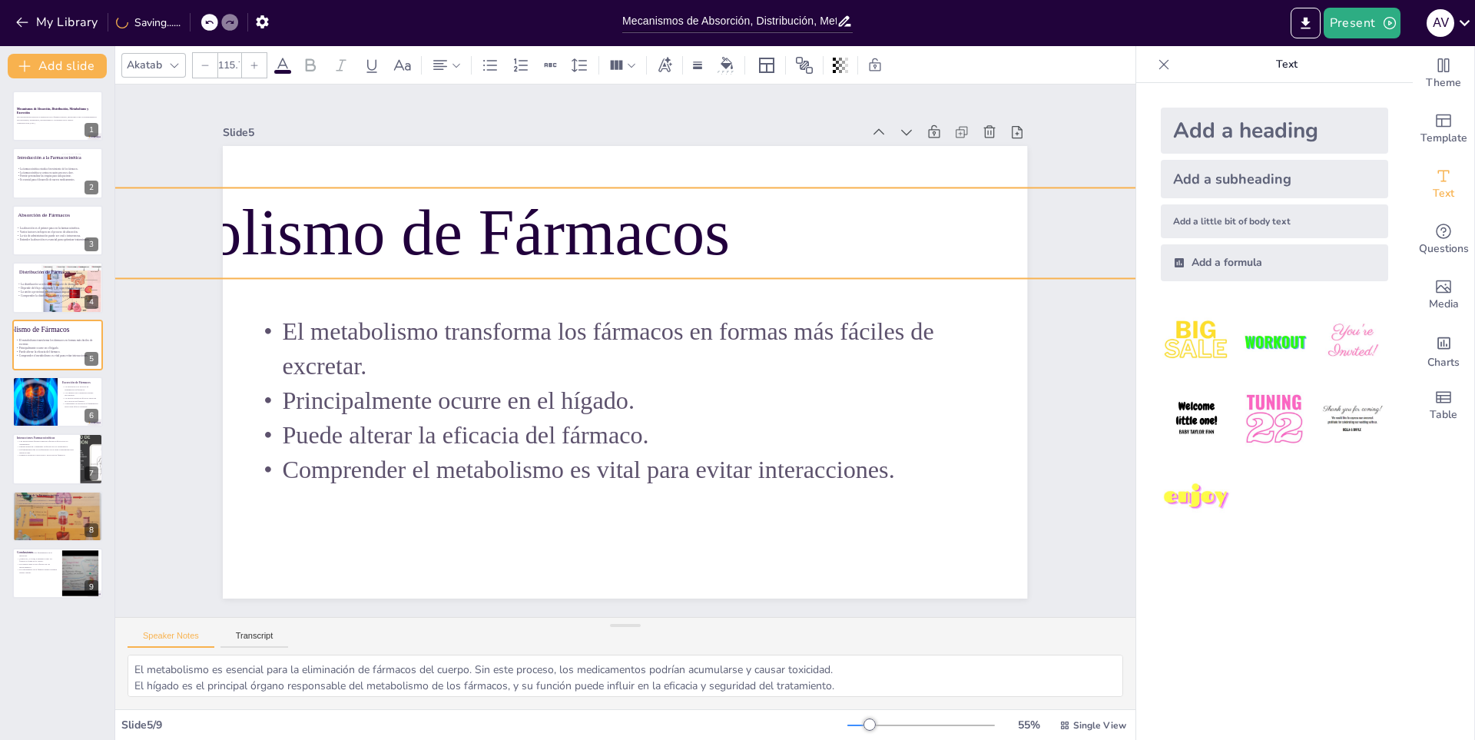
drag, startPoint x: 696, startPoint y: 239, endPoint x: 1233, endPoint y: 264, distance: 537.5
click at [1231, 253] on div "Document fonts Akatab Recently used Mulish Popular fonts Fonts Add slide Mecani…" at bounding box center [737, 393] width 1475 height 694
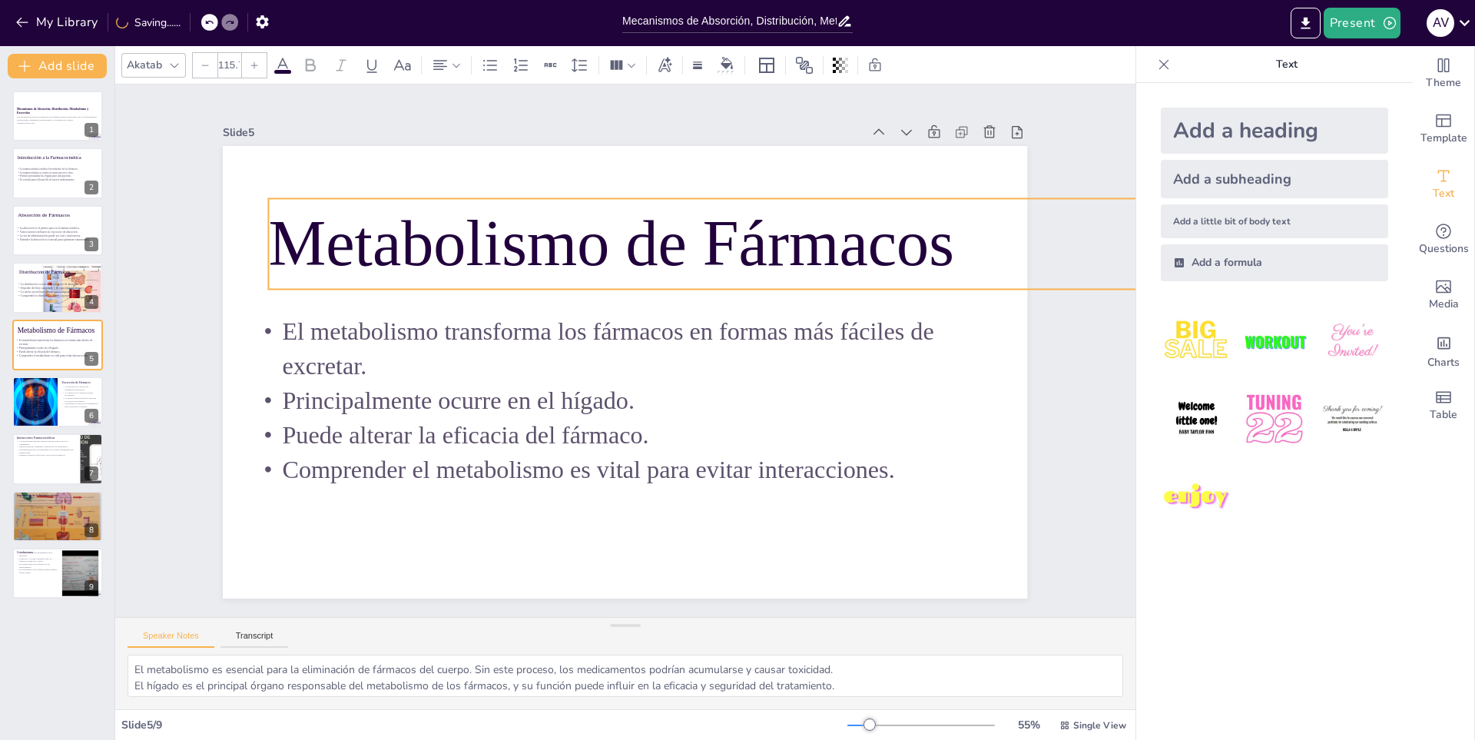
drag, startPoint x: 590, startPoint y: 257, endPoint x: 640, endPoint y: 255, distance: 50.0
click at [640, 255] on p "Metabolismo de Fármacos" at bounding box center [1149, 298] width 1744 height 272
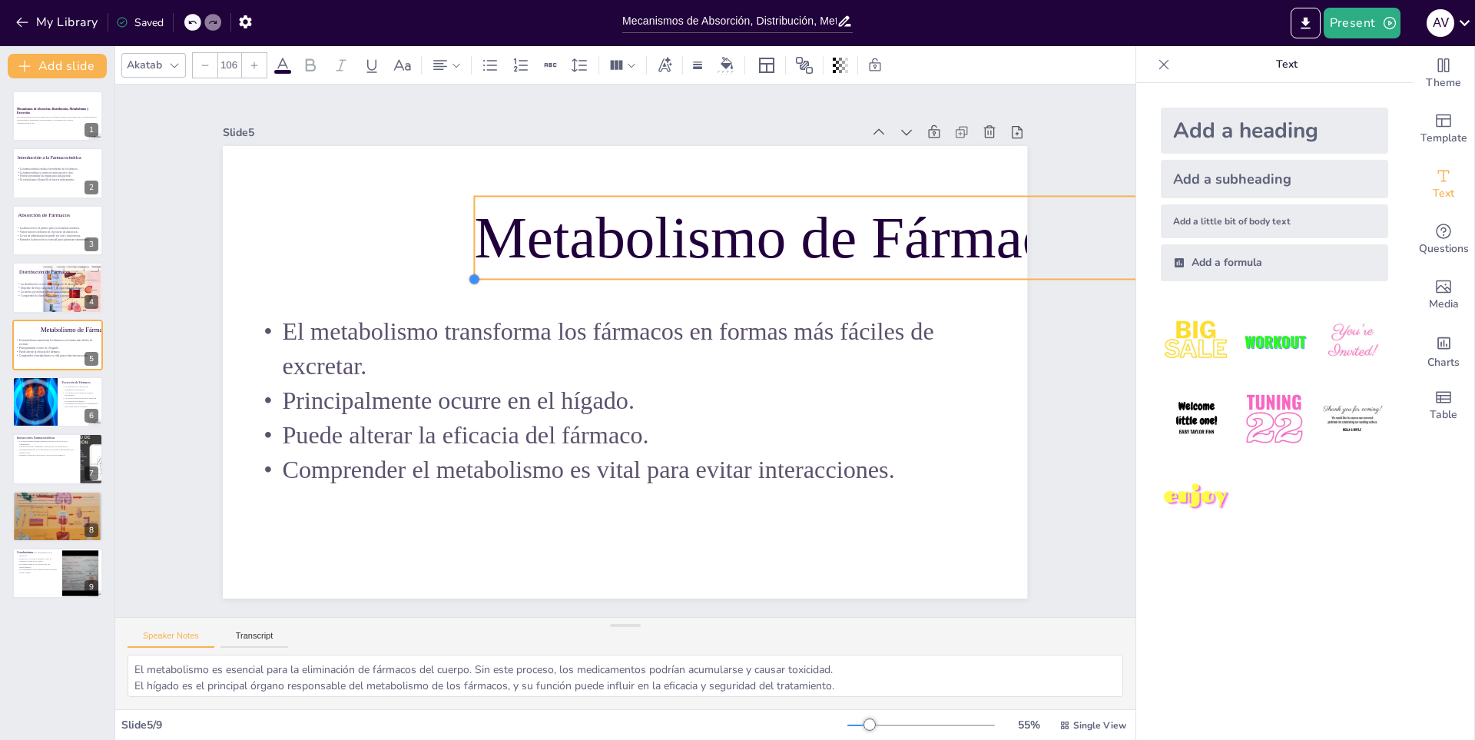
type input "105.8"
drag, startPoint x: 314, startPoint y: 281, endPoint x: 464, endPoint y: 255, distance: 152.0
click at [464, 255] on div "Metabolismo de Fármacos El metabolismo transforma los fármacos en formas más fá…" at bounding box center [623, 372] width 847 height 534
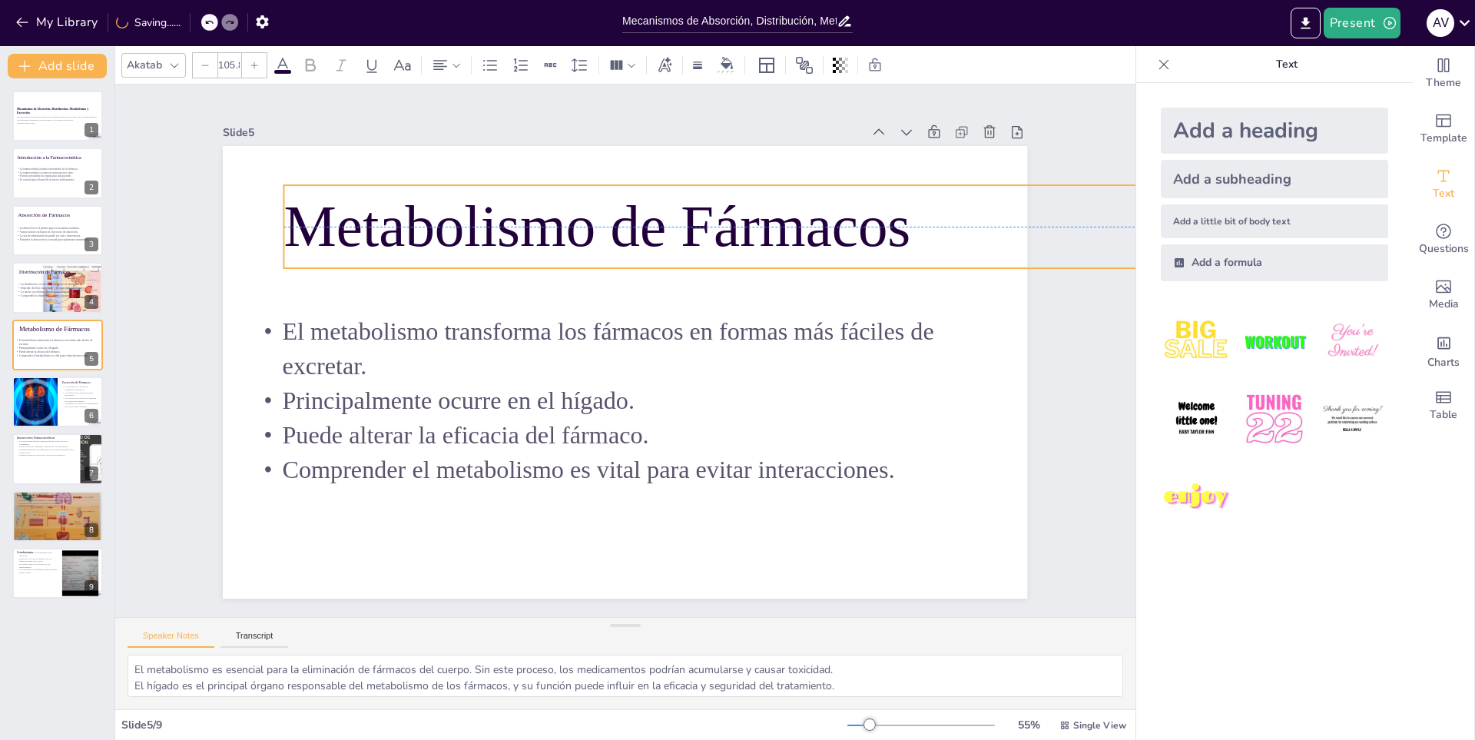
drag, startPoint x: 674, startPoint y: 247, endPoint x: 484, endPoint y: 242, distance: 190.6
click at [484, 242] on p "Metabolismo de Fármacos" at bounding box center [1082, 472] width 1423 height 870
click at [75, 274] on button at bounding box center [67, 276] width 18 height 18
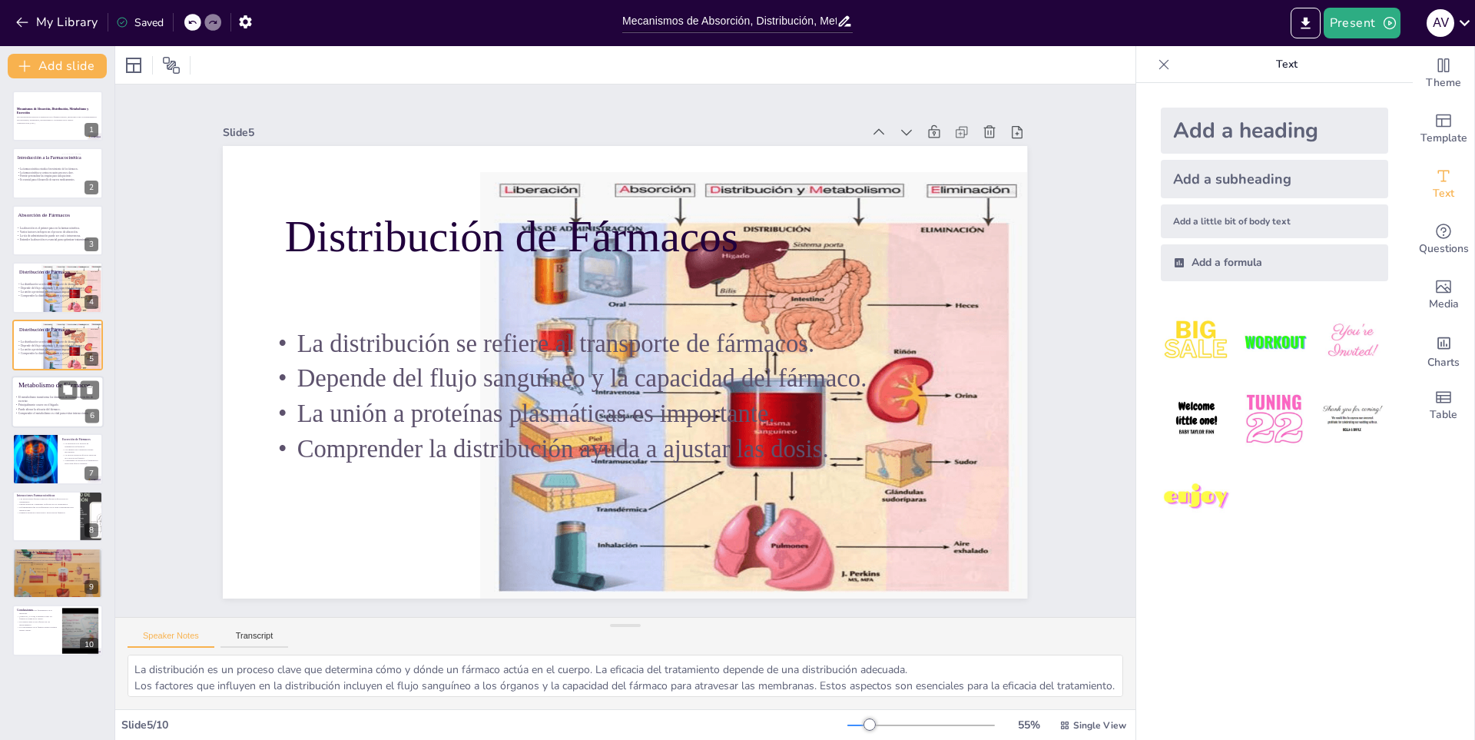
click at [31, 383] on p "Metabolismo de Fármacos" at bounding box center [110, 384] width 184 height 9
type textarea "El metabolismo es esencial para la eliminación de fármacos del cuerpo. Sin este…"
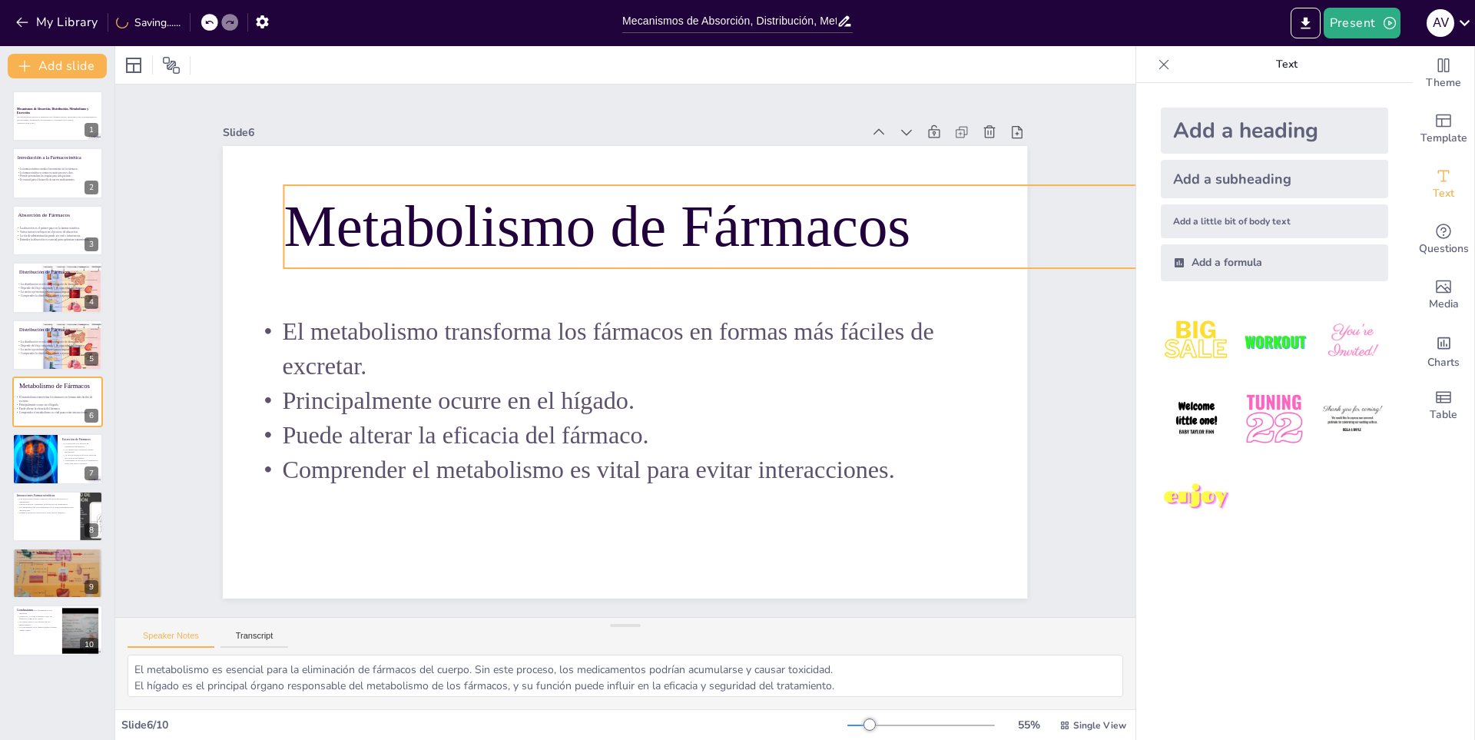
click at [303, 237] on p "Metabolismo de Fármacos" at bounding box center [1081, 226] width 1595 height 83
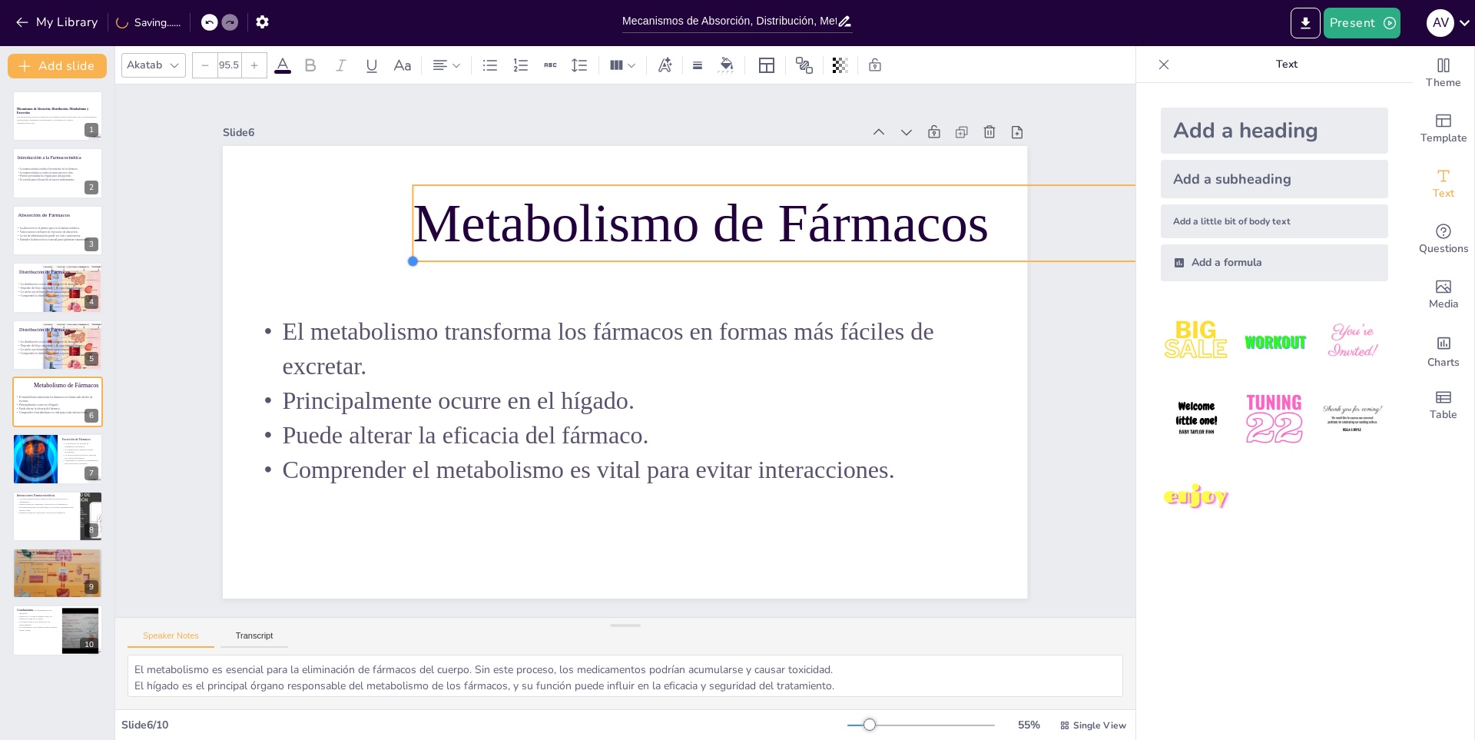
type input "95.4"
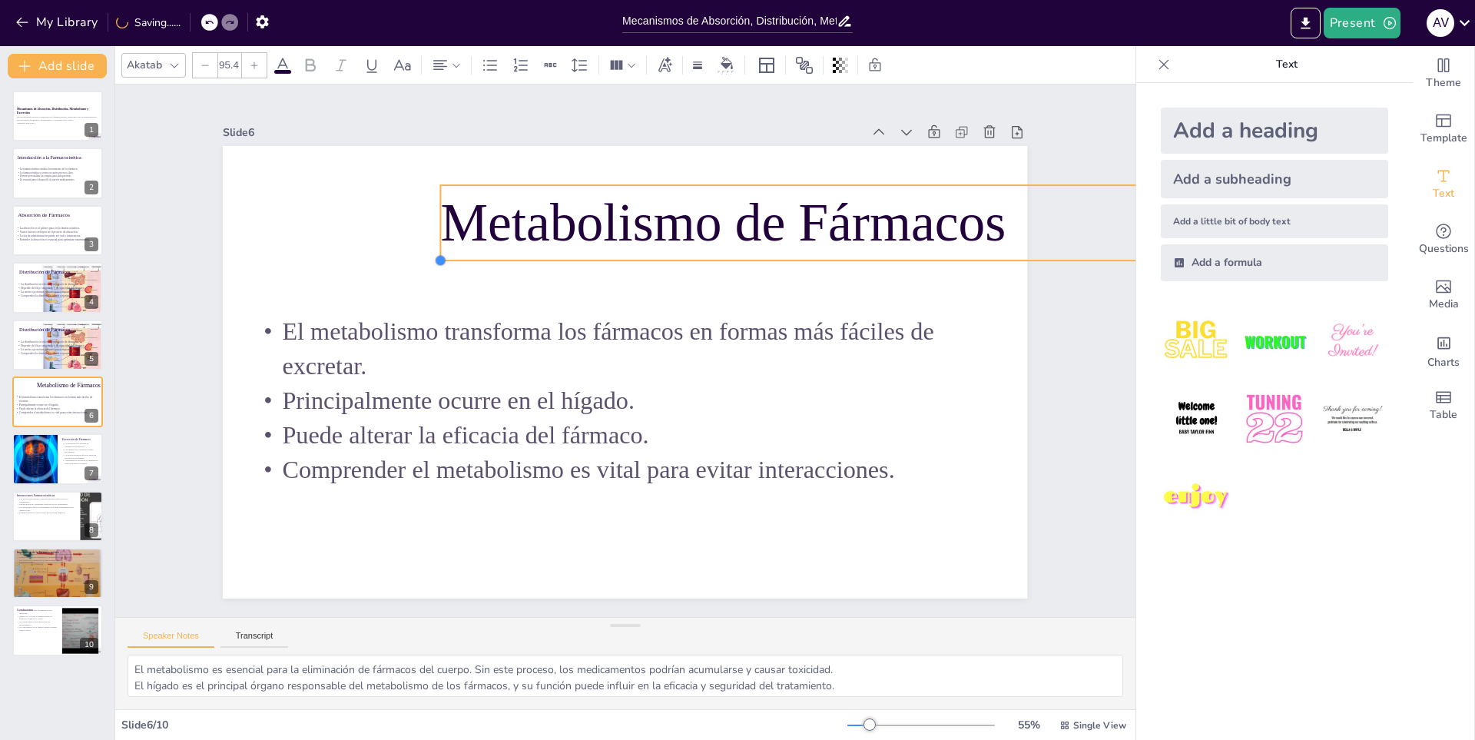
drag, startPoint x: 270, startPoint y: 260, endPoint x: 427, endPoint y: 248, distance: 157.2
click at [445, 248] on div at bounding box center [452, 241] width 14 height 14
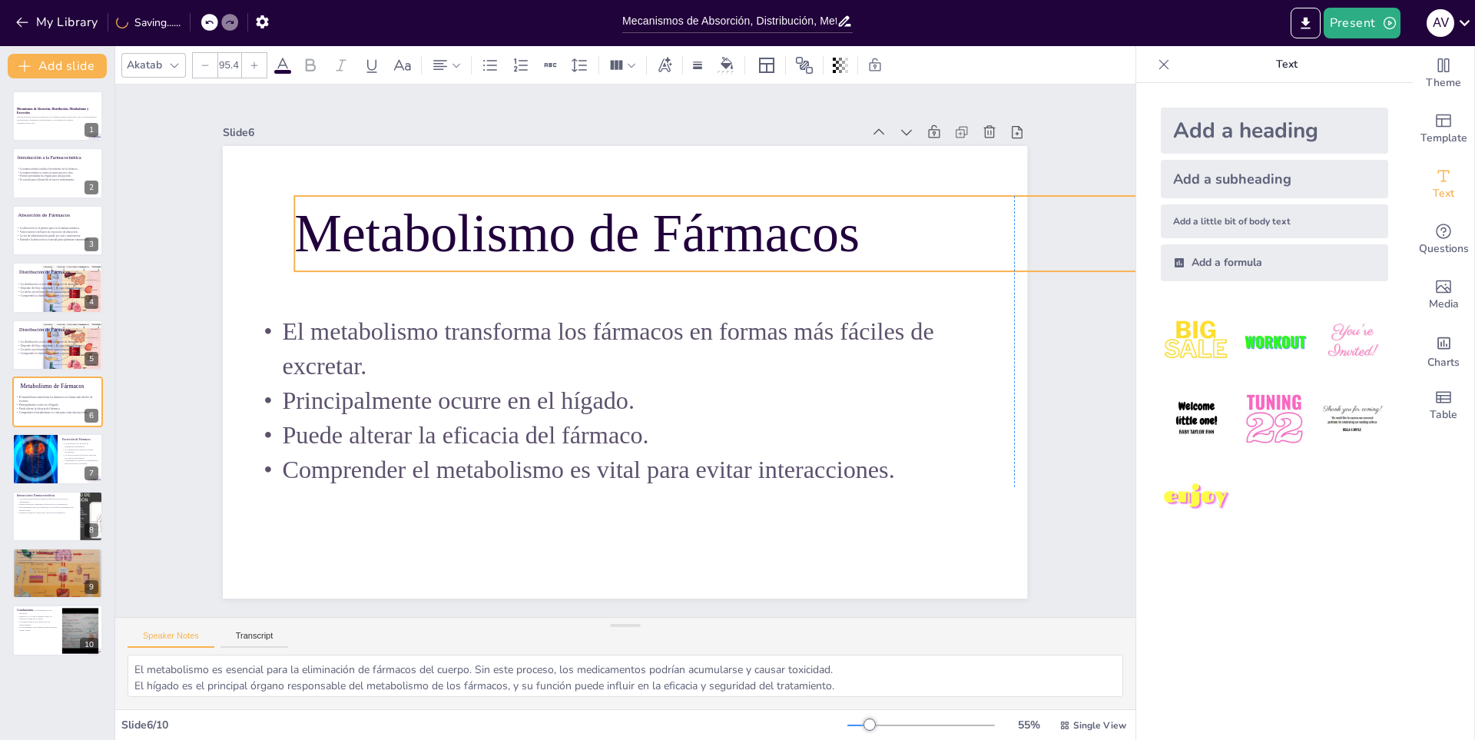
drag, startPoint x: 571, startPoint y: 236, endPoint x: 423, endPoint y: 247, distance: 147.9
click at [463, 247] on p "Metabolismo de Fármacos" at bounding box center [972, 561] width 1018 height 1118
click at [48, 355] on p "Comprender la distribución ayuda a ajustar las dosis." at bounding box center [58, 354] width 84 height 4
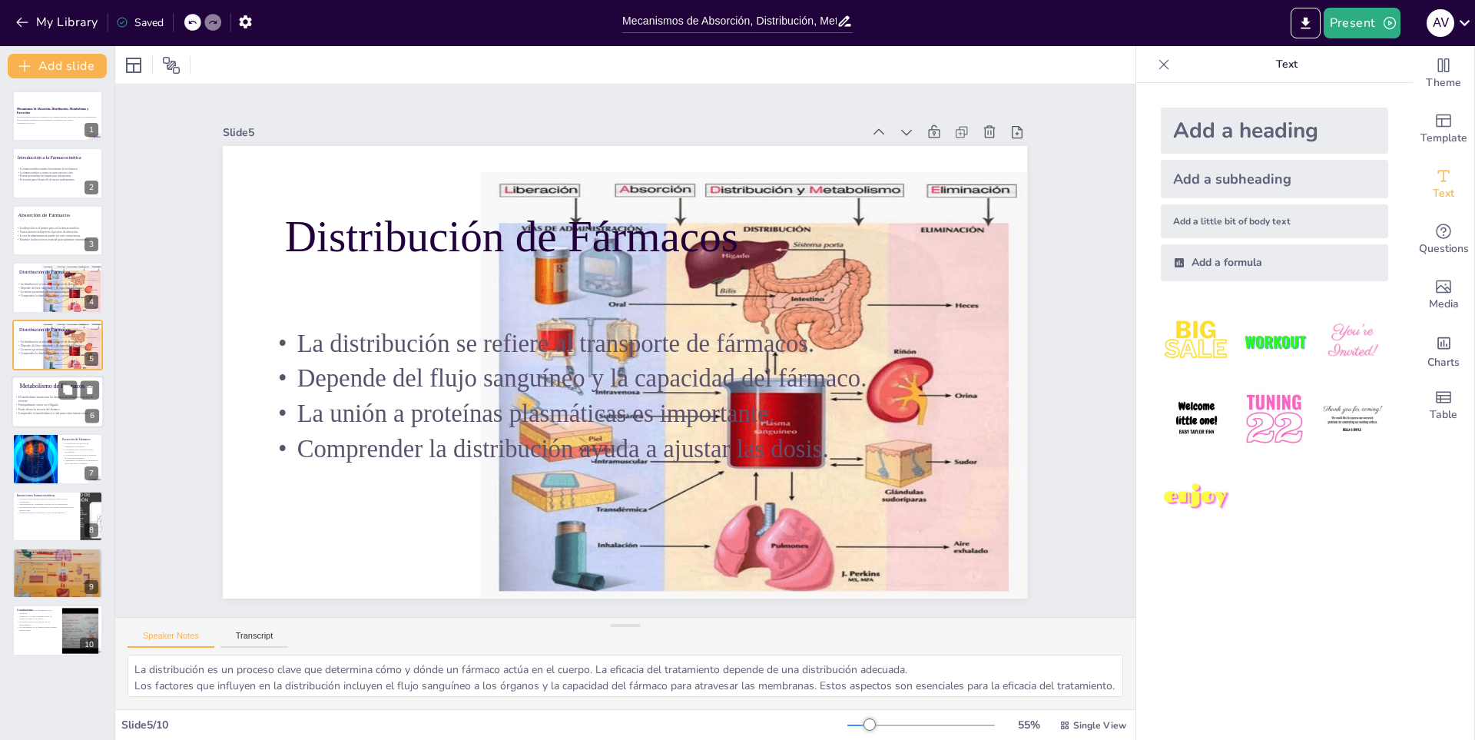
click at [31, 399] on p "El metabolismo transforma los fármacos en formas más fáciles de excretar." at bounding box center [59, 399] width 88 height 8
type textarea "El metabolismo es esencial para la eliminación de fármacos del cuerpo. Sin este…"
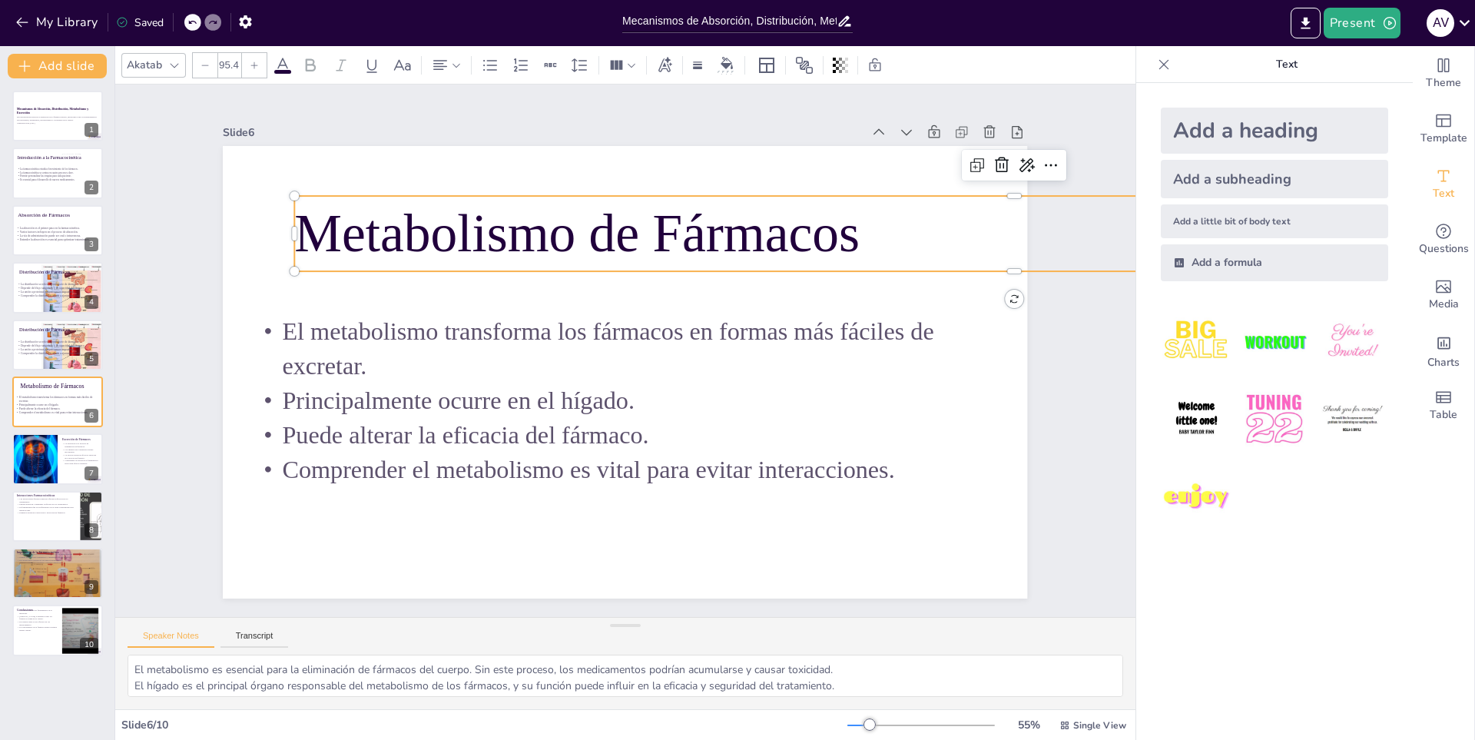
click at [319, 252] on p "Metabolismo de Fármacos" at bounding box center [1030, 317] width 1423 height 372
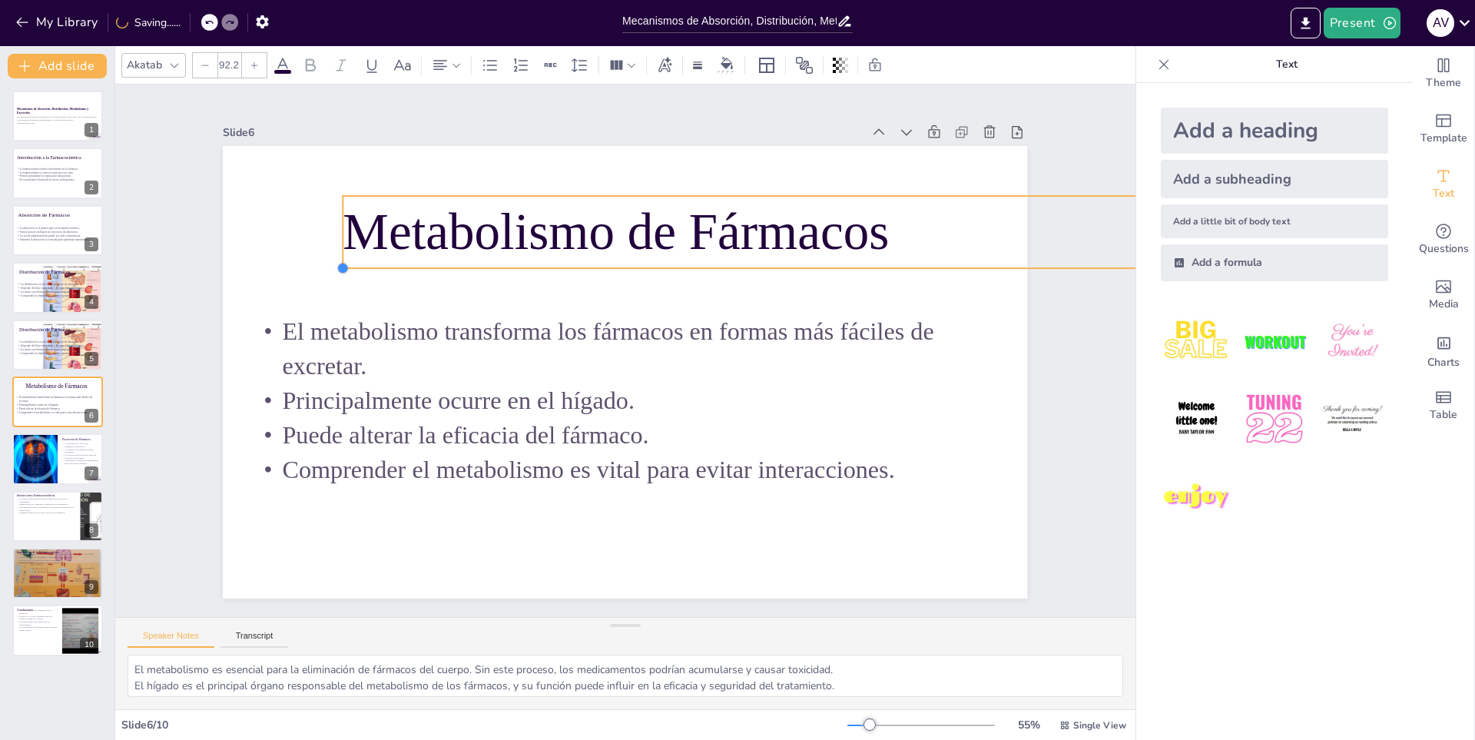
drag, startPoint x: 277, startPoint y: 265, endPoint x: 326, endPoint y: 256, distance: 49.3
click at [393, 169] on div at bounding box center [401, 161] width 16 height 16
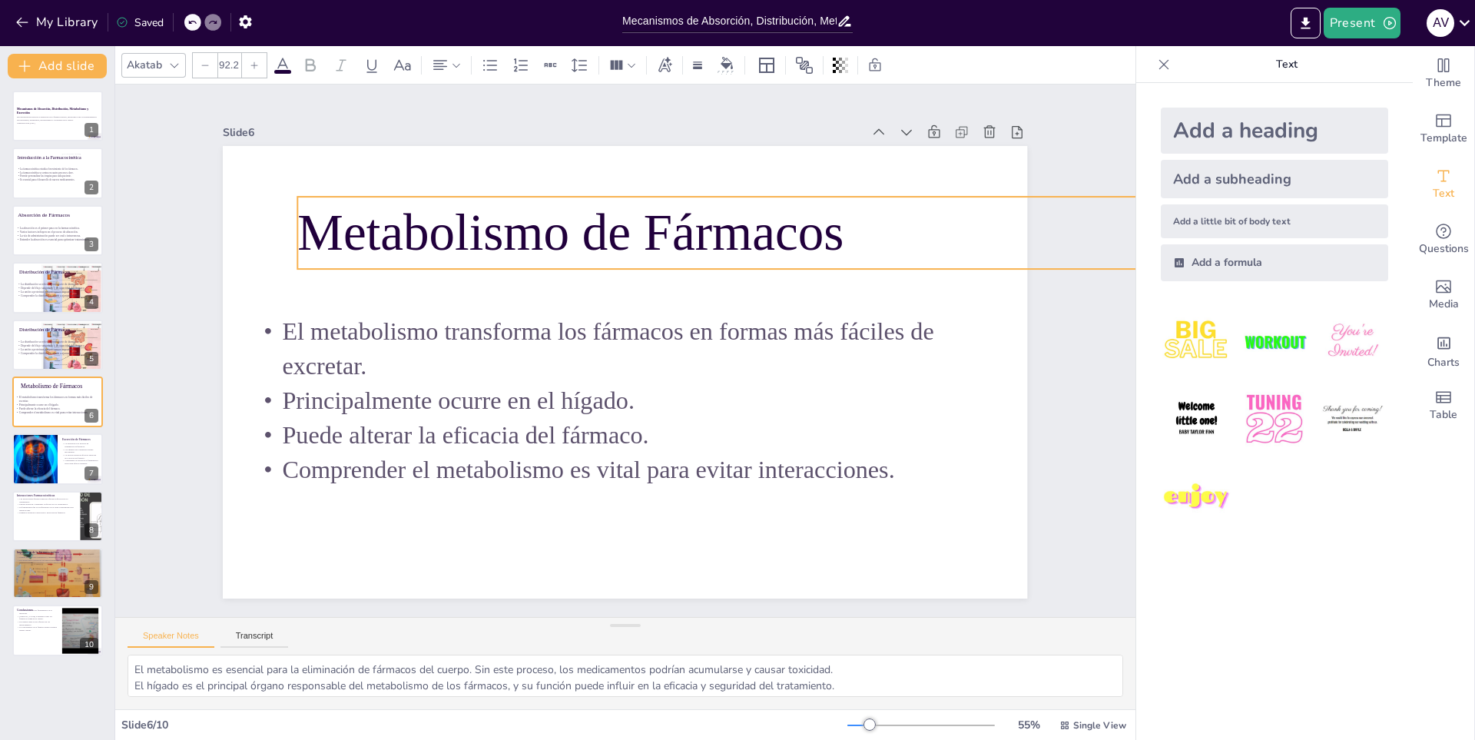
drag, startPoint x: 492, startPoint y: 217, endPoint x: 353, endPoint y: 240, distance: 140.3
click at [441, 217] on p "Metabolismo de Fármacos" at bounding box center [1003, 272] width 1390 height 217
type input "90"
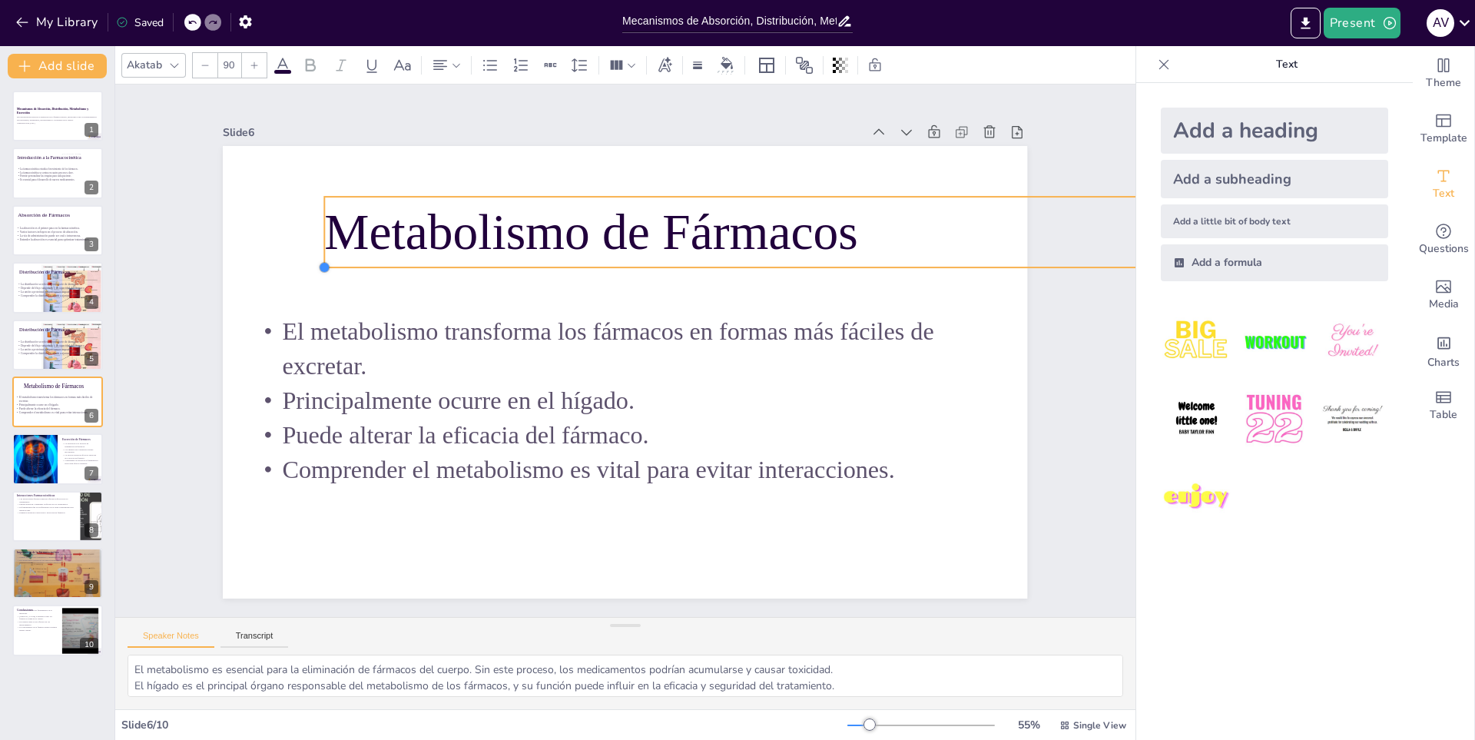
drag, startPoint x: 280, startPoint y: 261, endPoint x: 312, endPoint y: 258, distance: 32.4
click at [422, 115] on div at bounding box center [430, 106] width 17 height 17
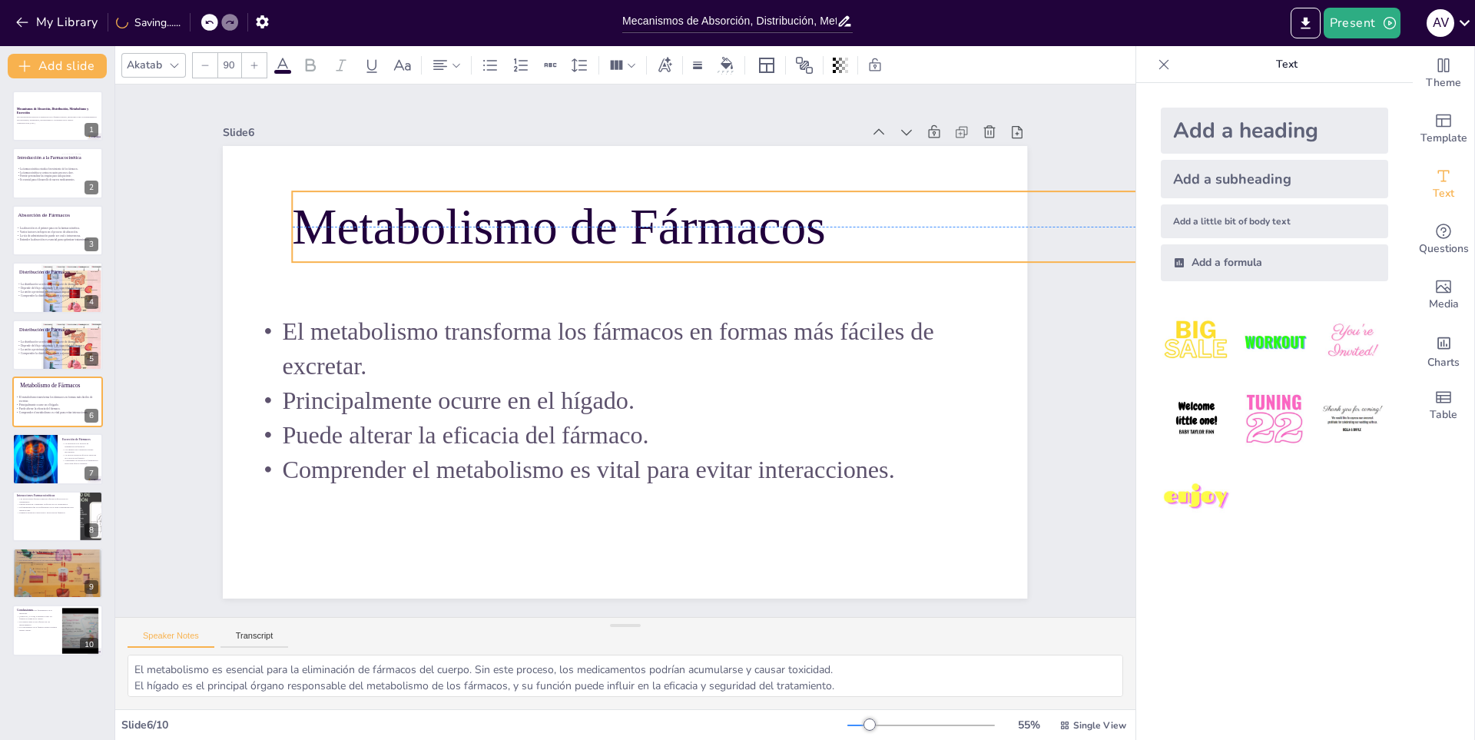
drag, startPoint x: 503, startPoint y: 217, endPoint x: 471, endPoint y: 215, distance: 32.3
click at [471, 215] on p "Metabolismo de Fármacos" at bounding box center [992, 340] width 1313 height 486
click at [680, 101] on div "Slide 1 Mecanismos de Absorción, Distribución, Metabolismo y Excreción Esta pre…" at bounding box center [625, 351] width 918 height 720
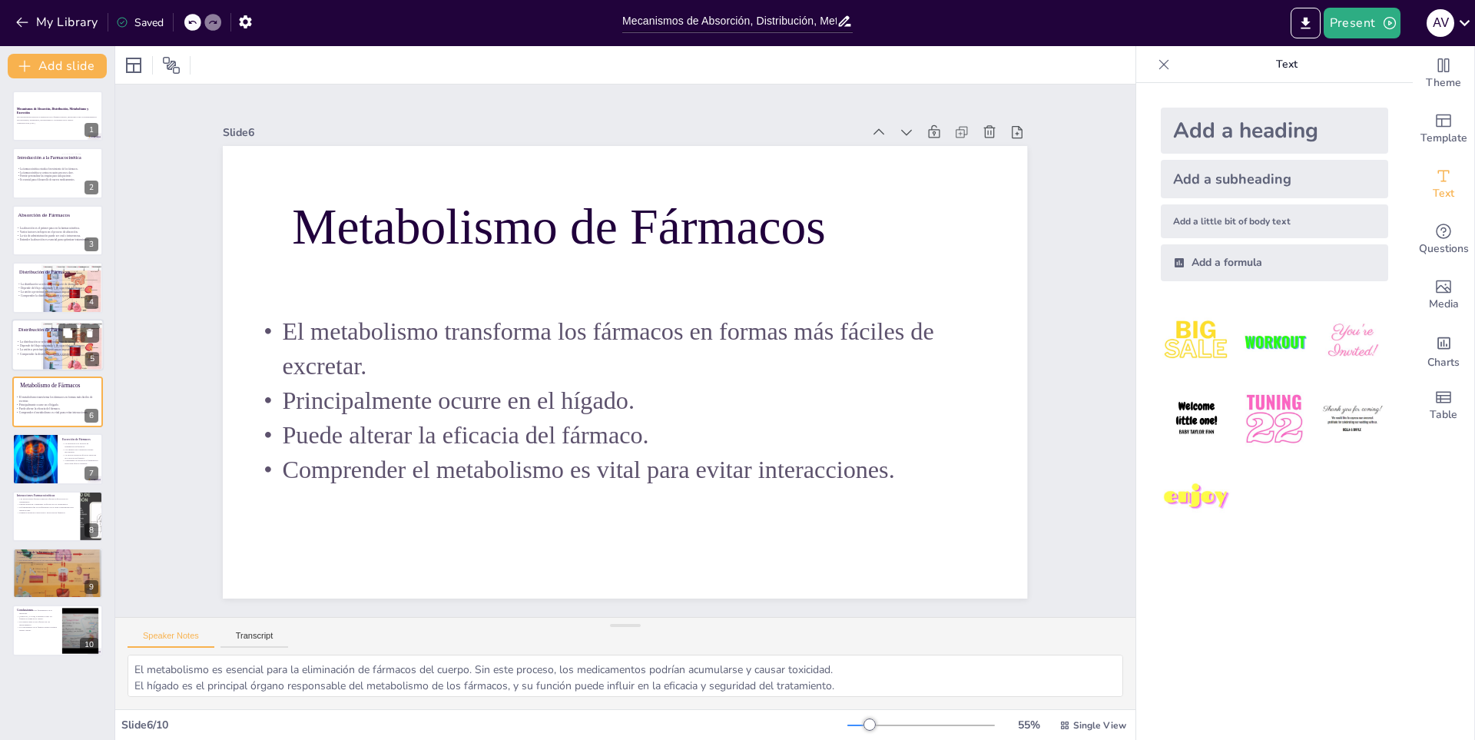
click at [40, 352] on p "Comprender la distribución ayuda a ajustar las dosis." at bounding box center [58, 354] width 84 height 4
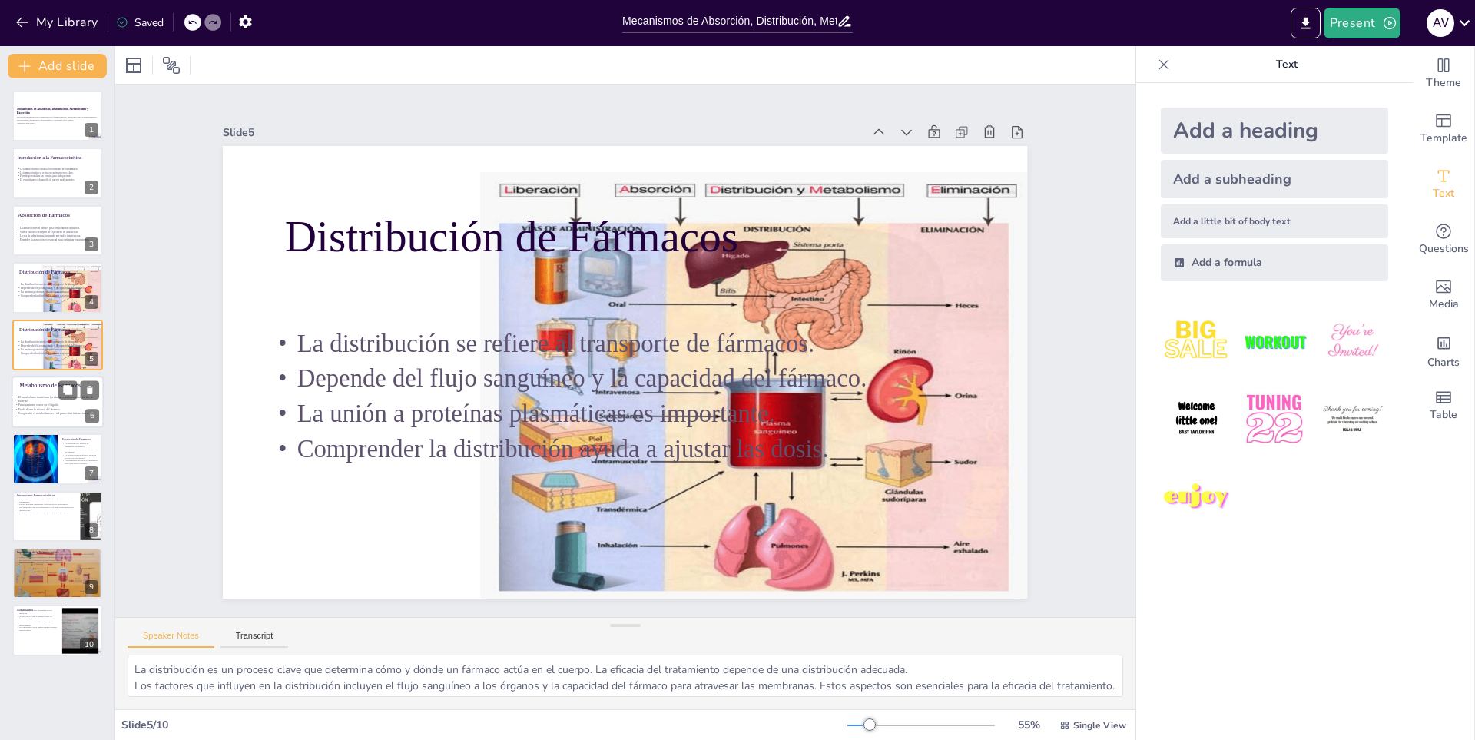
click at [28, 393] on div at bounding box center [58, 402] width 92 height 52
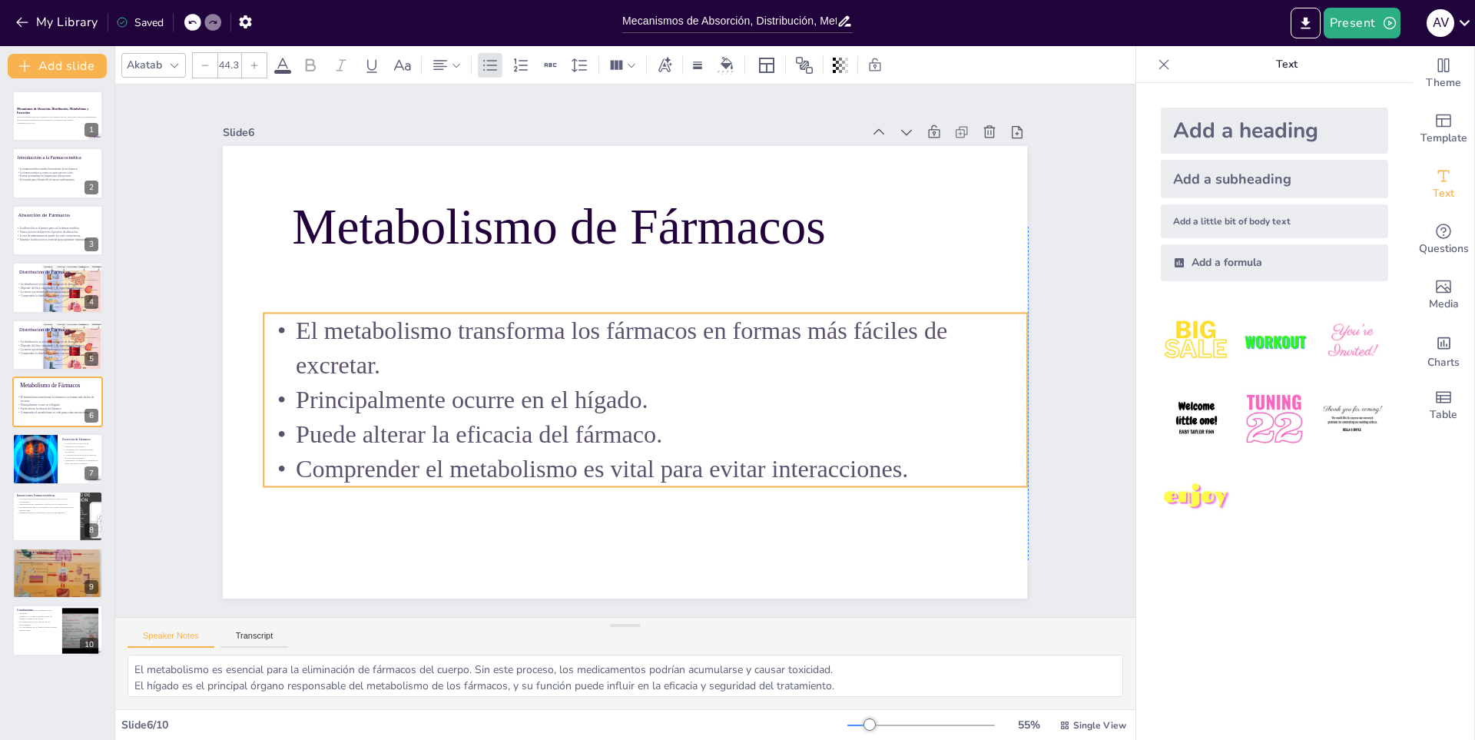
drag, startPoint x: 348, startPoint y: 370, endPoint x: 358, endPoint y: 369, distance: 10.0
click at [360, 369] on p "El metabolismo transforma los fármacos en formas más fáciles de excretar." at bounding box center [641, 364] width 562 height 614
click at [628, 116] on div "Slide 6" at bounding box center [670, 137] width 791 height 188
click at [37, 446] on div at bounding box center [34, 459] width 78 height 52
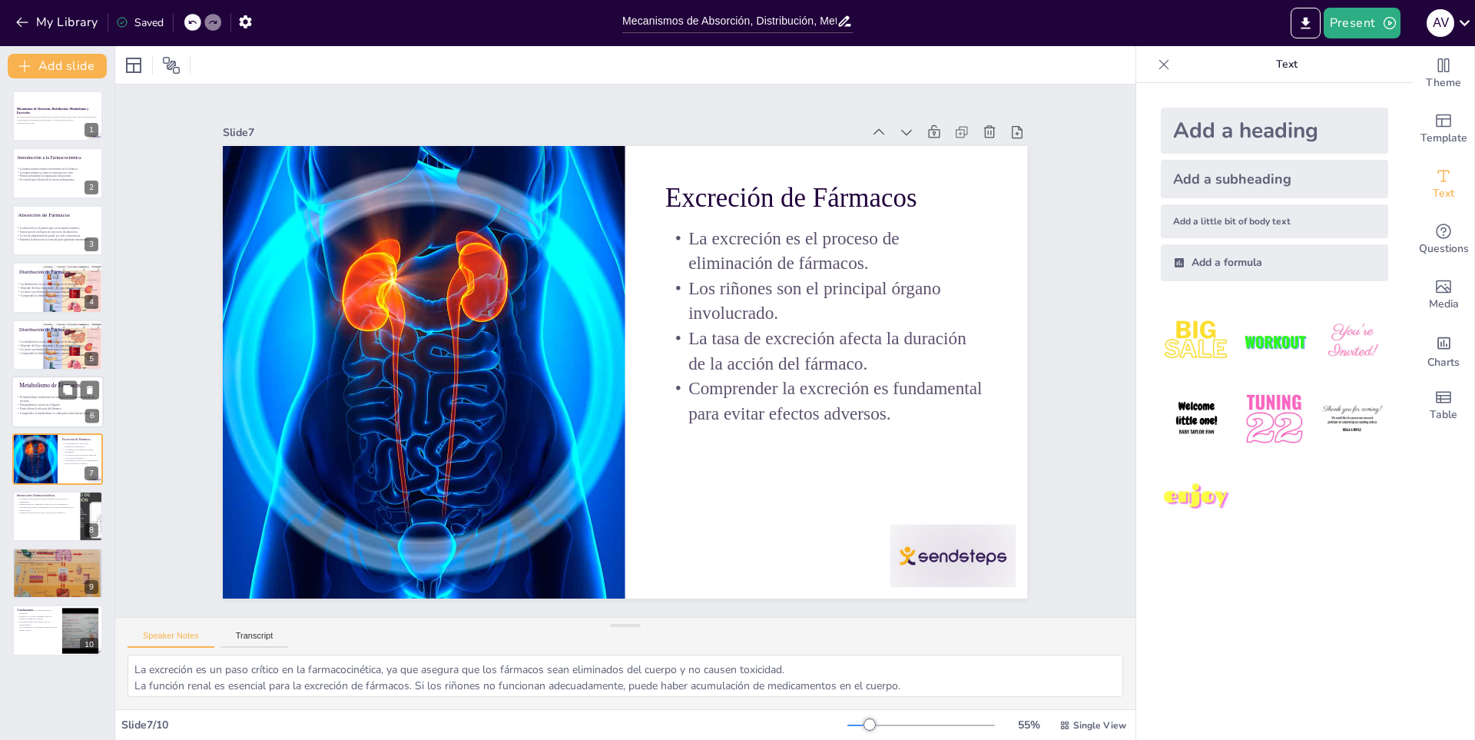
click at [46, 401] on p "El metabolismo transforma los fármacos en formas más fáciles de excretar." at bounding box center [60, 399] width 88 height 8
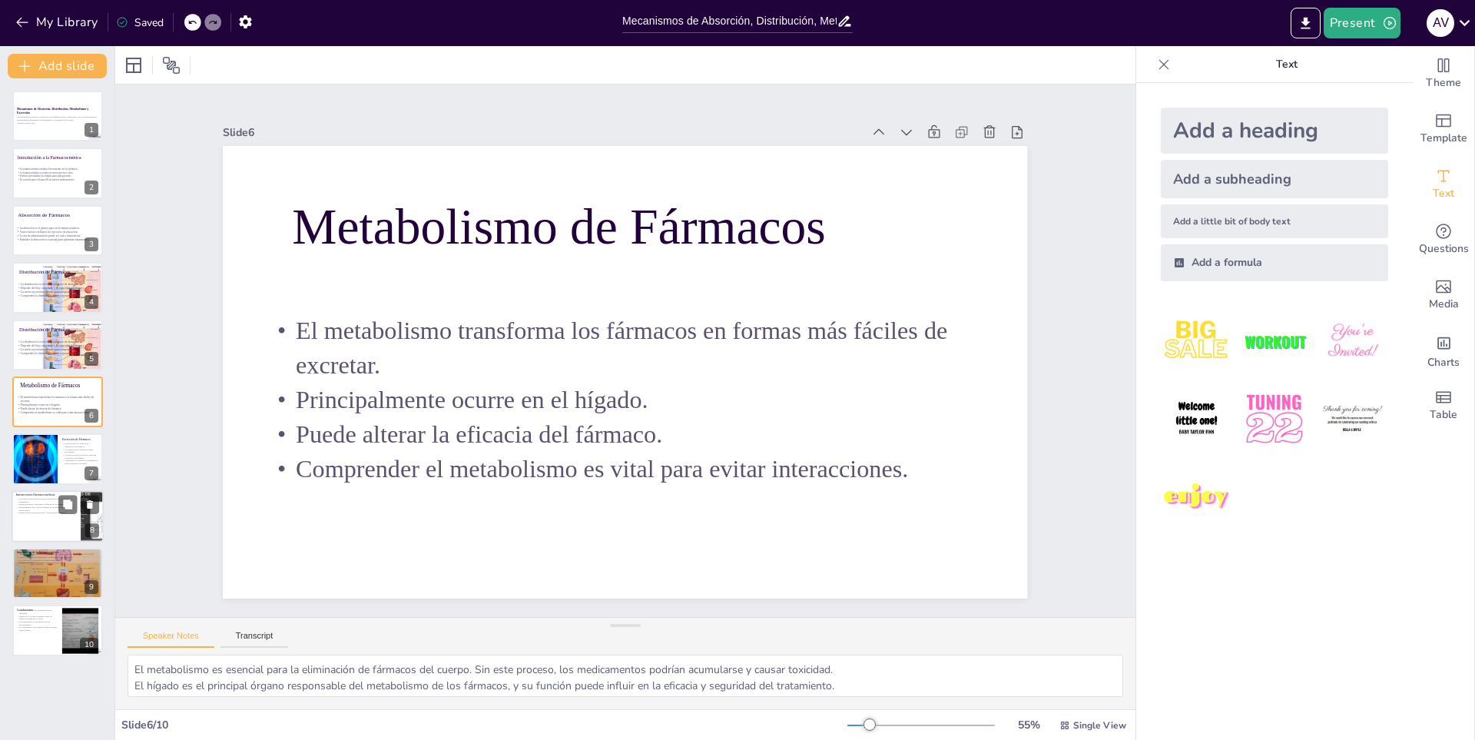
click at [28, 515] on div at bounding box center [58, 516] width 92 height 52
type textarea "Las interacciones entre fármacos pueden alterar significativamente la eficacia …"
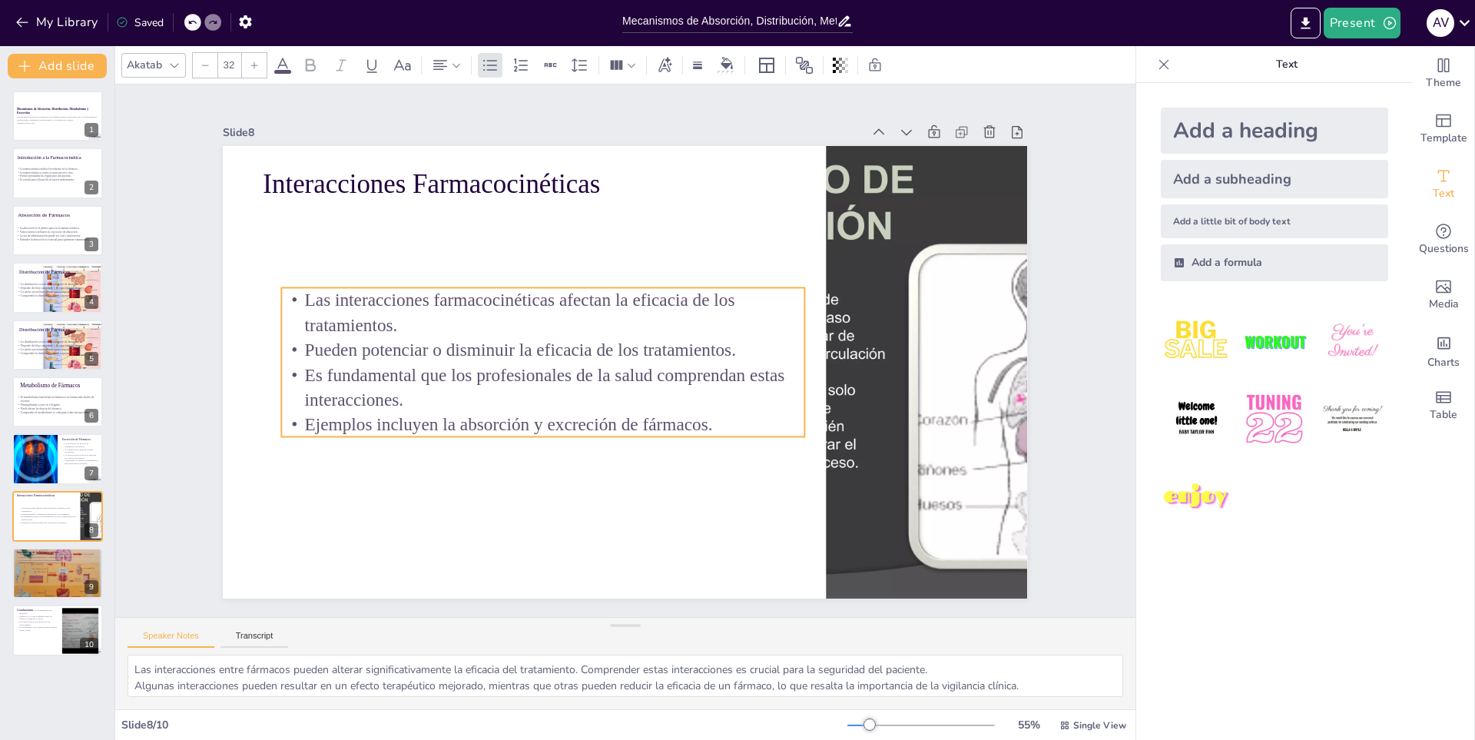
drag, startPoint x: 542, startPoint y: 272, endPoint x: 561, endPoint y: 354, distance: 84.2
click at [561, 354] on p "Pueden potenciar o disminuir la eficacia de los tratamientos." at bounding box center [545, 333] width 516 height 134
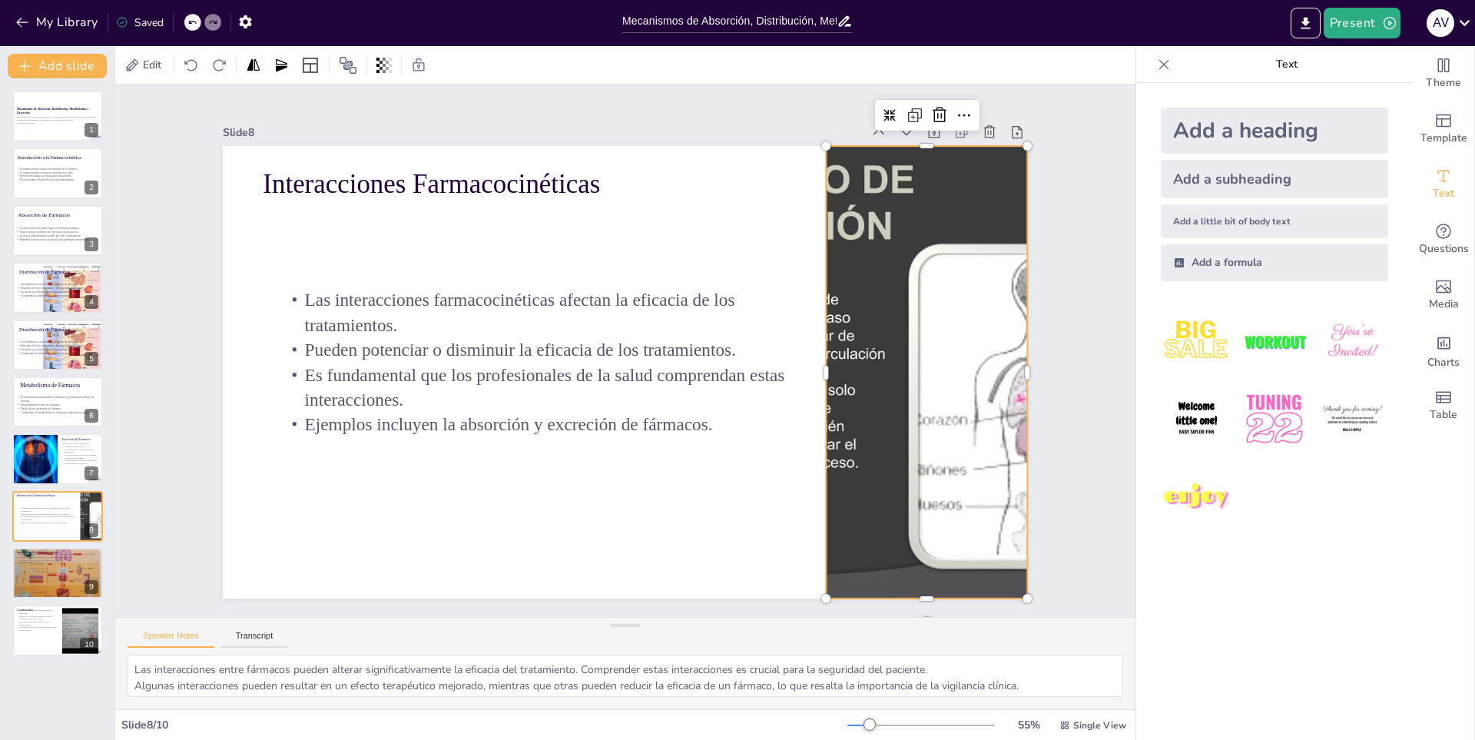
click at [965, 462] on div at bounding box center [905, 464] width 714 height 617
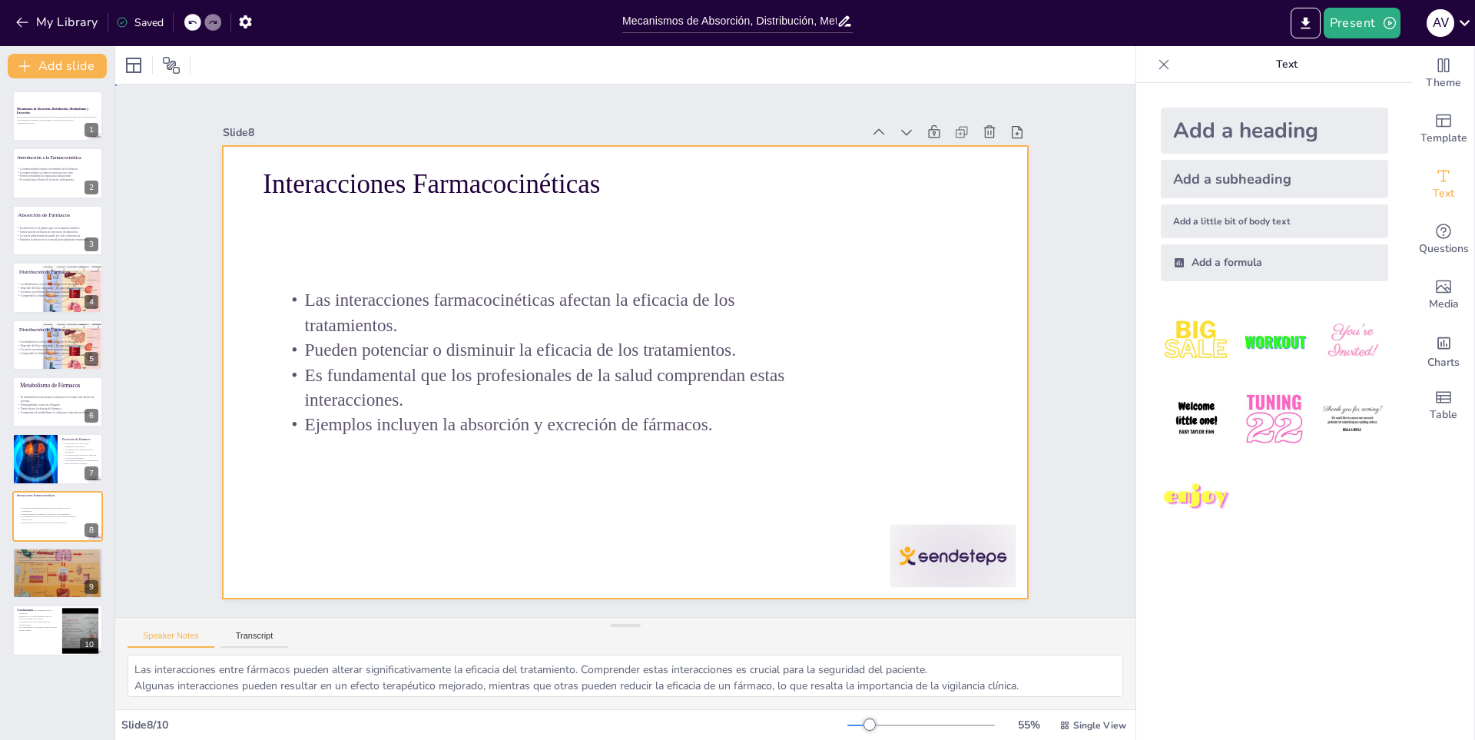
click at [380, 257] on div at bounding box center [623, 372] width 847 height 534
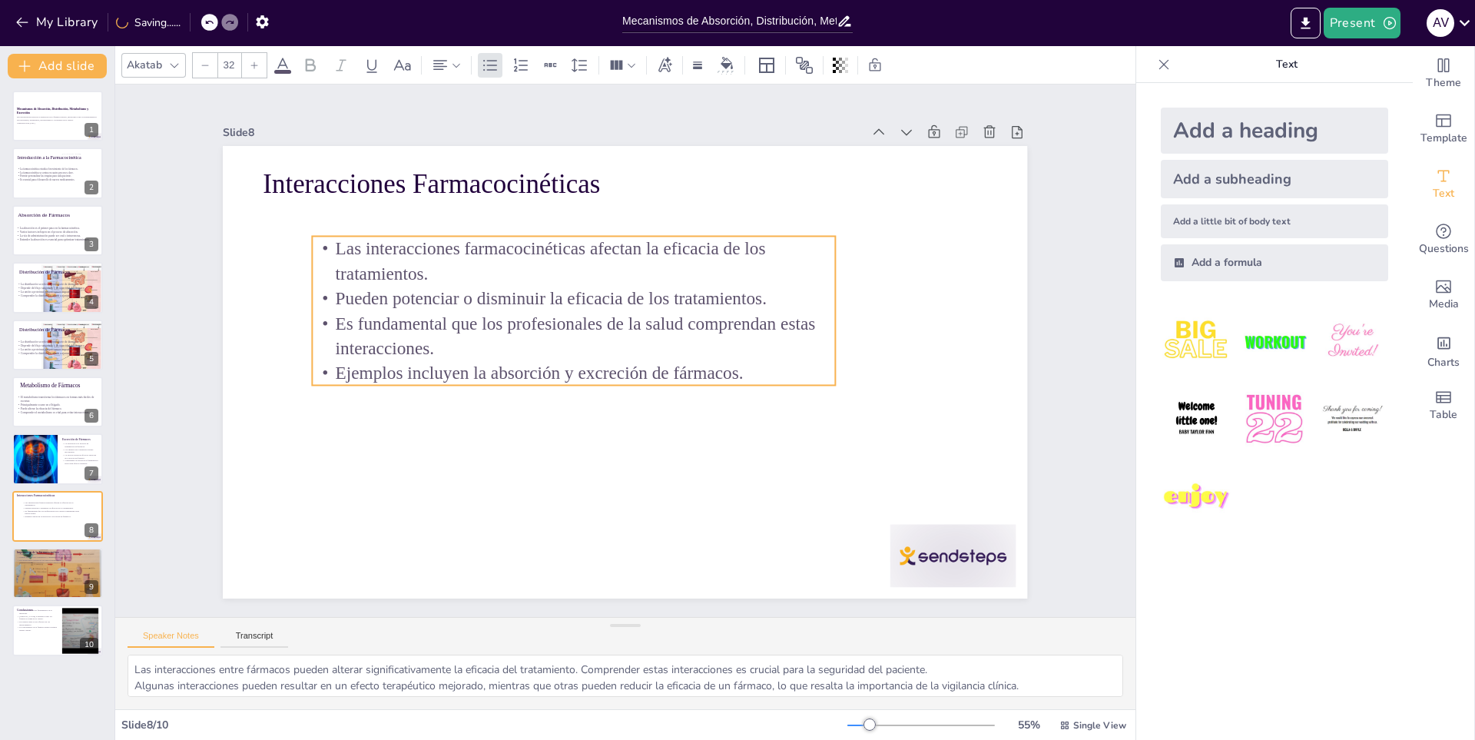
drag, startPoint x: 410, startPoint y: 322, endPoint x: 446, endPoint y: 263, distance: 68.2
click at [446, 263] on p "Las interacciones farmacocinéticas afectan la eficacia de los tratamientos." at bounding box center [604, 248] width 512 height 209
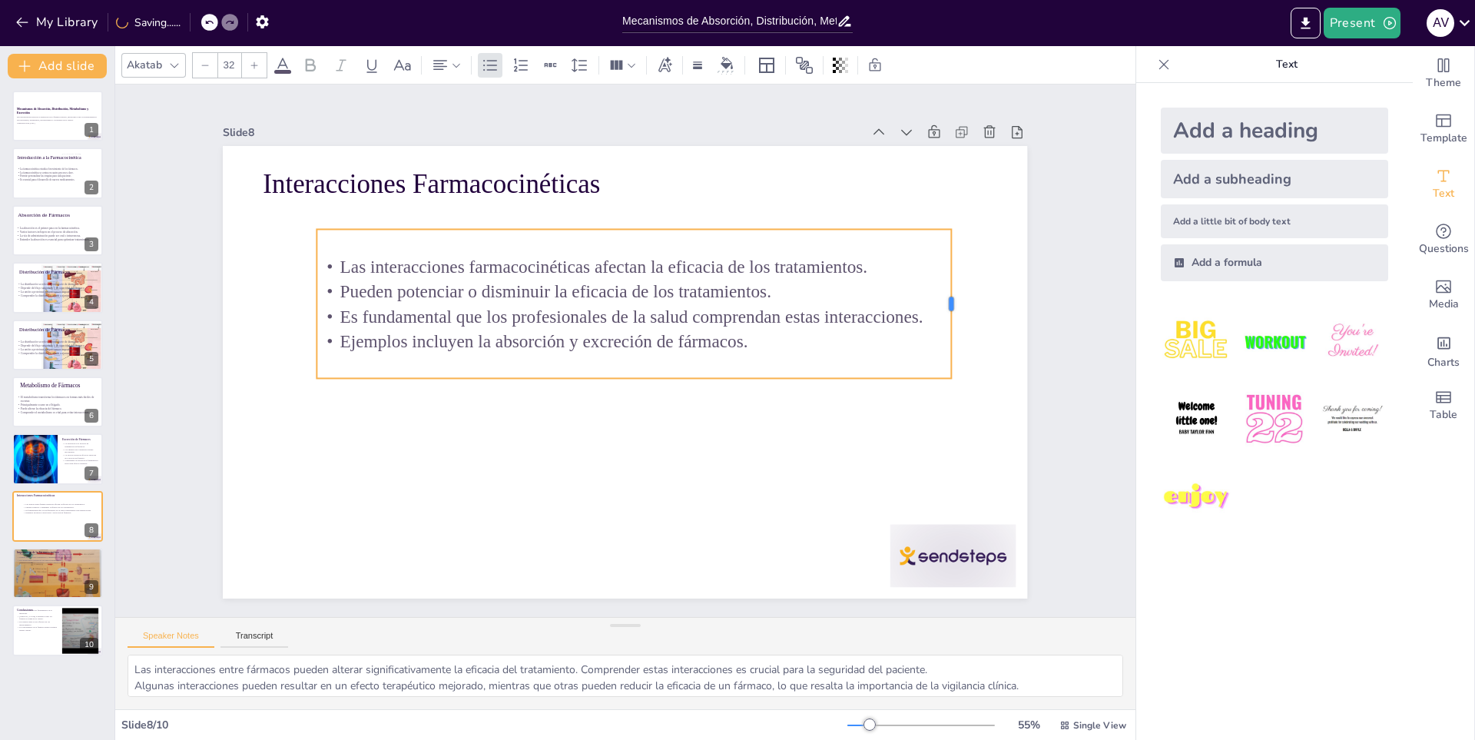
drag, startPoint x: 831, startPoint y: 299, endPoint x: 916, endPoint y: 341, distance: 94.5
click at [946, 310] on div at bounding box center [960, 339] width 28 height 150
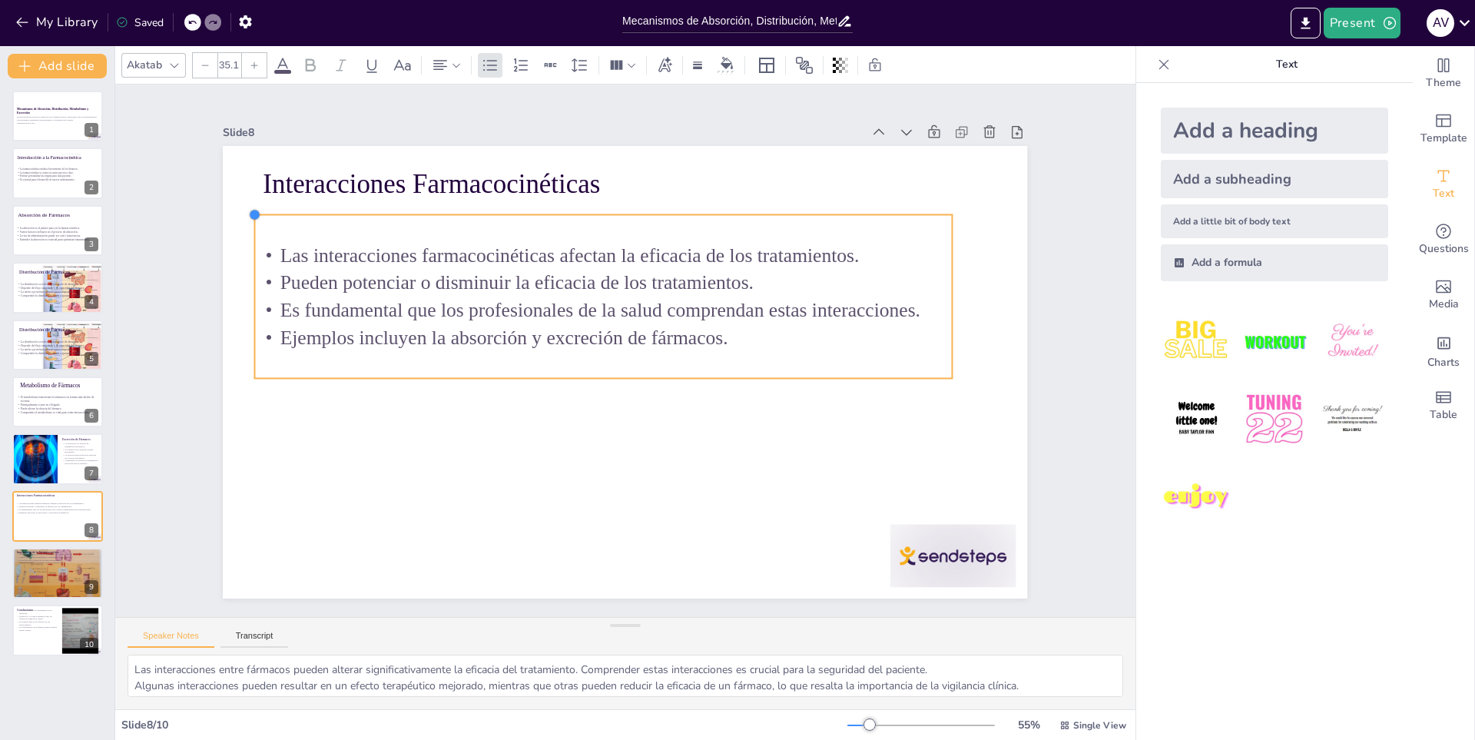
type input "35.5"
drag, startPoint x: 306, startPoint y: 224, endPoint x: 262, endPoint y: 208, distance: 47.4
click at [262, 208] on div "Interacciones Farmacocinéticas Las interacciones farmacocinéticas afectan la ef…" at bounding box center [614, 368] width 923 height 793
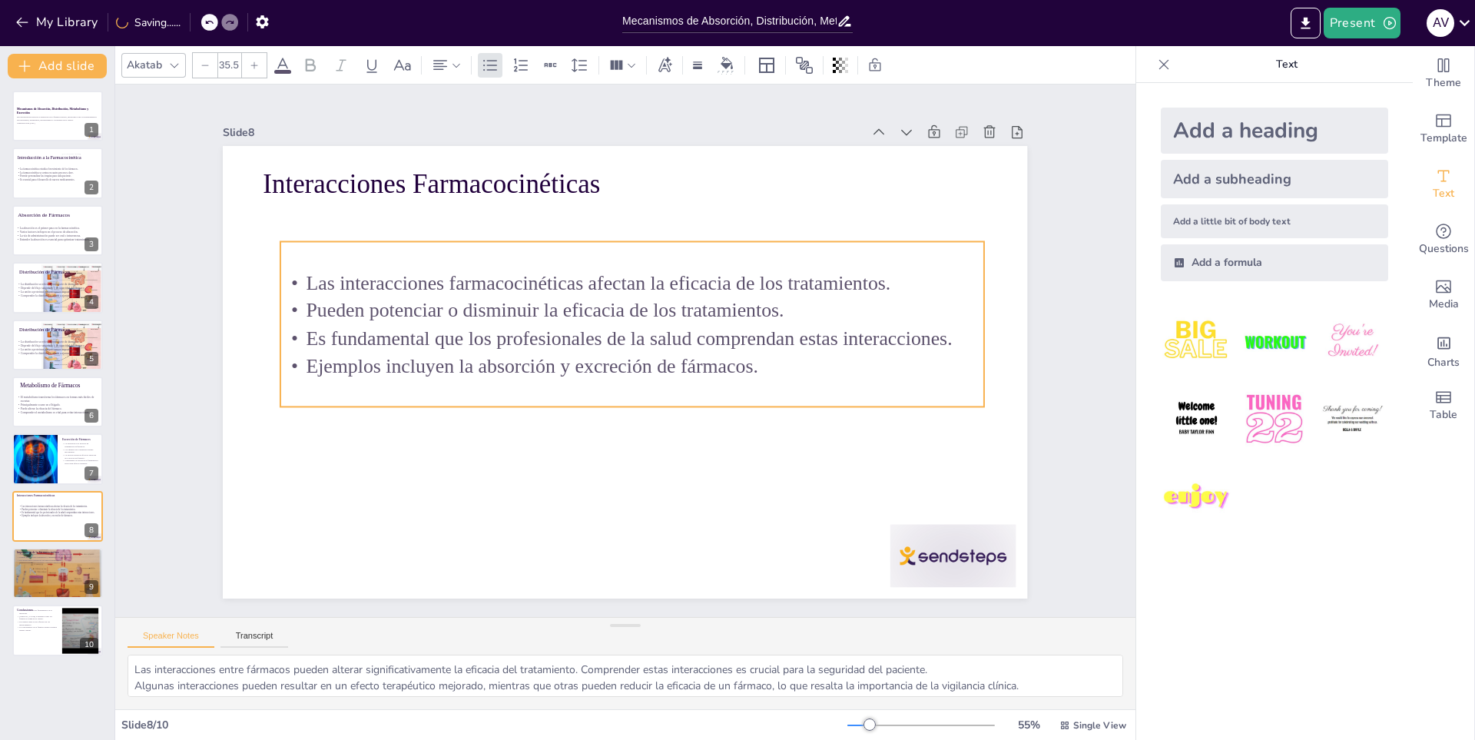
drag, startPoint x: 424, startPoint y: 285, endPoint x: 453, endPoint y: 313, distance: 40.7
click at [453, 313] on p "Pueden potenciar o disminuir la eficacia de los tratamientos." at bounding box center [640, 313] width 694 height 174
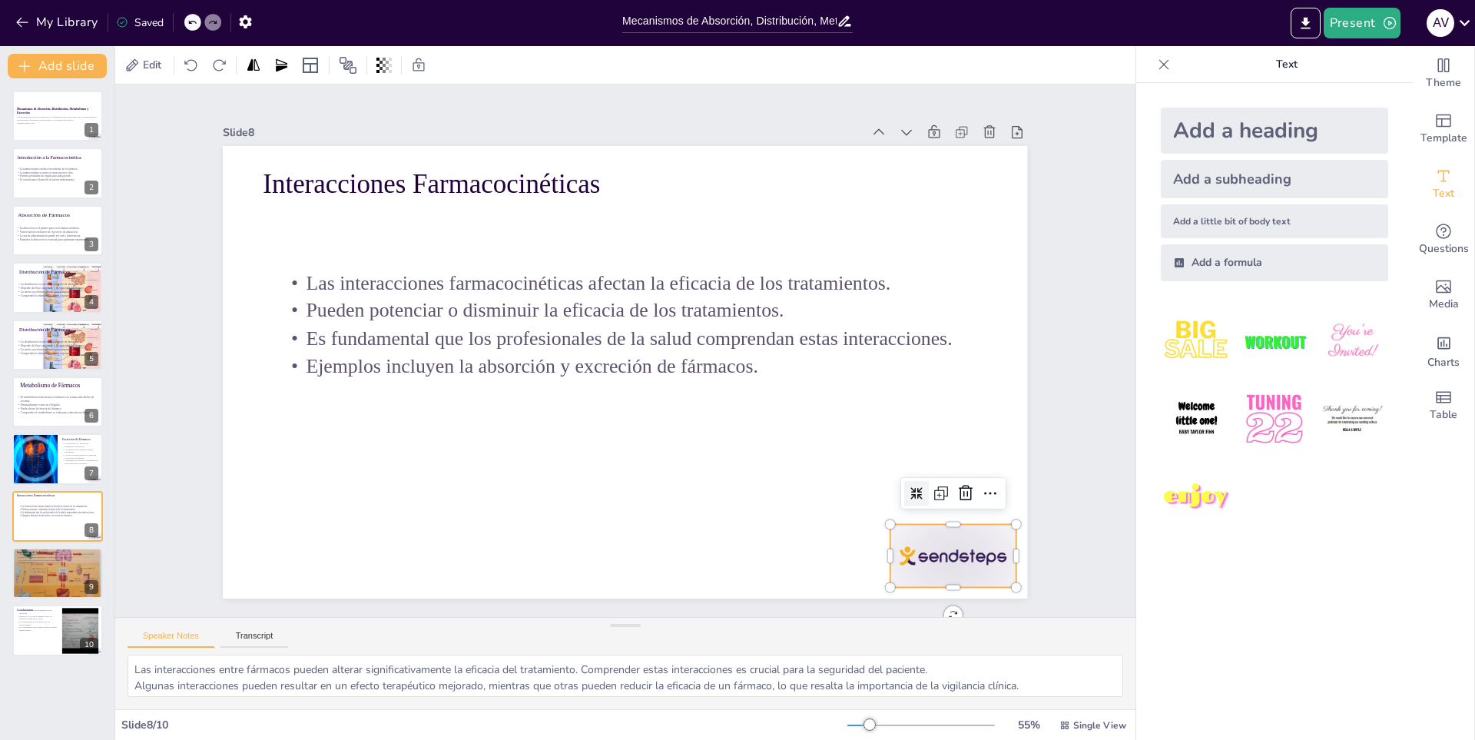
click at [862, 86] on div at bounding box center [830, 23] width 63 height 126
click at [914, 581] on icon at bounding box center [905, 590] width 18 height 18
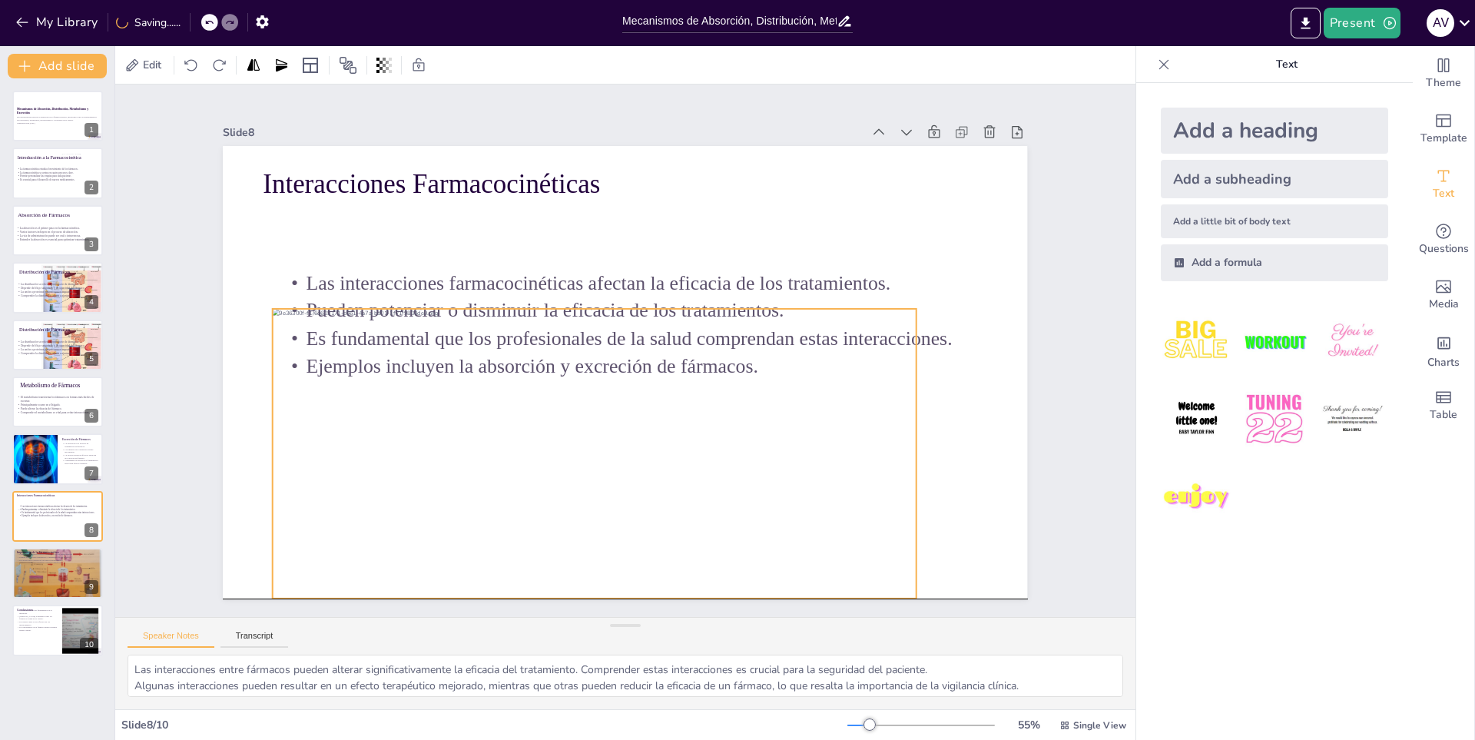
drag, startPoint x: 603, startPoint y: 459, endPoint x: 615, endPoint y: 462, distance: 11.9
click at [615, 462] on div at bounding box center [574, 445] width 690 height 417
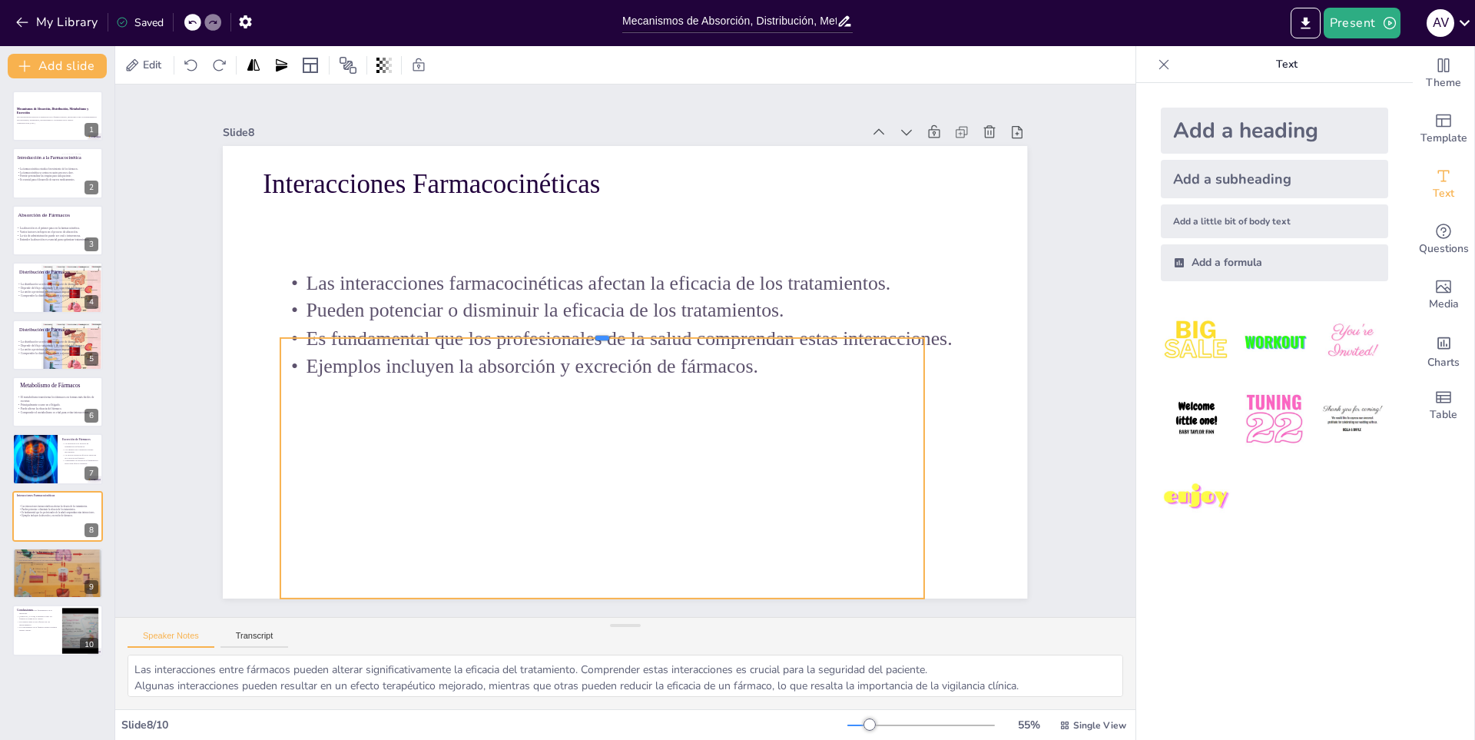
drag, startPoint x: 591, startPoint y: 302, endPoint x: 605, endPoint y: 331, distance: 32.3
click at [605, 331] on div at bounding box center [614, 323] width 563 height 333
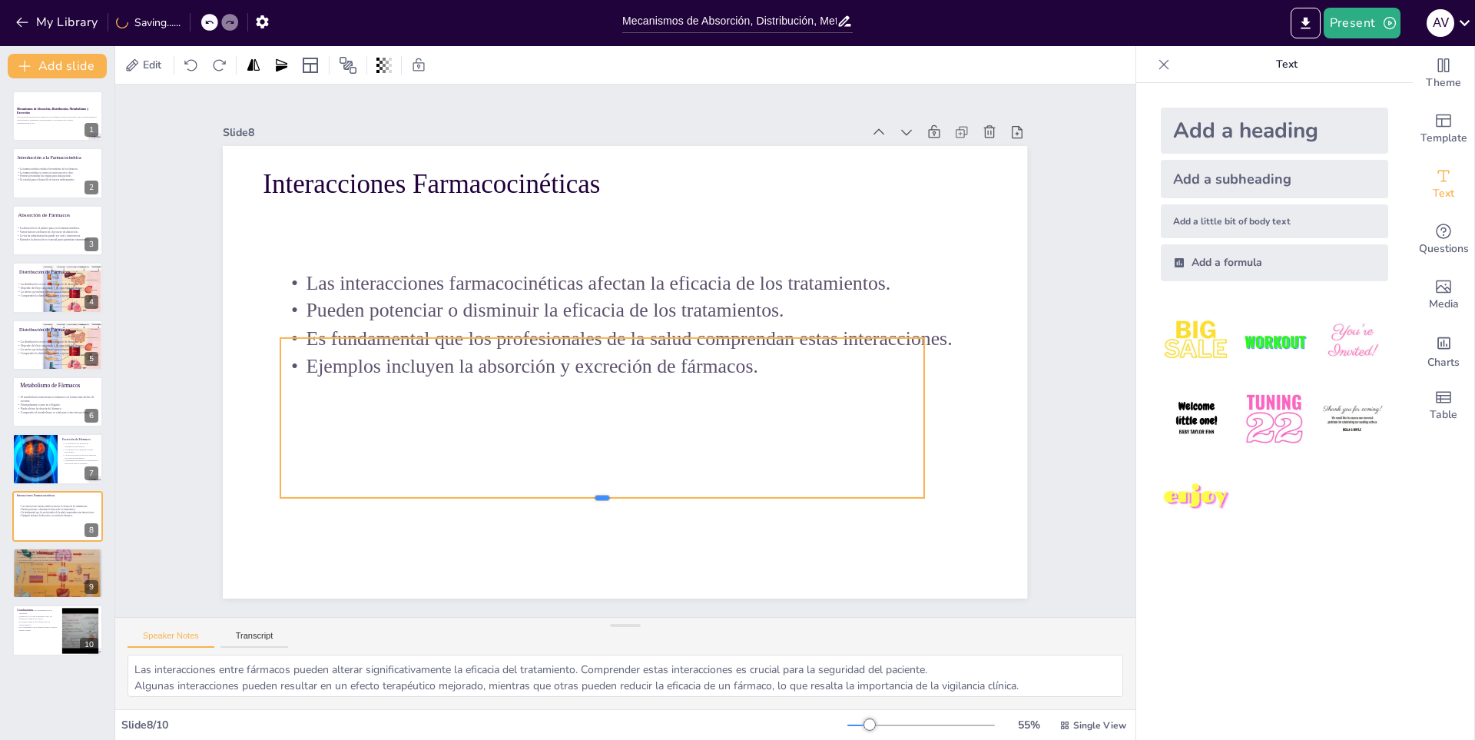
drag, startPoint x: 595, startPoint y: 592, endPoint x: 614, endPoint y: 492, distance: 102.3
click at [614, 492] on div at bounding box center [571, 496] width 632 height 146
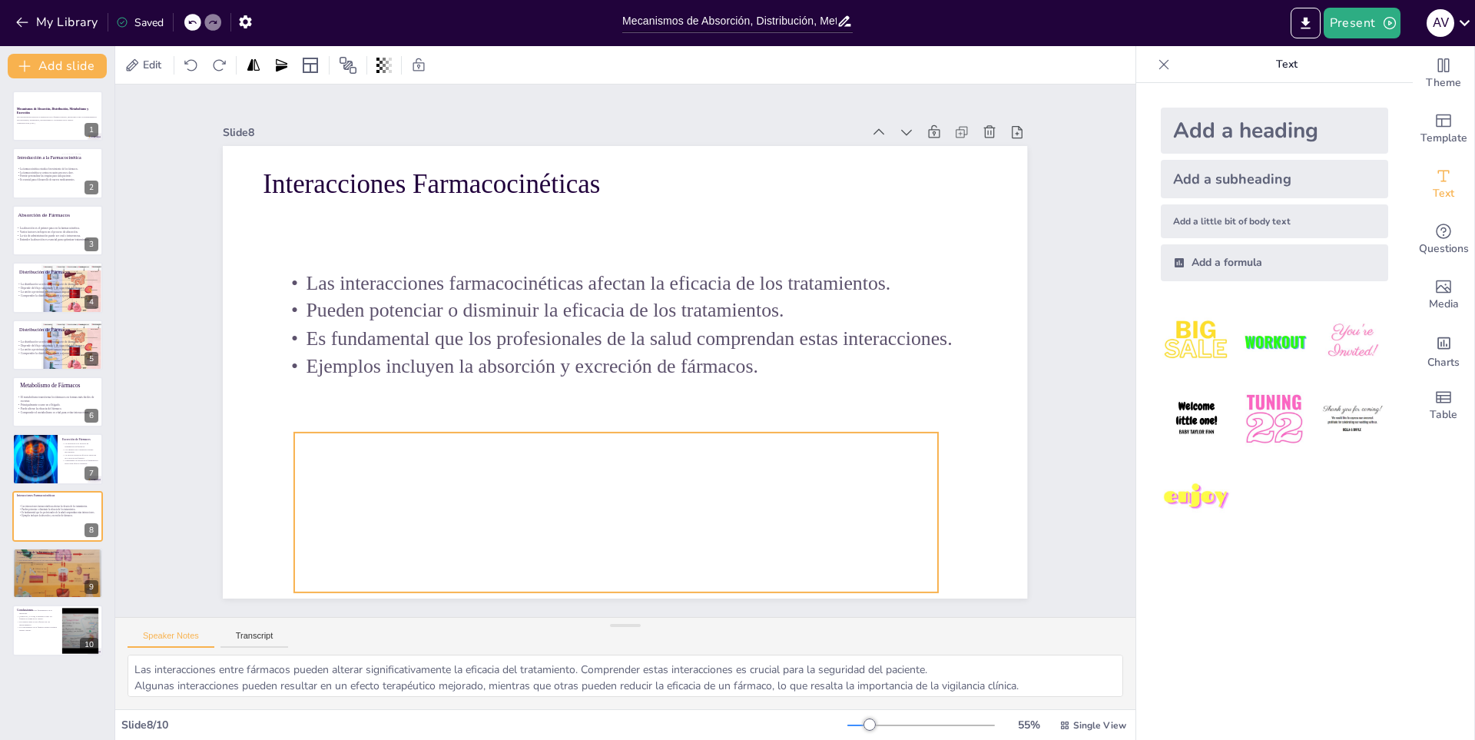
drag, startPoint x: 612, startPoint y: 424, endPoint x: 626, endPoint y: 518, distance: 95.5
click at [626, 518] on div at bounding box center [518, 516] width 702 height 573
drag, startPoint x: 608, startPoint y: 424, endPoint x: 606, endPoint y: 432, distance: 8.8
click at [606, 432] on div at bounding box center [591, 428] width 616 height 210
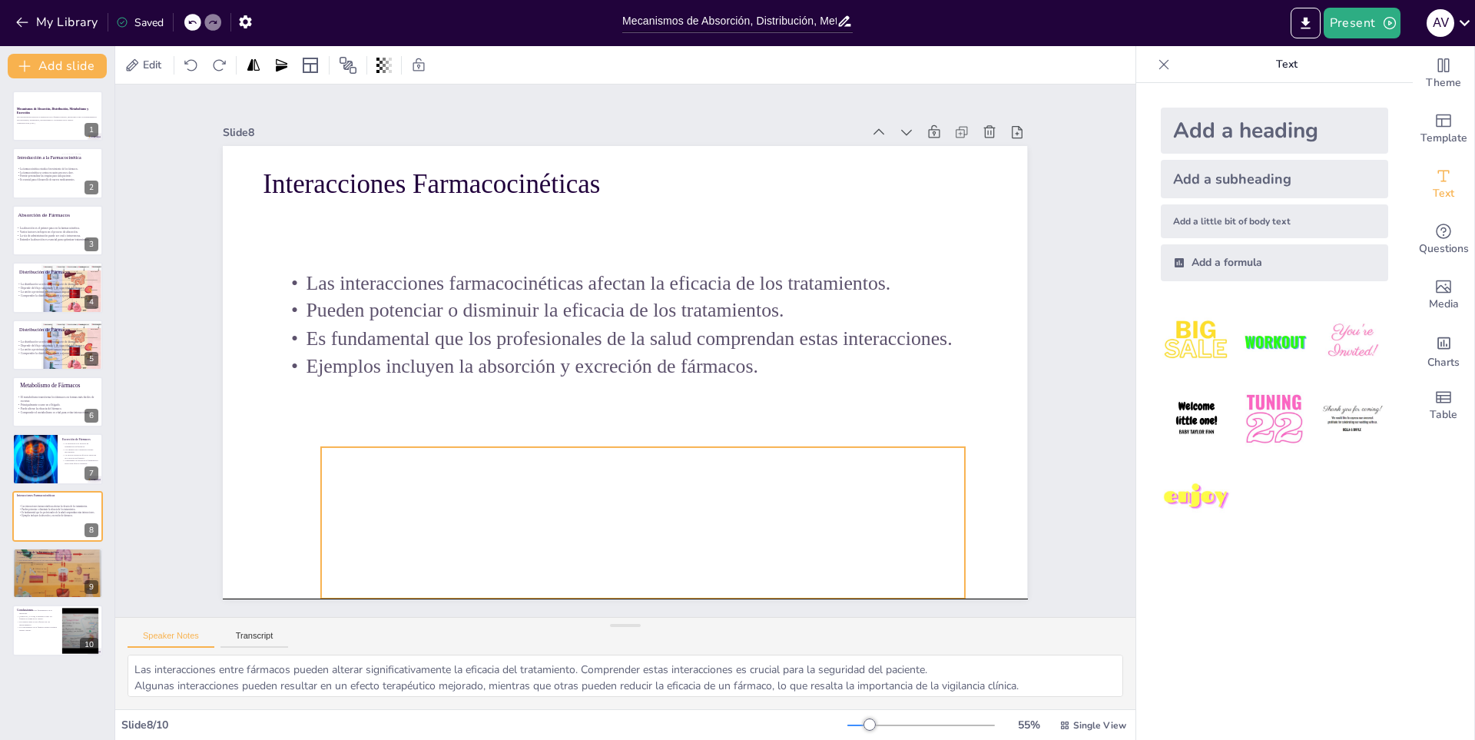
drag, startPoint x: 924, startPoint y: 512, endPoint x: 934, endPoint y: 515, distance: 10.7
click at [934, 515] on div at bounding box center [622, 554] width 670 height 355
drag, startPoint x: 934, startPoint y: 517, endPoint x: 947, endPoint y: 516, distance: 13.1
click at [942, 512] on div at bounding box center [590, 553] width 701 height 474
drag, startPoint x: 874, startPoint y: 535, endPoint x: 859, endPoint y: 532, distance: 15.5
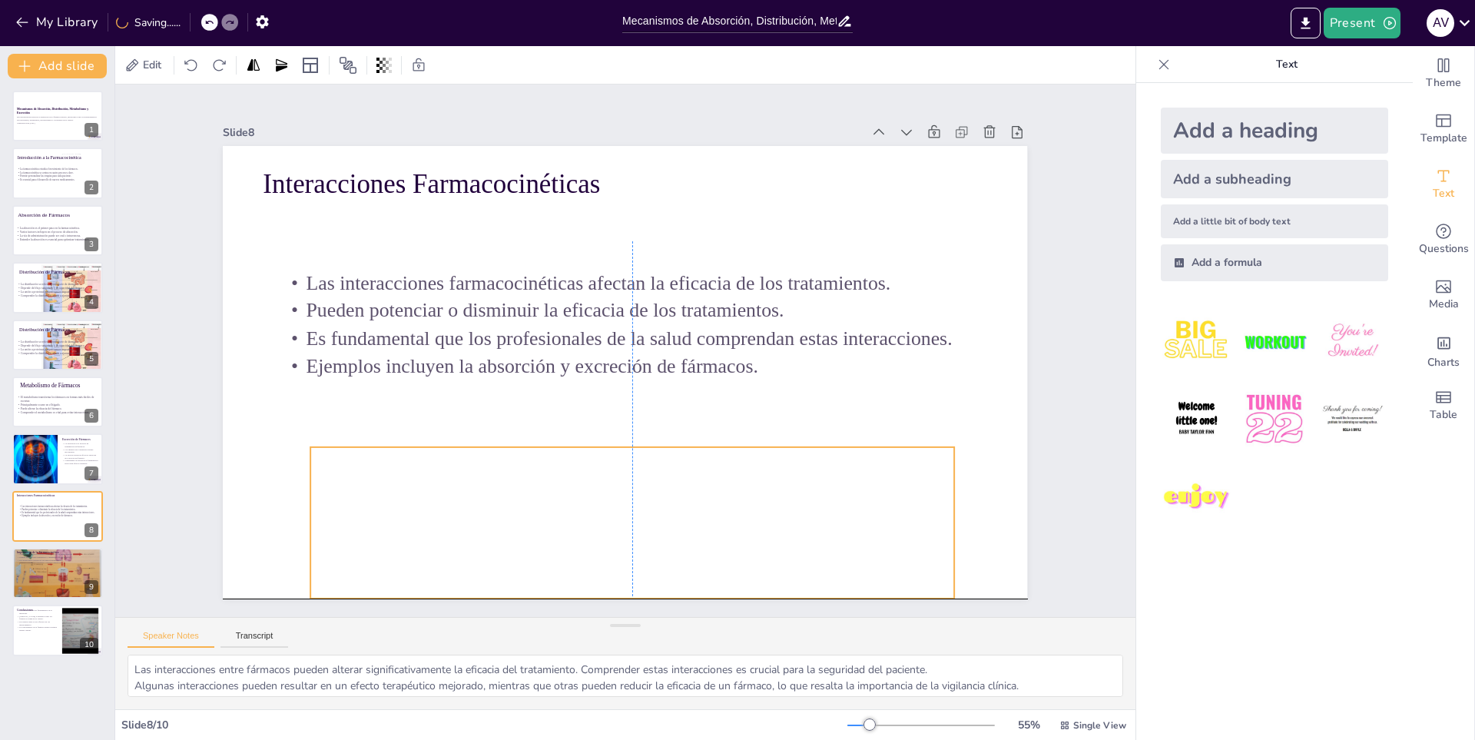
click at [859, 532] on div at bounding box center [611, 553] width 670 height 355
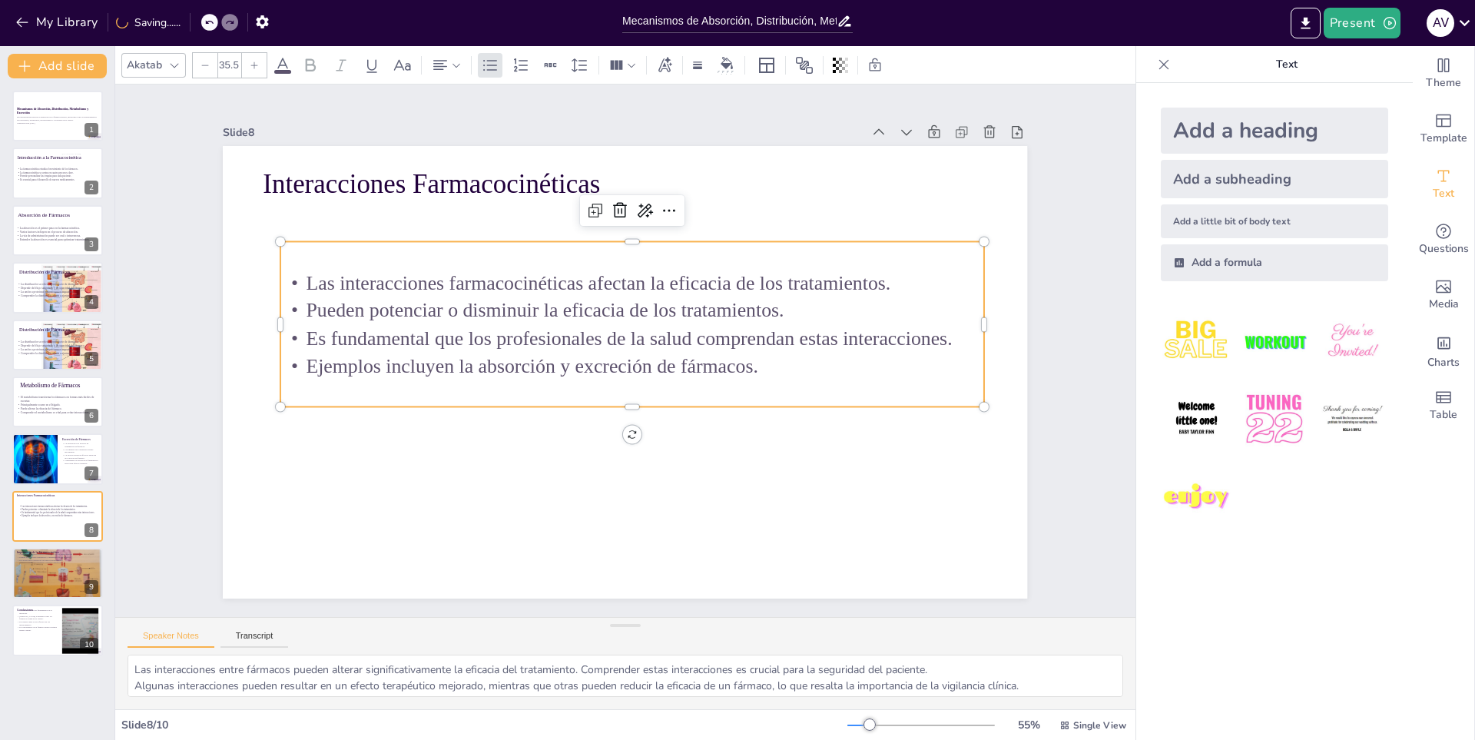
click at [571, 312] on p "Pueden potenciar o disminuir la eficacia de los tratamientos." at bounding box center [648, 316] width 654 height 311
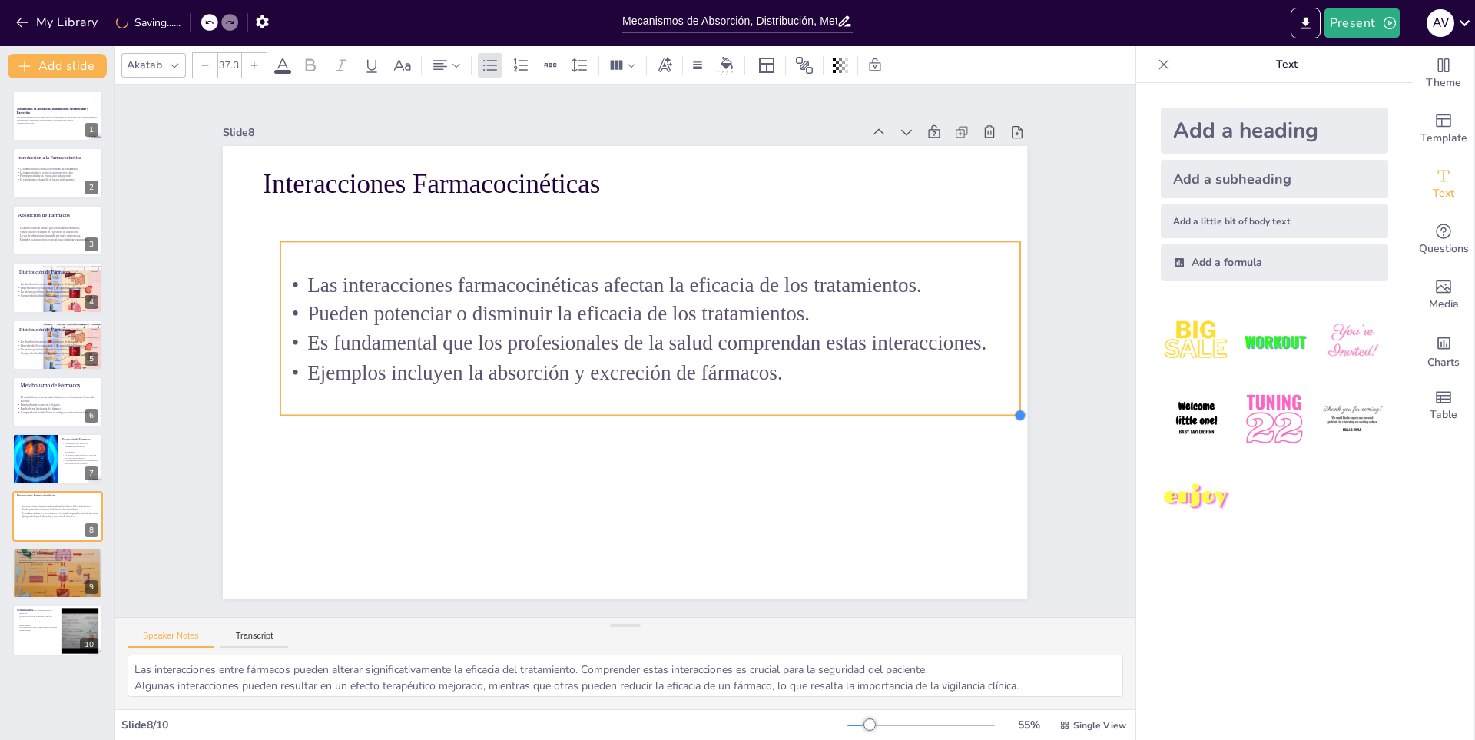
drag, startPoint x: 976, startPoint y: 401, endPoint x: 909, endPoint y: 409, distance: 67.4
click at [909, 409] on div "Interacciones Farmacocinéticas Las interacciones farmacocinéticas afectan la ef…" at bounding box center [614, 368] width 923 height 793
drag, startPoint x: 1010, startPoint y: 323, endPoint x: 991, endPoint y: 326, distance: 19.4
click at [991, 363] on div at bounding box center [995, 447] width 65 height 169
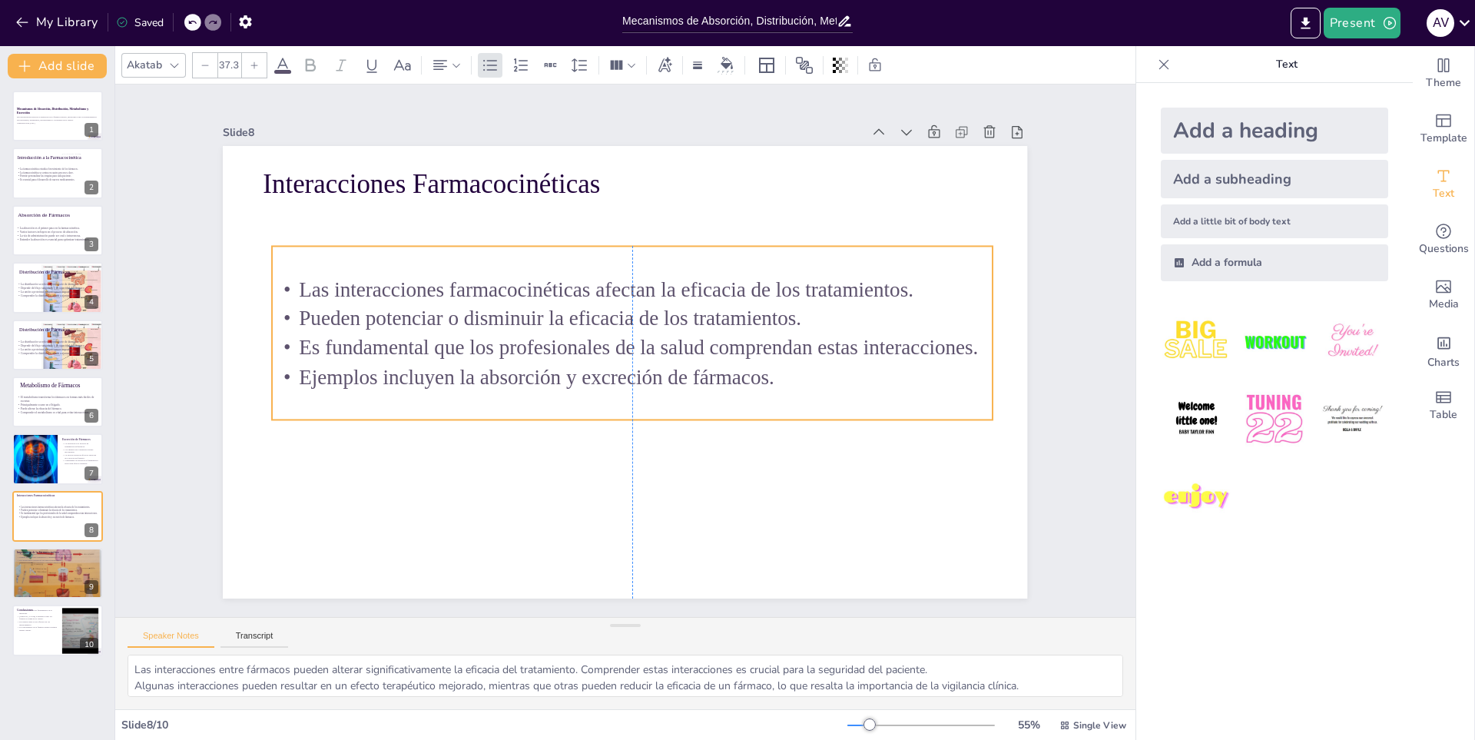
click at [821, 341] on p "Es fundamental que los profesionales de la salud comprendan estas interacciones." at bounding box center [632, 354] width 504 height 555
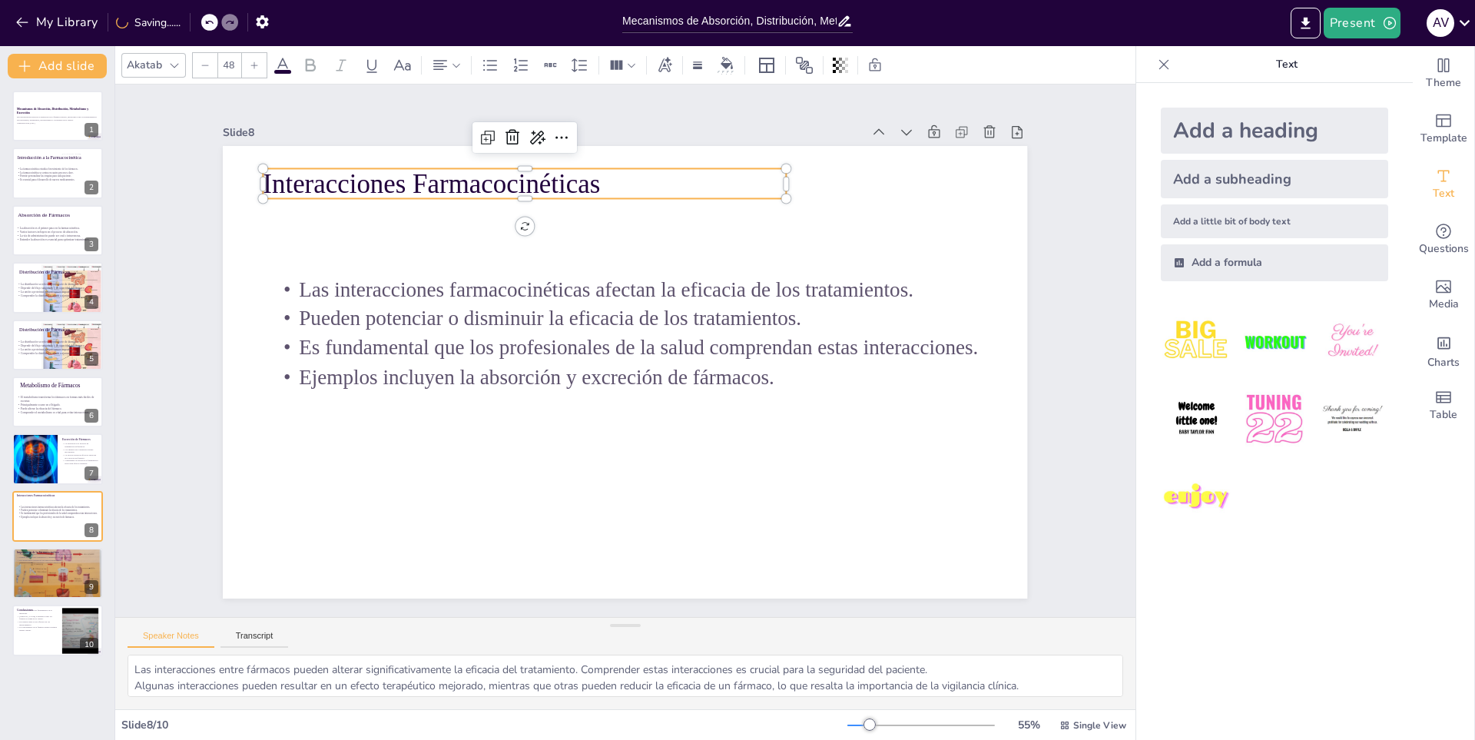
click at [432, 161] on div "Interacciones Farmacocinéticas Las interacciones farmacocinéticas afectan la ef…" at bounding box center [618, 370] width 905 height 679
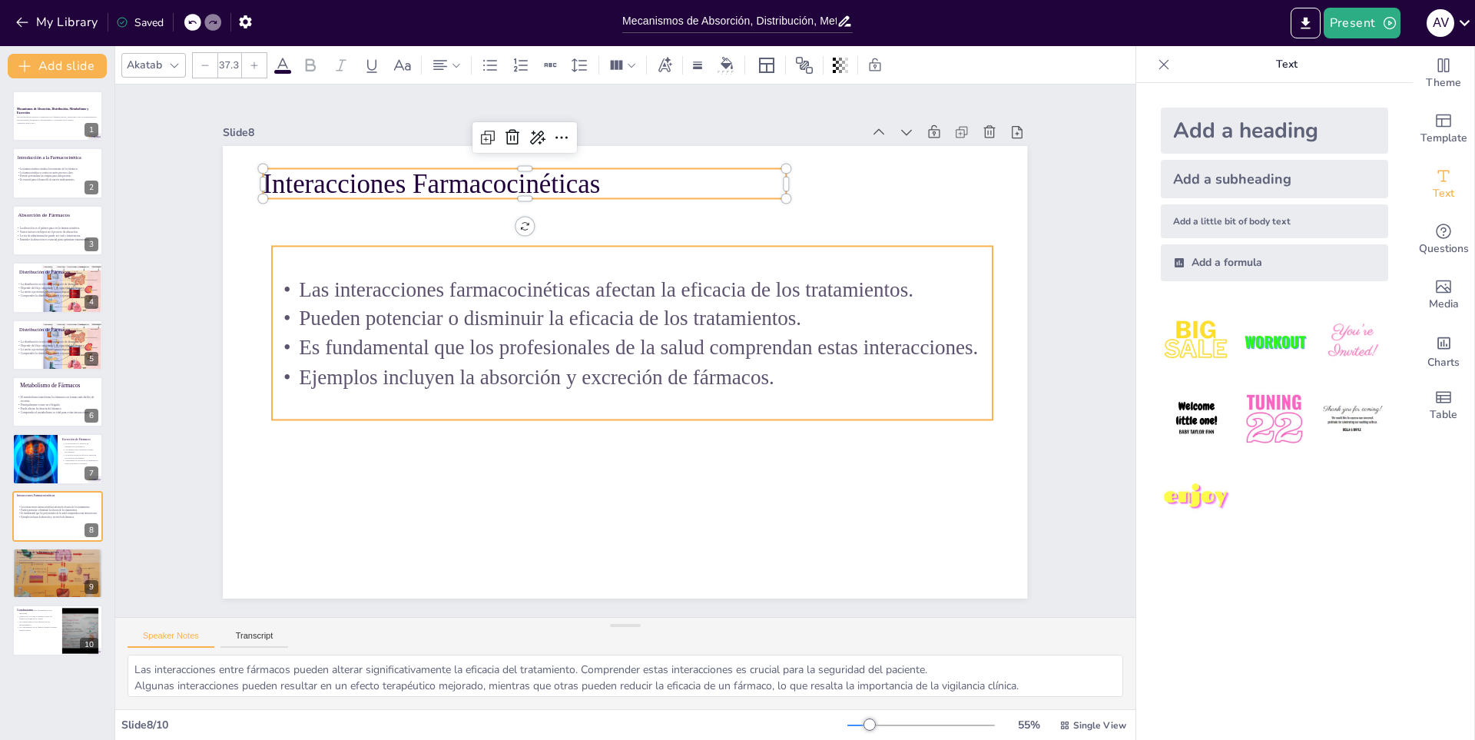
click at [440, 283] on p "Las interacciones farmacocinéticas afectan la eficacia de los tratamientos." at bounding box center [671, 310] width 555 height 504
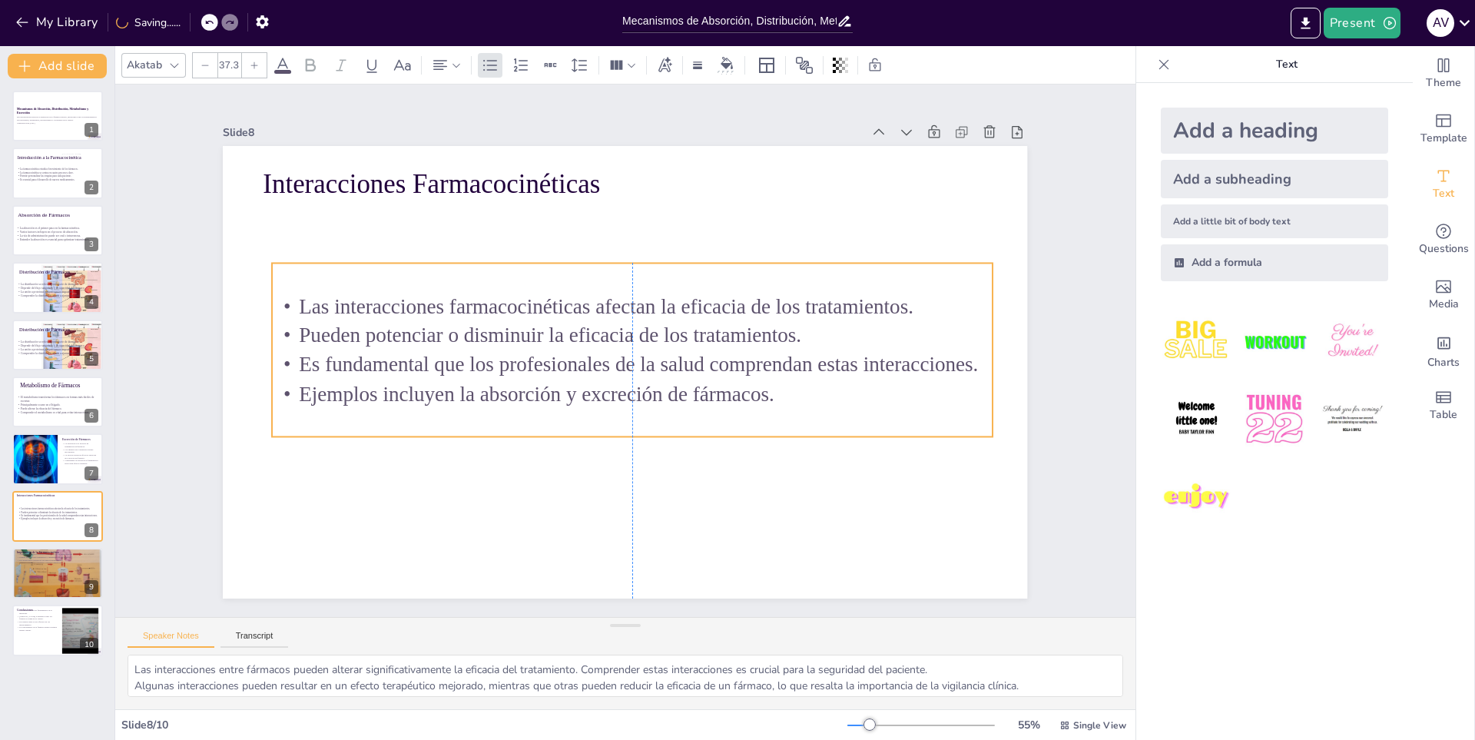
drag, startPoint x: 440, startPoint y: 283, endPoint x: 446, endPoint y: 300, distance: 17.7
click at [446, 300] on p "Las interacciones farmacocinéticas afectan la eficacia de los tratamientos." at bounding box center [646, 310] width 694 height 250
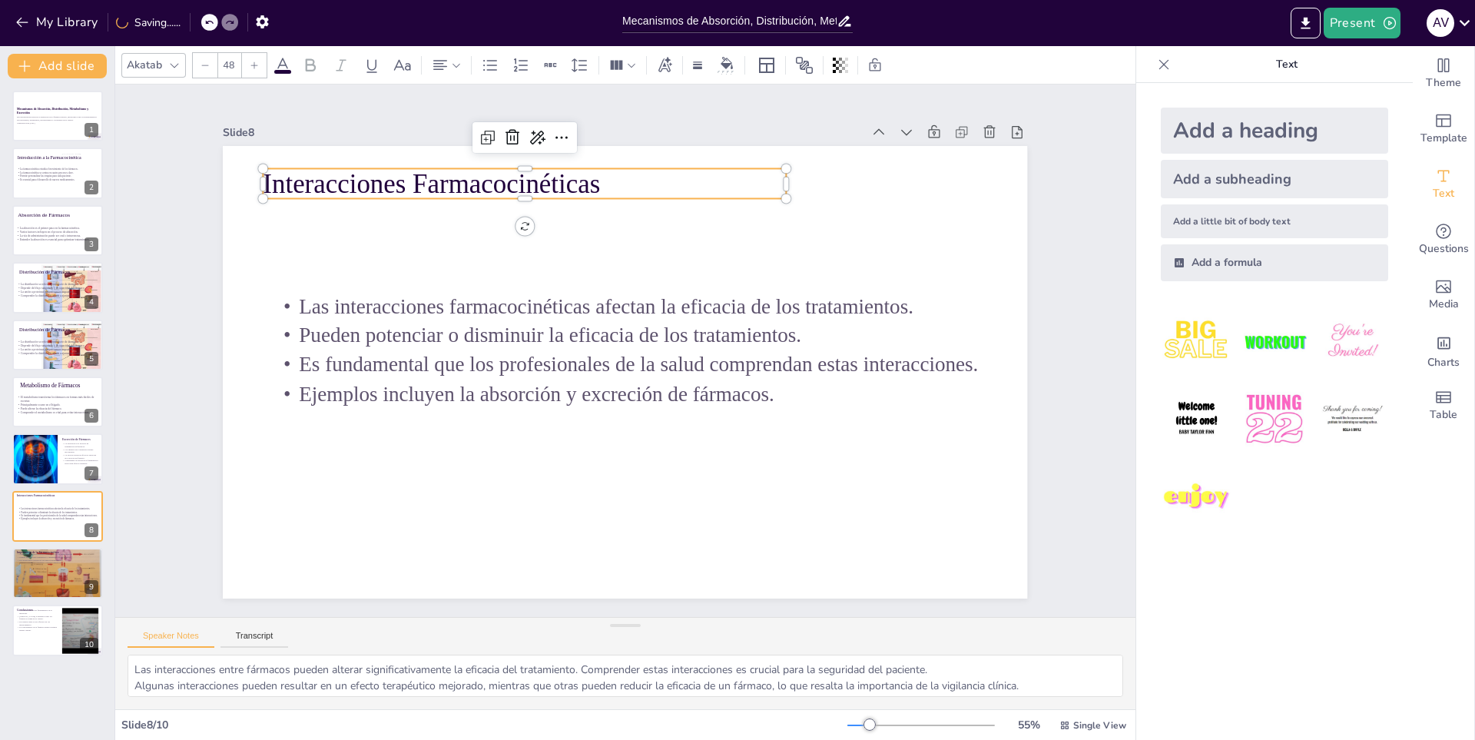
click at [654, 189] on p "Interacciones Farmacocinéticas" at bounding box center [752, 203] width 197 height 509
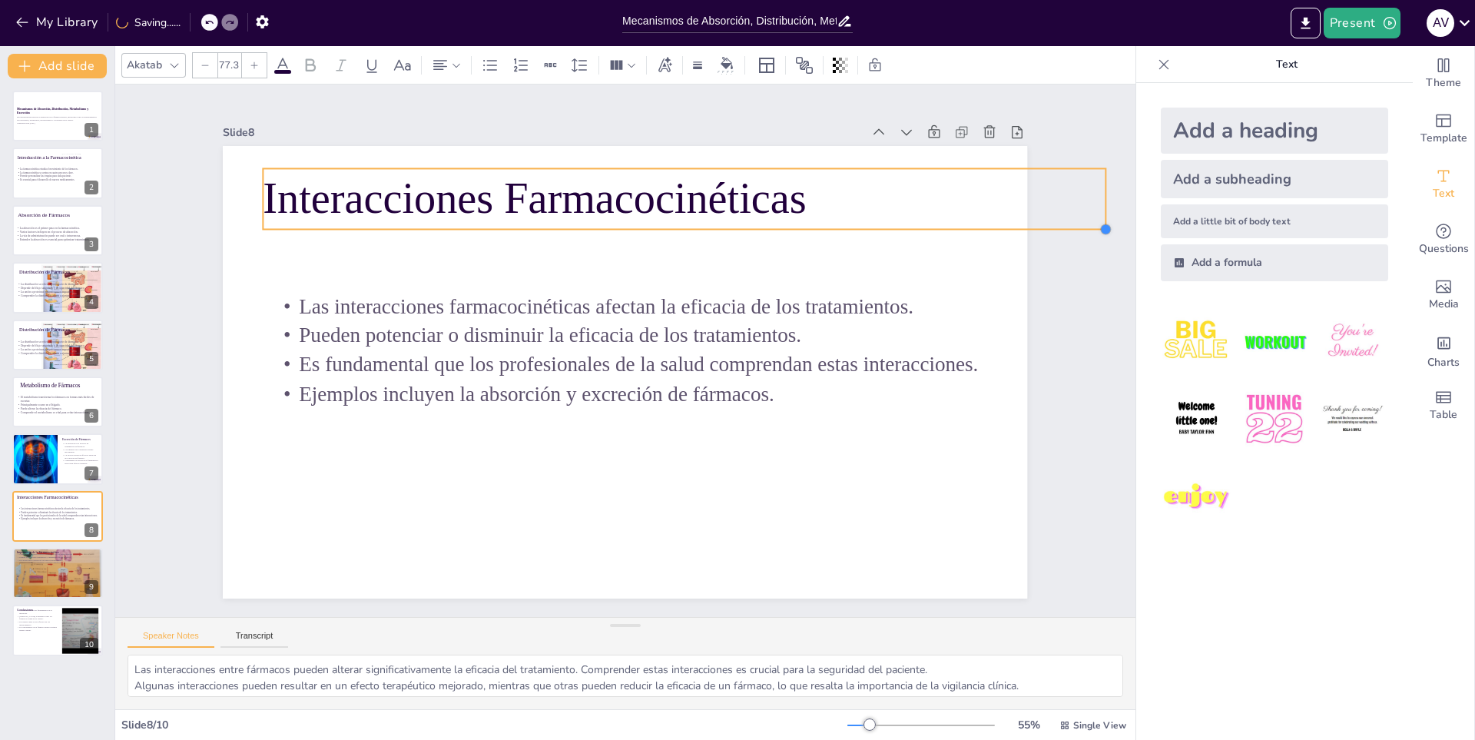
drag, startPoint x: 779, startPoint y: 195, endPoint x: 806, endPoint y: 214, distance: 33.0
click at [806, 214] on div "Interacciones Farmacocinéticas Las interacciones farmacocinéticas afectan la ef…" at bounding box center [616, 370] width 919 height 740
type input "78.6"
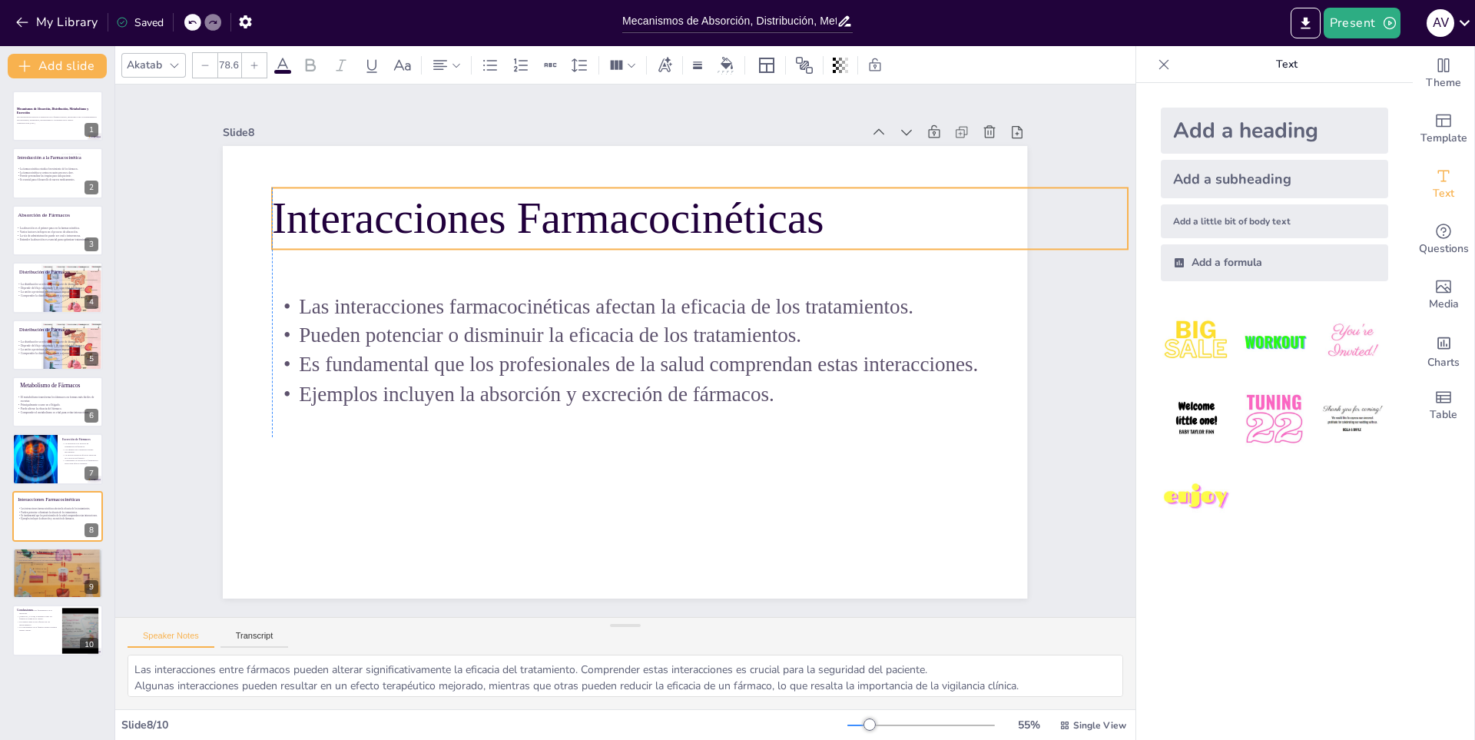
drag, startPoint x: 804, startPoint y: 201, endPoint x: 817, endPoint y: 220, distance: 22.8
click at [817, 220] on p "Interacciones Farmacocinéticas" at bounding box center [739, 451] width 238 height 850
click at [53, 347] on p "La unión a proteínas plasmáticas es importante." at bounding box center [58, 349] width 84 height 4
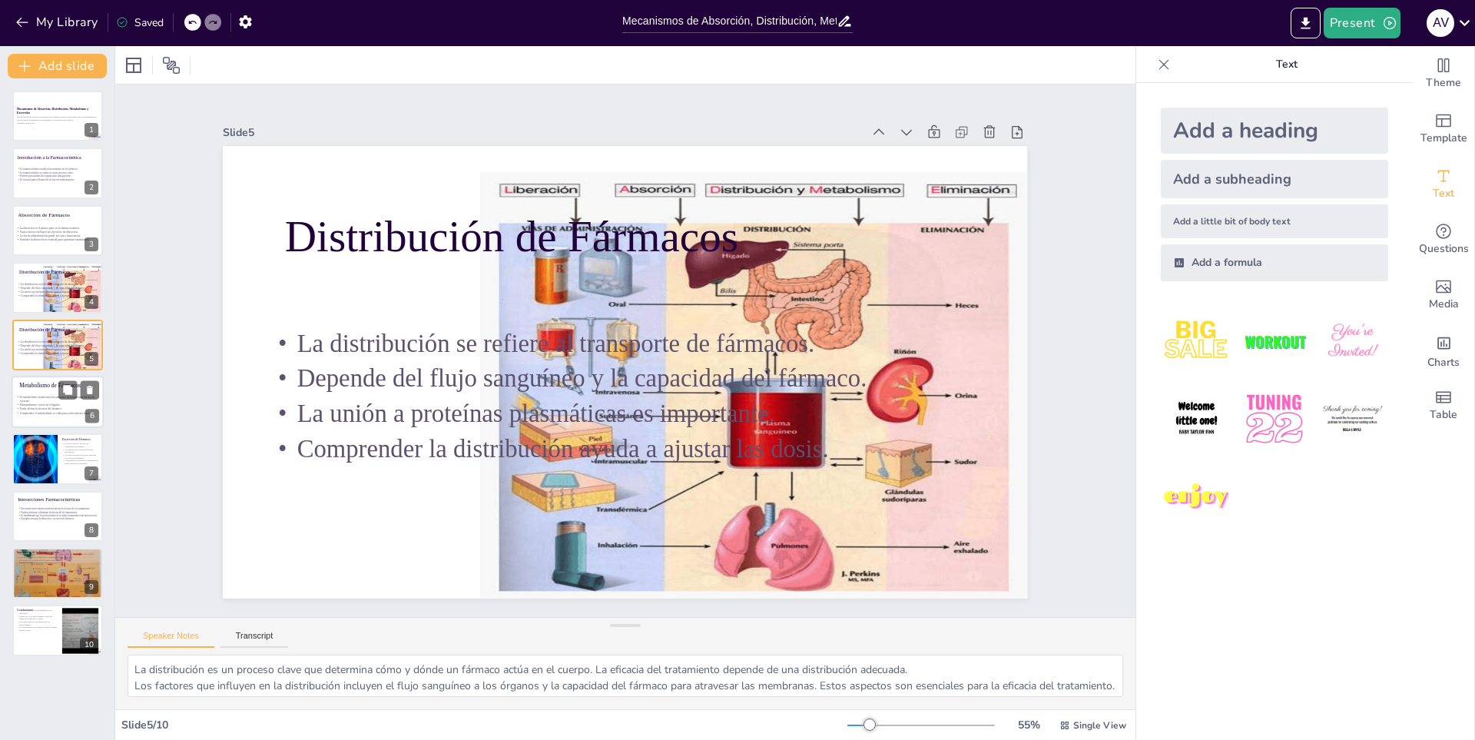
click at [48, 411] on p "Comprender el metabolismo es vital para evitar interacciones." at bounding box center [60, 413] width 88 height 4
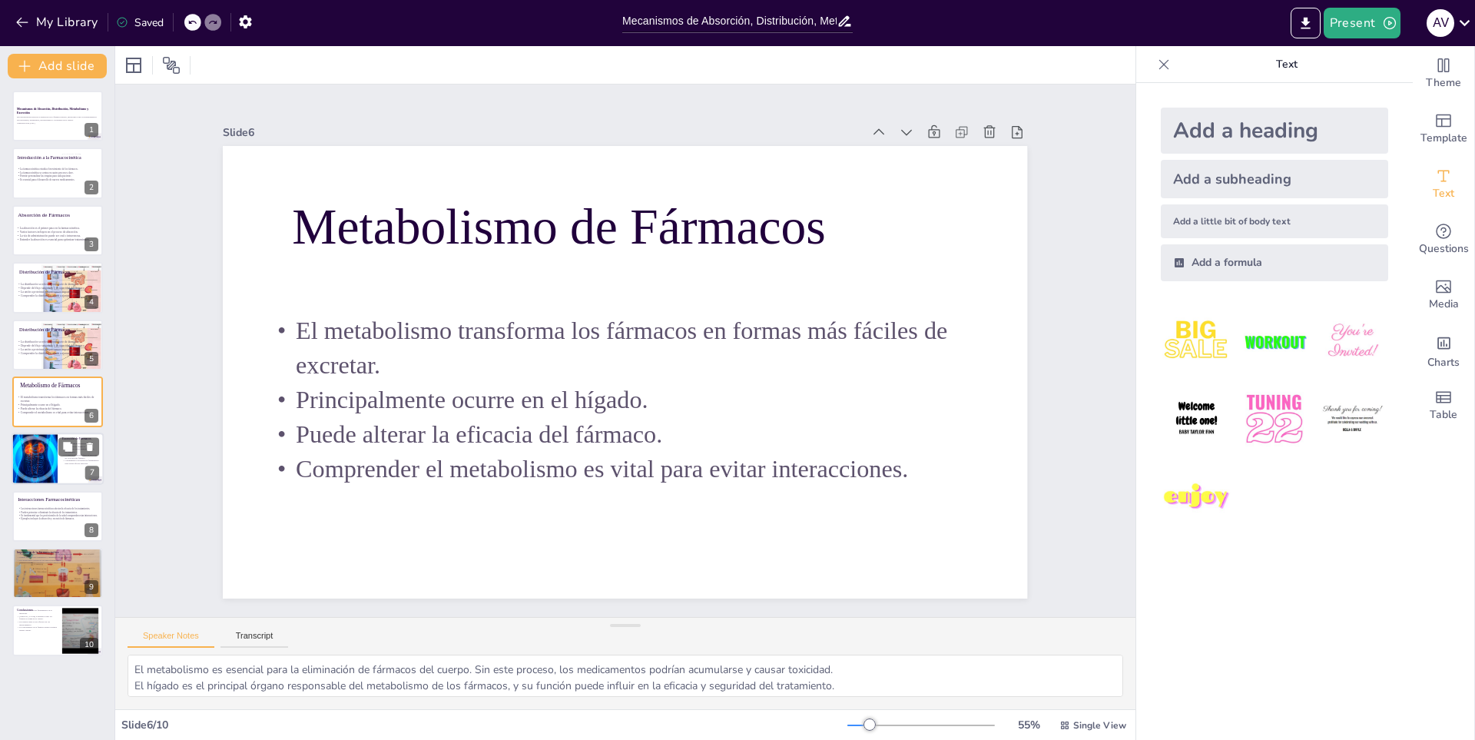
click at [54, 466] on div at bounding box center [34, 459] width 78 height 52
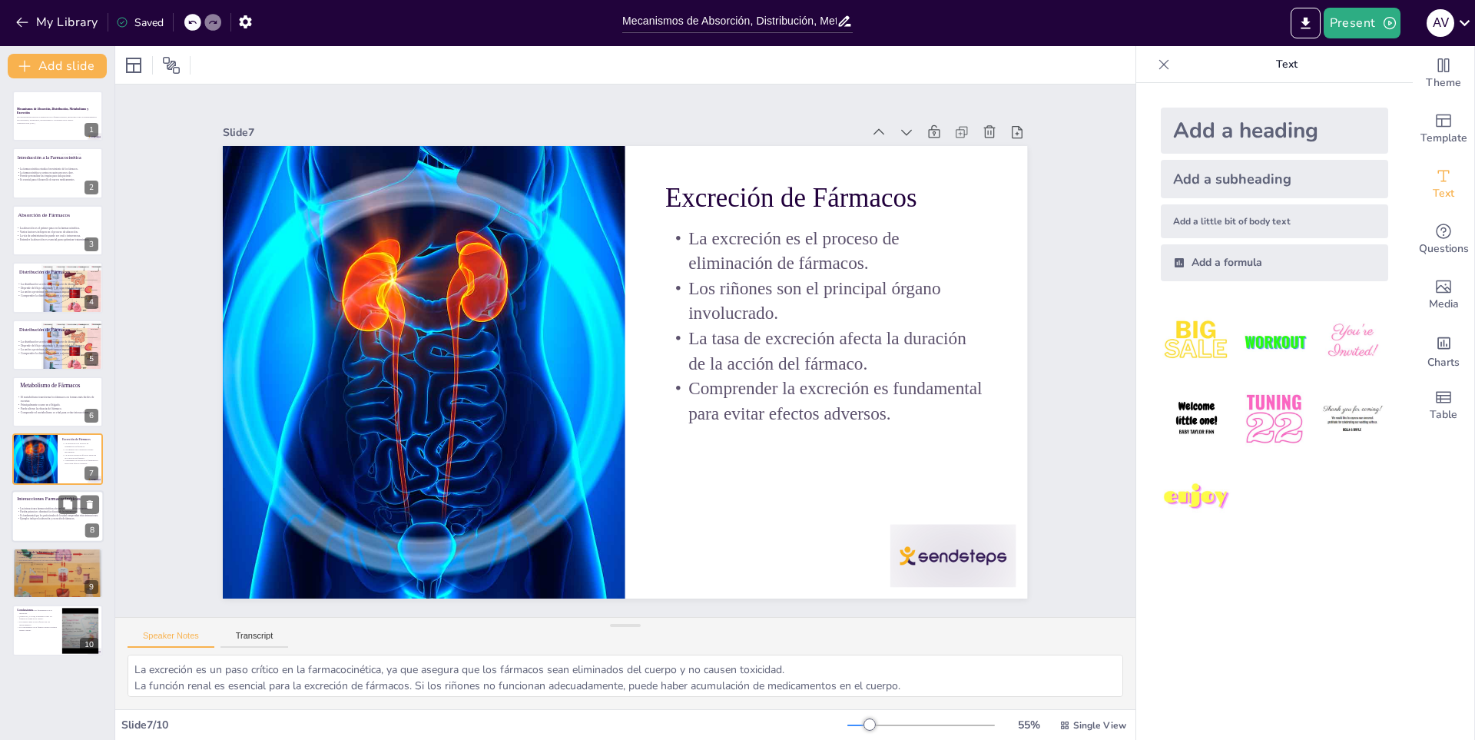
click at [49, 519] on p "Ejemplos incluyen la absorción y excreción de fármacos." at bounding box center [58, 518] width 83 height 3
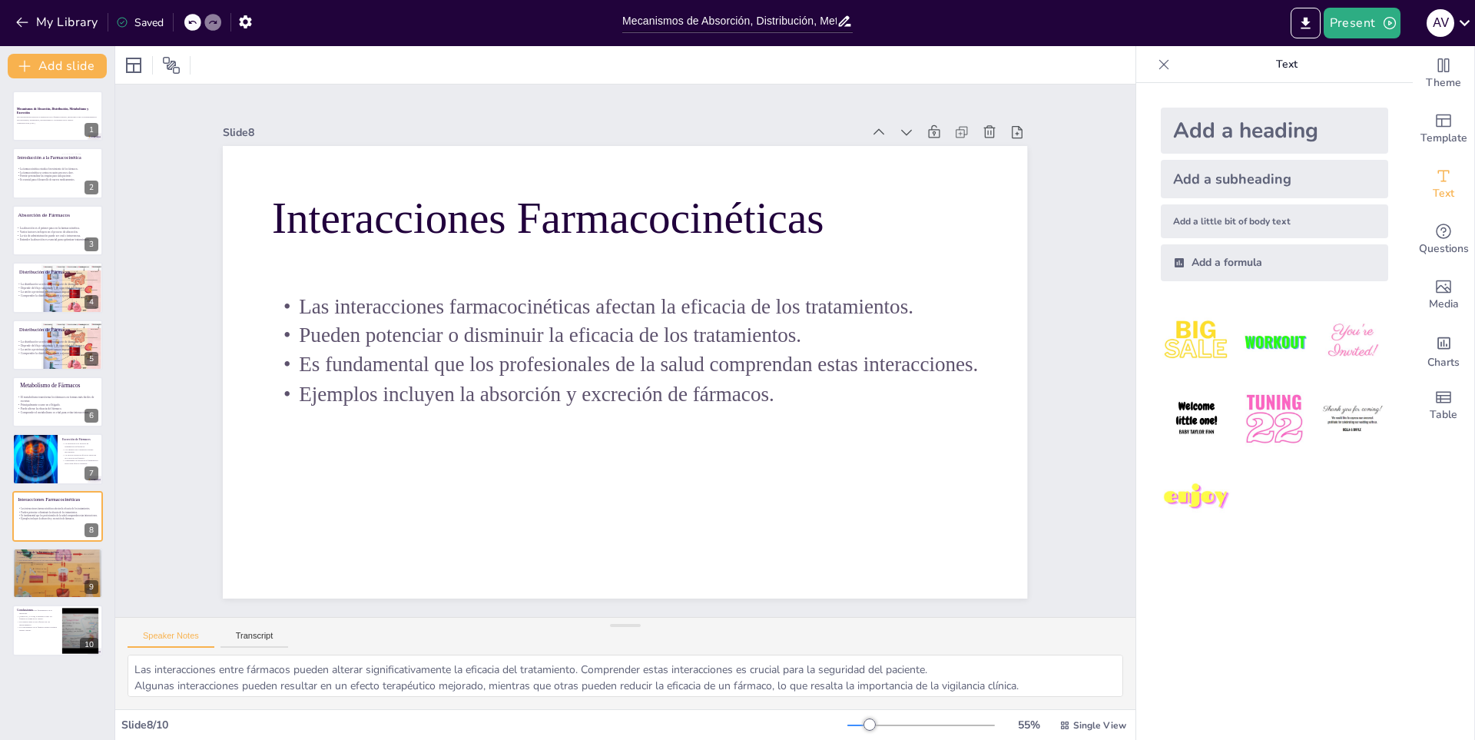
drag, startPoint x: 35, startPoint y: 464, endPoint x: 449, endPoint y: 353, distance: 427.8
click at [36, 464] on div at bounding box center [35, 458] width 77 height 51
type textarea "La excreción es un paso crítico en la farmacocinética, ya que asegura que los f…"
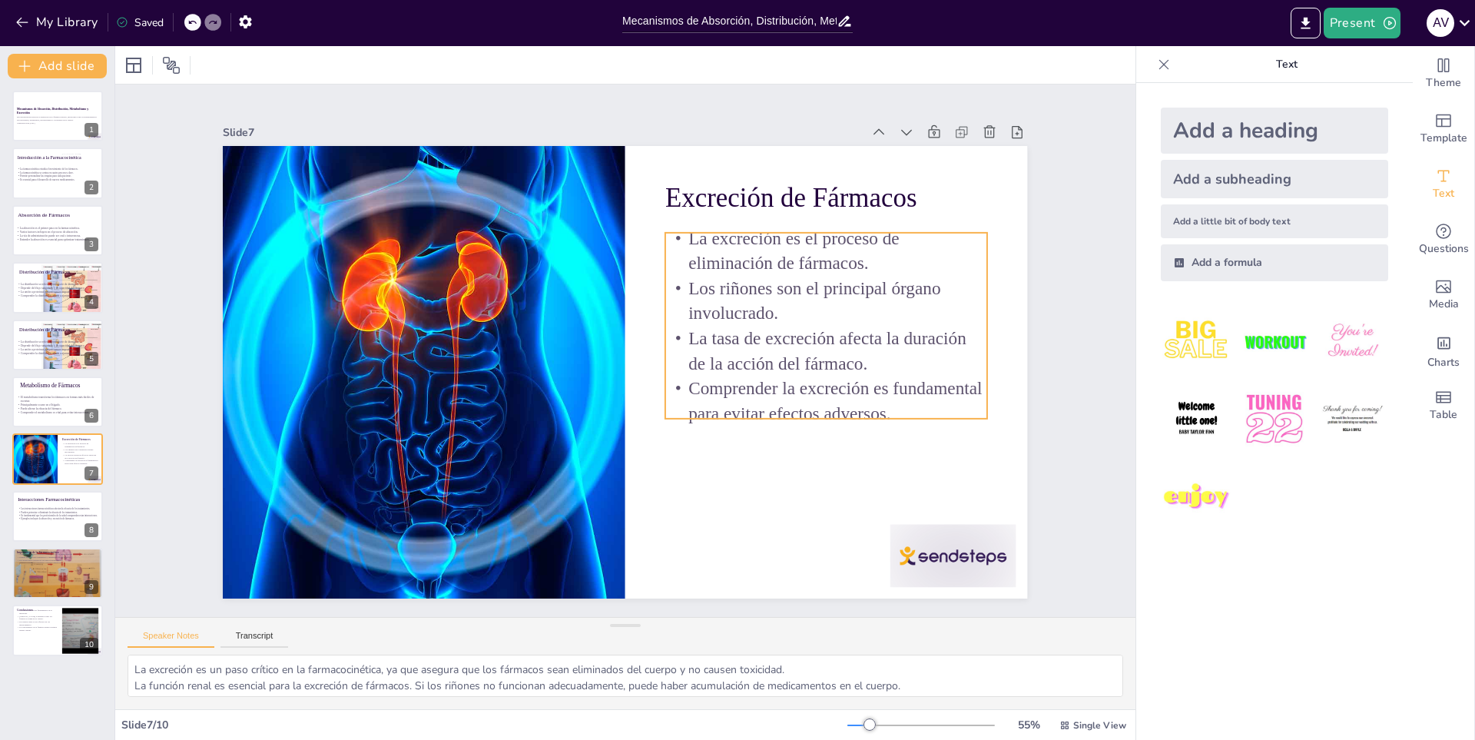
click at [820, 364] on p "La tasa de excreción afecta la duración de la acción del fármaco." at bounding box center [760, 500] width 253 height 273
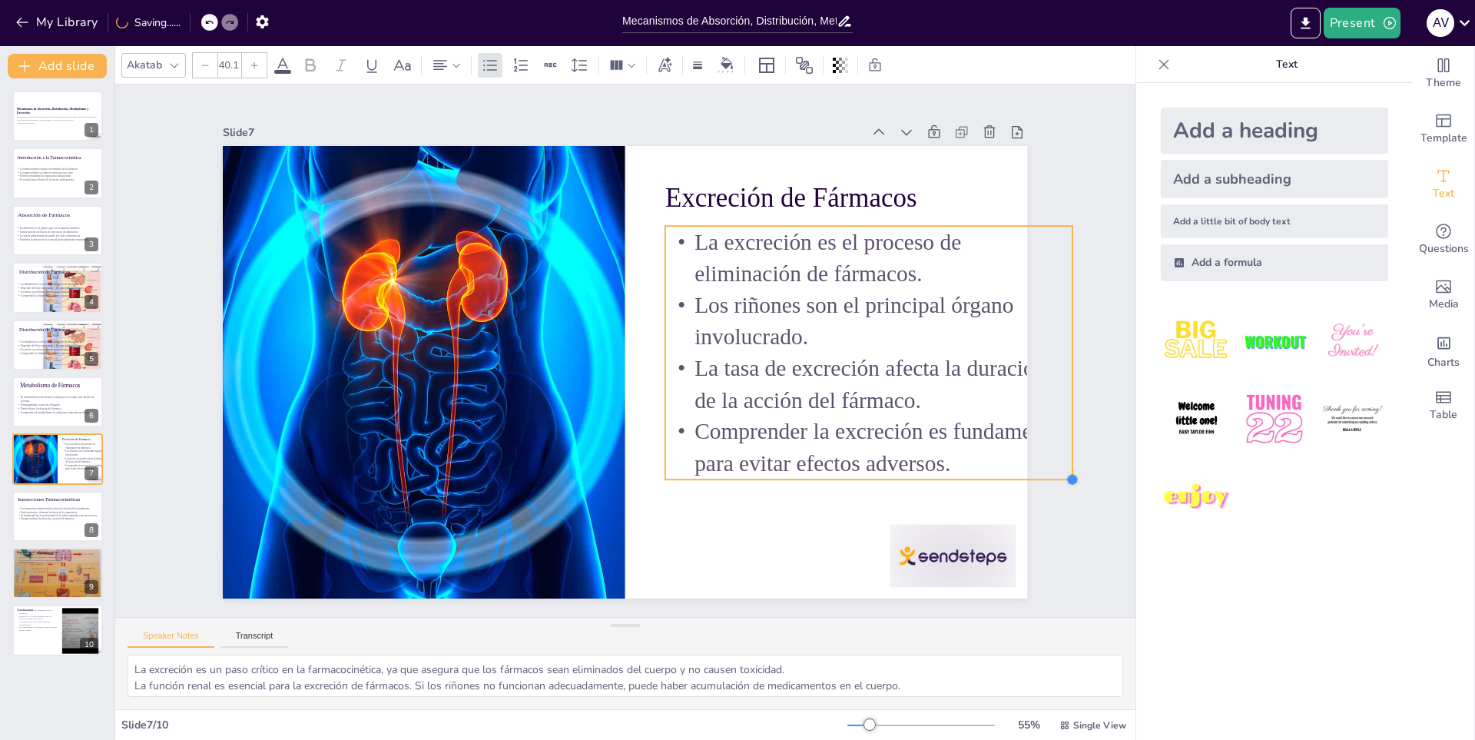
type input "40.5"
drag, startPoint x: 974, startPoint y: 406, endPoint x: 1005, endPoint y: 455, distance: 58.4
click at [1005, 455] on div "Excreción de Fármacos La excreción es el proceso de eliminación de fármacos. Lo…" at bounding box center [621, 372] width 881 height 610
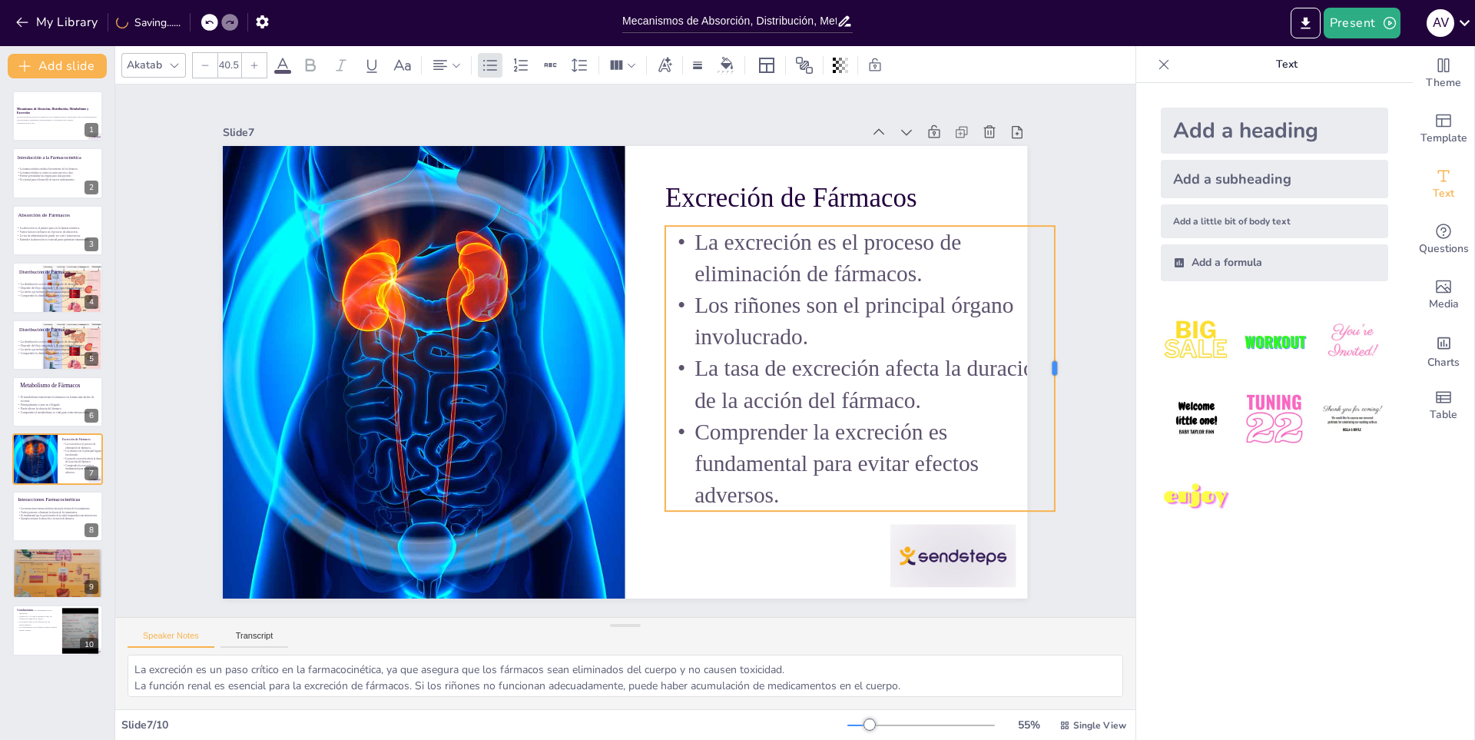
drag, startPoint x: 1065, startPoint y: 348, endPoint x: 1048, endPoint y: 346, distance: 17.7
click at [1048, 365] on div at bounding box center [1034, 502] width 100 height 275
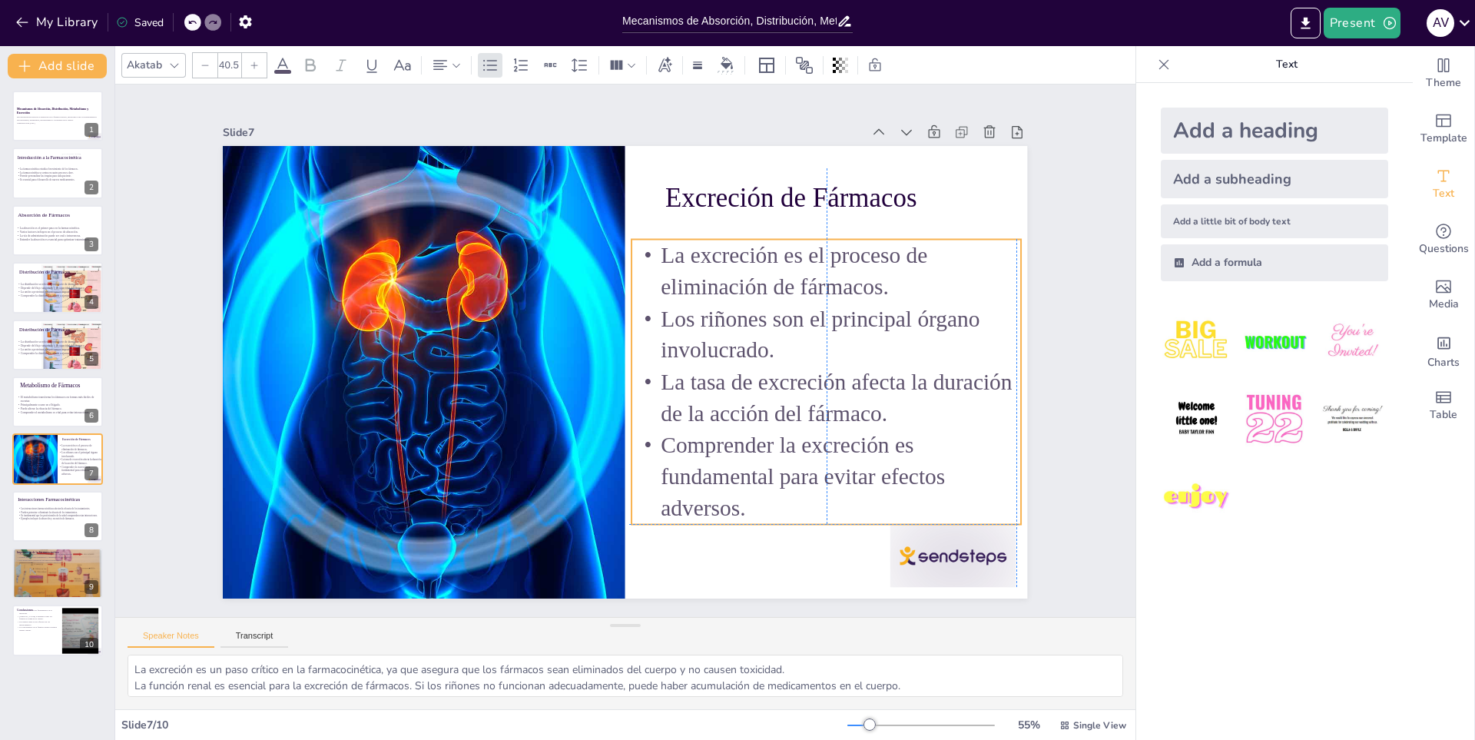
drag, startPoint x: 926, startPoint y: 386, endPoint x: 890, endPoint y: 399, distance: 38.4
click at [890, 399] on p "La tasa de excreción afecta la duración de la acción del fármaco." at bounding box center [801, 457] width 389 height 181
click at [452, 616] on div at bounding box center [420, 679] width 63 height 126
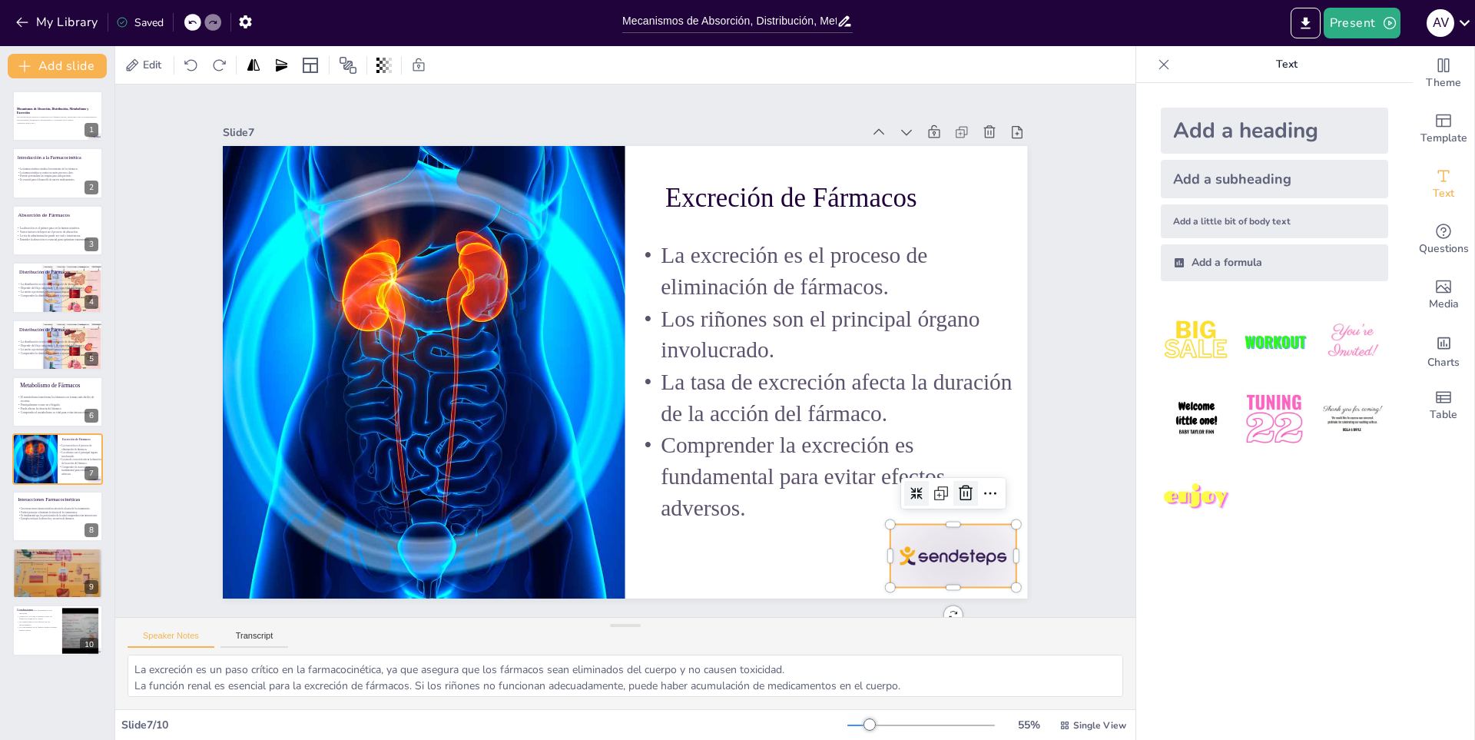
click at [937, 552] on icon at bounding box center [928, 561] width 17 height 18
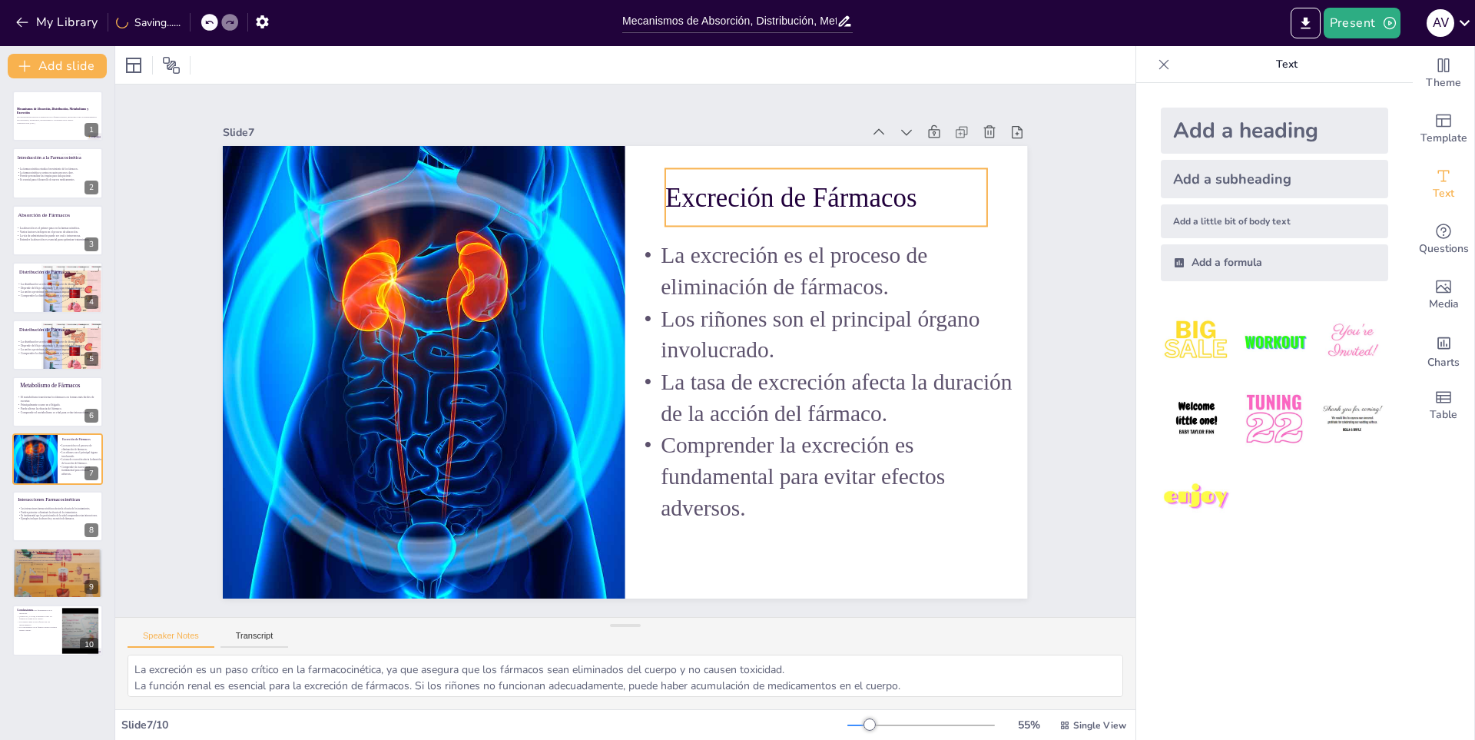
click at [807, 200] on div "Excreción de Fármacos" at bounding box center [871, 292] width 317 height 184
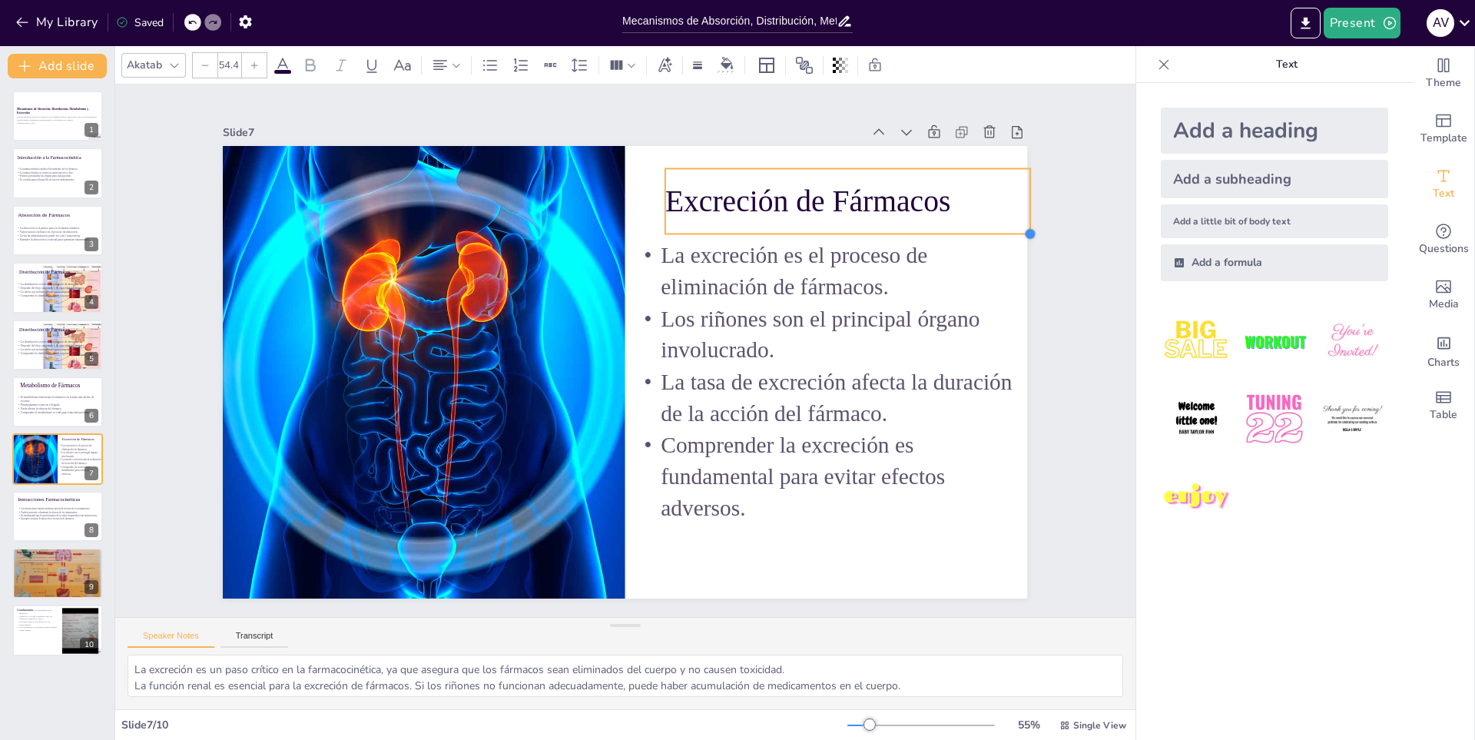
drag, startPoint x: 972, startPoint y: 223, endPoint x: 988, endPoint y: 230, distance: 17.9
click at [988, 230] on div "Excreción de Fármacos La excreción es el proceso de eliminación de fármacos. Lo…" at bounding box center [609, 365] width 874 height 900
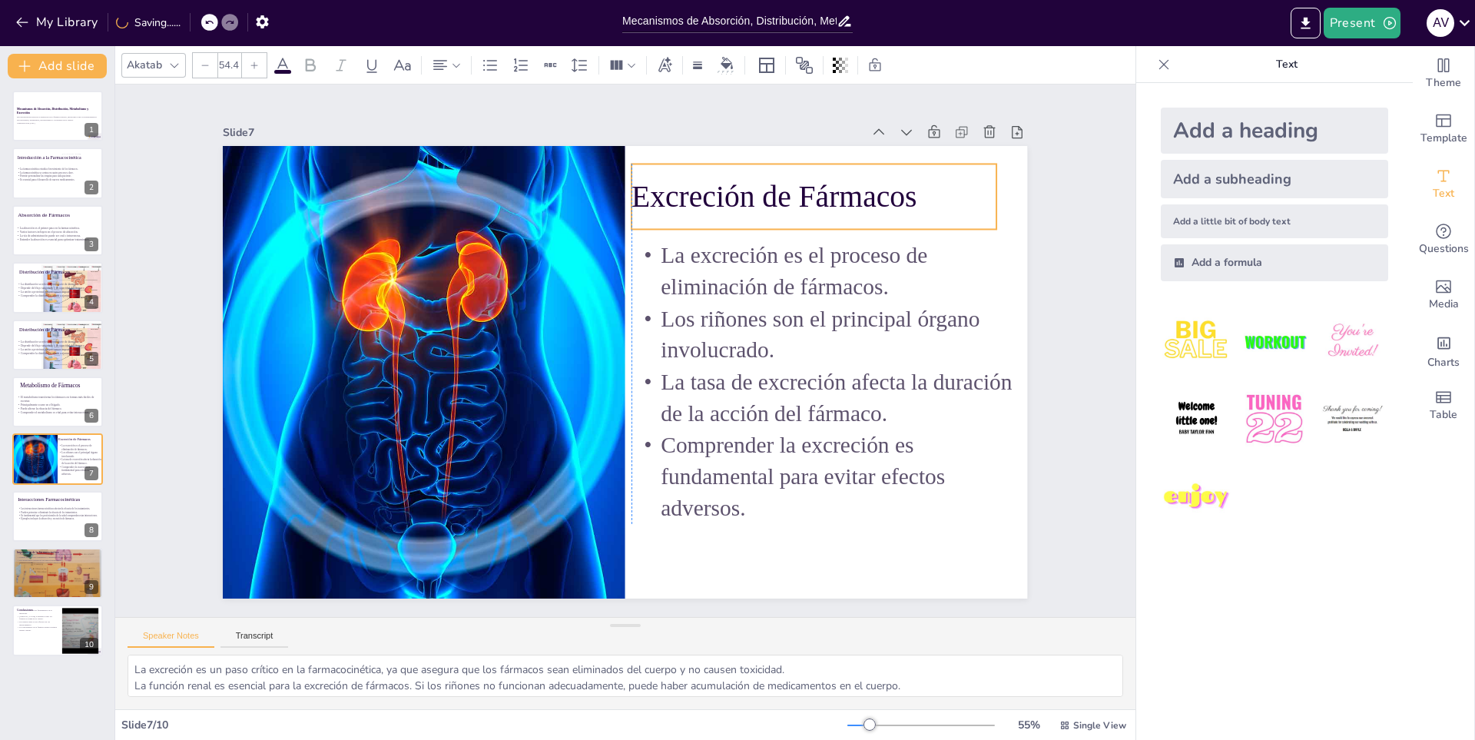
drag, startPoint x: 955, startPoint y: 227, endPoint x: 926, endPoint y: 222, distance: 28.8
click at [926, 222] on div "Excreción de Fármacos" at bounding box center [842, 239] width 370 height 139
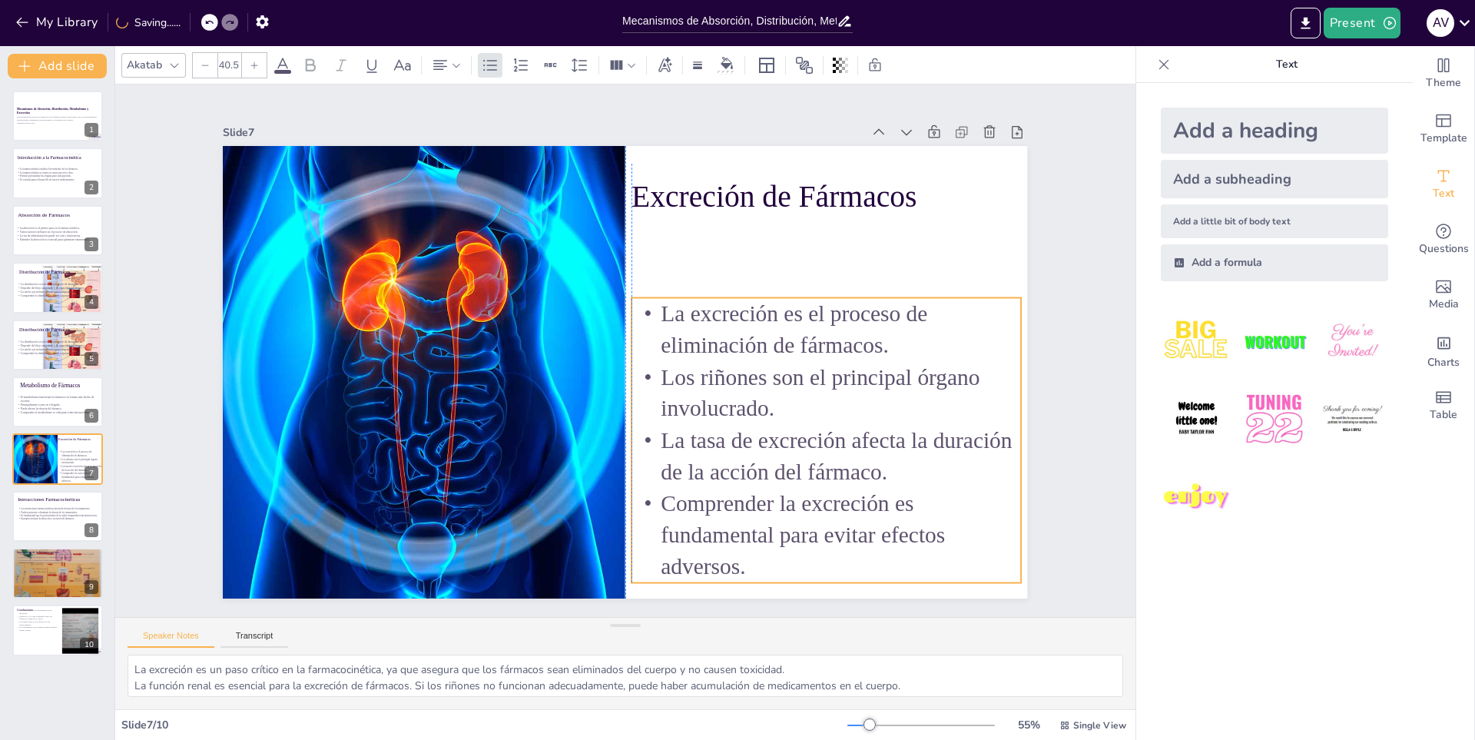
drag, startPoint x: 883, startPoint y: 378, endPoint x: 881, endPoint y: 436, distance: 58.4
click at [881, 436] on p "La tasa de excreción afecta la duración de la acción del fármaco." at bounding box center [783, 512] width 389 height 181
click at [803, 192] on p "Excreción de Fármacos" at bounding box center [842, 240] width 366 height 118
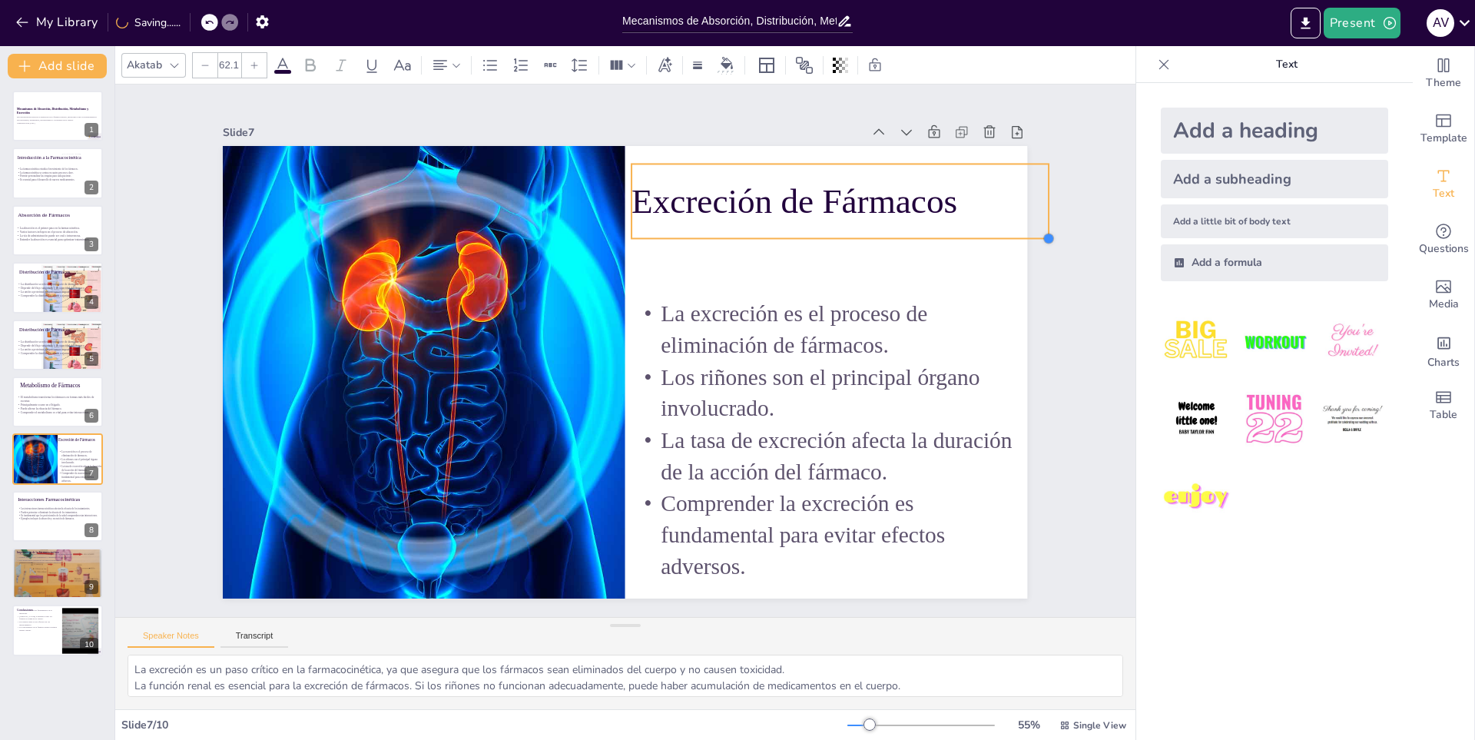
drag, startPoint x: 987, startPoint y: 225, endPoint x: 1002, endPoint y: 234, distance: 17.9
click at [1002, 234] on div "Excreción de Fármacos La excreción es el proceso de eliminación de fármacos. Lo…" at bounding box center [616, 370] width 919 height 740
drag, startPoint x: 941, startPoint y: 219, endPoint x: 961, endPoint y: 224, distance: 20.5
click at [961, 224] on p "Excreción de Fármacos" at bounding box center [873, 231] width 419 height 92
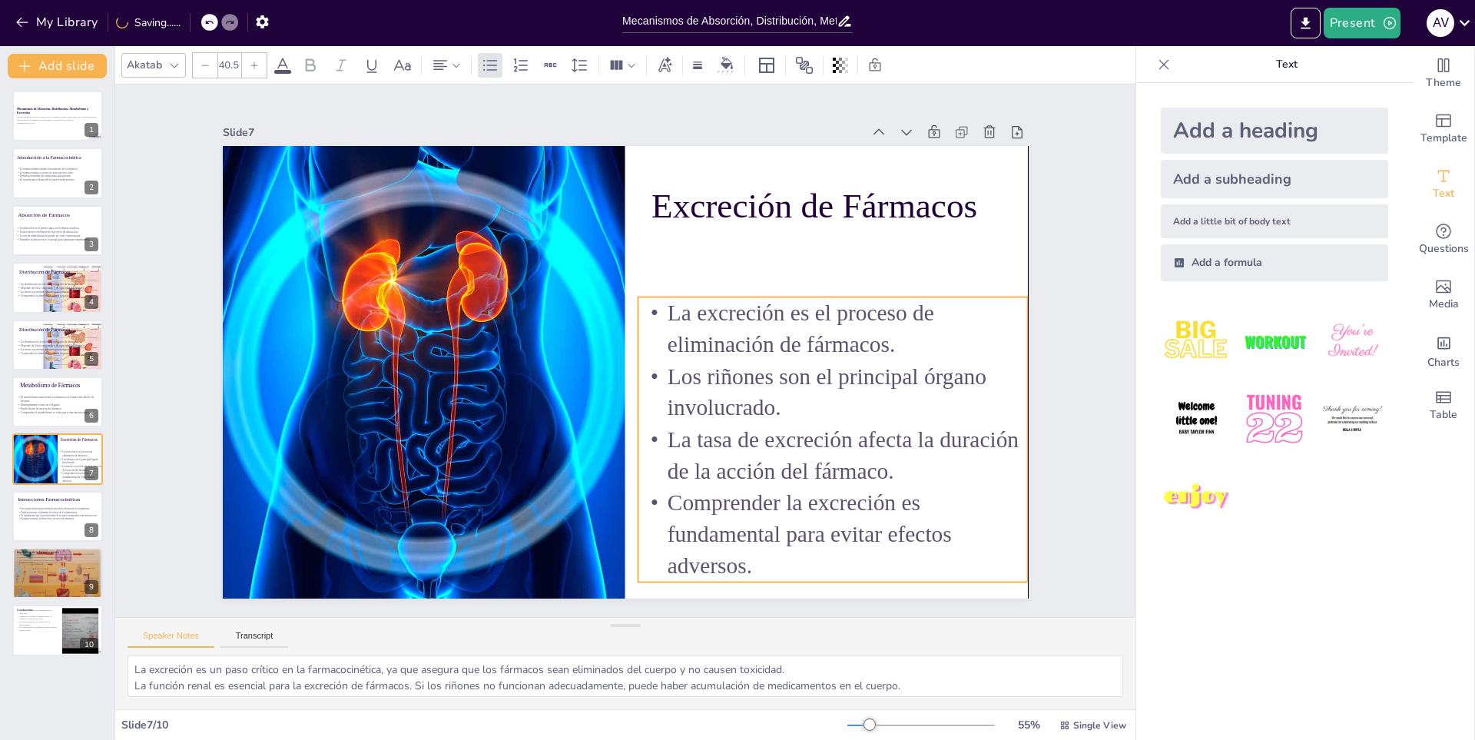
drag, startPoint x: 866, startPoint y: 356, endPoint x: 873, endPoint y: 355, distance: 7.7
click at [853, 367] on p "Los riñones son el principal órgano involucrado." at bounding box center [714, 543] width 280 height 352
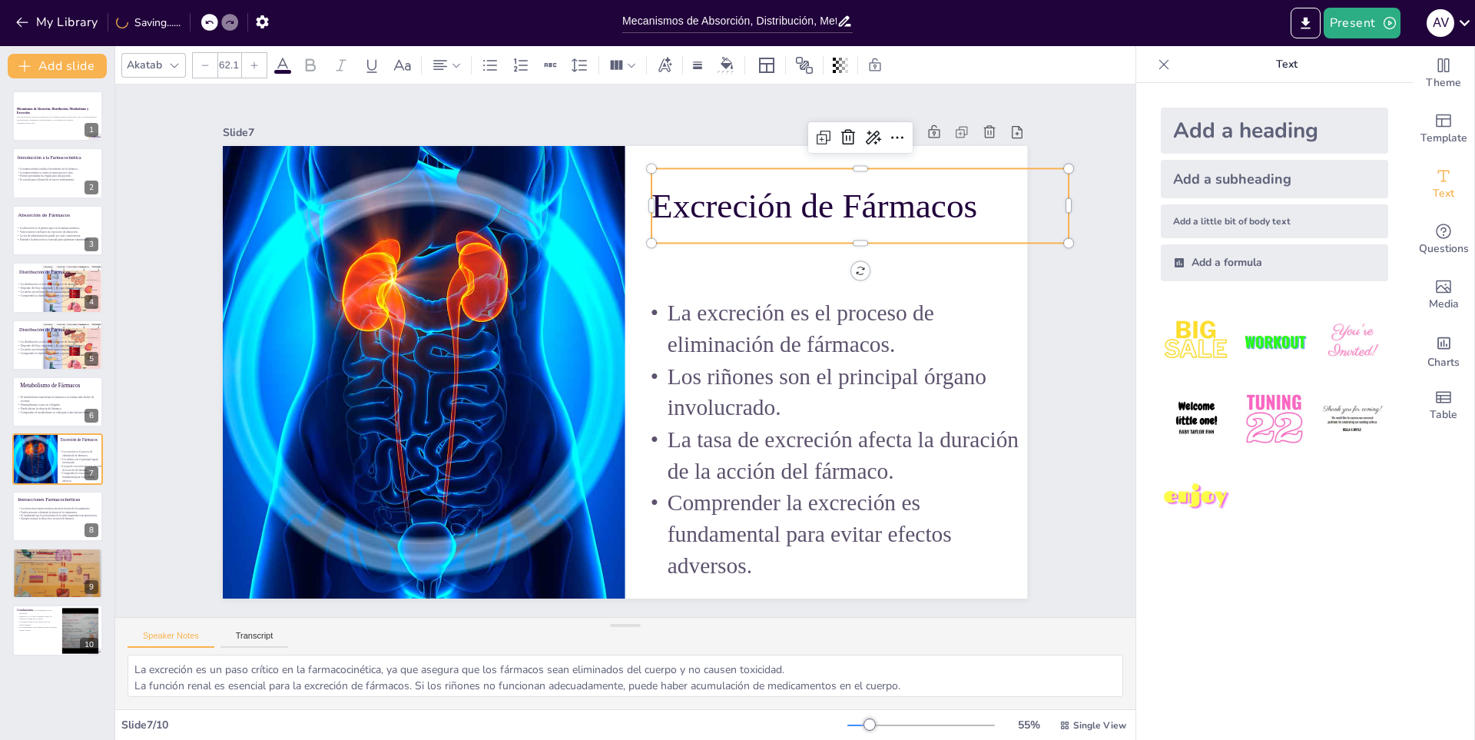
click at [909, 197] on p "Excreción de Fármacos" at bounding box center [884, 257] width 417 height 134
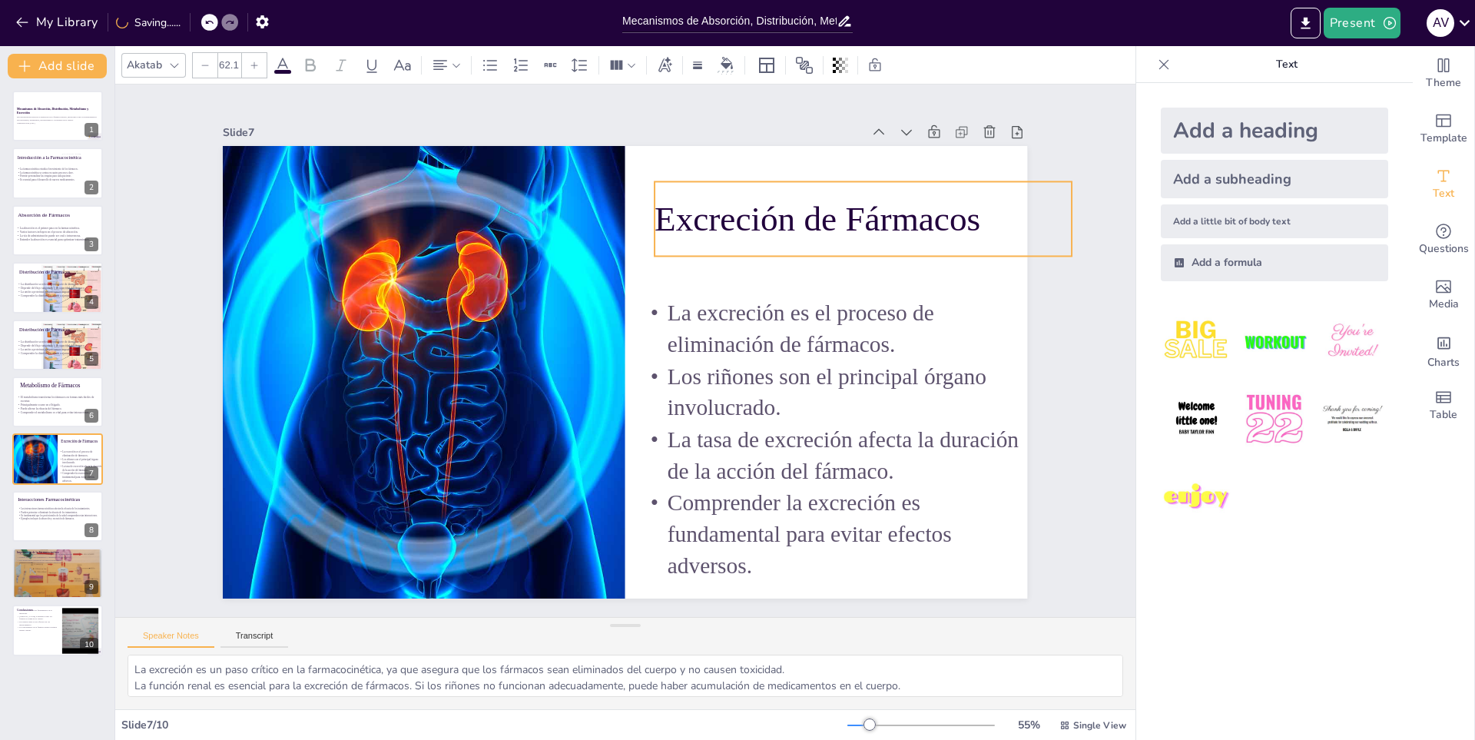
drag, startPoint x: 909, startPoint y: 197, endPoint x: 912, endPoint y: 210, distance: 13.4
click at [912, 210] on p "Excreción de Fármacos" at bounding box center [875, 243] width 419 height 91
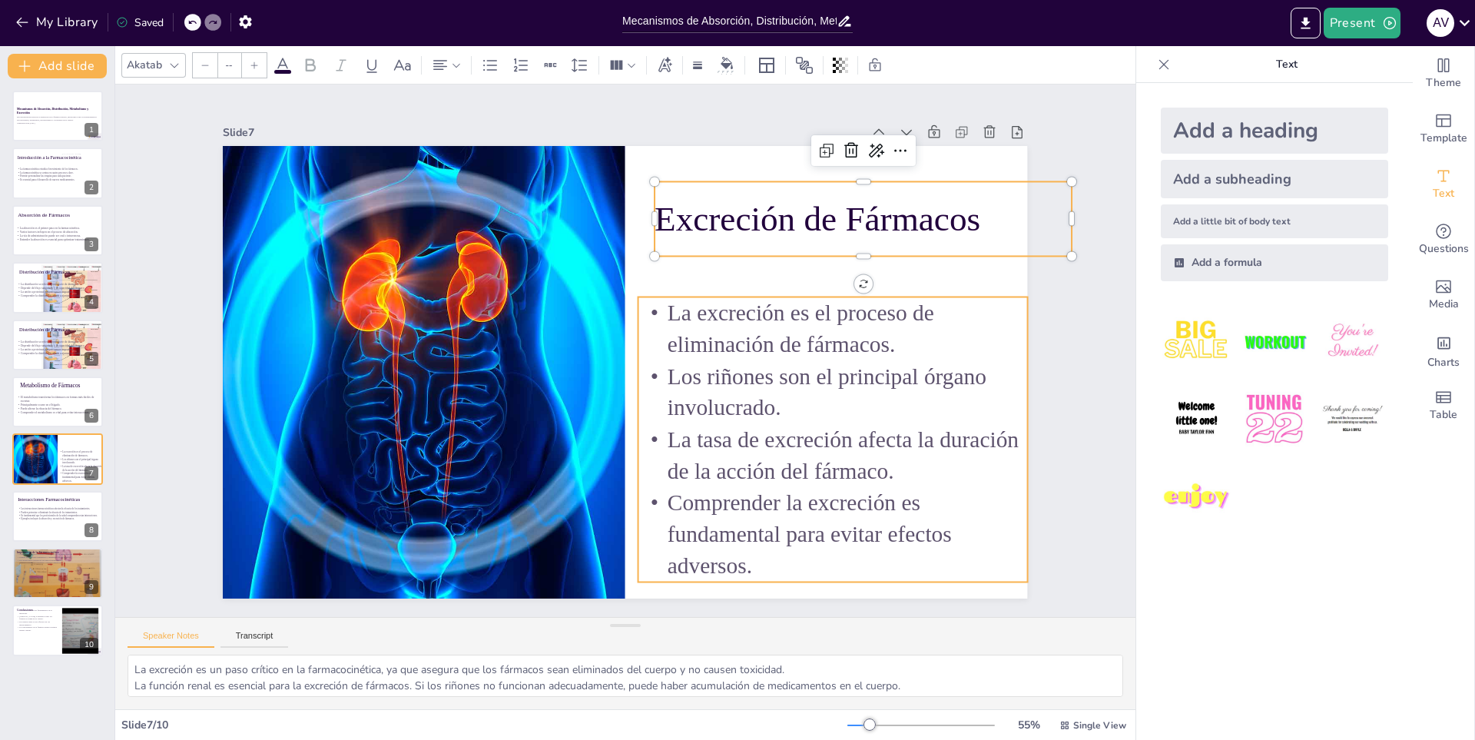
type input "40.5"
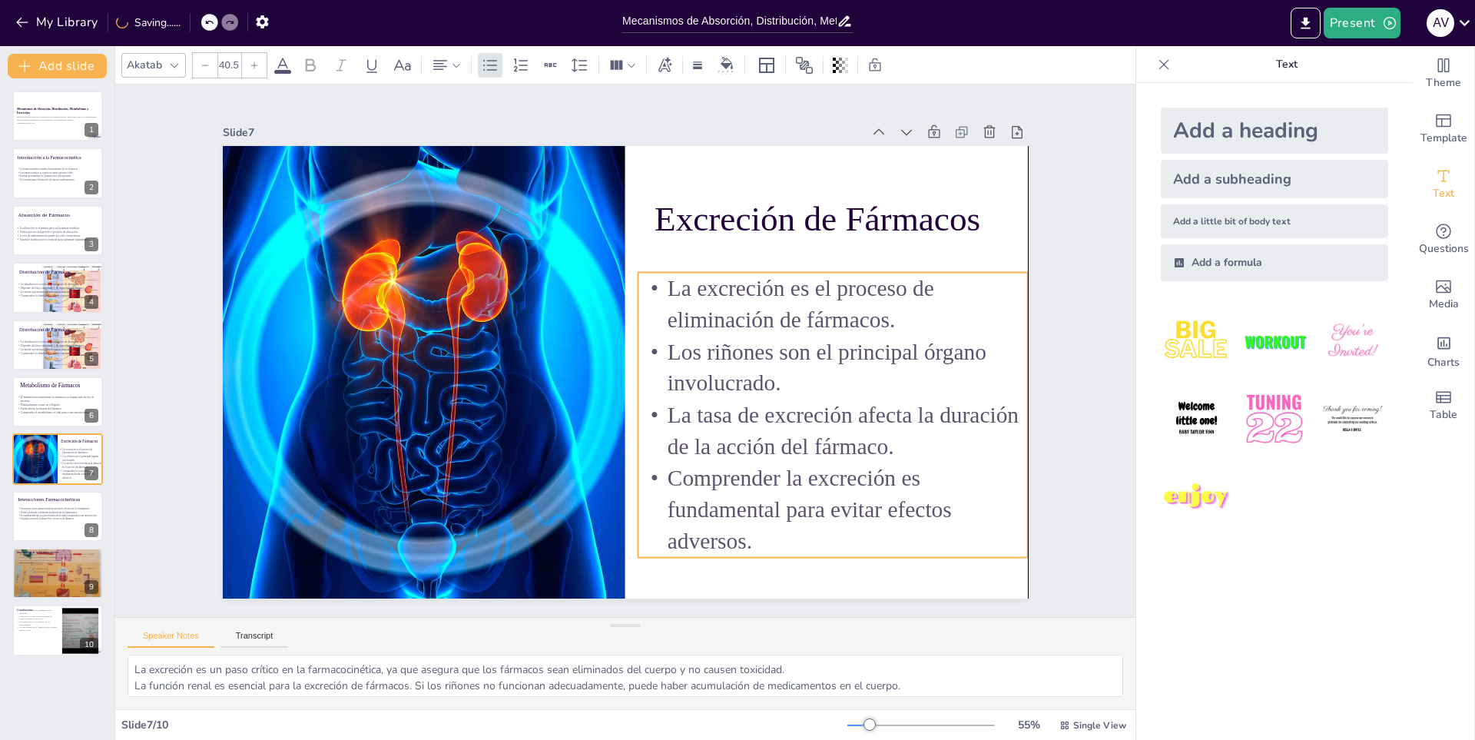
drag, startPoint x: 822, startPoint y: 412, endPoint x: 820, endPoint y: 388, distance: 24.6
click at [820, 388] on p "Los riñones son el principal órgano involucrado." at bounding box center [829, 389] width 393 height 104
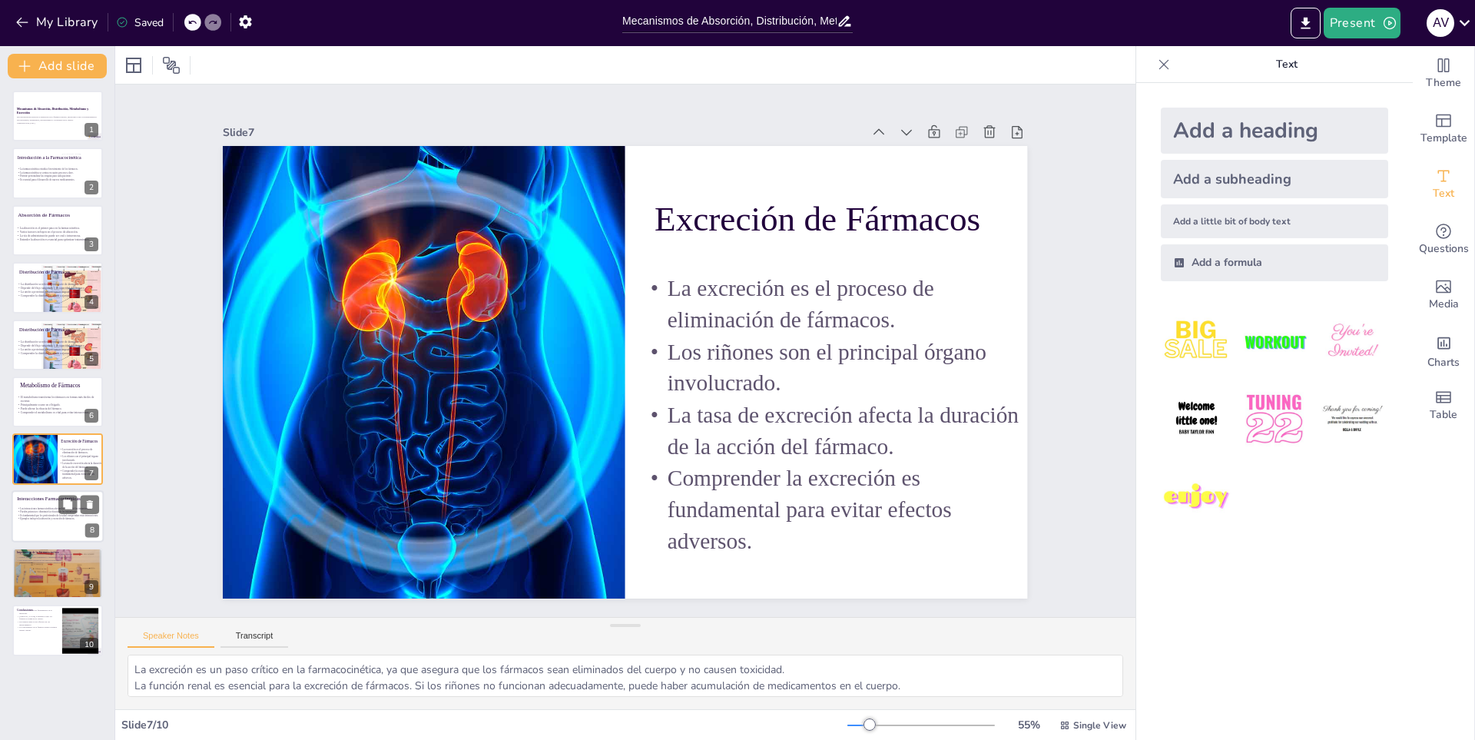
click at [78, 513] on div at bounding box center [78, 504] width 41 height 18
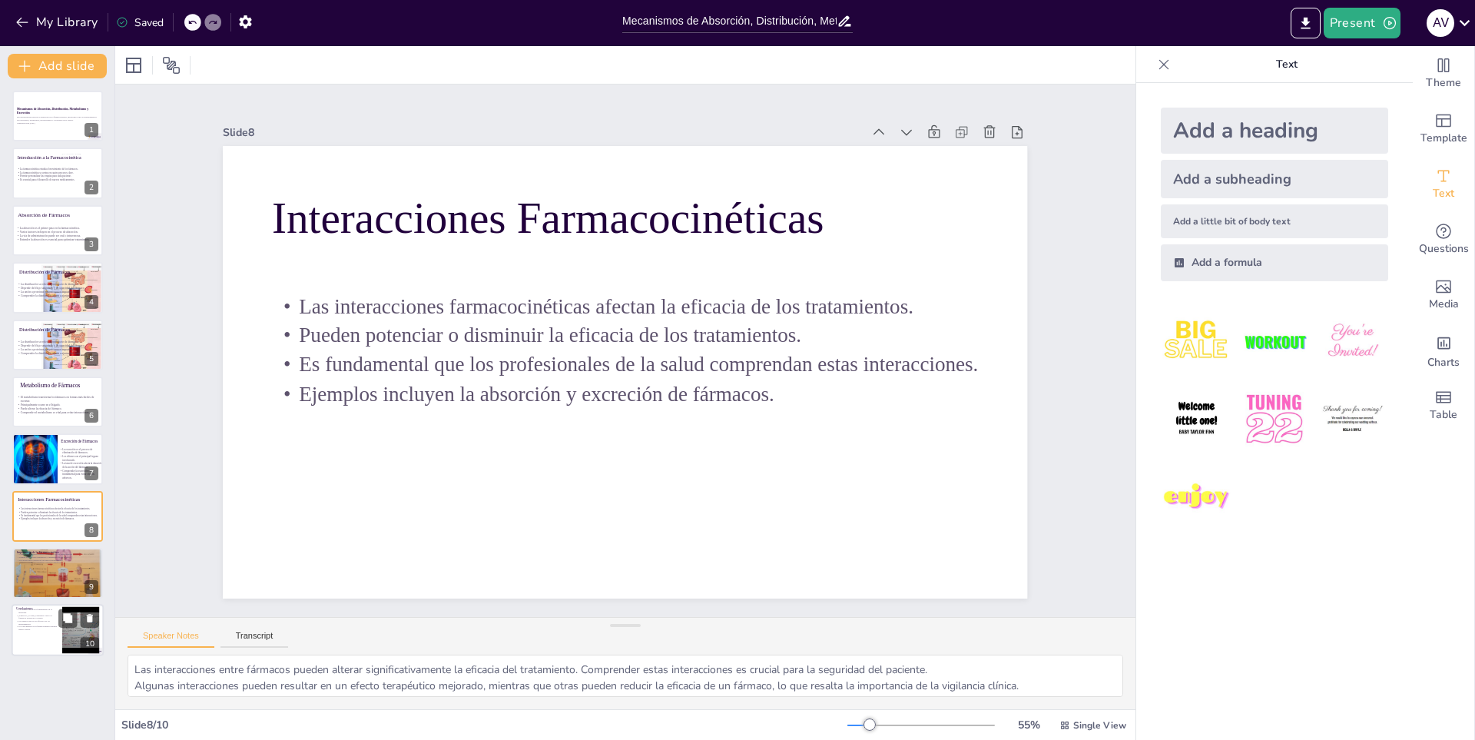
click at [61, 605] on div "Conclusiones La farmacocinética es fundamental en la medicina. Ayuda a entender…" at bounding box center [58, 605] width 92 height 0
type textarea "La farmacocinética es un pilar en la medicina moderna, ya que proporciona el ma…"
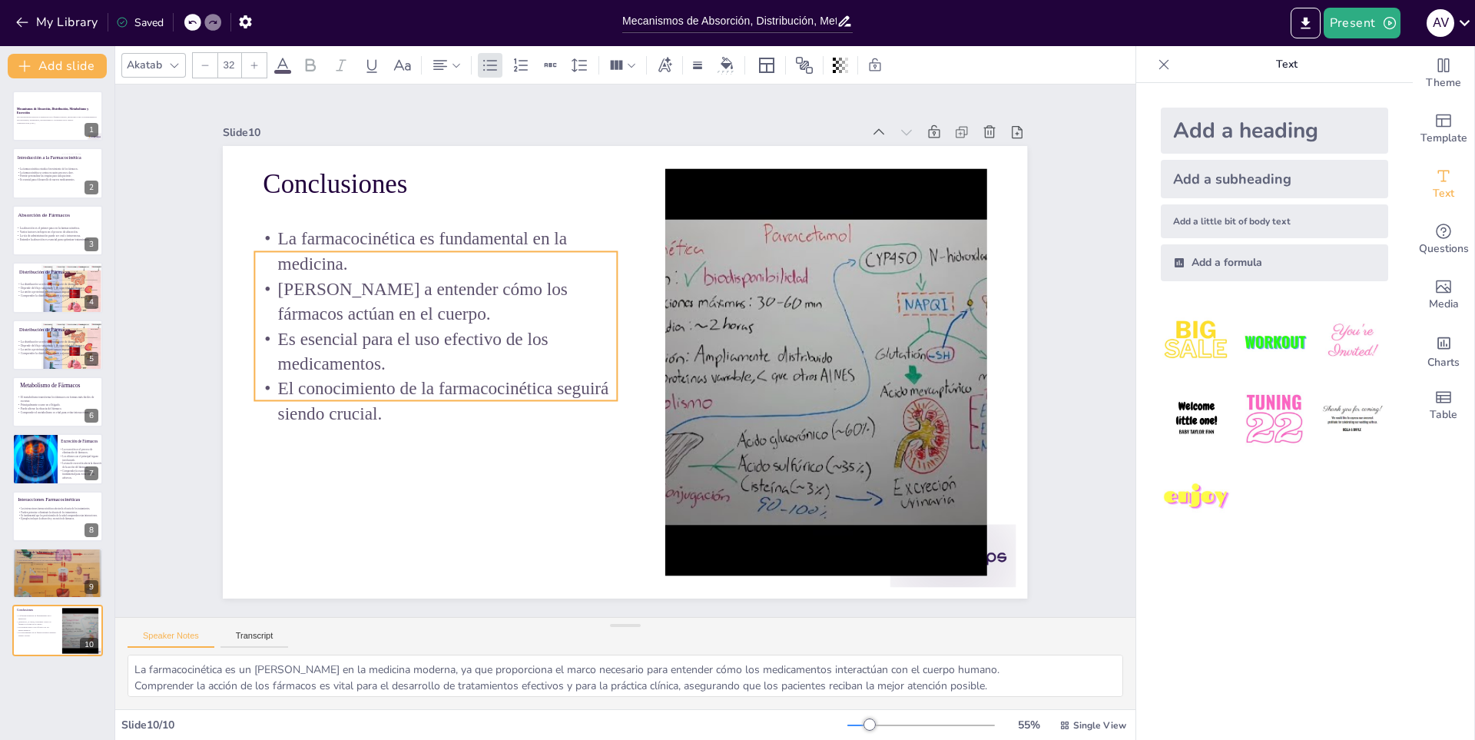
drag, startPoint x: 389, startPoint y: 337, endPoint x: 381, endPoint y: 383, distance: 46.9
click at [381, 383] on p "El conocimiento de la farmacocinética seguirá siendo crucial." at bounding box center [431, 381] width 365 height 88
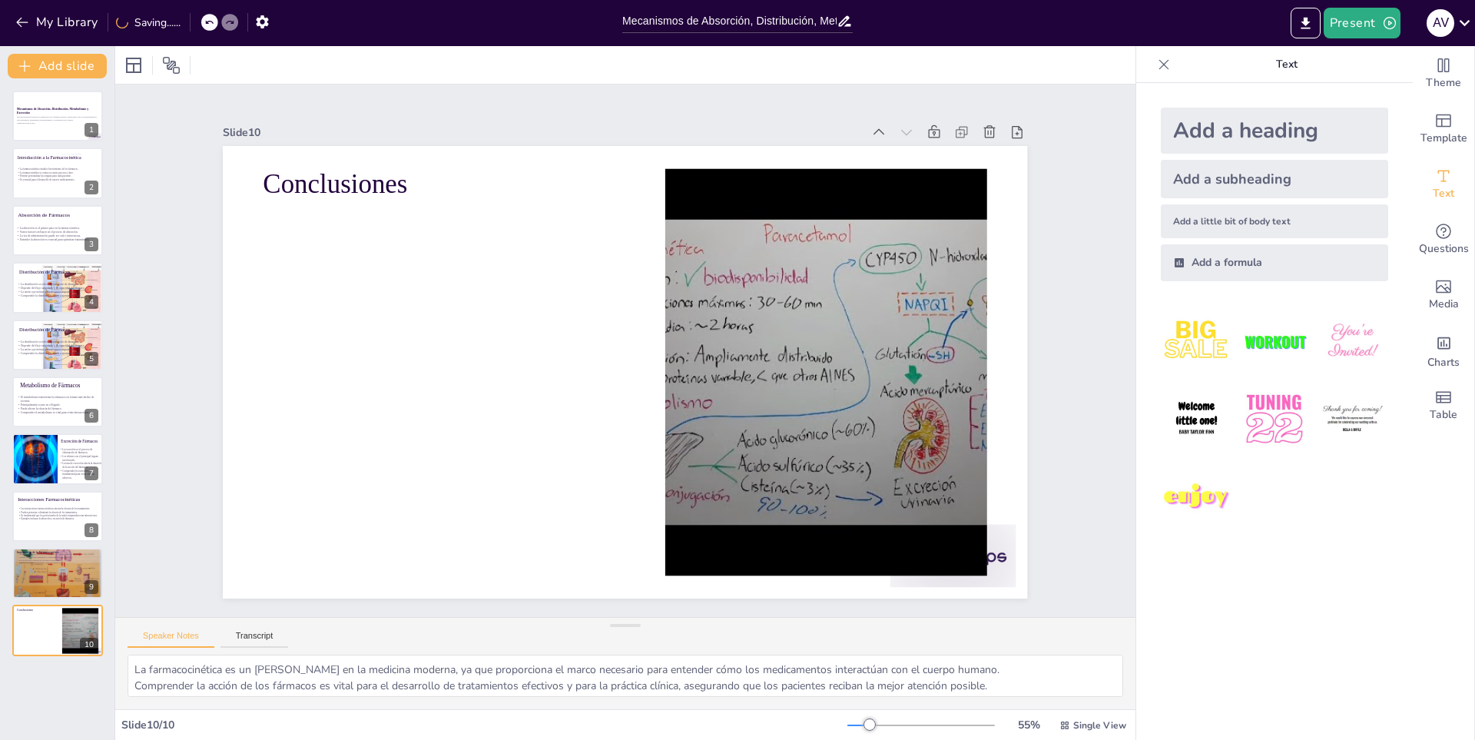
click at [200, 22] on div "My Library Saving......" at bounding box center [138, 22] width 277 height 28
click at [188, 22] on icon at bounding box center [191, 22] width 9 height 9
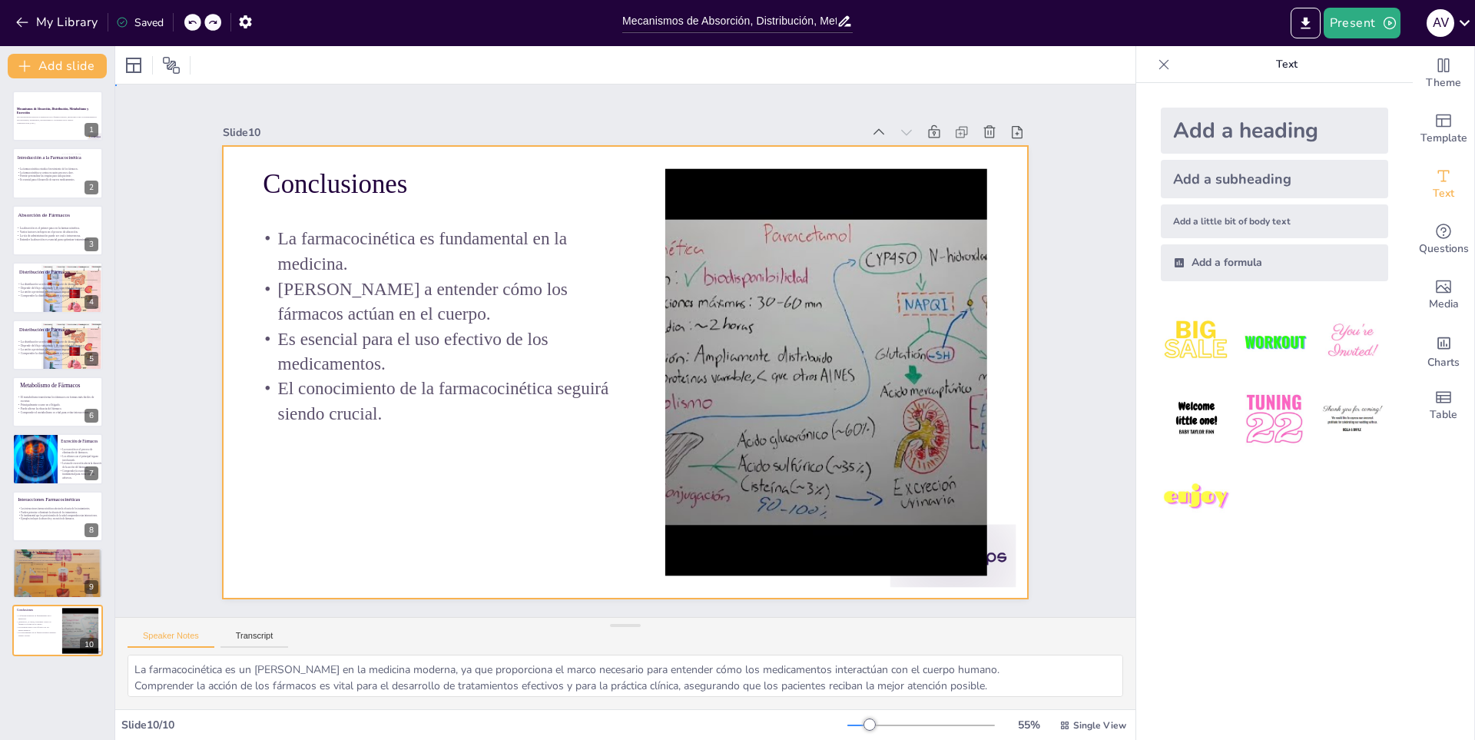
click at [639, 257] on div at bounding box center [621, 372] width 881 height 610
click at [704, 297] on div at bounding box center [687, 542] width 593 height 661
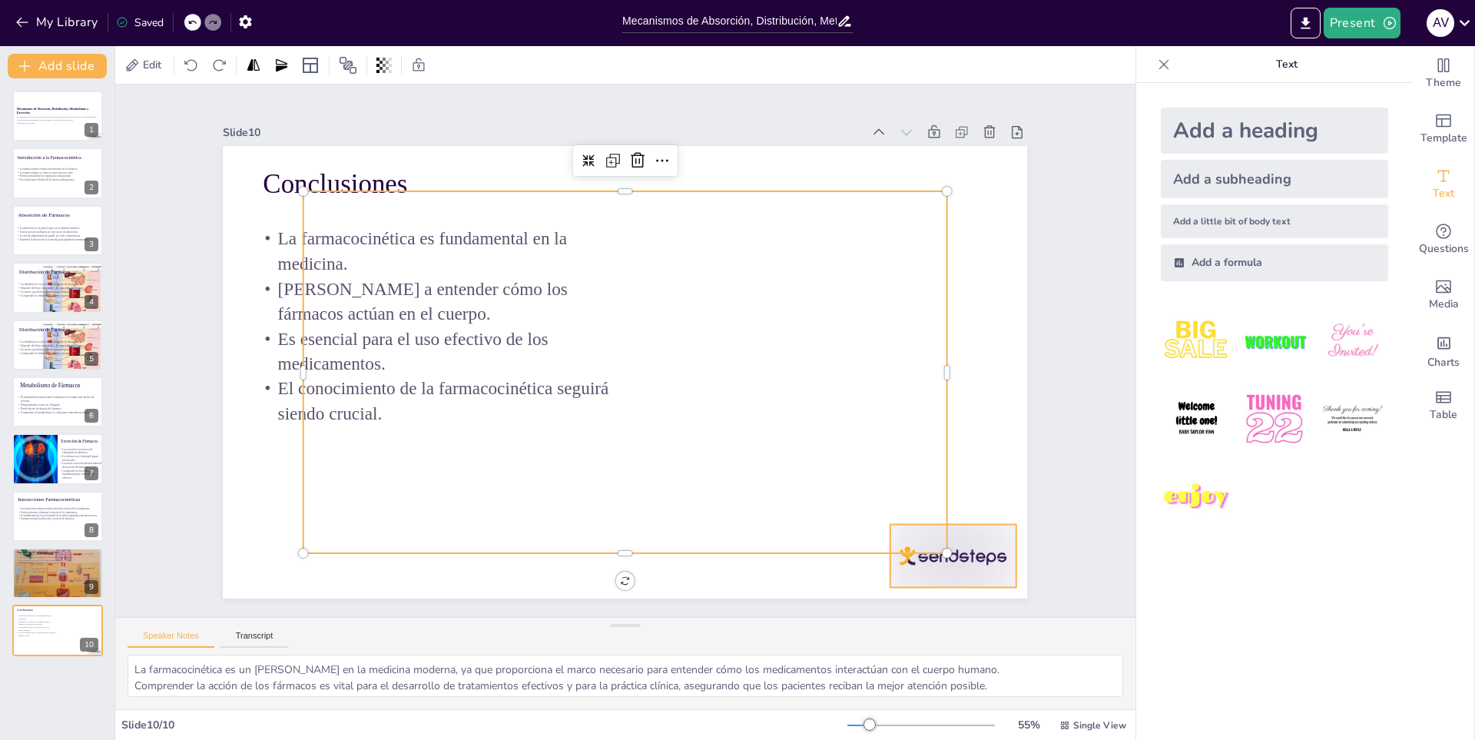
click at [907, 598] on div at bounding box center [873, 647] width 139 height 98
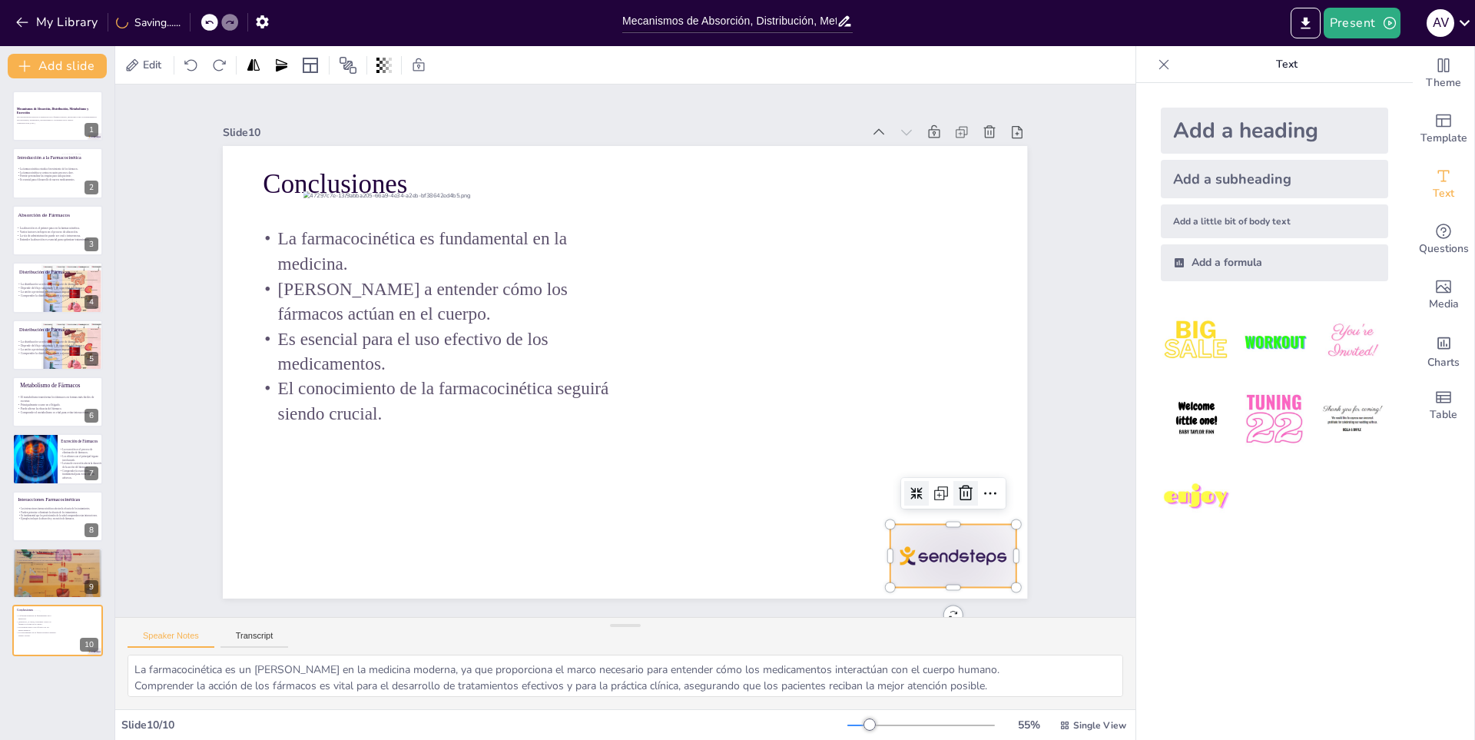
click at [890, 608] on icon at bounding box center [878, 620] width 25 height 25
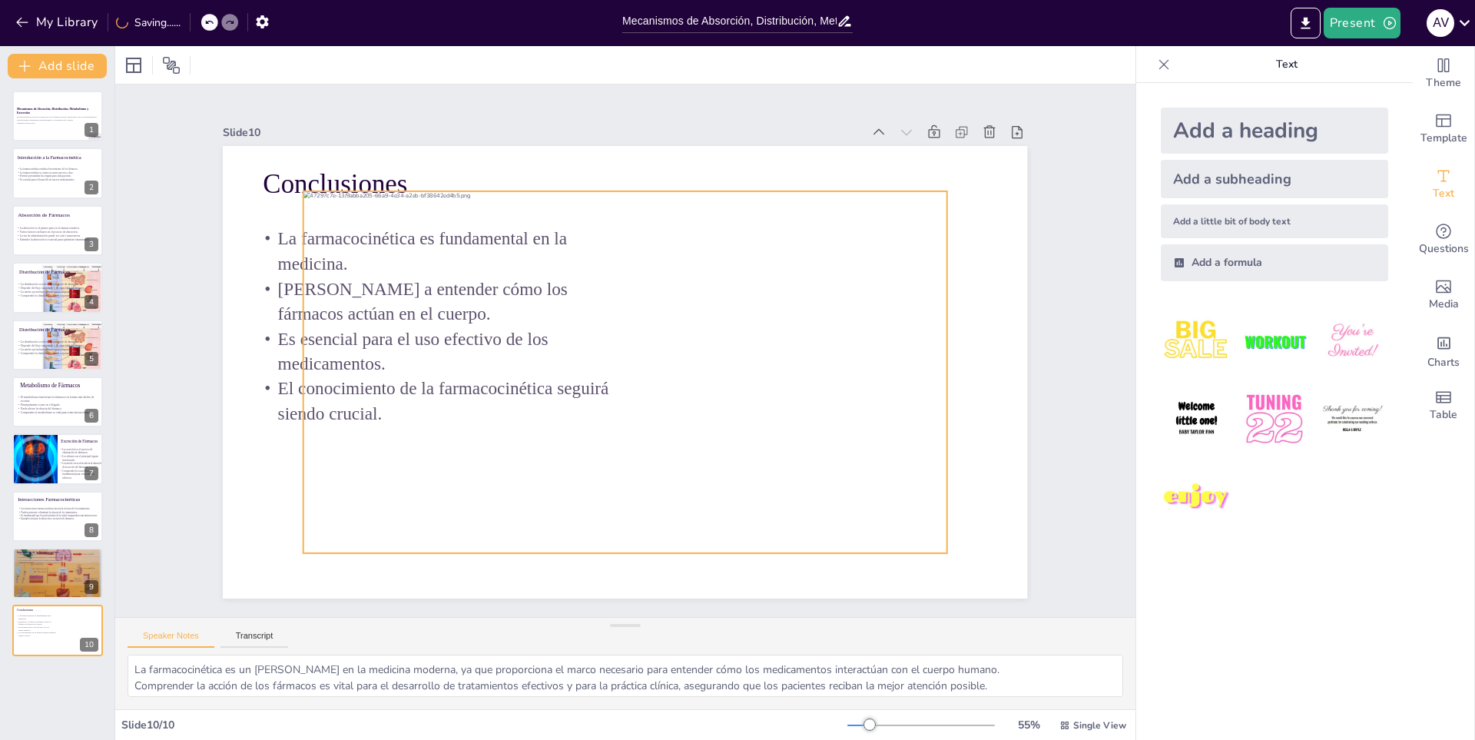
click at [719, 329] on div at bounding box center [625, 372] width 644 height 362
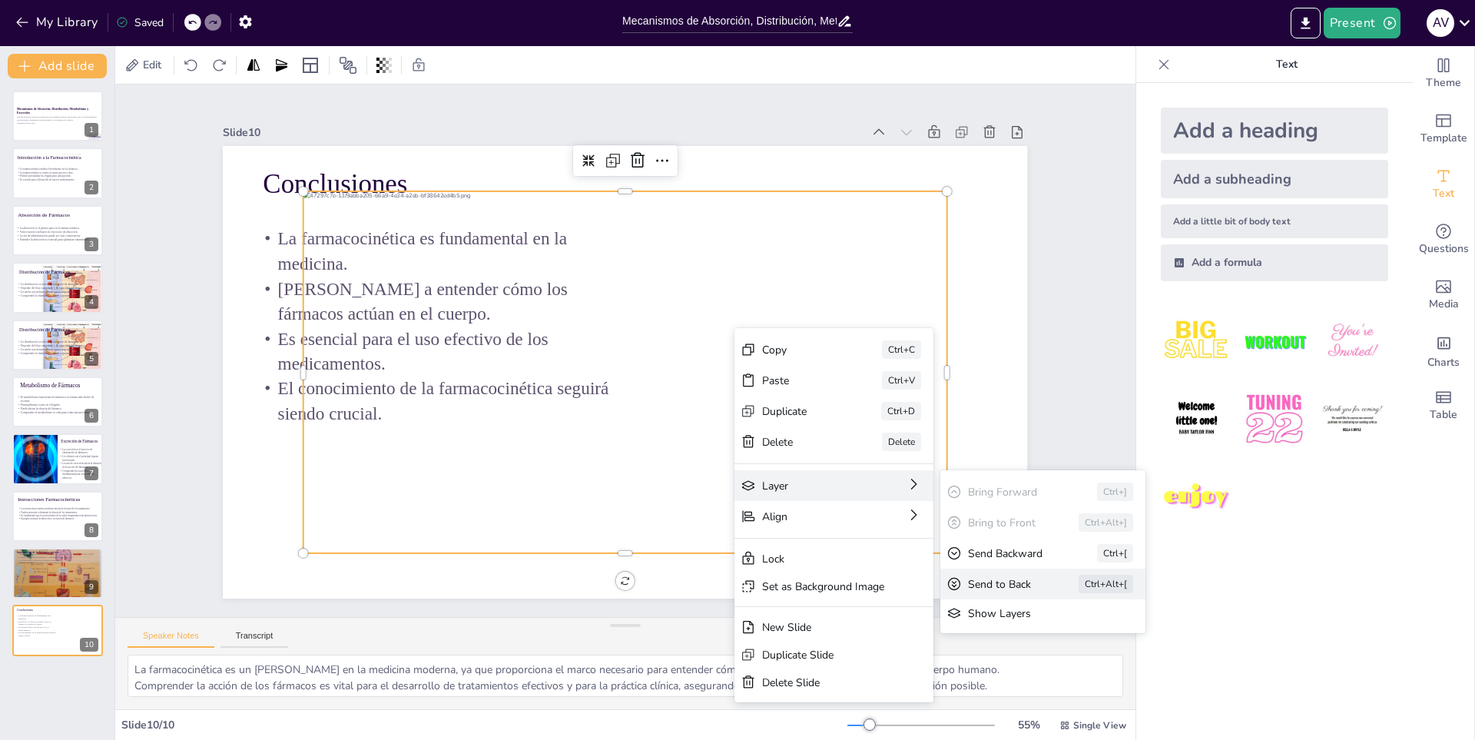
click at [1047, 707] on div "Send to Back" at bounding box center [1081, 718] width 69 height 22
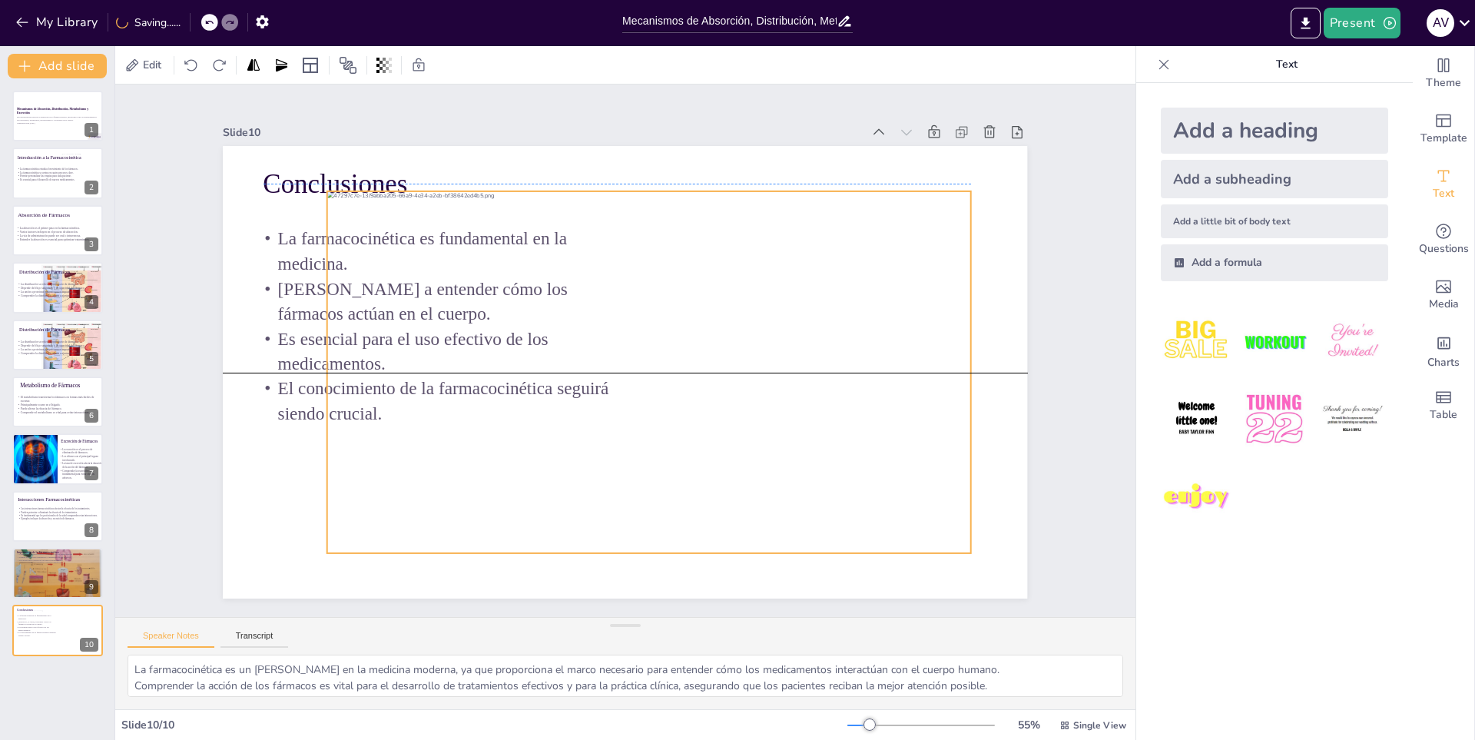
drag, startPoint x: 769, startPoint y: 421, endPoint x: 780, endPoint y: 420, distance: 11.5
click at [787, 420] on div at bounding box center [644, 377] width 704 height 488
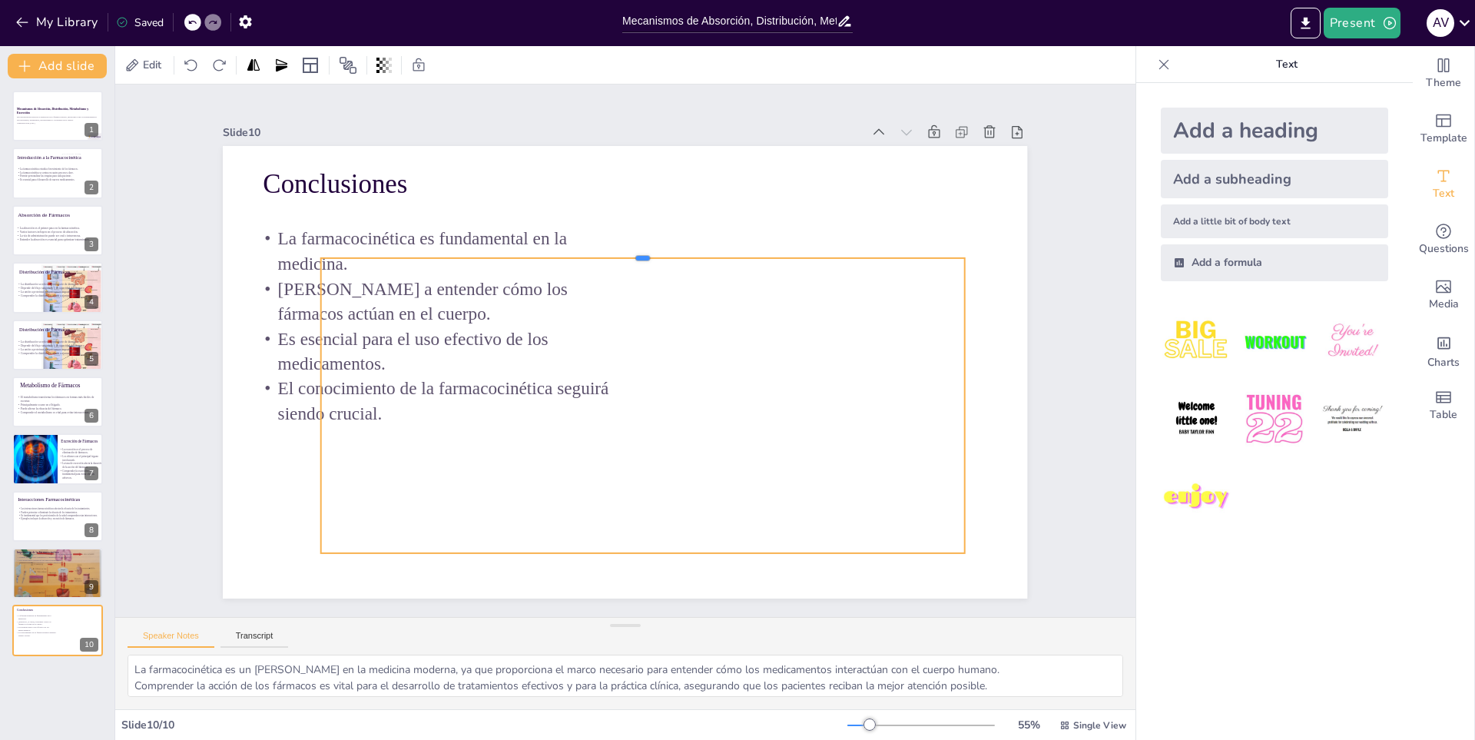
drag, startPoint x: 634, startPoint y: 184, endPoint x: 635, endPoint y: 250, distance: 66.8
click at [635, 250] on div at bounding box center [704, 288] width 486 height 439
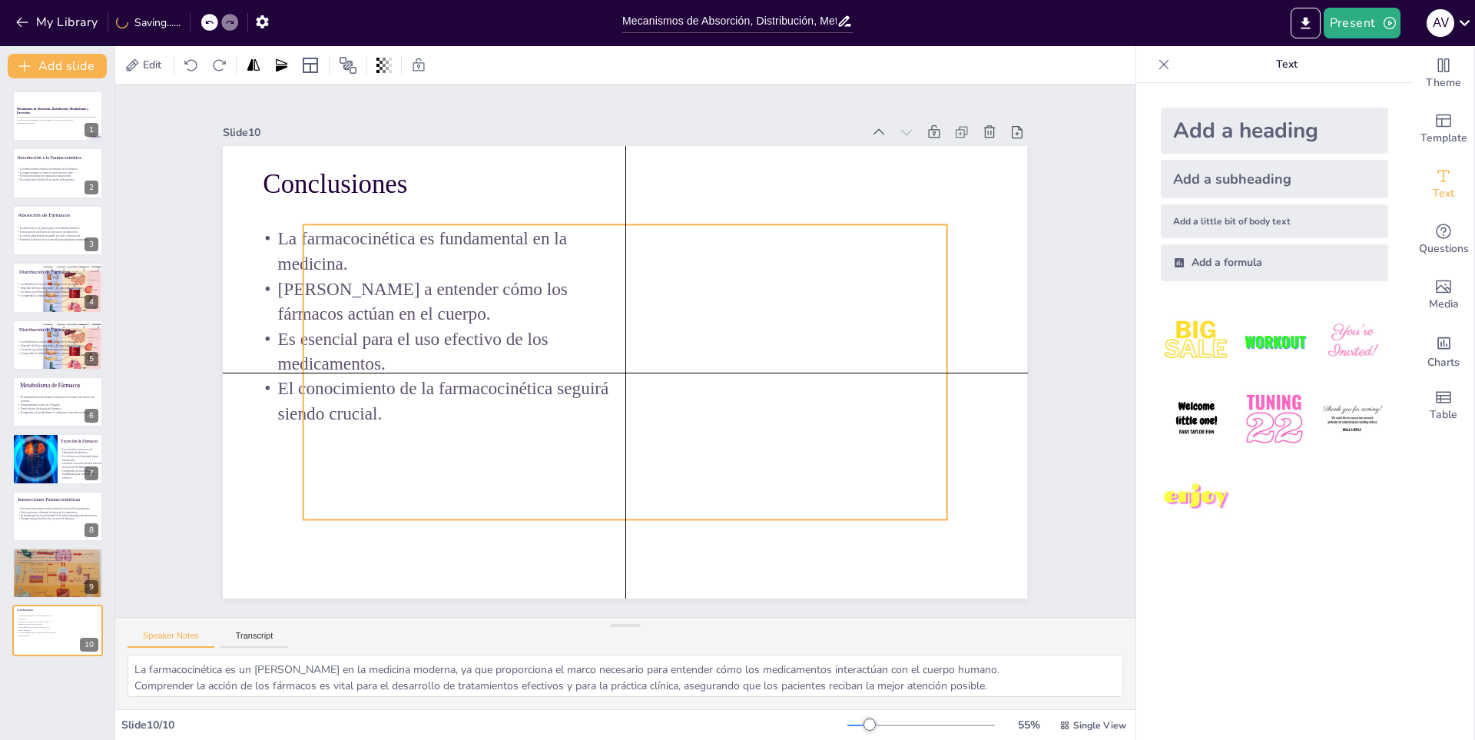
drag, startPoint x: 628, startPoint y: 363, endPoint x: 608, endPoint y: 317, distance: 50.5
click at [608, 317] on div at bounding box center [629, 339] width 724 height 543
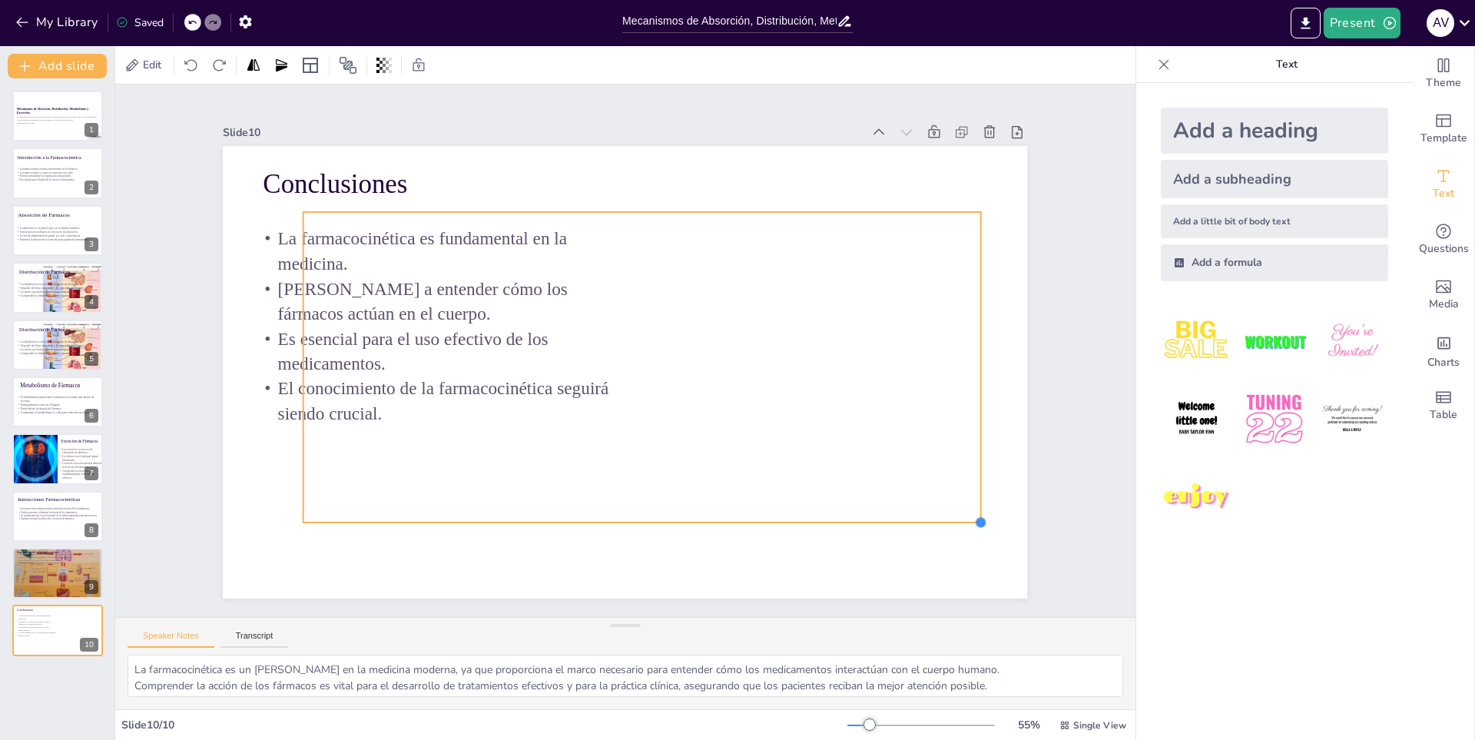
drag, startPoint x: 936, startPoint y: 500, endPoint x: 942, endPoint y: 516, distance: 17.0
click at [942, 516] on div "Conclusiones La farmacocinética es fundamental en la medicina. Ayuda a entender…" at bounding box center [616, 370] width 919 height 740
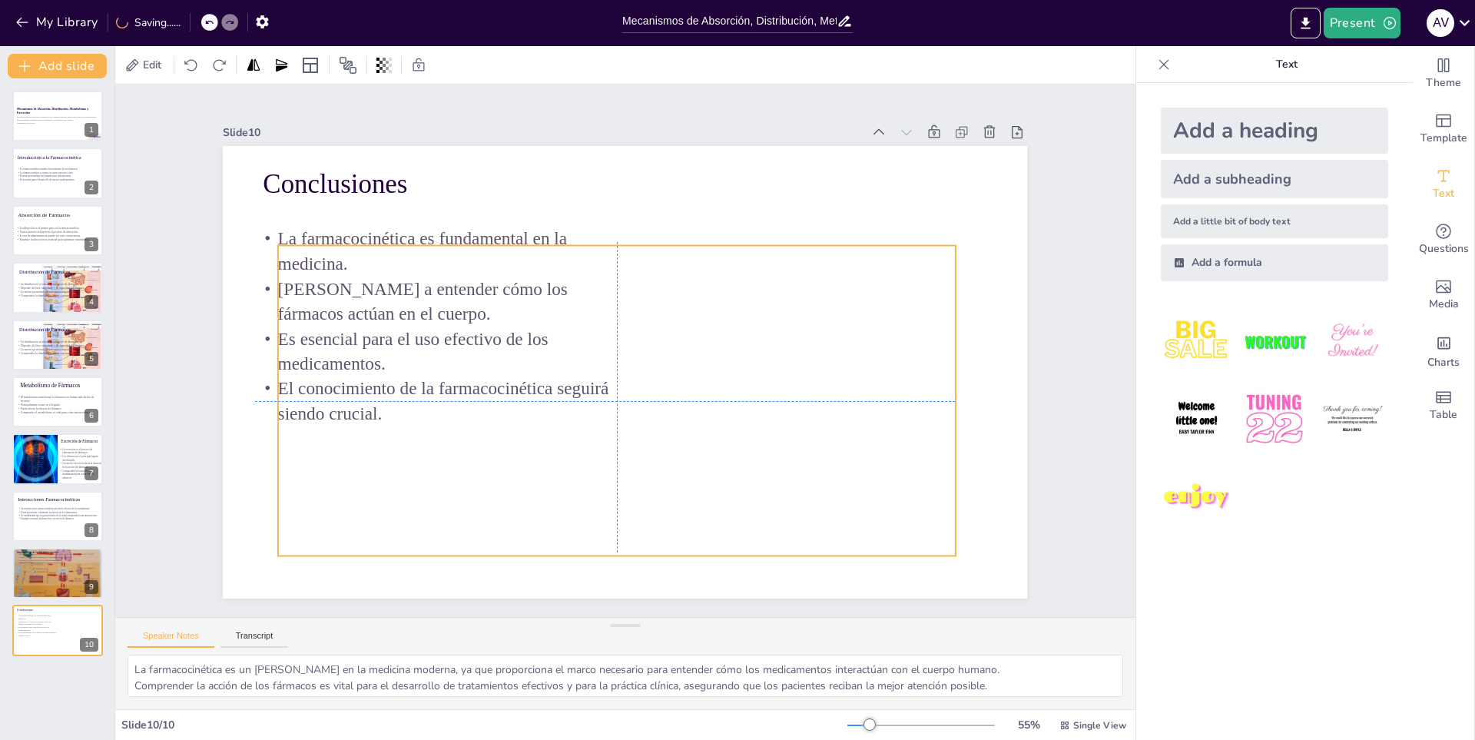
drag, startPoint x: 813, startPoint y: 464, endPoint x: 859, endPoint y: 490, distance: 52.3
click at [859, 490] on div at bounding box center [615, 364] width 713 height 449
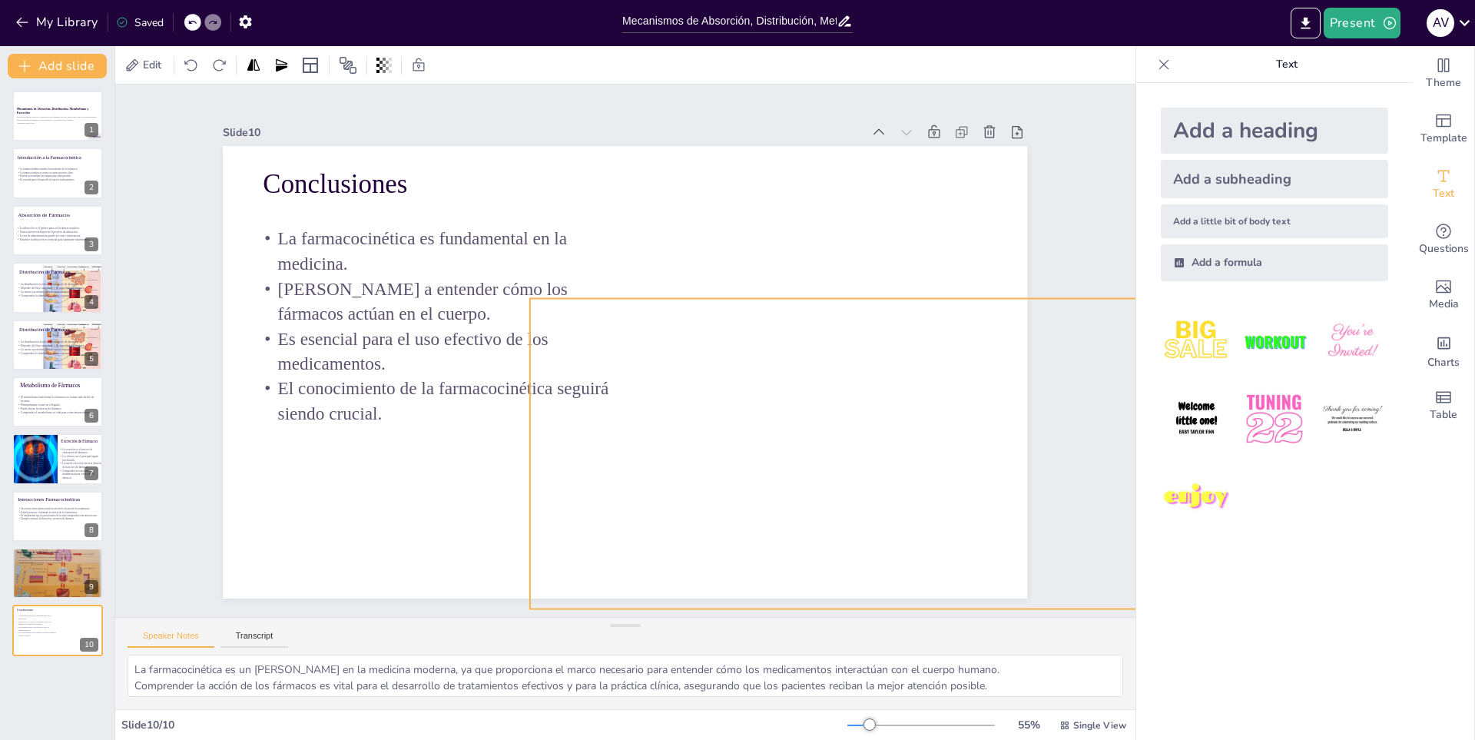
drag, startPoint x: 440, startPoint y: 316, endPoint x: 692, endPoint y: 369, distance: 257.5
click at [692, 234] on div "Conclusiones La farmacocinética es fundamental en la medicina. Ayuda a entender…" at bounding box center [667, 150] width 787 height 167
click at [699, 52] on div "Edit" at bounding box center [625, 65] width 1020 height 38
click at [701, 88] on div "Slide 1 Mecanismos de Absorción, Distribución, Metabolismo y Excreción Esta pre…" at bounding box center [625, 350] width 1148 height 901
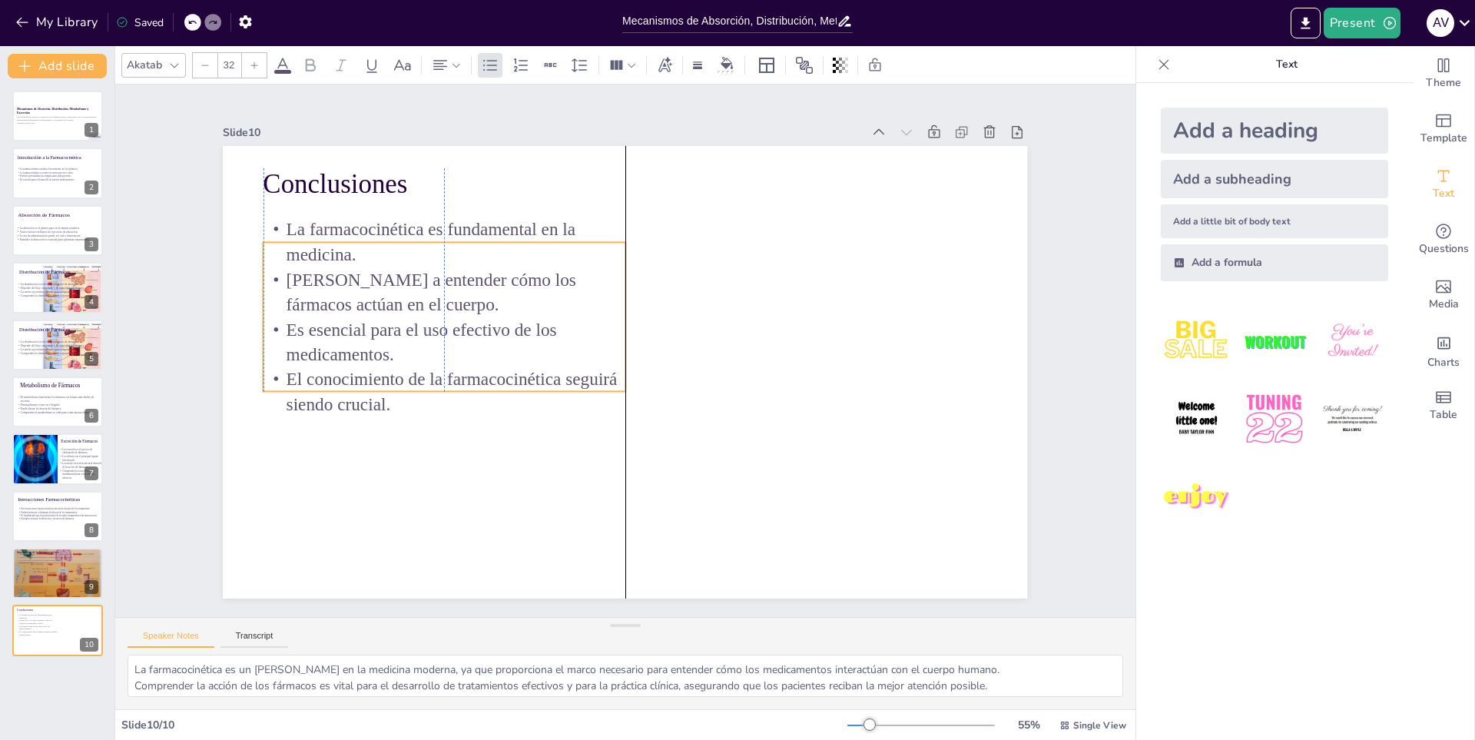
click at [472, 323] on p "Es esencial para el uso efectivo de los medicamentos." at bounding box center [455, 286] width 359 height 159
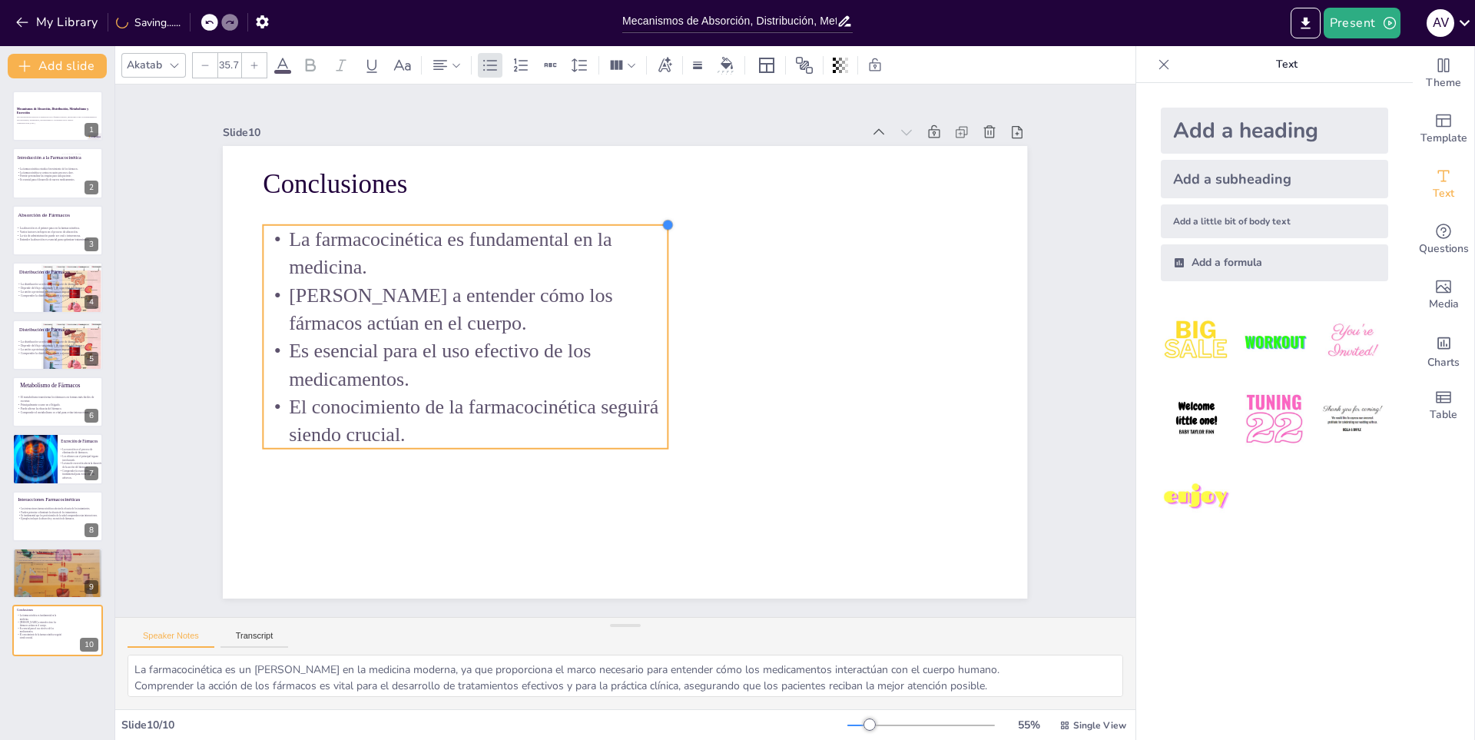
drag, startPoint x: 612, startPoint y: 240, endPoint x: 579, endPoint y: 303, distance: 71.8
click at [654, 300] on div "Conclusiones La farmacocinética es fundamental en la medicina. Ayuda a entender…" at bounding box center [623, 372] width 847 height 534
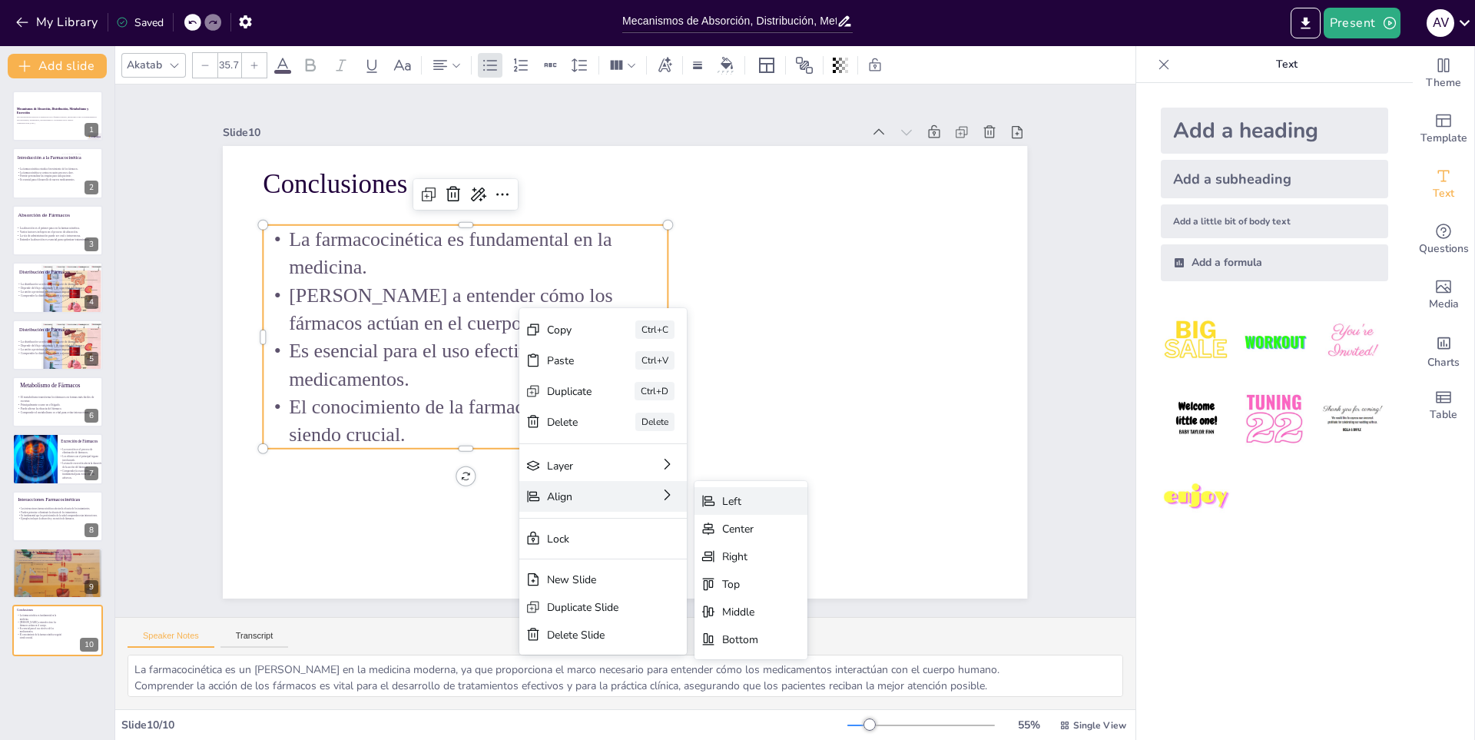
click at [810, 599] on div "Left" at bounding box center [829, 608] width 38 height 18
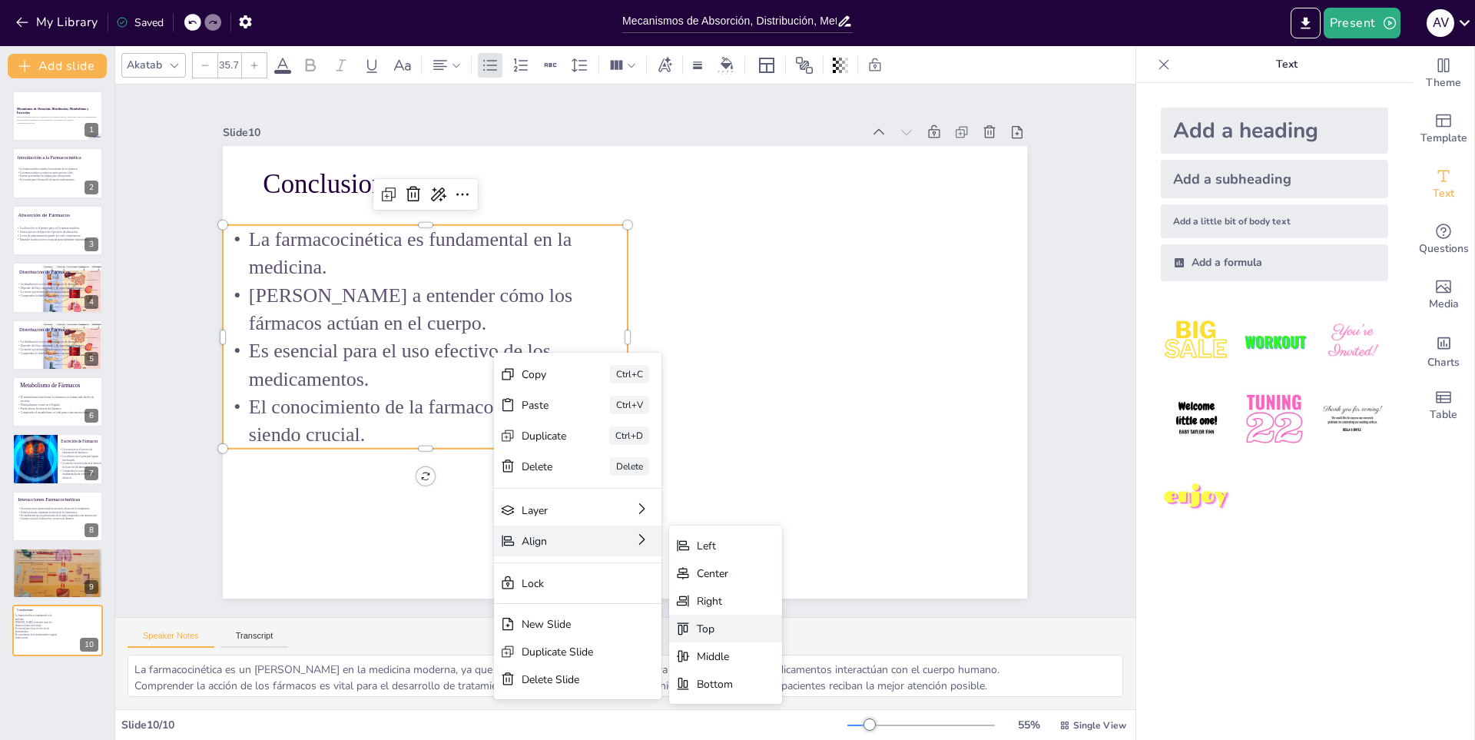
click at [731, 737] on div "Top" at bounding box center [750, 748] width 38 height 22
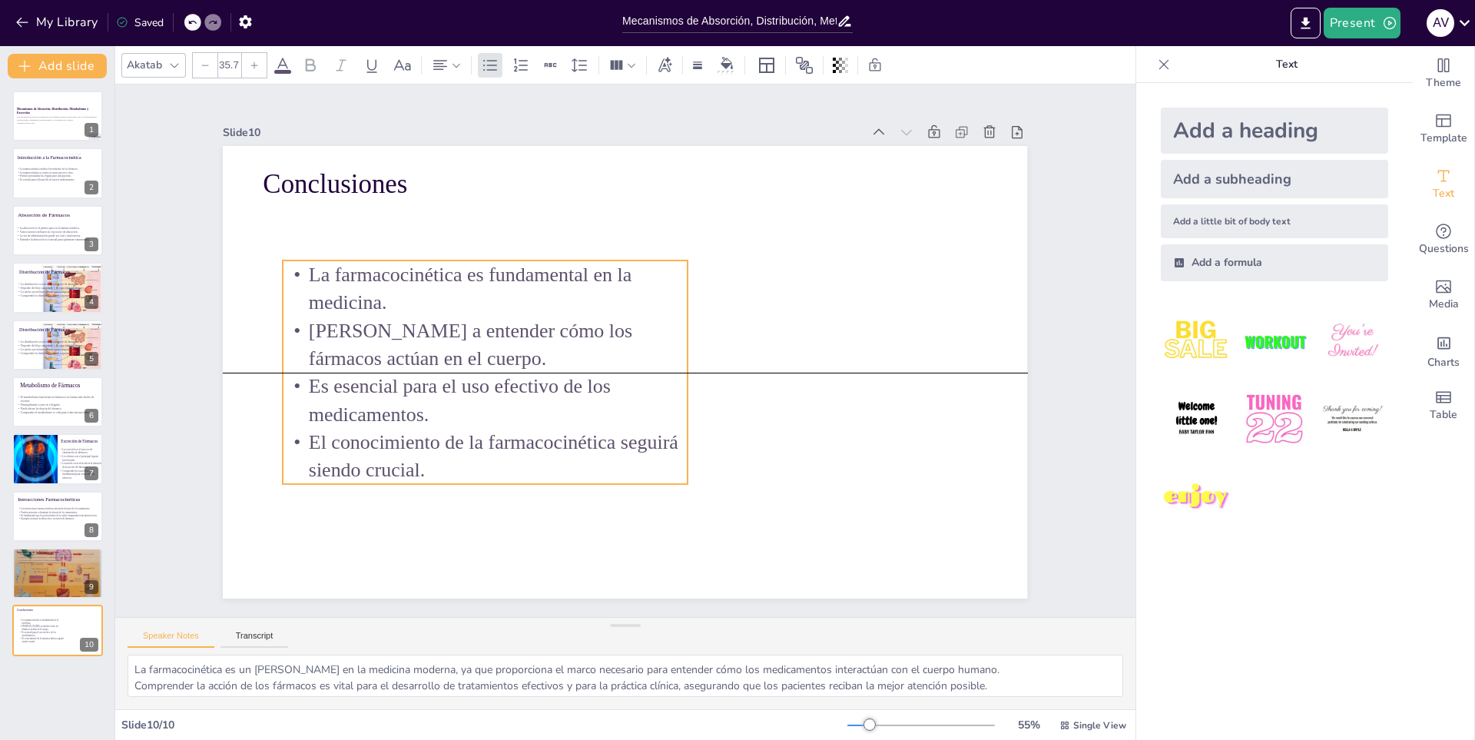
drag, startPoint x: 340, startPoint y: 244, endPoint x: 400, endPoint y: 356, distance: 126.5
click at [400, 356] on p "[PERSON_NAME] a entender cómo los fármacos actúan en el cuerpo." at bounding box center [525, 252] width 338 height 312
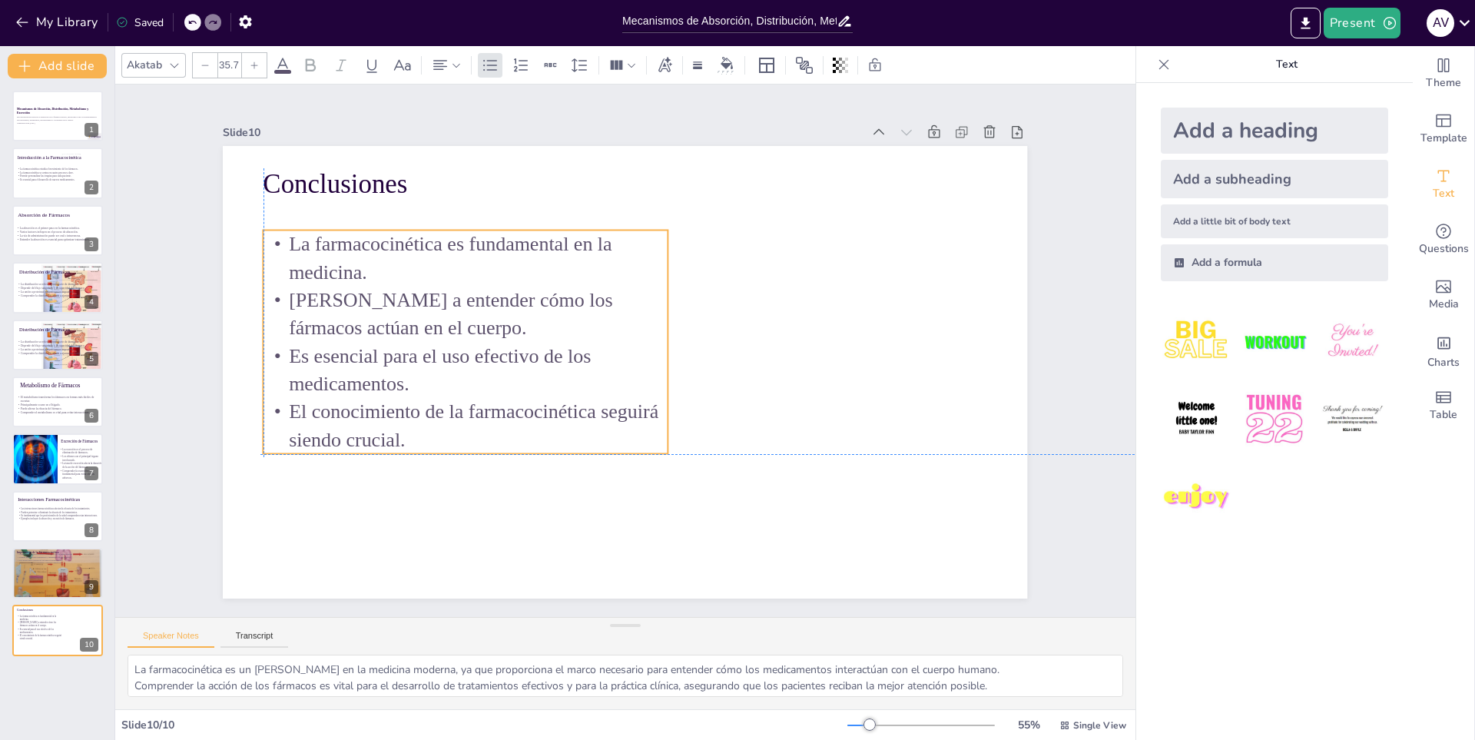
drag, startPoint x: 376, startPoint y: 312, endPoint x: 354, endPoint y: 285, distance: 34.9
click at [354, 285] on p "[PERSON_NAME] a entender cómo los fármacos actúan en el cuerpo." at bounding box center [476, 281] width 407 height 138
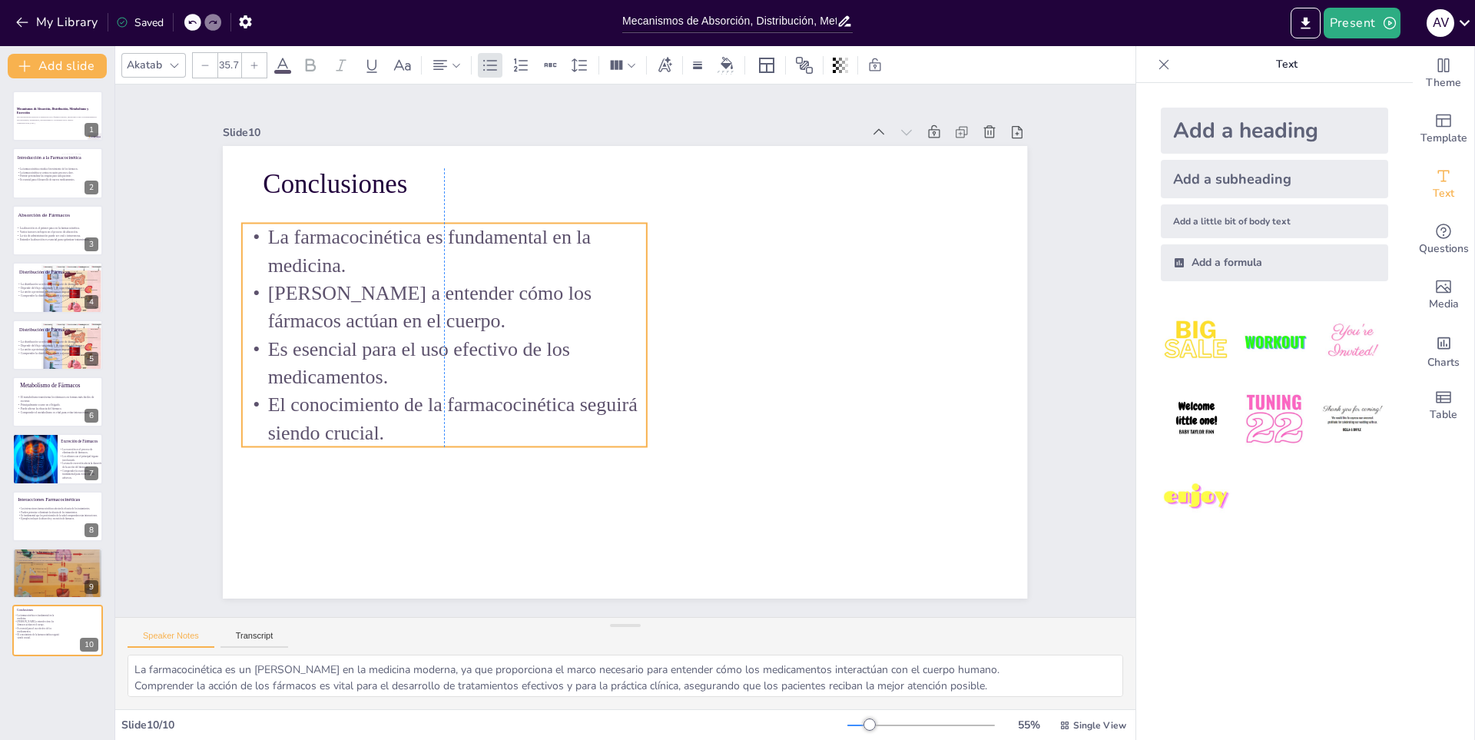
drag, startPoint x: 651, startPoint y: 335, endPoint x: 637, endPoint y: 328, distance: 16.1
click at [637, 328] on p "[PERSON_NAME] a entender cómo los fármacos actúan en el cuerpo." at bounding box center [450, 289] width 408 height 98
click at [386, 309] on p "[PERSON_NAME] a entender cómo los fármacos actúan en el cuerpo." at bounding box center [464, 290] width 408 height 98
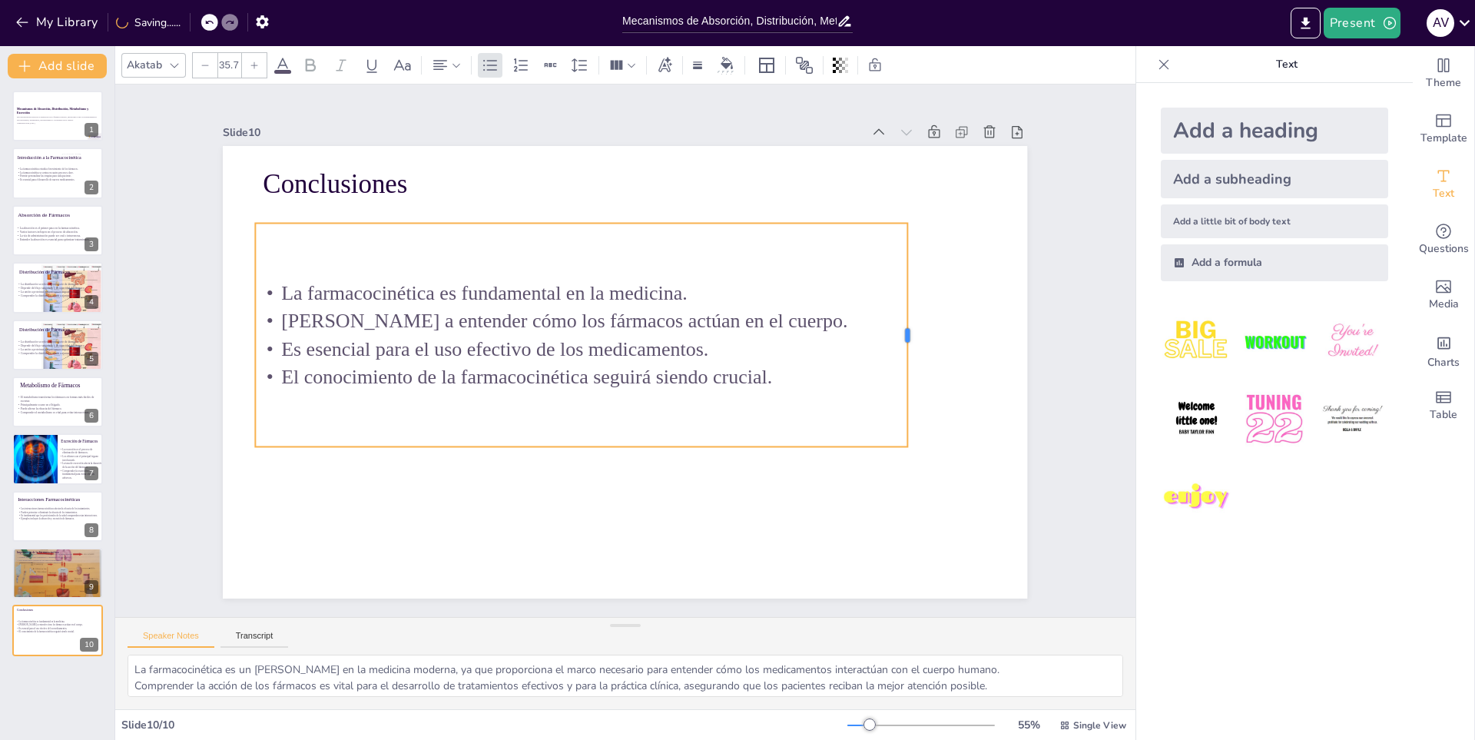
drag, startPoint x: 649, startPoint y: 330, endPoint x: 896, endPoint y: 343, distance: 247.7
click at [896, 349] on div at bounding box center [894, 453] width 102 height 209
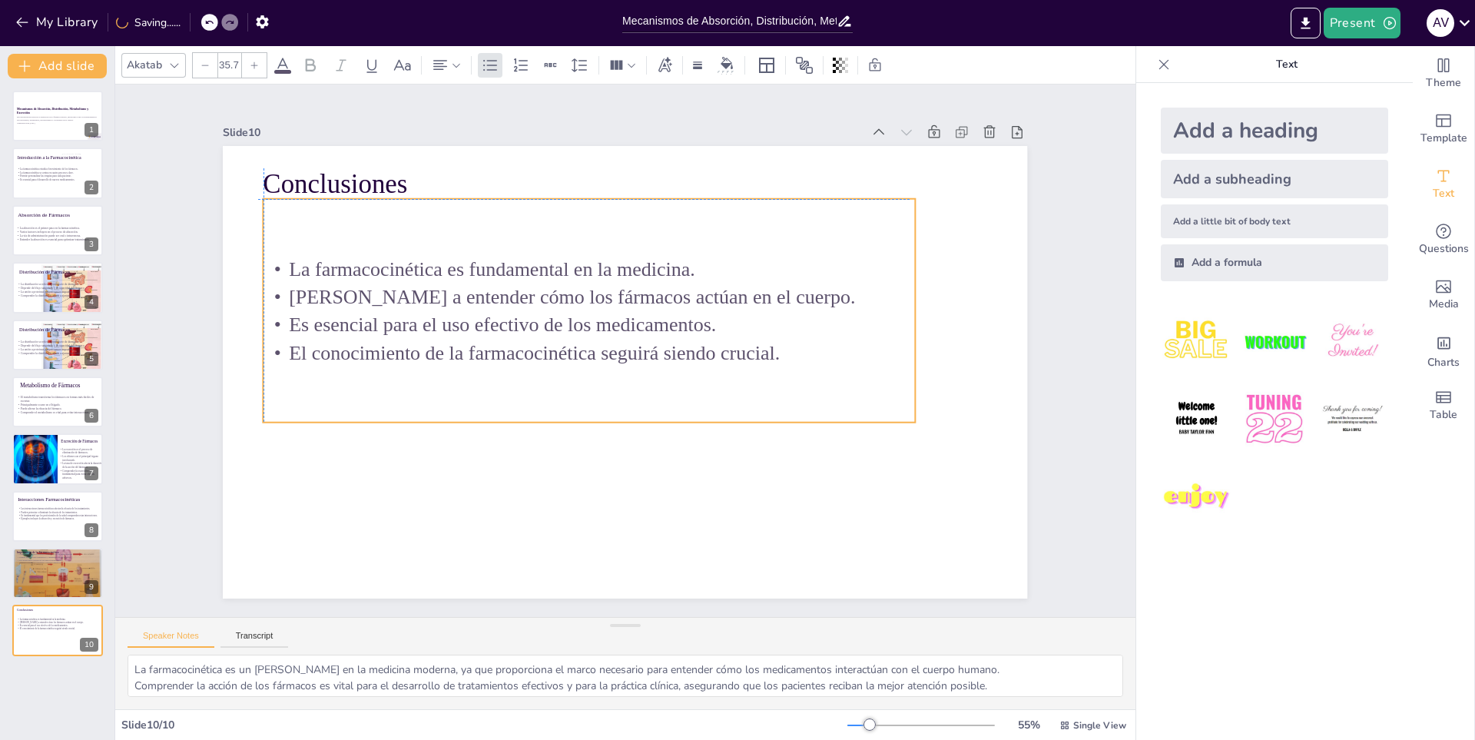
drag, startPoint x: 623, startPoint y: 324, endPoint x: 625, endPoint y: 299, distance: 25.5
click at [625, 299] on p "[PERSON_NAME] a entender cómo los fármacos actúan en el cuerpo." at bounding box center [595, 293] width 651 height 96
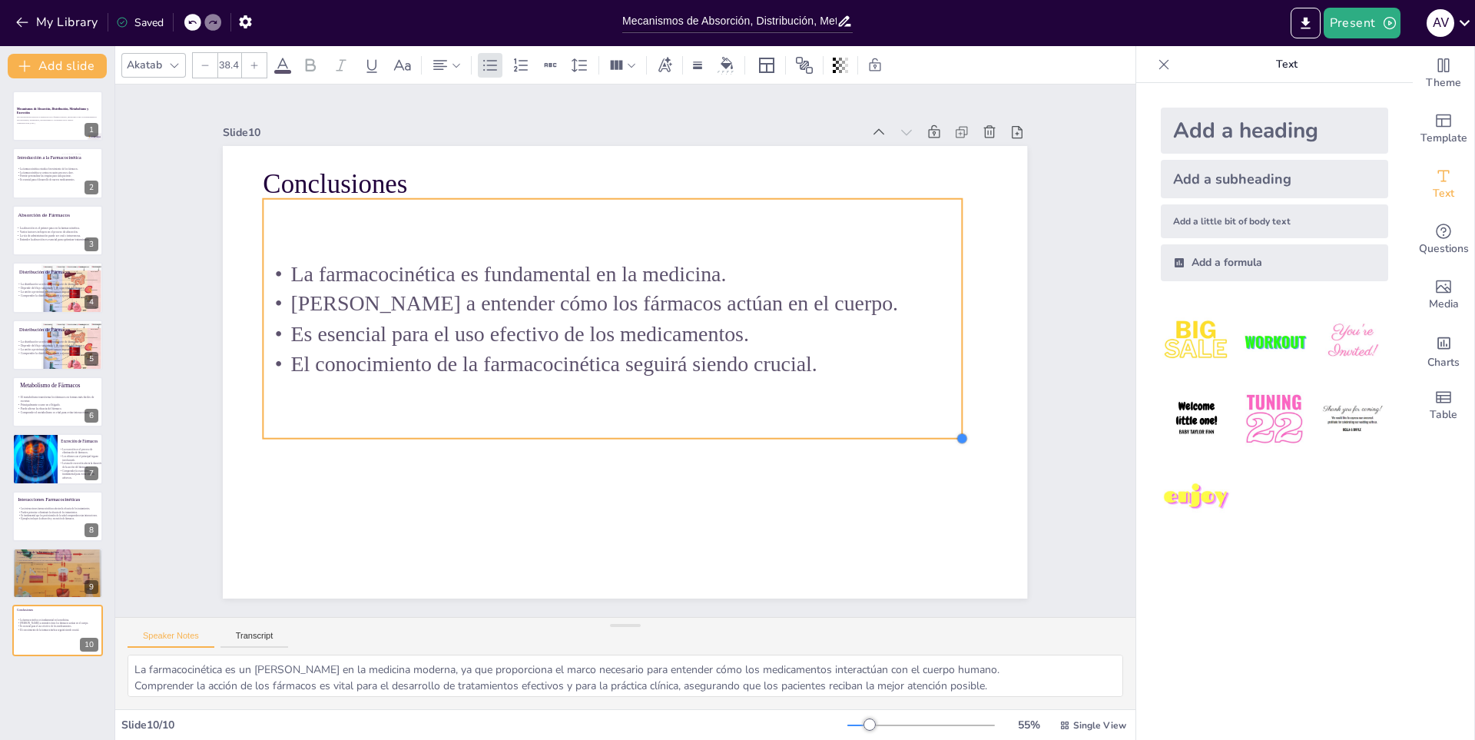
type input "38.8"
drag, startPoint x: 915, startPoint y: 428, endPoint x: 928, endPoint y: 433, distance: 14.1
click at [928, 433] on div "Conclusiones La farmacocinética es fundamental en la medicina. Ayuda a entender…" at bounding box center [612, 368] width 916 height 839
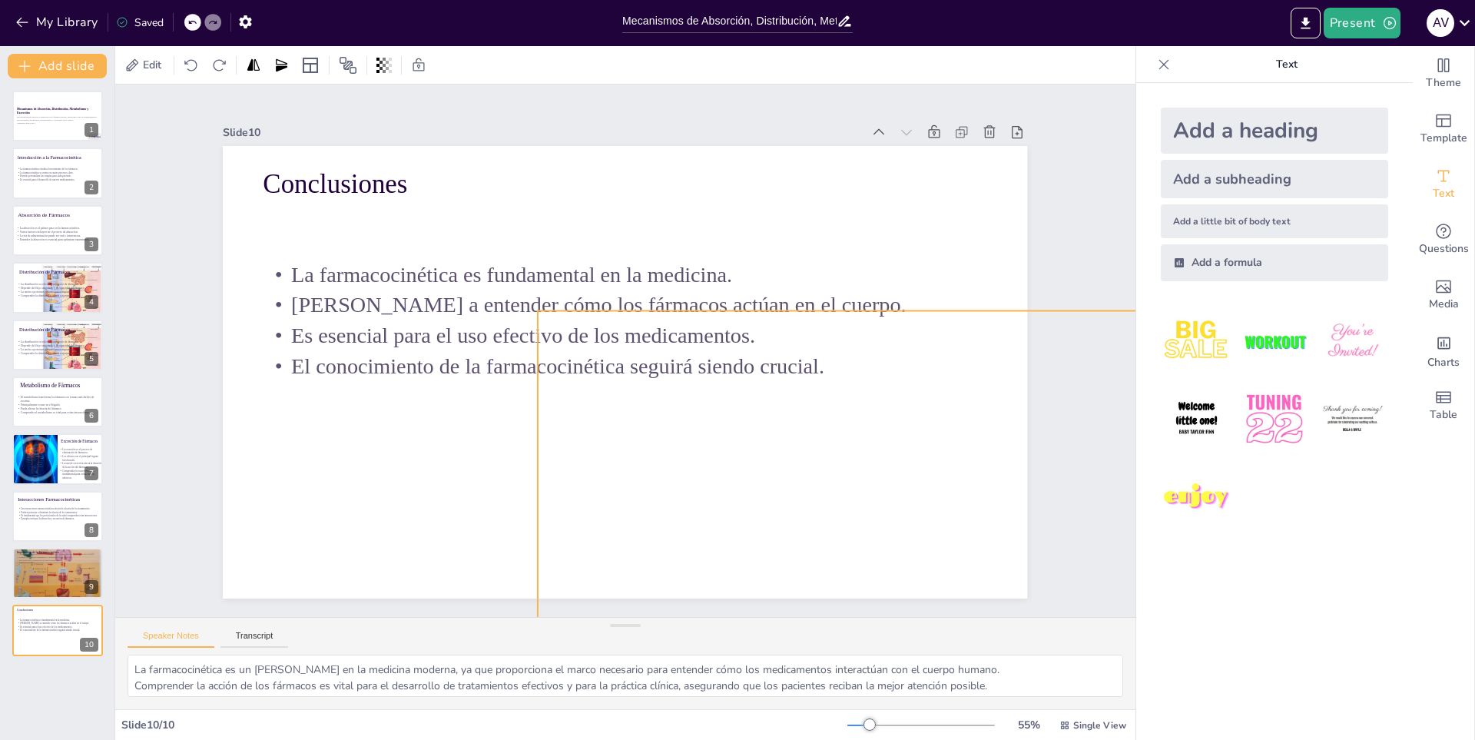
drag, startPoint x: 850, startPoint y: 482, endPoint x: 857, endPoint y: 495, distance: 14.5
click at [857, 495] on div at bounding box center [839, 504] width 761 height 571
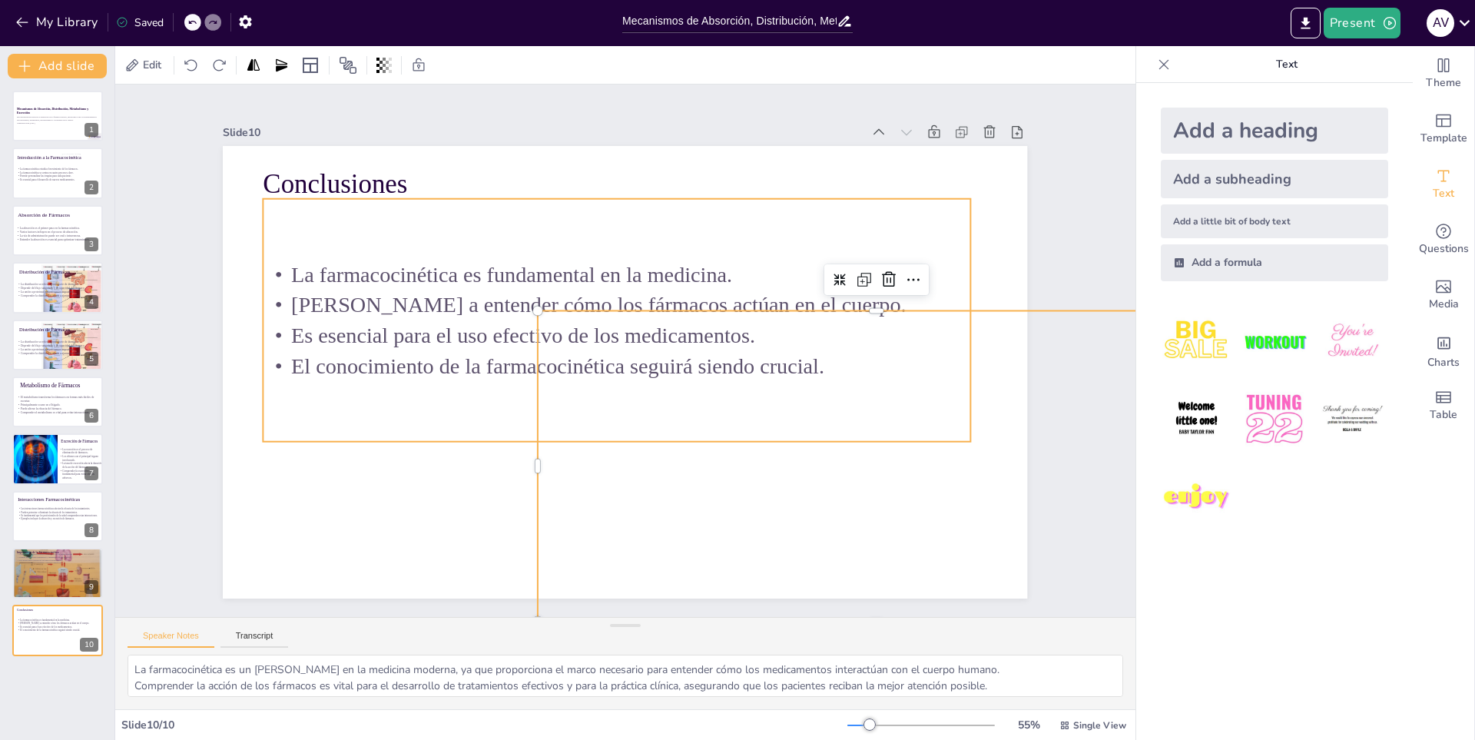
click at [590, 287] on p "[PERSON_NAME] a entender cómo los fármacos actúan en el cuerpo." at bounding box center [626, 304] width 698 height 177
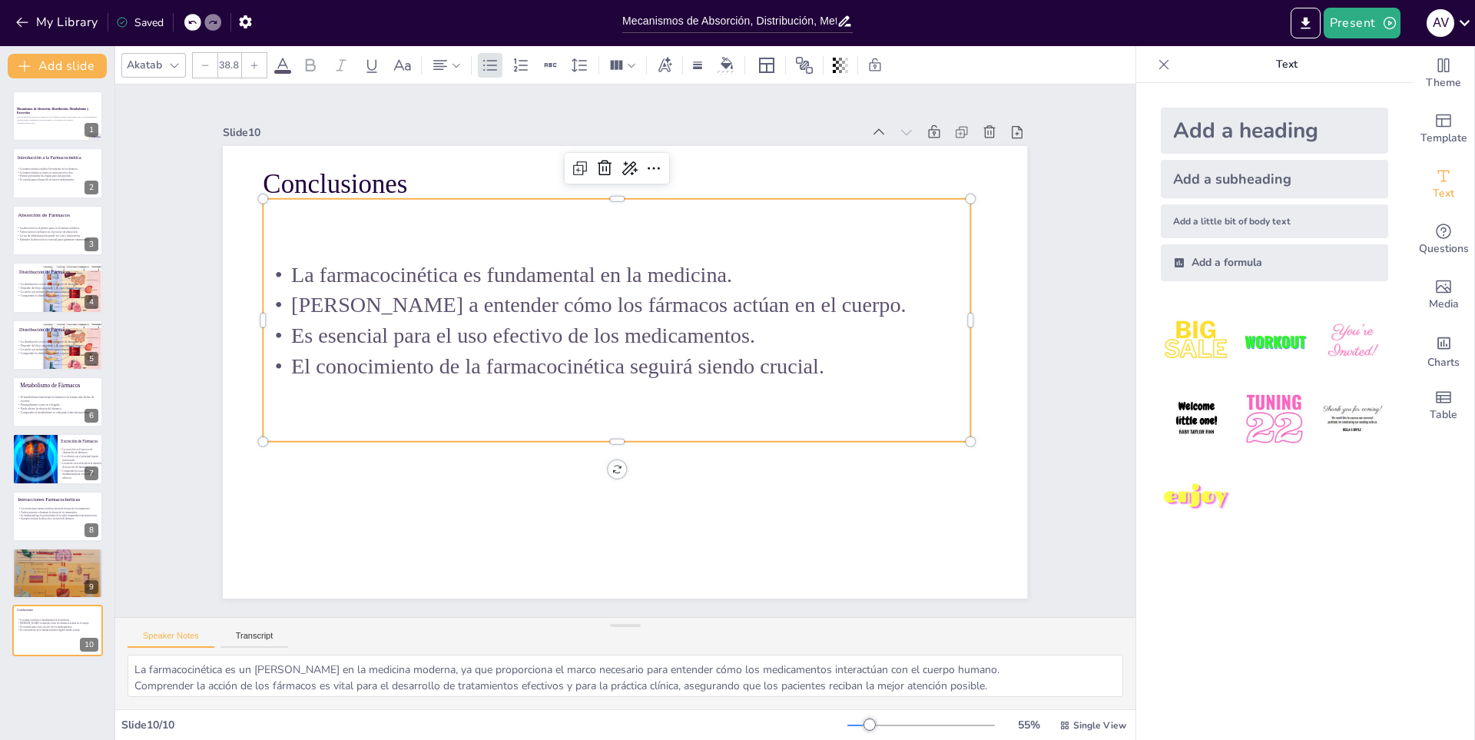
click at [586, 308] on p "[PERSON_NAME] a entender cómo los fármacos actúan en el cuerpo." at bounding box center [626, 304] width 698 height 177
click at [327, 171] on p "Conclusiones" at bounding box center [505, 135] width 356 height 147
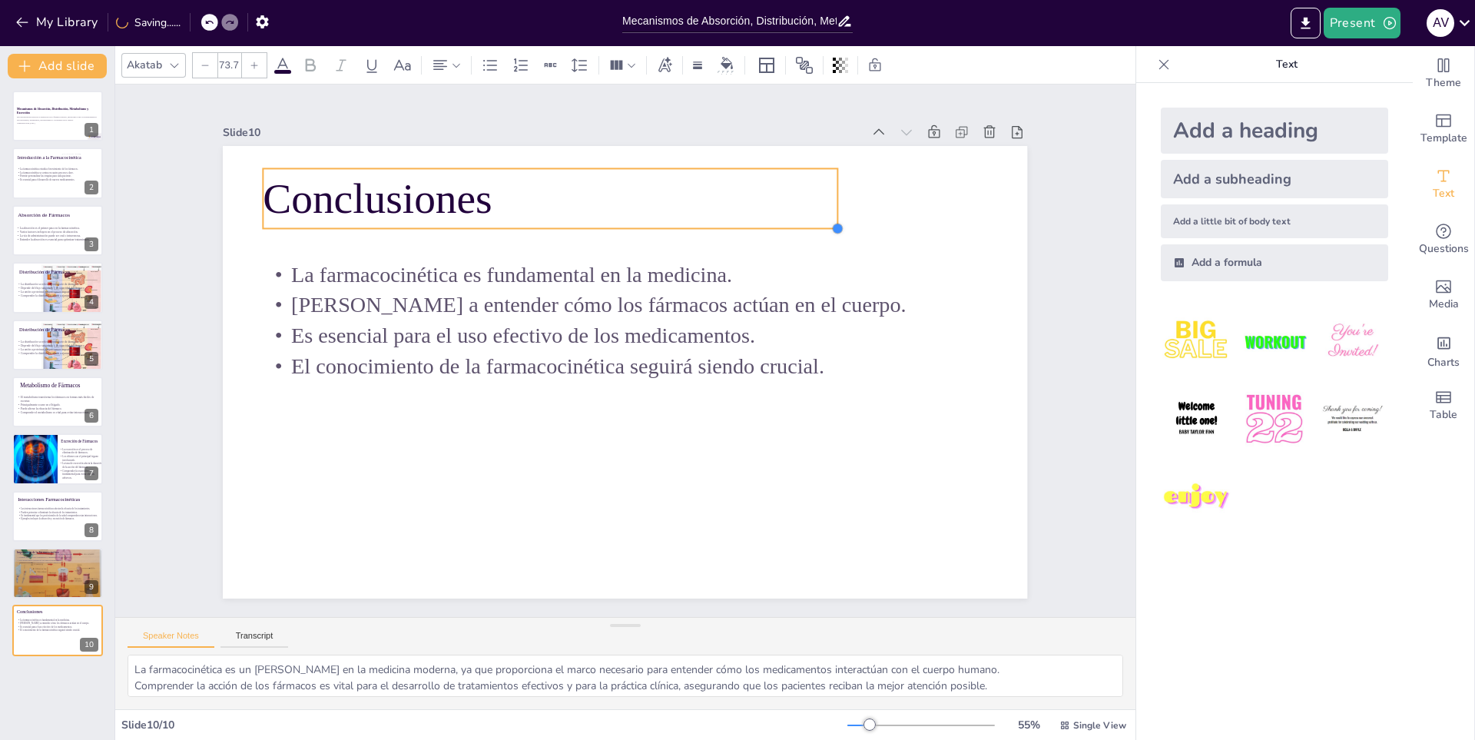
type input "76.1"
drag, startPoint x: 617, startPoint y: 197, endPoint x: 632, endPoint y: 220, distance: 27.7
click at [645, 215] on div "Conclusiones La farmacocinética es fundamental en la medicina. Ayuda a entender…" at bounding box center [623, 372] width 847 height 534
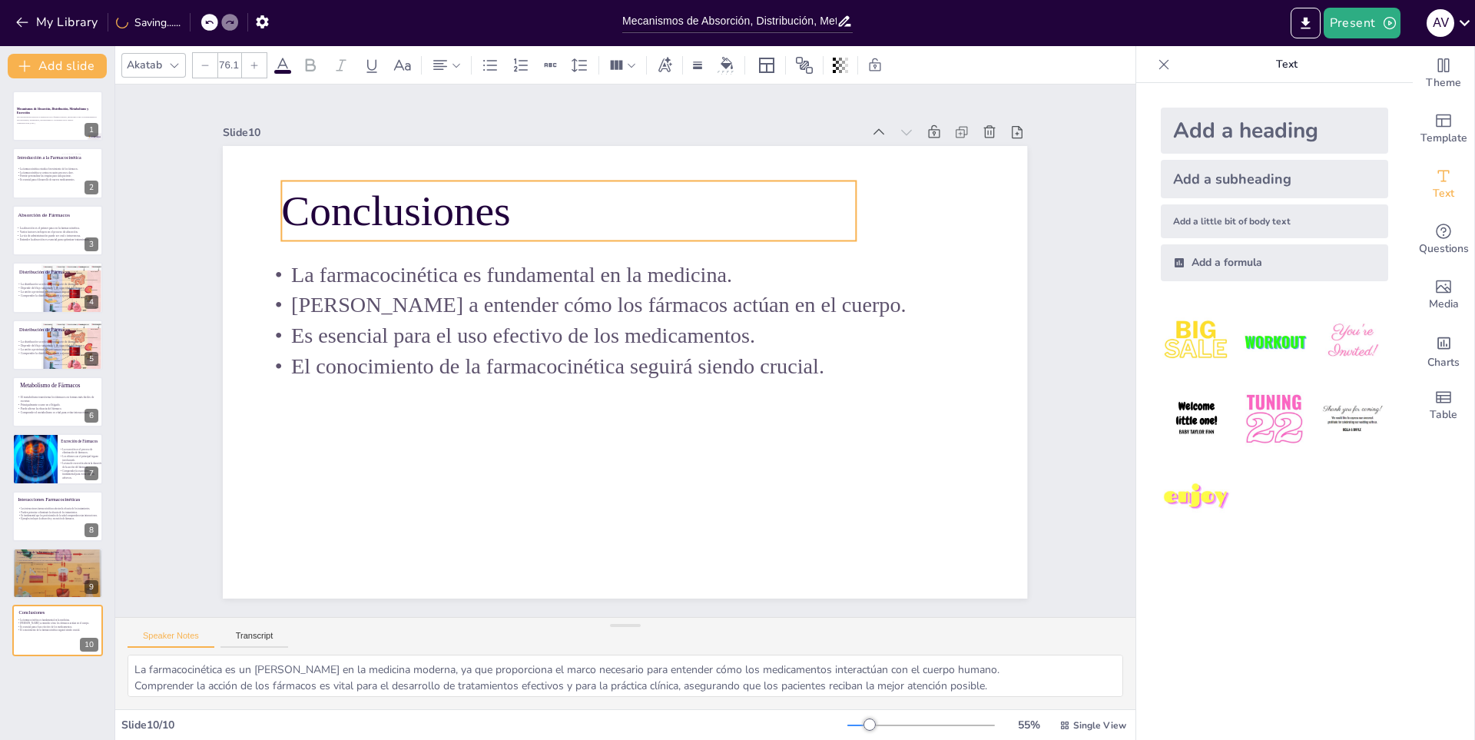
drag, startPoint x: 608, startPoint y: 220, endPoint x: 627, endPoint y: 232, distance: 22.2
click at [627, 232] on div "La farmacocinética es fundamental en la medicina. Ayuda a entender cómo los fár…" at bounding box center [656, 346] width 315 height 729
drag, startPoint x: 50, startPoint y: 581, endPoint x: 53, endPoint y: 562, distance: 19.4
click at [48, 578] on div at bounding box center [58, 573] width 92 height 75
type textarea "La optimización del uso de medicamentos a través de la farmacocinética permite …"
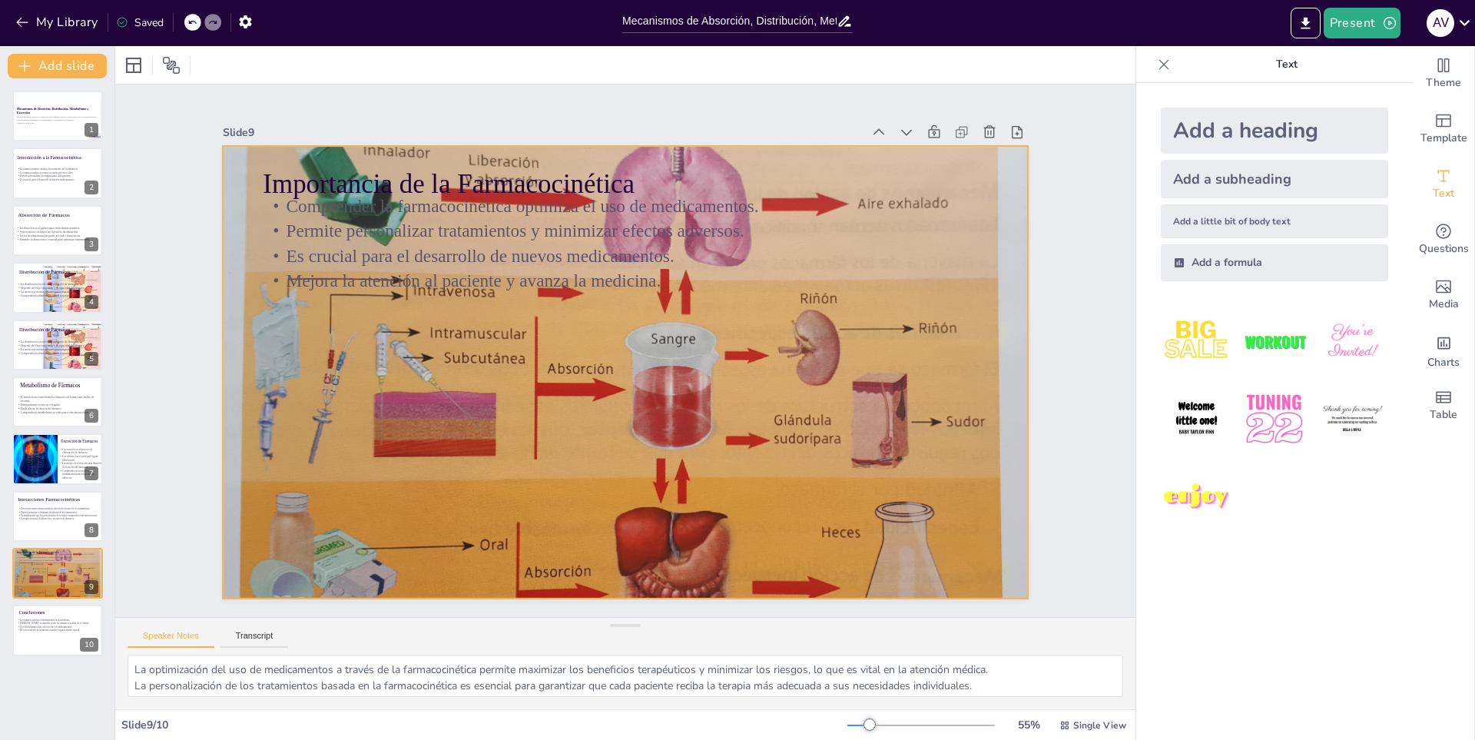
click at [535, 392] on div at bounding box center [609, 364] width 1019 height 1031
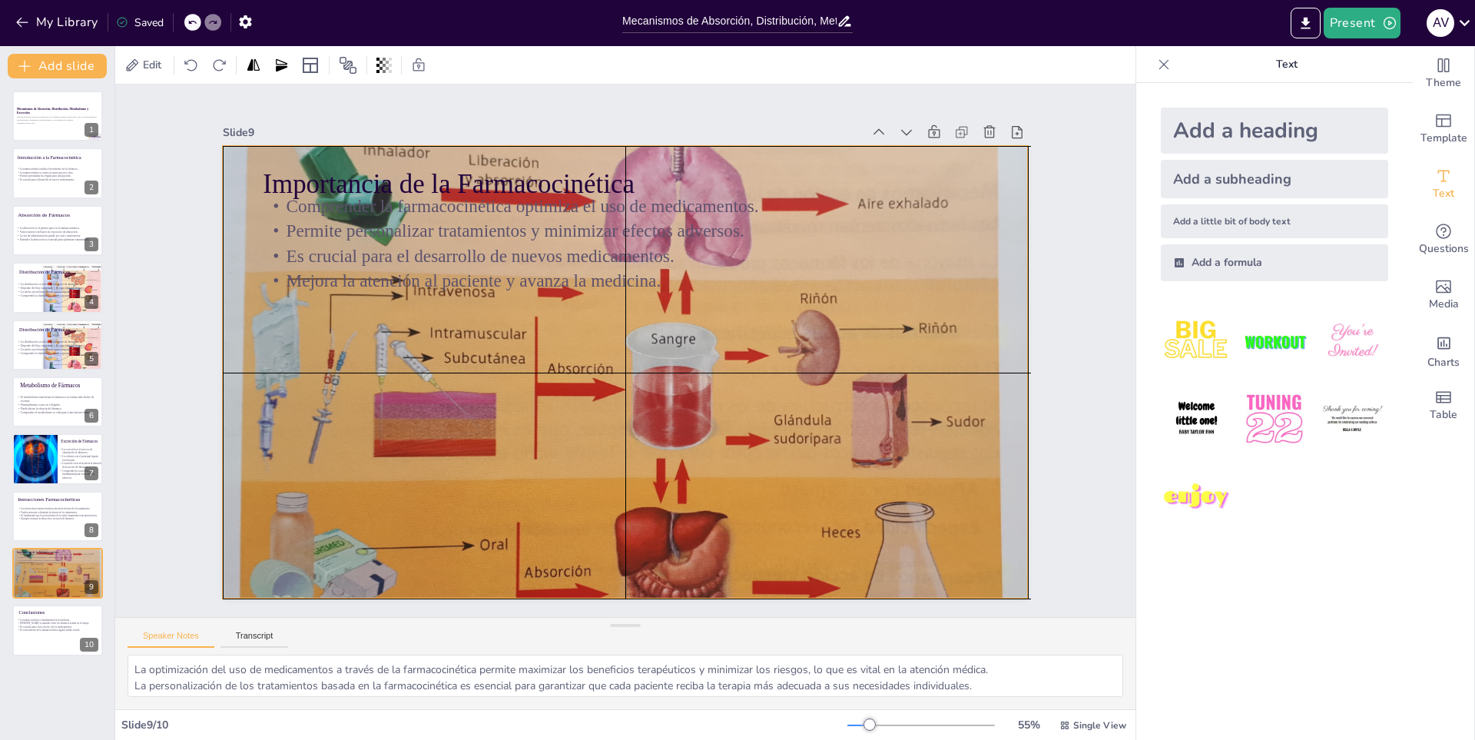
click at [566, 373] on div at bounding box center [618, 371] width 965 height 864
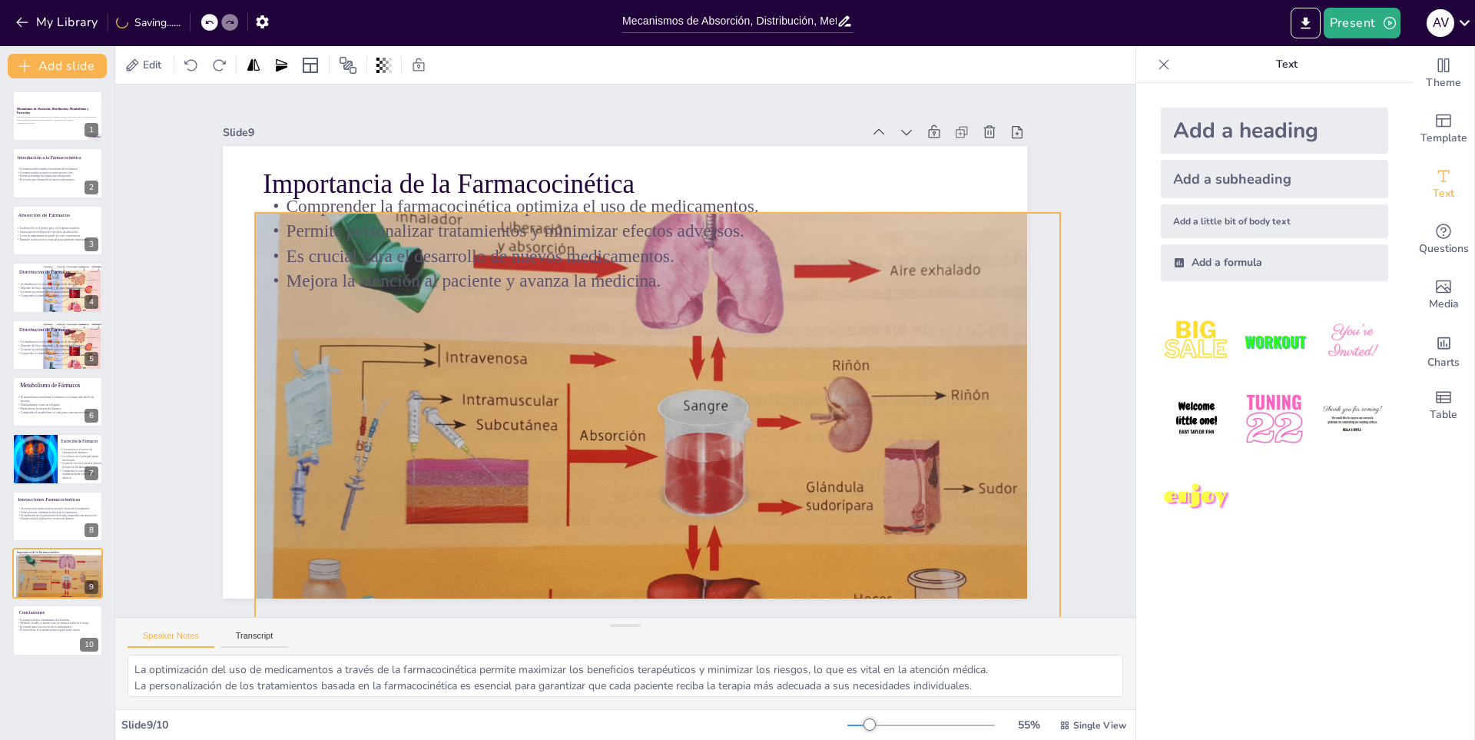
drag, startPoint x: 662, startPoint y: 472, endPoint x: 664, endPoint y: 431, distance: 41.5
click at [684, 520] on div at bounding box center [647, 441] width 867 height 727
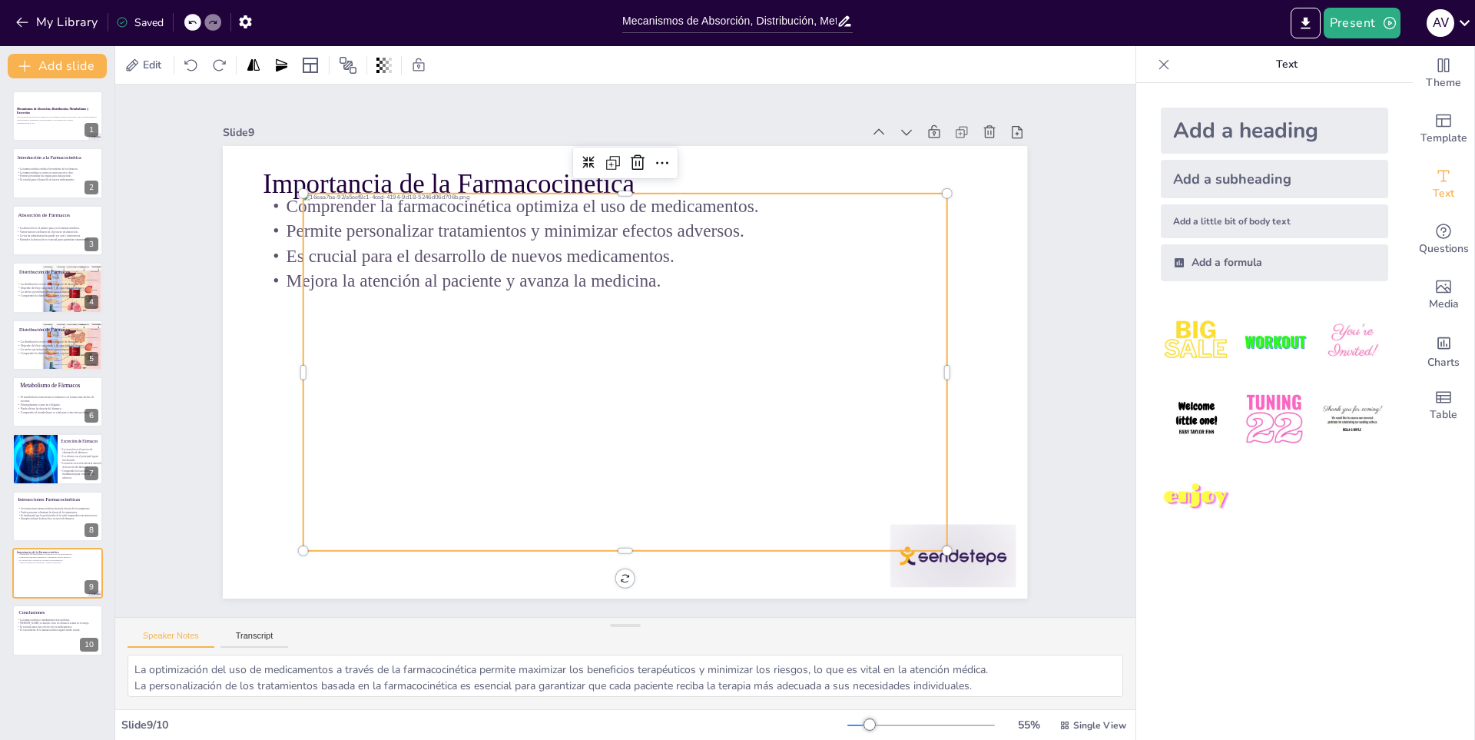
drag, startPoint x: 813, startPoint y: 339, endPoint x: 780, endPoint y: 392, distance: 62.5
click at [780, 392] on div at bounding box center [617, 370] width 734 height 588
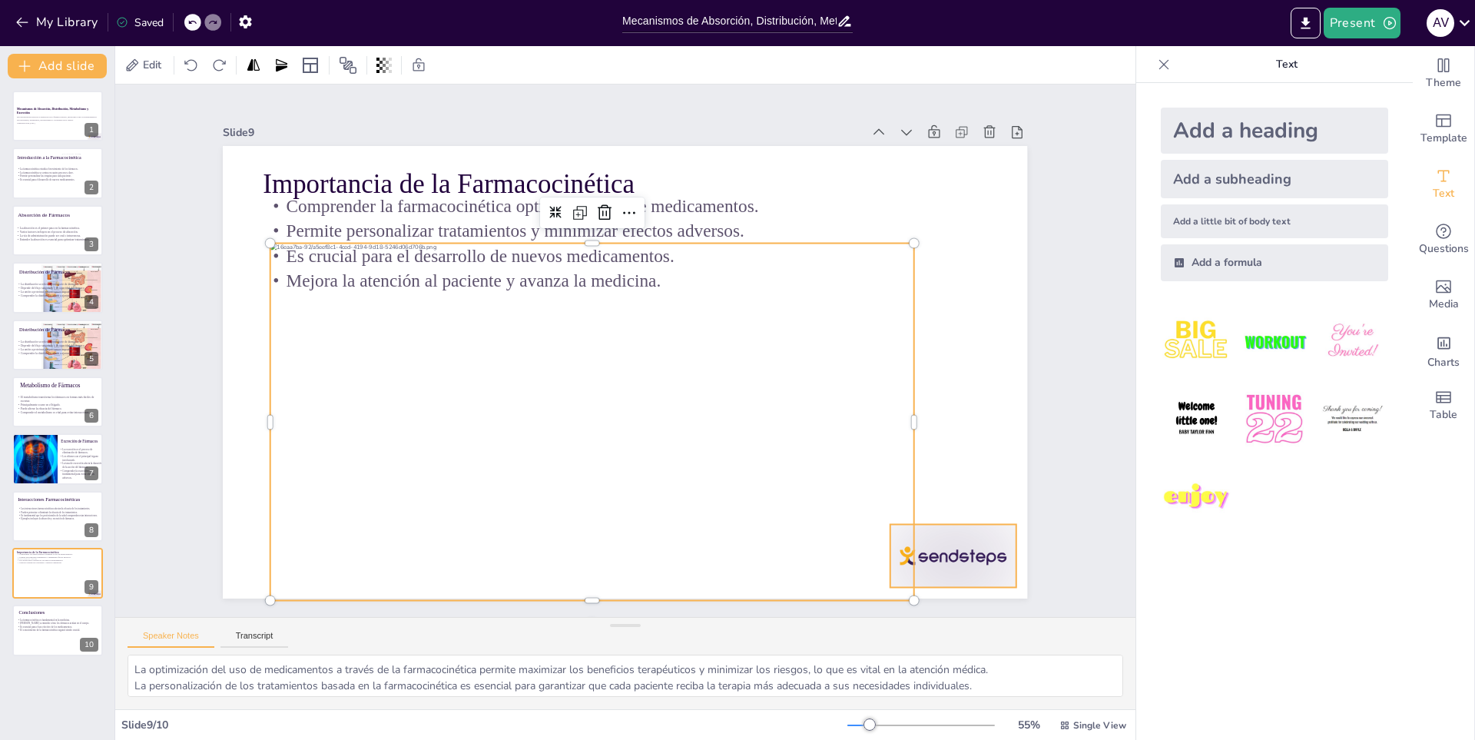
click at [943, 598] on div at bounding box center [873, 647] width 139 height 98
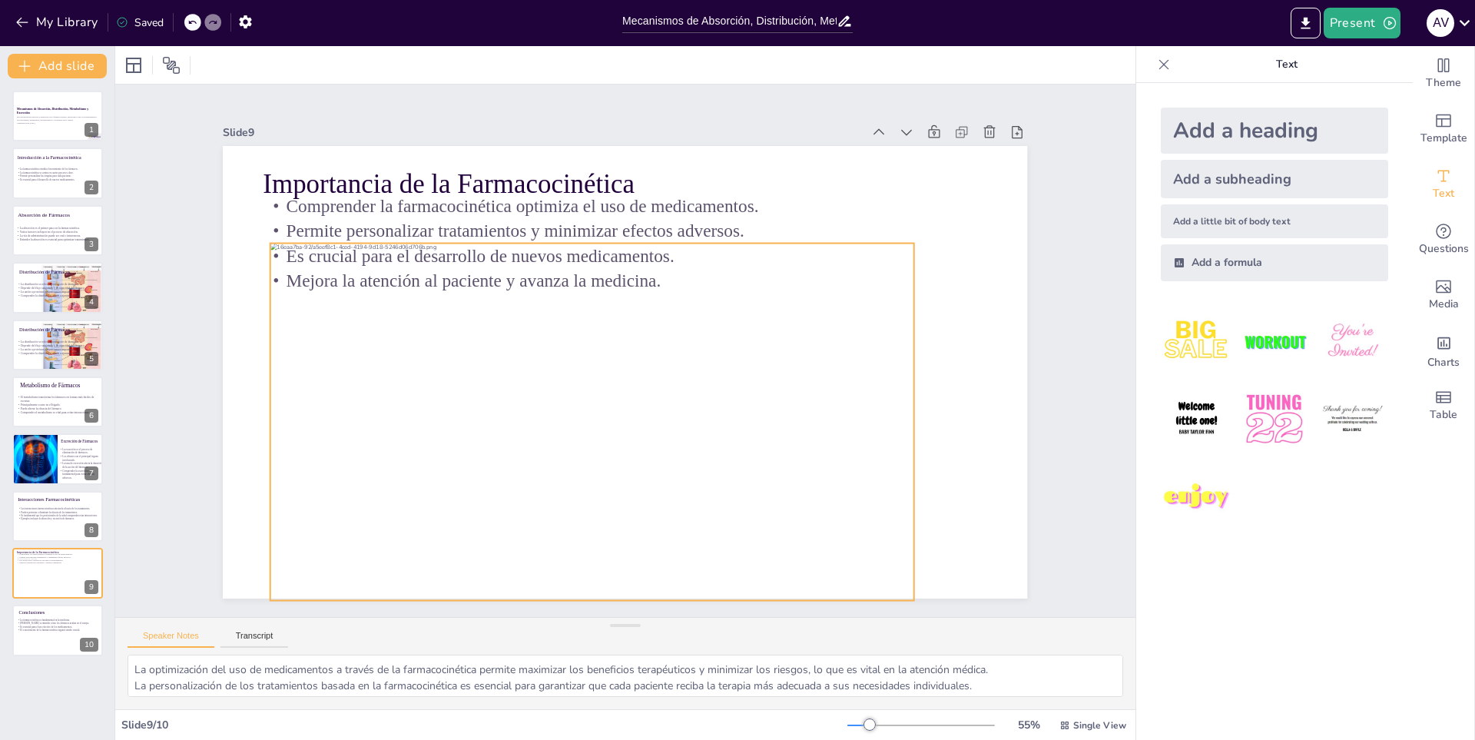
click at [647, 402] on div at bounding box center [585, 418] width 677 height 423
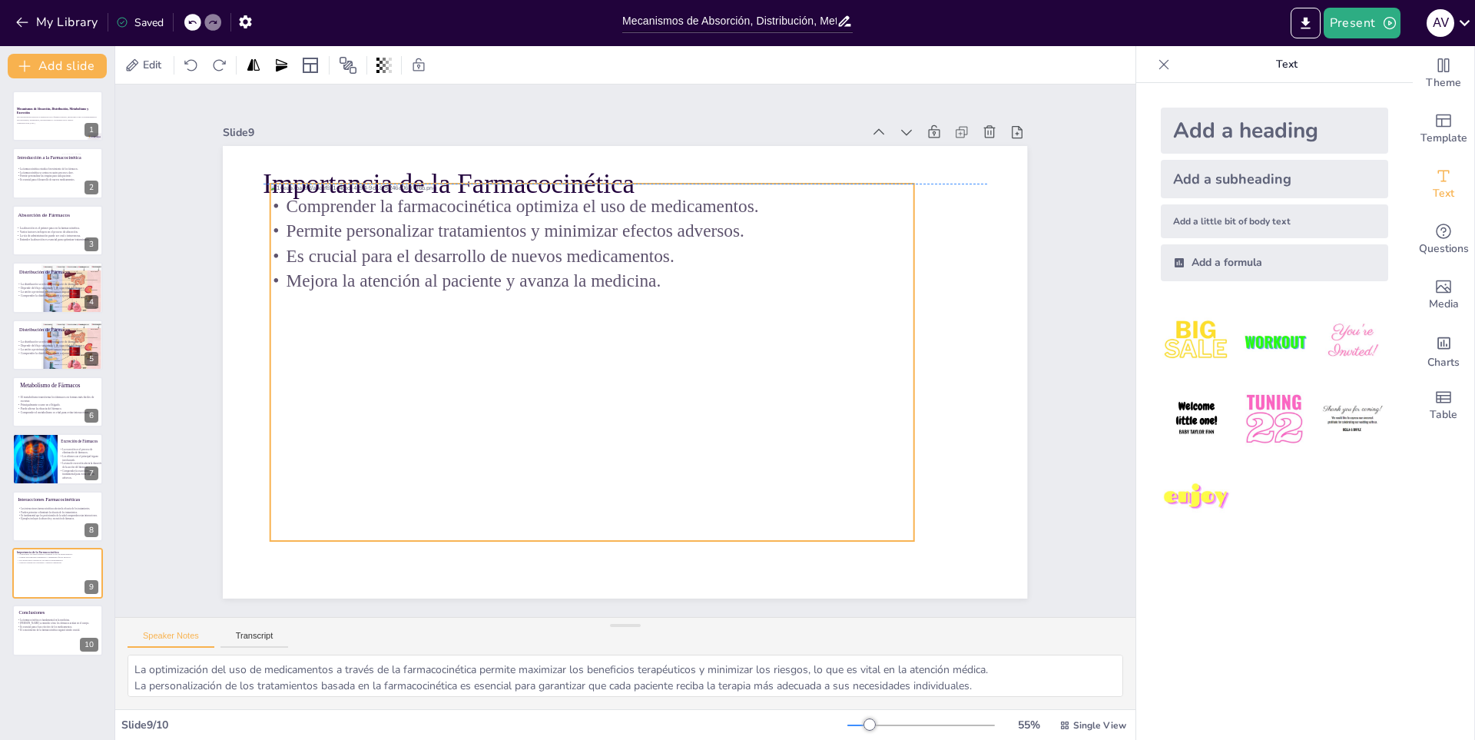
drag, startPoint x: 560, startPoint y: 434, endPoint x: 560, endPoint y: 371, distance: 63.0
click at [560, 371] on div at bounding box center [590, 351] width 722 height 538
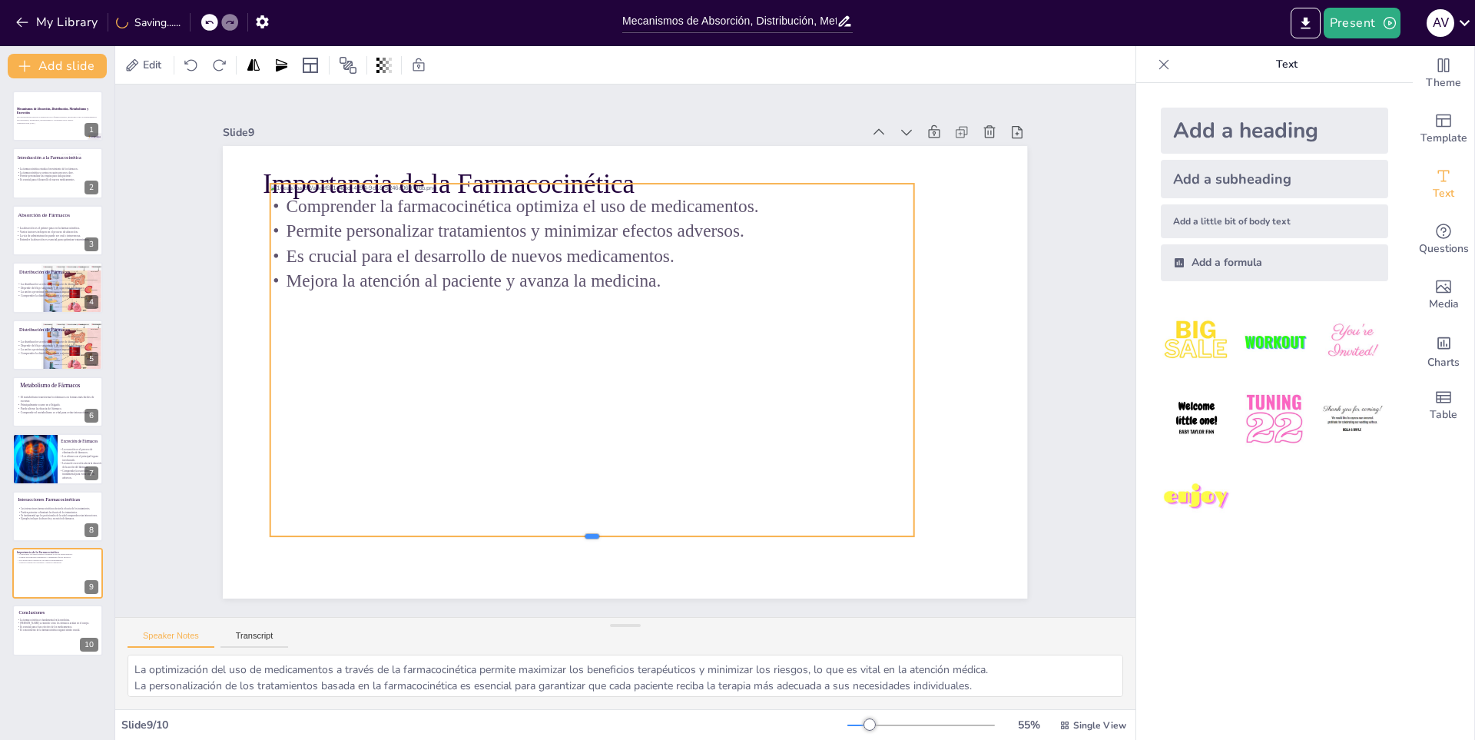
drag, startPoint x: 585, startPoint y: 536, endPoint x: 574, endPoint y: 532, distance: 12.4
click at [574, 532] on div at bounding box center [572, 538] width 641 height 79
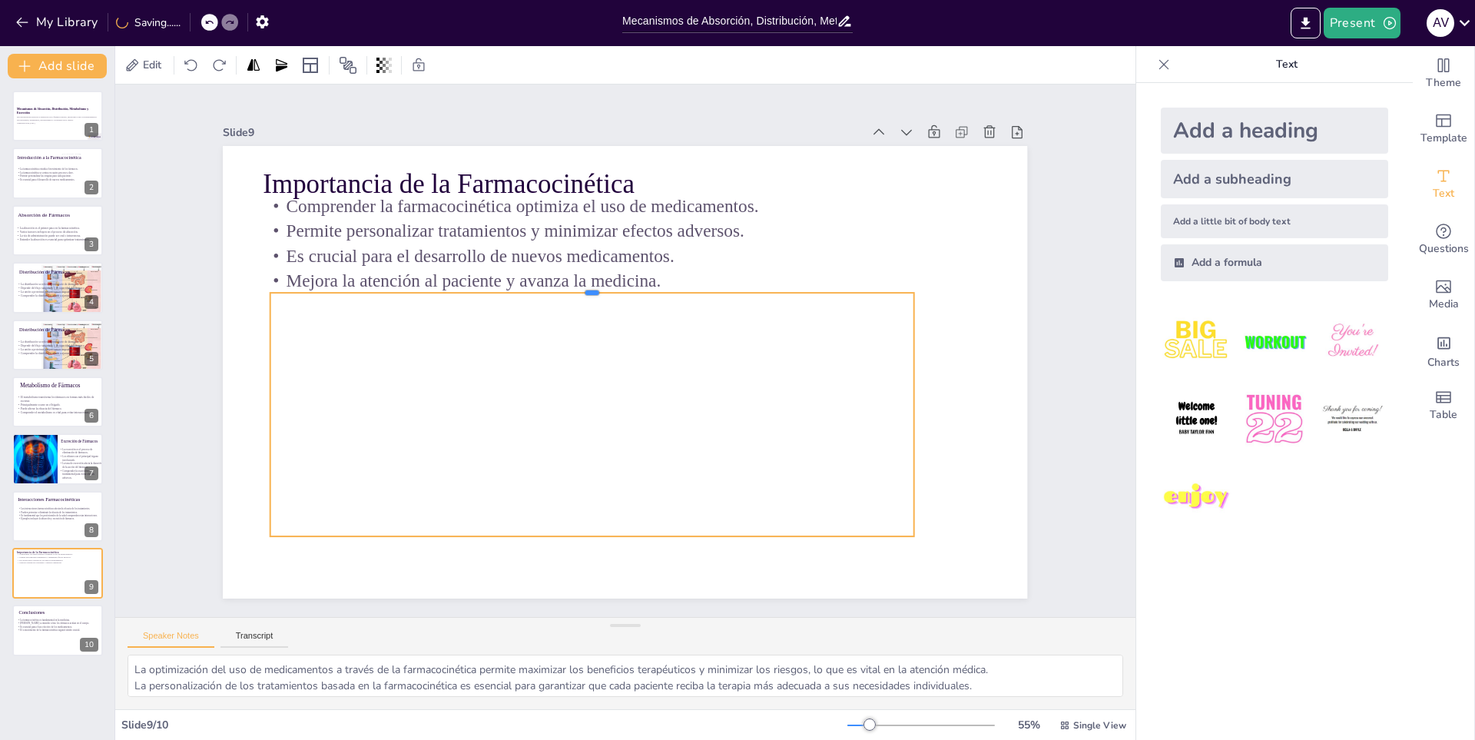
drag, startPoint x: 575, startPoint y: 177, endPoint x: 580, endPoint y: 286, distance: 109.2
click at [580, 286] on div at bounding box center [614, 279] width 616 height 210
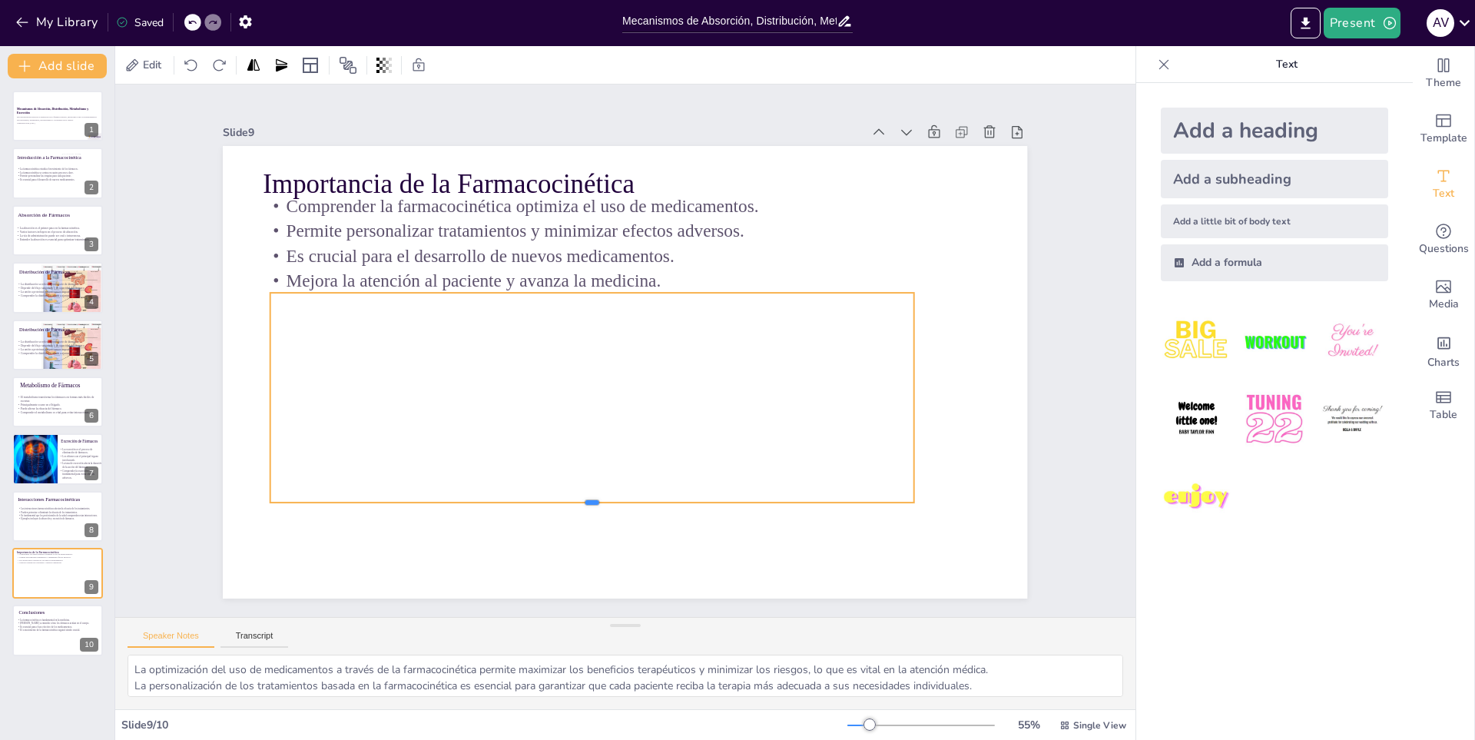
drag, startPoint x: 575, startPoint y: 532, endPoint x: 582, endPoint y: 498, distance: 34.7
click at [582, 498] on div at bounding box center [560, 499] width 632 height 146
drag, startPoint x: 585, startPoint y: 283, endPoint x: 583, endPoint y: 296, distance: 13.3
click at [583, 296] on div at bounding box center [603, 294] width 632 height 146
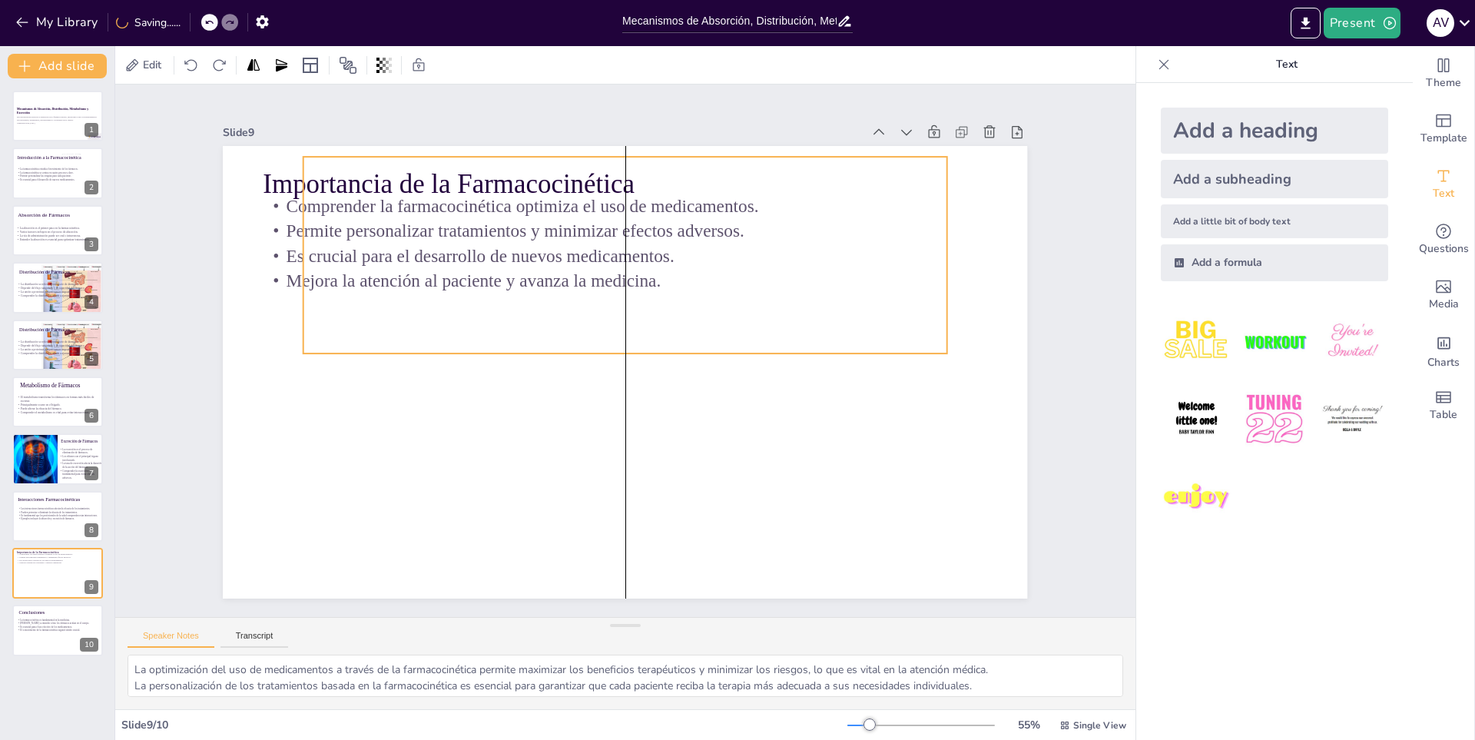
drag, startPoint x: 620, startPoint y: 399, endPoint x: 648, endPoint y: 250, distance: 151.6
click at [648, 250] on div "Importancia de la Farmacocinética Comprender la farmacocinética optimiza el uso…" at bounding box center [688, 155] width 765 height 249
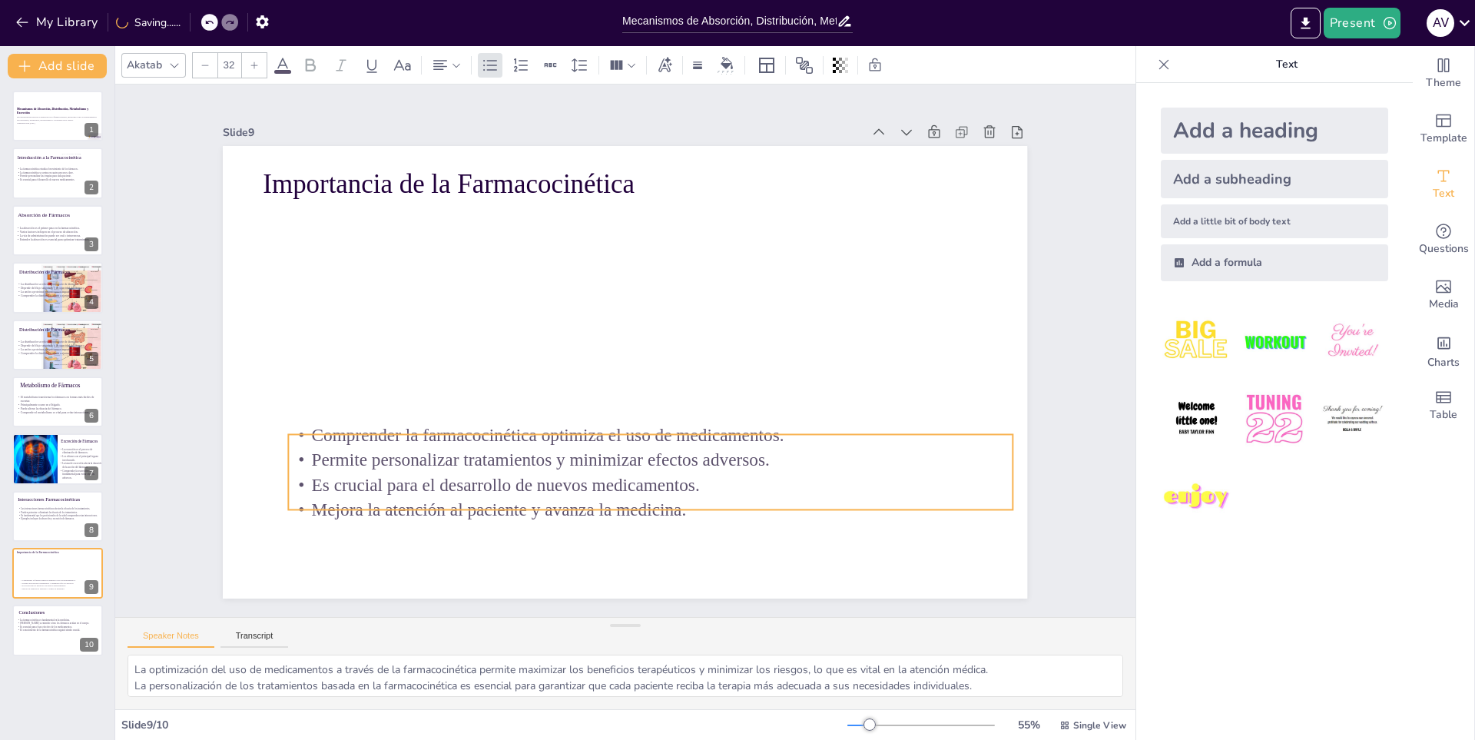
drag, startPoint x: 278, startPoint y: 254, endPoint x: 303, endPoint y: 483, distance: 230.3
click at [303, 483] on p "Es crucial para el desarrollo de nuevos medicamentos." at bounding box center [636, 486] width 723 height 100
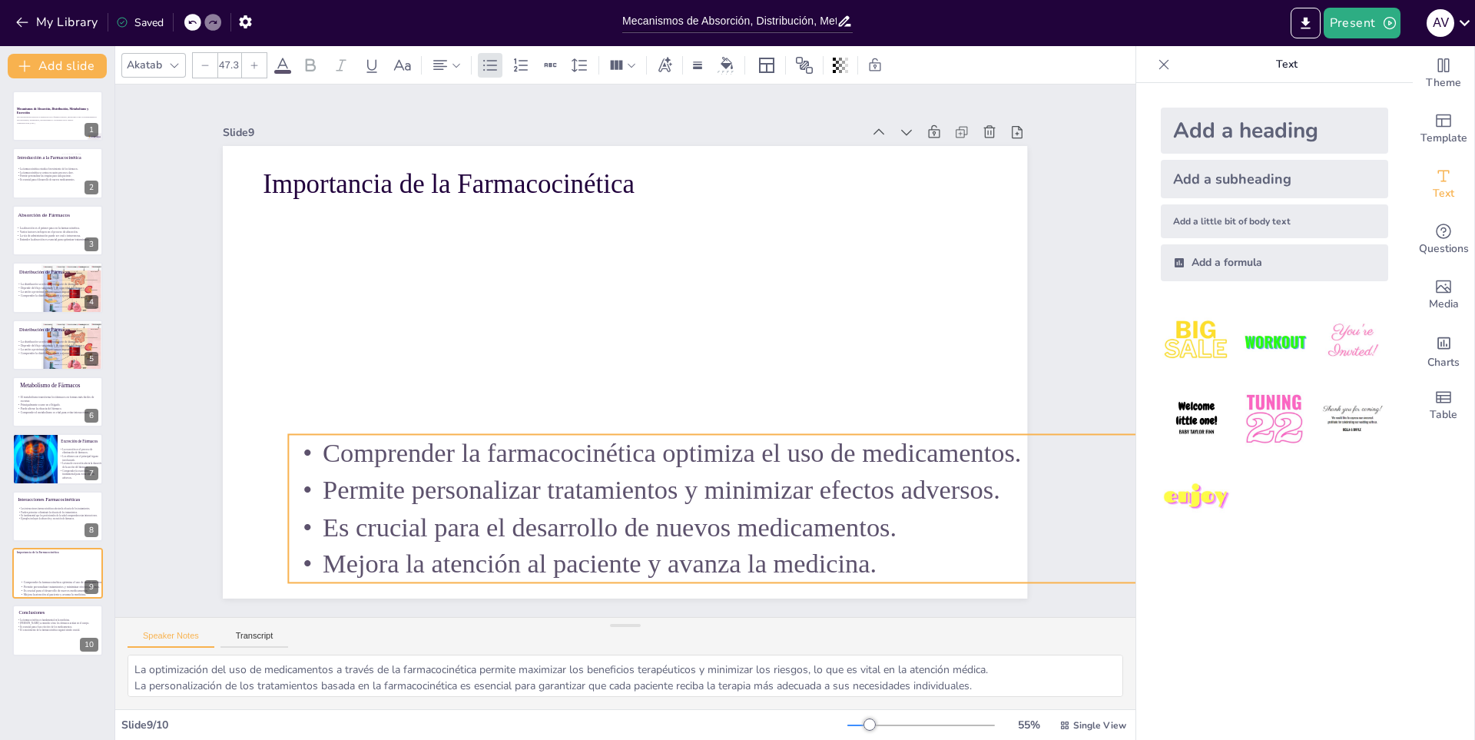
drag, startPoint x: 997, startPoint y: 502, endPoint x: 1009, endPoint y: 538, distance: 38.1
click at [1009, 538] on div "Importancia de la Farmacocinética Comprender la farmacocinética optimiza el uso…" at bounding box center [618, 370] width 905 height 679
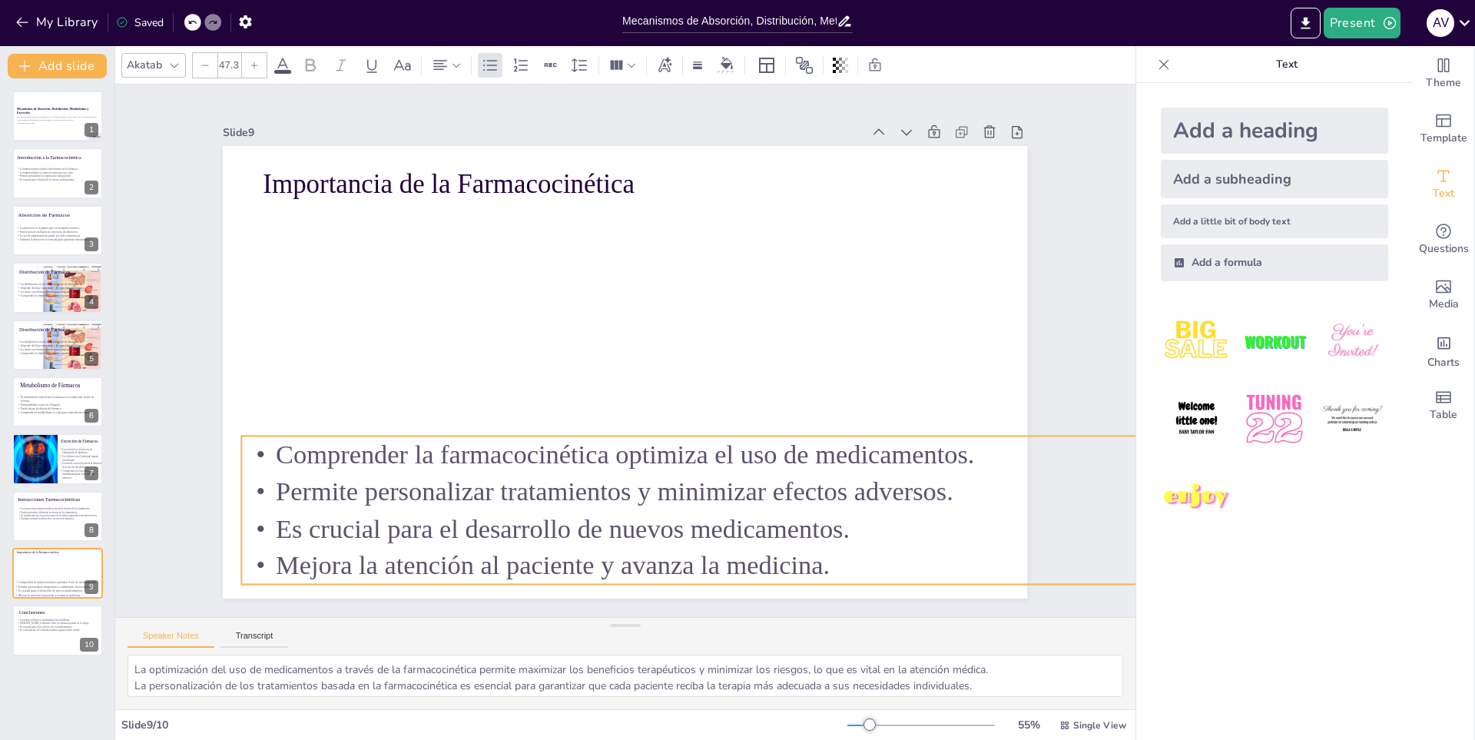
drag, startPoint x: 874, startPoint y: 535, endPoint x: 830, endPoint y: 538, distance: 44.7
click at [830, 538] on p "Es crucial para el desarrollo de nuevos medicamentos." at bounding box center [737, 555] width 1055 height 259
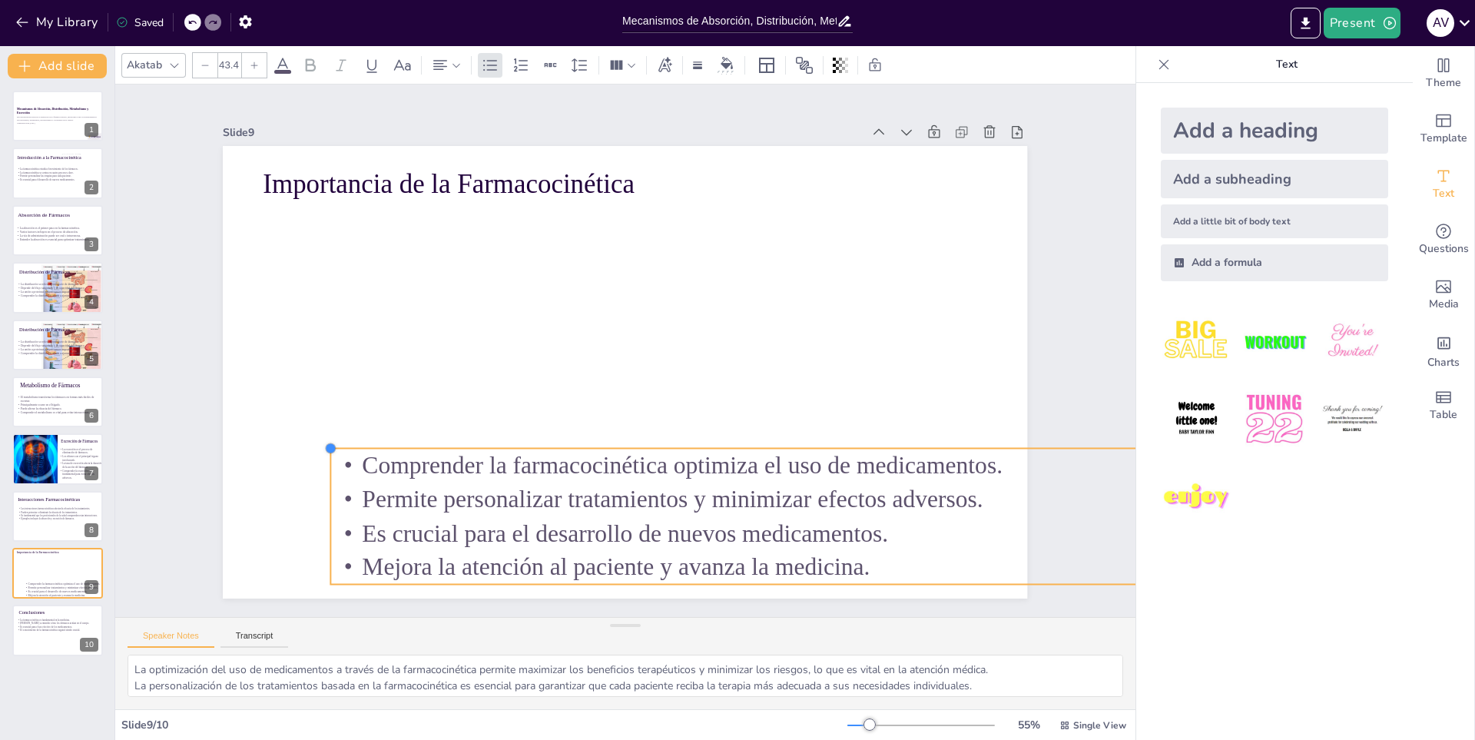
drag, startPoint x: 230, startPoint y: 429, endPoint x: 475, endPoint y: 542, distance: 269.4
click at [321, 453] on div "Importancia de la Farmacocinética Comprender la farmacocinética optimiza el uso…" at bounding box center [623, 372] width 847 height 534
drag, startPoint x: 522, startPoint y: 574, endPoint x: 445, endPoint y: 542, distance: 83.0
click at [445, 542] on div "Importancia de la Farmacocinética Comprender la farmacocinética optimiza el uso…" at bounding box center [618, 370] width 905 height 679
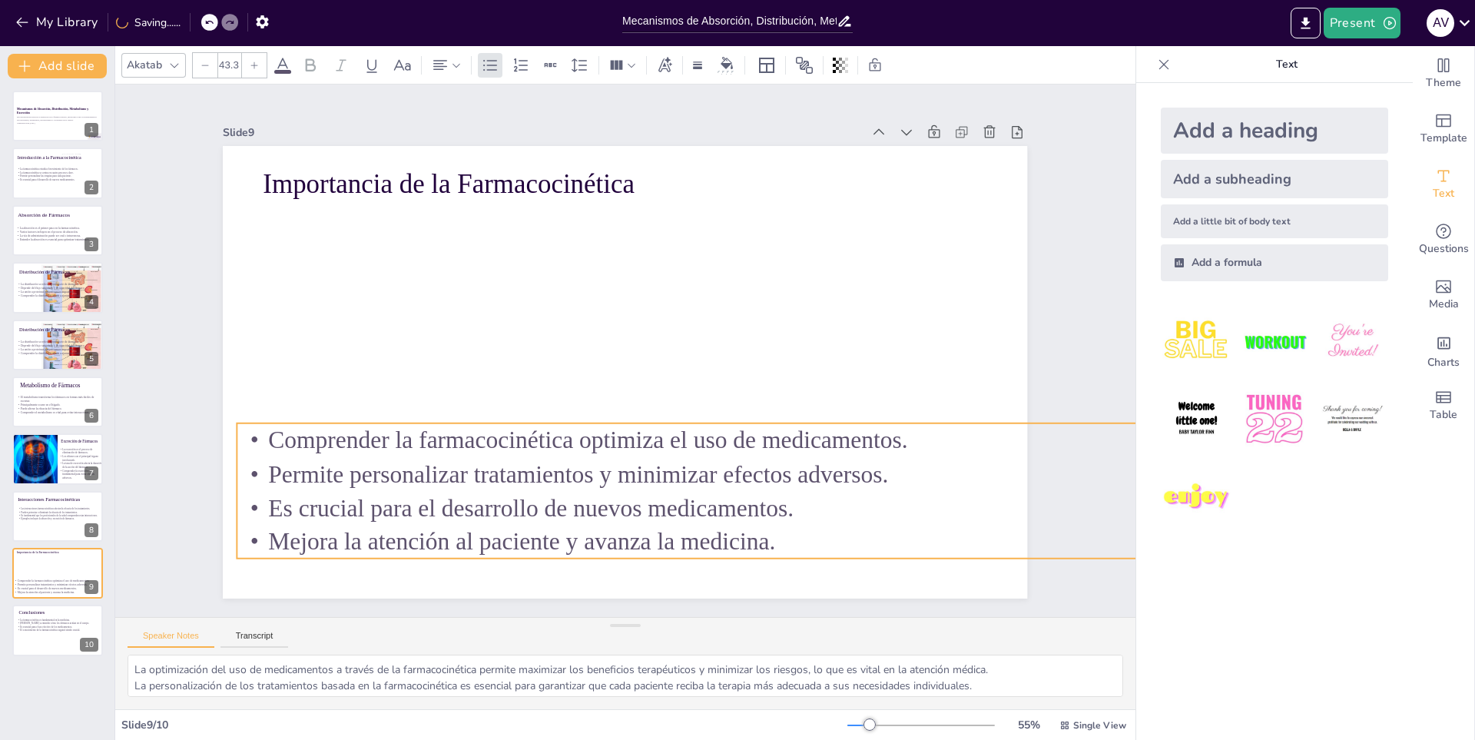
drag, startPoint x: 421, startPoint y: 512, endPoint x: 293, endPoint y: 459, distance: 138.1
click at [330, 478] on p "Es crucial para el desarrollo de nuevos medicamentos." at bounding box center [693, 525] width 966 height 237
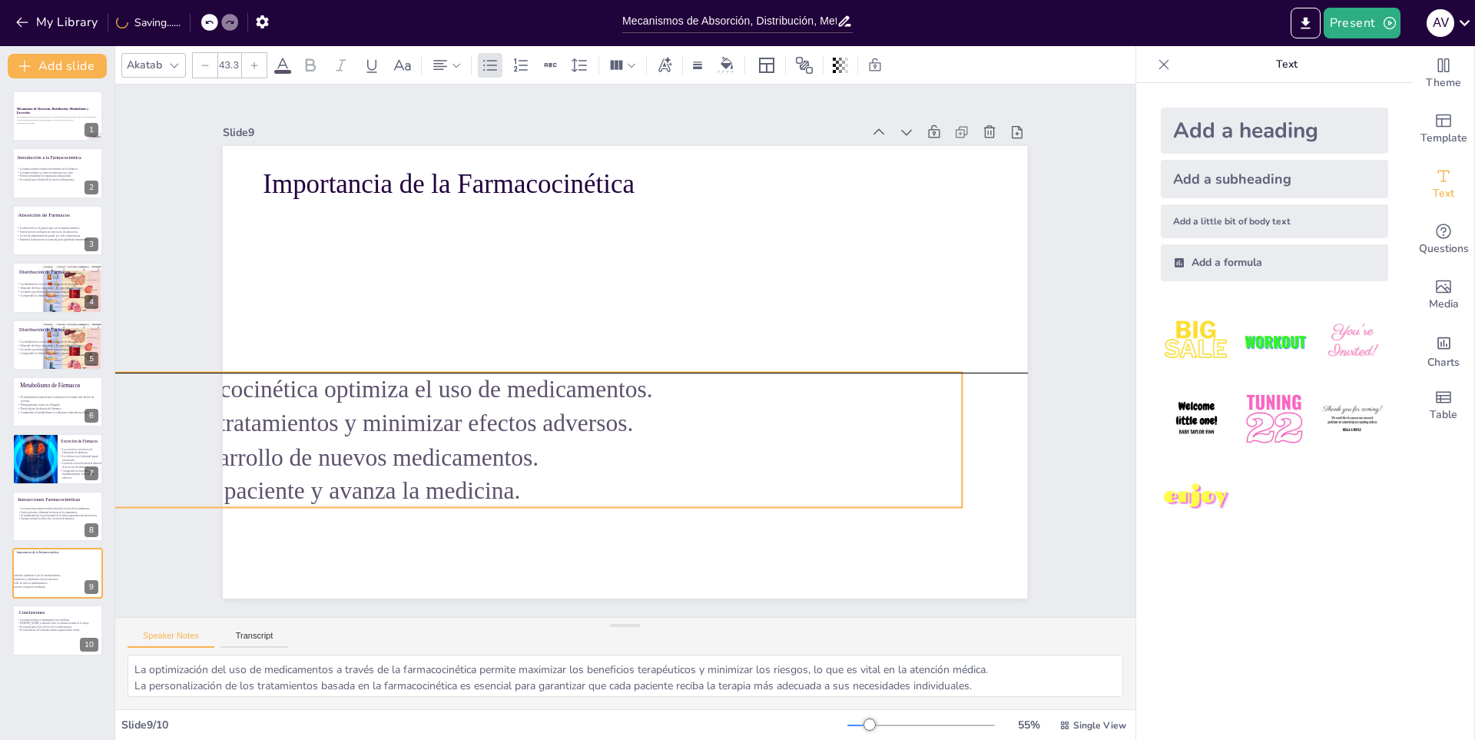
drag, startPoint x: 501, startPoint y: 509, endPoint x: 313, endPoint y: 485, distance: 188.9
click at [313, 485] on p "Mejora la atención al paciente y avanza la medicina." at bounding box center [423, 395] width 866 height 519
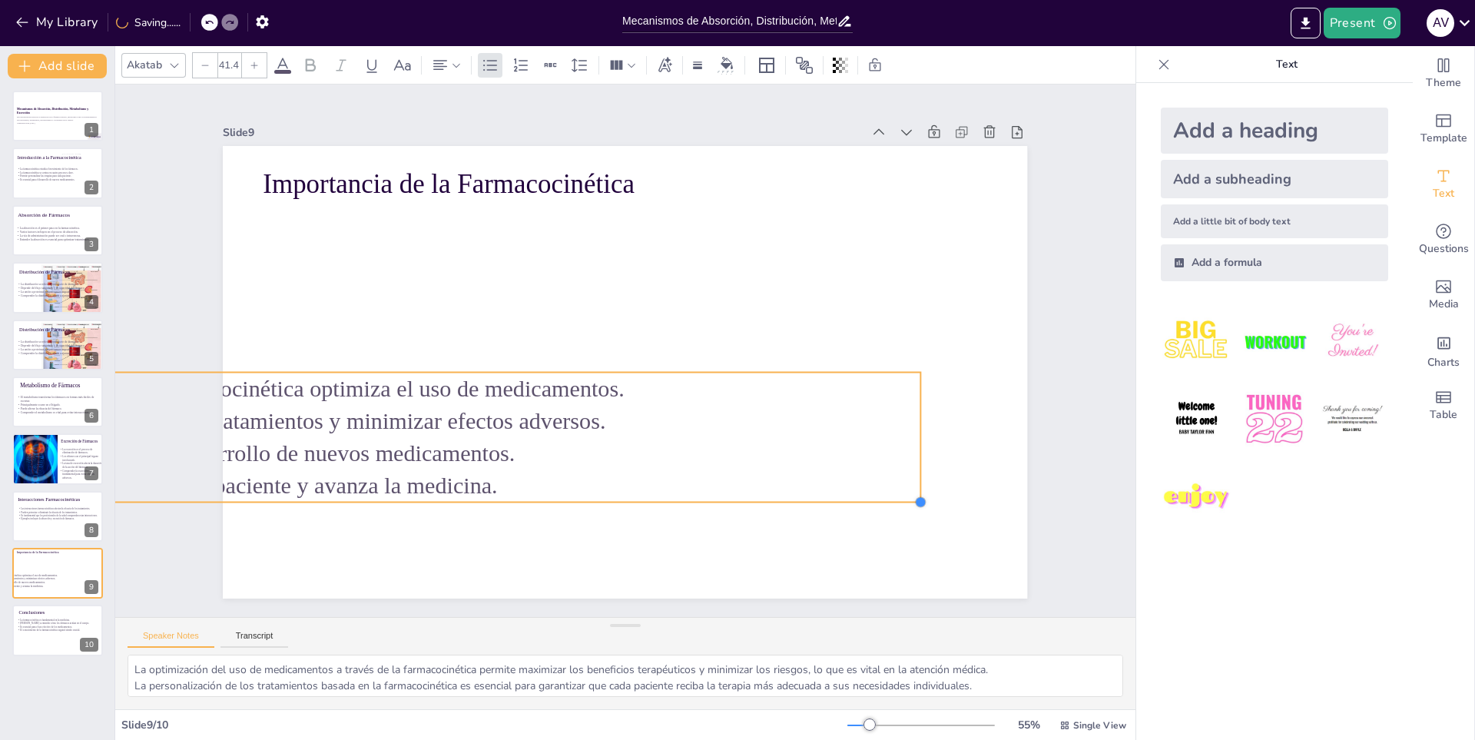
type input "41.3"
drag, startPoint x: 954, startPoint y: 508, endPoint x: 847, endPoint y: 481, distance: 110.1
click at [909, 481] on div "Importancia de la Farmacocinética Comprender la farmacocinética optimiza el uso…" at bounding box center [623, 372] width 847 height 534
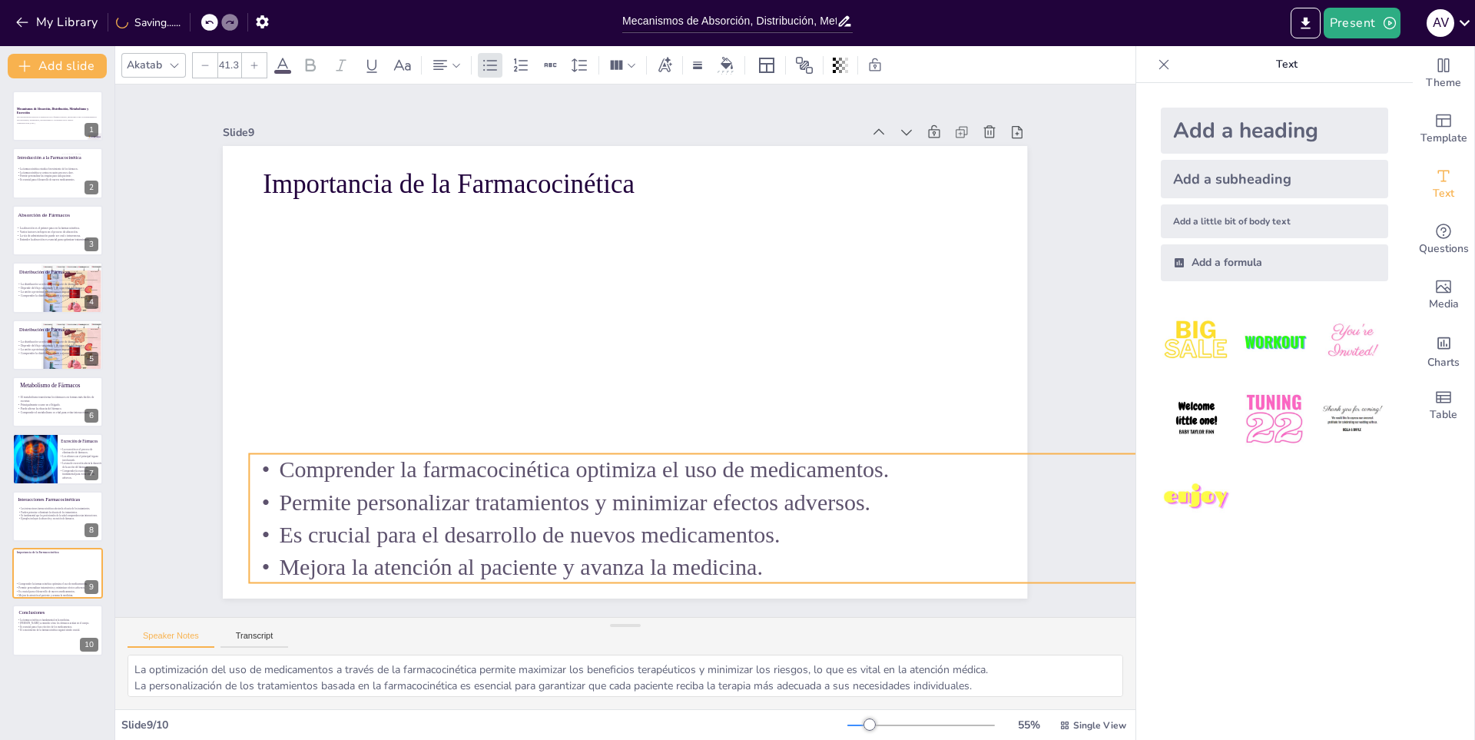
drag, startPoint x: 612, startPoint y: 468, endPoint x: 880, endPoint y: 549, distance: 279.4
click at [880, 551] on p "Mejora la atención al paciente y avanza la medicina." at bounding box center [717, 567] width 935 height 32
click at [70, 494] on div at bounding box center [58, 516] width 92 height 52
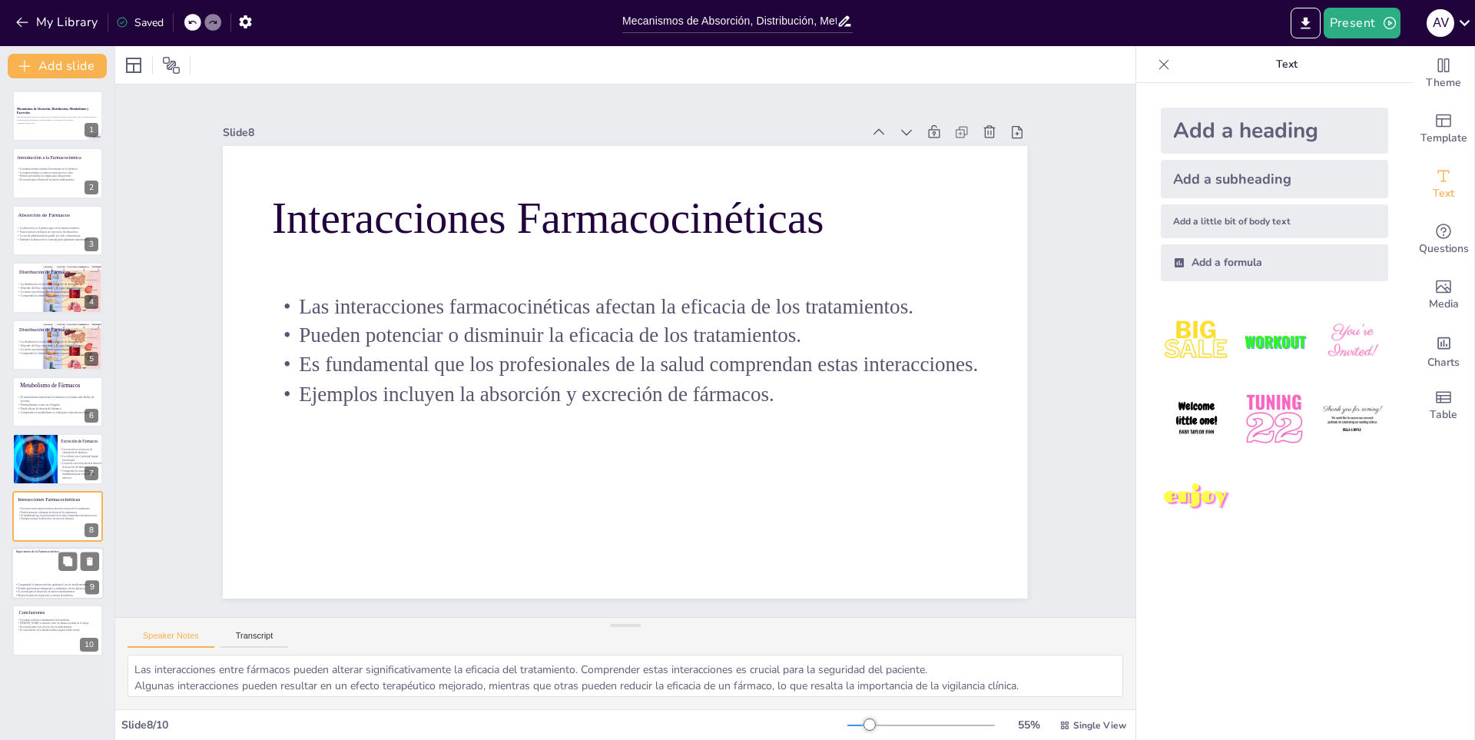
click at [45, 572] on div at bounding box center [58, 573] width 92 height 52
type textarea "La optimización del uso de medicamentos a través de la farmacocinética permite …"
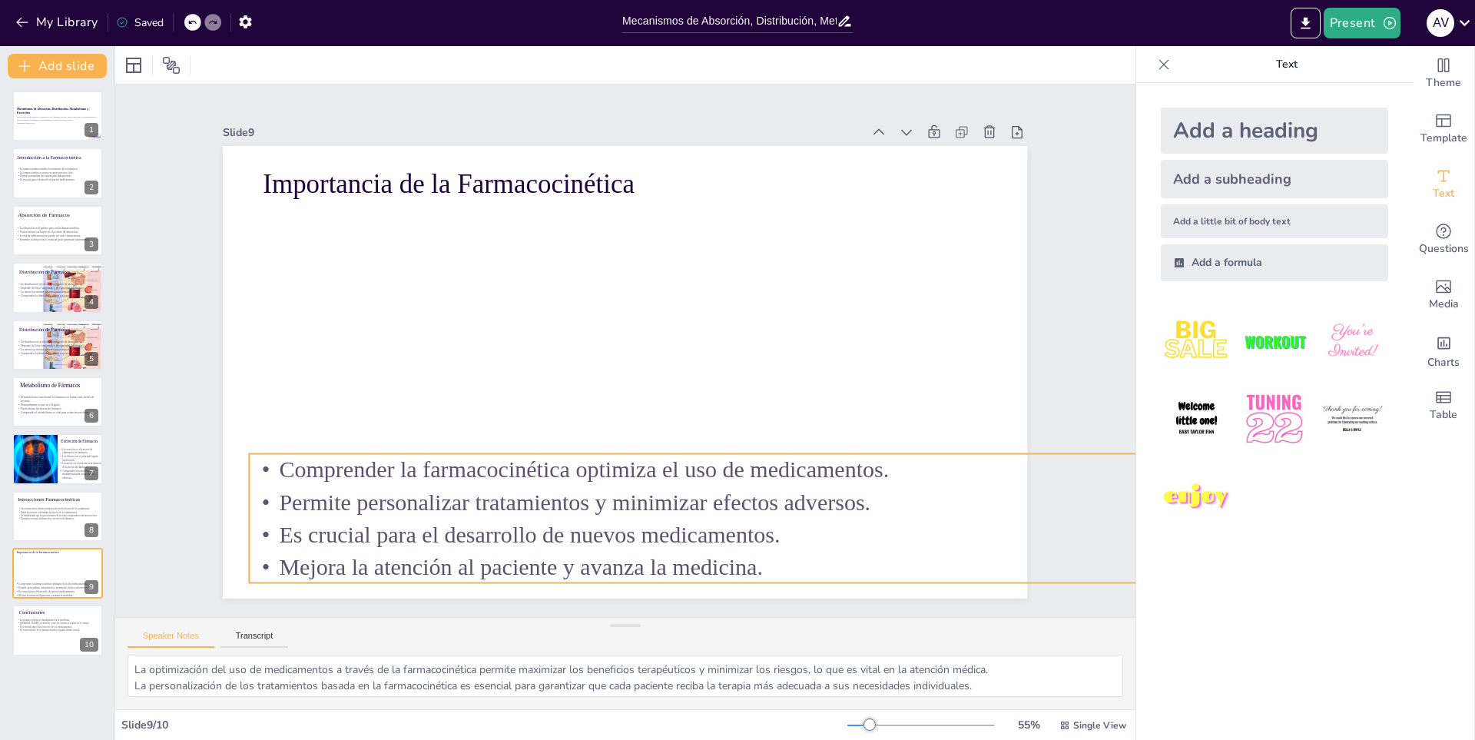
click at [247, 468] on p "Comprender la farmacocinética optimiza el uso de medicamentos." at bounding box center [690, 486] width 921 height 226
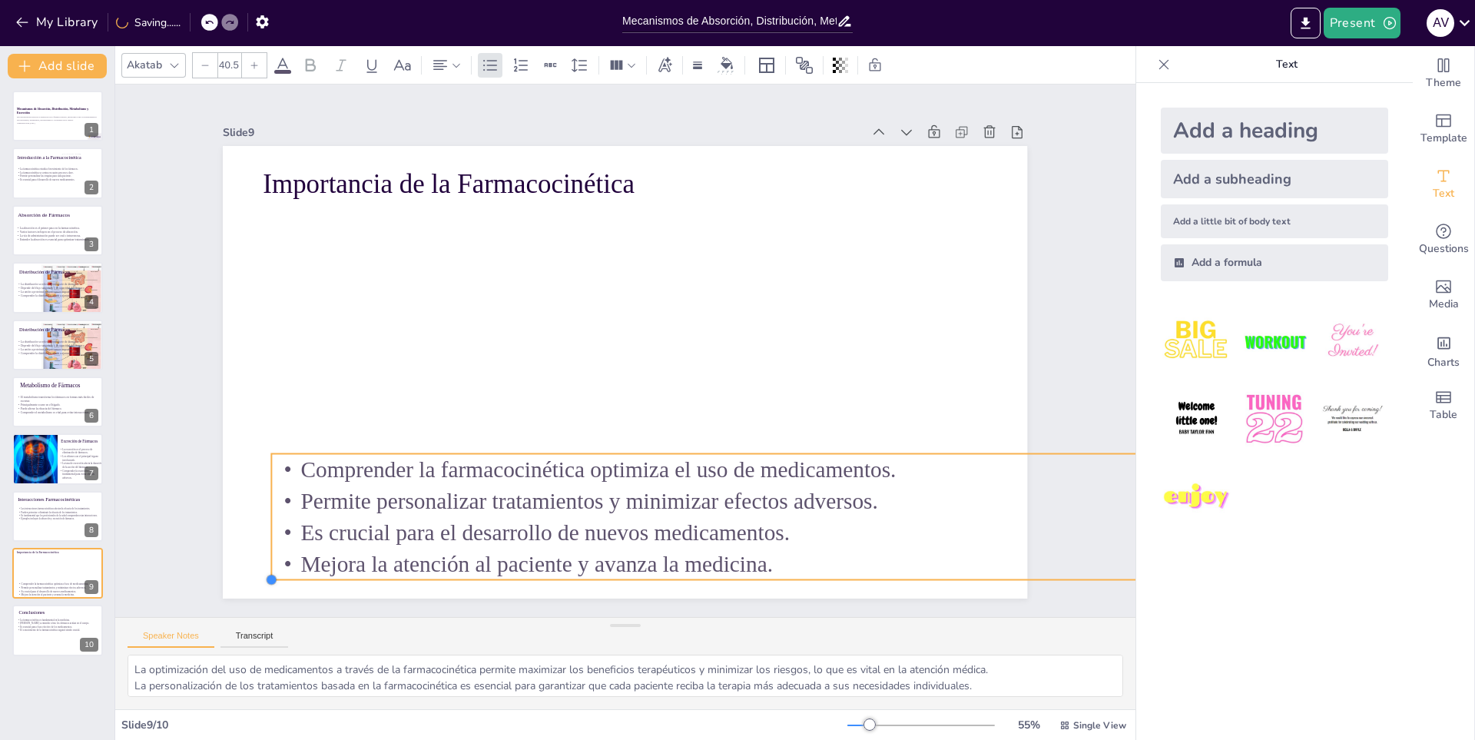
type input "40.3"
drag, startPoint x: 237, startPoint y: 575, endPoint x: 259, endPoint y: 566, distance: 24.1
click at [259, 566] on div "Importancia de la Farmacocinética Comprender la farmacocinética optimiza el uso…" at bounding box center [623, 372] width 847 height 534
click at [383, 532] on p "Es crucial para el desarrollo de nuevos medicamentos." at bounding box center [680, 544] width 899 height 220
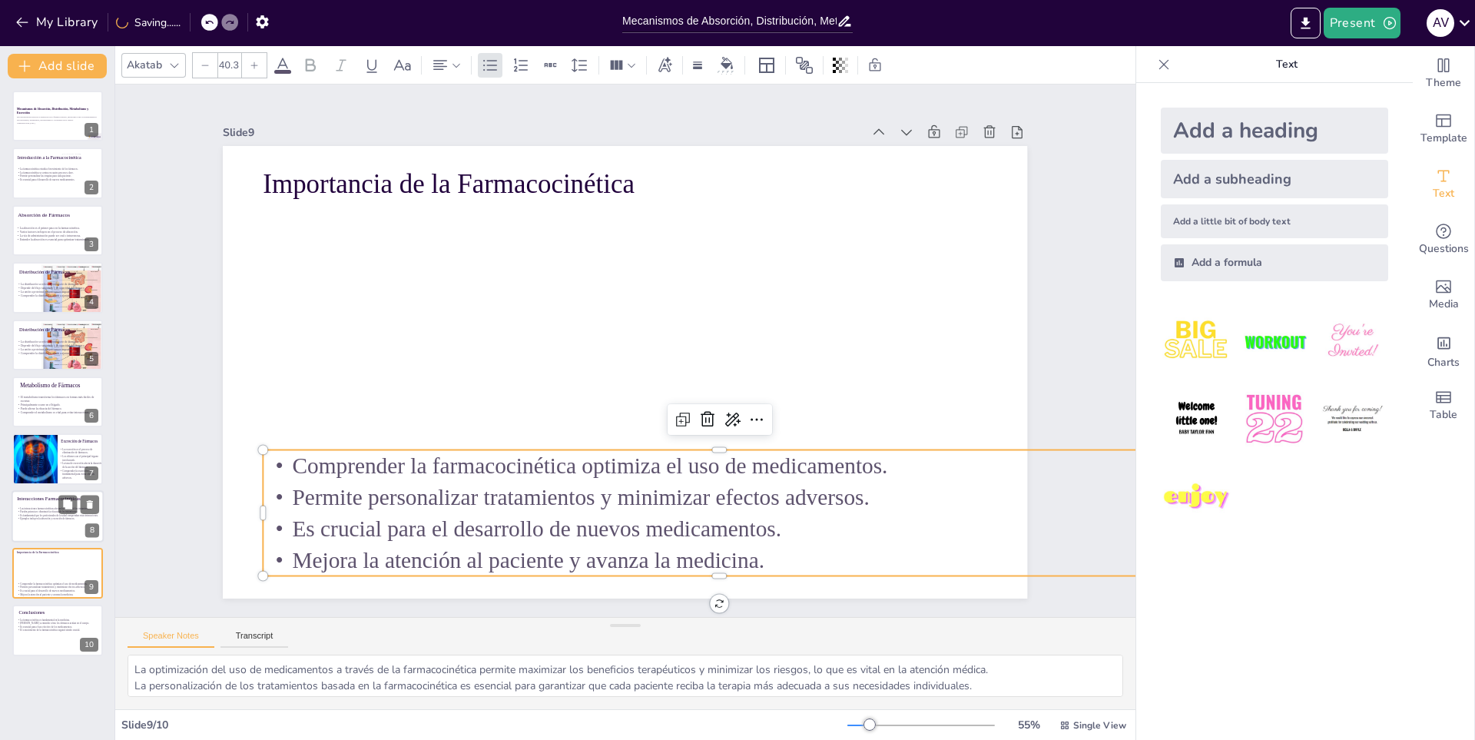
click at [51, 515] on p "Es fundamental que los profesionales de la salud comprendan estas interacciones." at bounding box center [58, 514] width 83 height 3
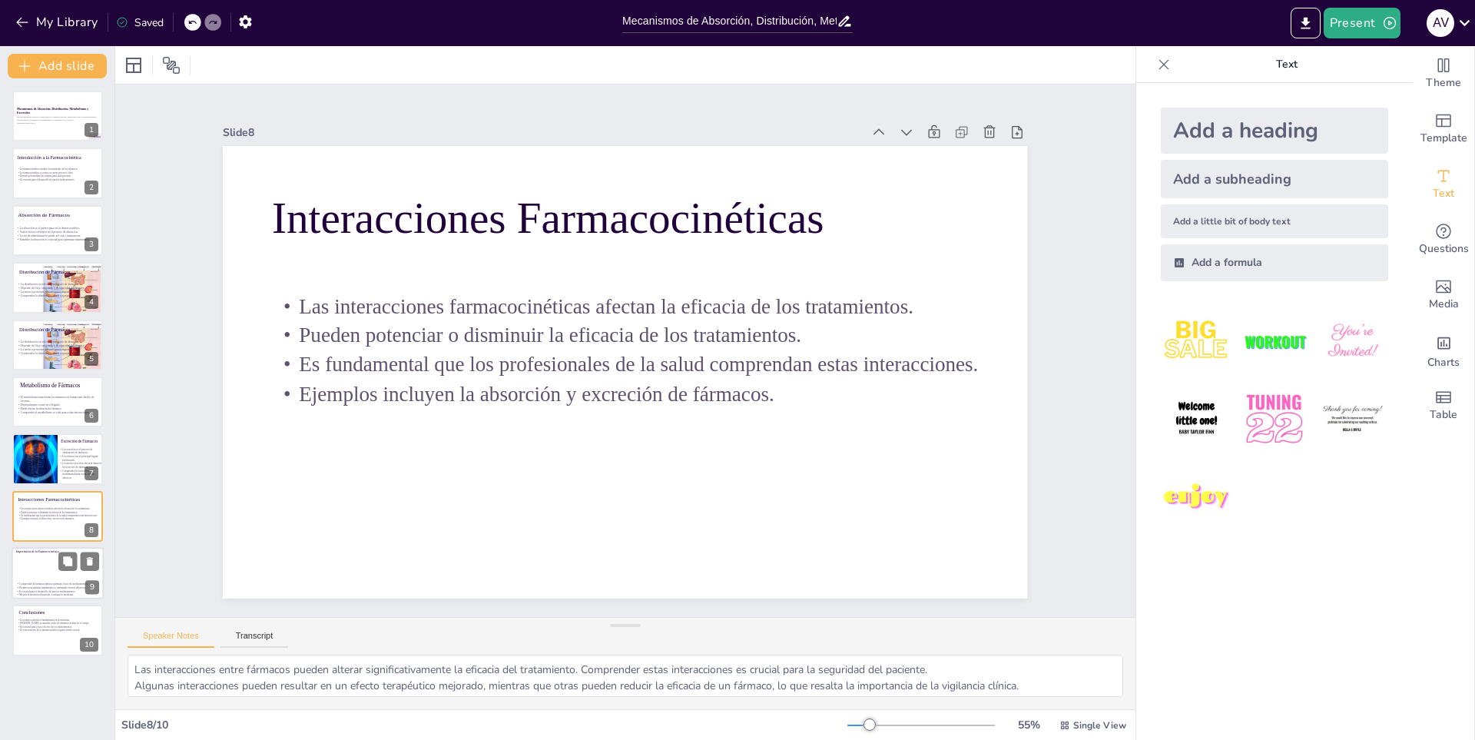
click at [43, 571] on div at bounding box center [58, 573] width 92 height 52
type textarea "La optimización del uso de medicamentos a través de la farmacocinética permite …"
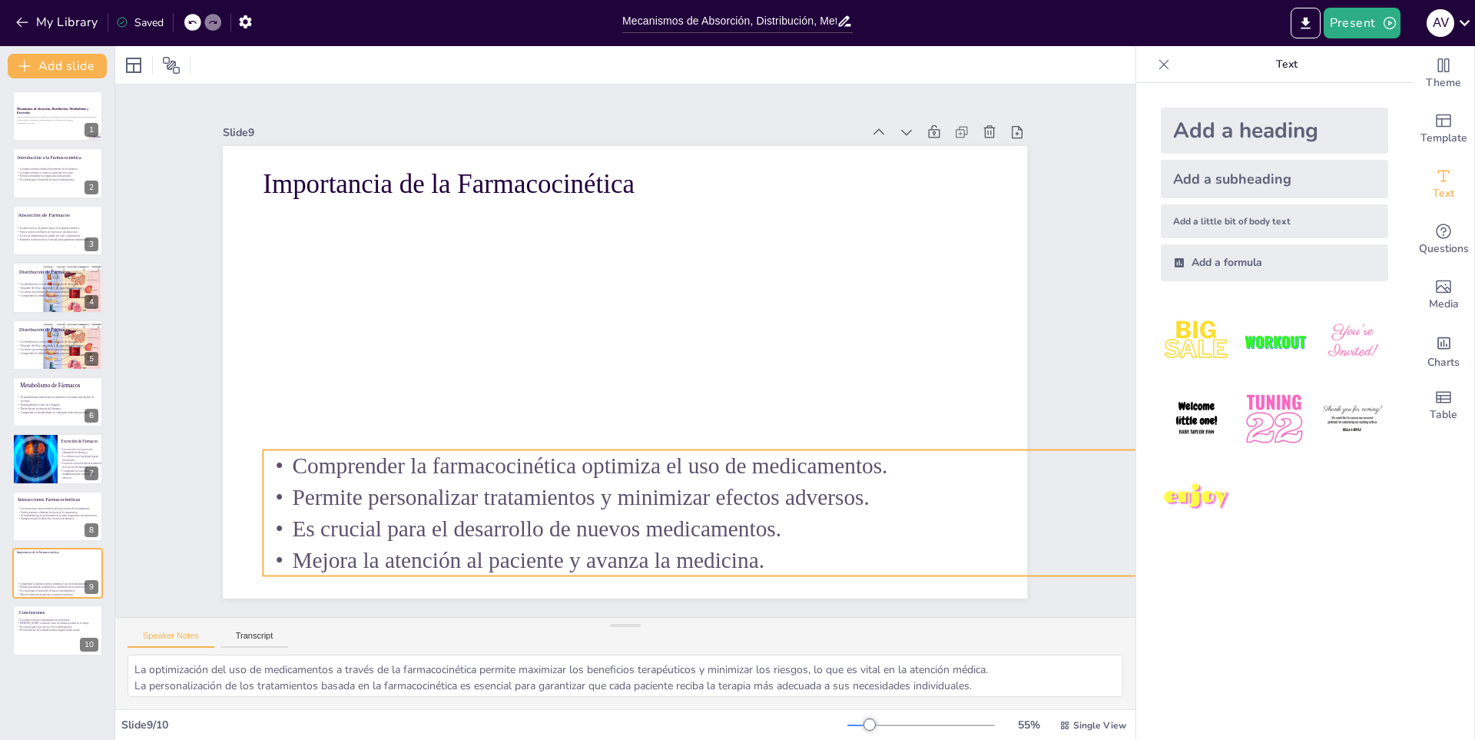
click at [263, 558] on p "Mejora la atención al paciente y avanza la medicina." at bounding box center [673, 575] width 899 height 220
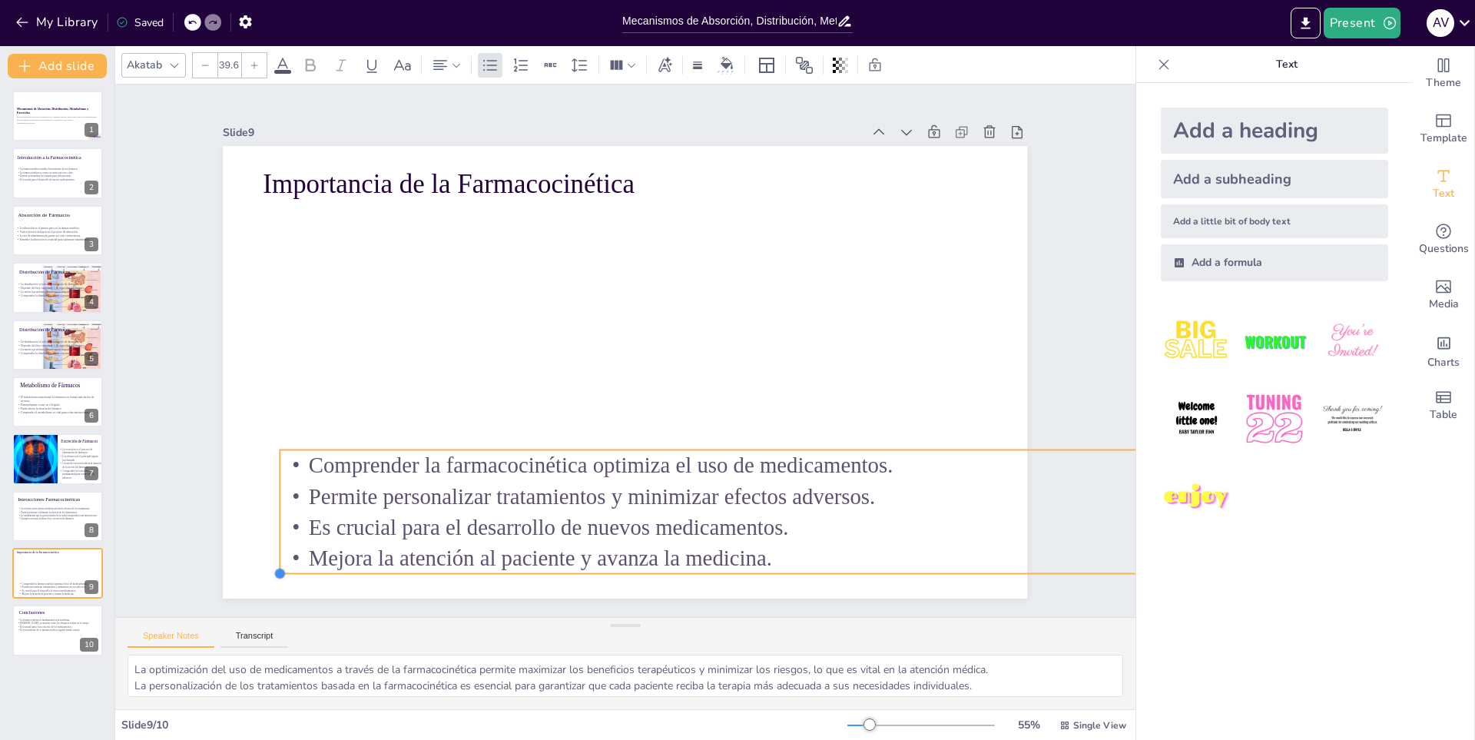
drag, startPoint x: 255, startPoint y: 568, endPoint x: 272, endPoint y: 565, distance: 17.2
click at [361, 38] on div at bounding box center [368, 31] width 14 height 14
drag, startPoint x: 403, startPoint y: 546, endPoint x: 386, endPoint y: 550, distance: 18.1
click at [386, 550] on p "Mejora la atención al paciente y avanza la medicina." at bounding box center [398, 366] width 306 height 861
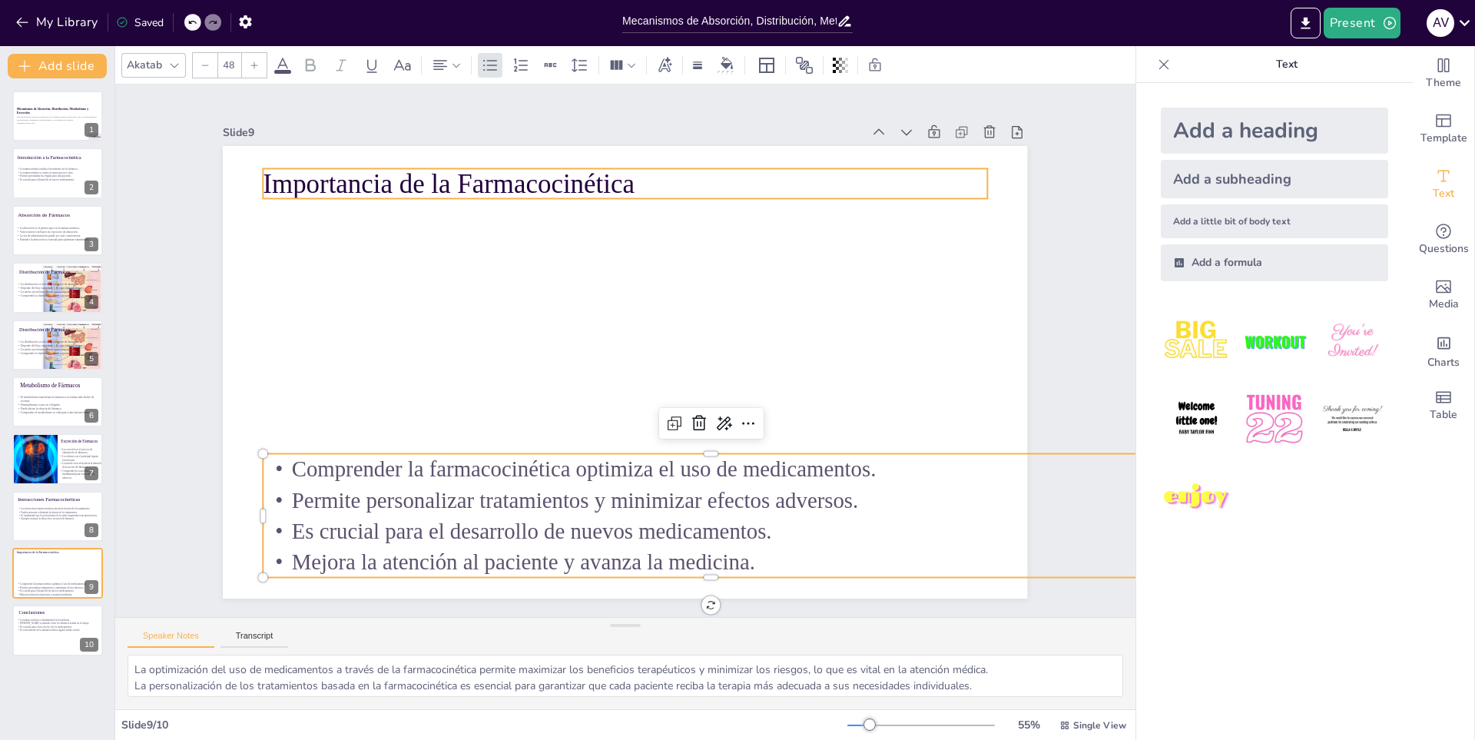
click at [444, 174] on p "Importancia de la Farmacocinética" at bounding box center [643, 184] width 724 height 113
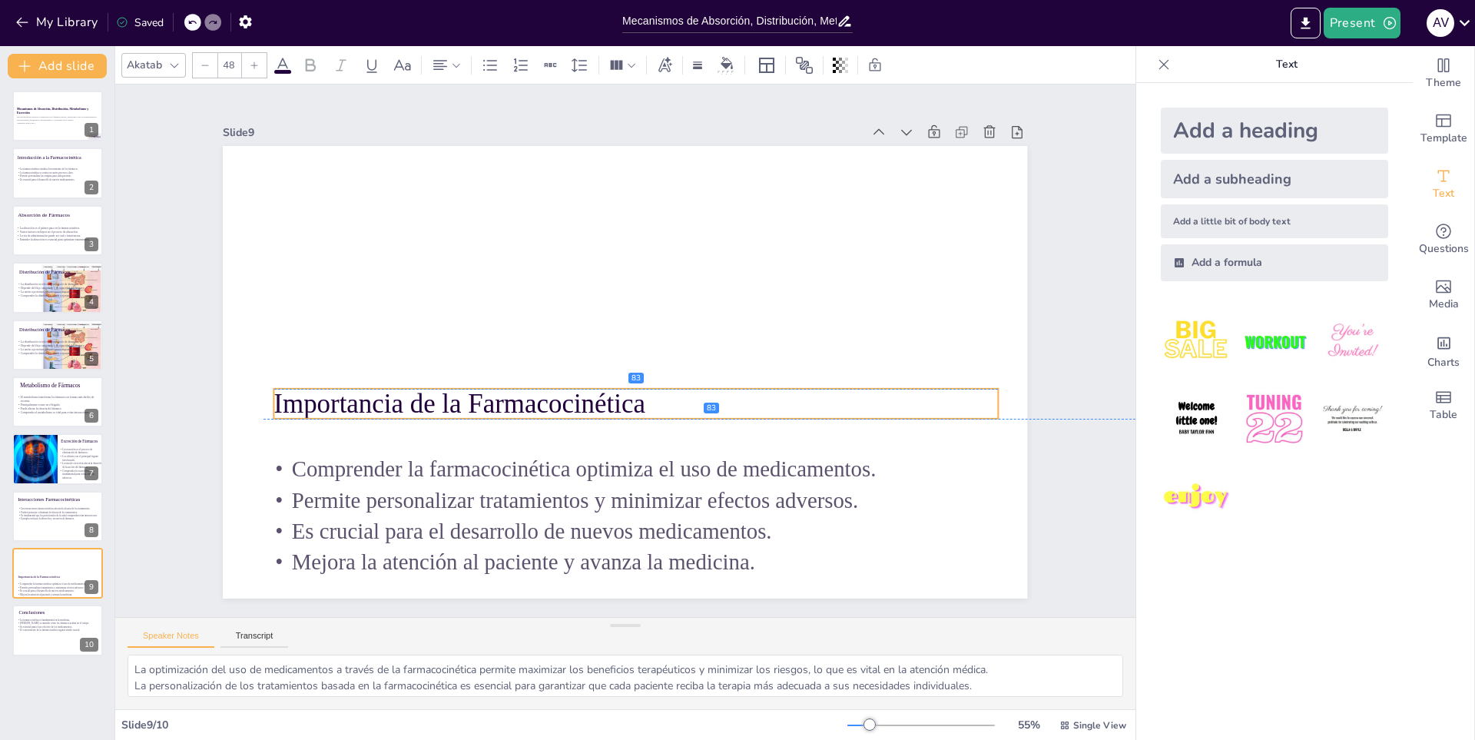
drag, startPoint x: 444, startPoint y: 174, endPoint x: 456, endPoint y: 388, distance: 214.6
click at [456, 388] on p "Importancia de la Farmacocinética" at bounding box center [619, 404] width 700 height 259
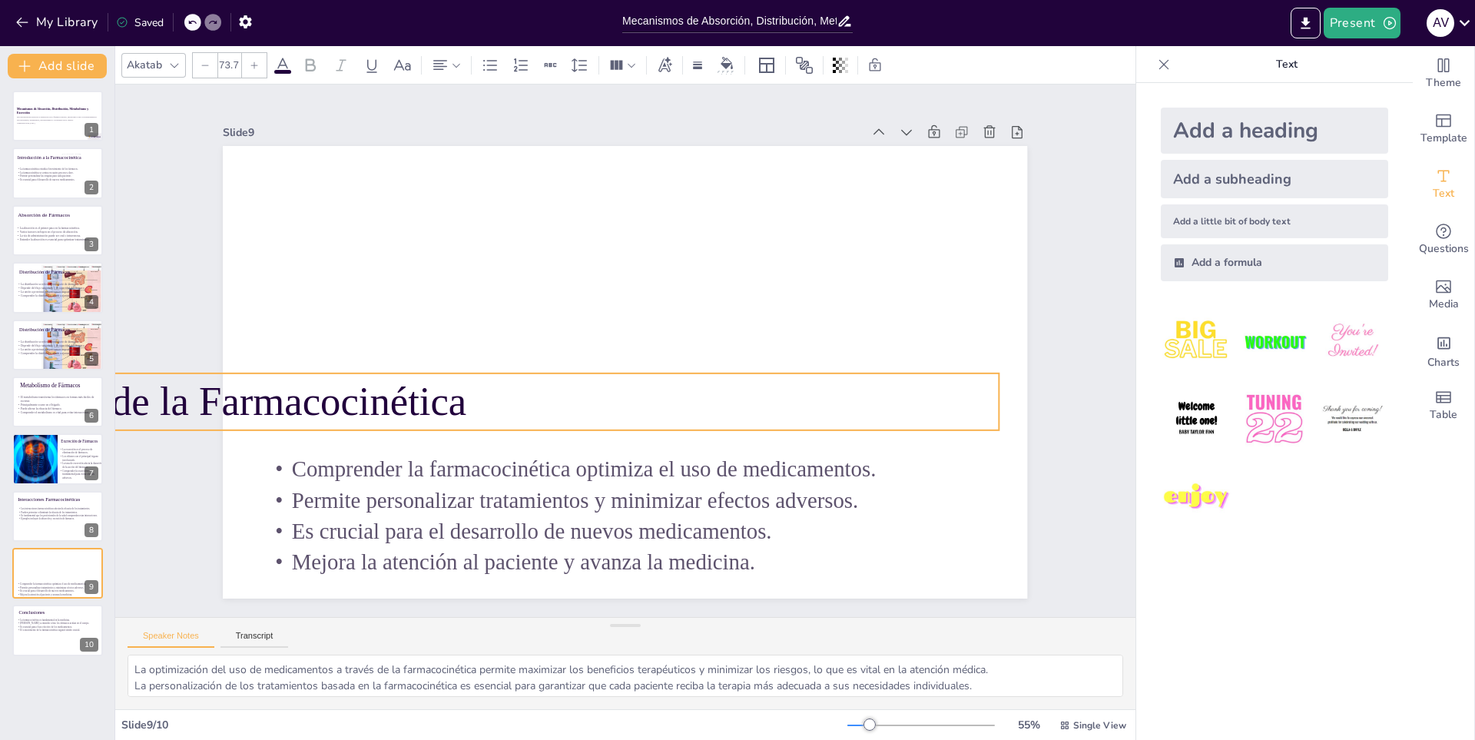
drag, startPoint x: 265, startPoint y: 386, endPoint x: 258, endPoint y: 369, distance: 17.5
click at [258, 369] on div "Comprender la farmacocinética optimiza el uso de medicamentos. Permite personal…" at bounding box center [621, 372] width 881 height 610
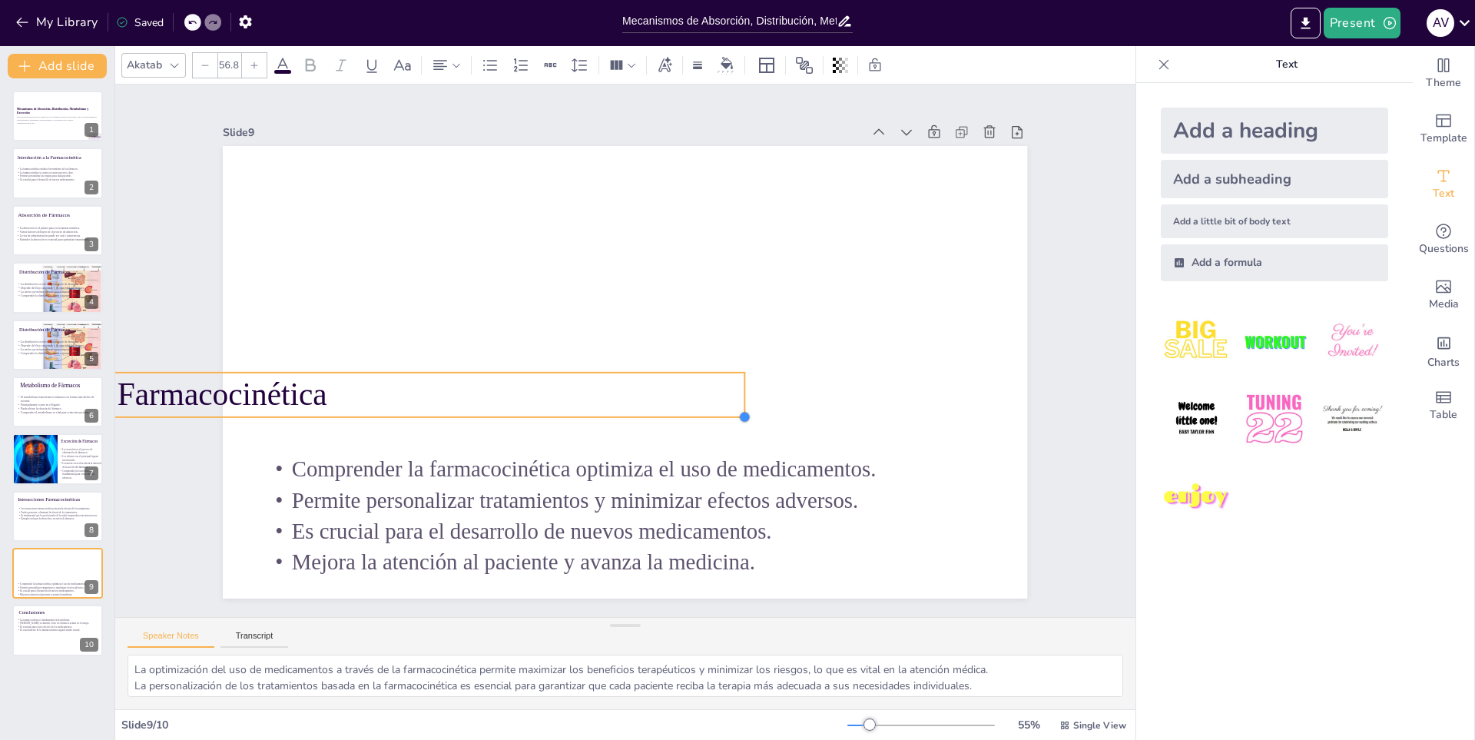
drag, startPoint x: 985, startPoint y: 419, endPoint x: 730, endPoint y: 359, distance: 261.4
click at [730, 359] on div "Comprender la farmacocinética optimiza el uso de medicamentos. Permite personal…" at bounding box center [621, 372] width 881 height 610
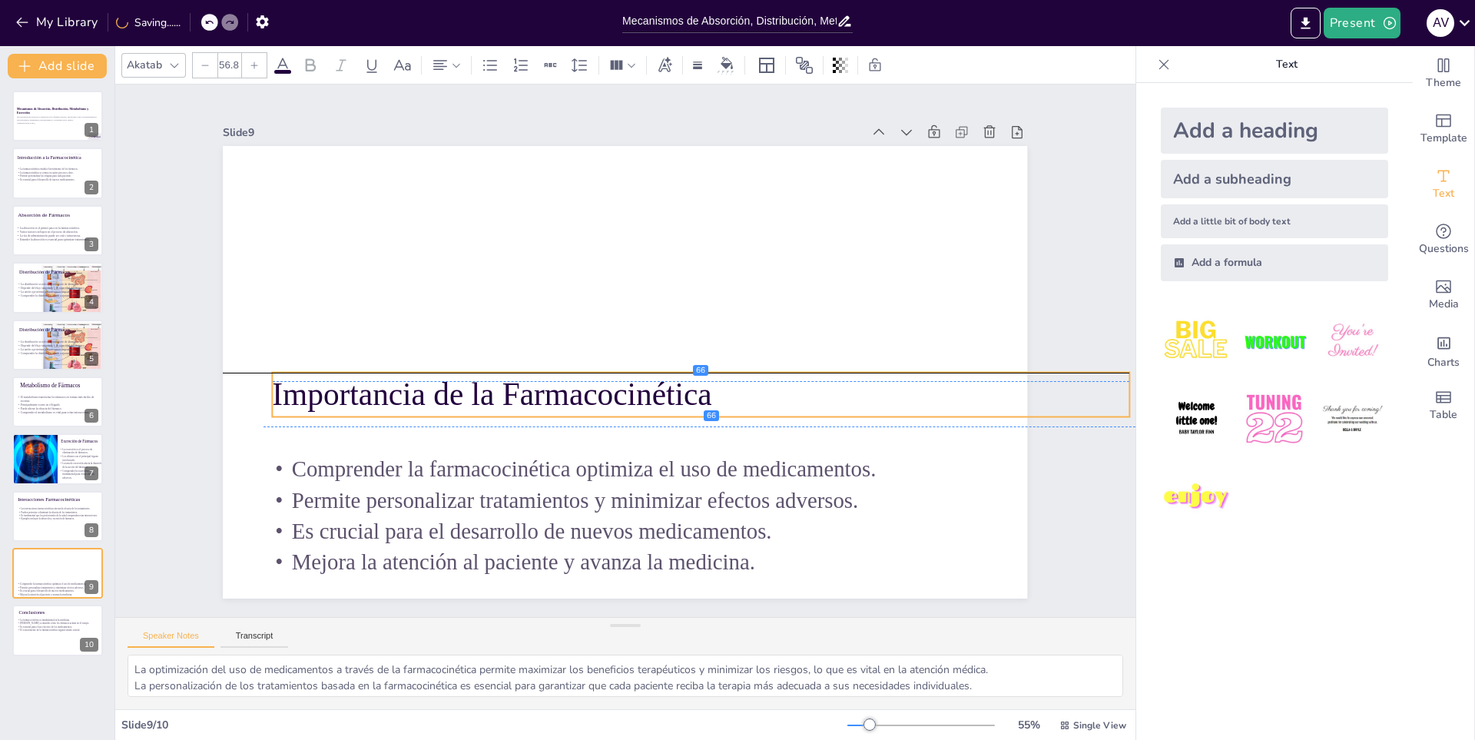
drag, startPoint x: 537, startPoint y: 401, endPoint x: 923, endPoint y: 406, distance: 385.6
click at [923, 406] on p "Importancia de la Farmacocinética" at bounding box center [690, 410] width 847 height 222
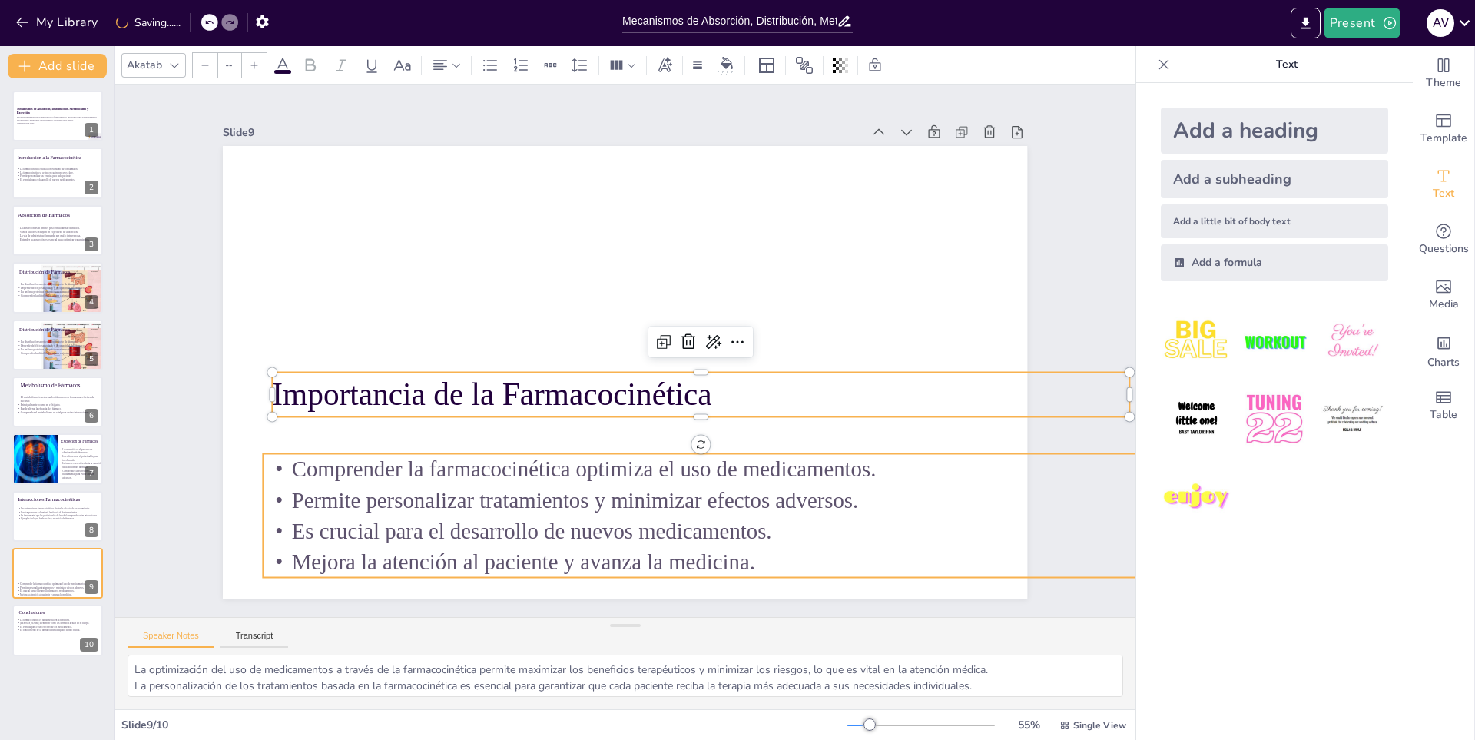
type input "39.6"
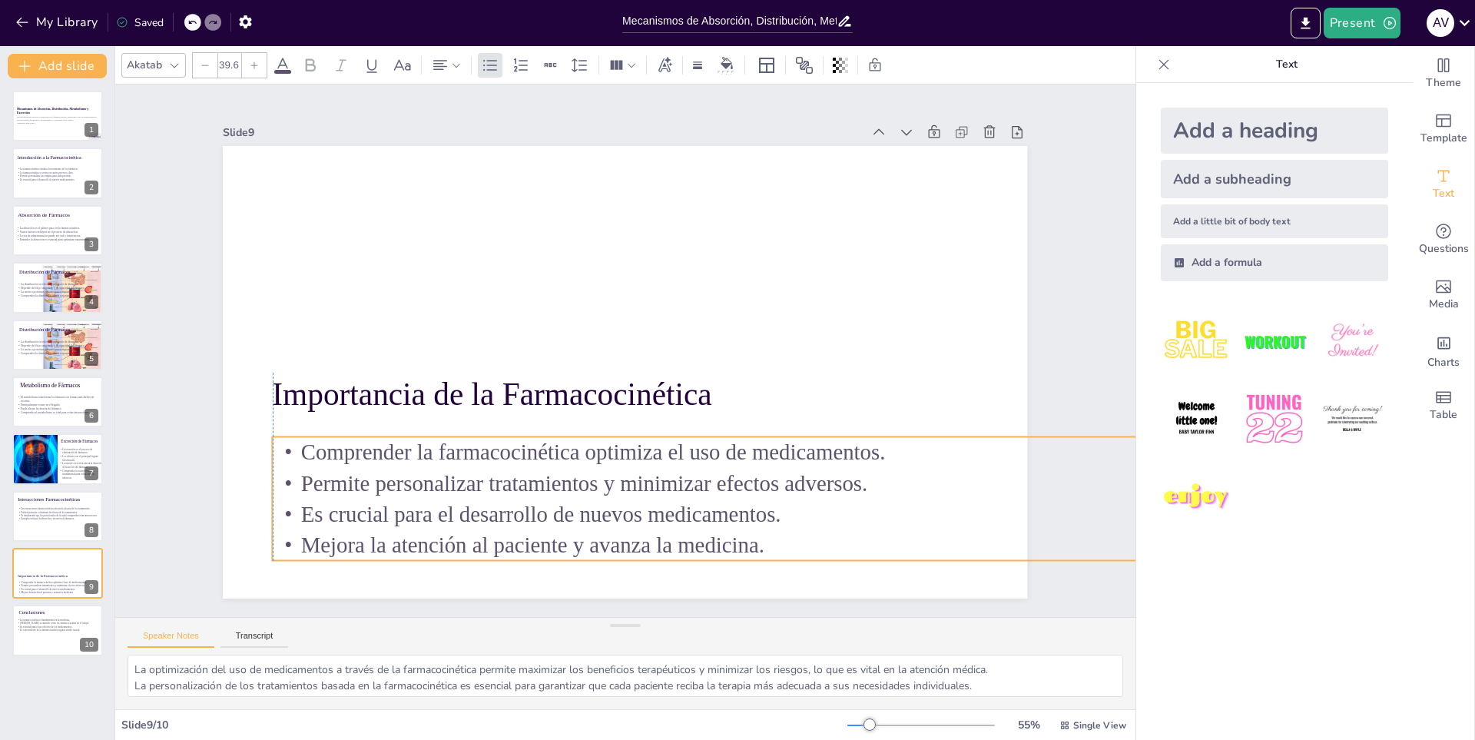
drag, startPoint x: 717, startPoint y: 543, endPoint x: 727, endPoint y: 526, distance: 19.6
click at [727, 526] on p "Mejora la atención al paciente y avanza la medicina." at bounding box center [678, 560] width 882 height 217
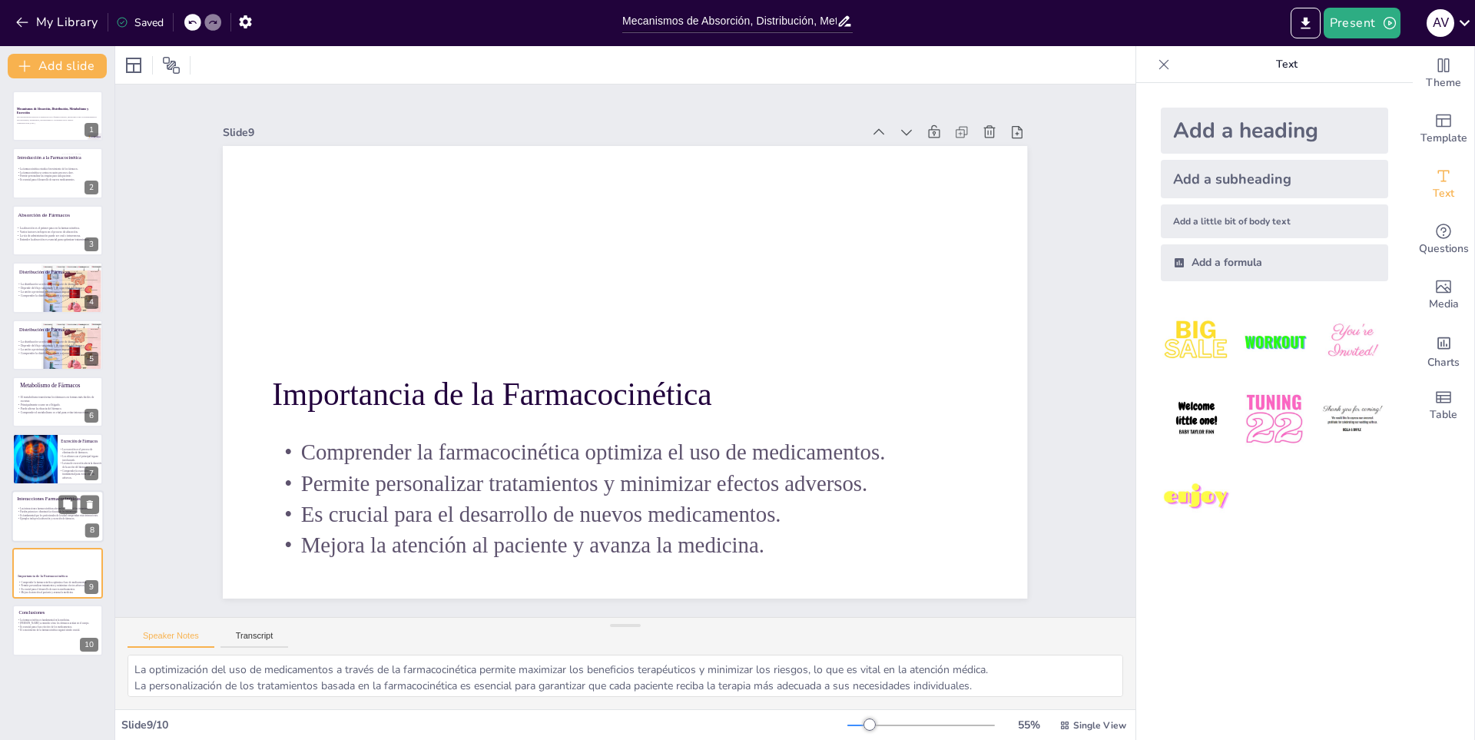
click at [53, 514] on p "Es fundamental que los profesionales de la salud comprendan estas interacciones." at bounding box center [58, 514] width 83 height 3
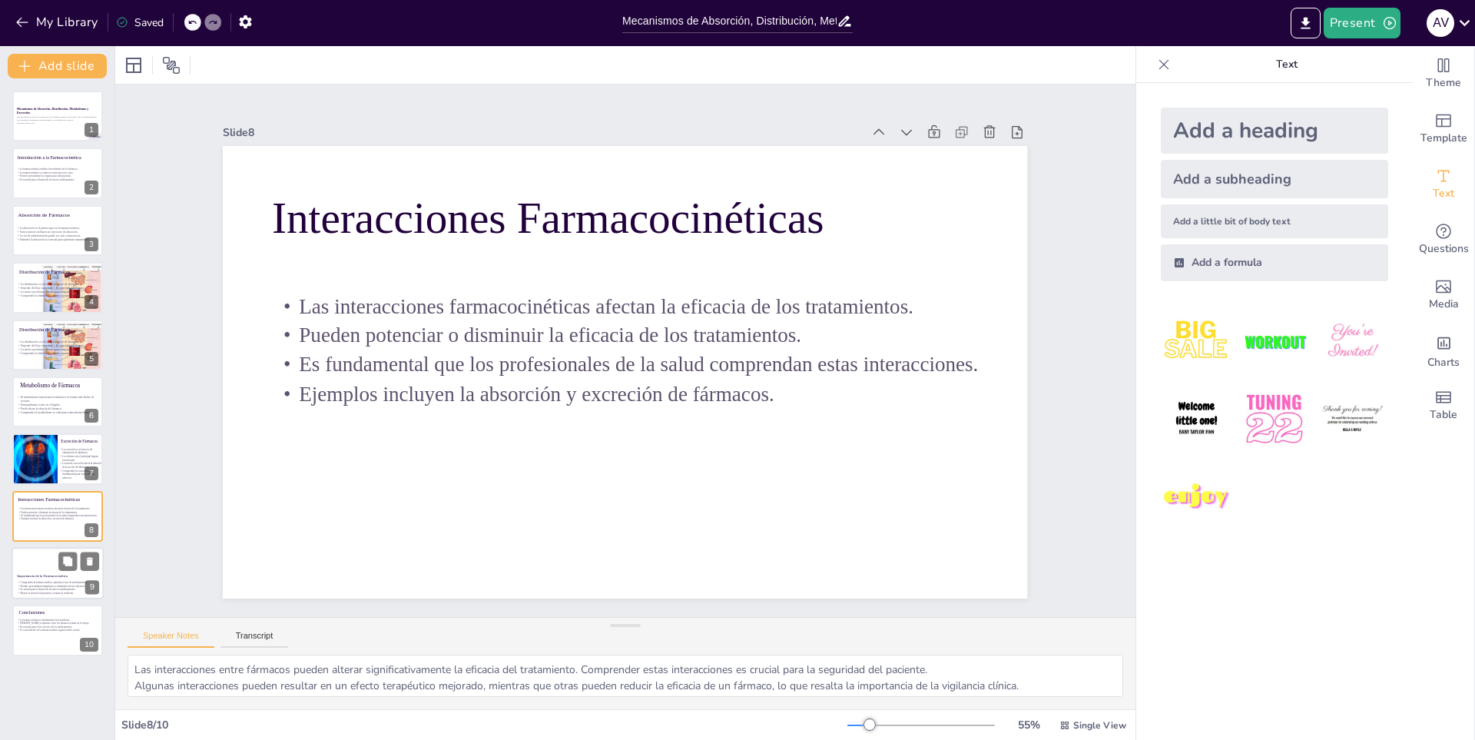
click at [59, 588] on p "Es crucial para el desarrollo de nuevos medicamentos." at bounding box center [68, 590] width 103 height 4
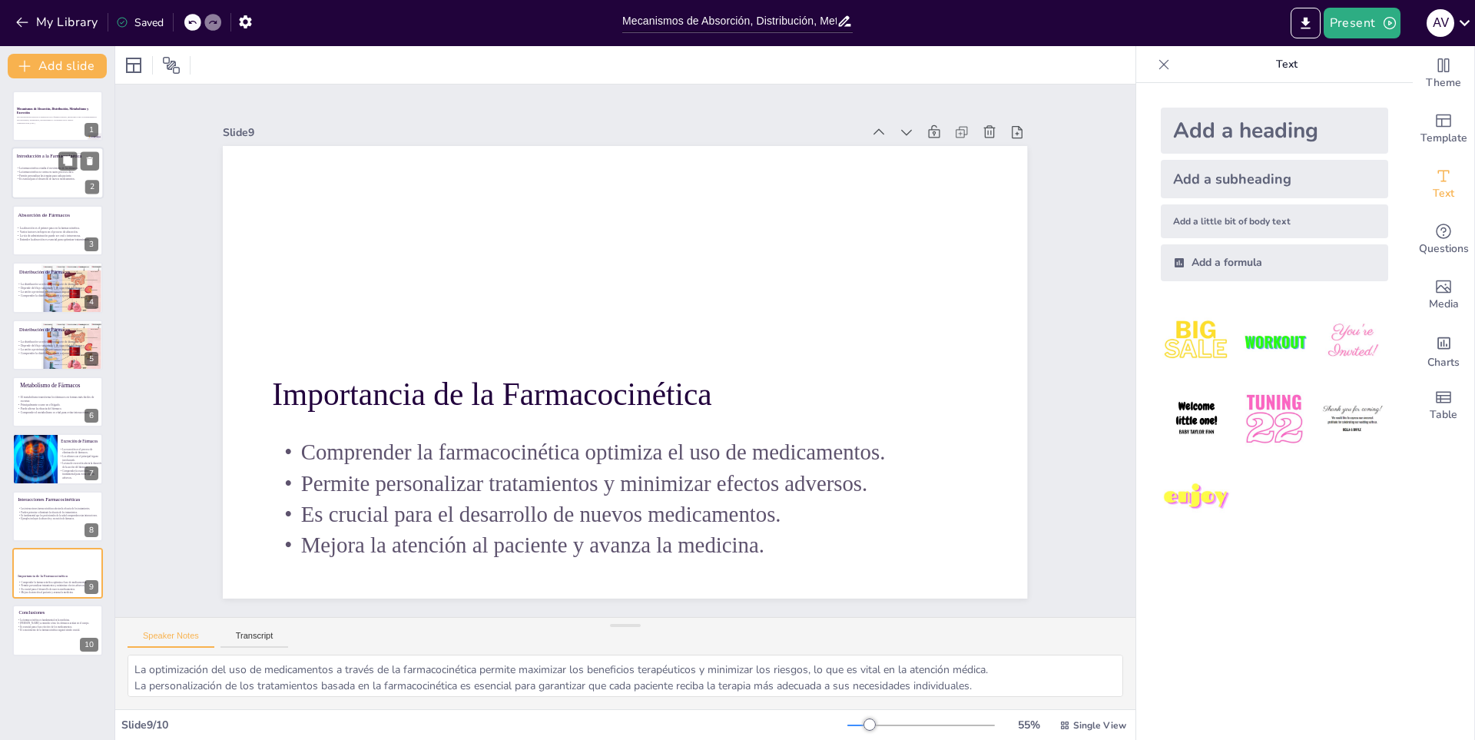
click at [66, 190] on div at bounding box center [79, 173] width 35 height 41
type textarea "La farmacocinética es crucial para entender cómo los medicamentos se comportan …"
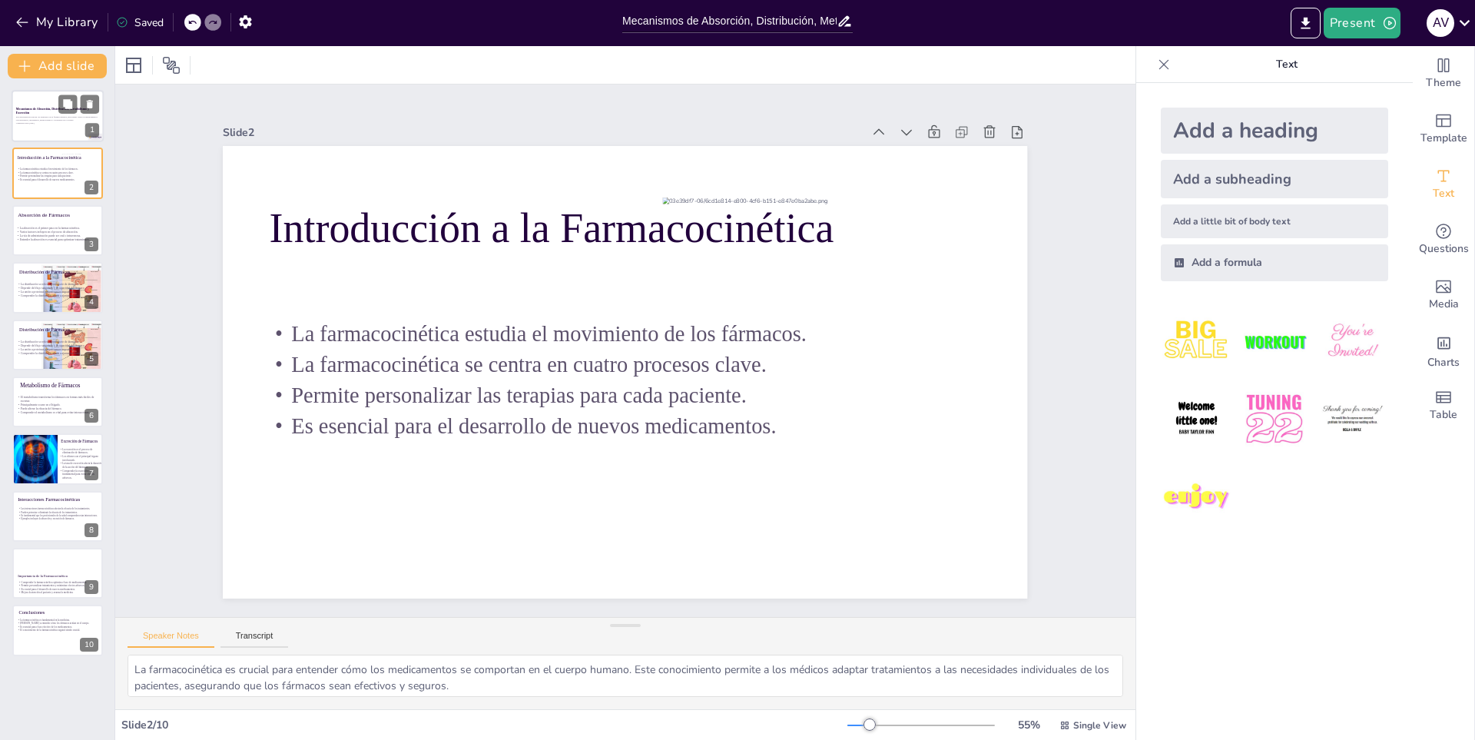
click at [30, 107] on strong "Mecanismos de Absorción, Distribución, Metabolismo y Excreción" at bounding box center [52, 111] width 73 height 8
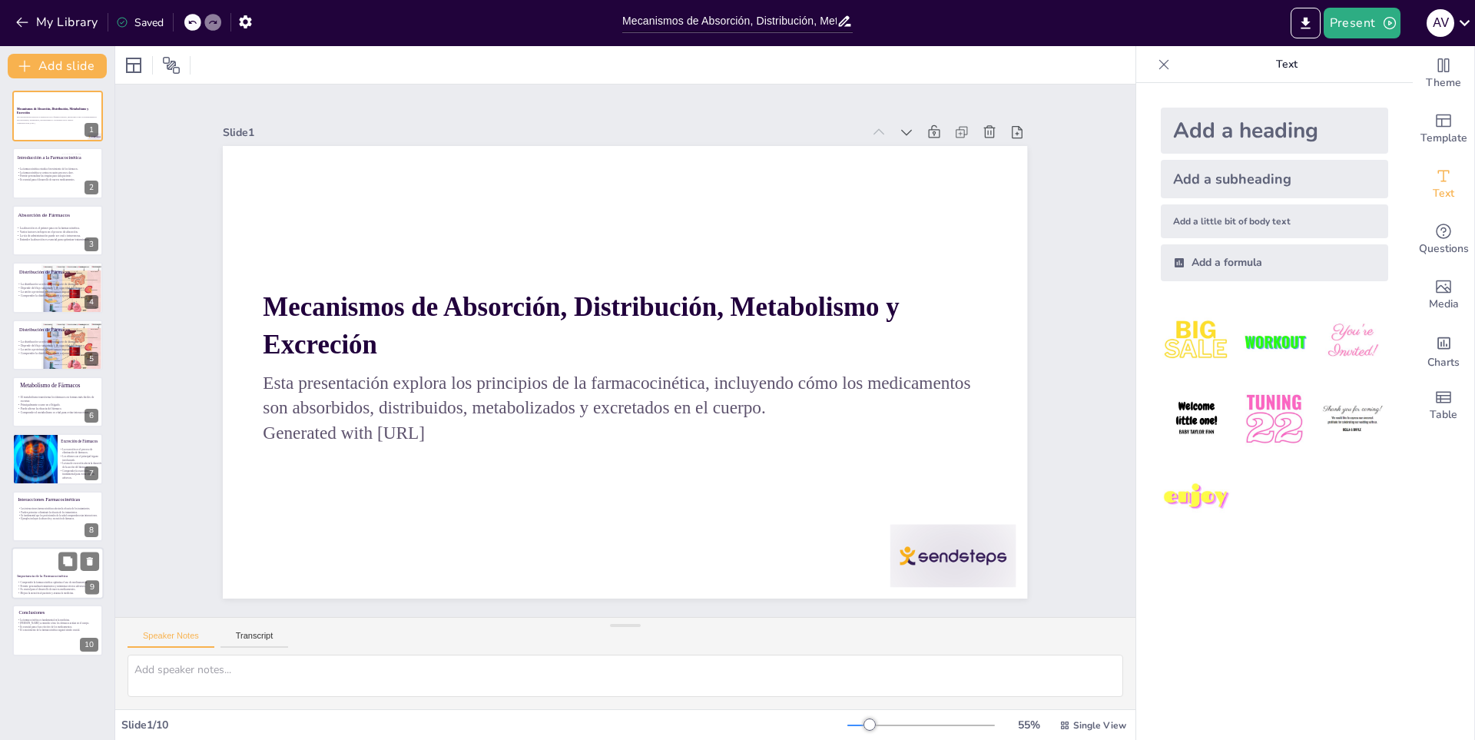
click at [66, 593] on p "Mejora la atención al paciente y avanza la medicina." at bounding box center [68, 593] width 103 height 4
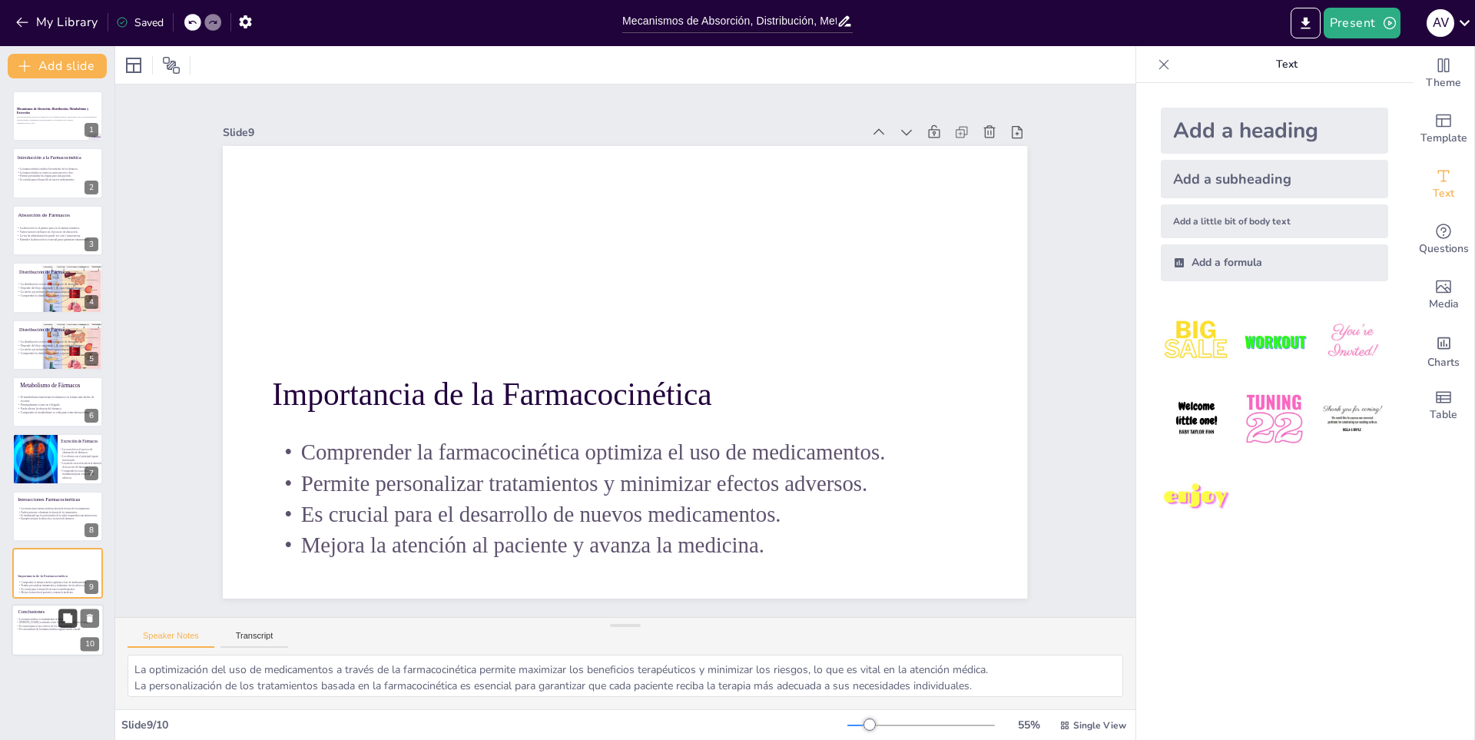
click at [64, 626] on button at bounding box center [67, 618] width 18 height 18
type textarea "La farmacocinética es un pilar en la medicina moderna, ya que proporciona el ma…"
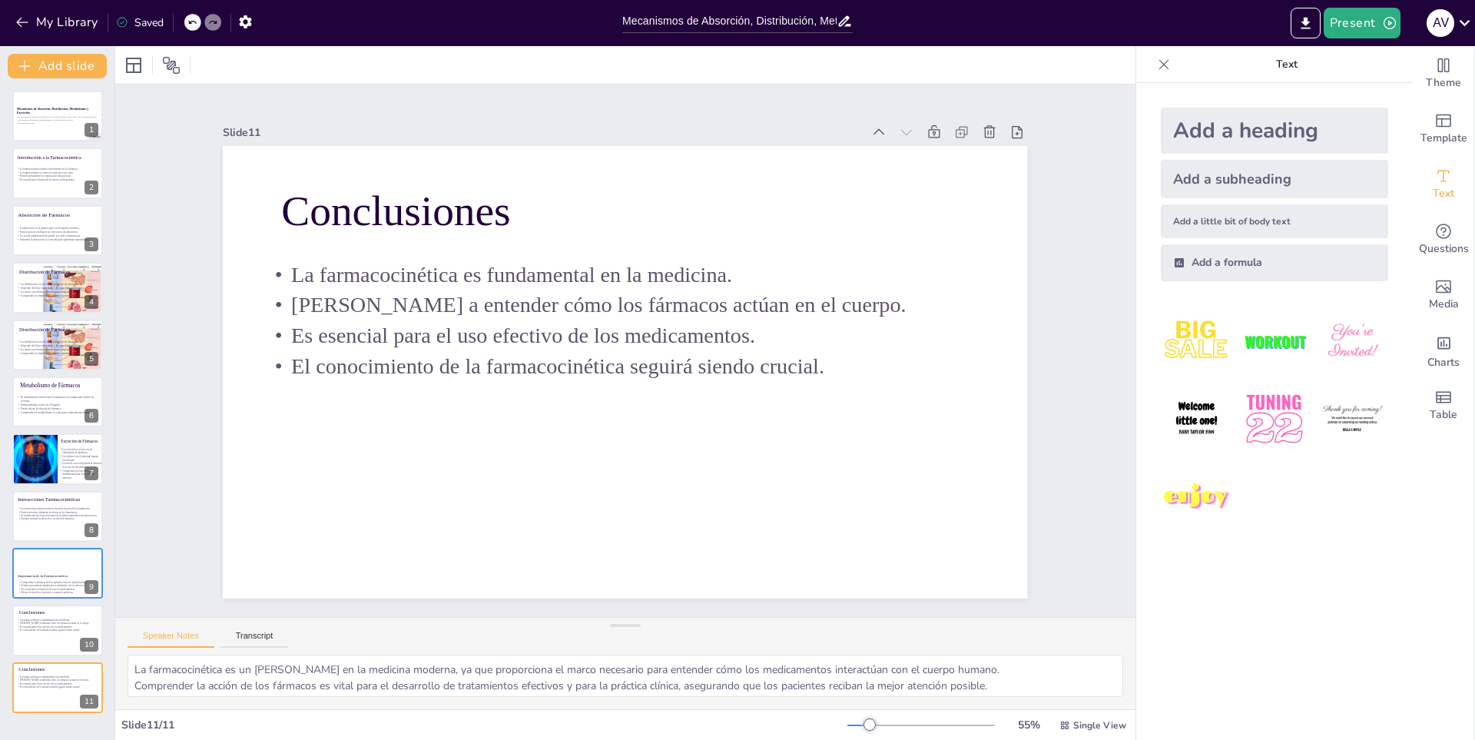
click at [73, 142] on div "Mecanismos de Absorción, Distribución, Metabolismo y Excreción Esta presentació…" at bounding box center [57, 402] width 114 height 622
click at [71, 137] on div at bounding box center [58, 116] width 92 height 52
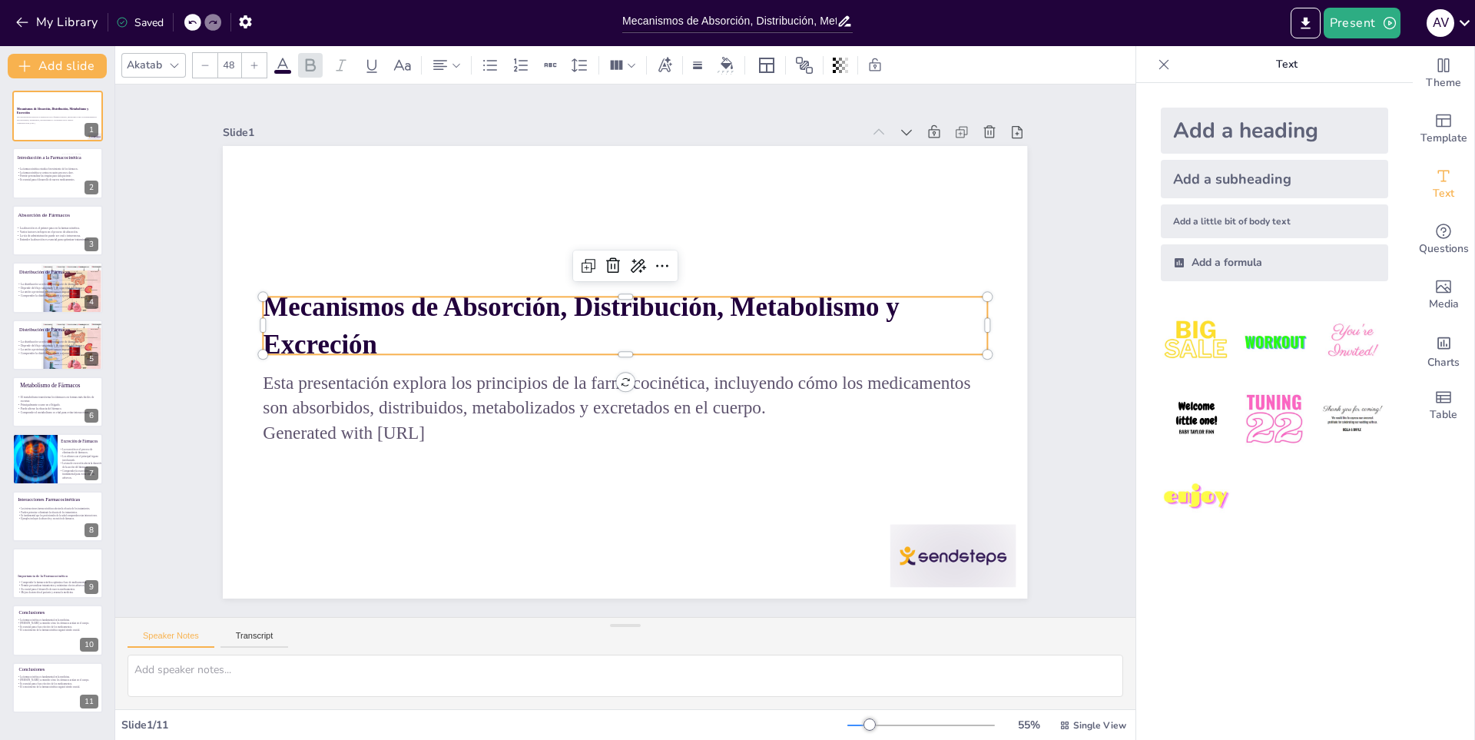
click at [377, 336] on strong "Mecanismos de Absorción, Distribución, Metabolismo y Excreción" at bounding box center [614, 288] width 475 height 492
click at [575, 335] on p "Mecanismos de Absorción, Distribución, Metabolismo y Excreción" at bounding box center [650, 352] width 150 height 727
click at [369, 335] on p "Mecanismos de Absorción, Distribución, Metabolismo y Excreción" at bounding box center [633, 326] width 712 height 295
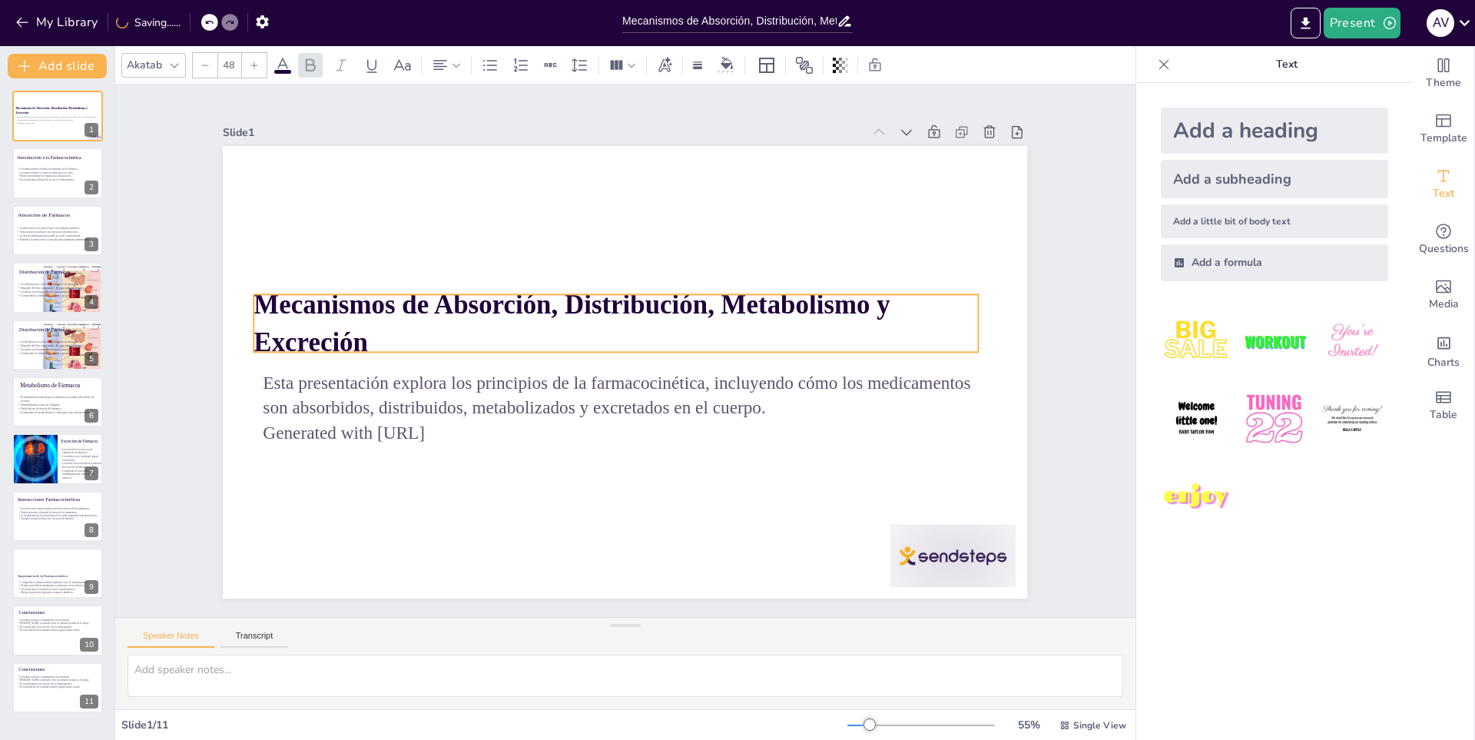
drag, startPoint x: 381, startPoint y: 344, endPoint x: 372, endPoint y: 342, distance: 9.5
click at [372, 342] on p "Mecanismos de Absorción, Distribución, Metabolismo y Excreción" at bounding box center [634, 323] width 630 height 486
click at [356, 339] on p "Mecanismos de Absorción, Distribución, Metabolismo y Excreción" at bounding box center [628, 322] width 692 height 363
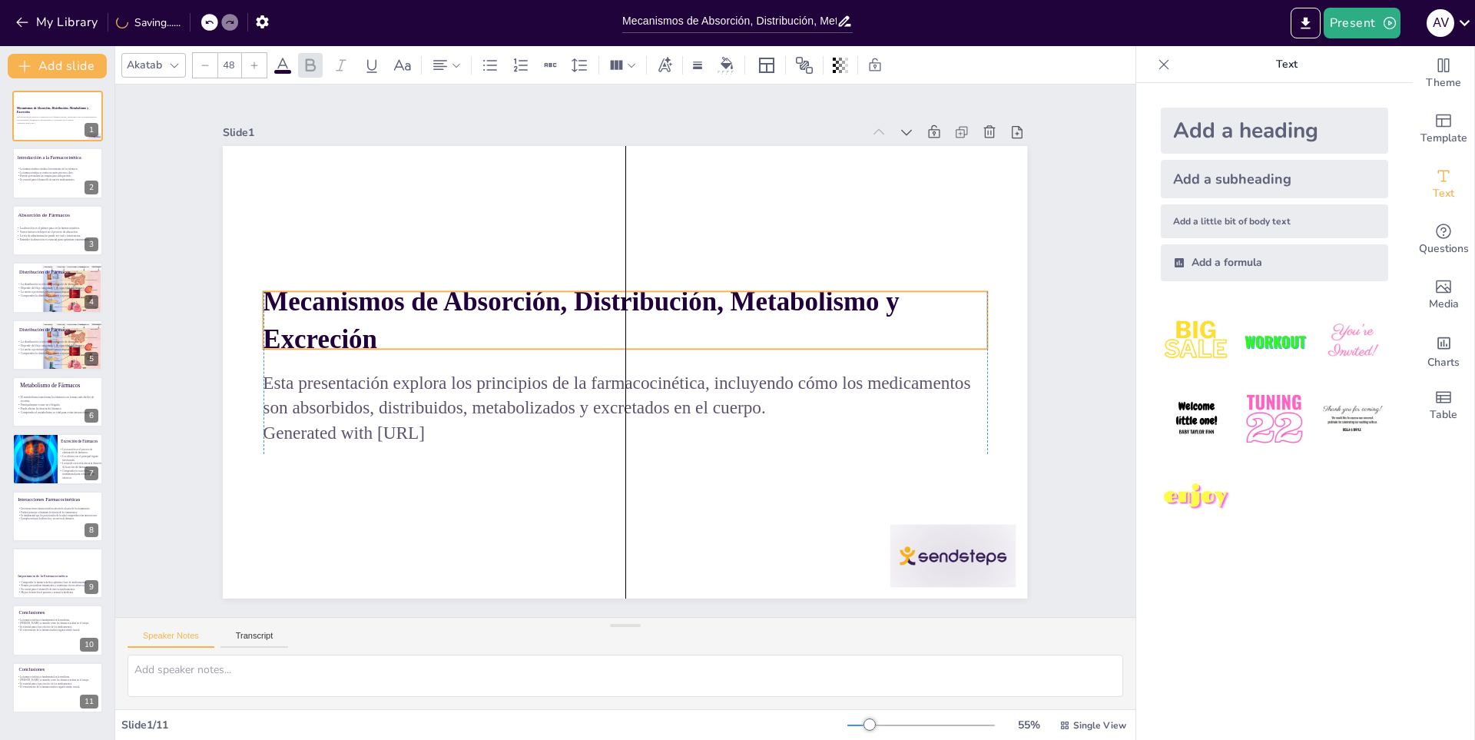
drag, startPoint x: 356, startPoint y: 339, endPoint x: 373, endPoint y: 336, distance: 16.4
click at [373, 336] on p "Mecanismos de Absorción, Distribución, Metabolismo y Excreción" at bounding box center [632, 321] width 724 height 224
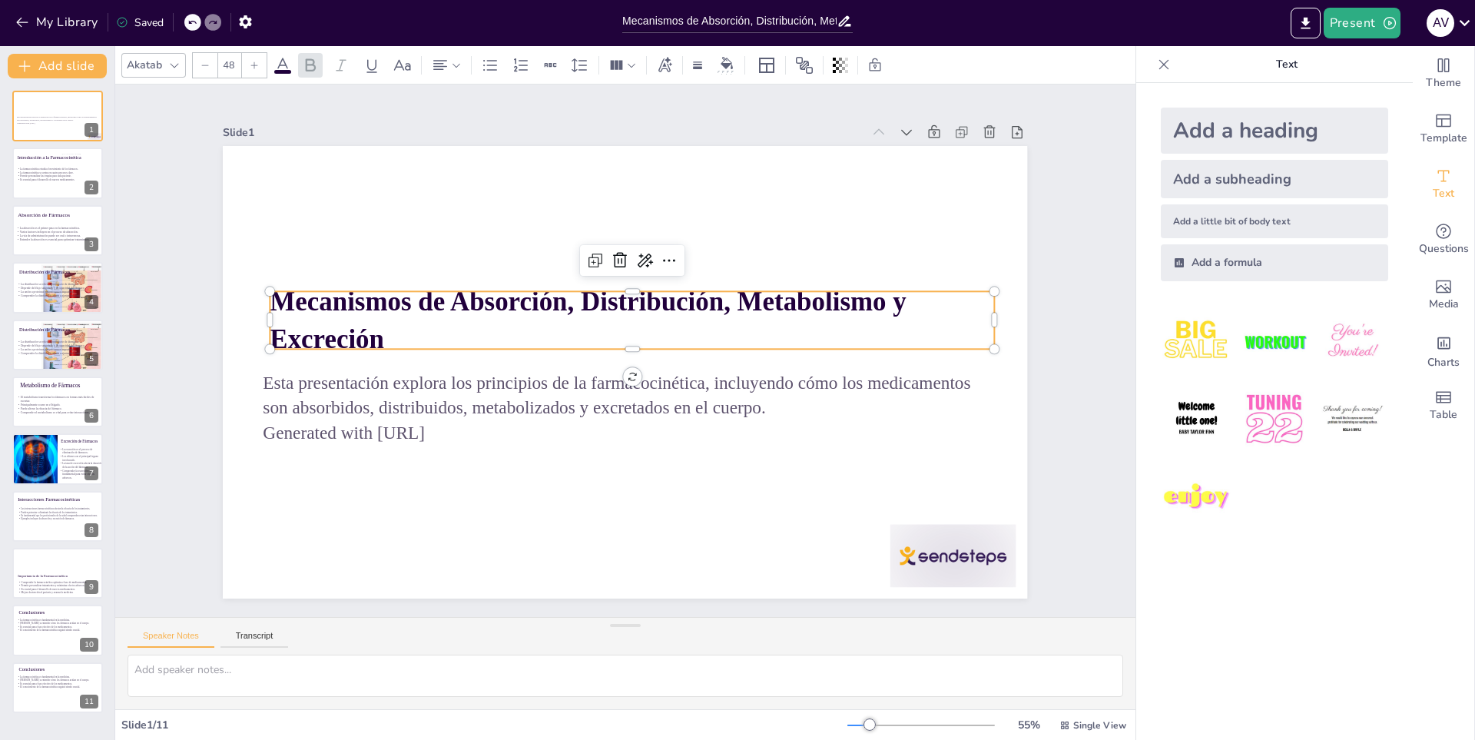
click at [545, 316] on p "Mecanismos de Absorción, Distribución, Metabolismo y Excreción" at bounding box center [657, 351] width 224 height 724
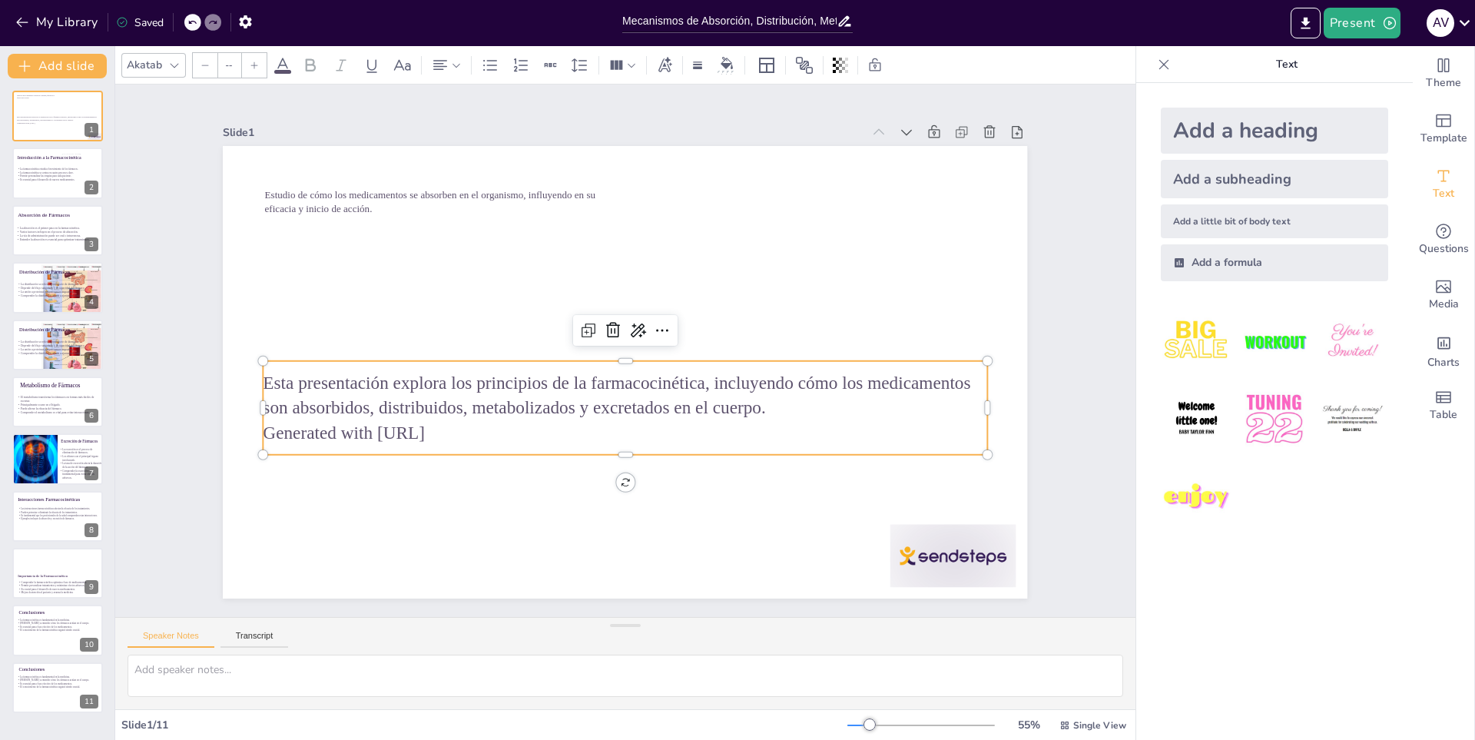
type input "32"
click at [417, 433] on p "Generated with Sendsteps.ai" at bounding box center [617, 432] width 723 height 101
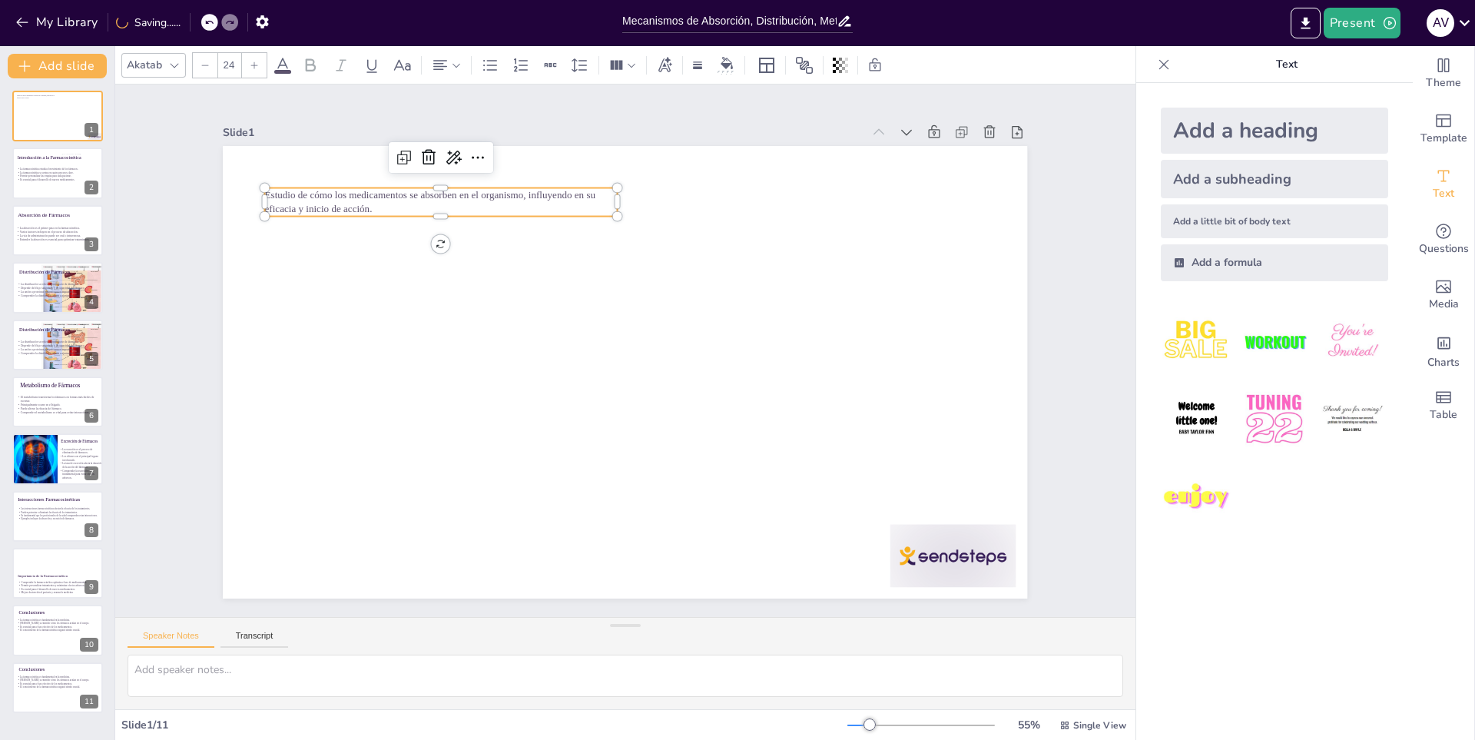
click at [382, 198] on span "Estudio de cómo los medicamentos se absorben en el organismo, influyendo en su …" at bounding box center [531, 118] width 299 height 175
click at [190, 15] on div at bounding box center [192, 22] width 17 height 17
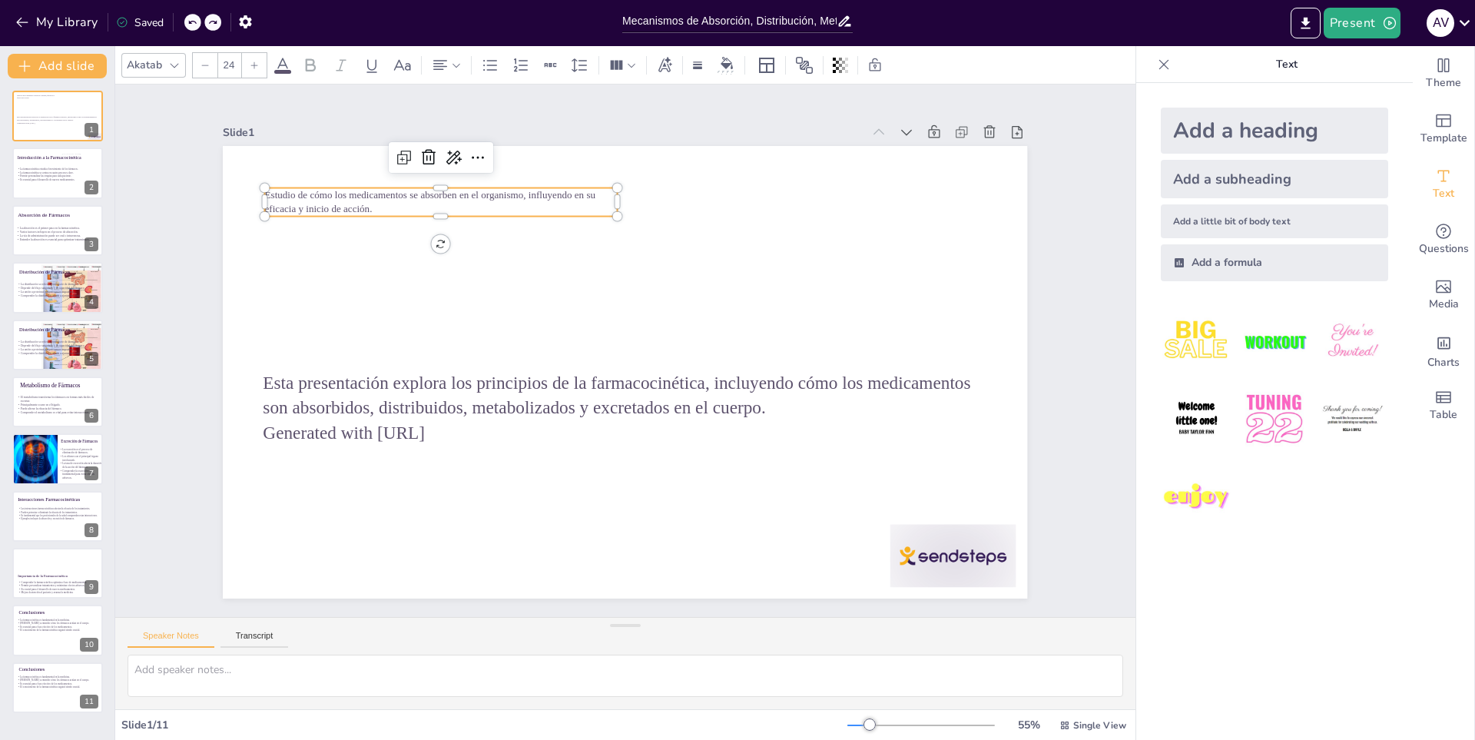
click at [190, 15] on div at bounding box center [192, 22] width 17 height 17
click at [190, 15] on div "My Library Saved" at bounding box center [130, 22] width 260 height 28
click at [207, 20] on div at bounding box center [212, 22] width 17 height 17
click at [209, 20] on icon at bounding box center [208, 22] width 9 height 9
click at [211, 22] on div at bounding box center [202, 22] width 37 height 17
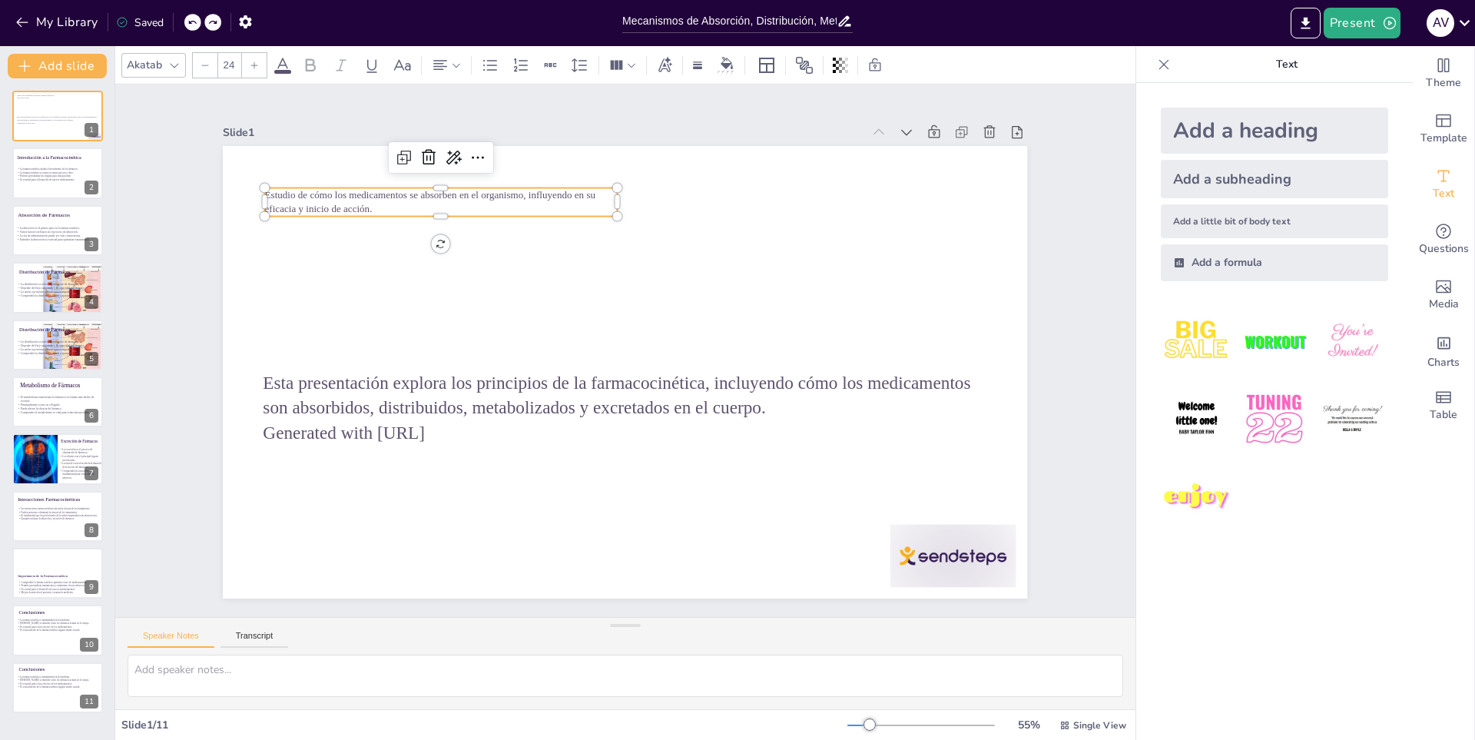
click at [211, 22] on icon at bounding box center [213, 23] width 8 height 4
click at [193, 20] on icon at bounding box center [191, 22] width 9 height 9
click at [191, 20] on icon at bounding box center [191, 22] width 9 height 9
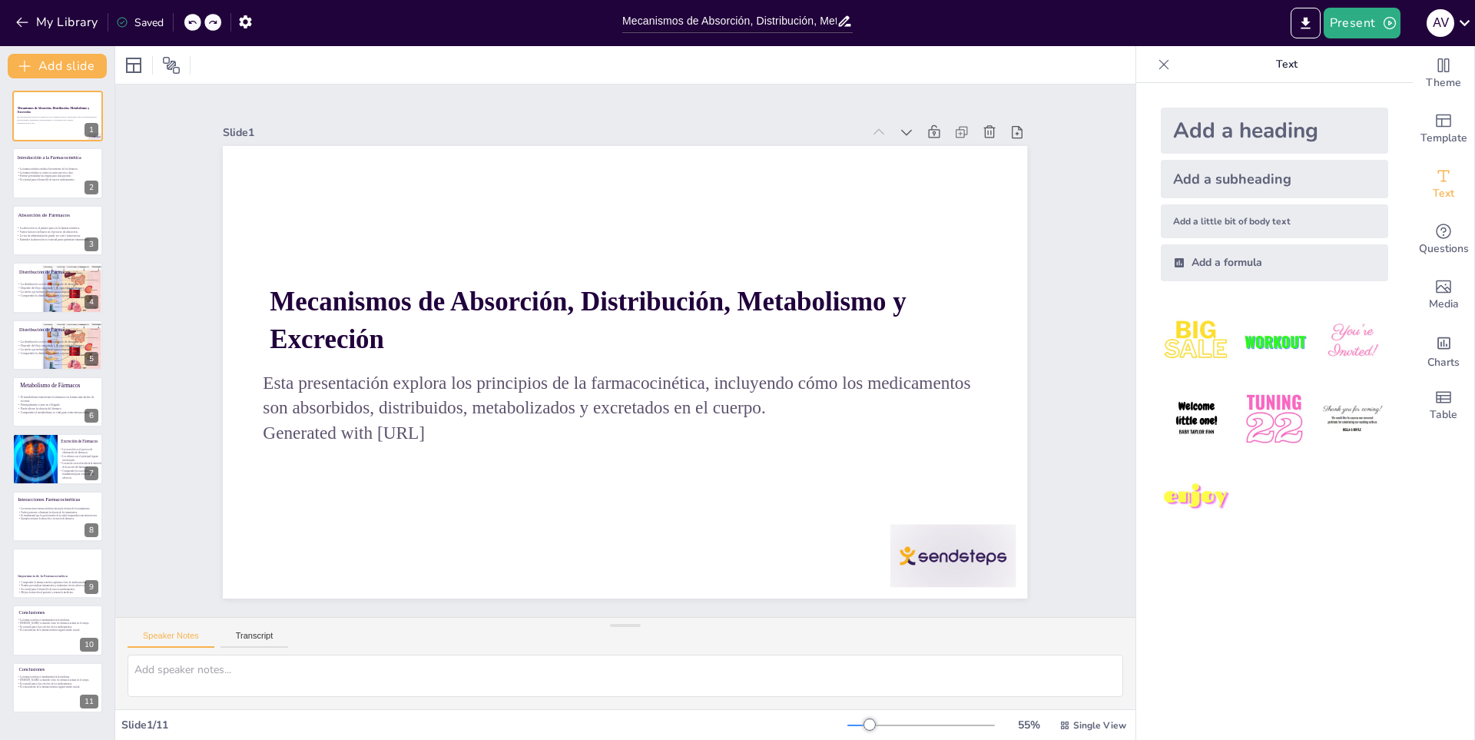
click at [191, 20] on icon at bounding box center [191, 22] width 9 height 9
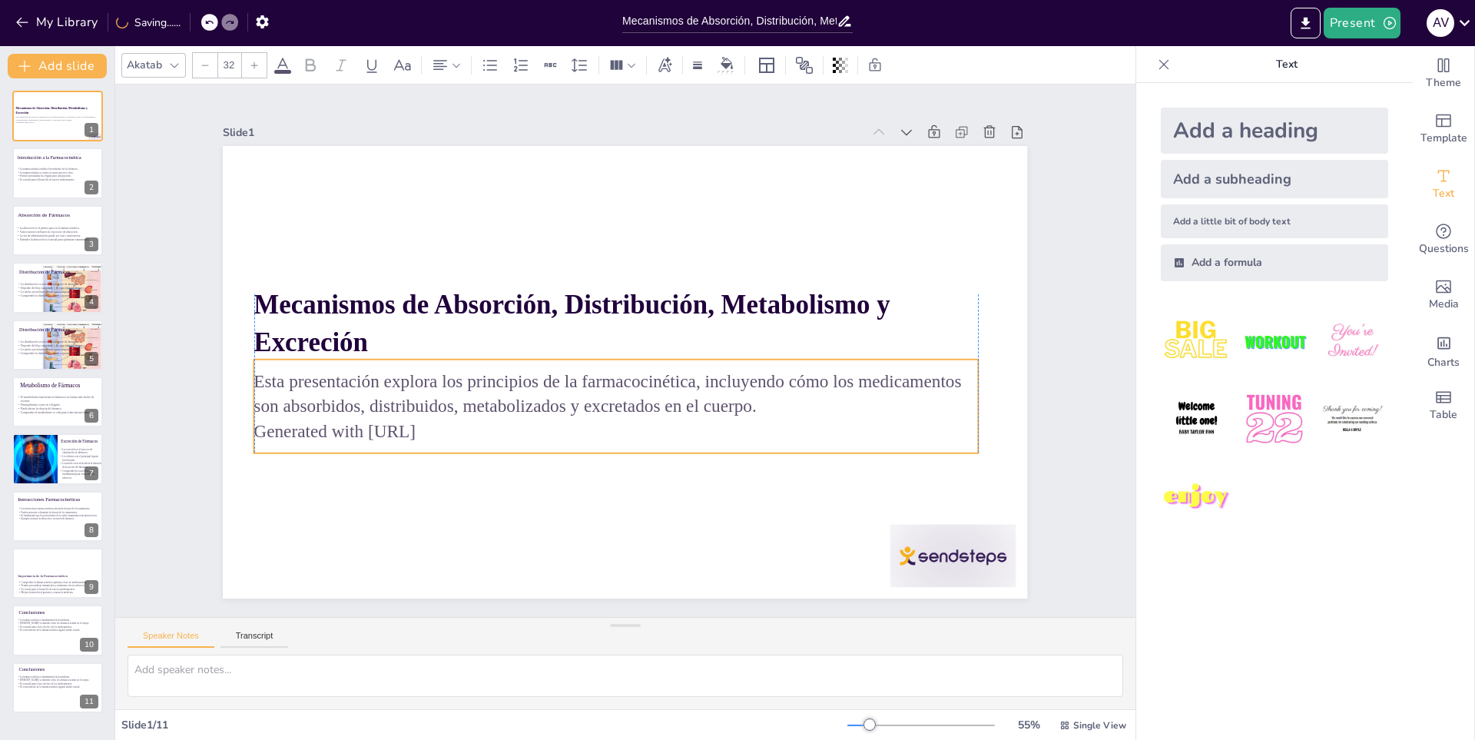
drag, startPoint x: 467, startPoint y: 432, endPoint x: 450, endPoint y: 430, distance: 17.0
click at [450, 430] on p "Generated with Sendsteps.ai" at bounding box center [616, 431] width 724 height 25
click at [450, 430] on p "Generated with Sendsteps.ai" at bounding box center [592, 426] width 714 height 175
click at [432, 422] on p "Generated with Sendsteps.ai" at bounding box center [609, 431] width 724 height 25
click at [431, 421] on p "Generated with Sendsteps.ai" at bounding box center [592, 425] width 714 height 175
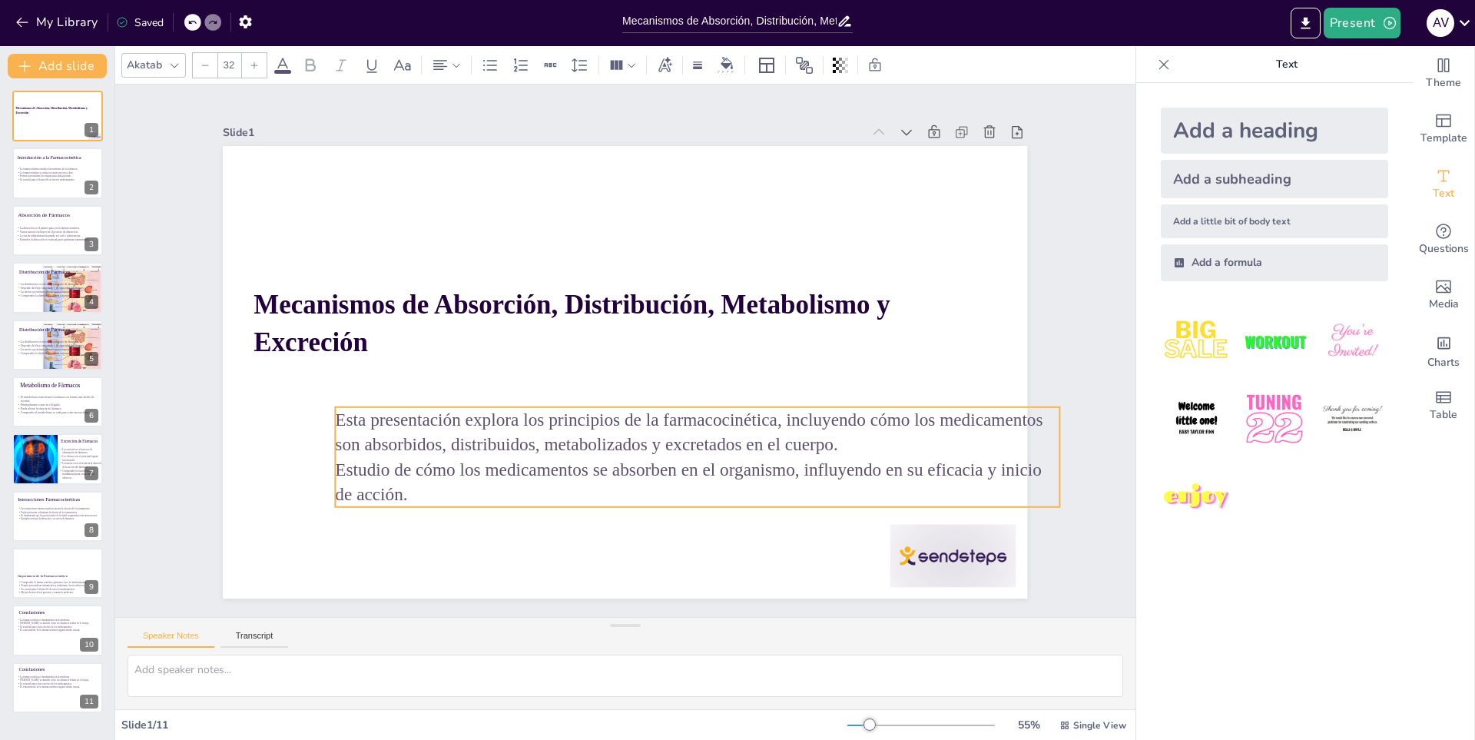
drag, startPoint x: 743, startPoint y: 399, endPoint x: 826, endPoint y: 452, distance: 98.4
click at [836, 448] on p "Esta presentación explora los principios de la farmacocinética, incluyendo cómo…" at bounding box center [668, 450] width 704 height 271
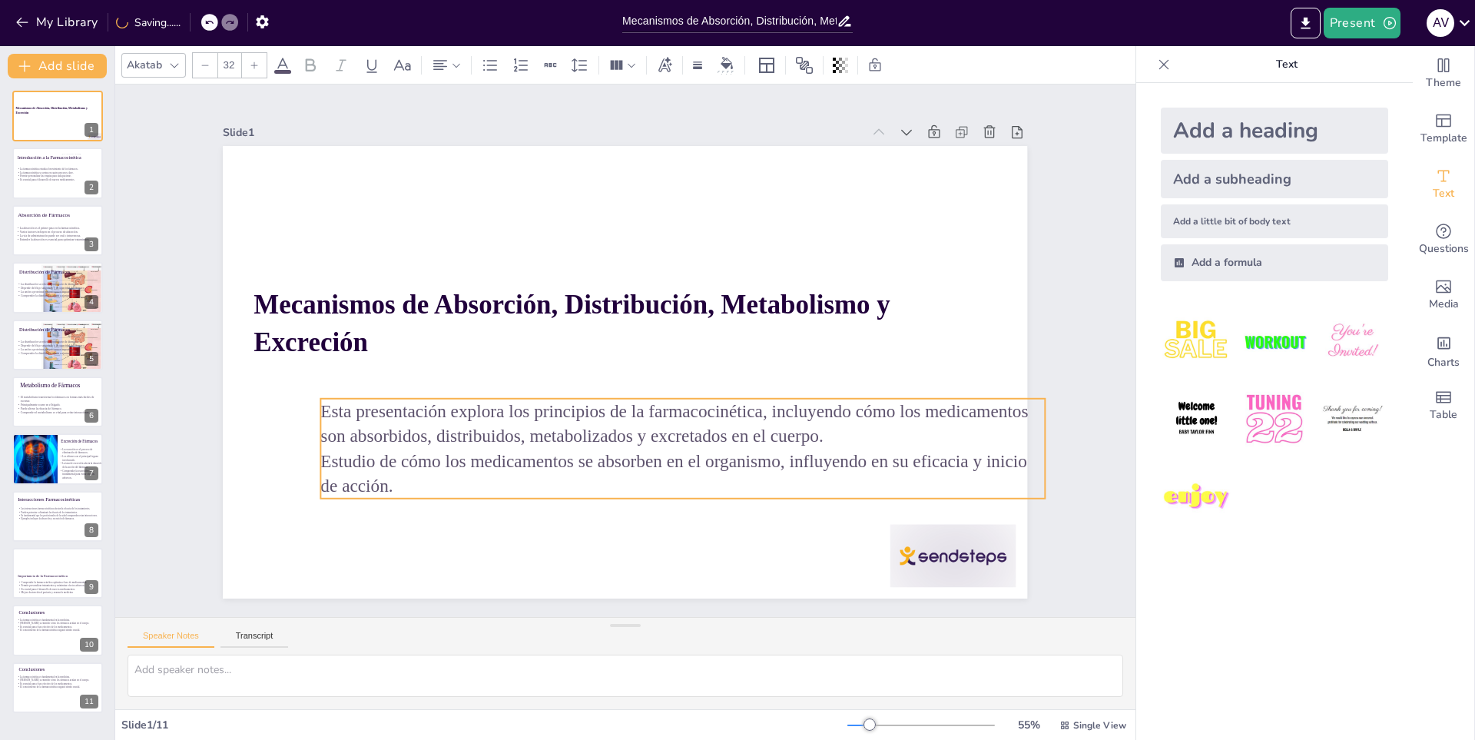
drag, startPoint x: 825, startPoint y: 442, endPoint x: 815, endPoint y: 439, distance: 10.2
click at [815, 439] on p "Esta presentación explora los principios de la farmacocinética, incluyendo cómo…" at bounding box center [666, 434] width 718 height 200
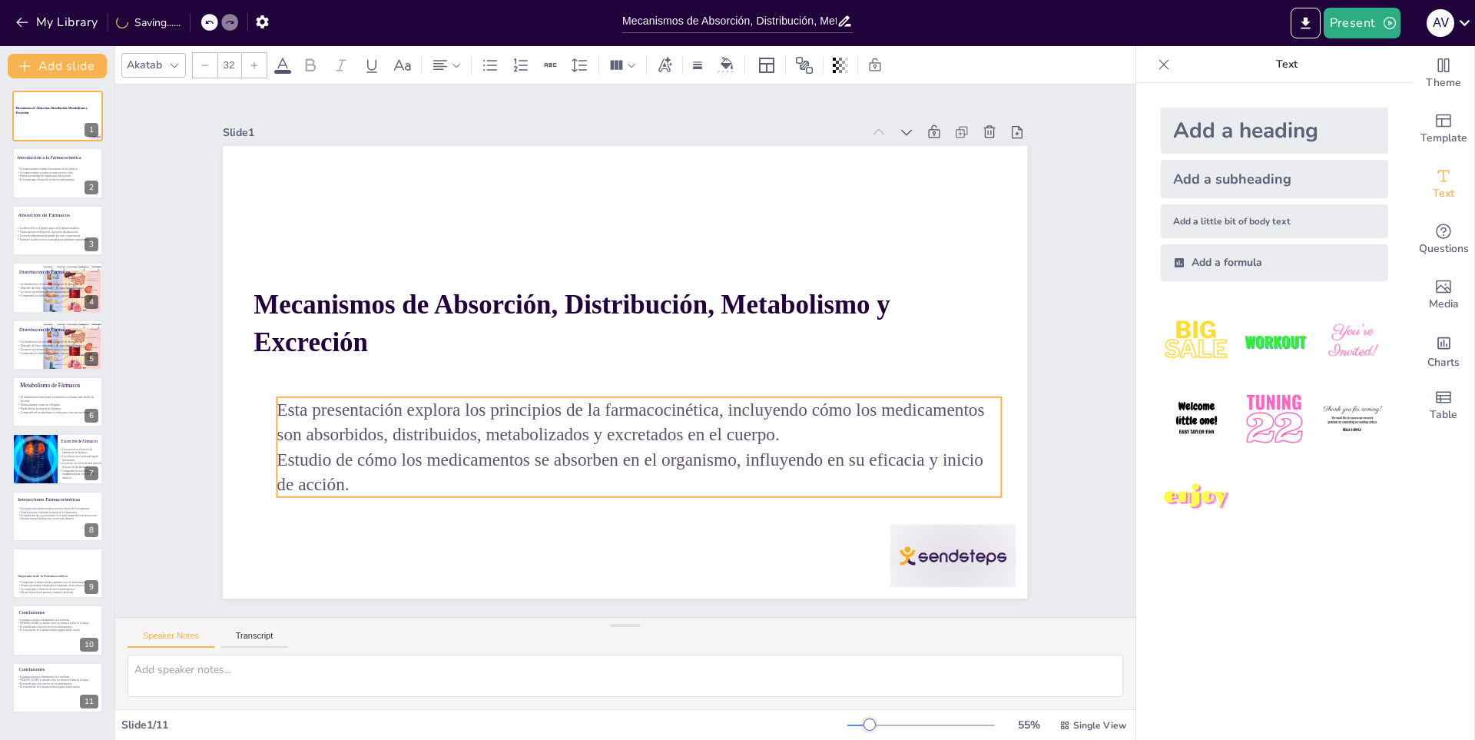
drag, startPoint x: 808, startPoint y: 431, endPoint x: 757, endPoint y: 435, distance: 50.8
click at [757, 435] on span "Esta presentación explora los principios de la farmacocinética, incluyendo cómo…" at bounding box center [630, 421] width 707 height 45
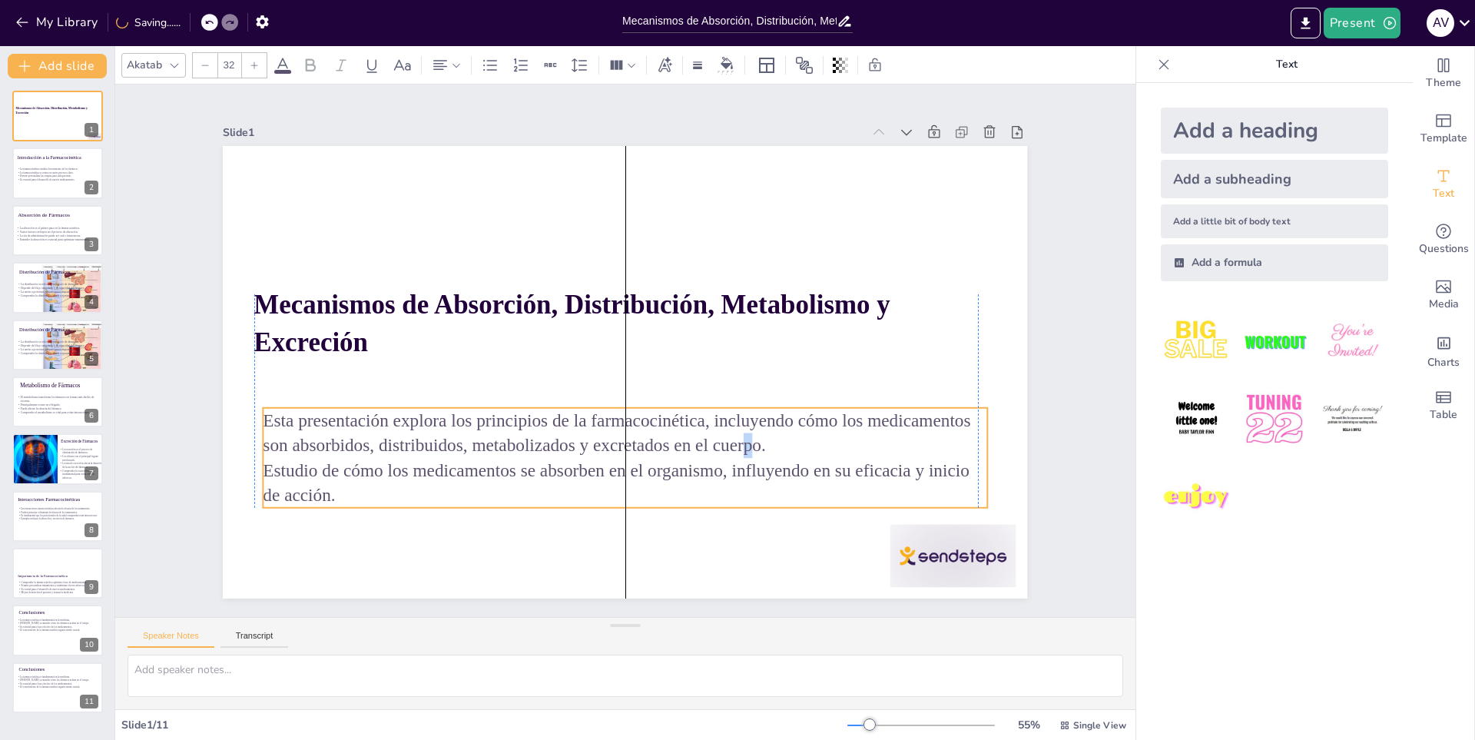
drag, startPoint x: 747, startPoint y: 439, endPoint x: 736, endPoint y: 443, distance: 12.4
click at [736, 443] on span "Esta presentación explora los principios de la farmacocinética, incluyendo cómo…" at bounding box center [584, 411] width 664 height 306
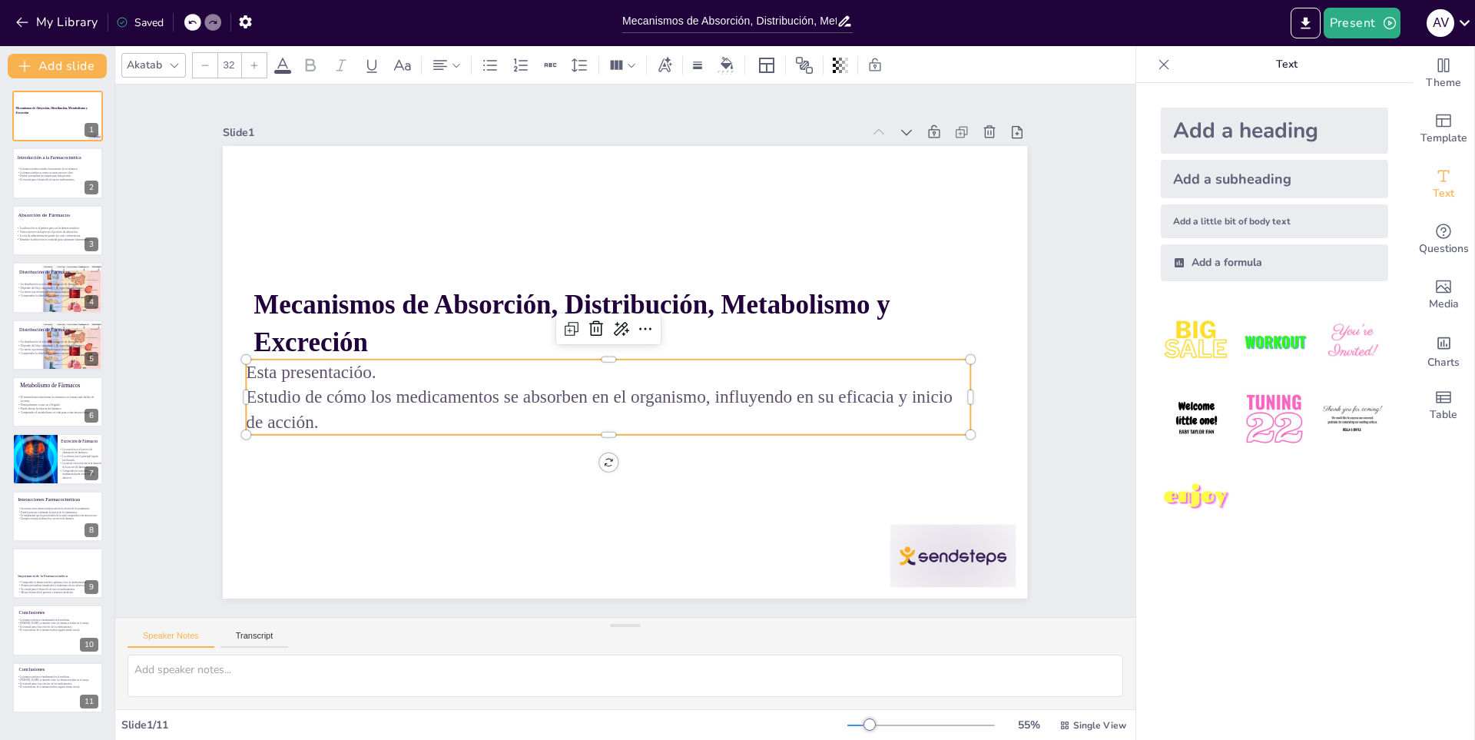
click at [377, 369] on p "Esta presentacióo." at bounding box center [606, 370] width 723 height 101
click at [240, 390] on p "Estudio de cómo los medicamentos se absorben en el organismo, influyendo en su …" at bounding box center [602, 406] width 725 height 125
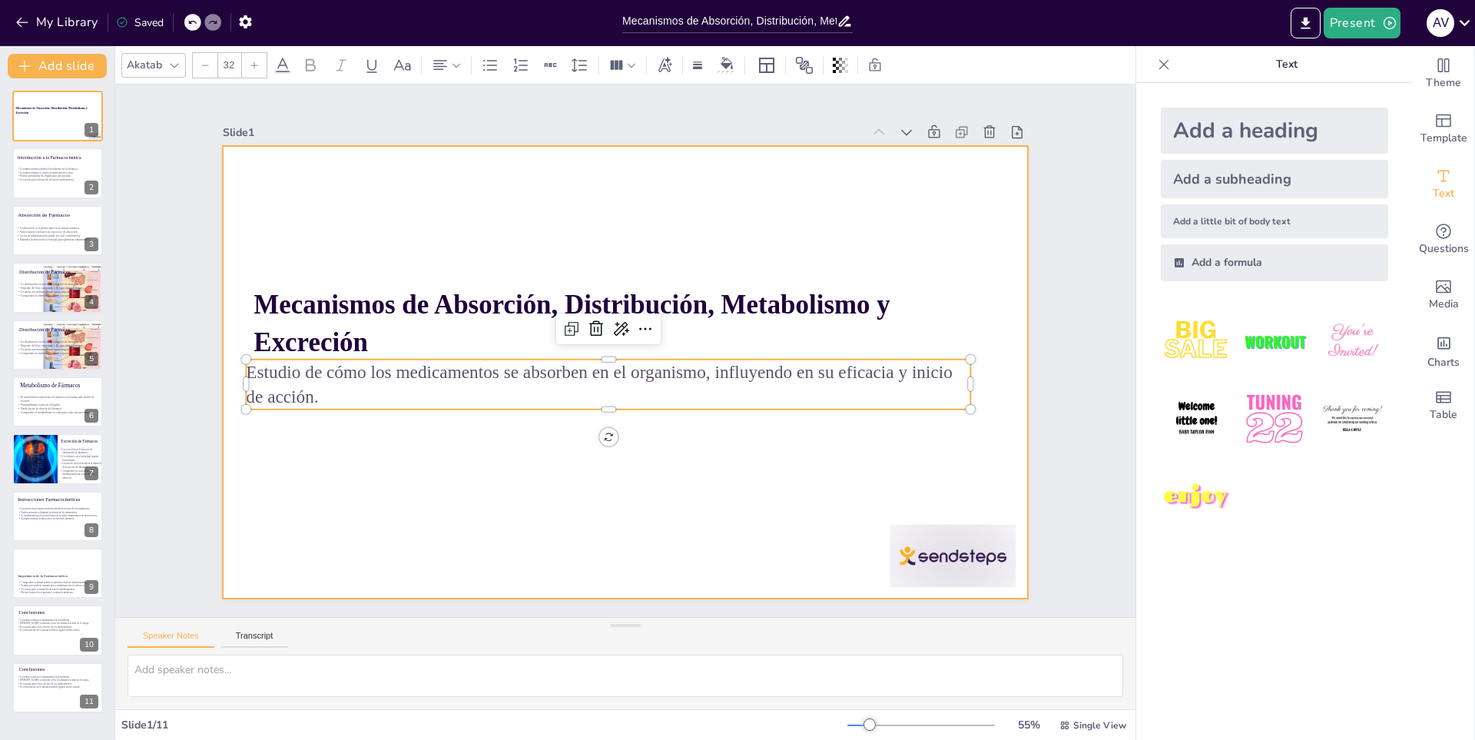
click at [356, 445] on div at bounding box center [616, 370] width 919 height 740
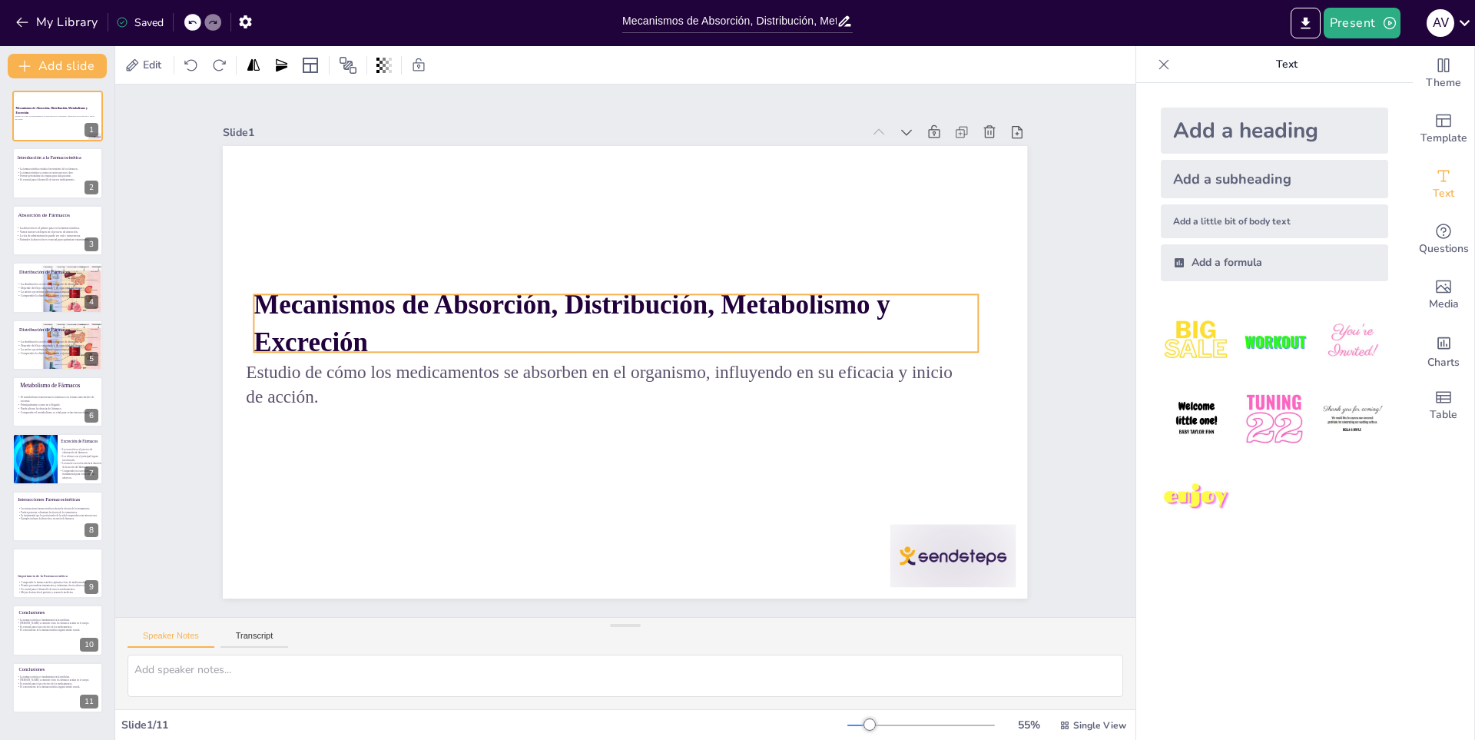
click at [399, 337] on p "Mecanismos de Absorción, Distribución, Metabolismo y Excreción" at bounding box center [642, 327] width 486 height 630
click at [376, 336] on p "Mecanismos de Absorción, Distribución, Metabolismo y Excreción" at bounding box center [631, 322] width 664 height 427
click at [375, 336] on p "Mecanismos de Absorción, Distribución, Metabolismo y Excreción" at bounding box center [628, 322] width 692 height 363
drag, startPoint x: 363, startPoint y: 339, endPoint x: 348, endPoint y: 343, distance: 15.3
click at [358, 340] on p "Mecanismos de Absorción, Distribución, Metabolismo y Excreción" at bounding box center [618, 322] width 727 height 151
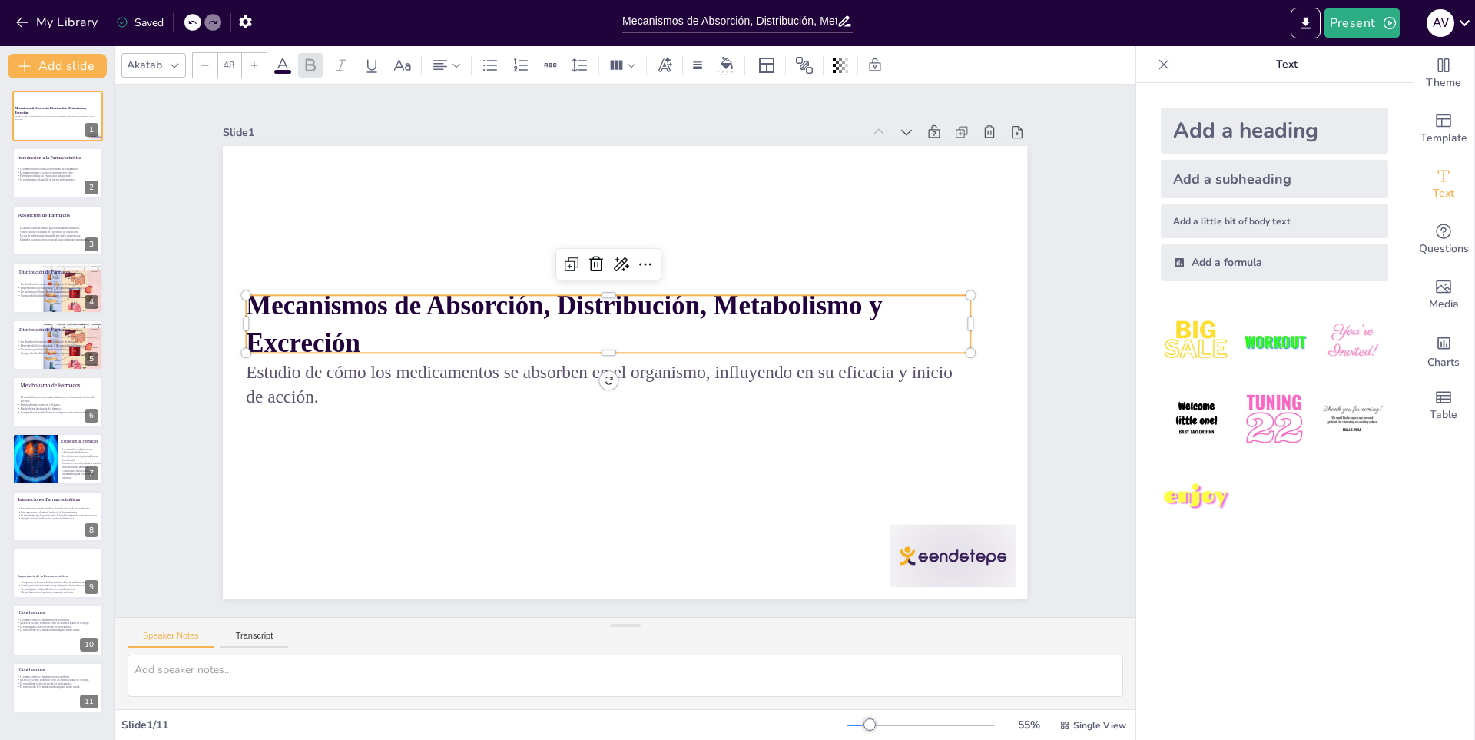
click at [349, 340] on p "Mecanismos de Absorción, Distribución, Metabolismo y Excreción" at bounding box center [610, 322] width 727 height 150
click at [346, 340] on strong "Mecanismos de Absorción, Distribución, Metabolismo y Excreción" at bounding box center [581, 284] width 608 height 287
click at [337, 340] on strong "Mecanismos de Absorción, Distribución, Metabolismo y Excreción" at bounding box center [571, 293] width 636 height 161
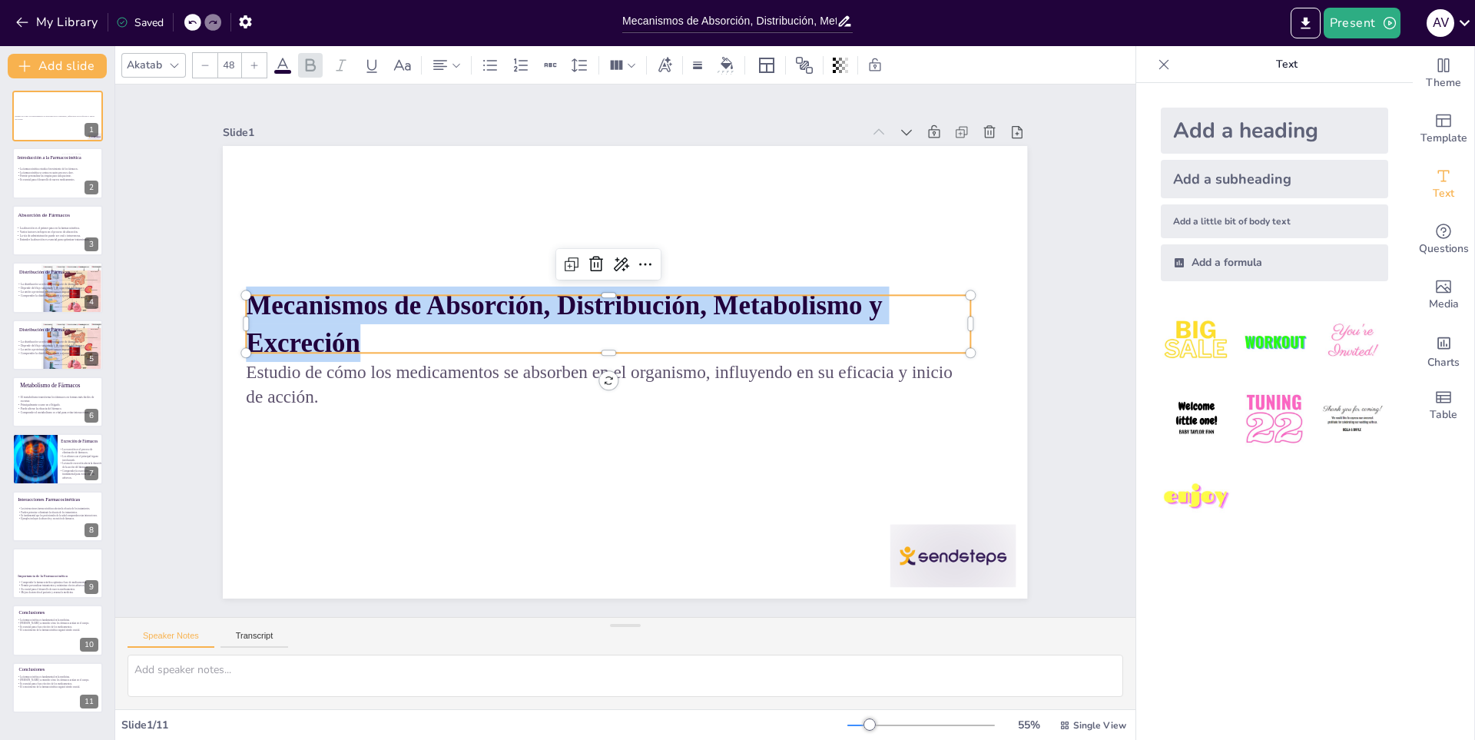
click at [337, 340] on span "Mecanismos de Absorción, Distribución, Metabolismo y Excreción" at bounding box center [568, 299] width 640 height 96
click at [373, 339] on span "Mecanismos de Absorción, Distribución, Metabolismo y Excreción" at bounding box center [691, 371] width 636 height 134
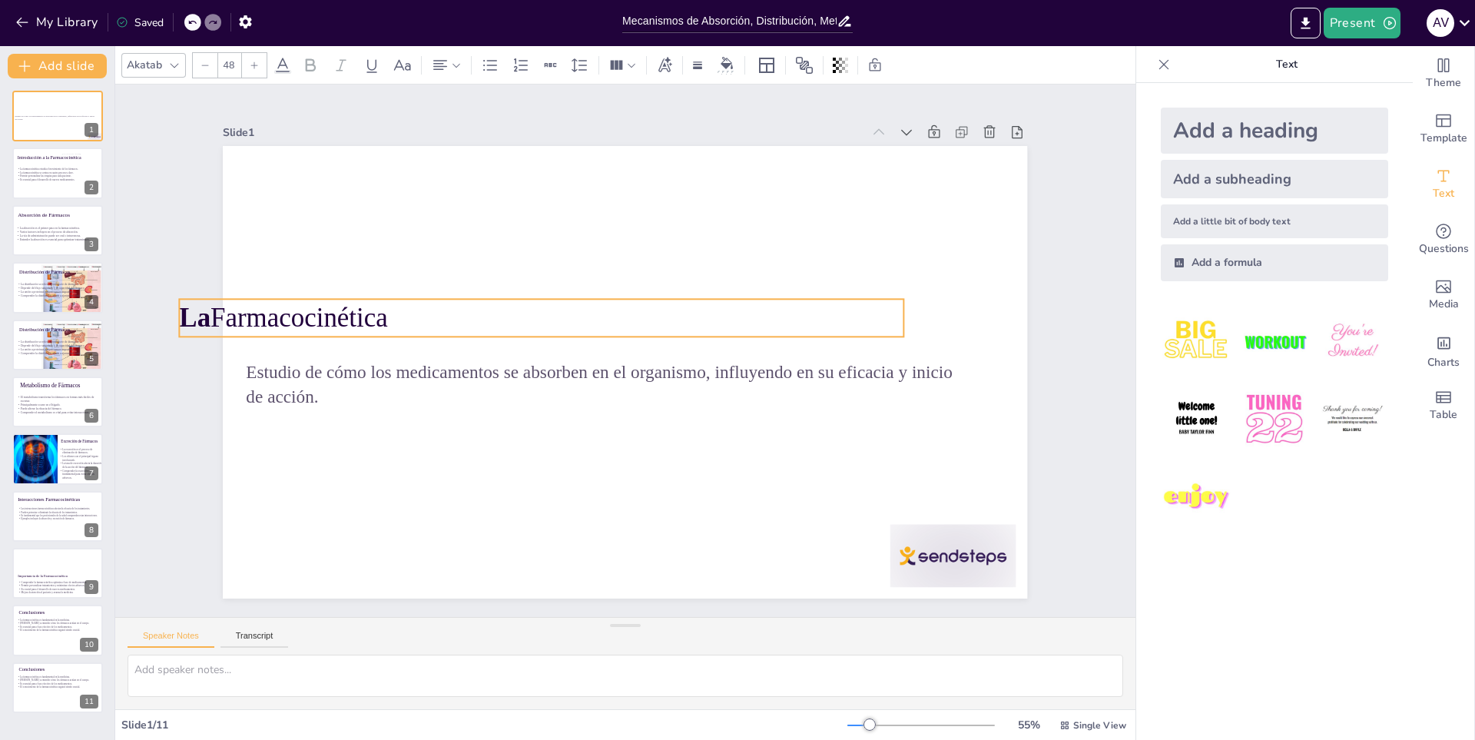
click at [468, 320] on p "La Farmacocinética" at bounding box center [546, 309] width 724 height 113
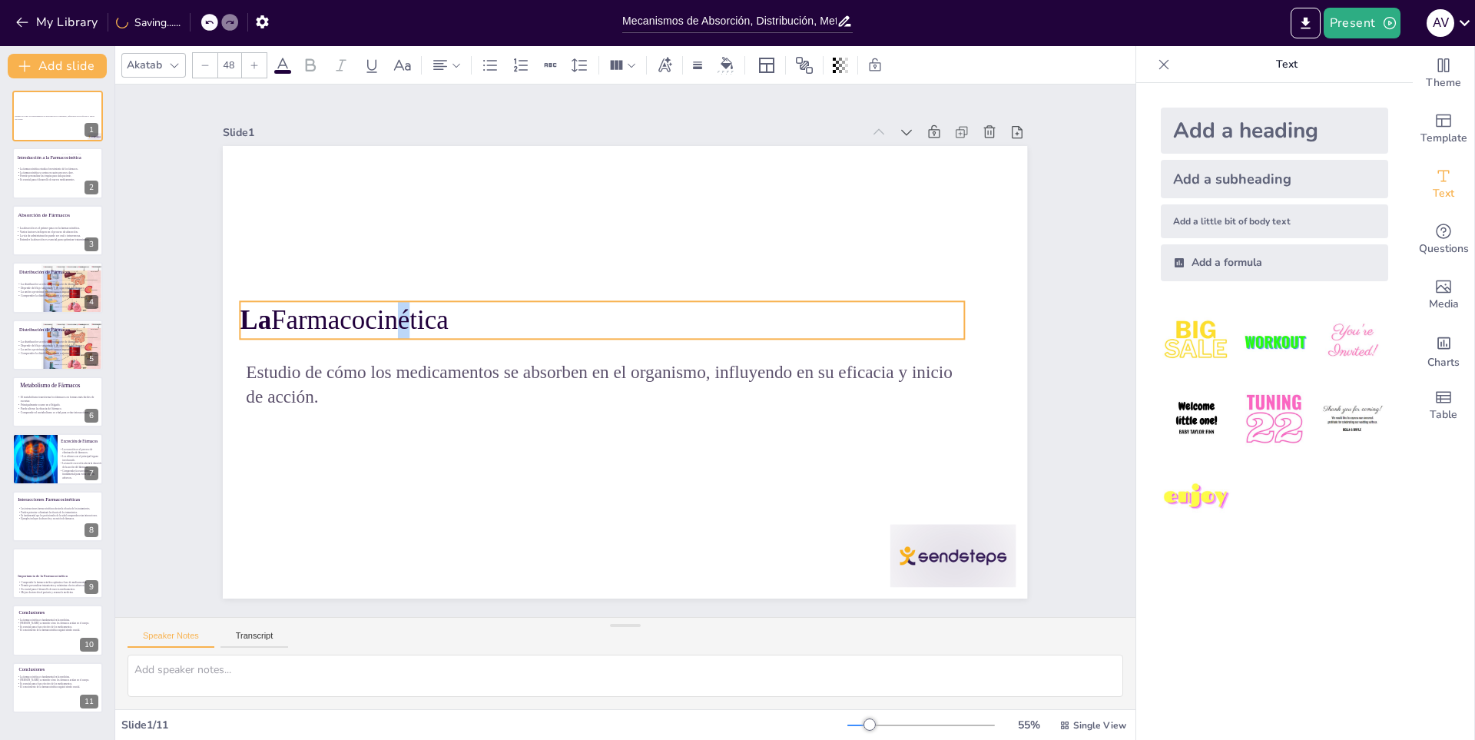
click at [479, 314] on p "La Farmacocinética" at bounding box center [643, 317] width 329 height 677
click at [458, 319] on p "La Farmacocinética" at bounding box center [632, 312] width 512 height 563
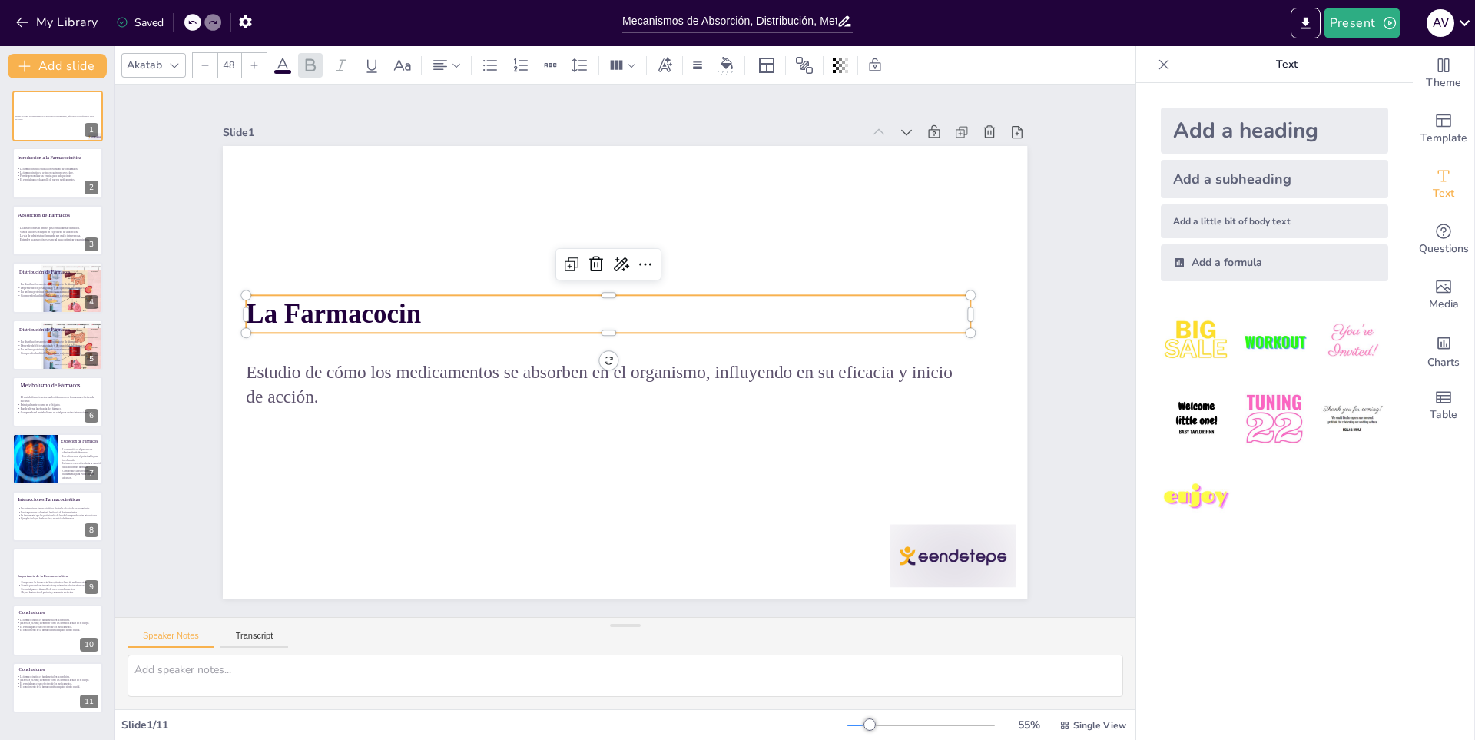
click at [454, 319] on p "La Farmacocin" at bounding box center [625, 310] width 677 height 329
drag, startPoint x: 504, startPoint y: 318, endPoint x: 535, endPoint y: 320, distance: 31.6
click at [535, 320] on p "La Farmacocinética" at bounding box center [642, 315] width 724 height 113
click at [548, 323] on p "La Farmacocinética" at bounding box center [643, 317] width 724 height 113
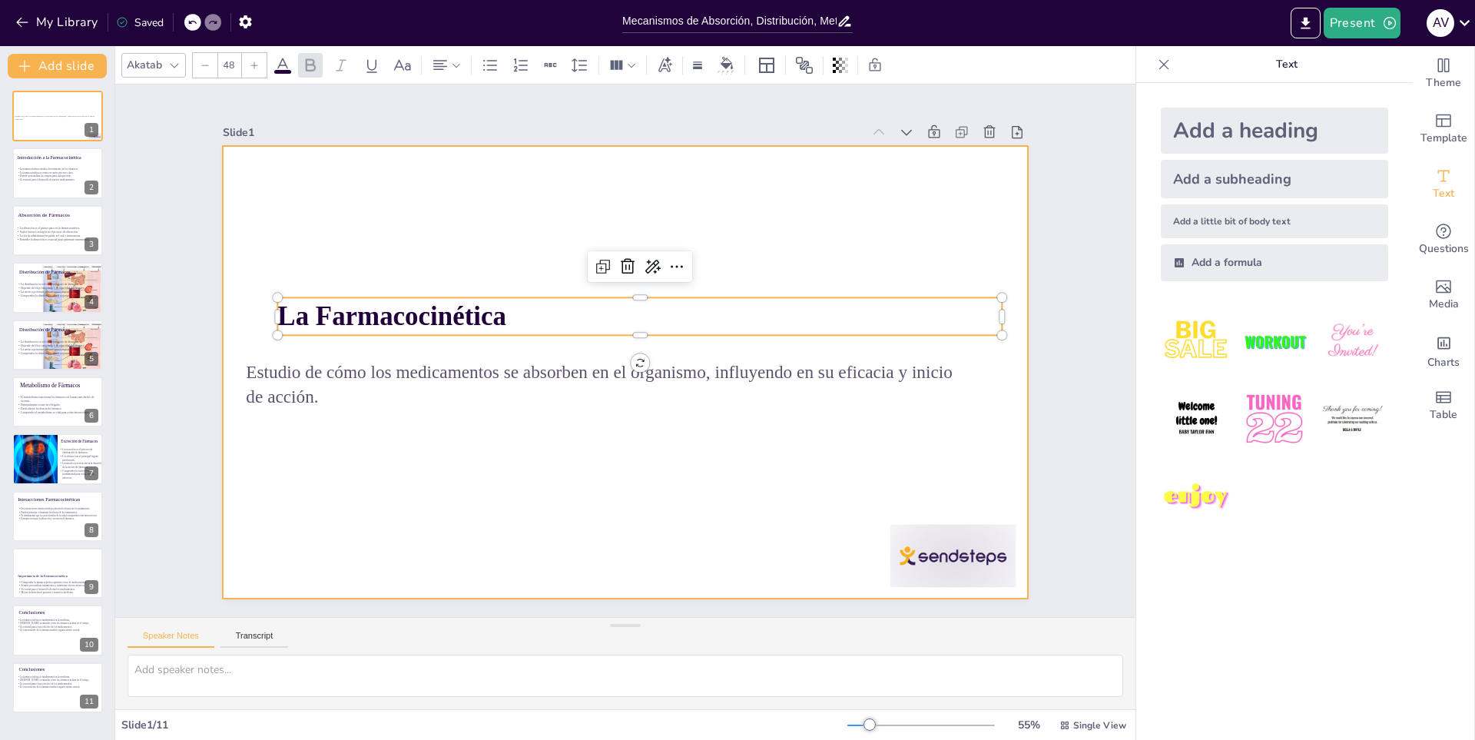
click at [530, 406] on div at bounding box center [622, 372] width 847 height 535
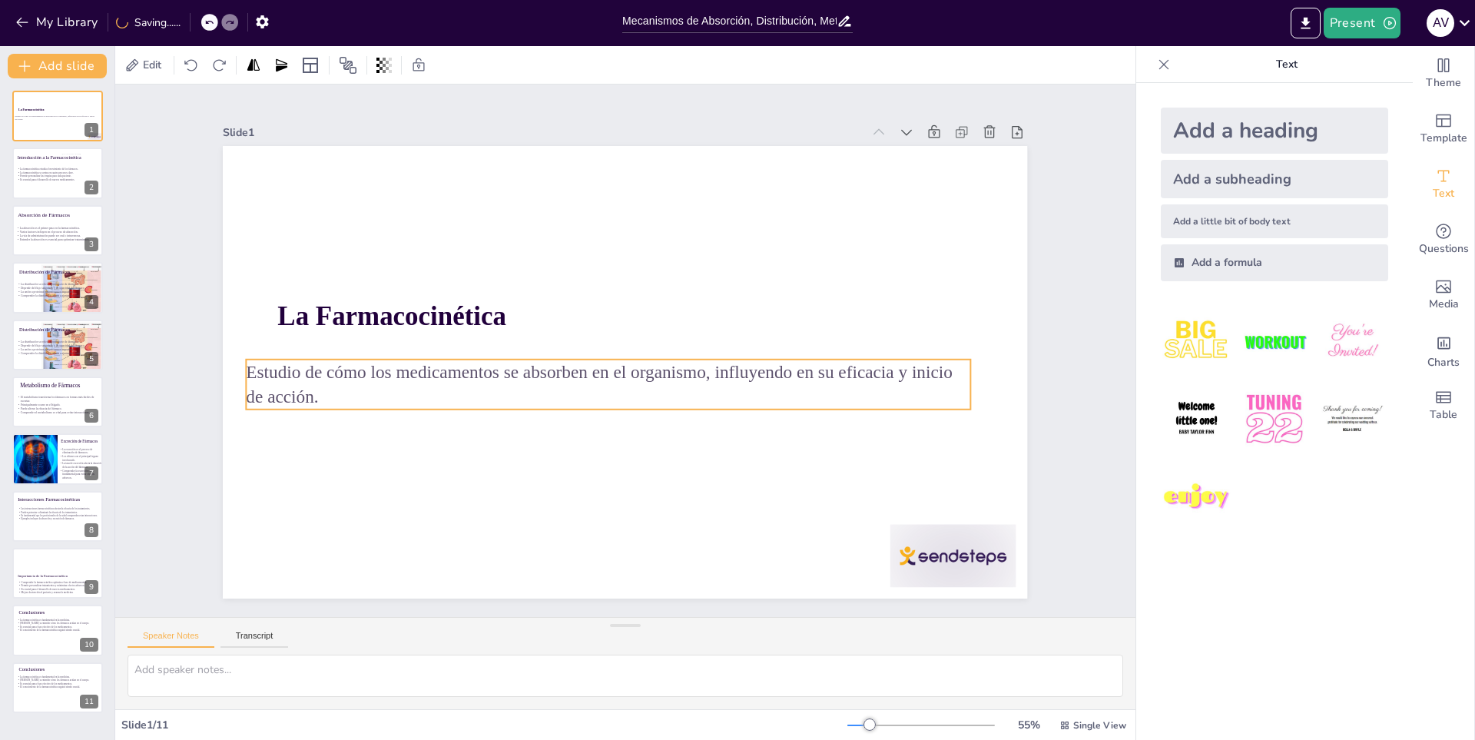
click at [520, 378] on p "Estudio de cómo los medicamentos se absorben en el organismo, influyendo en su …" at bounding box center [602, 380] width 718 height 200
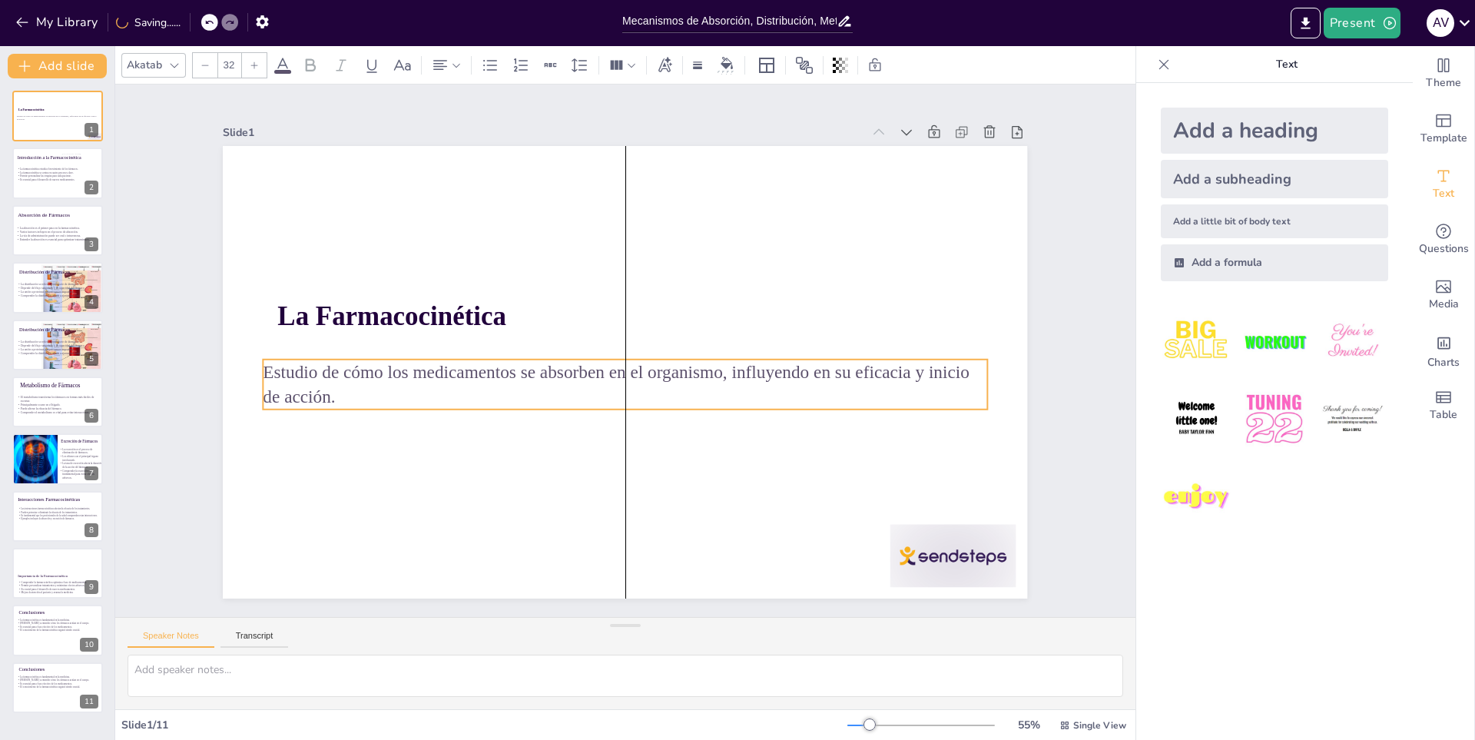
drag, startPoint x: 519, startPoint y: 377, endPoint x: 774, endPoint y: 493, distance: 279.5
click at [541, 377] on p "Estudio de cómo los medicamentos se absorben en el organismo, influyendo en su …" at bounding box center [615, 382] width 704 height 271
click at [898, 553] on div at bounding box center [929, 588] width 131 height 75
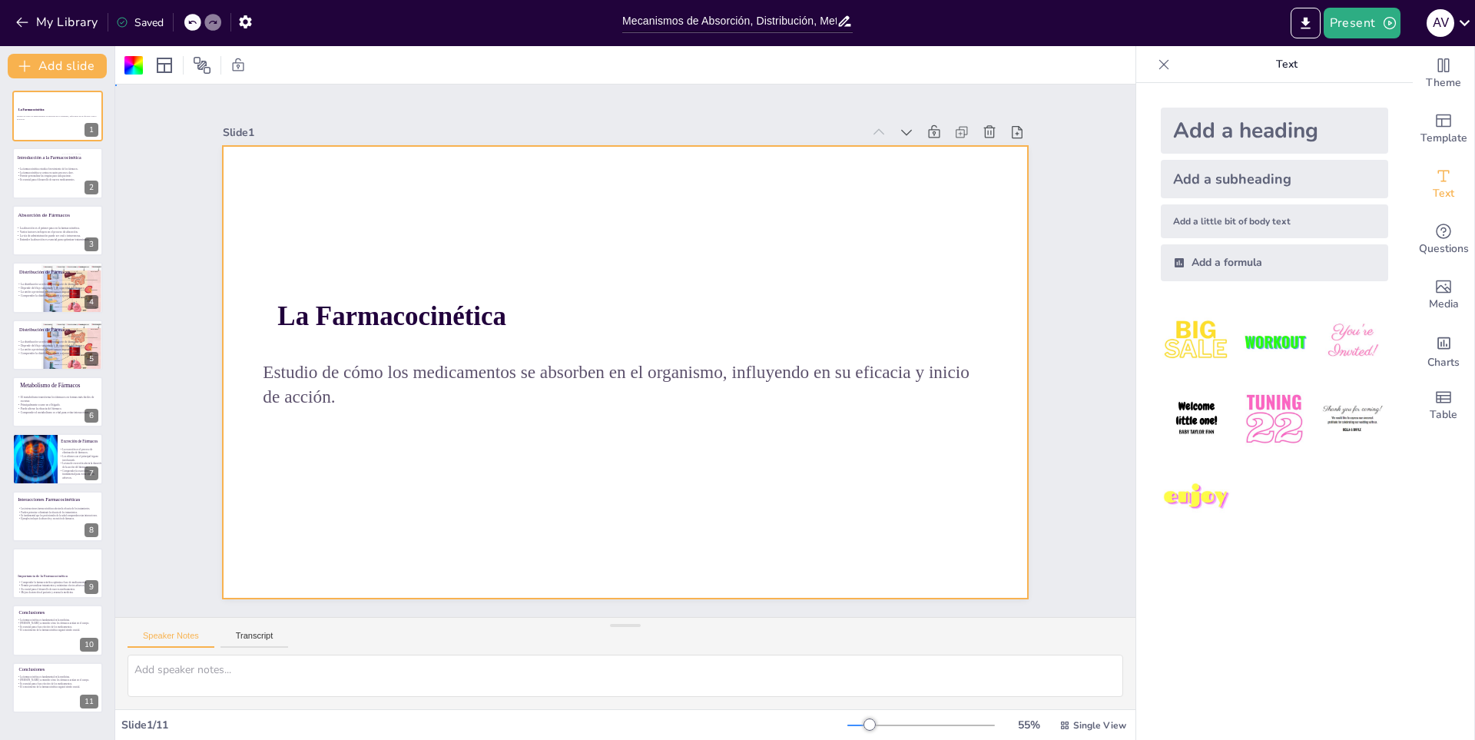
click at [647, 275] on div at bounding box center [622, 372] width 847 height 535
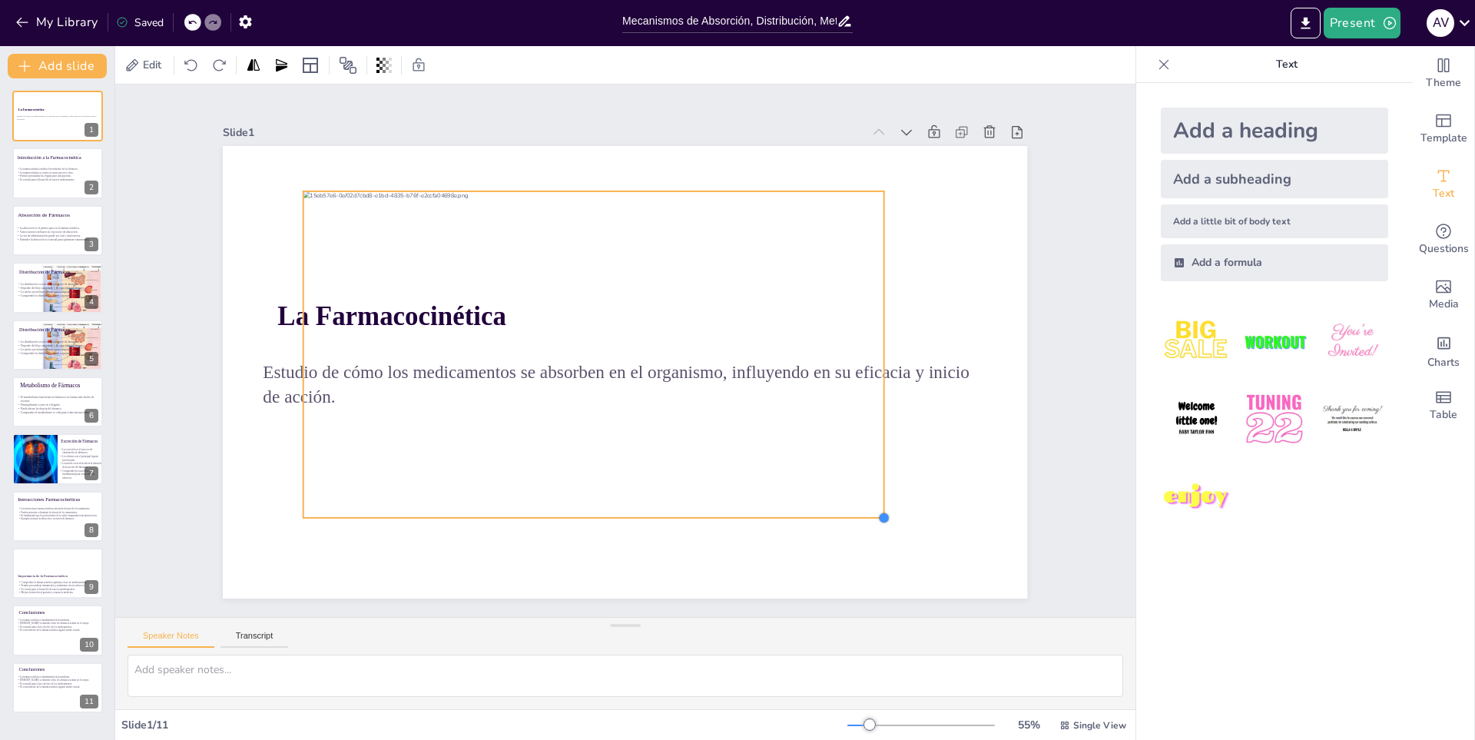
drag, startPoint x: 937, startPoint y: 549, endPoint x: 874, endPoint y: 511, distance: 73.8
click at [827, 581] on div at bounding box center [819, 588] width 15 height 15
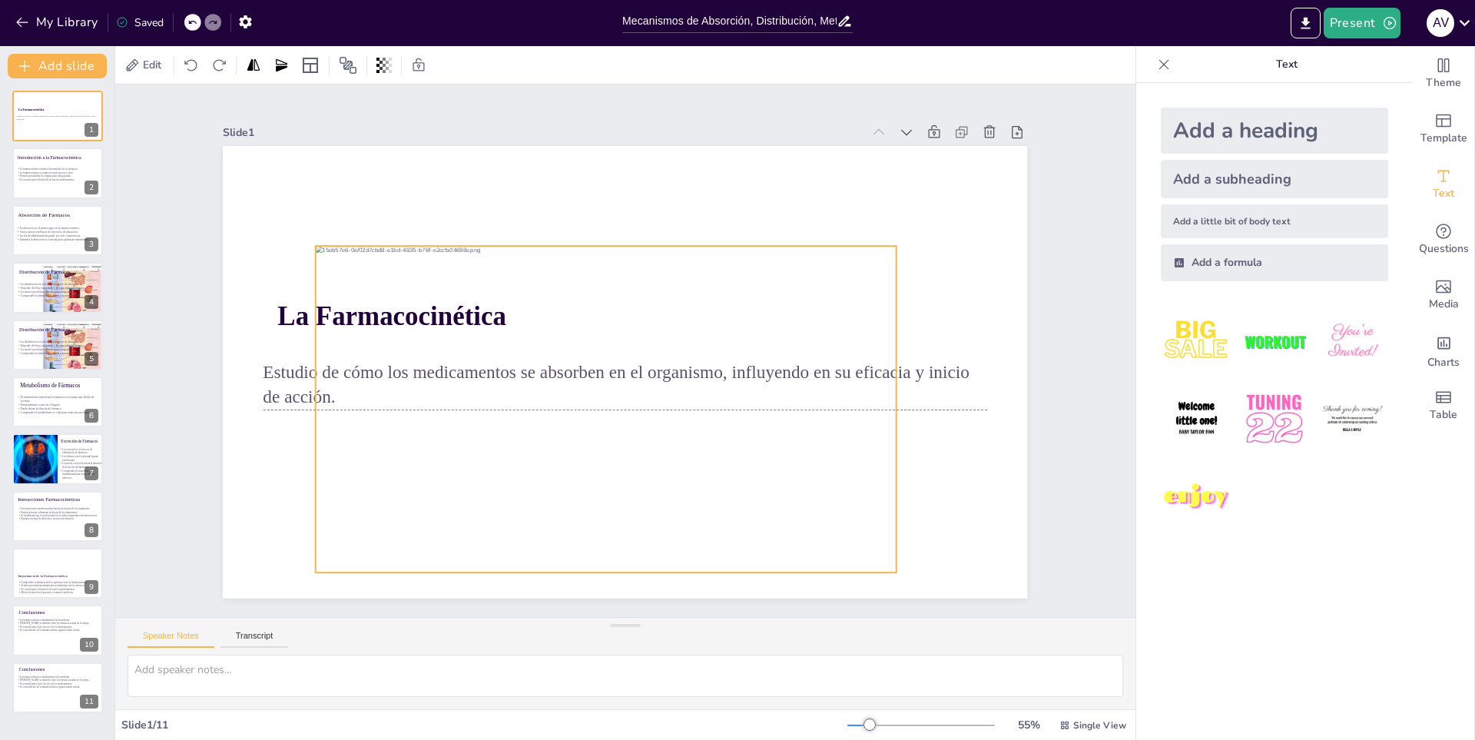
drag, startPoint x: 645, startPoint y: 431, endPoint x: 658, endPoint y: 482, distance: 52.9
click at [658, 482] on div at bounding box center [564, 363] width 573 height 666
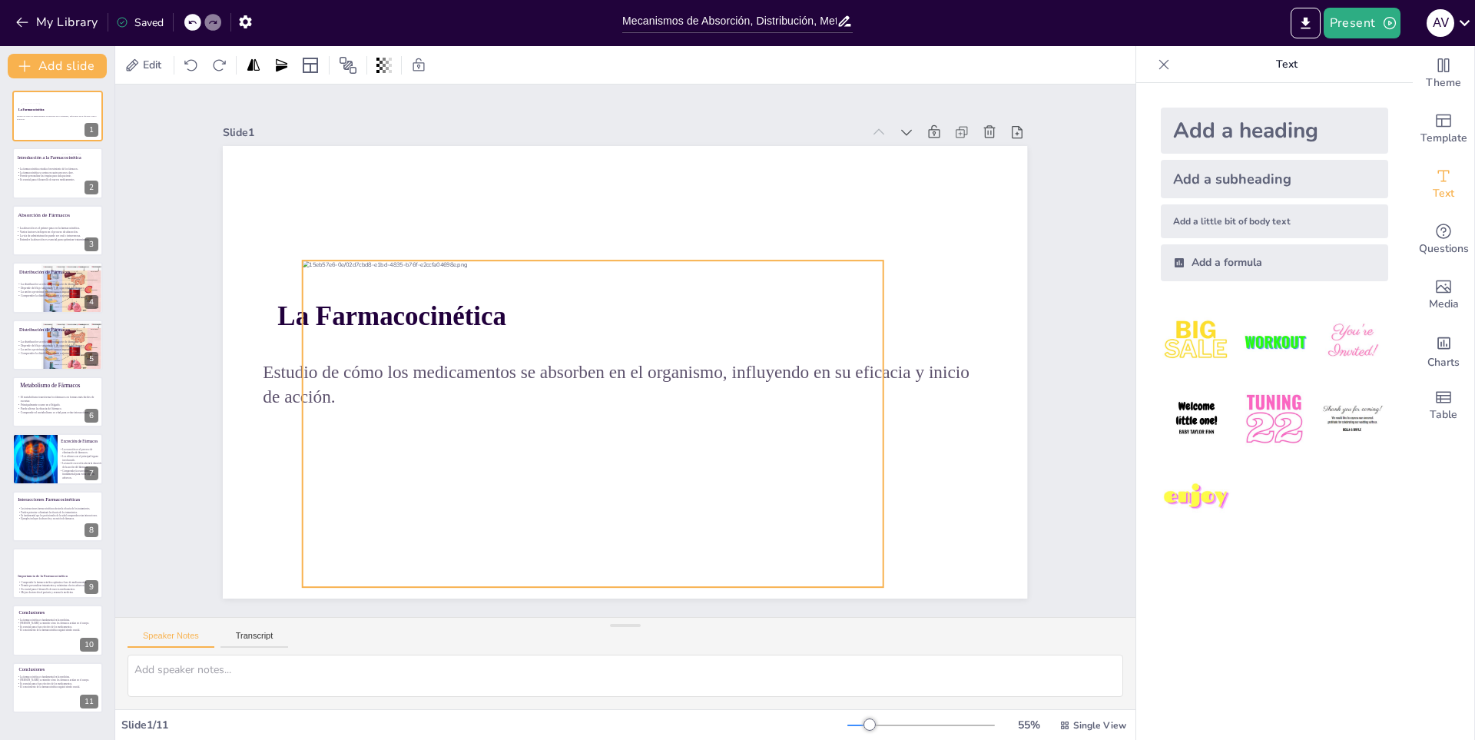
drag, startPoint x: 432, startPoint y: 295, endPoint x: 419, endPoint y: 310, distance: 19.6
click at [419, 310] on p "La Farmacocinética" at bounding box center [643, 318] width 724 height 113
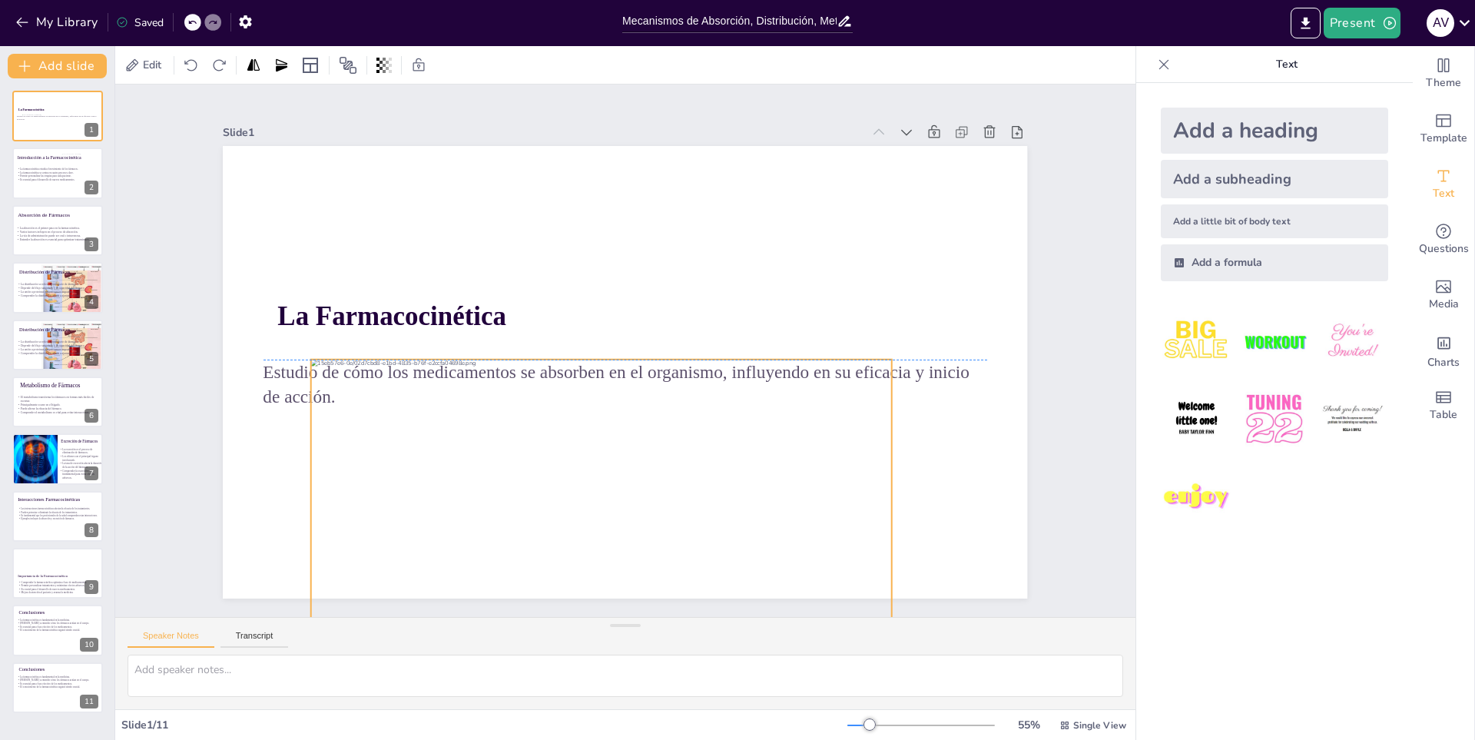
drag, startPoint x: 389, startPoint y: 312, endPoint x: 385, endPoint y: 383, distance: 70.8
click at [396, 190] on div "La Farmacocinética Estudio de cómo los medicamentos se absorben en el organismo…" at bounding box center [647, 147] width 800 height 84
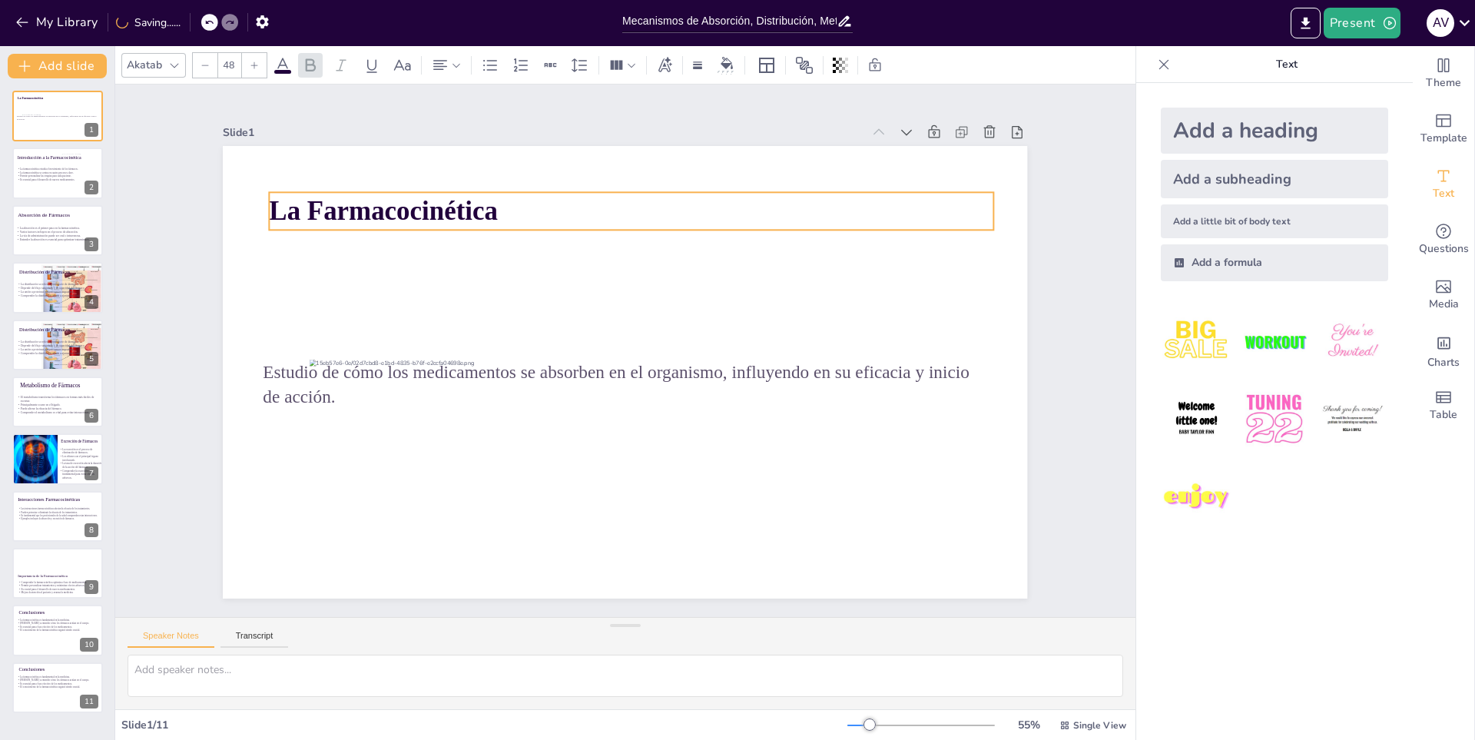
drag, startPoint x: 384, startPoint y: 320, endPoint x: 376, endPoint y: 210, distance: 109.4
click at [797, 210] on span "La Farmacocinética" at bounding box center [867, 210] width 140 height 213
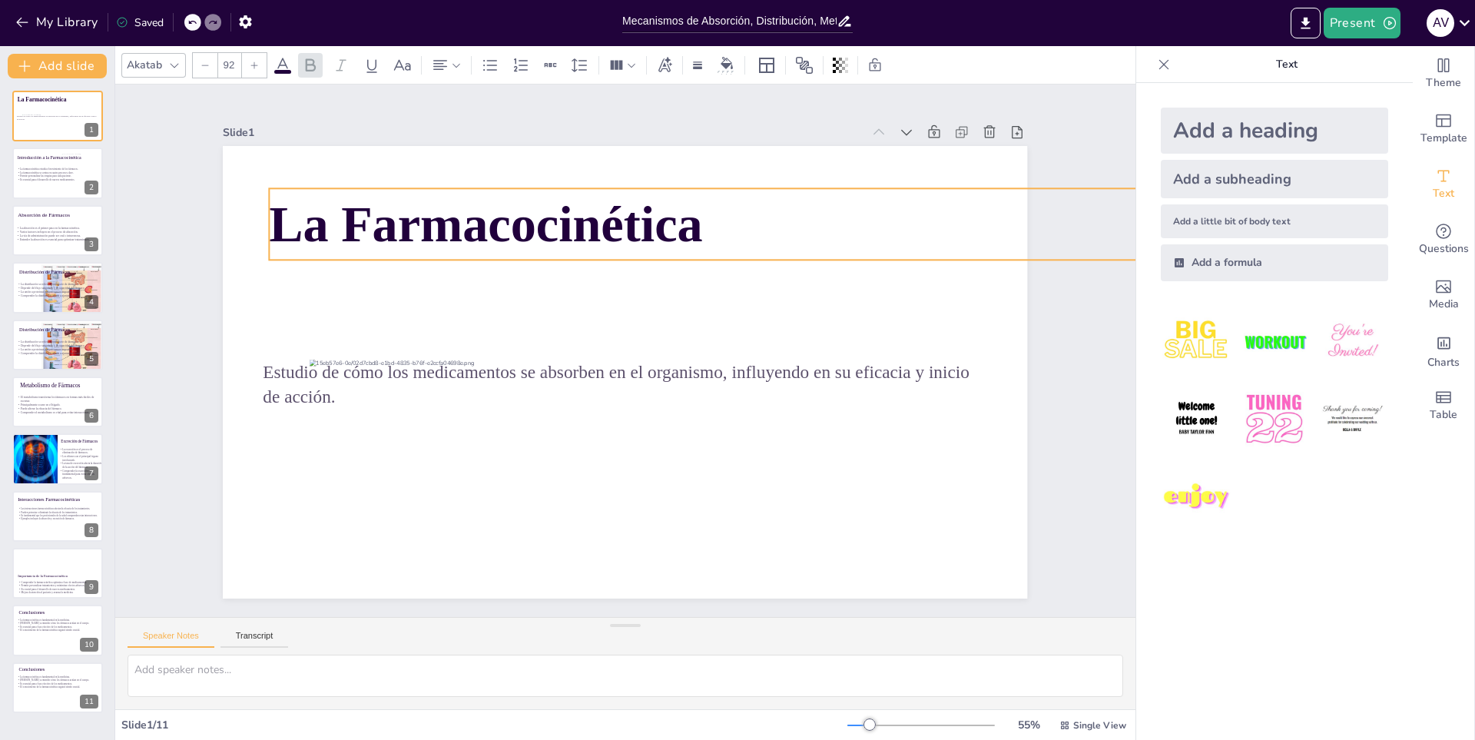
drag, startPoint x: 983, startPoint y: 221, endPoint x: 1019, endPoint y: 256, distance: 50.0
click at [1019, 256] on div "Slide 1 La Farmacocinética Estudio de cómo los medicamentos se absorben en el o…" at bounding box center [625, 351] width 1000 height 747
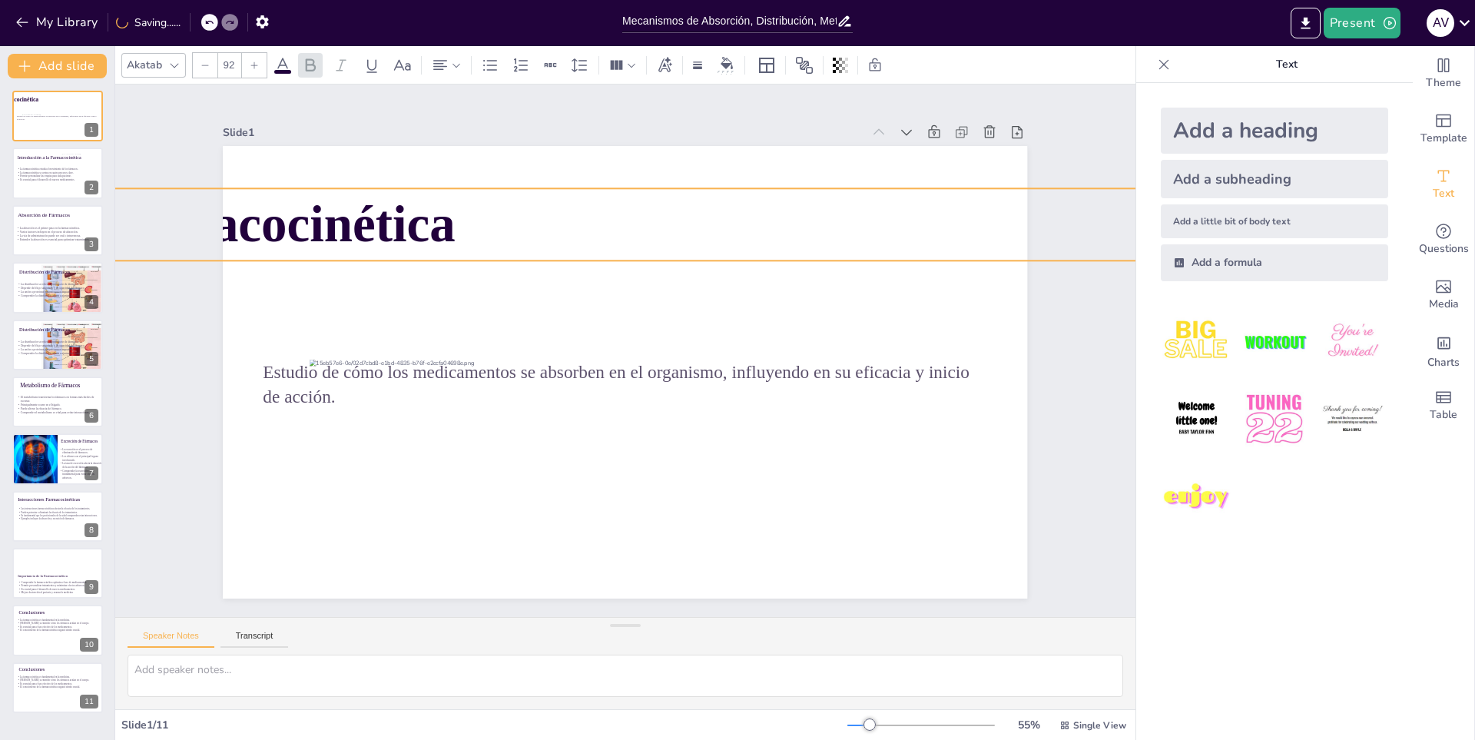
drag, startPoint x: 962, startPoint y: 237, endPoint x: 712, endPoint y: 237, distance: 250.4
click at [712, 237] on p "La Farmacocinética" at bounding box center [746, 257] width 1342 height 498
drag, startPoint x: 945, startPoint y: 235, endPoint x: 780, endPoint y: 250, distance: 165.8
click at [780, 250] on p "La Farmacocinética" at bounding box center [711, 225] width 1387 height 72
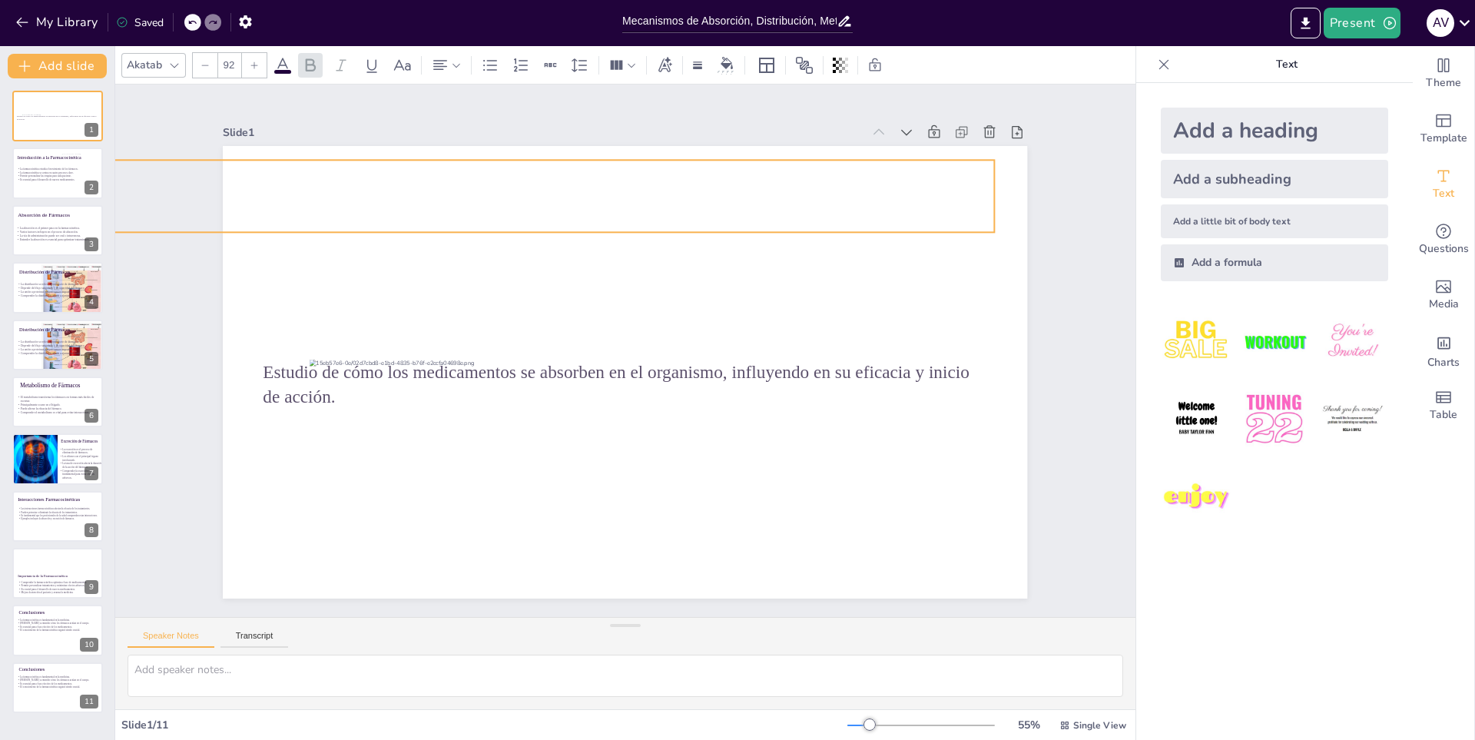
drag, startPoint x: 806, startPoint y: 241, endPoint x: 550, endPoint y: 197, distance: 259.5
click at [550, 197] on p "La Farmacocinética" at bounding box center [317, 163] width 1387 height 216
drag, startPoint x: 981, startPoint y: 228, endPoint x: 879, endPoint y: 215, distance: 103.0
click at [905, 335] on div at bounding box center [913, 343] width 16 height 16
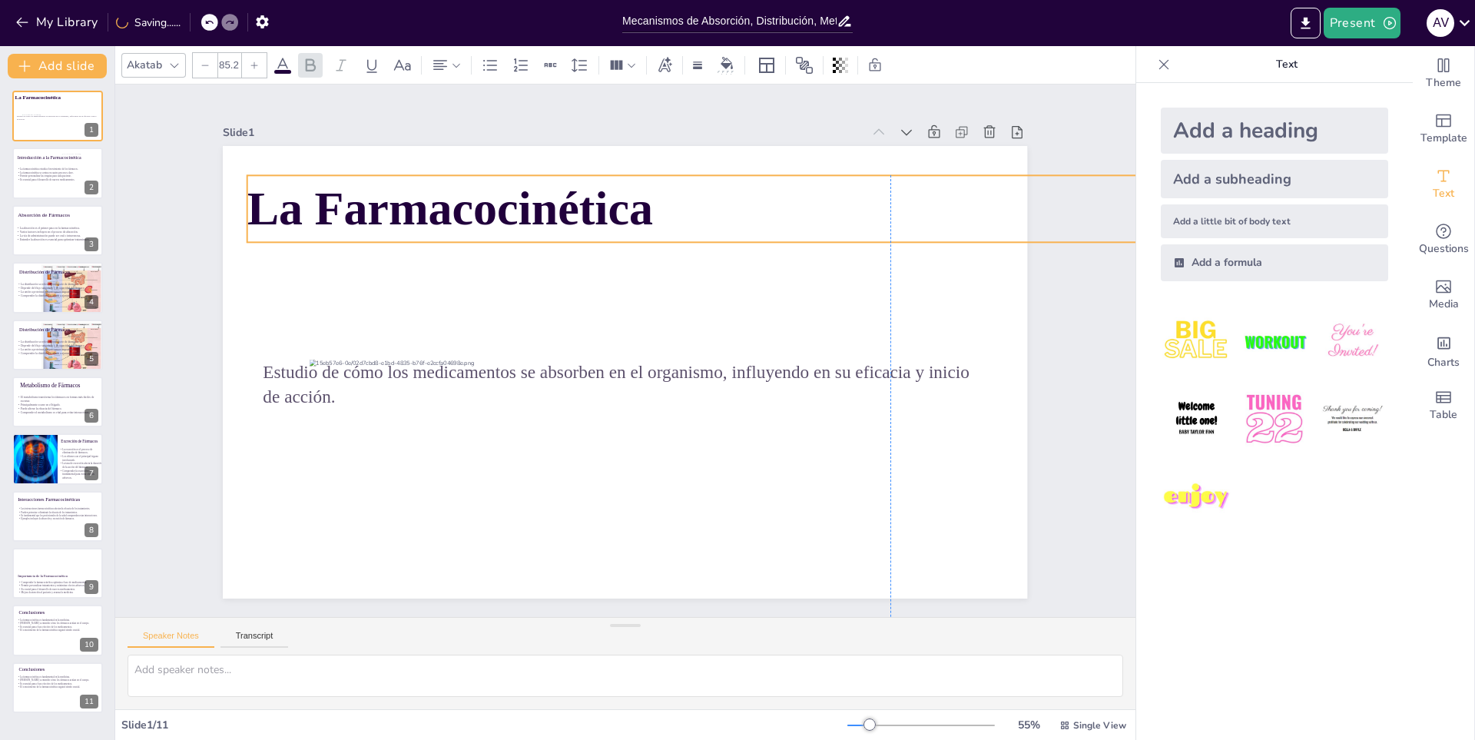
drag, startPoint x: 684, startPoint y: 181, endPoint x: 1184, endPoint y: 234, distance: 503.6
click at [1336, 198] on div "Document fonts Akatab Recently used Mulish Popular fonts Fonts Add slide La Far…" at bounding box center [737, 393] width 1475 height 694
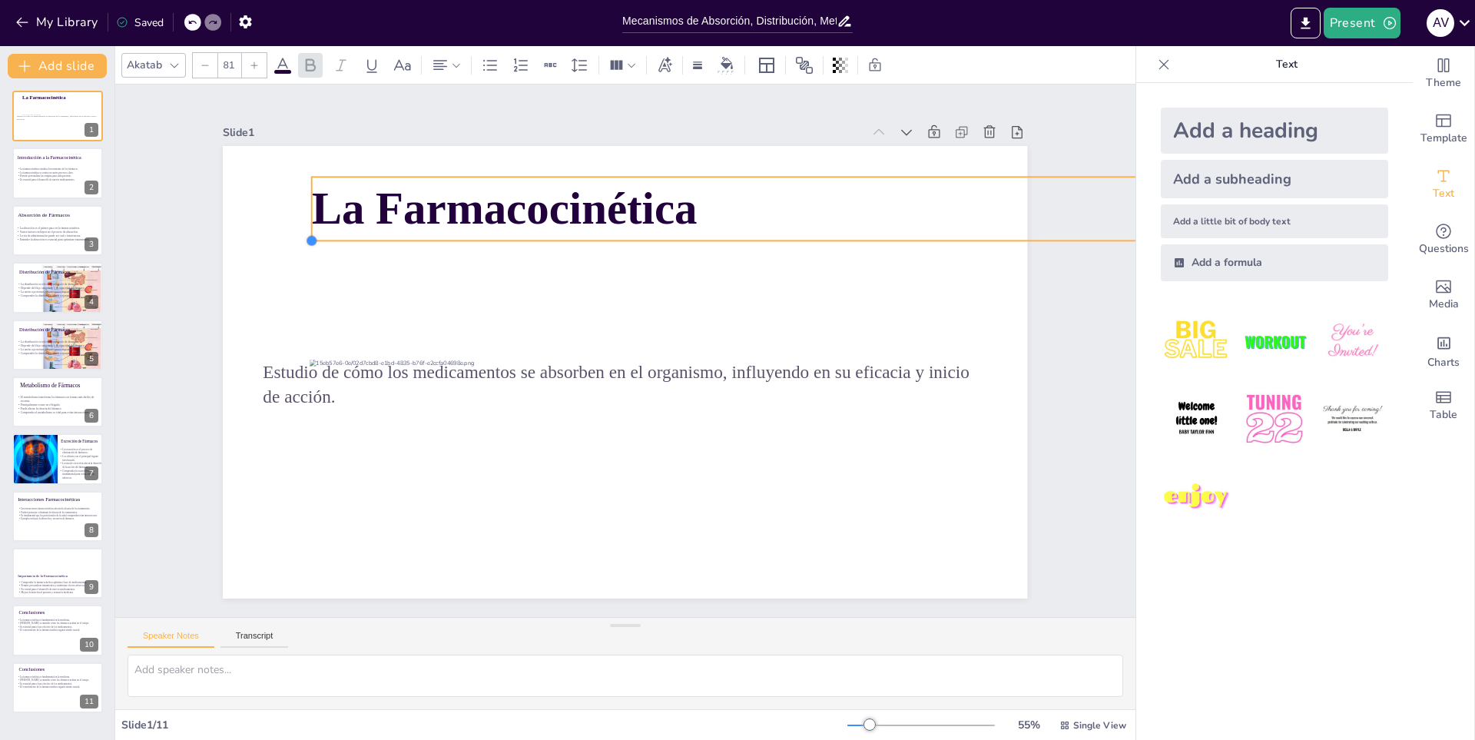
drag, startPoint x: 234, startPoint y: 238, endPoint x: 299, endPoint y: 211, distance: 69.9
click at [299, 211] on div "La Farmacocinética Estudio de cómo los medicamentos se absorben en el organismo…" at bounding box center [621, 372] width 881 height 610
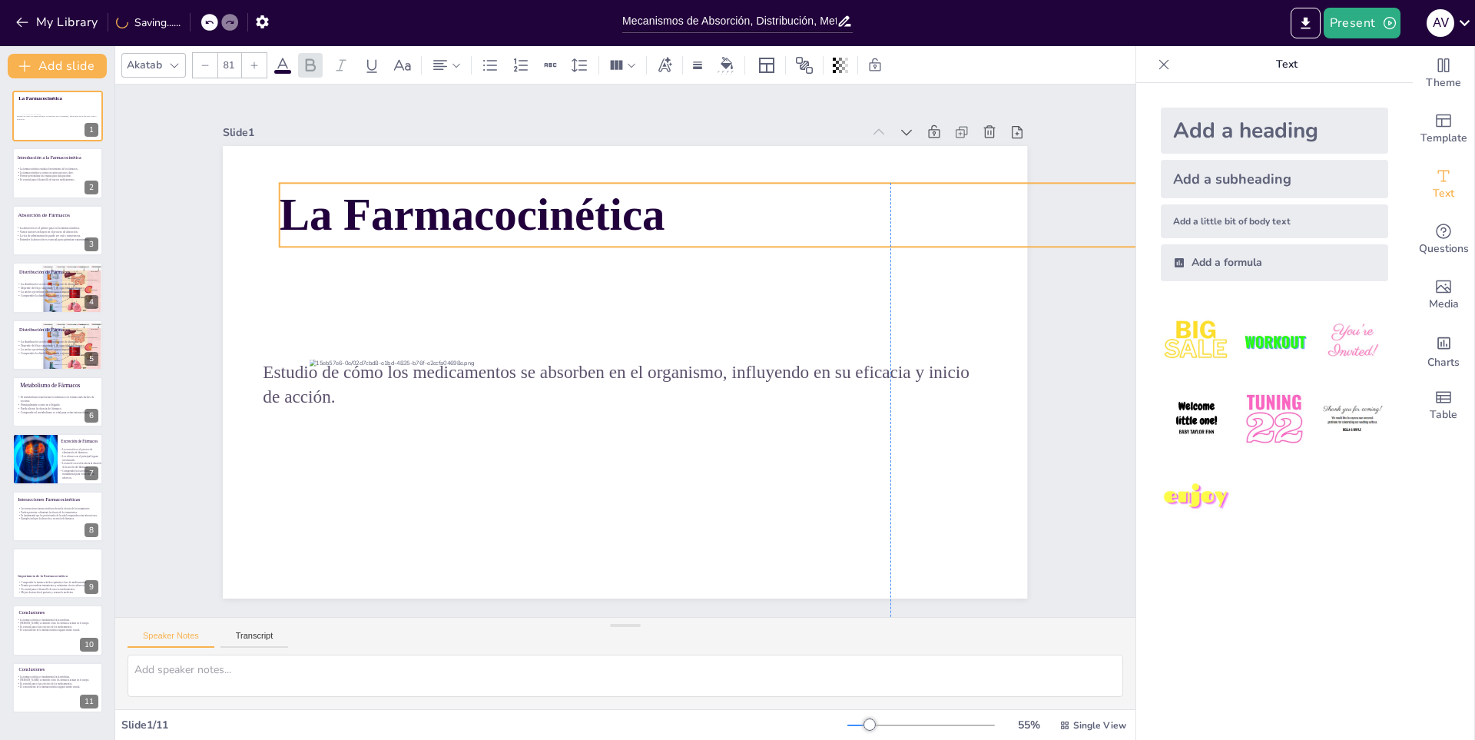
drag, startPoint x: 505, startPoint y: 205, endPoint x: 470, endPoint y: 211, distance: 35.9
click at [470, 211] on span "La Farmacocinética" at bounding box center [522, 174] width 382 height 167
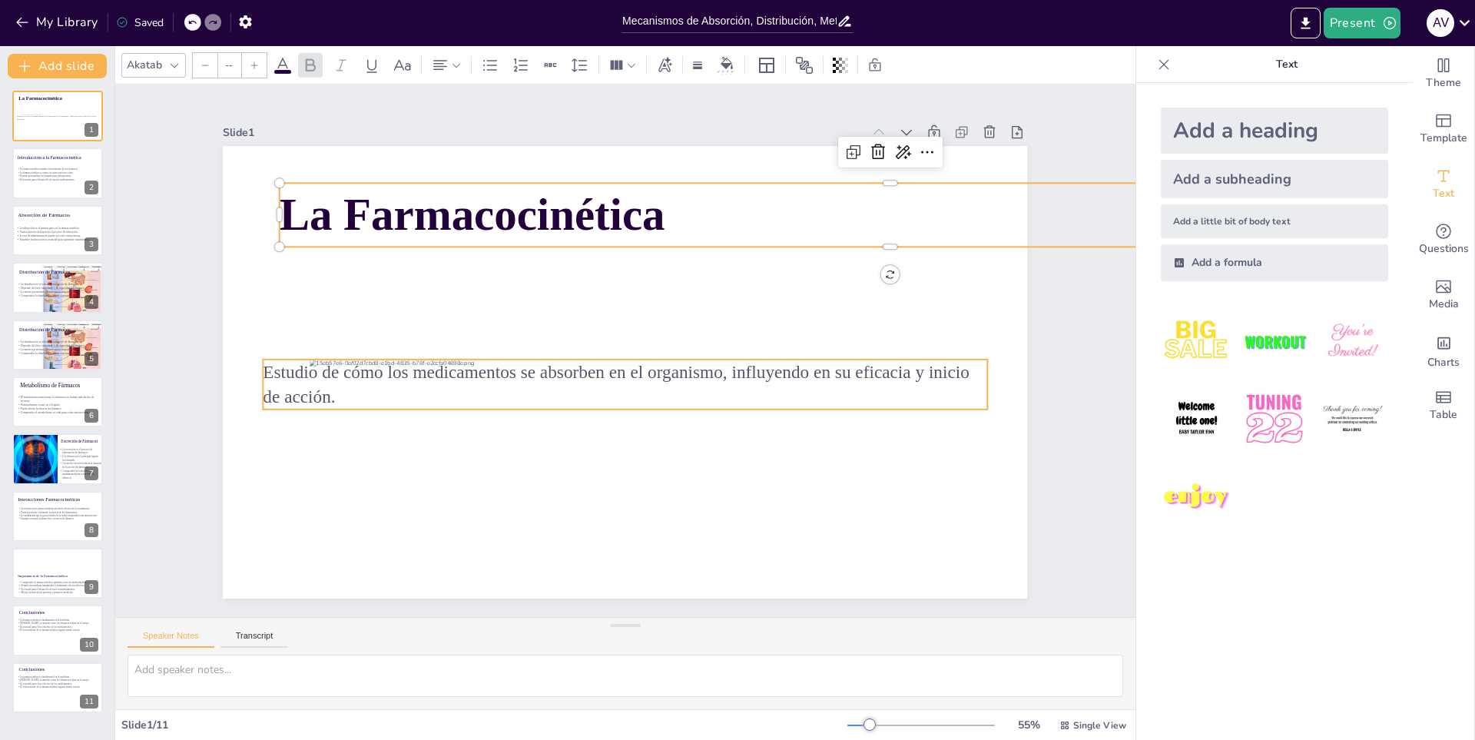
click at [500, 382] on p "Estudio de cómo los medicamentos se absorben en el organismo, influyendo en su …" at bounding box center [615, 382] width 704 height 271
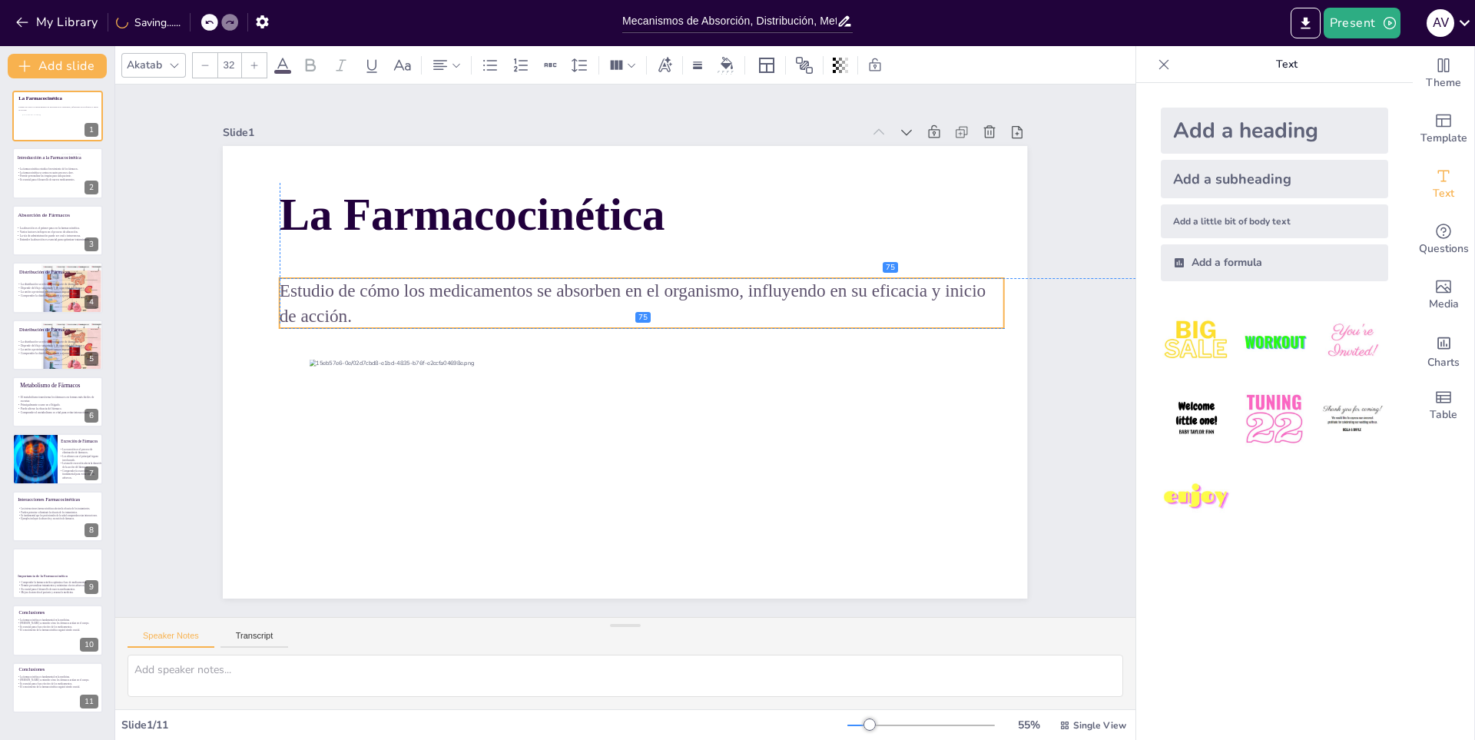
drag, startPoint x: 500, startPoint y: 373, endPoint x: 518, endPoint y: 287, distance: 87.8
click at [518, 287] on p "Estudio de cómo los medicamentos se absorben en el organismo, influyendo en su …" at bounding box center [651, 307] width 718 height 200
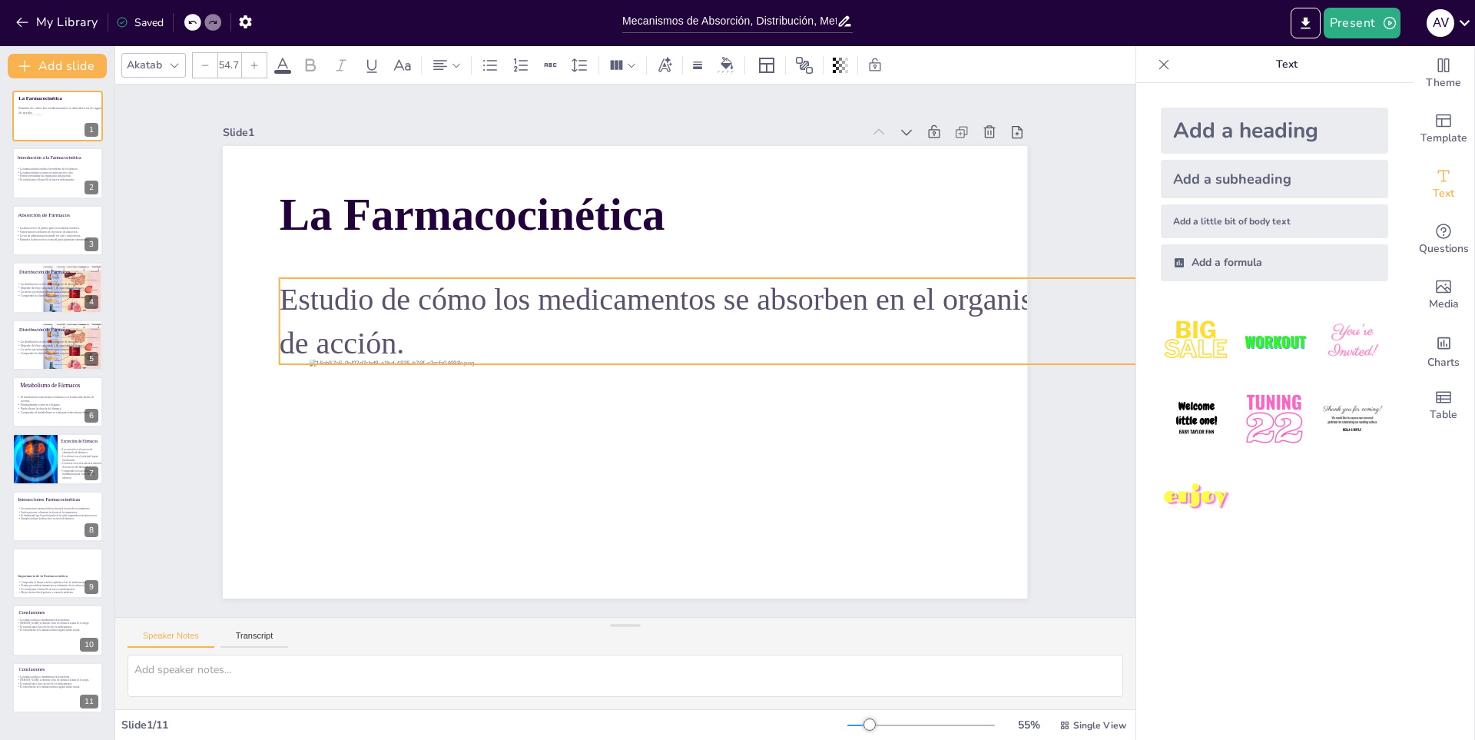
drag, startPoint x: 988, startPoint y: 320, endPoint x: 871, endPoint y: 358, distance: 122.9
click at [999, 358] on div "La Farmacocinética Estudio de cómo los medicamentos se absorben en el organismo…" at bounding box center [618, 370] width 905 height 678
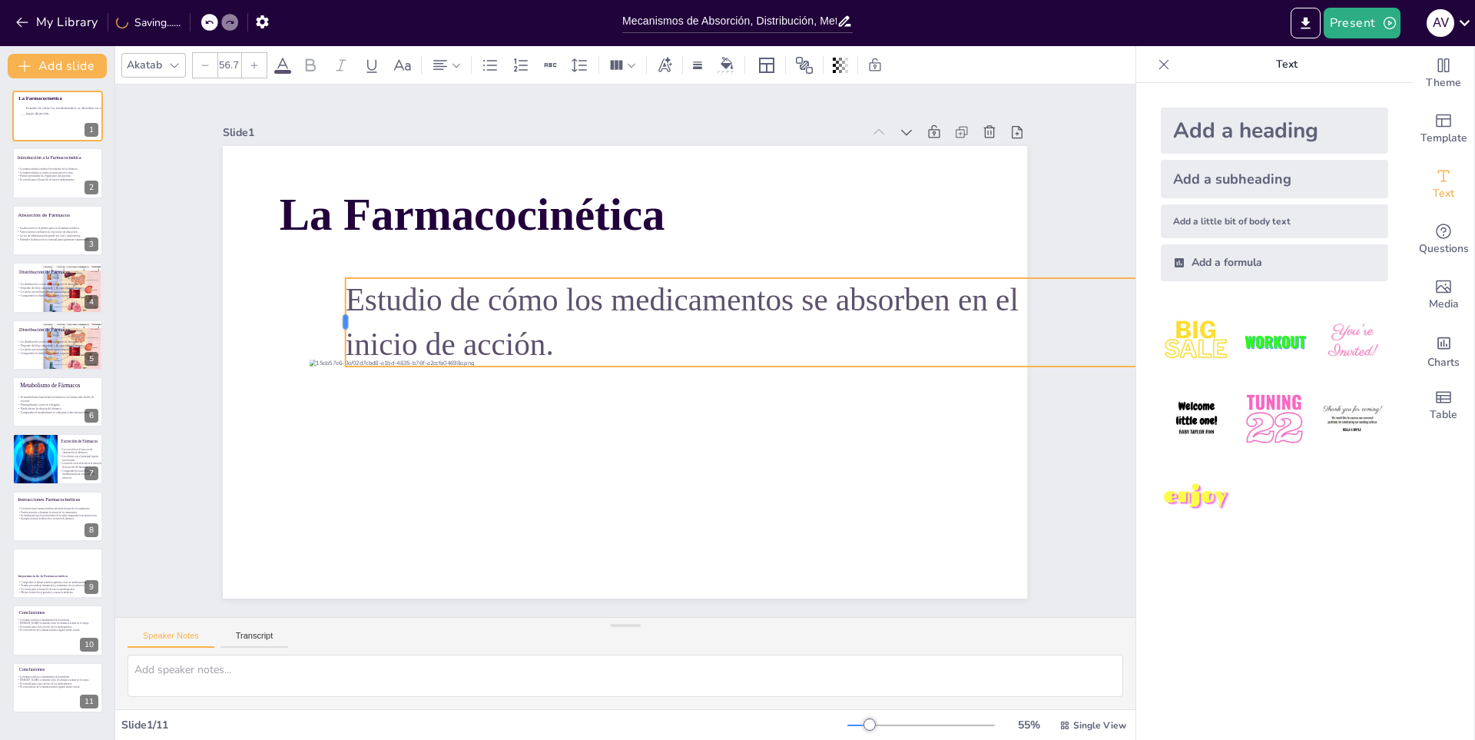
drag, startPoint x: 266, startPoint y: 313, endPoint x: 332, endPoint y: 319, distance: 66.3
click at [333, 319] on div at bounding box center [344, 292] width 22 height 89
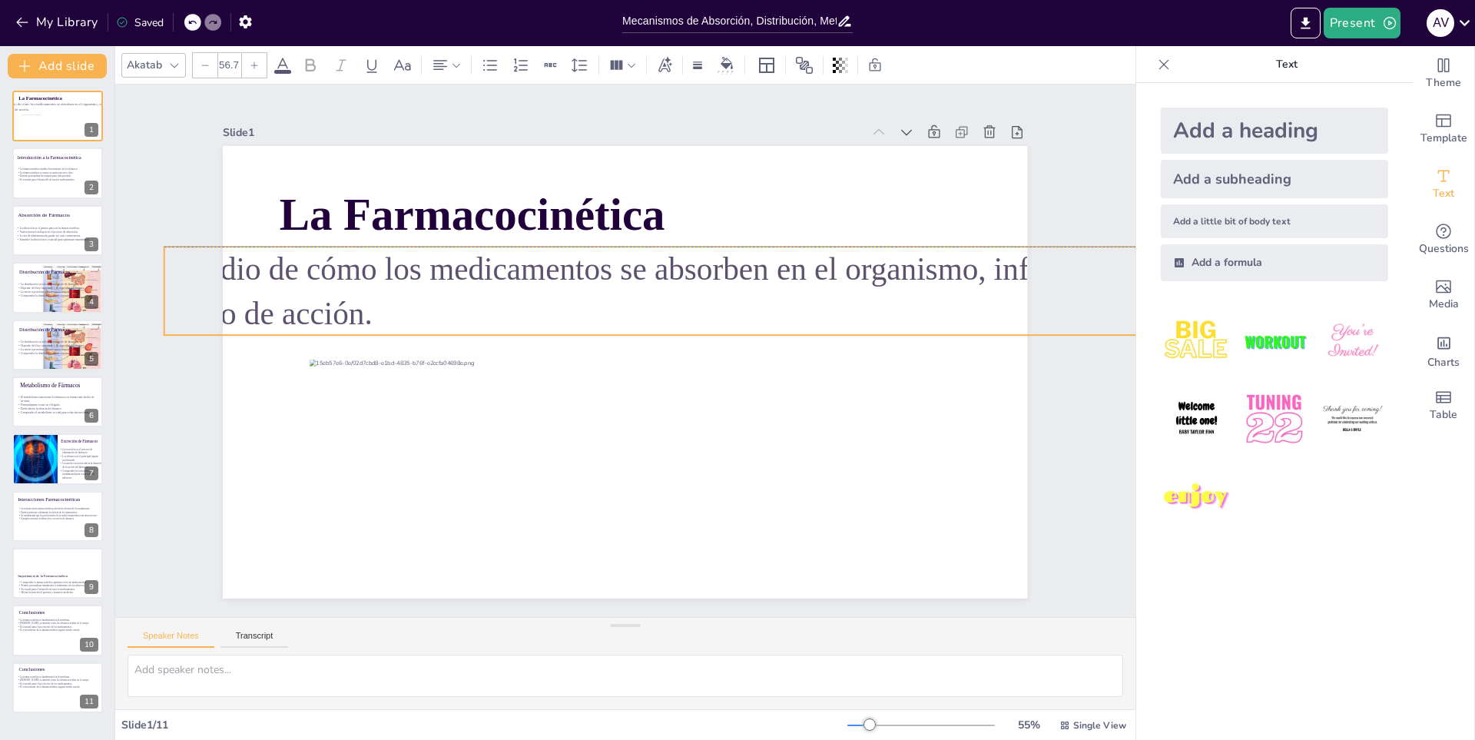
drag, startPoint x: 530, startPoint y: 343, endPoint x: 416, endPoint y: 303, distance: 120.2
click at [416, 303] on p "Estudio de cómo los medicamentos se absorben en el organismo, influyendo en su …" at bounding box center [783, 372] width 1098 height 684
drag, startPoint x: 453, startPoint y: 294, endPoint x: 403, endPoint y: 292, distance: 50.7
click at [406, 292] on p "Estudio de cómo los medicamentos se absorben en el organismo, influyendo en su …" at bounding box center [723, 300] width 1218 height 215
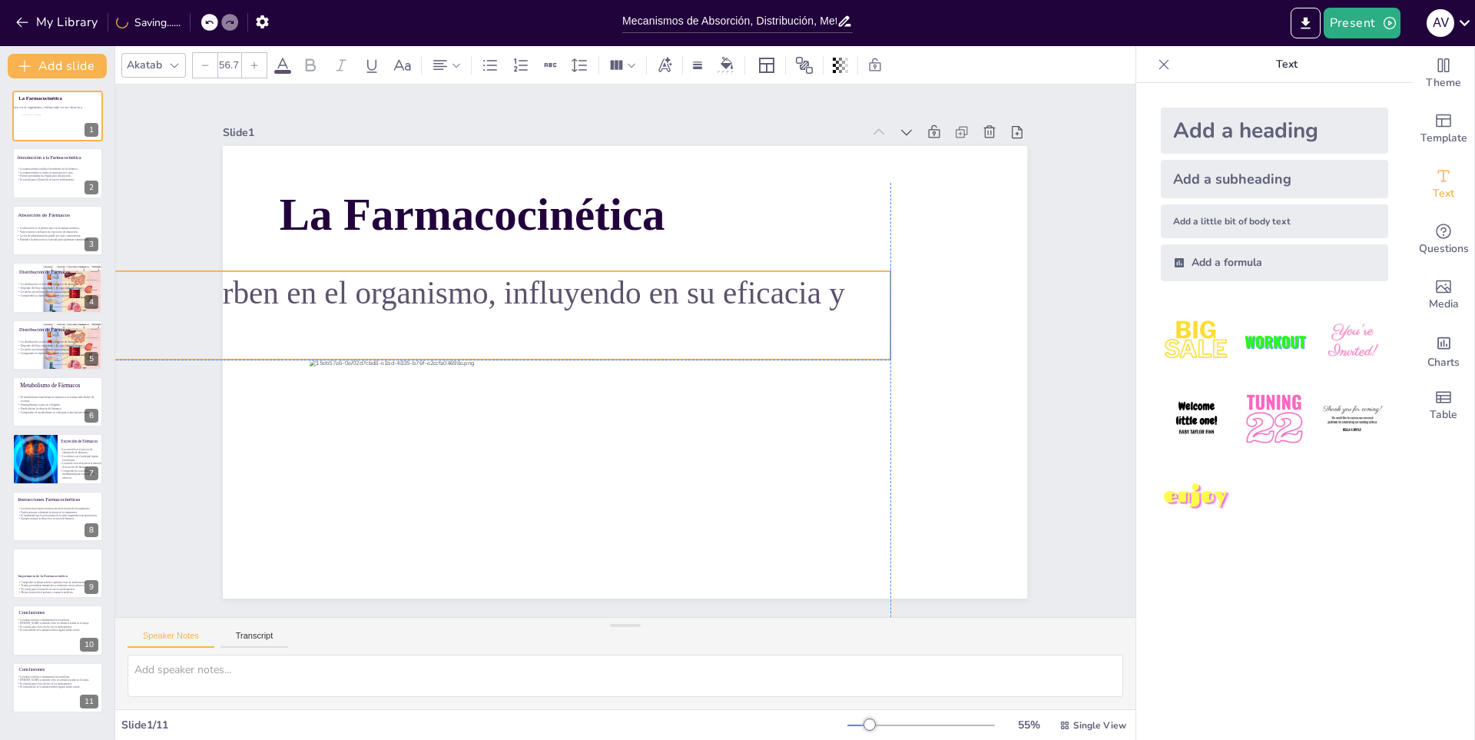
drag, startPoint x: 826, startPoint y: 300, endPoint x: 562, endPoint y: 312, distance: 264.5
click at [562, 312] on p "Estudio de cómo los medicamentos se absorben en el organismo, influyendo en su …" at bounding box center [298, 244] width 1208 height 339
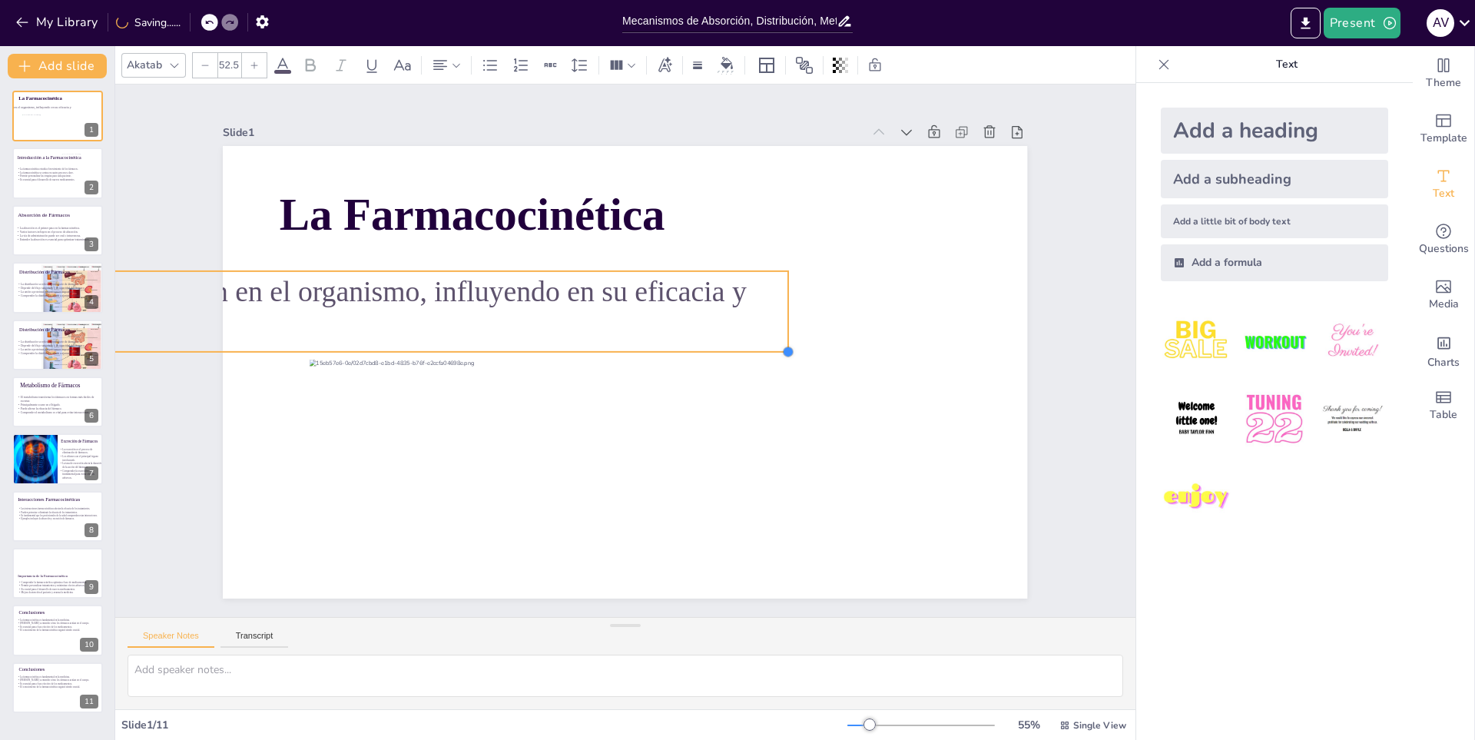
drag, startPoint x: 881, startPoint y: 353, endPoint x: 778, endPoint y: 318, distance: 108.8
click at [778, 318] on div "La Farmacocinética Estudio de cómo los medicamentos se absorben en el organismo…" at bounding box center [623, 372] width 847 height 534
drag, startPoint x: 775, startPoint y: 302, endPoint x: 717, endPoint y: 308, distance: 58.7
click at [727, 308] on div at bounding box center [741, 334] width 29 height 81
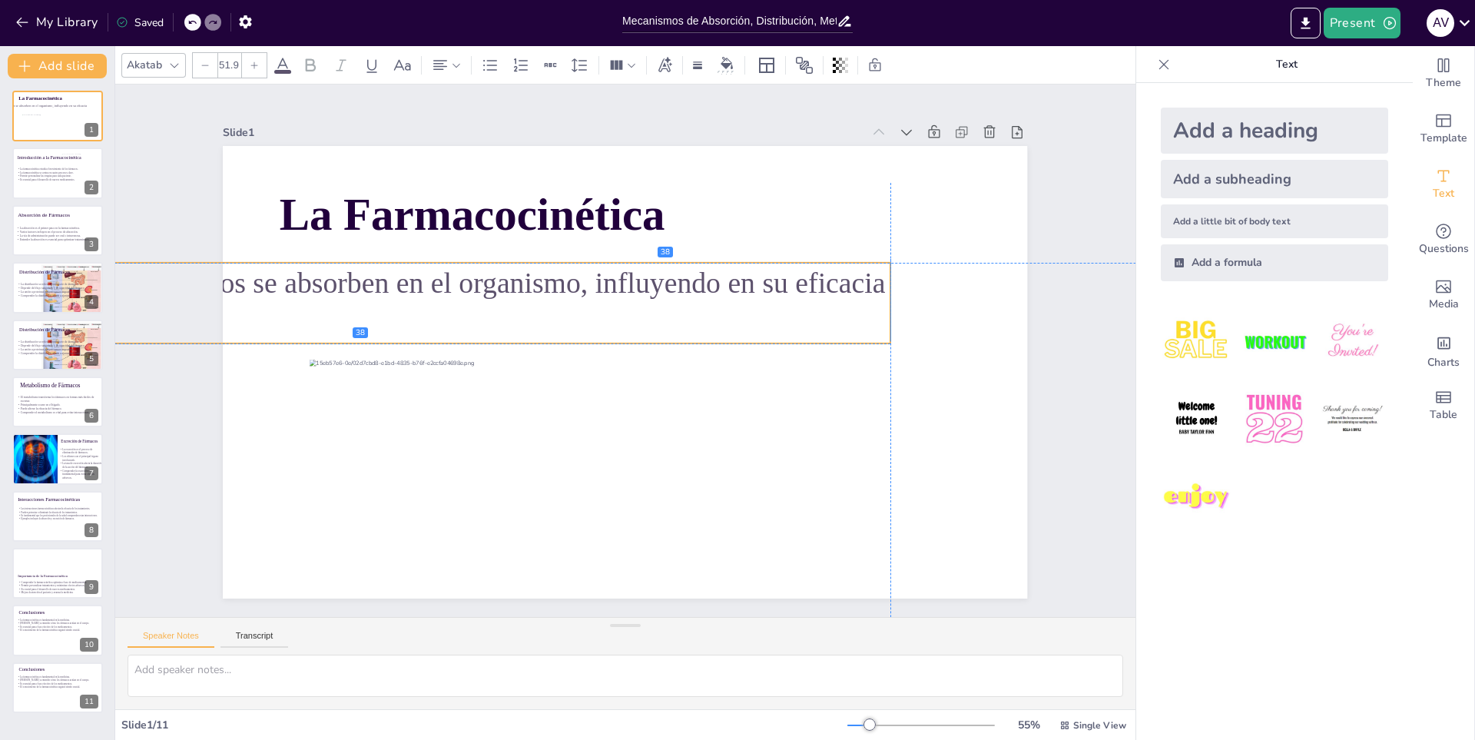
drag, startPoint x: 627, startPoint y: 302, endPoint x: 1040, endPoint y: 293, distance: 413.3
click at [1045, 292] on div "Slide 1 La Farmacocinética Estudio de cómo los medicamentos se absorben en el o…" at bounding box center [625, 351] width 1000 height 747
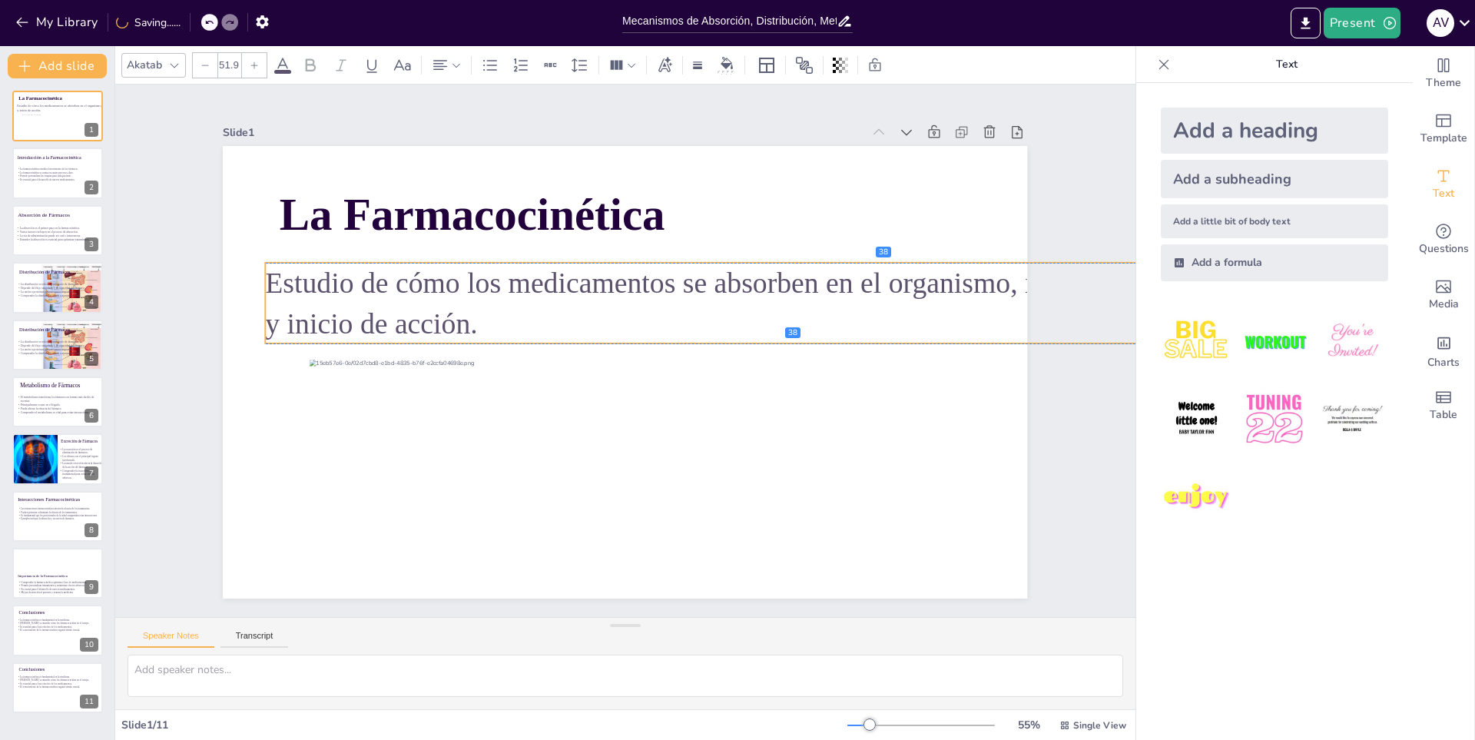
drag, startPoint x: 723, startPoint y: 282, endPoint x: 893, endPoint y: 280, distance: 169.8
click at [893, 280] on p "Estudio de cómo los medicamentos se absorben en el organismo, influyendo en su …" at bounding box center [799, 339] width 1048 height 299
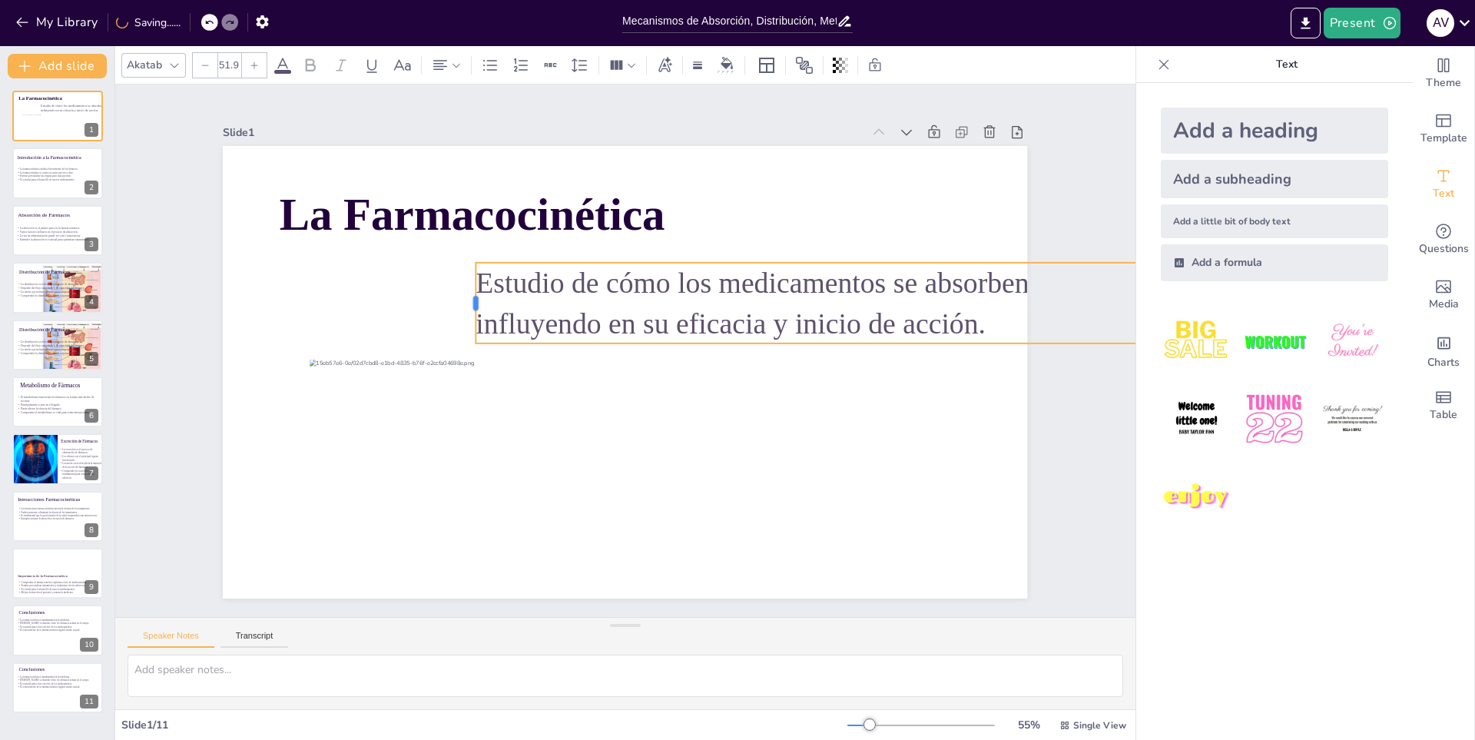
drag, startPoint x: 269, startPoint y: 299, endPoint x: 495, endPoint y: 306, distance: 226.7
click at [495, 297] on div at bounding box center [492, 257] width 37 height 81
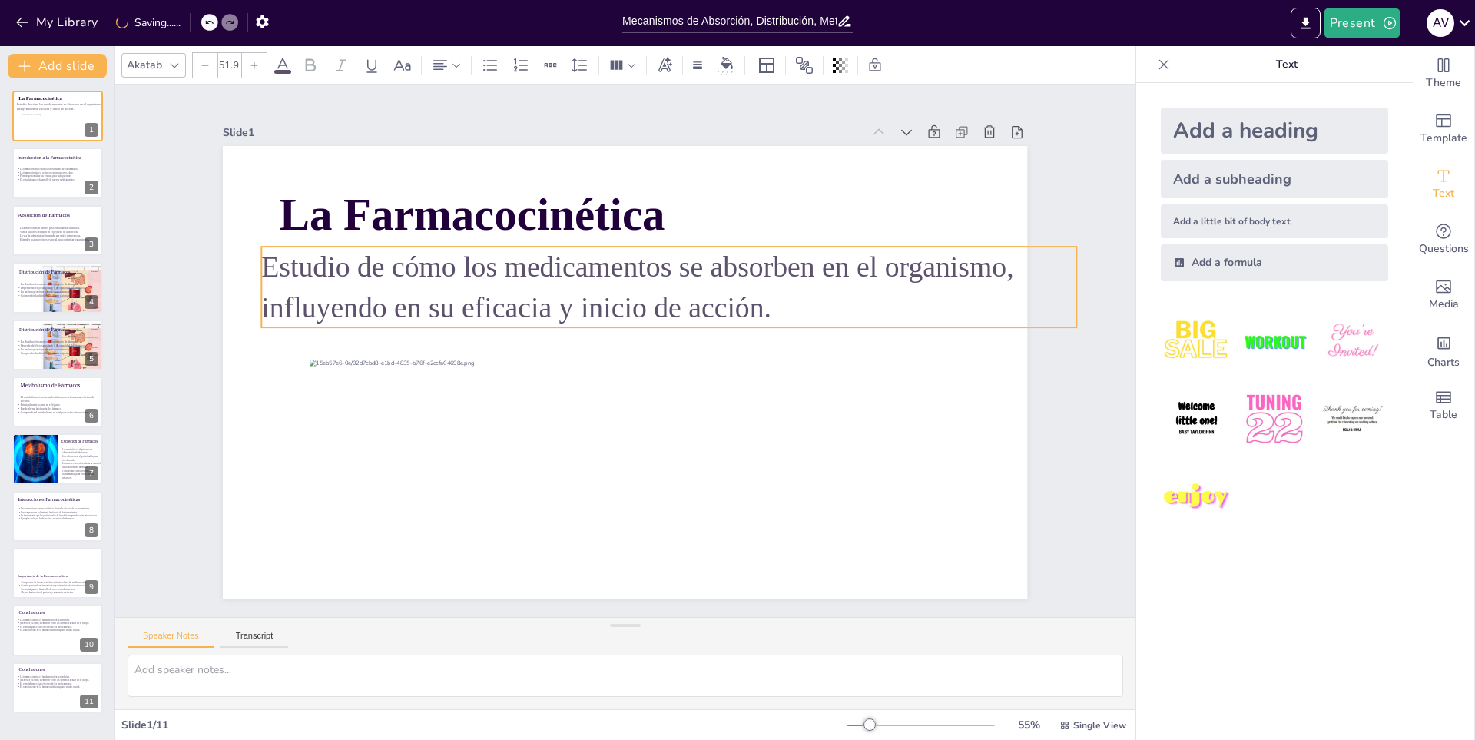
drag, startPoint x: 598, startPoint y: 301, endPoint x: 352, endPoint y: 283, distance: 246.4
click at [352, 283] on p "Estudio de cómo los medicamentos se absorben en el organismo, influyendo en su …" at bounding box center [669, 287] width 814 height 81
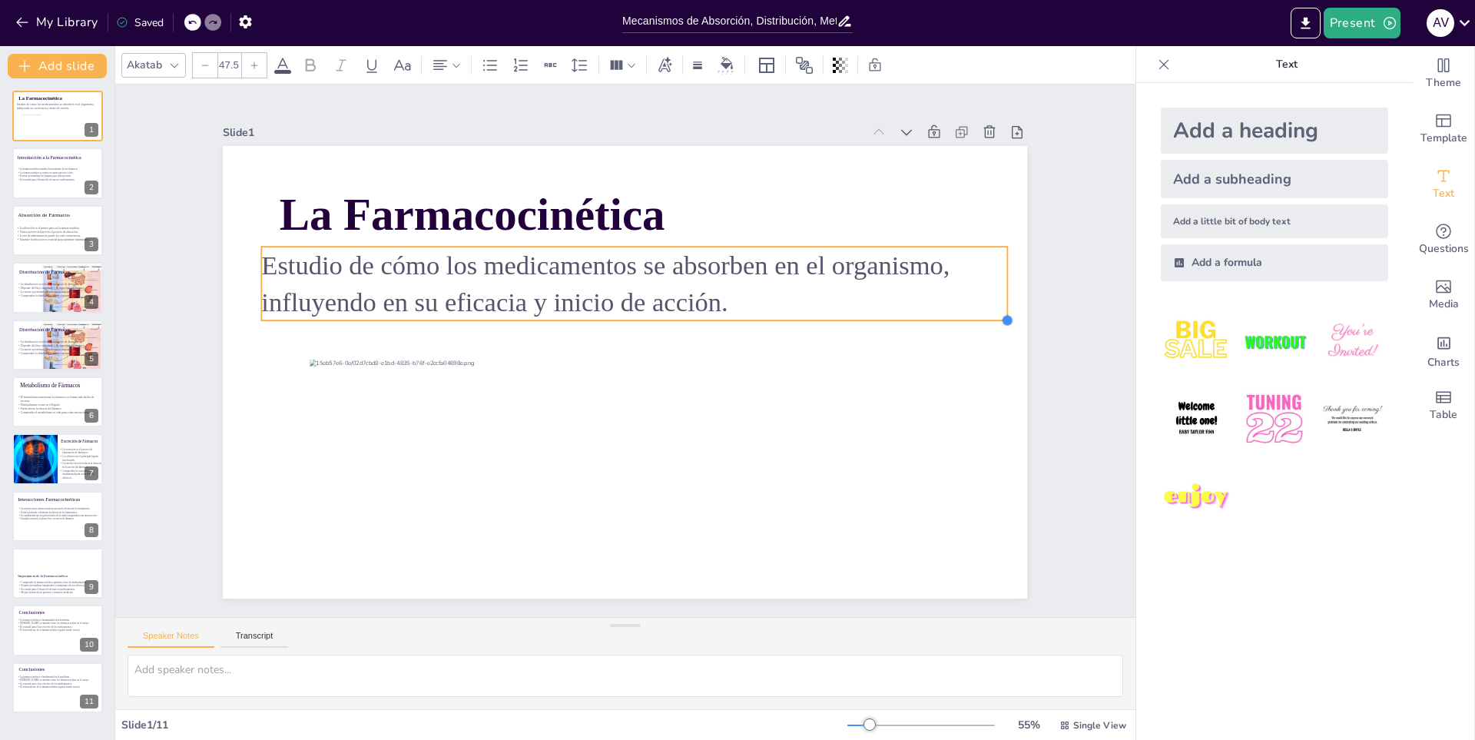
type input "47.4"
drag, startPoint x: 1063, startPoint y: 326, endPoint x: 983, endPoint y: 319, distance: 80.2
click at [983, 319] on div "La Farmacocinética Estudio de cómo los medicamentos se absorben en el organismo…" at bounding box center [623, 372] width 847 height 534
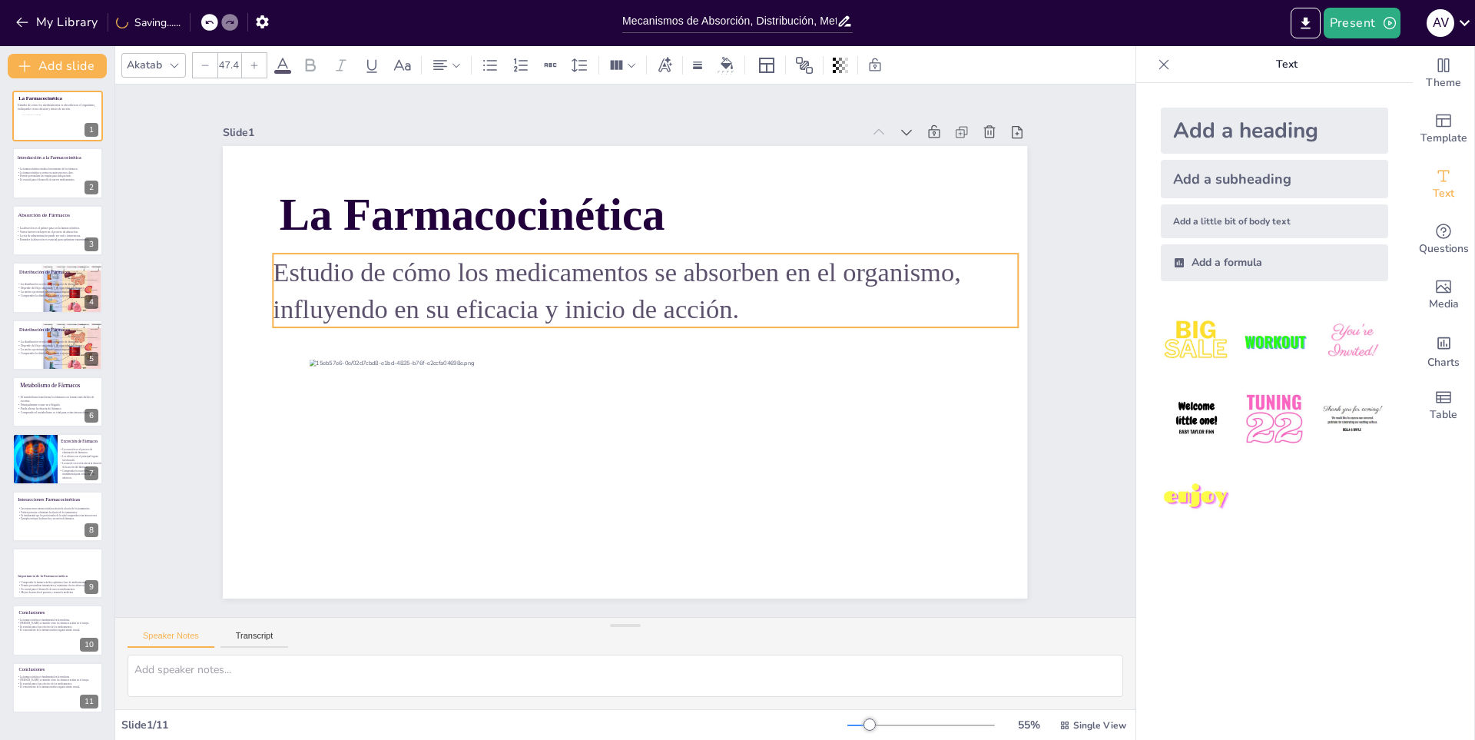
drag, startPoint x: 794, startPoint y: 272, endPoint x: 806, endPoint y: 279, distance: 13.4
click at [806, 333] on p "Estudio de cómo los medicamentos se absorben en el organismo, influyendo en su …" at bounding box center [598, 408] width 748 height 151
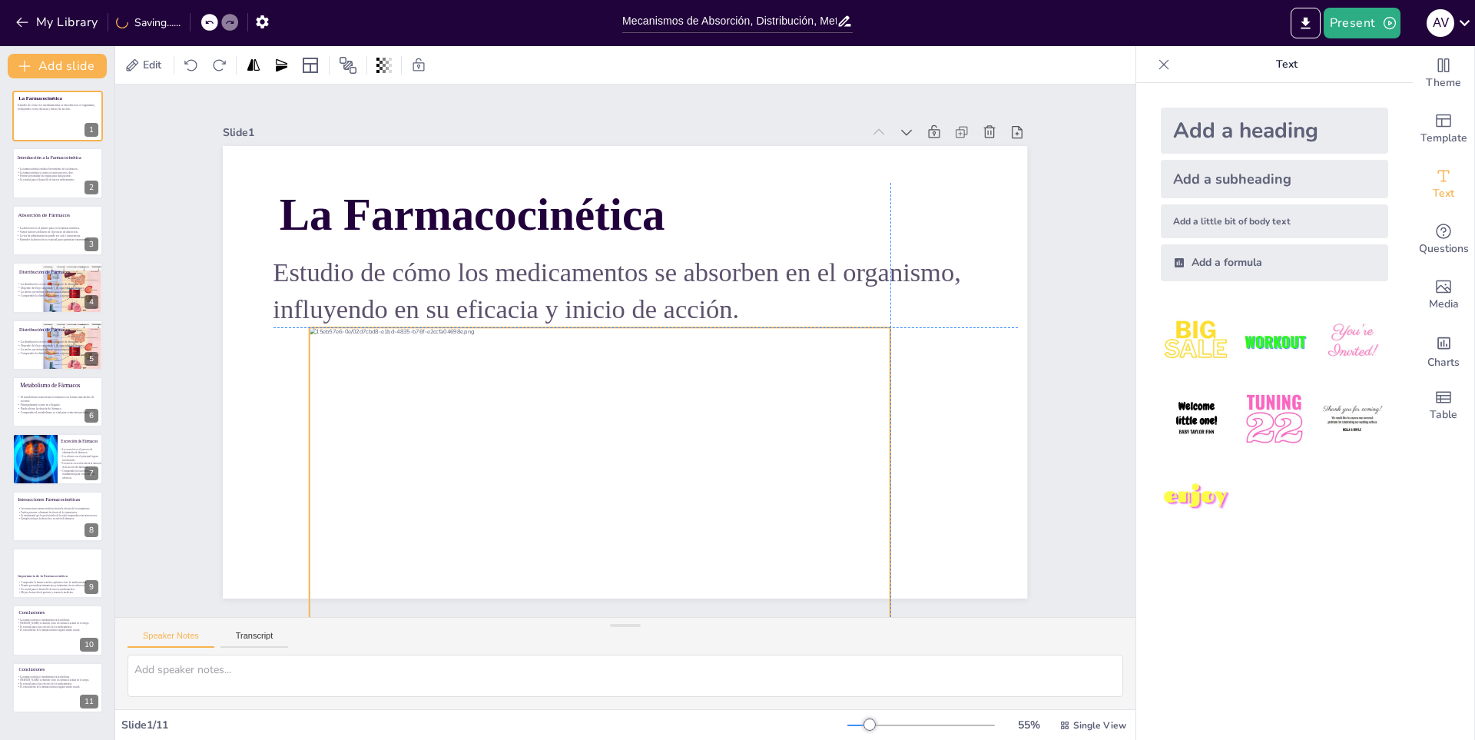
drag, startPoint x: 754, startPoint y: 406, endPoint x: 757, endPoint y: 371, distance: 34.8
click at [757, 371] on div at bounding box center [585, 488] width 611 height 386
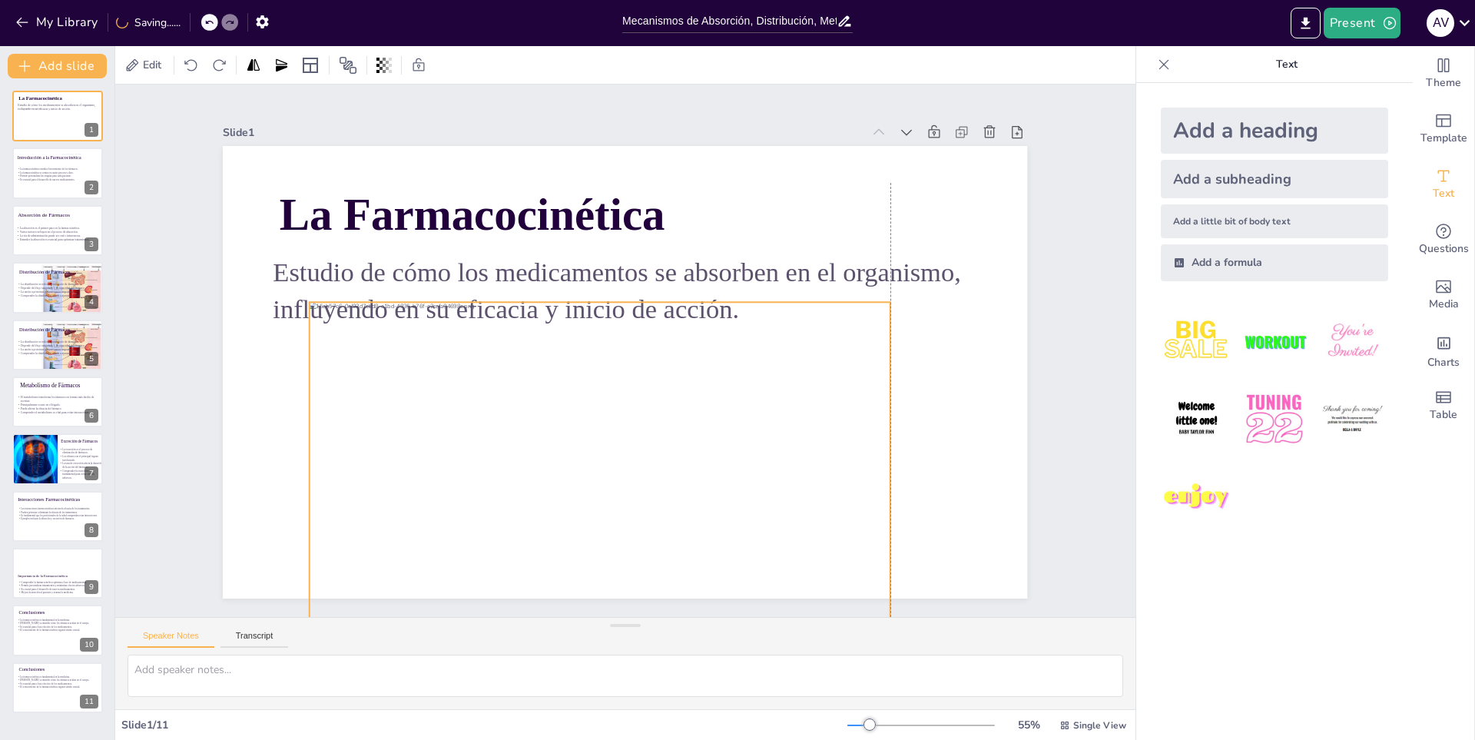
drag, startPoint x: 778, startPoint y: 389, endPoint x: 777, endPoint y: 364, distance: 25.4
click at [777, 364] on div at bounding box center [588, 463] width 611 height 386
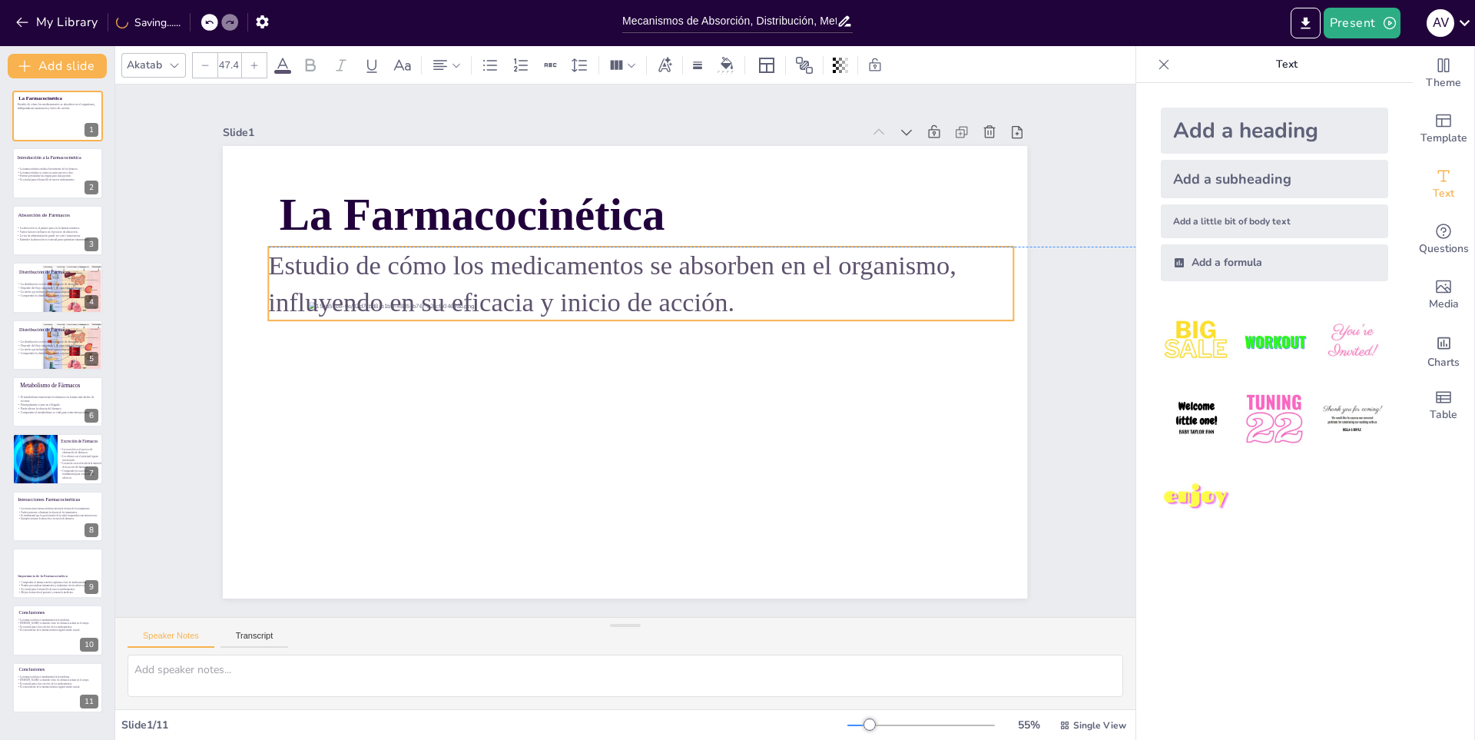
drag, startPoint x: 958, startPoint y: 287, endPoint x: 953, endPoint y: 280, distance: 8.3
click at [953, 280] on p "Estudio de cómo los medicamentos se absorben en el organismo, influyendo en su …" at bounding box center [655, 287] width 744 height 227
drag
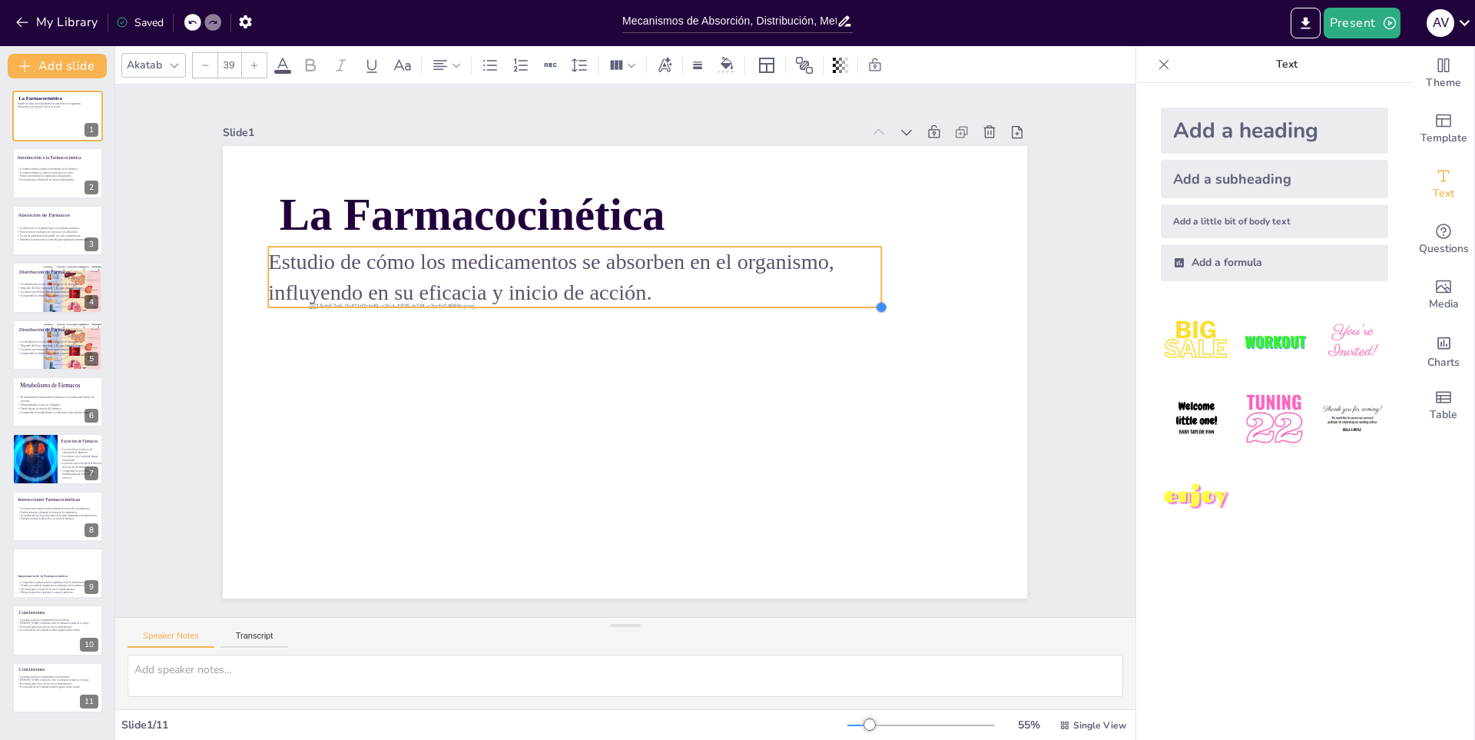
click at [865, 284] on div "La Farmacocinética Estudio de cómo los medicamentos se absorben en el organismo…" at bounding box center [614, 369] width 923 height 794
click at [916, 277] on div at bounding box center [925, 307] width 18 height 61
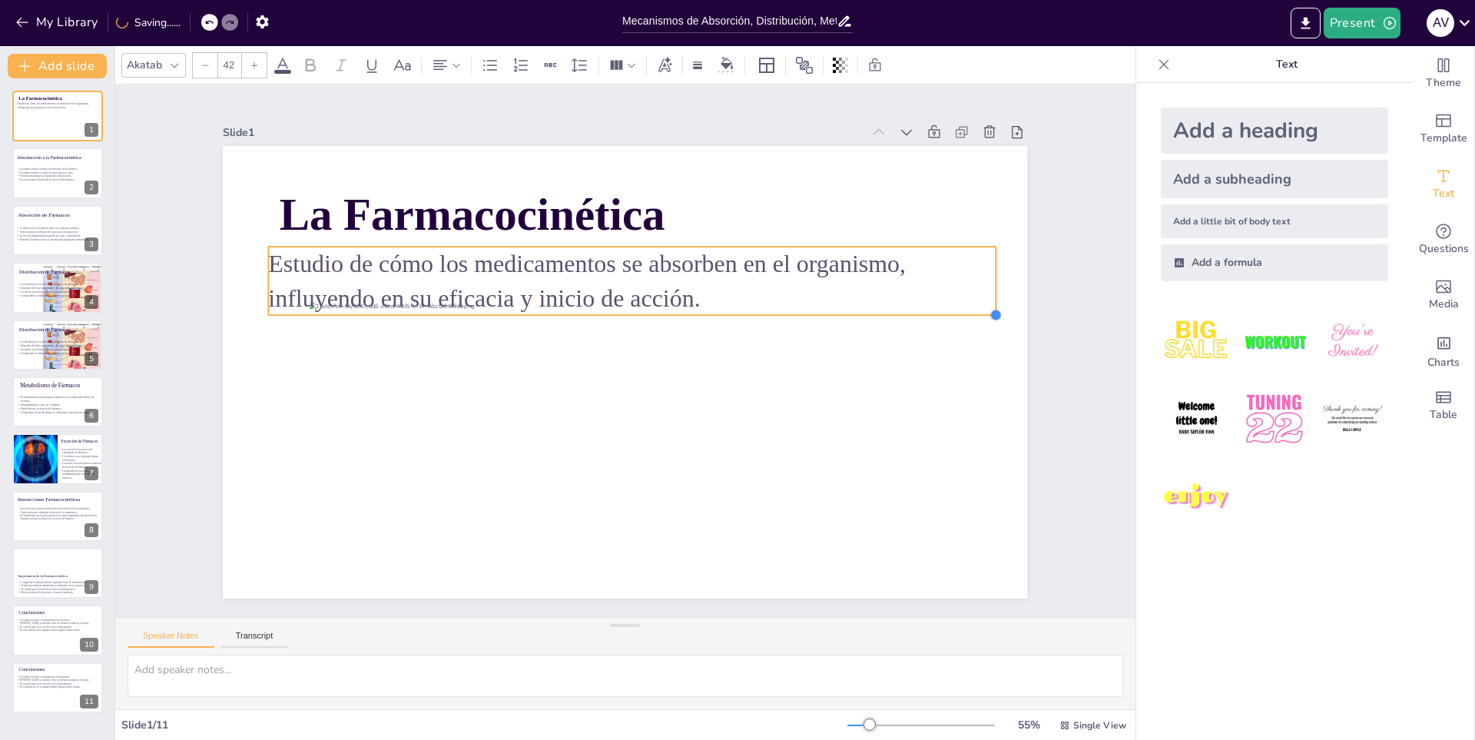
type input "43.9"
click at [919, 311] on div "La Farmacocinética Estudio de cómo los medicamentos se absorben en el organismo…" at bounding box center [618, 370] width 905 height 678
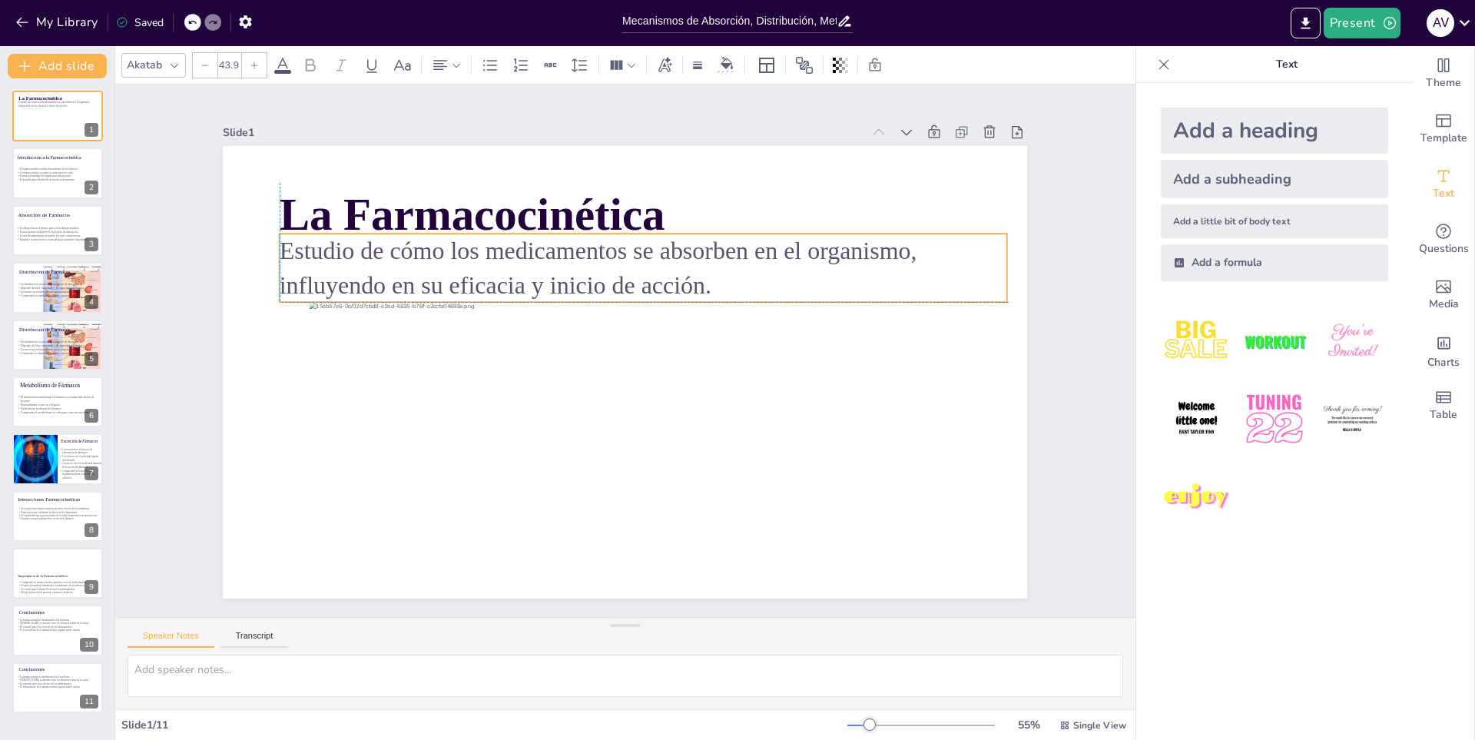
click at [874, 282] on p "Estudio de cómo los medicamentos se absorben en el organismo, influyendo en su …" at bounding box center [652, 270] width 730 height 144
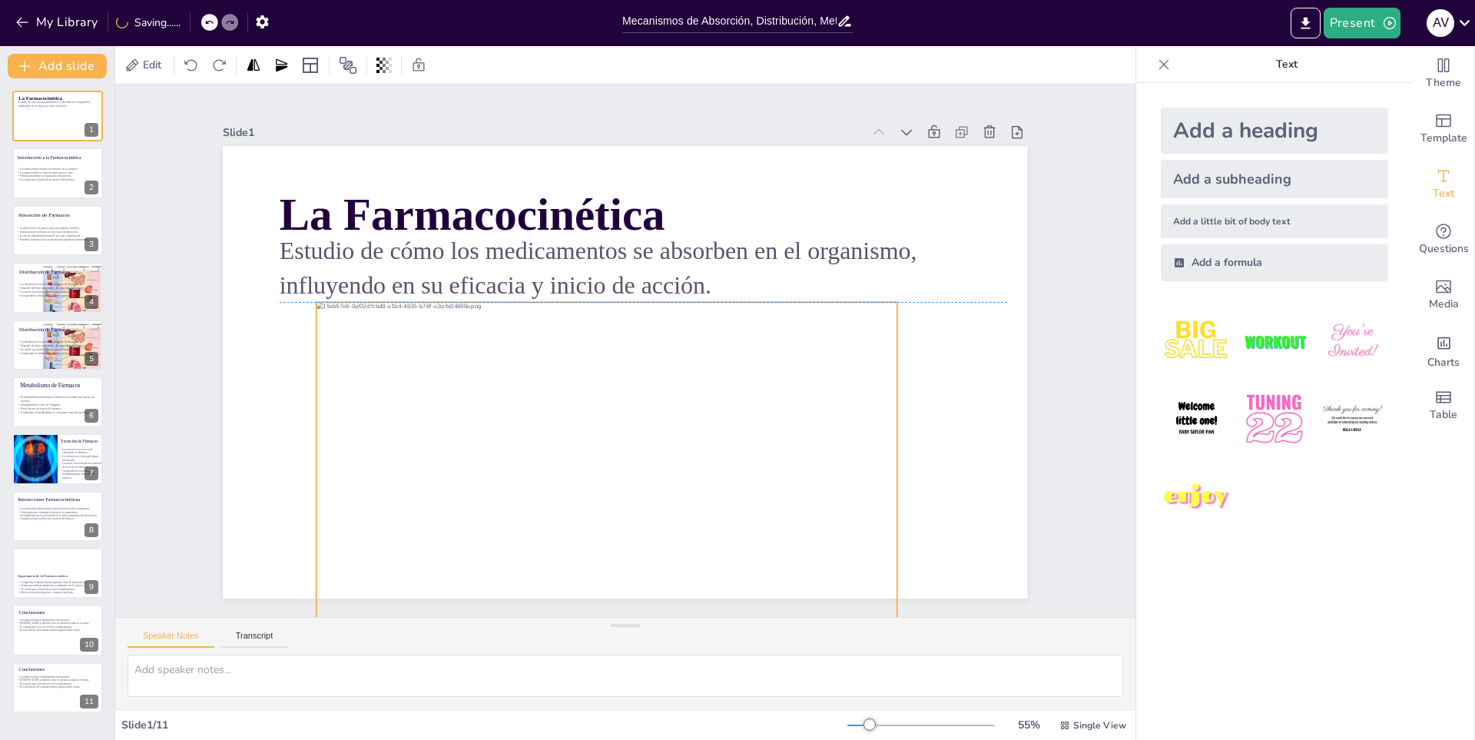
click at [812, 404] on div at bounding box center [552, 440] width 666 height 573
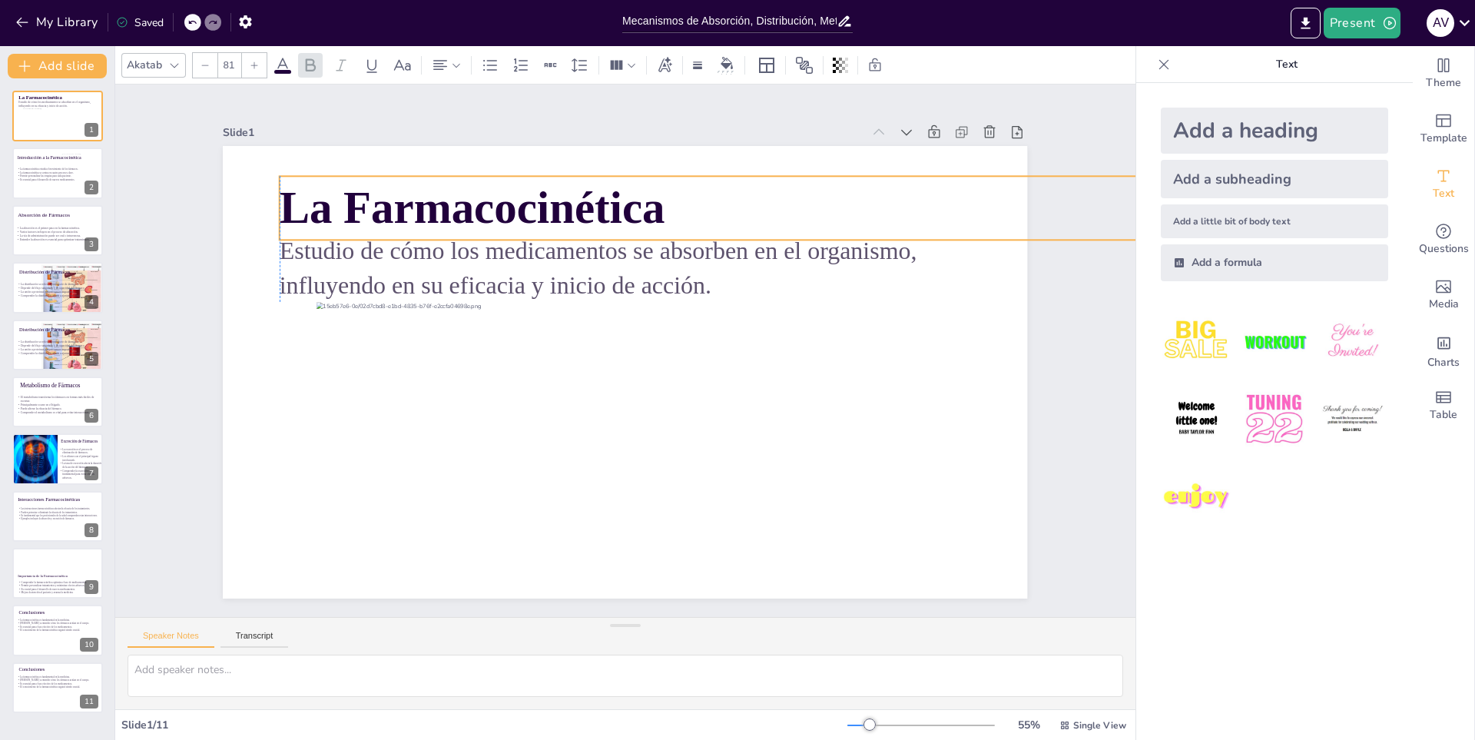
click at [595, 206] on span "La Farmacocinética" at bounding box center [488, 192] width 389 height 90
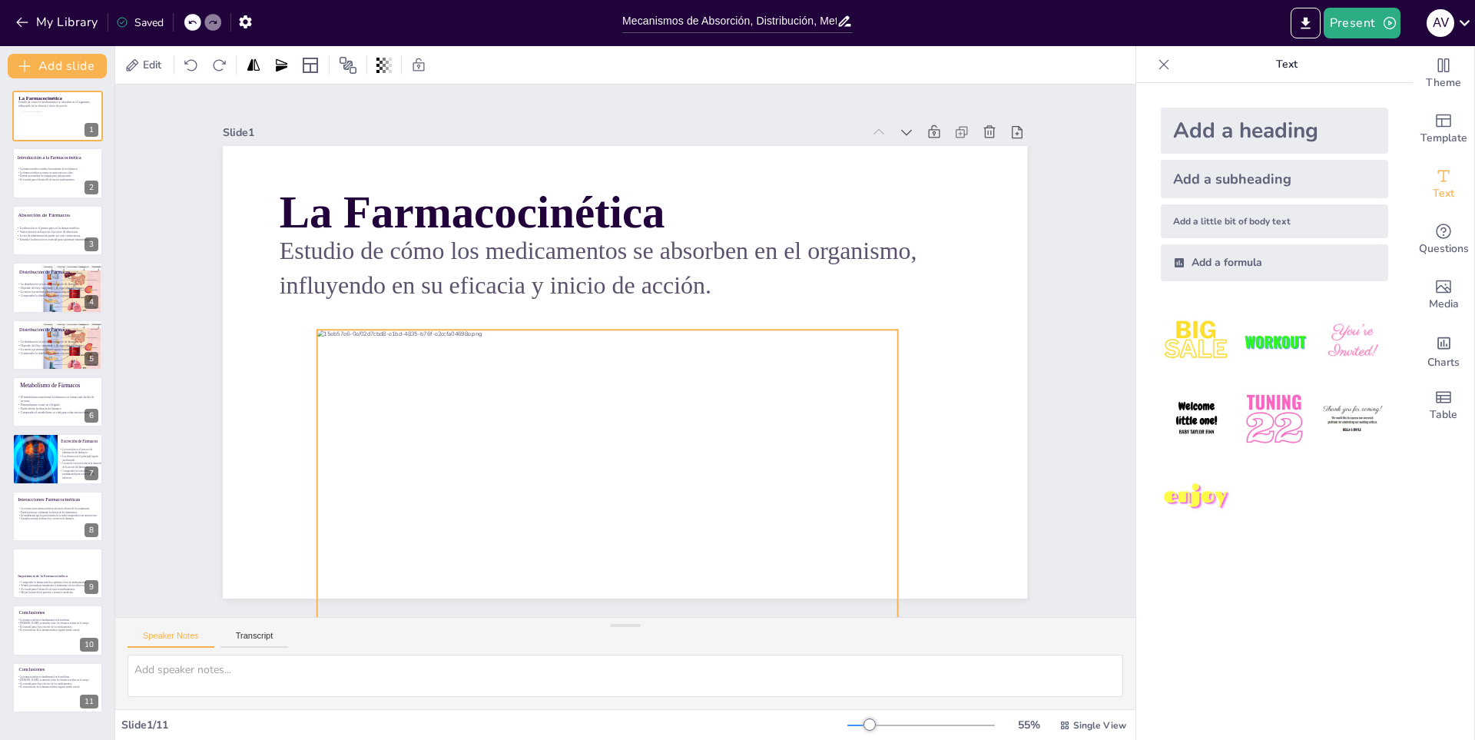
click at [716, 480] on div at bounding box center [551, 474] width 663 height 535
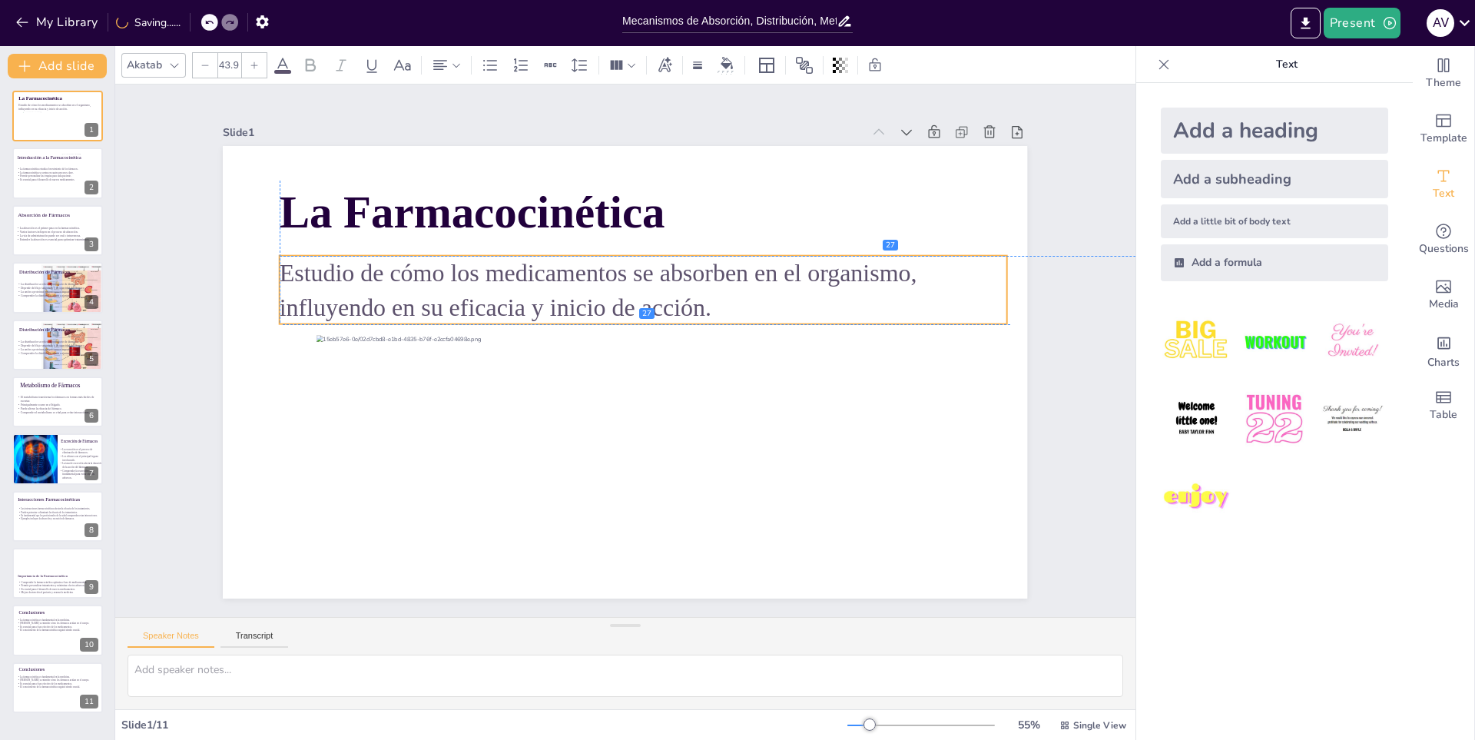
click at [664, 270] on p "Estudio de cómo los medicamentos se absorben en el organismo, influyendo en su …" at bounding box center [656, 295] width 726 height 218
click at [1081, 202] on div "Slide 1 La Farmacocinética Estudio de cómo los medicamentos se absorben en el o…" at bounding box center [625, 351] width 1070 height 636
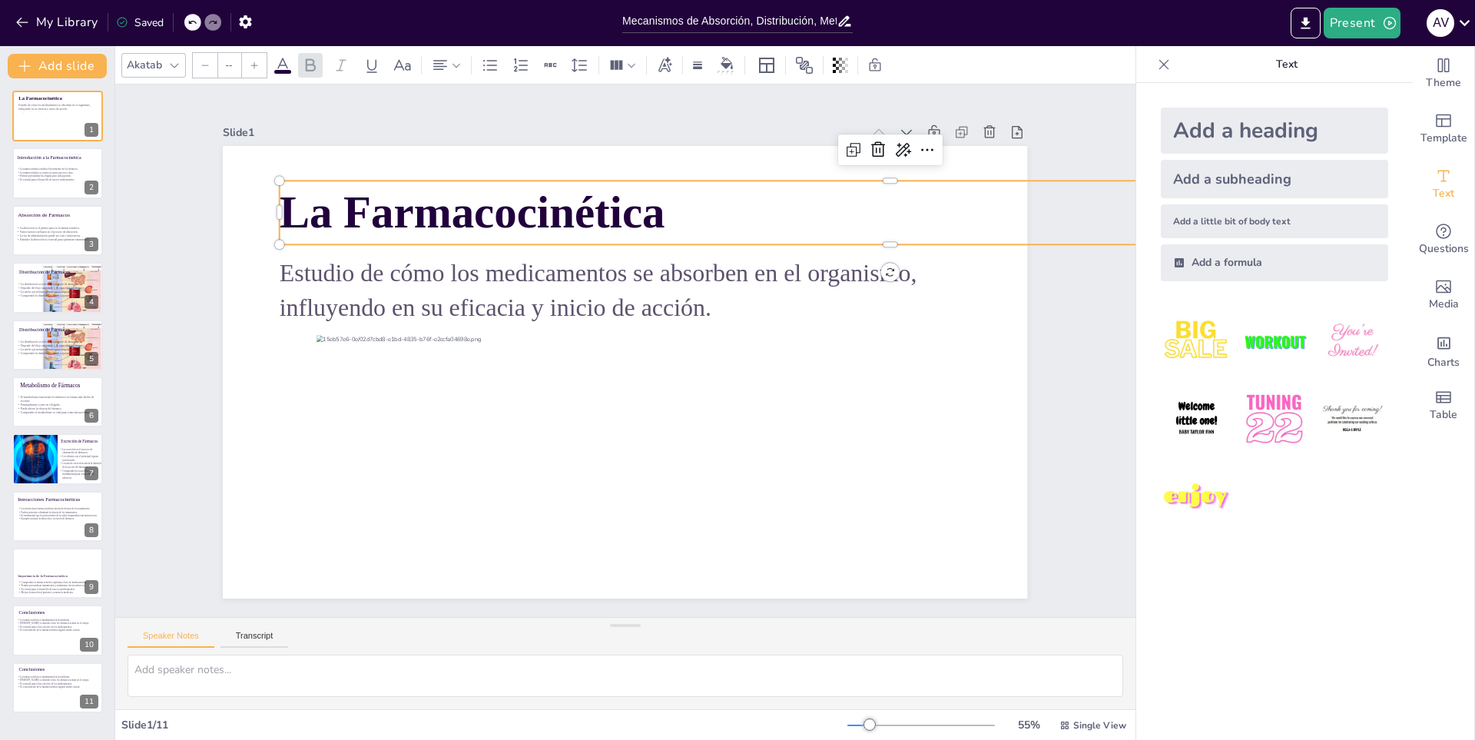
type input "81"
click at [470, 98] on div "Slide 1 La Farmacocinética Estudio de cómo los medicamentos se absorben en el o…" at bounding box center [625, 350] width 906 height 929
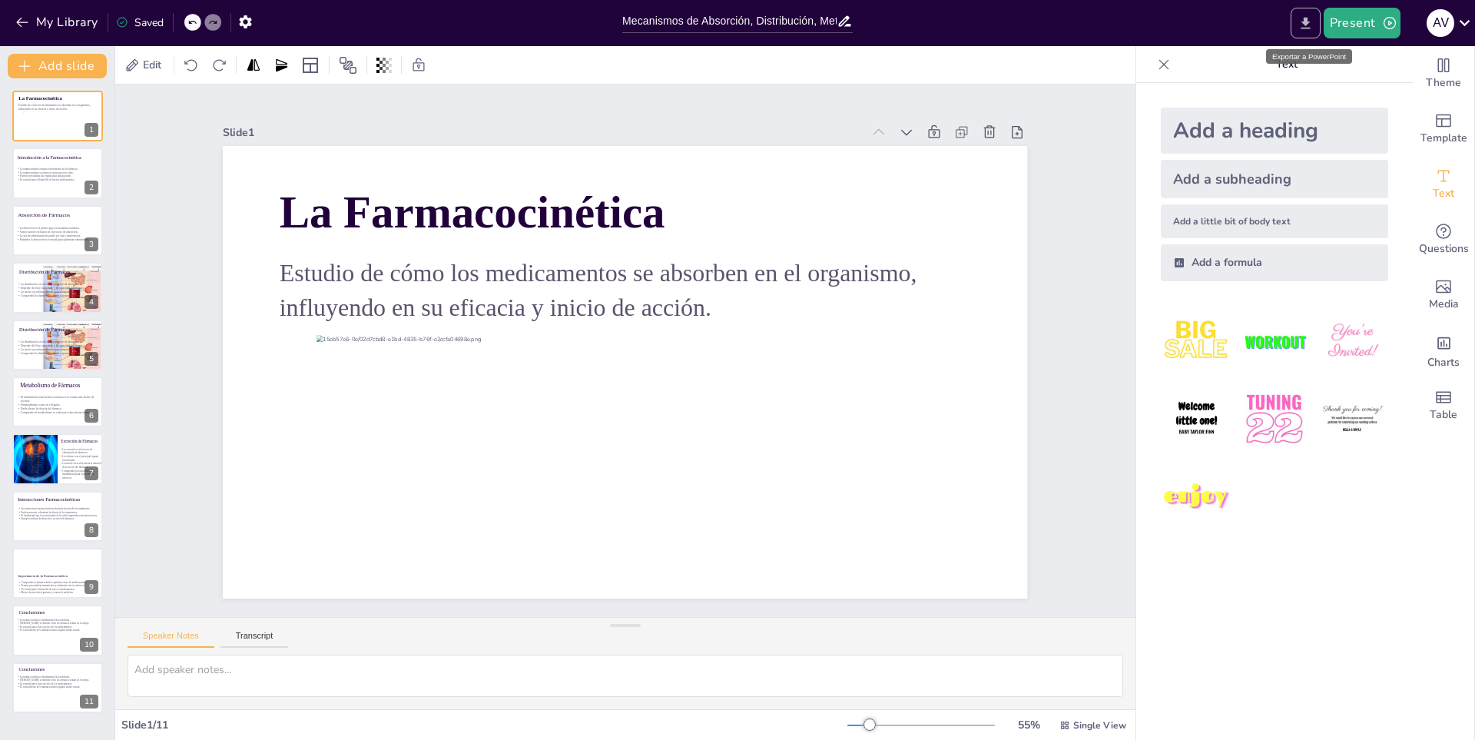
click at [1310, 18] on icon "Export to PowerPoint" at bounding box center [1305, 23] width 16 height 16
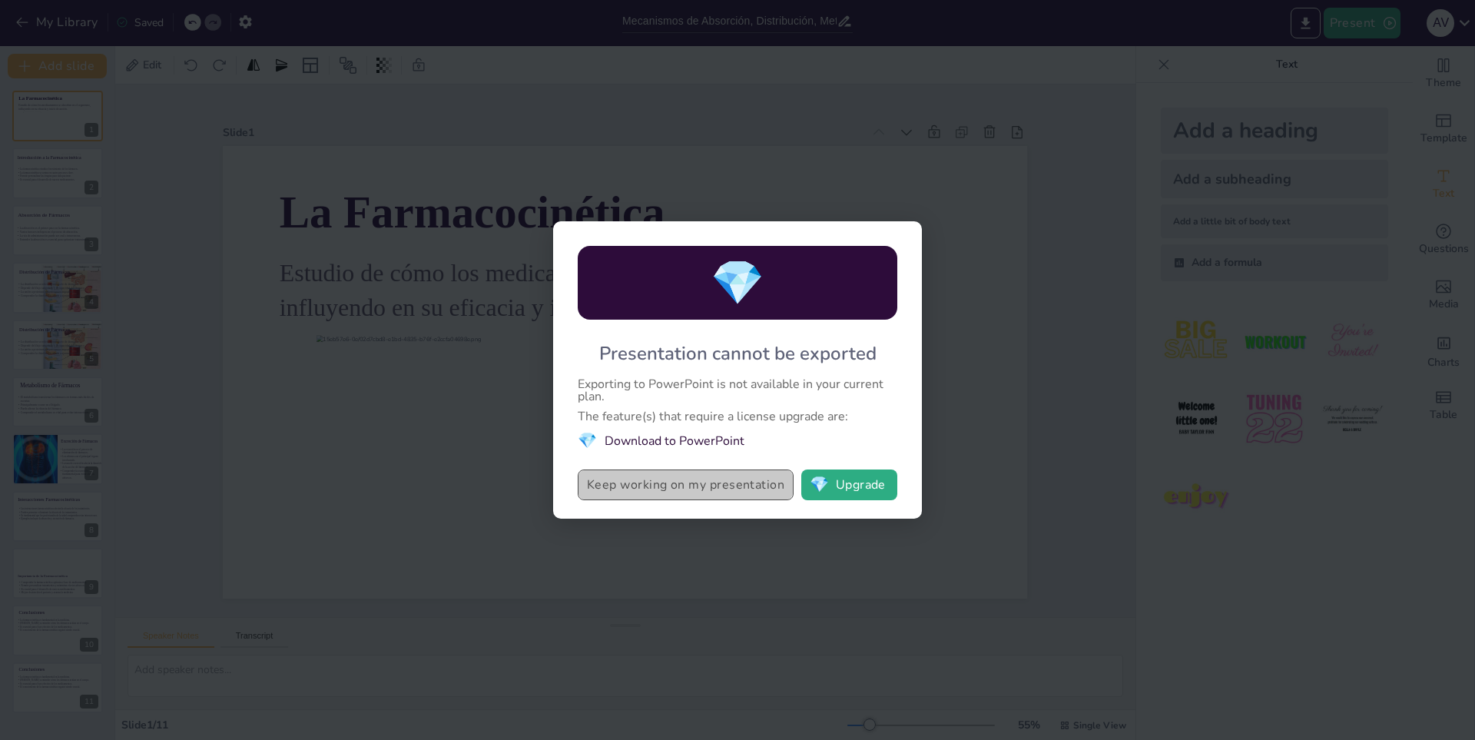
click at [749, 494] on button "Keep working on my presentation" at bounding box center [686, 484] width 216 height 31
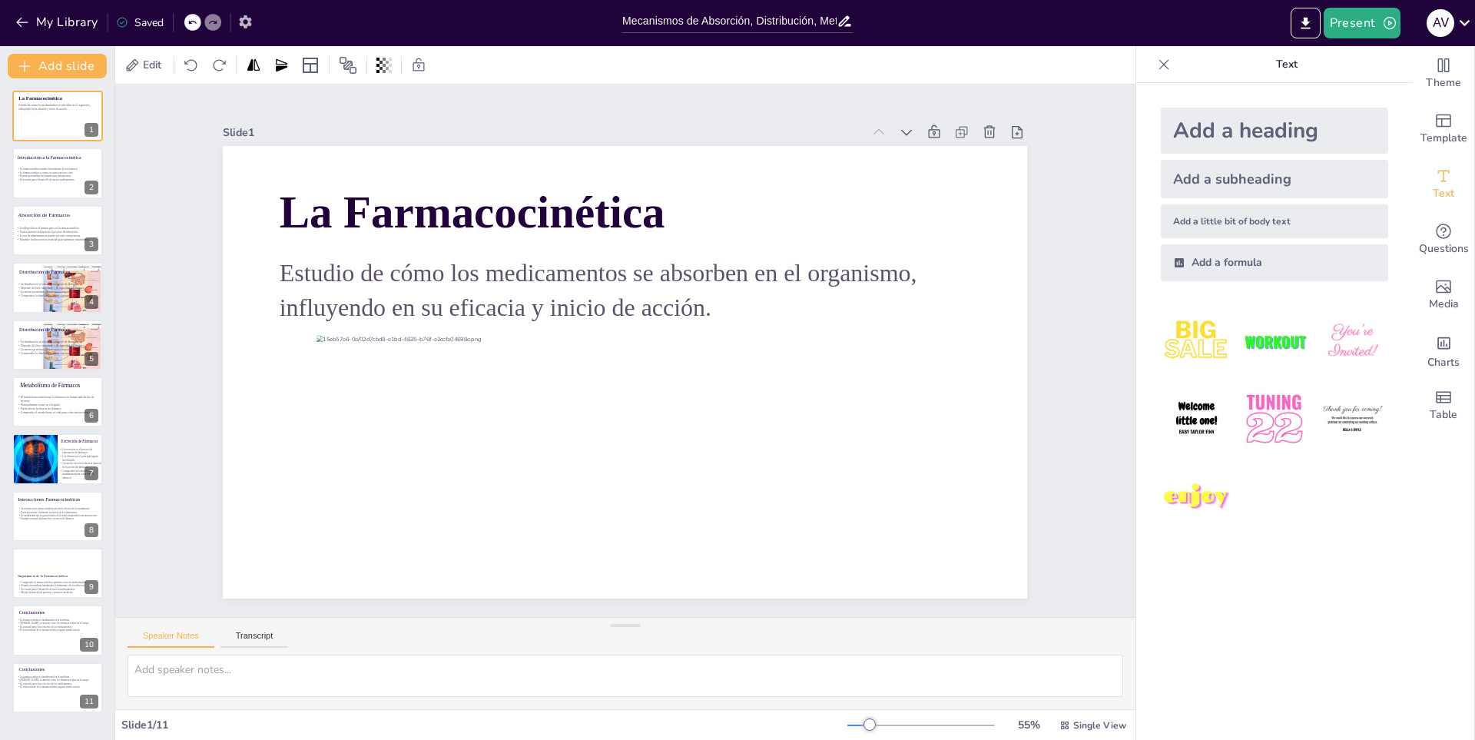
click at [242, 26] on icon "button" at bounding box center [245, 22] width 16 height 16
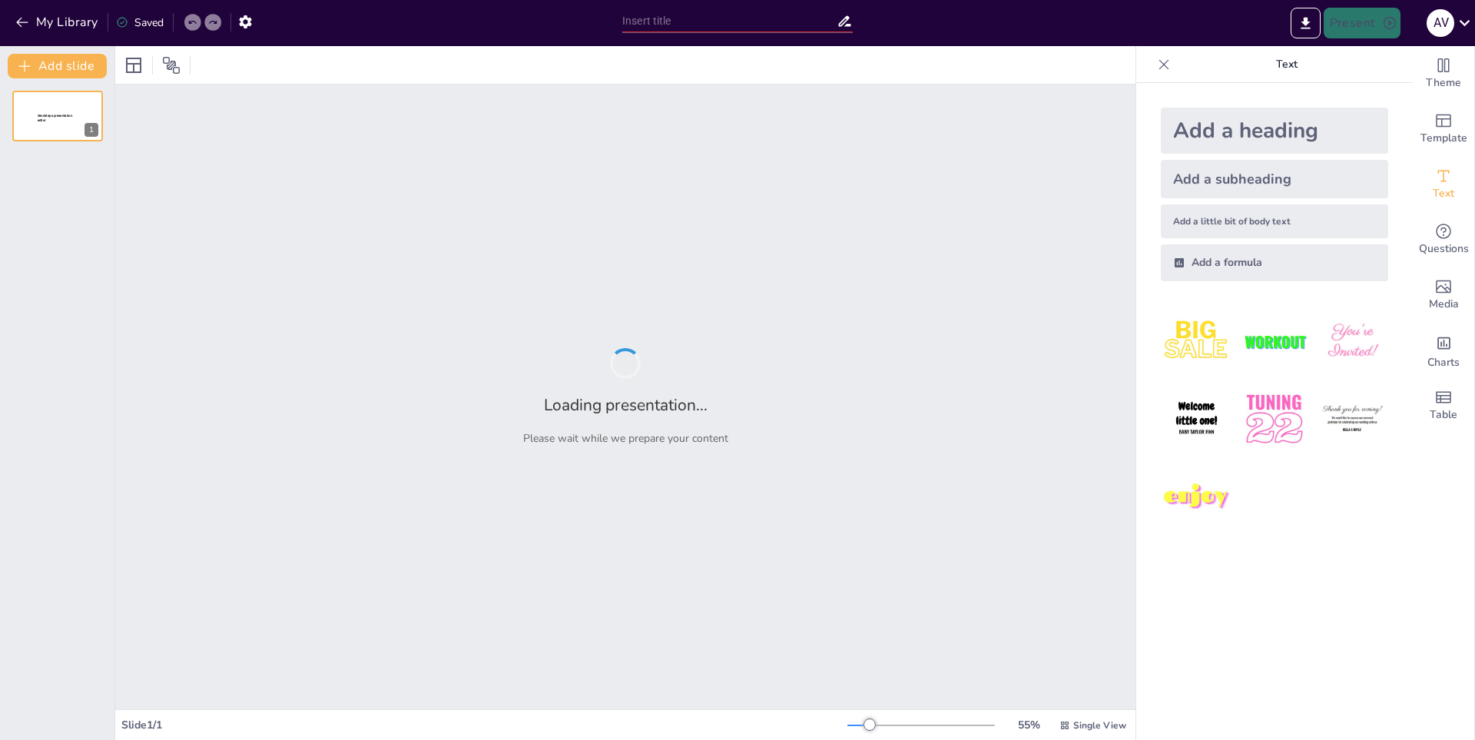
type input "Mecanismos de Absorción, Distribución, Metabolismo y Excreción"
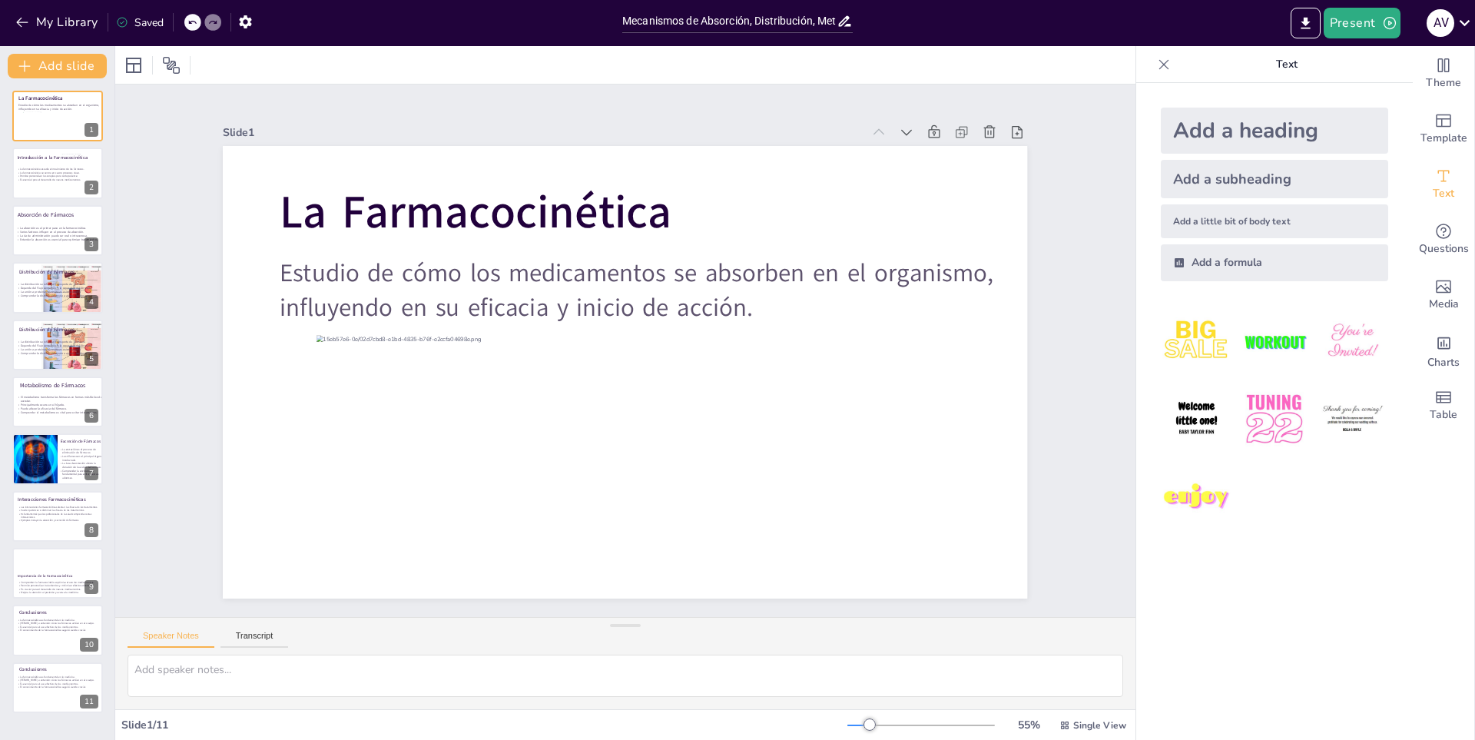
click at [1156, 71] on icon at bounding box center [1163, 64] width 15 height 15
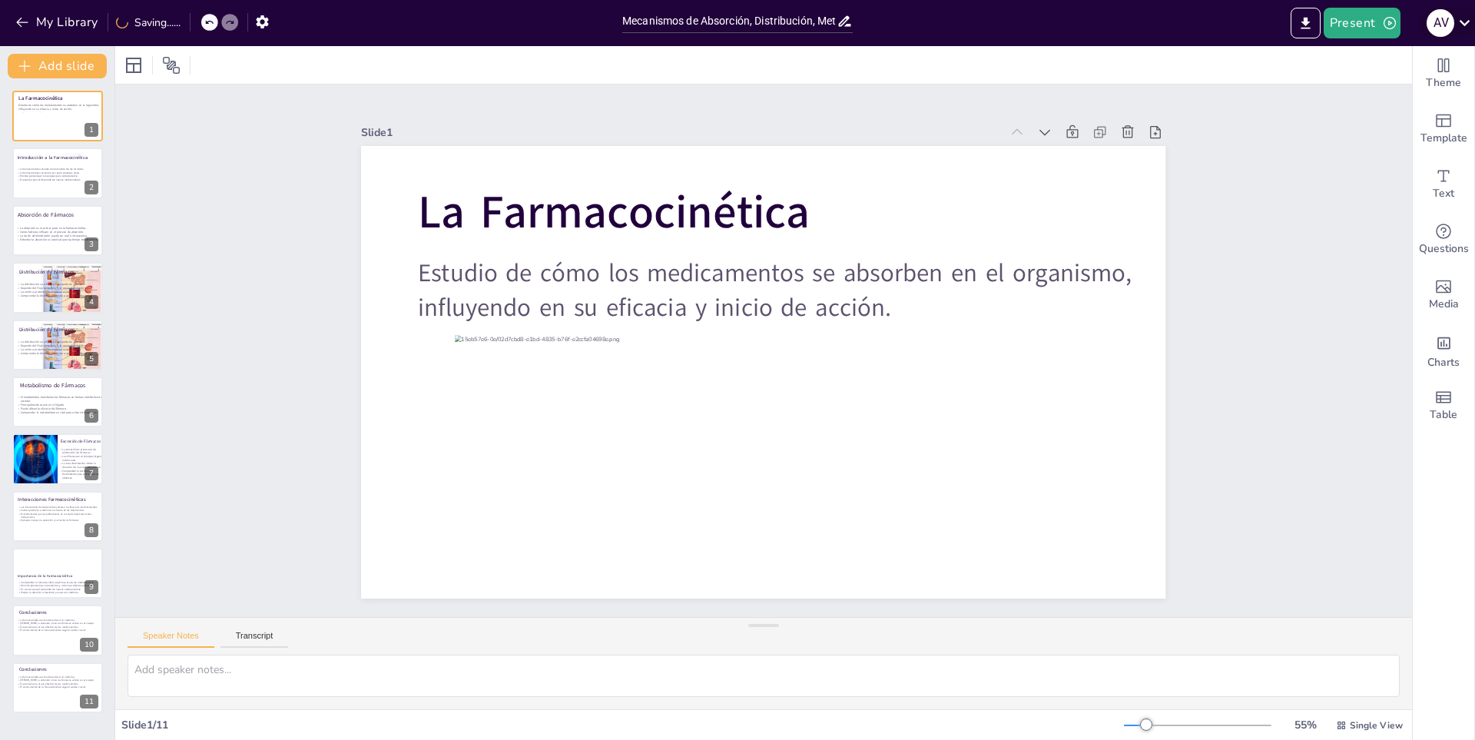
click at [1462, 21] on icon at bounding box center [1464, 22] width 21 height 21
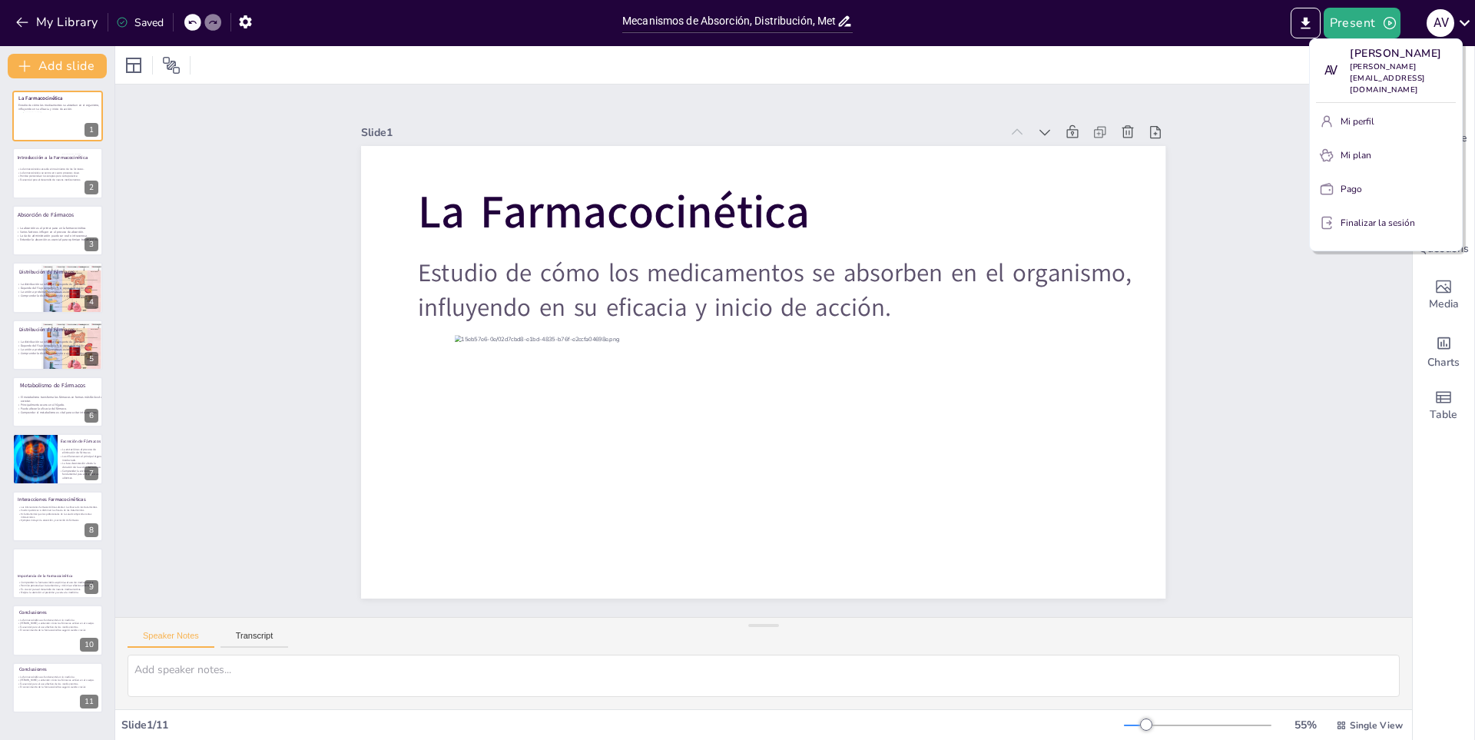
click at [1443, 25] on div at bounding box center [737, 370] width 1475 height 740
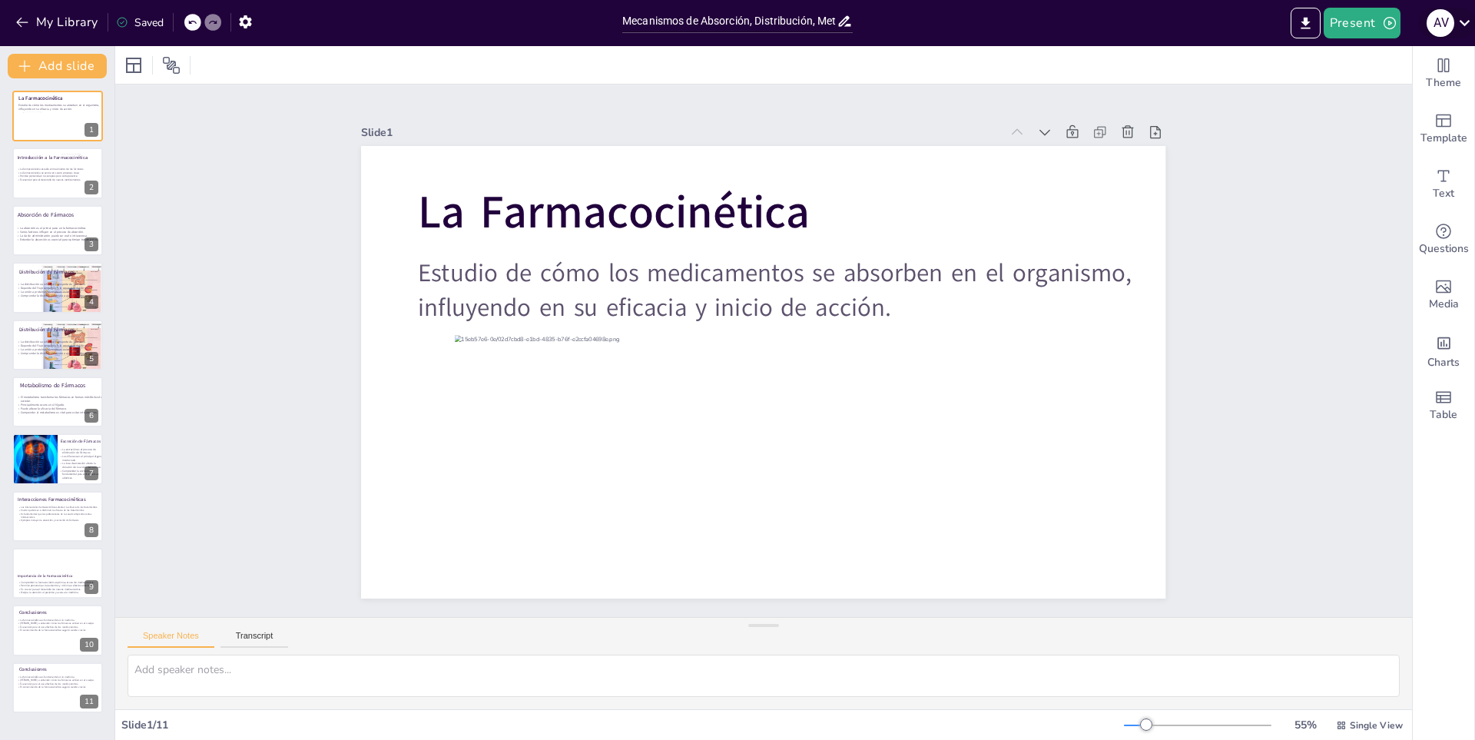
click at [1440, 30] on div "A V" at bounding box center [1440, 23] width 28 height 28
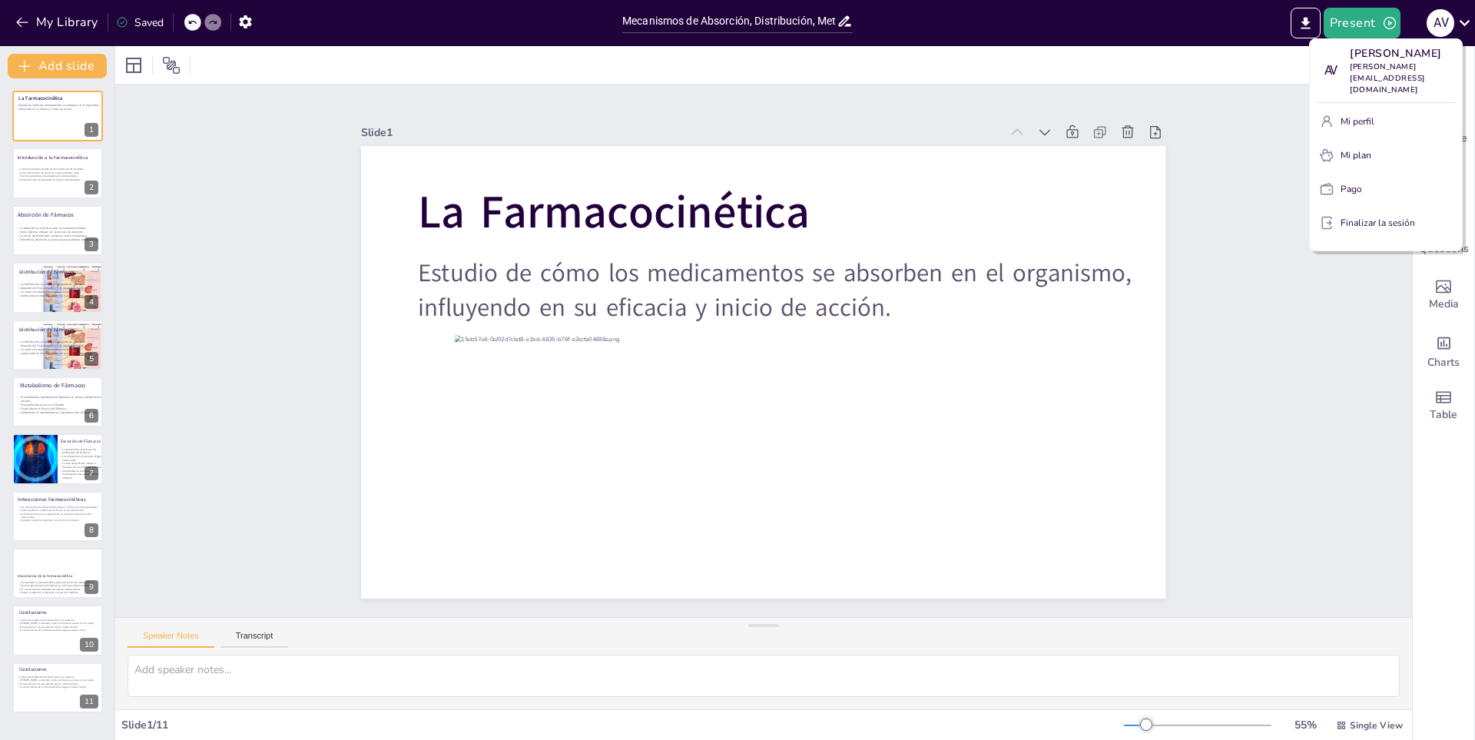
click at [1315, 12] on div at bounding box center [737, 370] width 1475 height 740
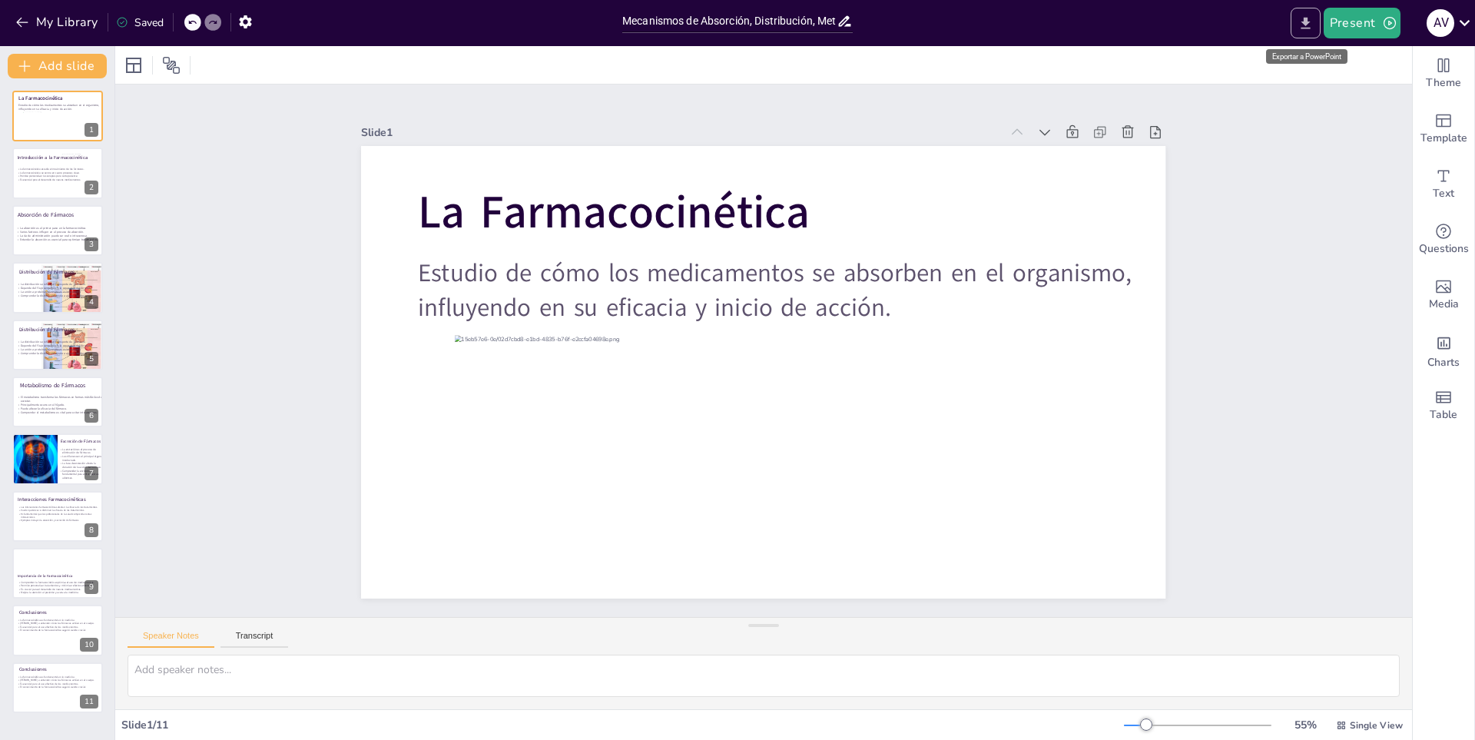
click at [1314, 29] on icon "Export to PowerPoint" at bounding box center [1305, 23] width 16 height 16
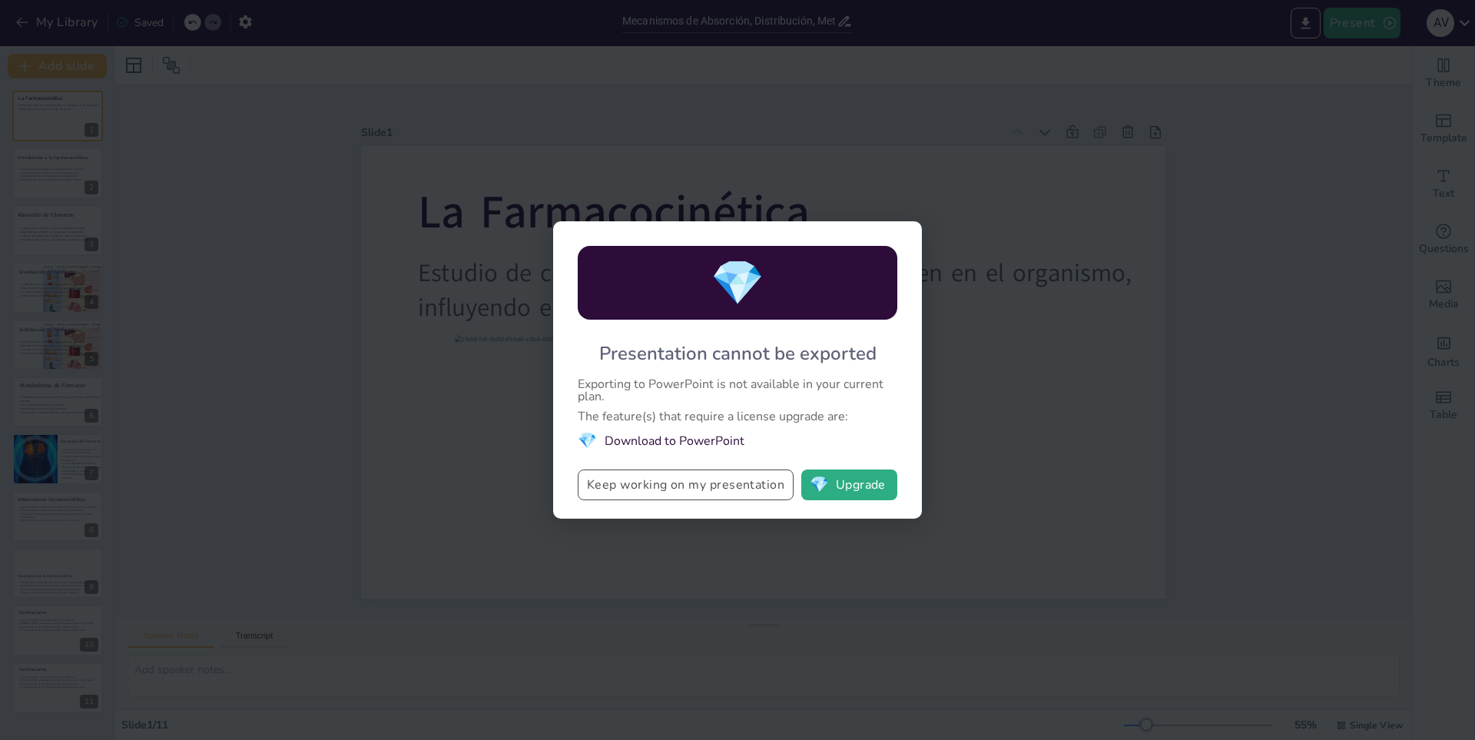
click at [743, 485] on button "Keep working on my presentation" at bounding box center [686, 484] width 216 height 31
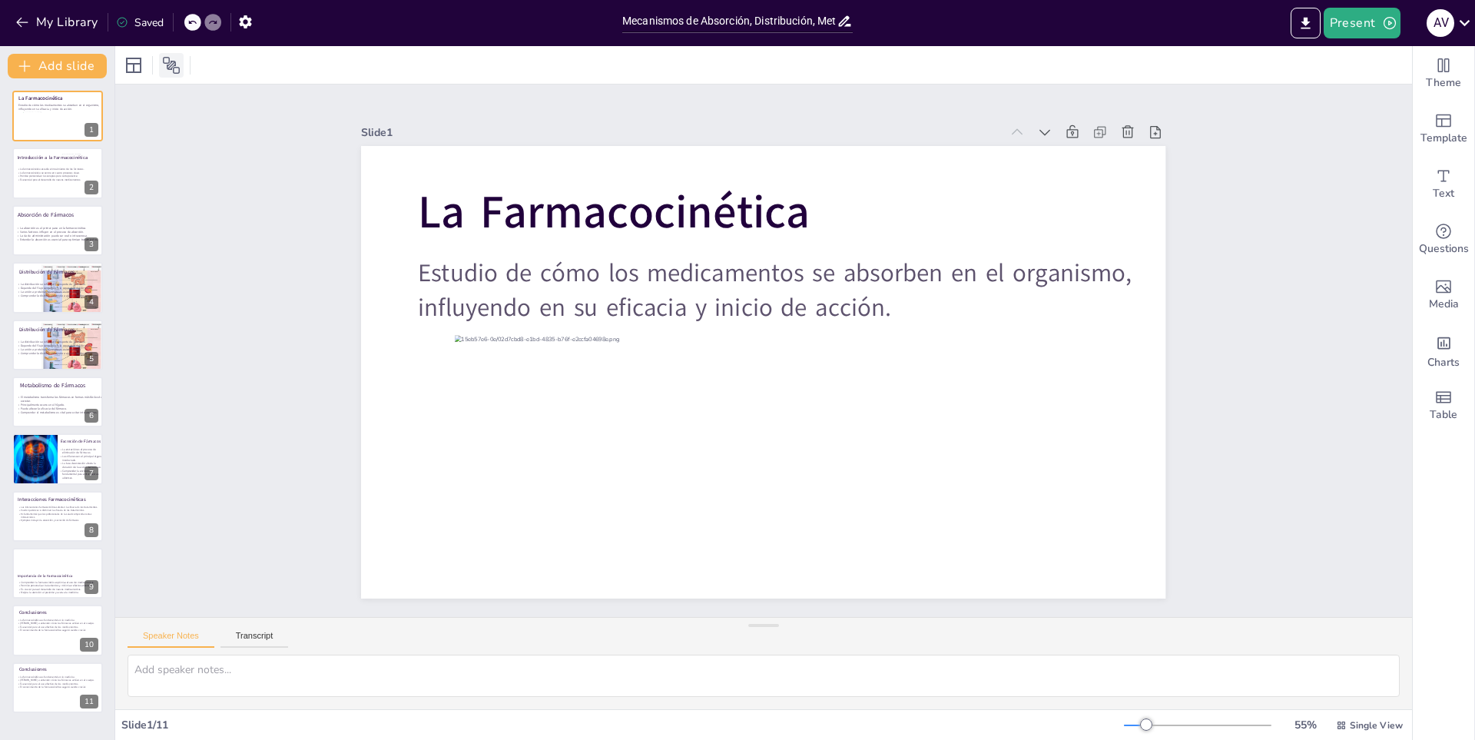
click at [180, 64] on div at bounding box center [155, 65] width 69 height 25
click at [179, 65] on icon at bounding box center [171, 65] width 18 height 18
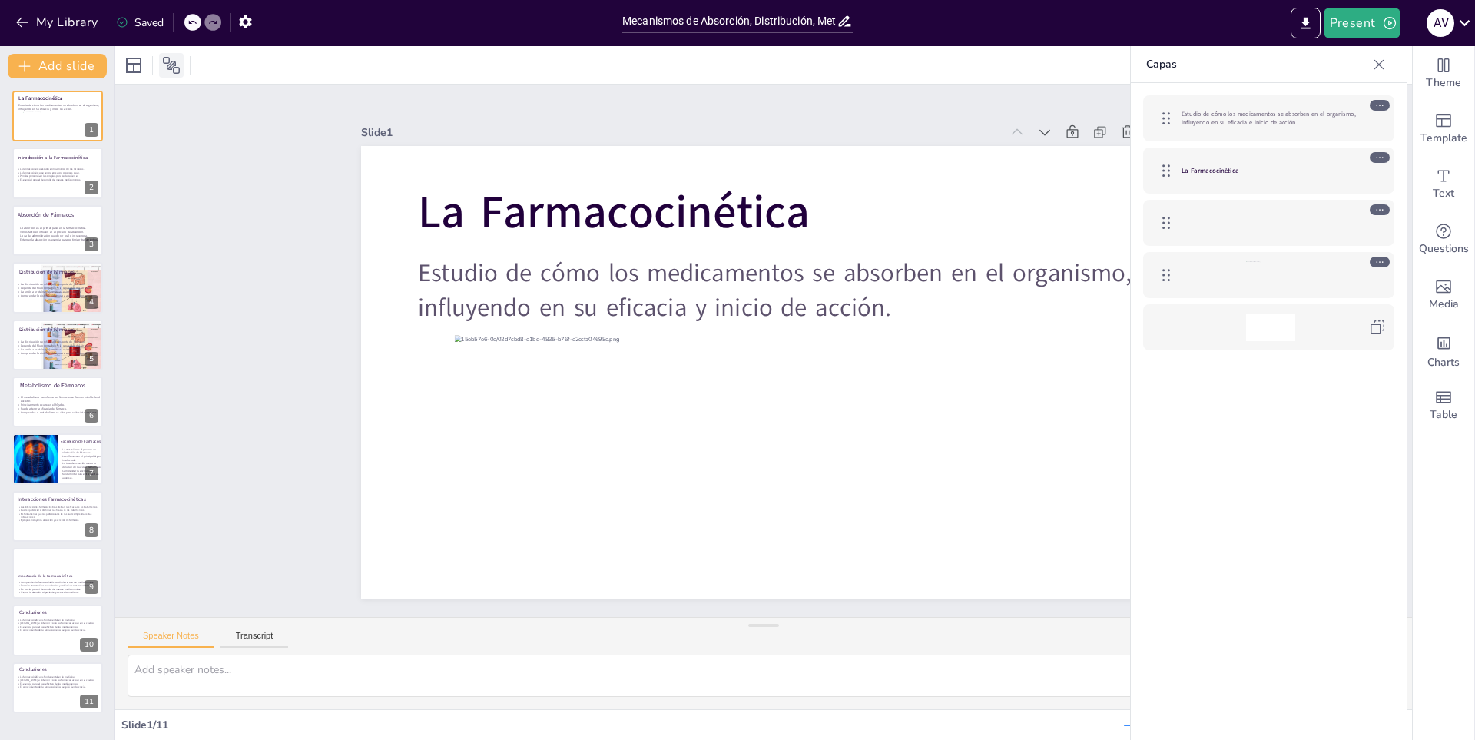
click at [179, 65] on icon at bounding box center [171, 65] width 18 height 18
click at [134, 74] on icon at bounding box center [133, 65] width 18 height 18
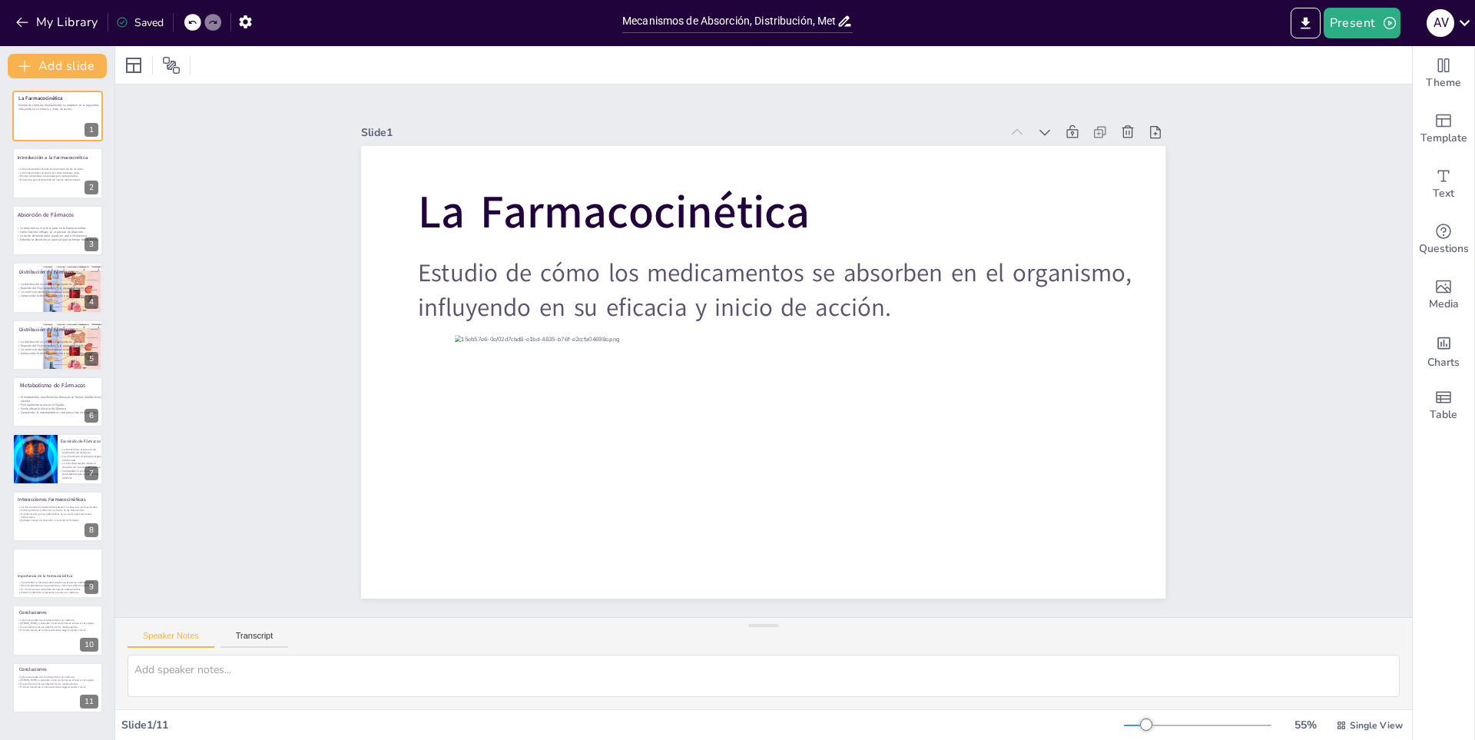
click at [148, 17] on div "Saved" at bounding box center [140, 22] width 48 height 15
click at [253, 19] on icon "button" at bounding box center [245, 22] width 16 height 16
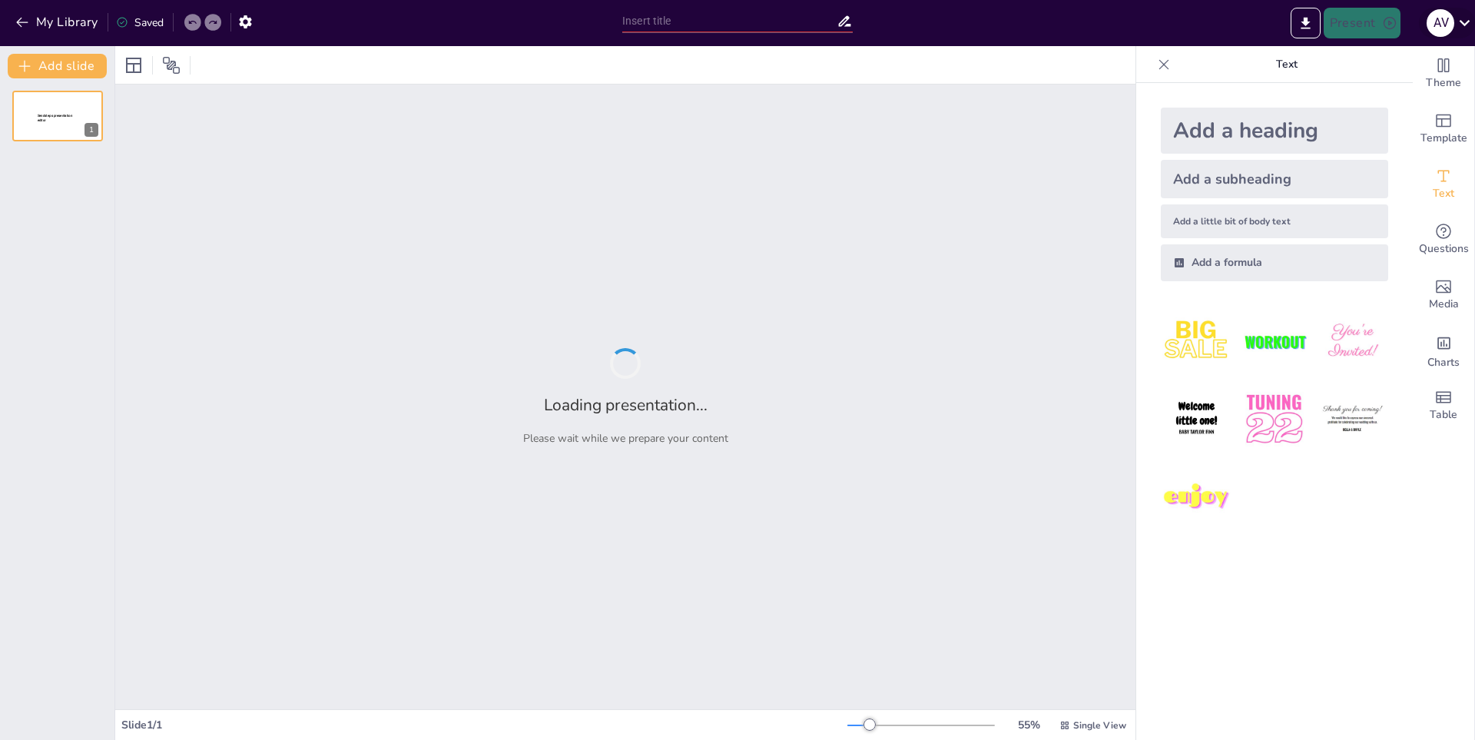
type input "Mecanismos de Absorción, Distribución, Metabolismo y Excreción"
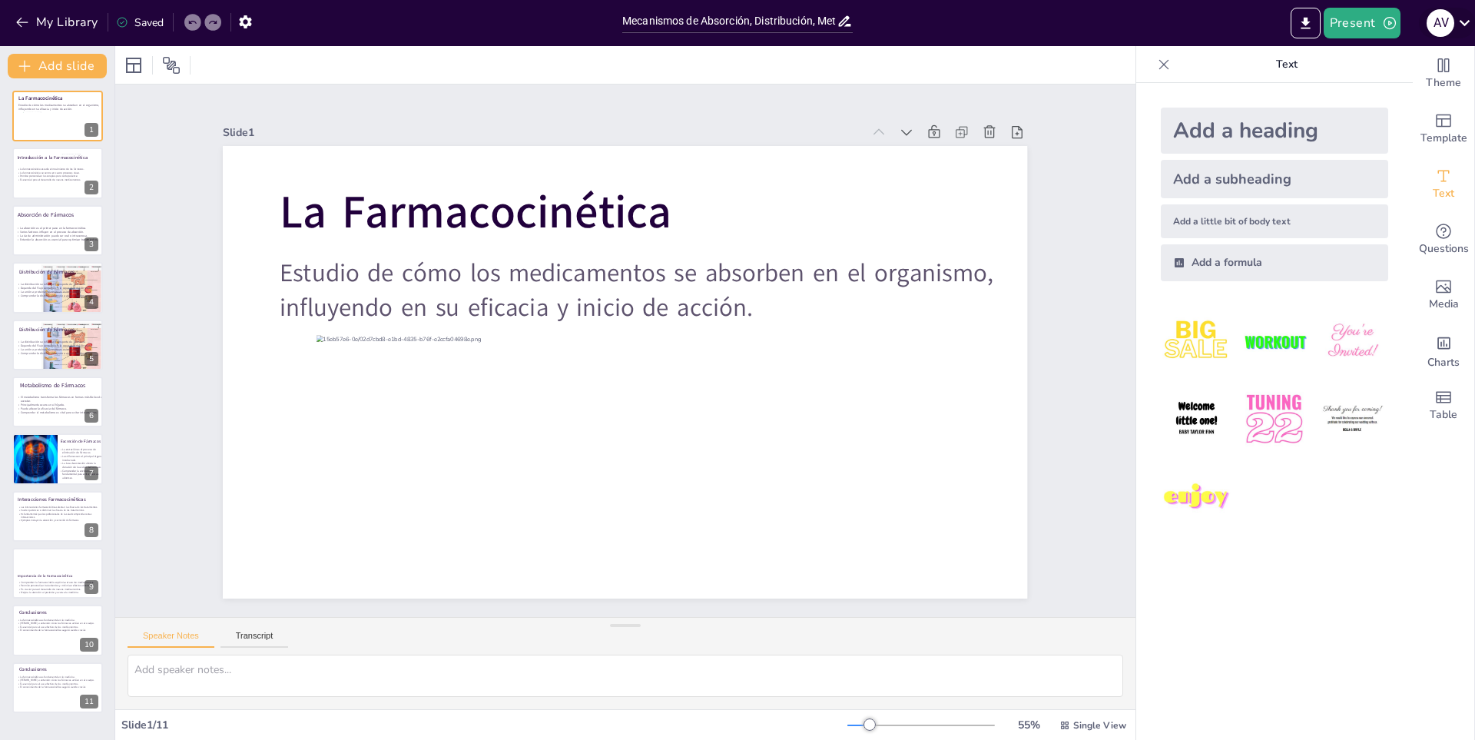
click at [1468, 23] on icon at bounding box center [1464, 22] width 21 height 21
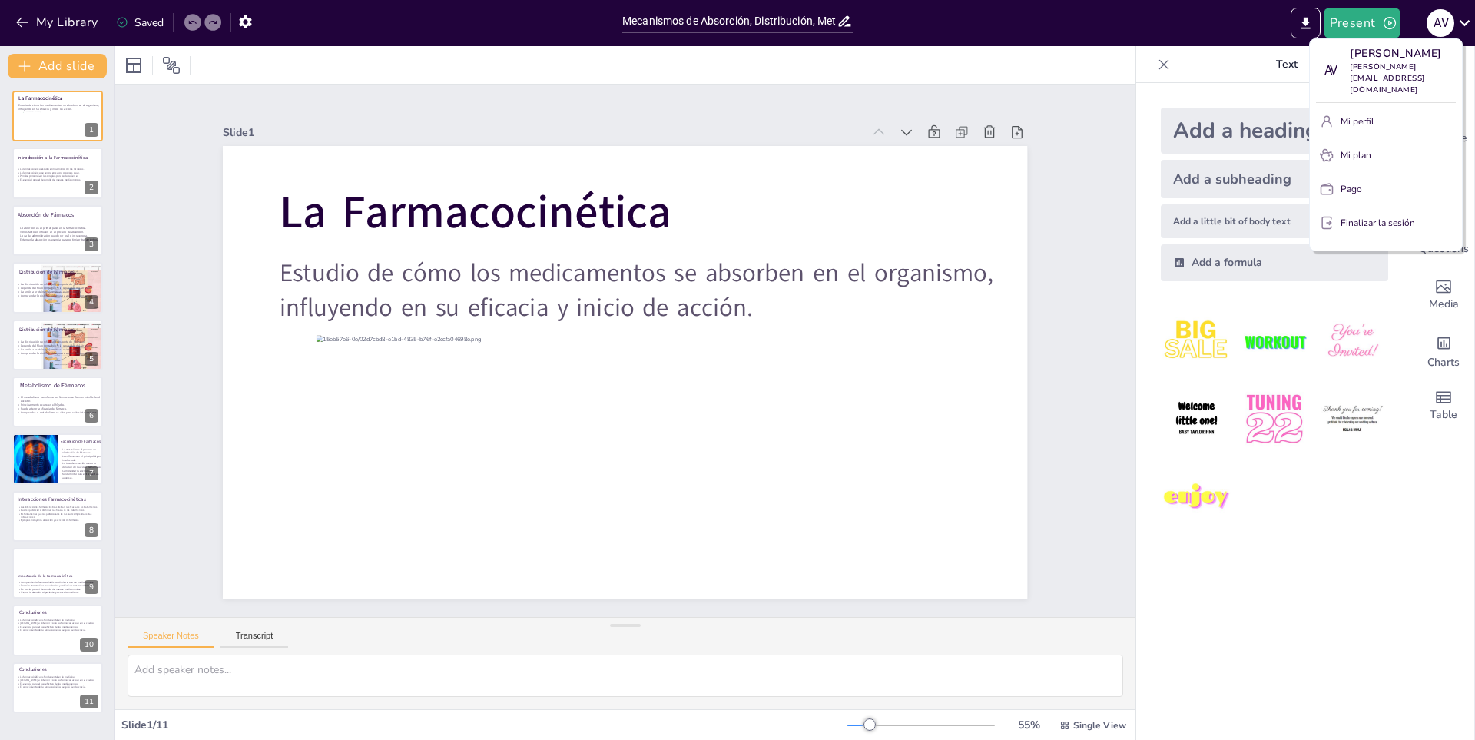
click at [1130, 65] on div at bounding box center [737, 370] width 1475 height 740
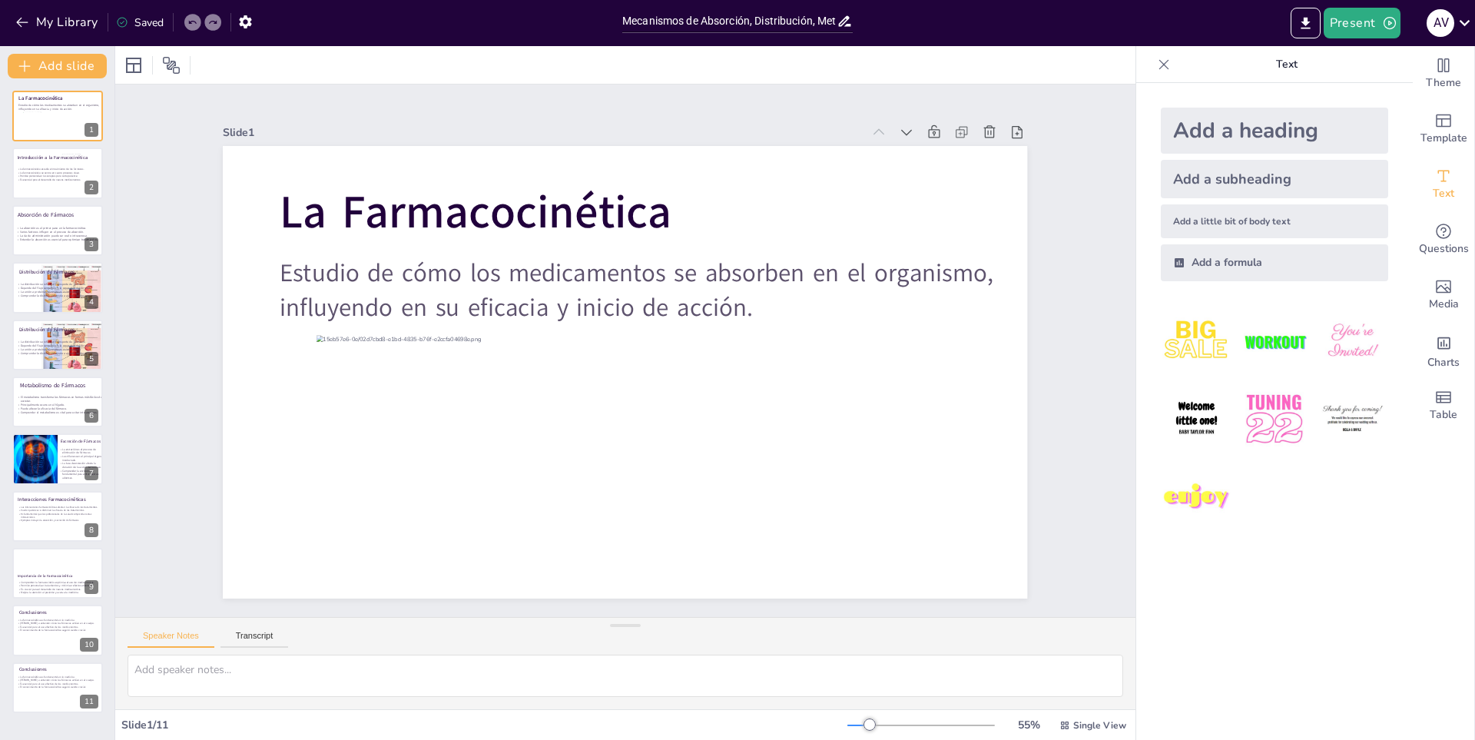
click at [1156, 68] on icon at bounding box center [1163, 64] width 15 height 15
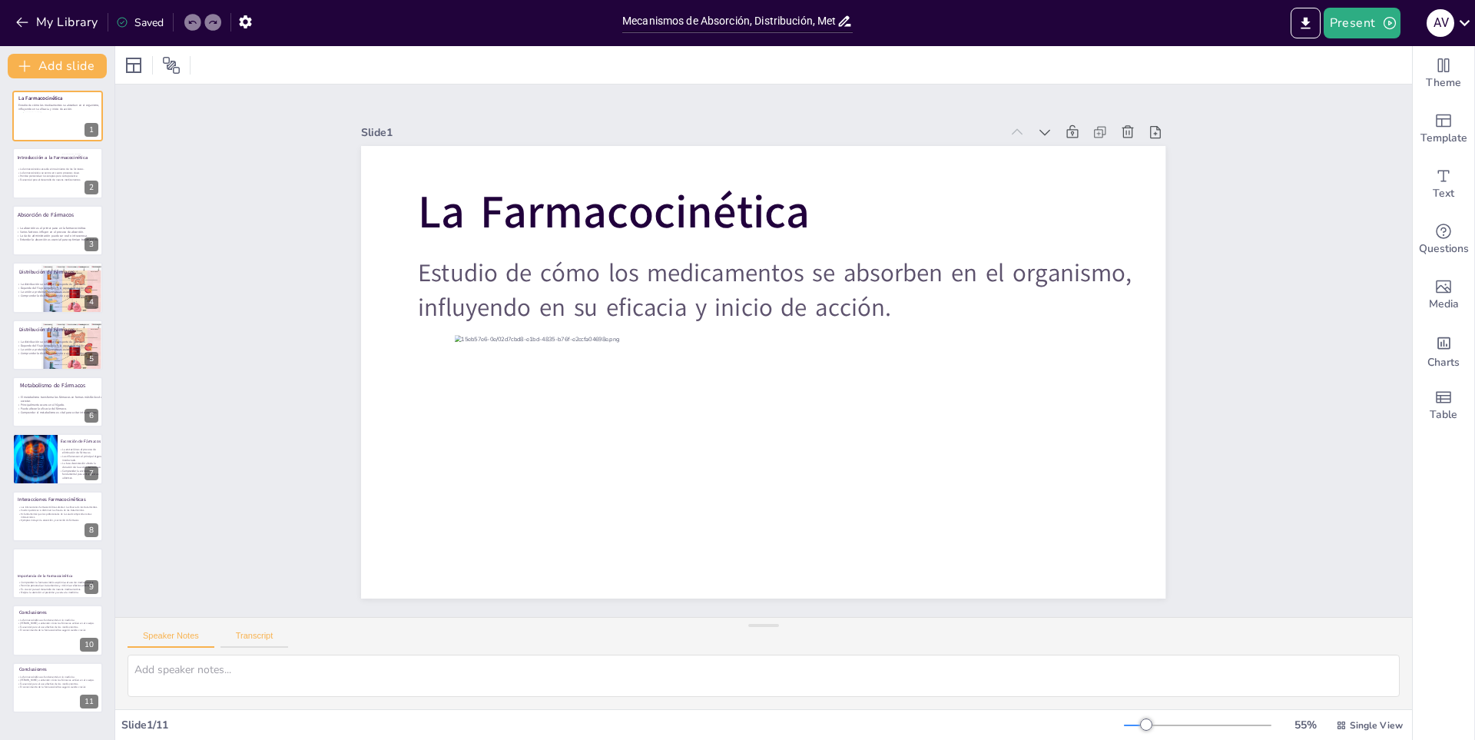
click at [250, 644] on button "Transcript" at bounding box center [254, 639] width 68 height 17
click at [175, 67] on icon at bounding box center [171, 65] width 17 height 17
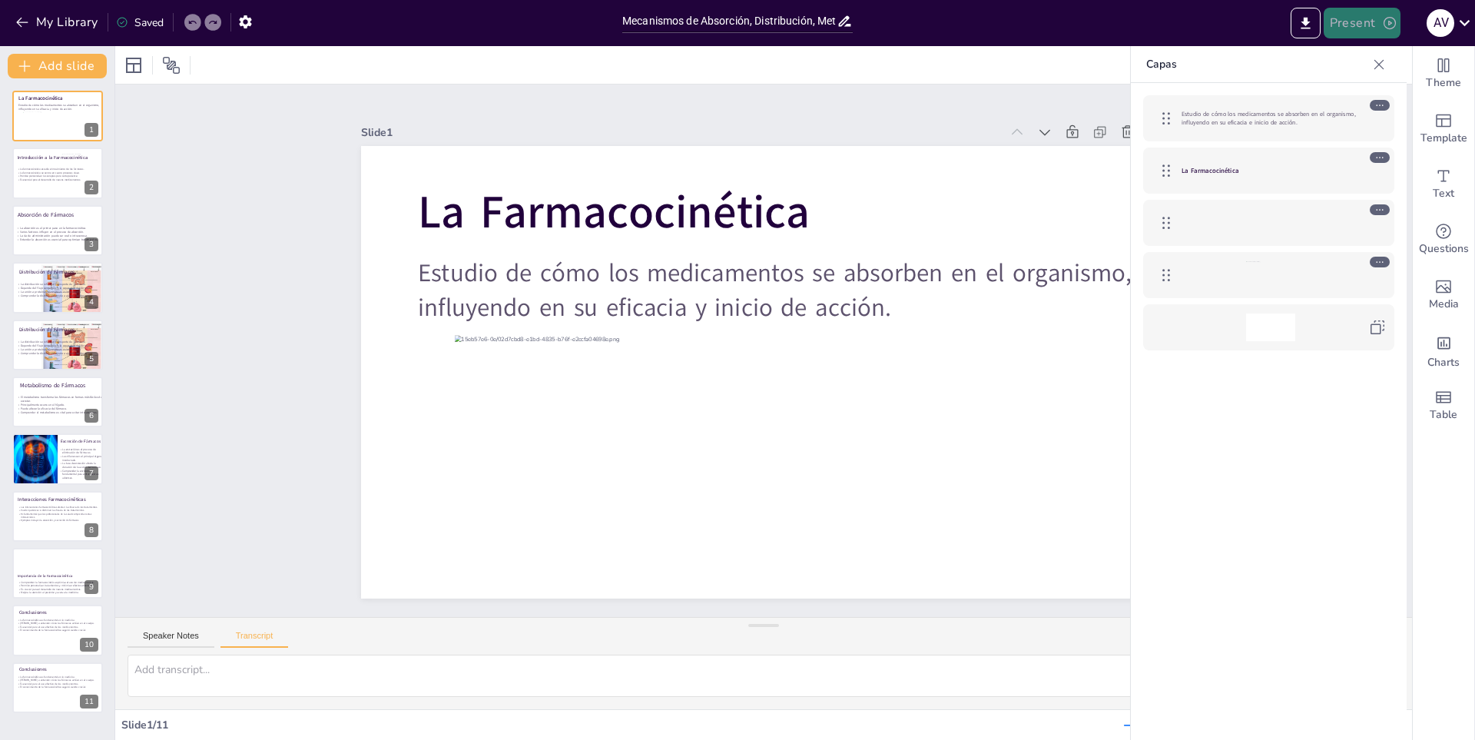
click at [1382, 25] on icon "button" at bounding box center [1389, 22] width 15 height 15
click at [1424, 89] on font "Presentación del juego" at bounding box center [1389, 95] width 104 height 12
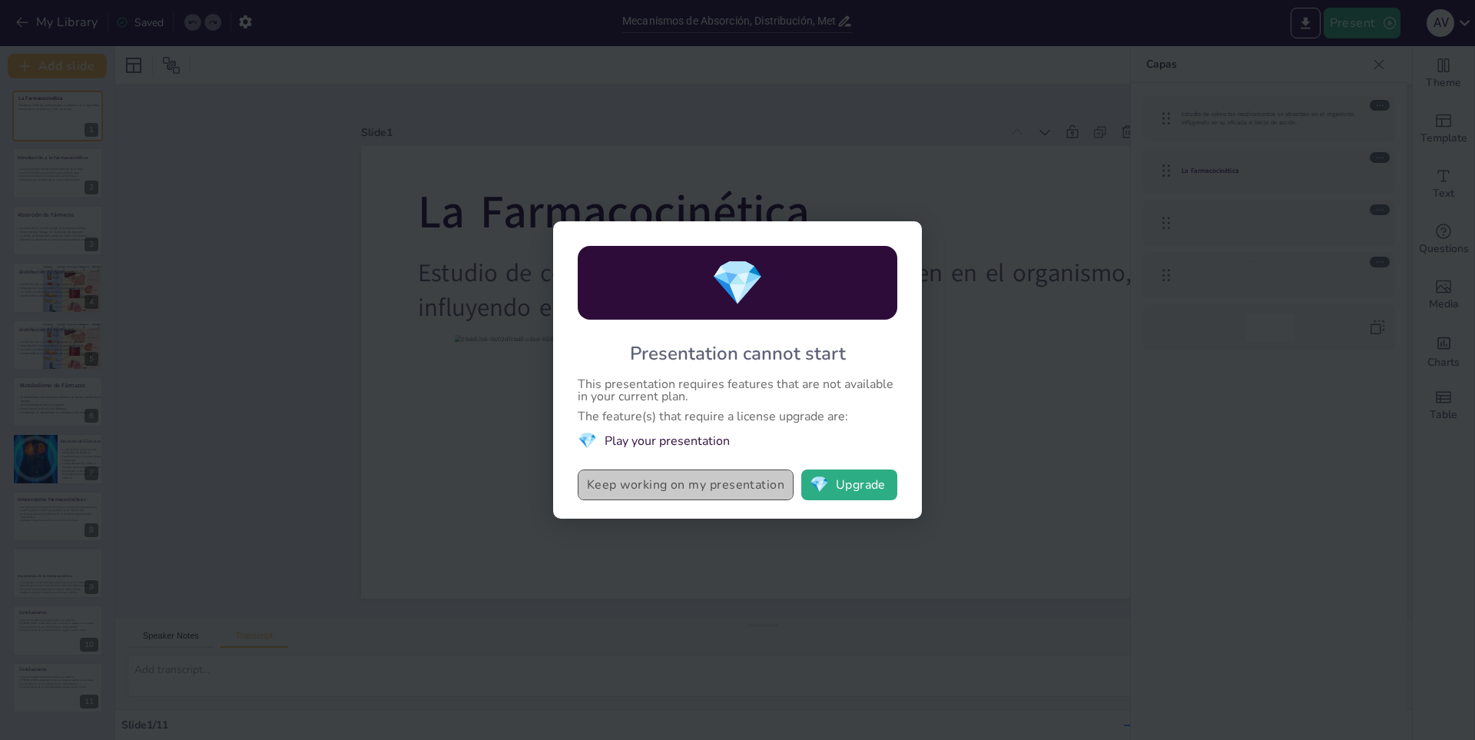
click at [757, 491] on button "Keep working on my presentation" at bounding box center [686, 484] width 216 height 31
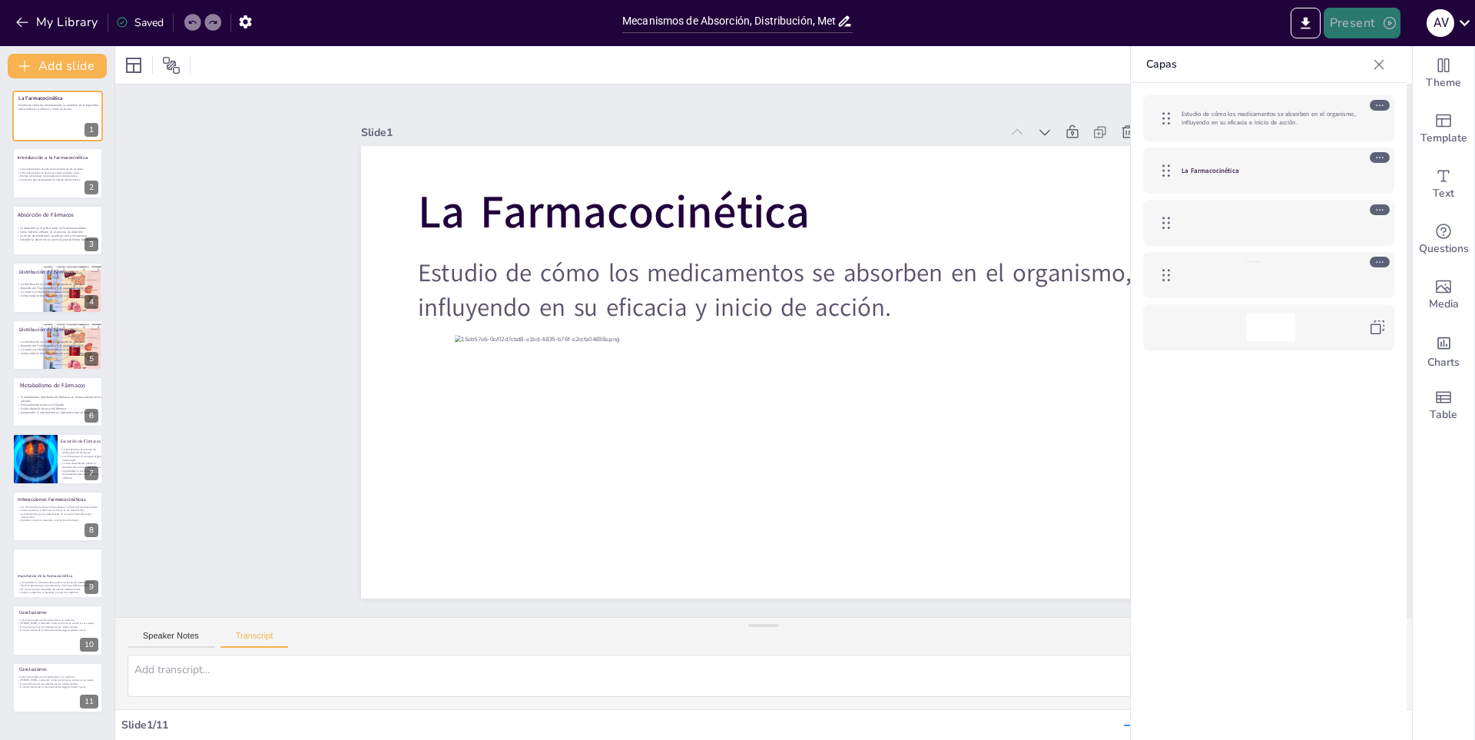
click at [1388, 27] on icon "button" at bounding box center [1389, 22] width 15 height 15
click at [1394, 57] on font "Presentación de vista previa" at bounding box center [1401, 57] width 128 height 12
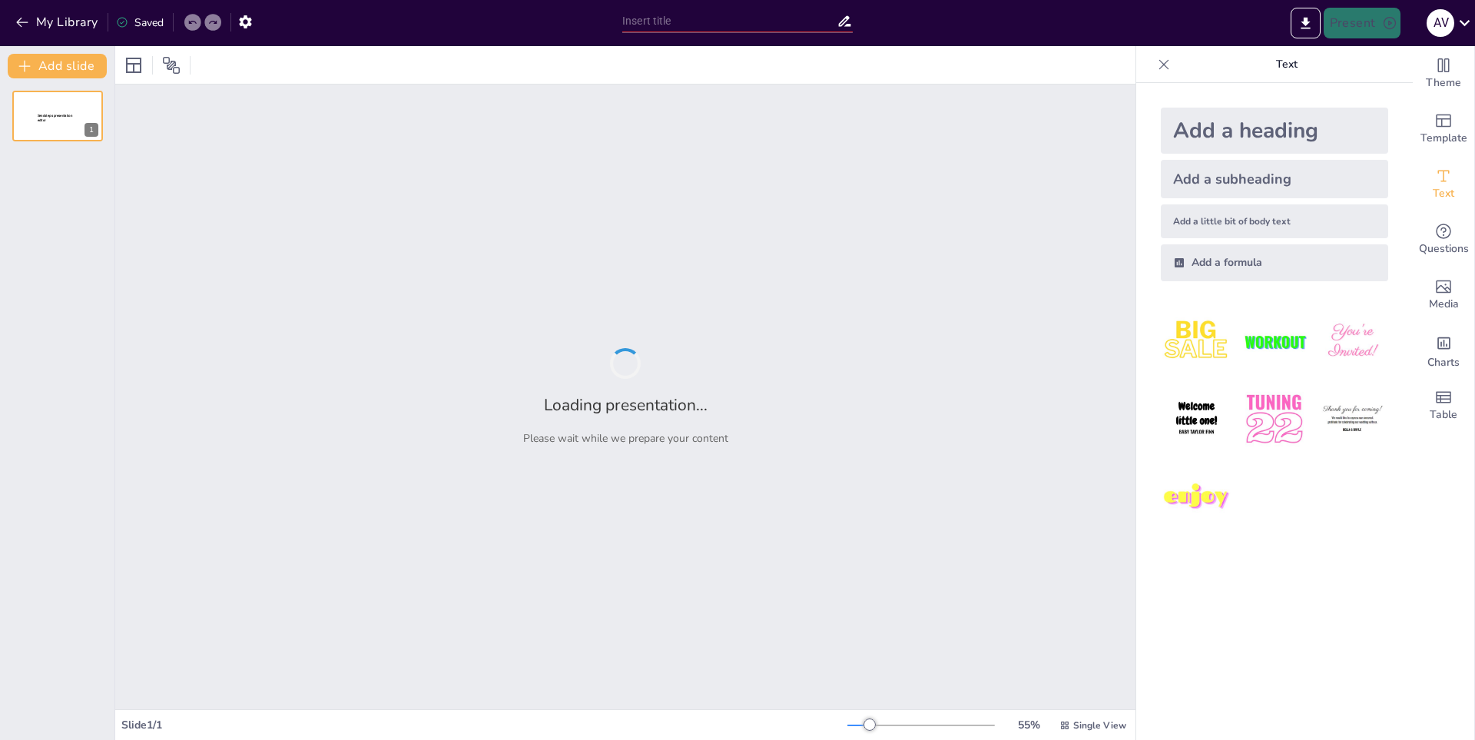
type input "Mecanismos de Absorción, Distribución, Metabolismo y Excreción"
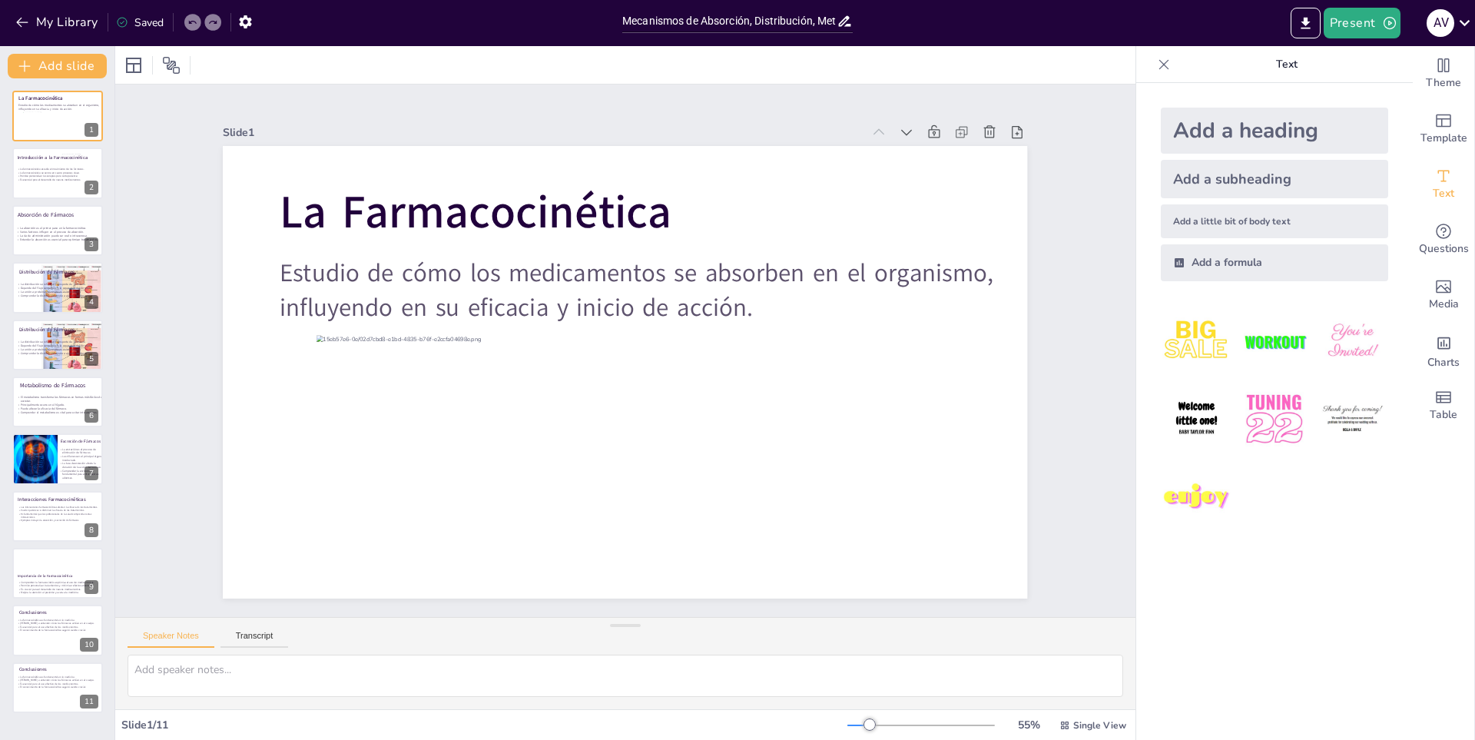
click at [1013, 63] on div at bounding box center [625, 65] width 1020 height 38
click at [1160, 61] on div at bounding box center [1163, 64] width 25 height 25
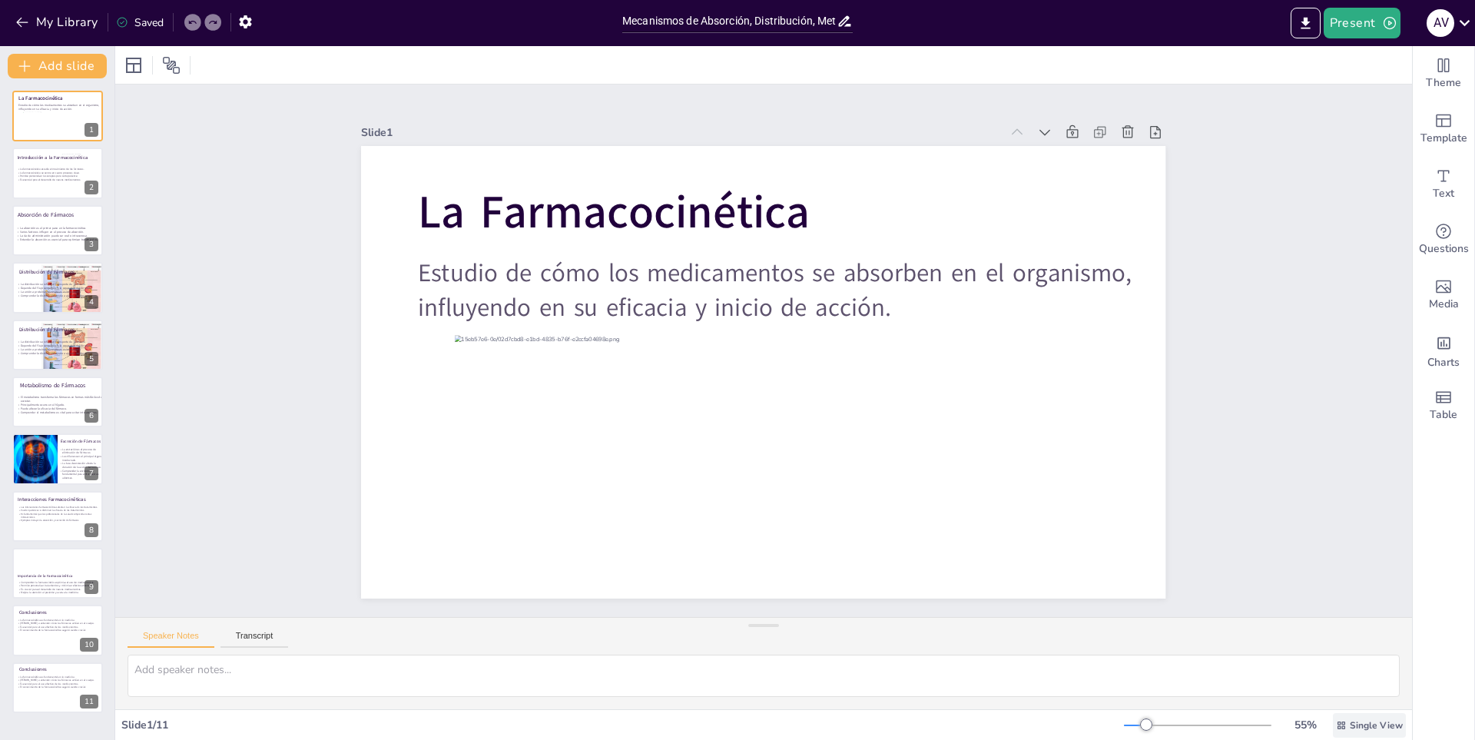
click at [1376, 729] on span "Single View" at bounding box center [1376, 725] width 53 height 12
click at [1296, 530] on div "Slide 1 La Farmacocinética Estudio de cómo los medicamentos se absorben en el o…" at bounding box center [763, 350] width 1297 height 532
click at [826, 14] on input "Mecanismos de Absorción, Distribución, Metabolismo y Excreción" at bounding box center [729, 21] width 214 height 22
click at [1037, 126] on icon at bounding box center [1044, 131] width 15 height 15
click at [1065, 126] on icon at bounding box center [1072, 131] width 15 height 15
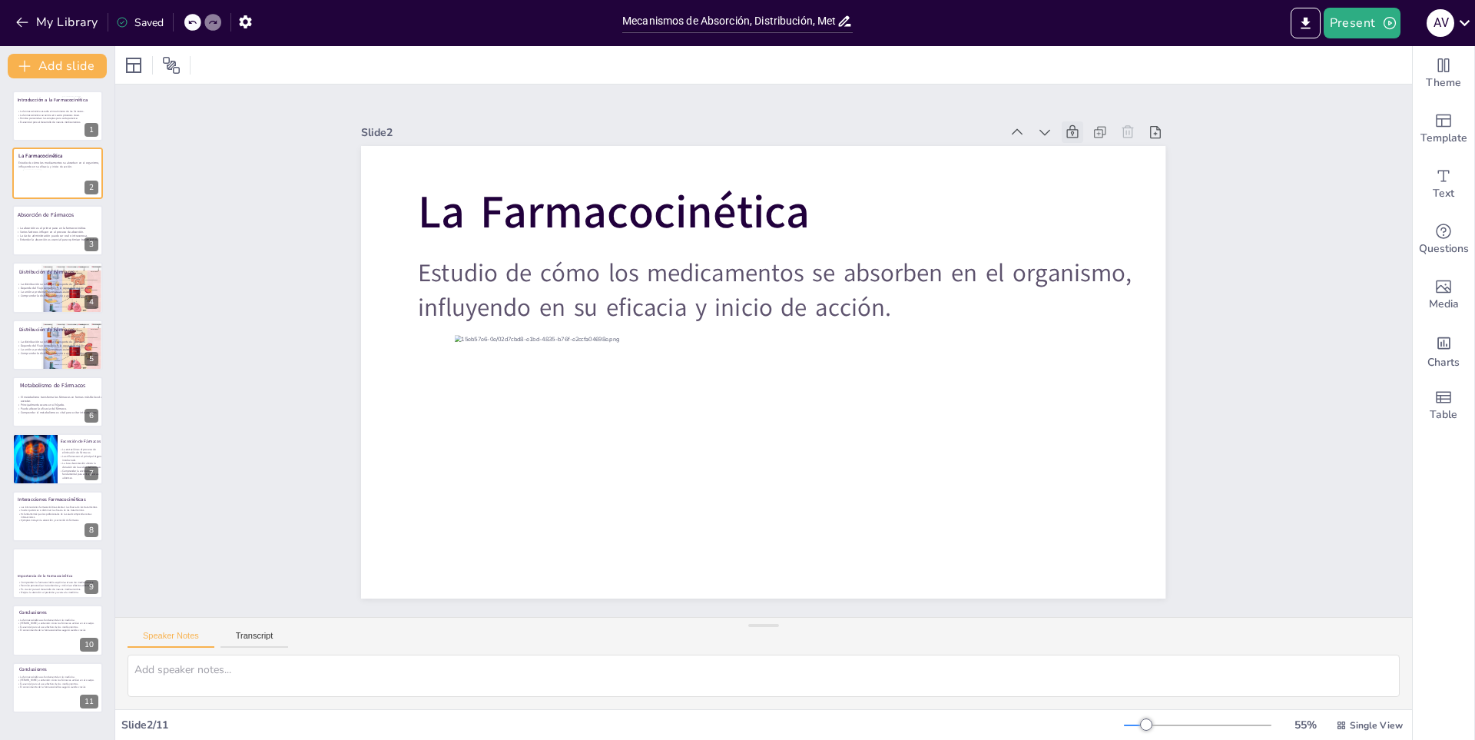
click at [1117, 230] on icon at bounding box center [1124, 238] width 15 height 16
click at [1087, 157] on icon at bounding box center [1093, 164] width 13 height 14
click at [1066, 131] on icon at bounding box center [1072, 131] width 12 height 13
click at [1140, 163] on icon at bounding box center [1148, 171] width 17 height 17
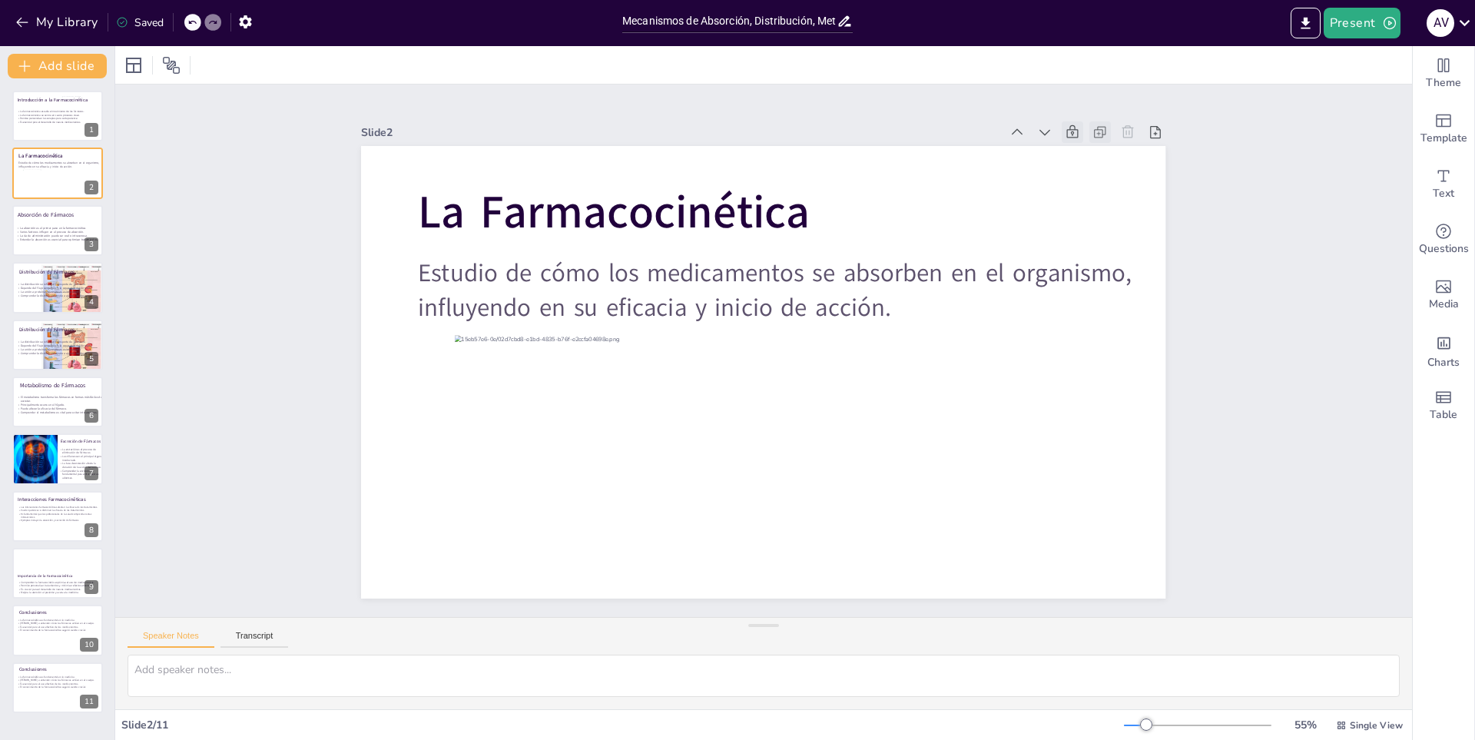
click at [1115, 165] on icon at bounding box center [1119, 169] width 8 height 8
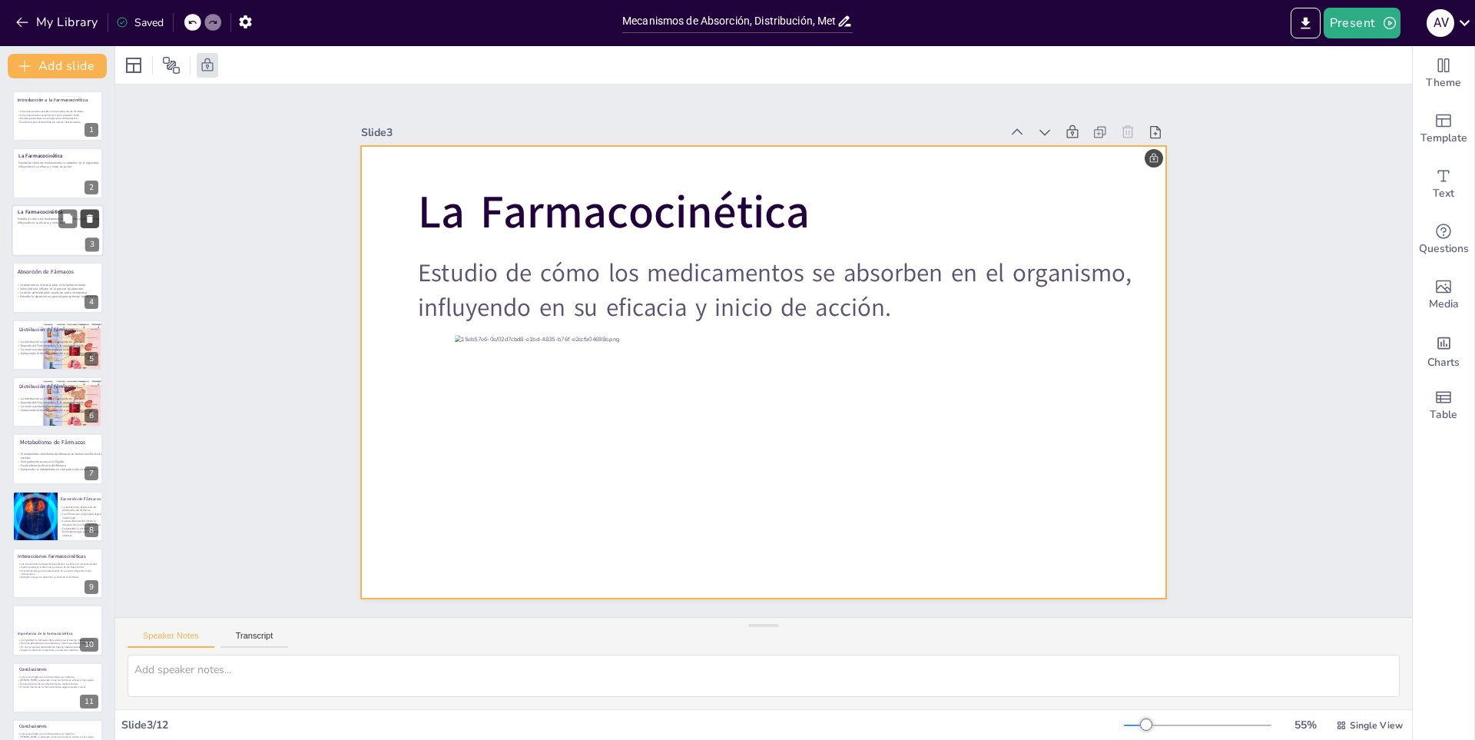
click at [82, 220] on button at bounding box center [90, 218] width 18 height 18
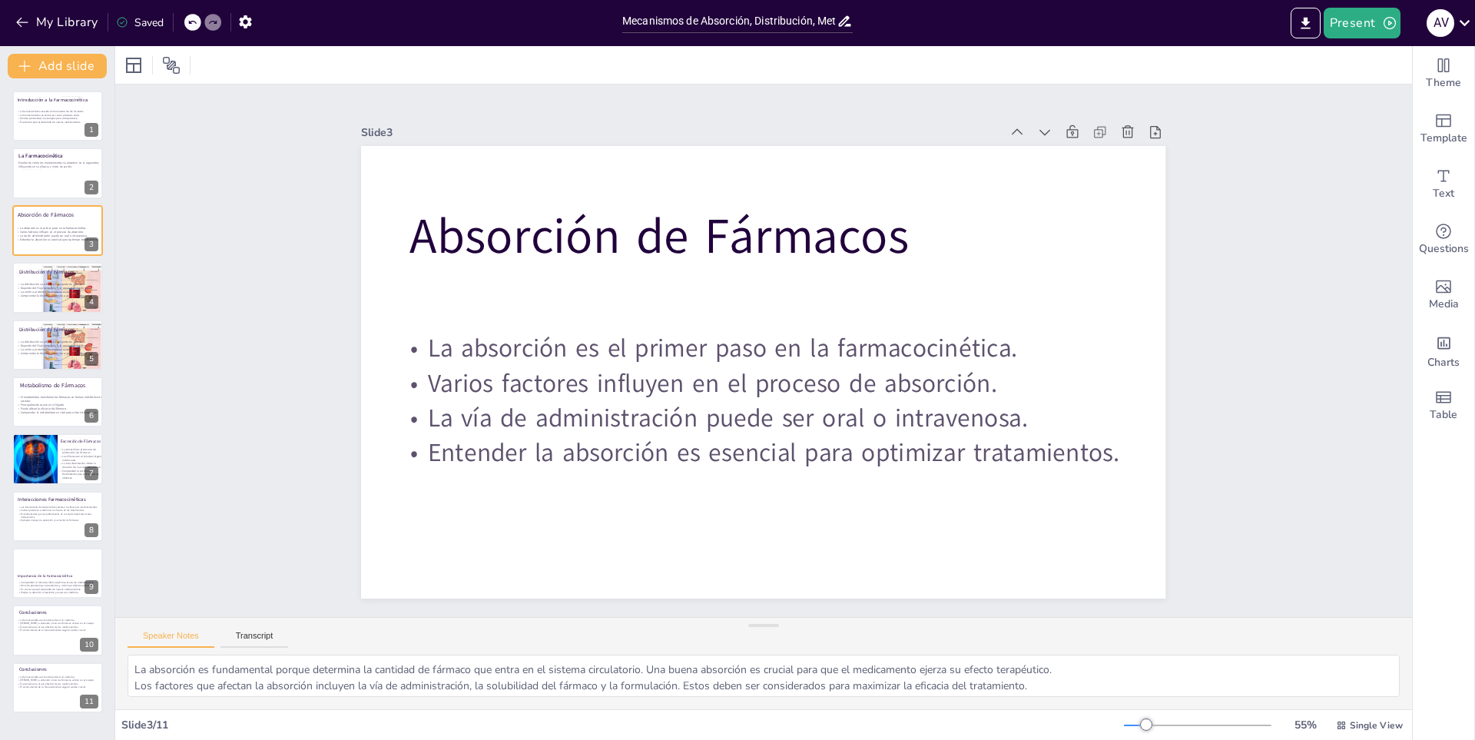
click at [161, 164] on div "Slide 1 Introducción a la Farmacocinética La farmacocinética estudia el movimie…" at bounding box center [763, 350] width 1297 height 532
click at [41, 114] on p "La farmacocinética se centra en cuatro procesos clave." at bounding box center [53, 116] width 74 height 4
type textarea "La farmacocinética es crucial para entender cómo los medicamentos se comportan …"
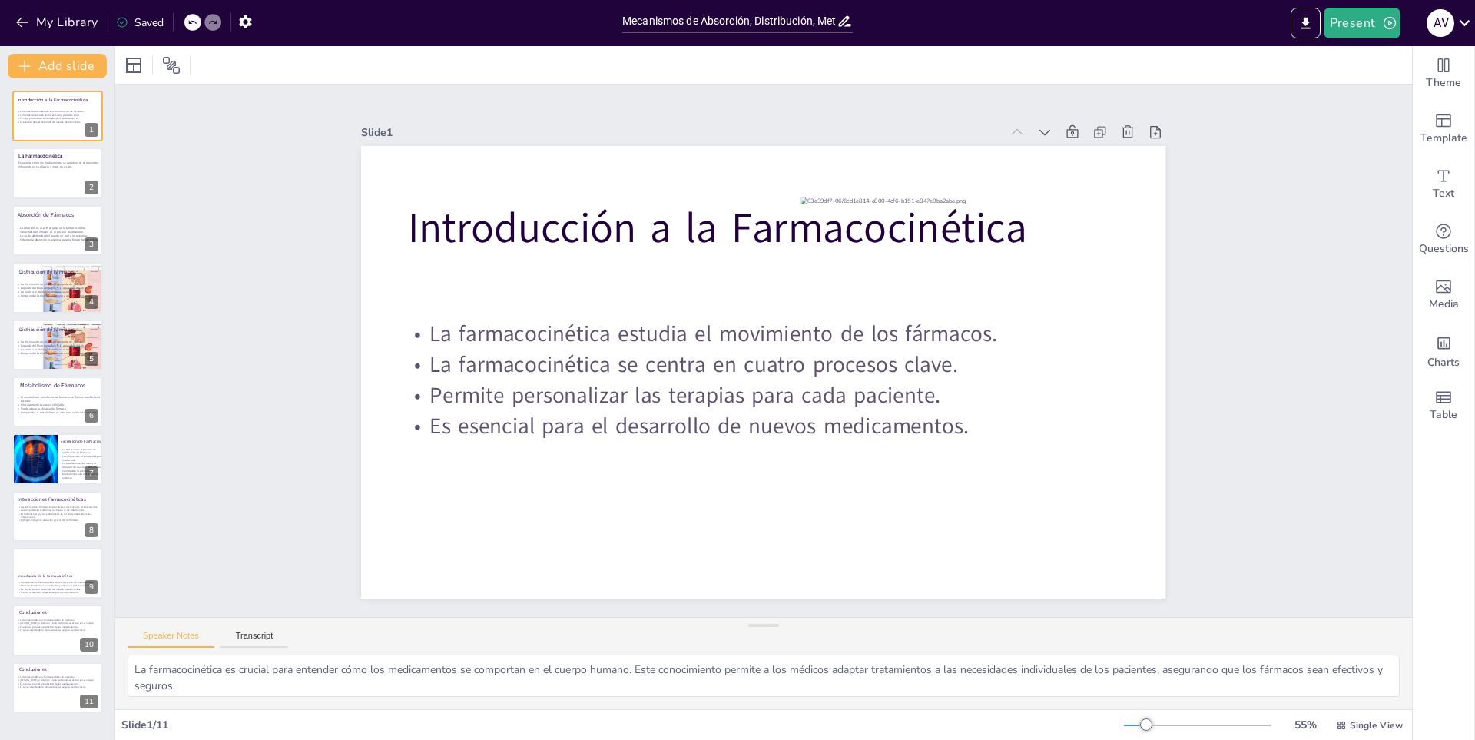
click at [193, 19] on icon at bounding box center [191, 22] width 9 height 9
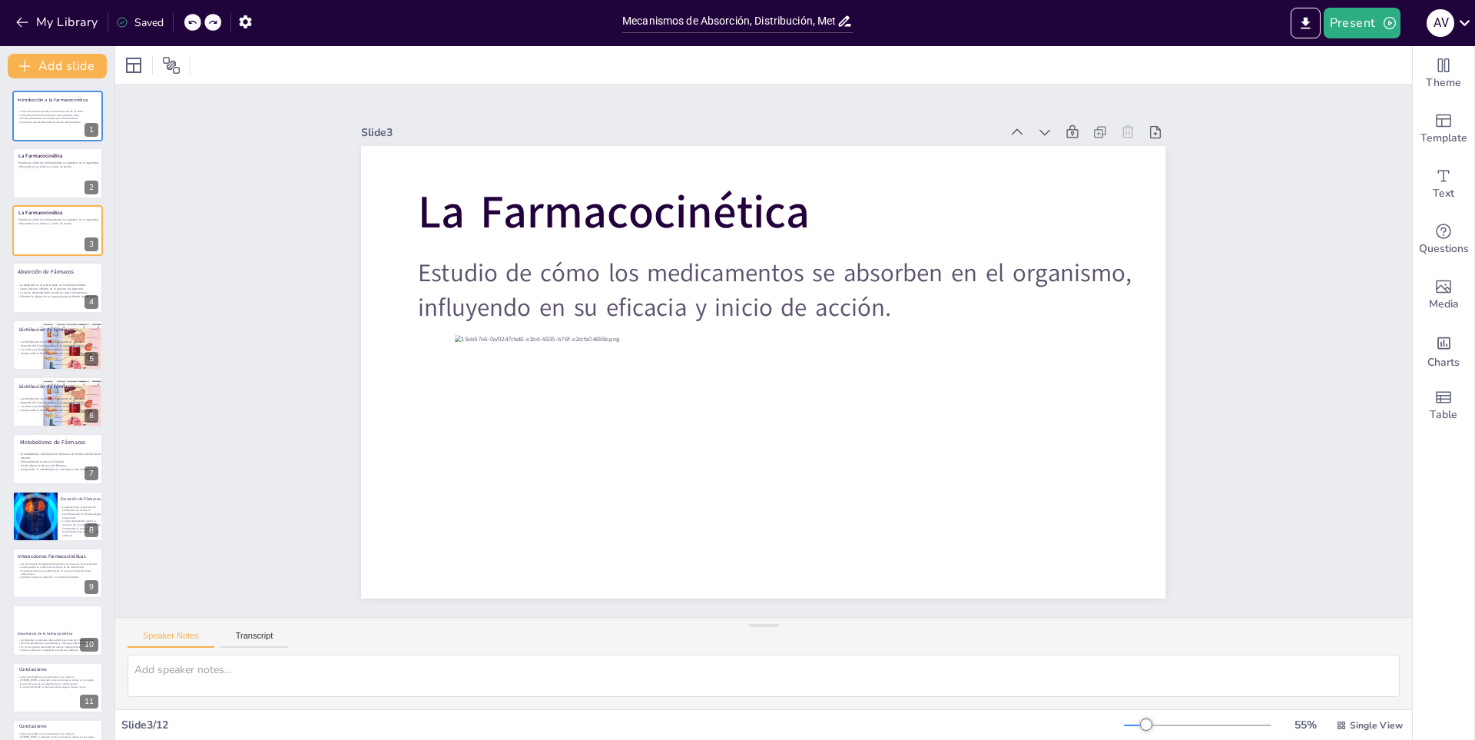
click at [188, 22] on icon at bounding box center [191, 22] width 9 height 9
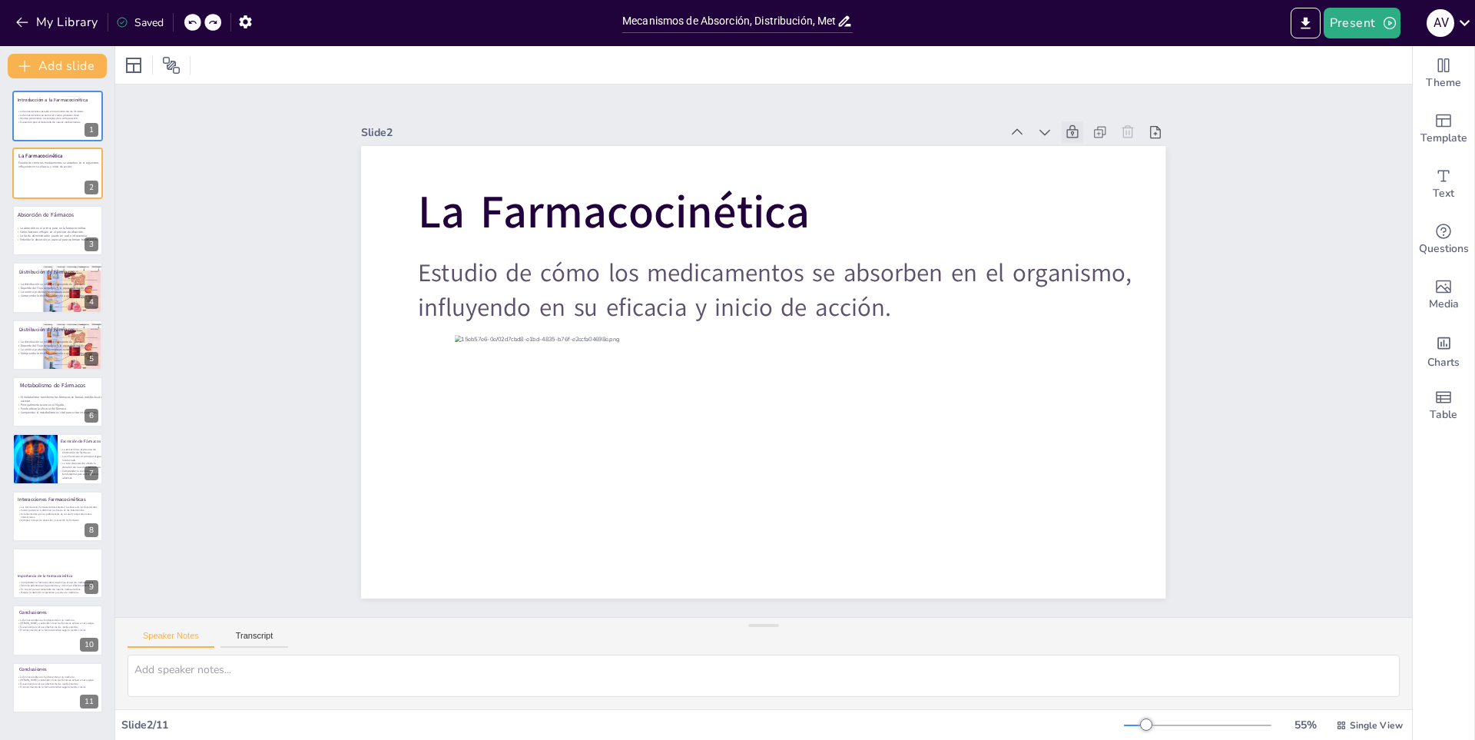
click at [188, 22] on icon at bounding box center [191, 22] width 9 height 9
click at [194, 26] on div "My Library Saving......" at bounding box center [138, 22] width 277 height 28
click at [175, 13] on div "My Library Saved" at bounding box center [130, 22] width 260 height 28
click at [191, 19] on icon at bounding box center [191, 22] width 9 height 9
click at [41, 114] on p "La farmacocinética se centra en cuatro procesos clave." at bounding box center [53, 116] width 74 height 4
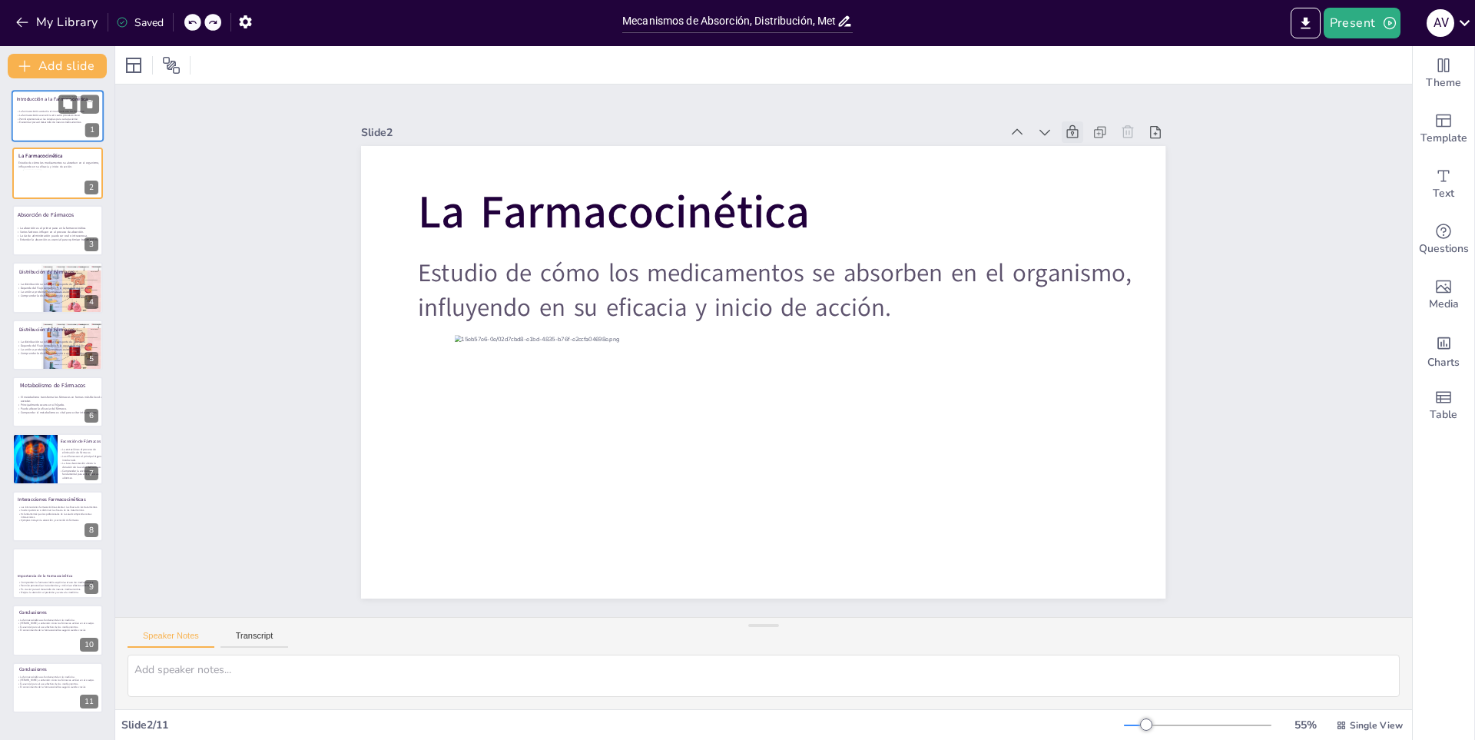
type textarea "La farmacocinética es crucial para entender cómo los medicamentos se comportan …"
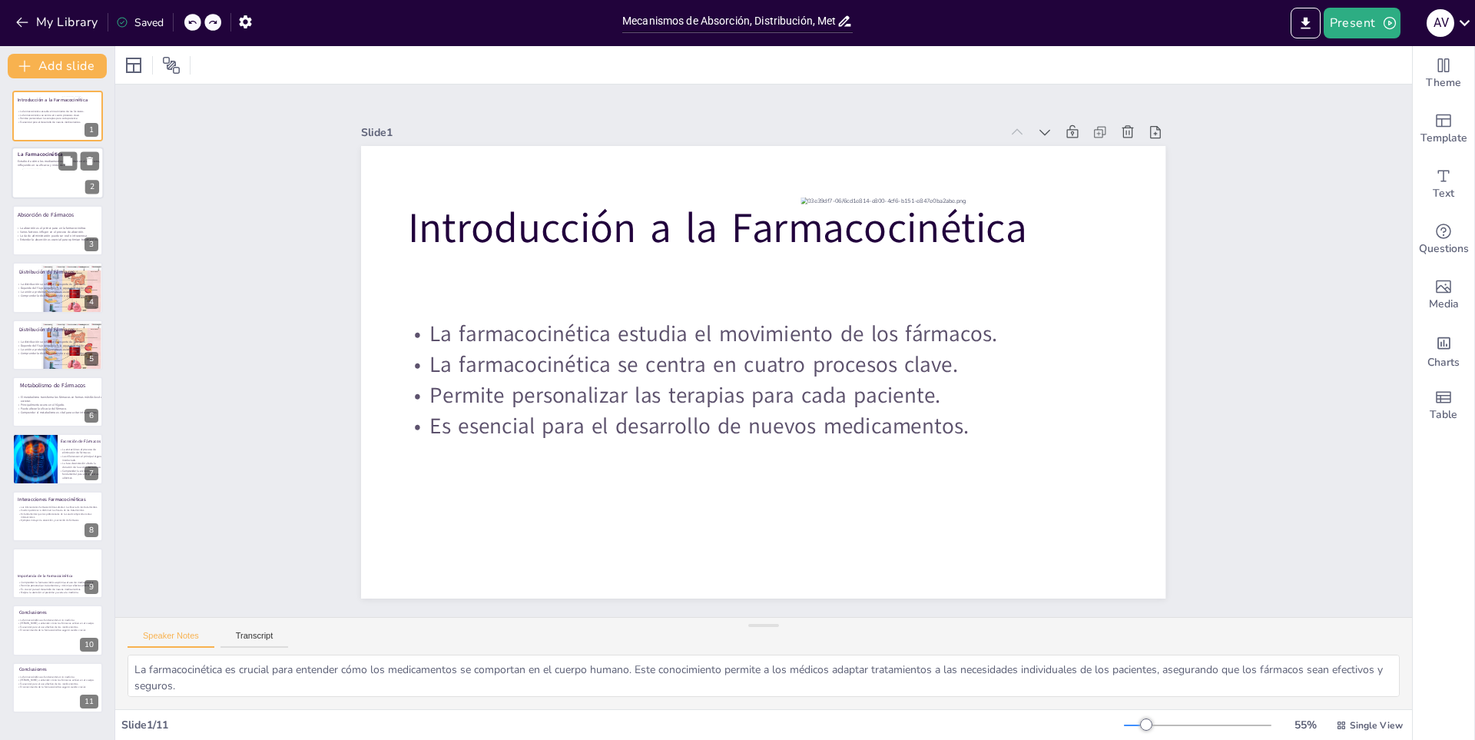
click at [44, 185] on div at bounding box center [55, 188] width 67 height 38
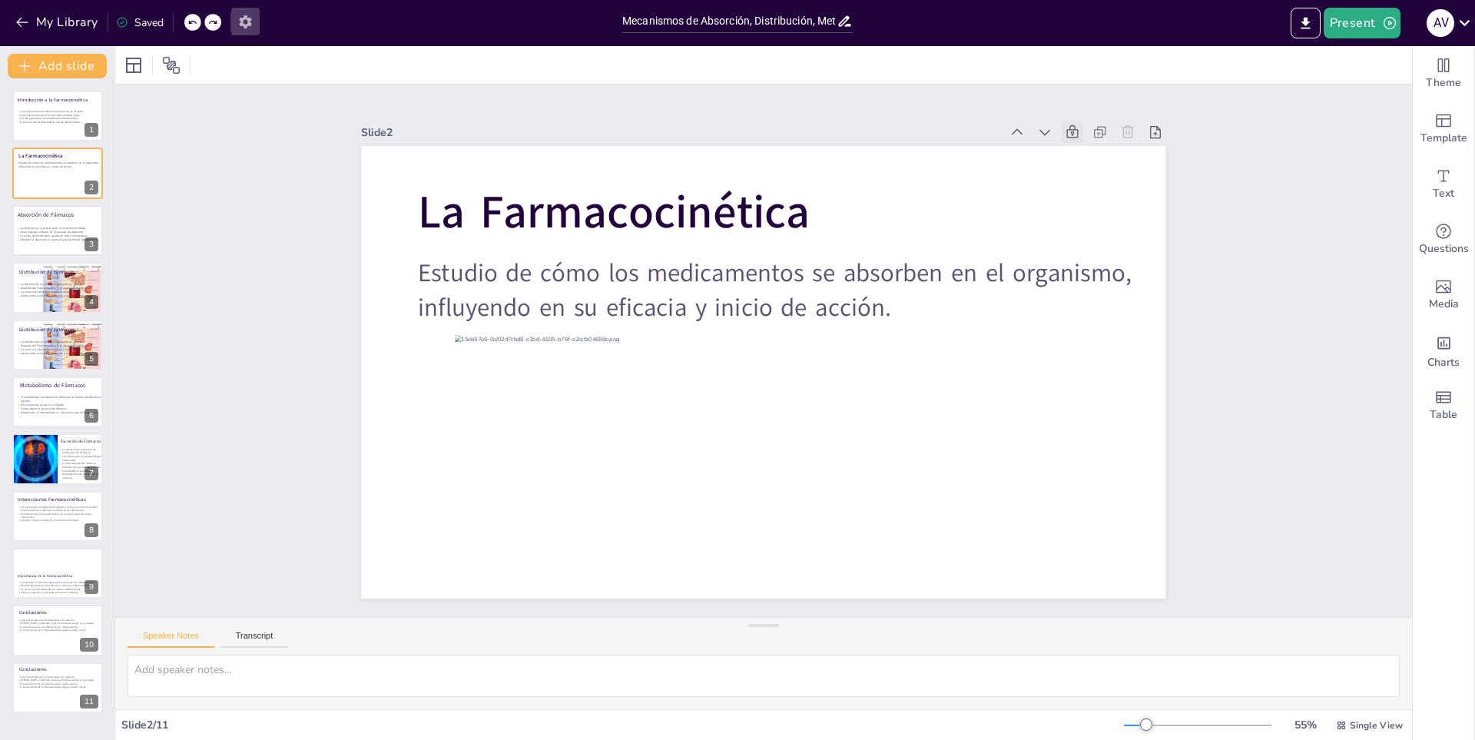
click at [236, 18] on button "button" at bounding box center [245, 22] width 28 height 28
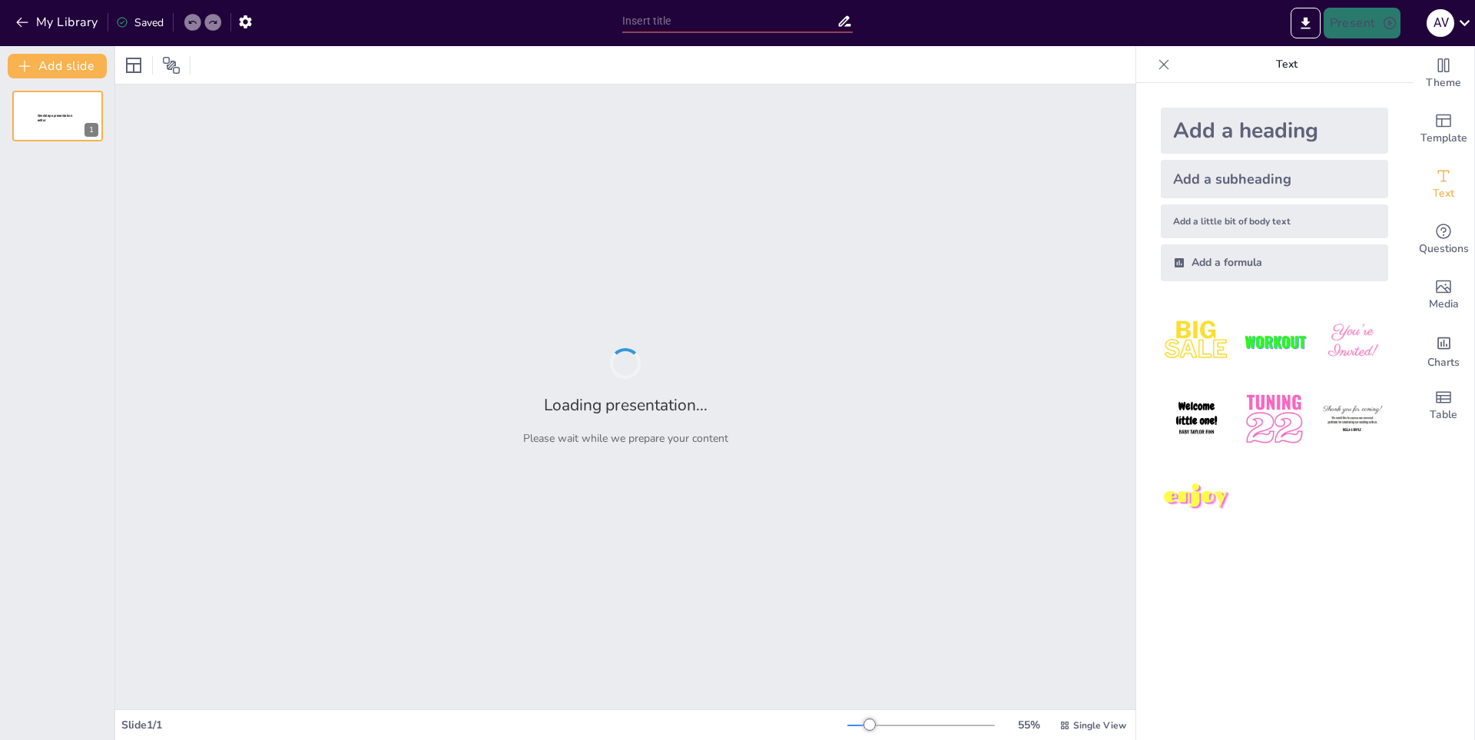
type input "Mecanismos de Absorción, Distribución, Metabolismo y Excreción"
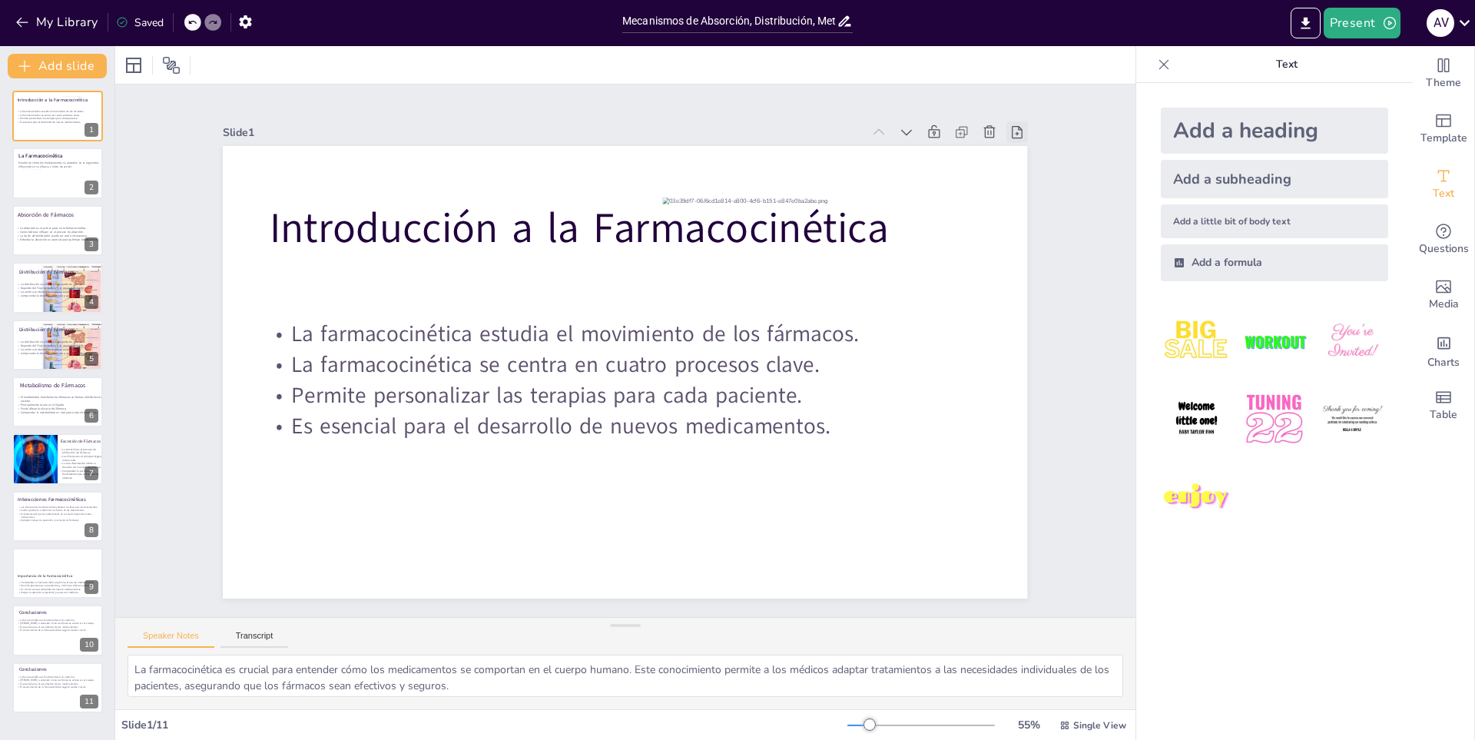
click at [1045, 209] on icon at bounding box center [1054, 218] width 18 height 18
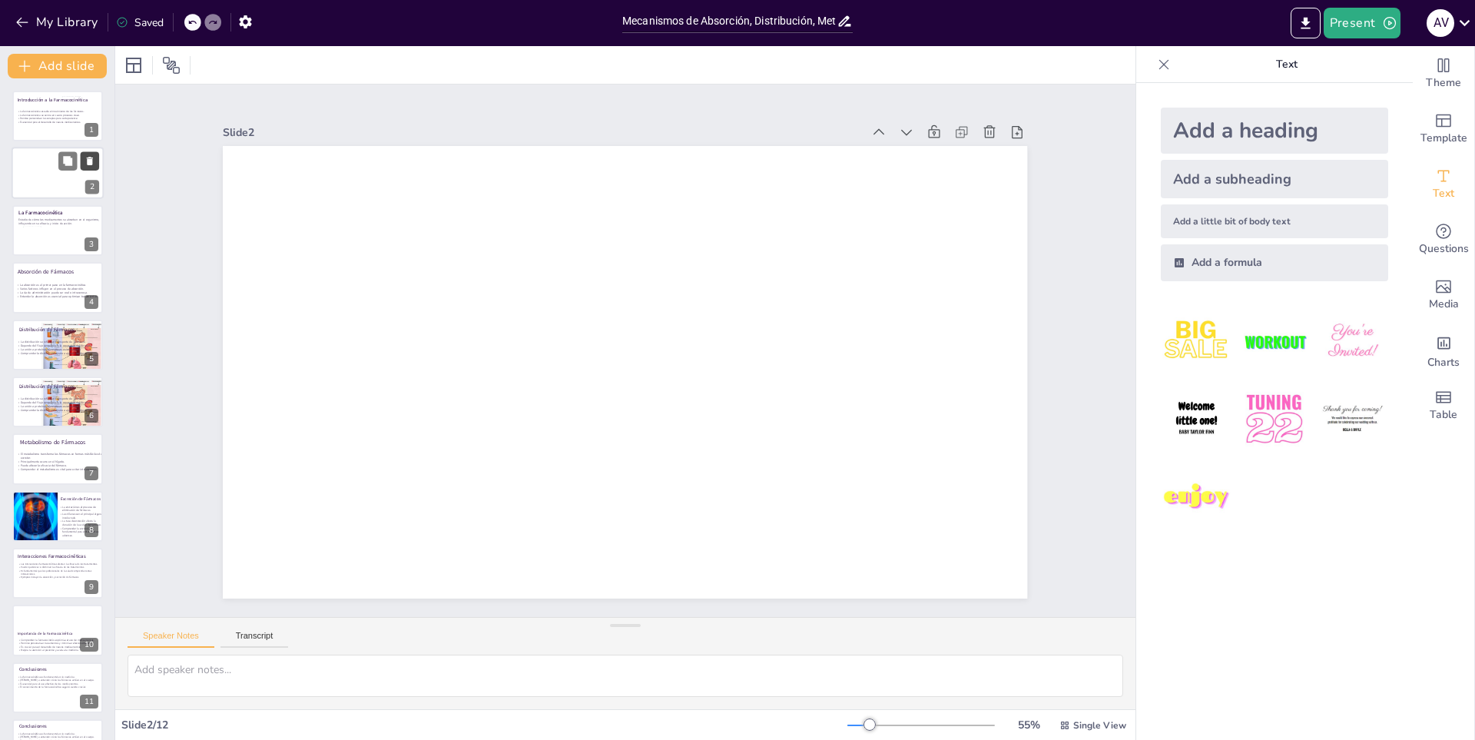
click at [90, 166] on icon at bounding box center [89, 161] width 11 height 11
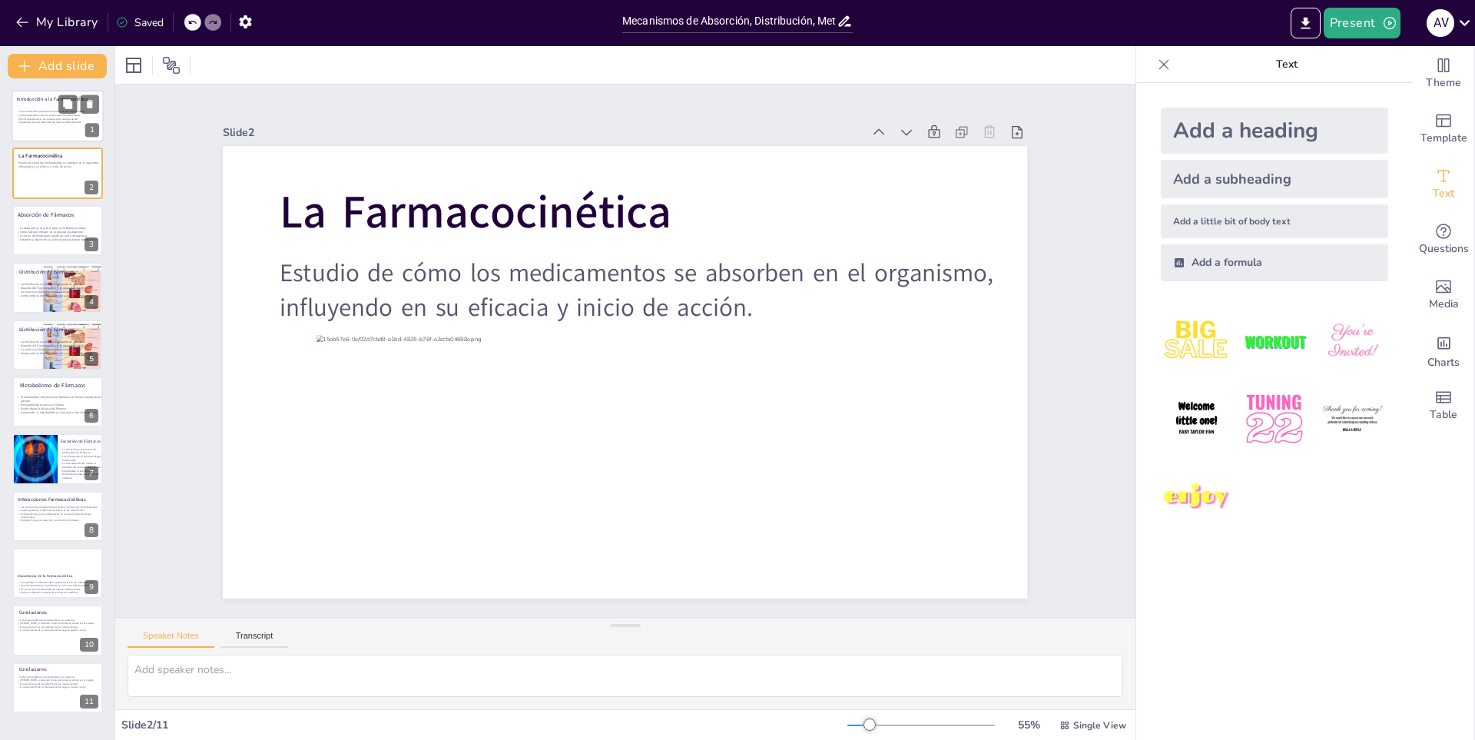
click at [33, 108] on div "La farmacocinética estudia el movimiento de los fármacos. La farmacocinética se…" at bounding box center [53, 117] width 74 height 21
type textarea "La farmacocinética es crucial para entender cómo los medicamentos se comportan …"
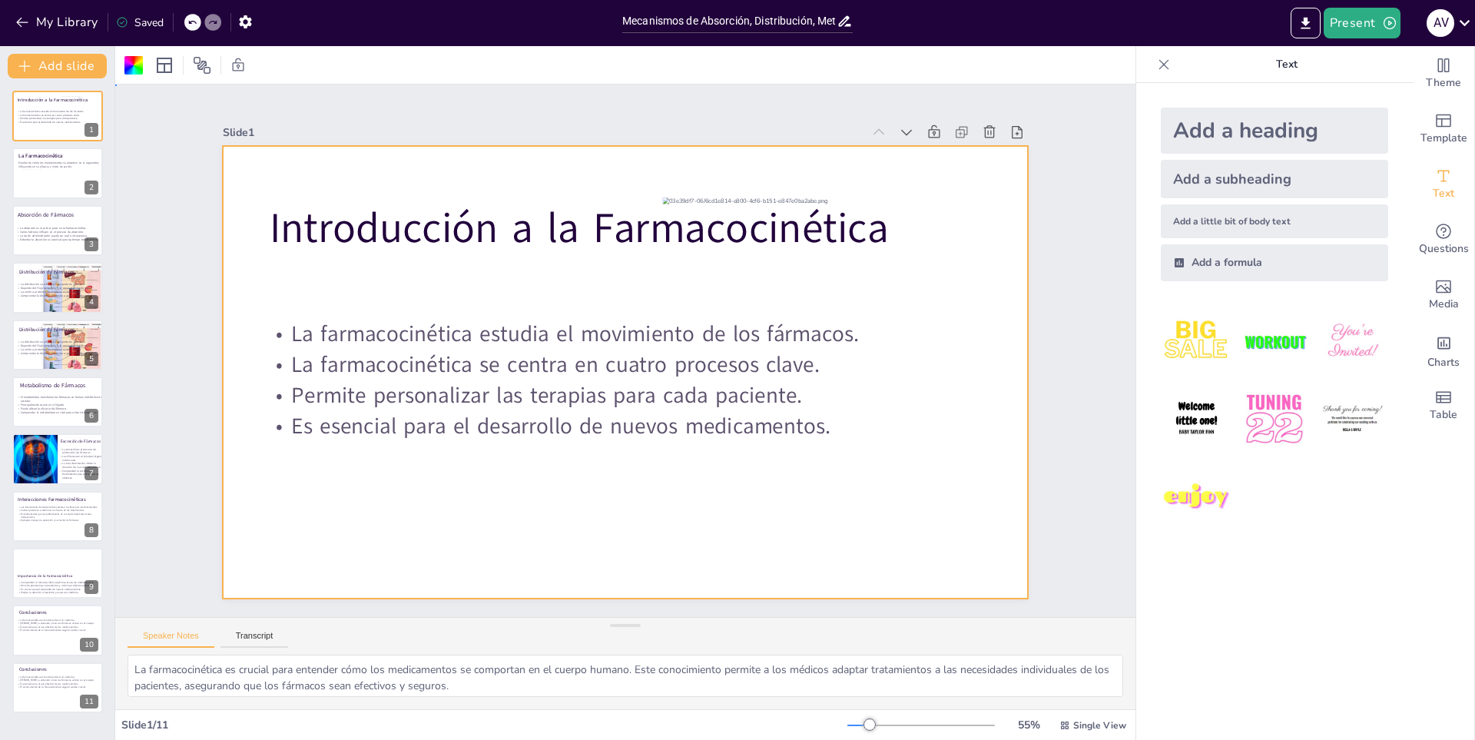
click at [1011, 324] on div at bounding box center [625, 372] width 804 height 452
drag, startPoint x: 1015, startPoint y: 585, endPoint x: 1018, endPoint y: 606, distance: 21.0
click at [1018, 606] on div "Slide 1 Introducción a la Farmacocinética La farmacocinética estudia el movimie…" at bounding box center [625, 350] width 1020 height 532
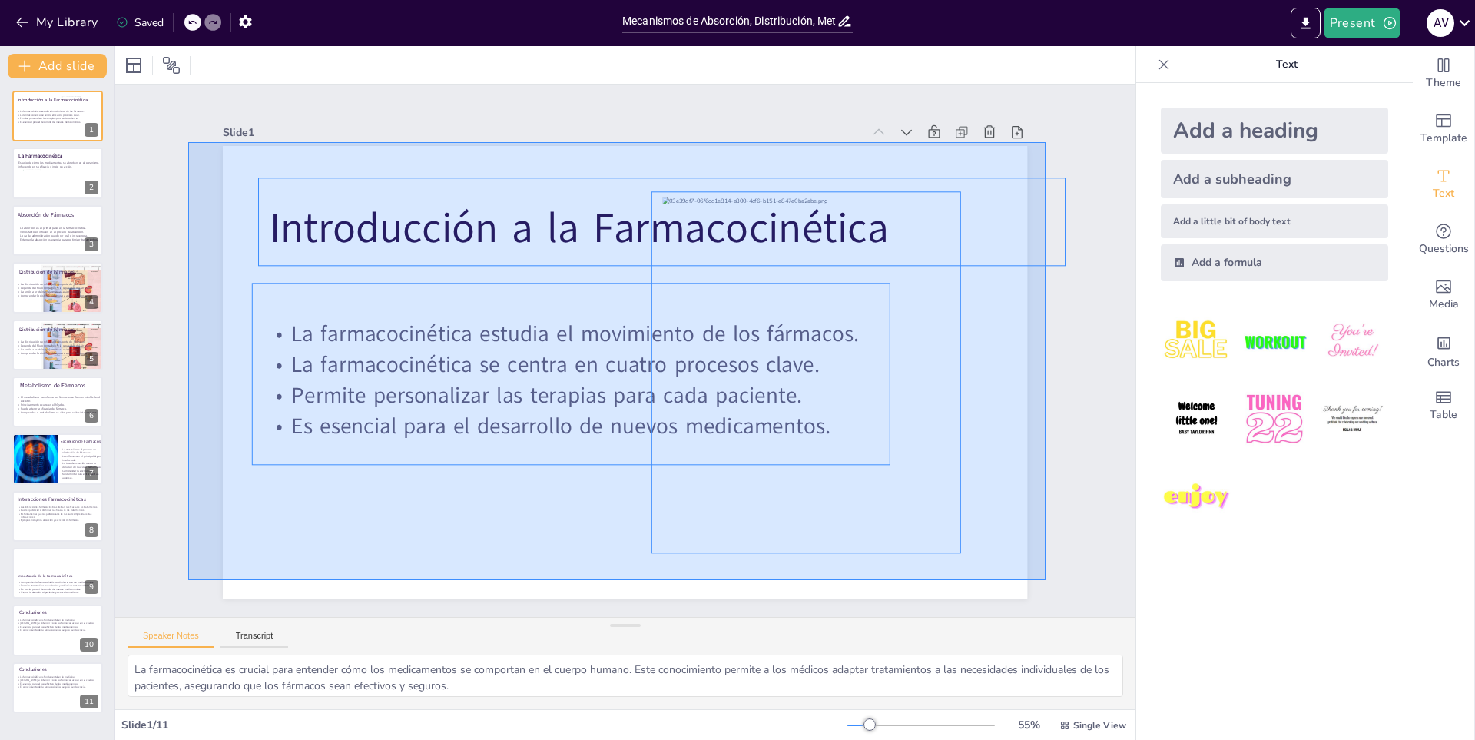
drag, startPoint x: 1047, startPoint y: 580, endPoint x: 188, endPoint y: 141, distance: 964.6
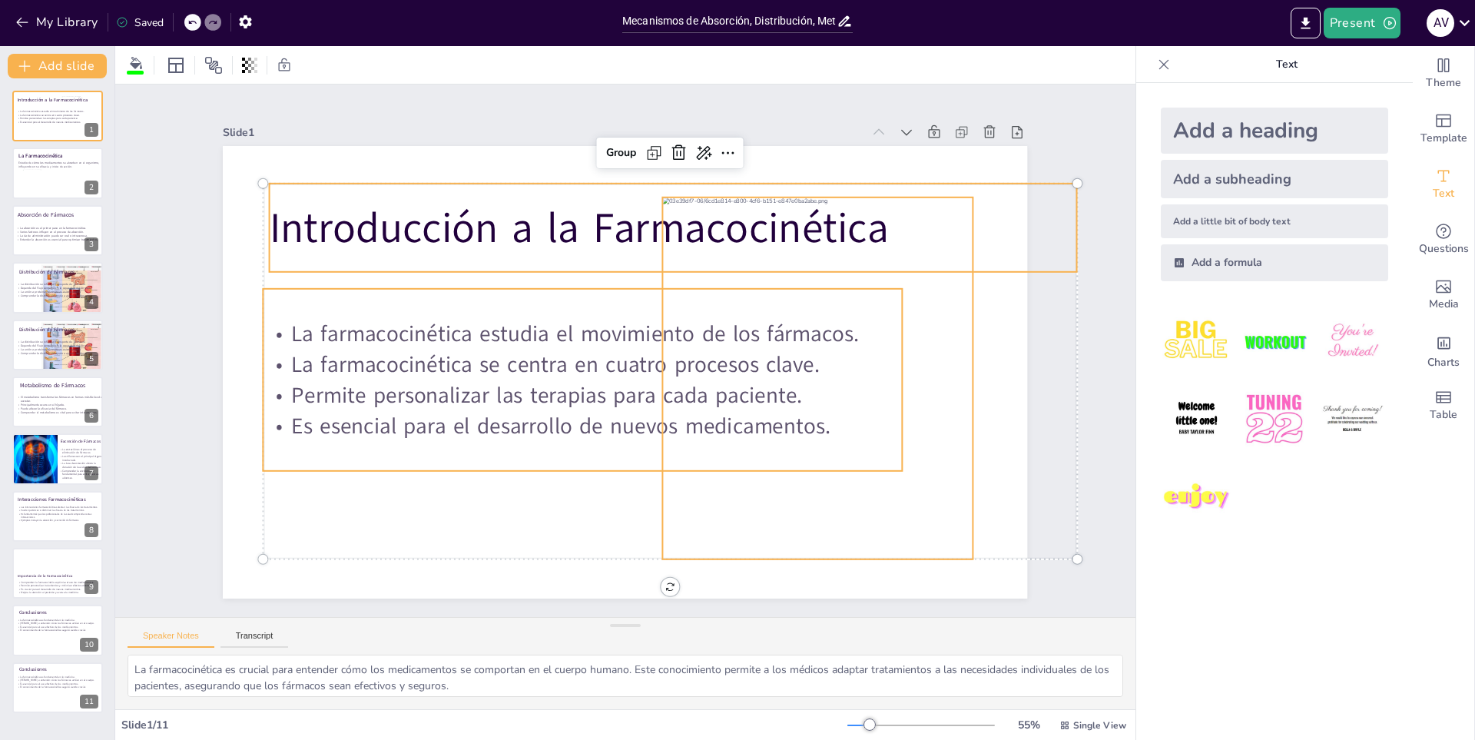
click at [1096, 393] on div "Slide 1 Introducción a la Farmacocinética La farmacocinética estudia el movimie…" at bounding box center [625, 350] width 1070 height 636
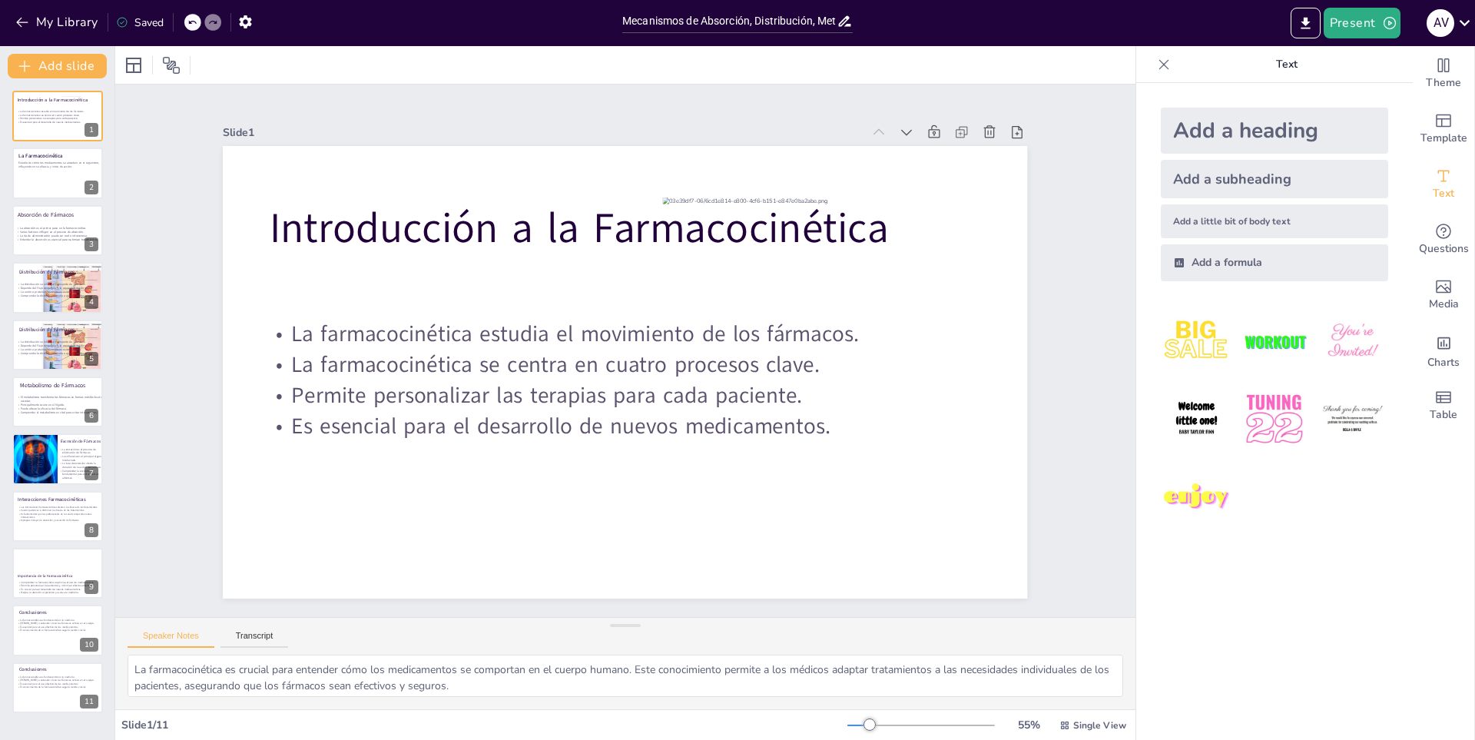
click at [254, 65] on div at bounding box center [625, 65] width 1020 height 38
click at [1310, 22] on icon "Export to PowerPoint" at bounding box center [1304, 23] width 9 height 12
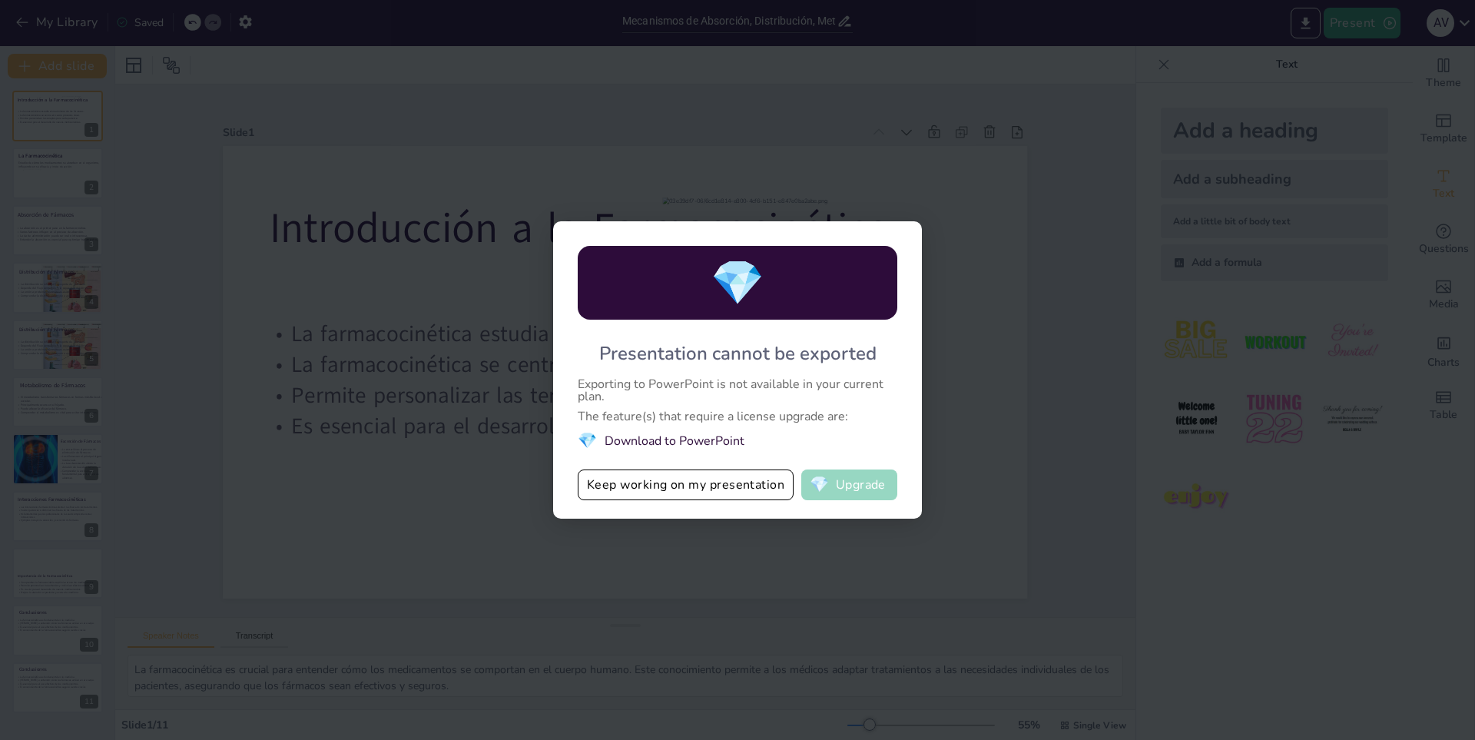
click at [886, 493] on button "💎 Upgrade" at bounding box center [849, 484] width 96 height 31
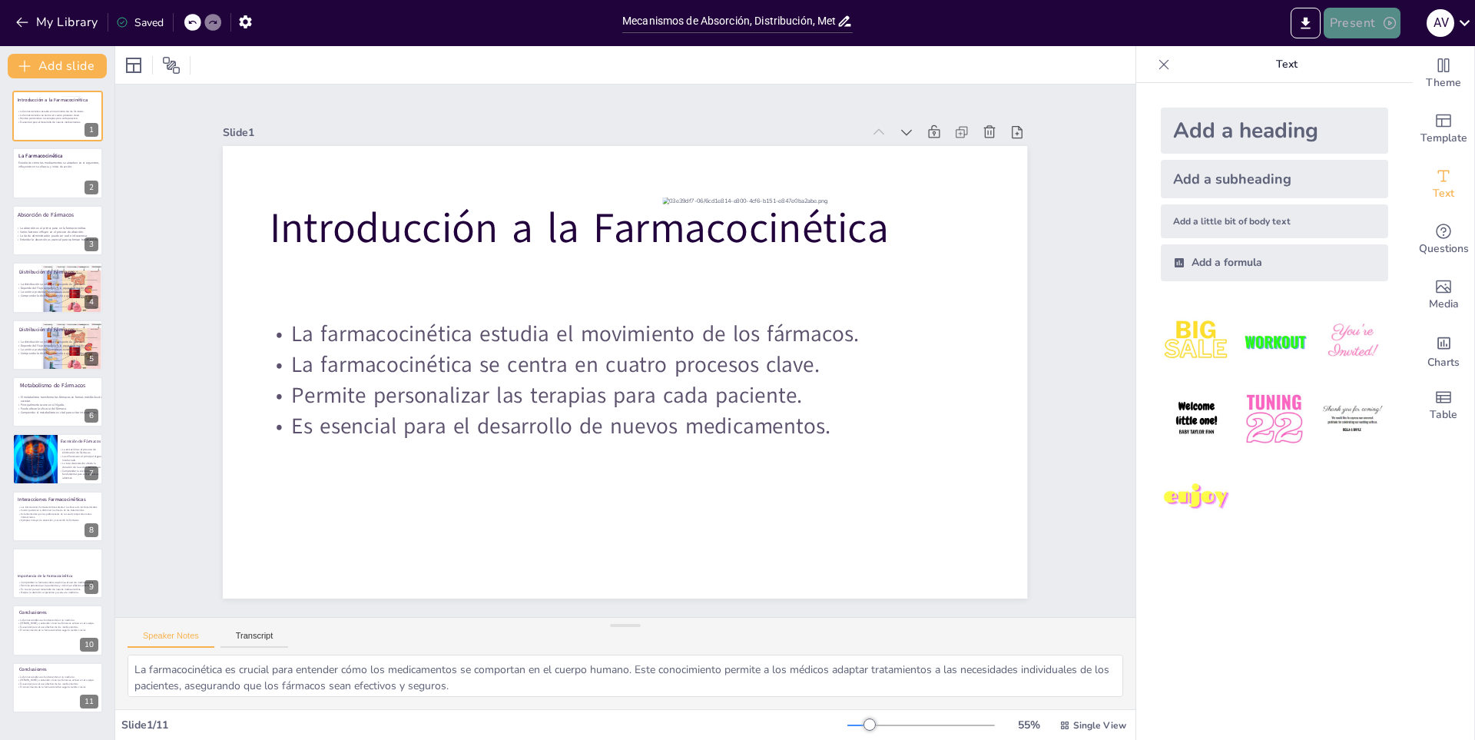
click at [1348, 29] on button "Present" at bounding box center [1362, 23] width 77 height 31
click at [1357, 60] on font "Presentación de vista previa" at bounding box center [1401, 57] width 128 height 12
